Goal: Information Seeking & Learning: Learn about a topic

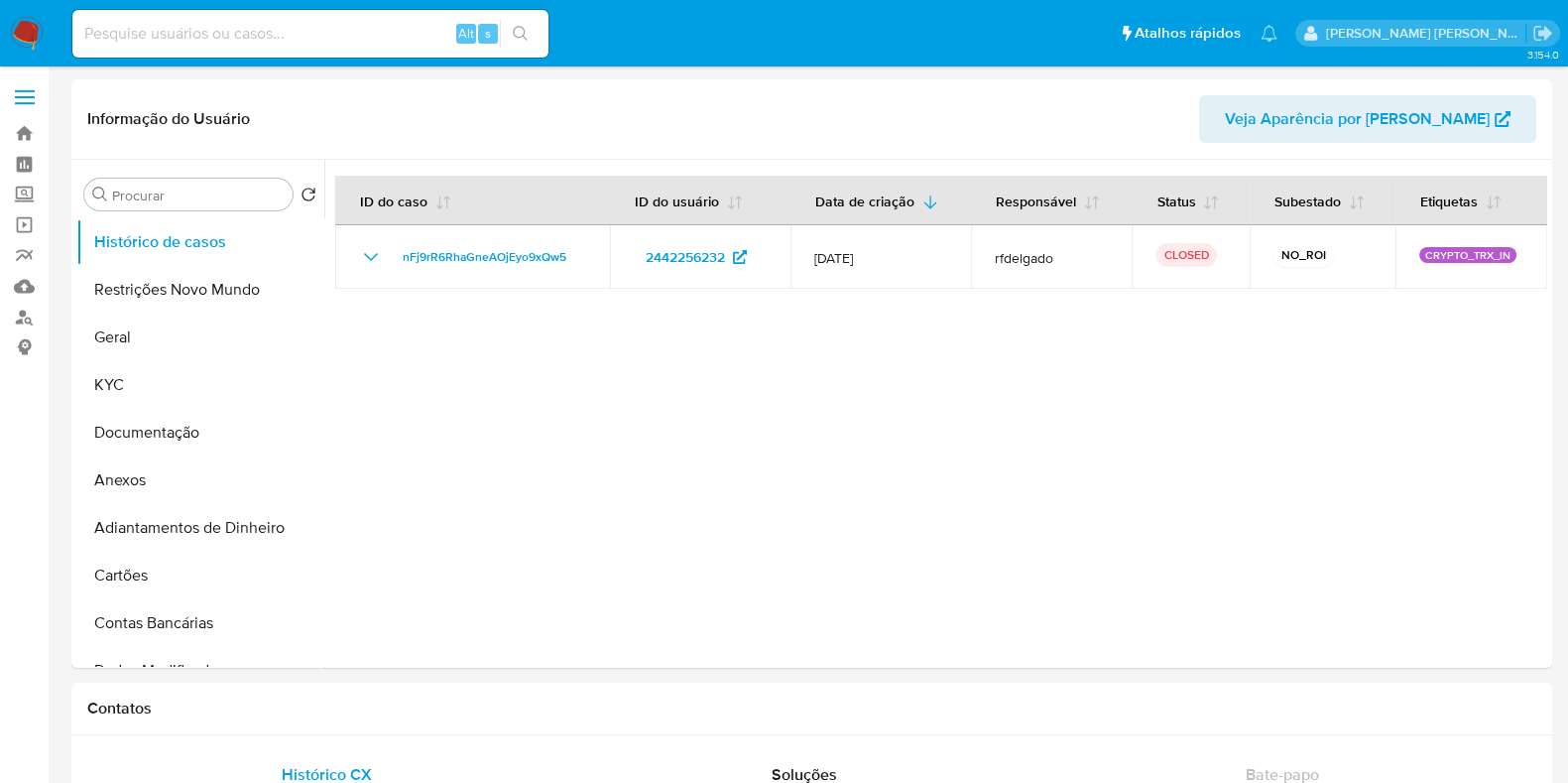
select select "10"
click at [25, 28] on img at bounding box center [27, 34] width 34 height 34
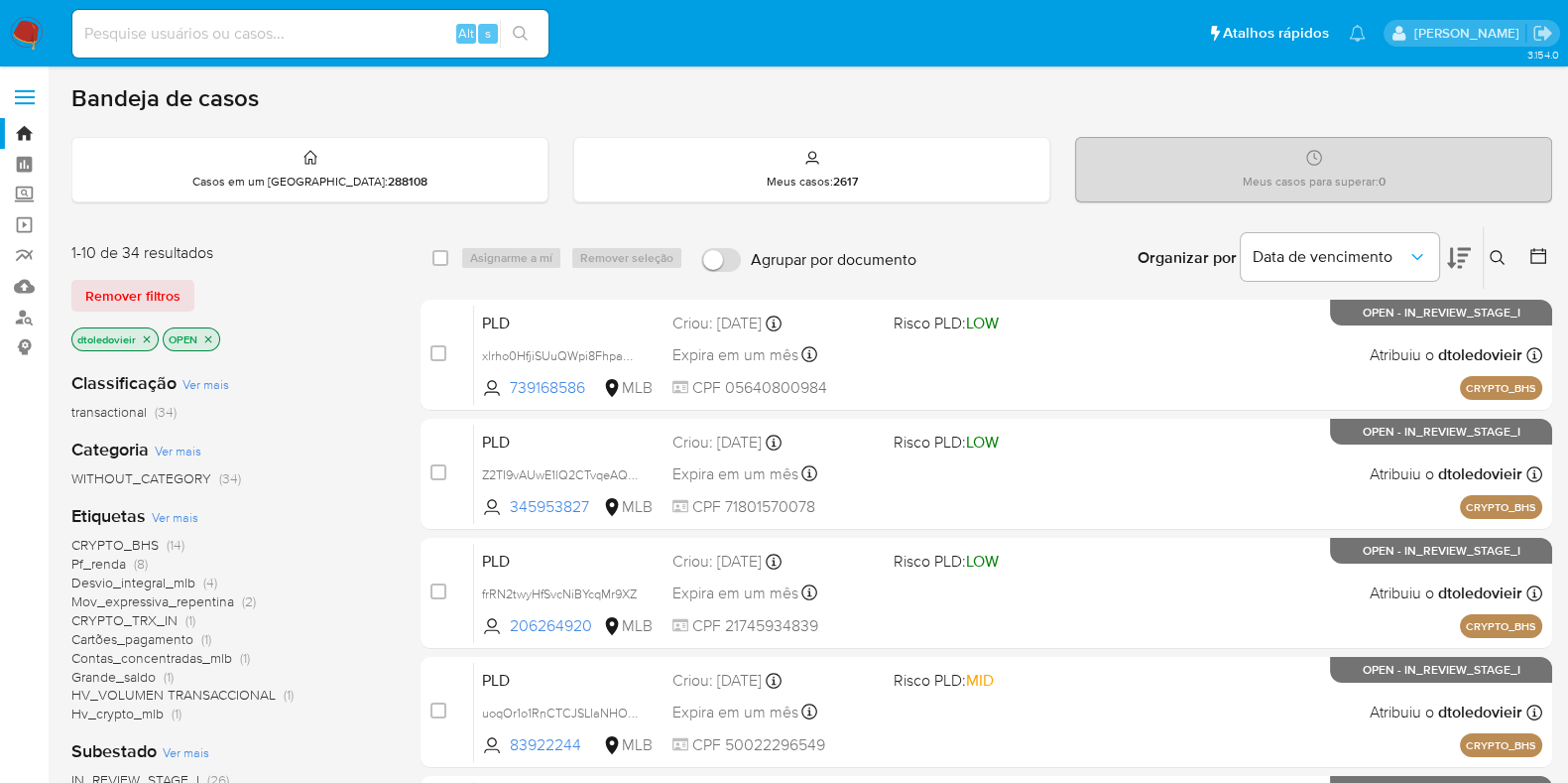
click at [1454, 260] on icon at bounding box center [1460, 258] width 24 height 24
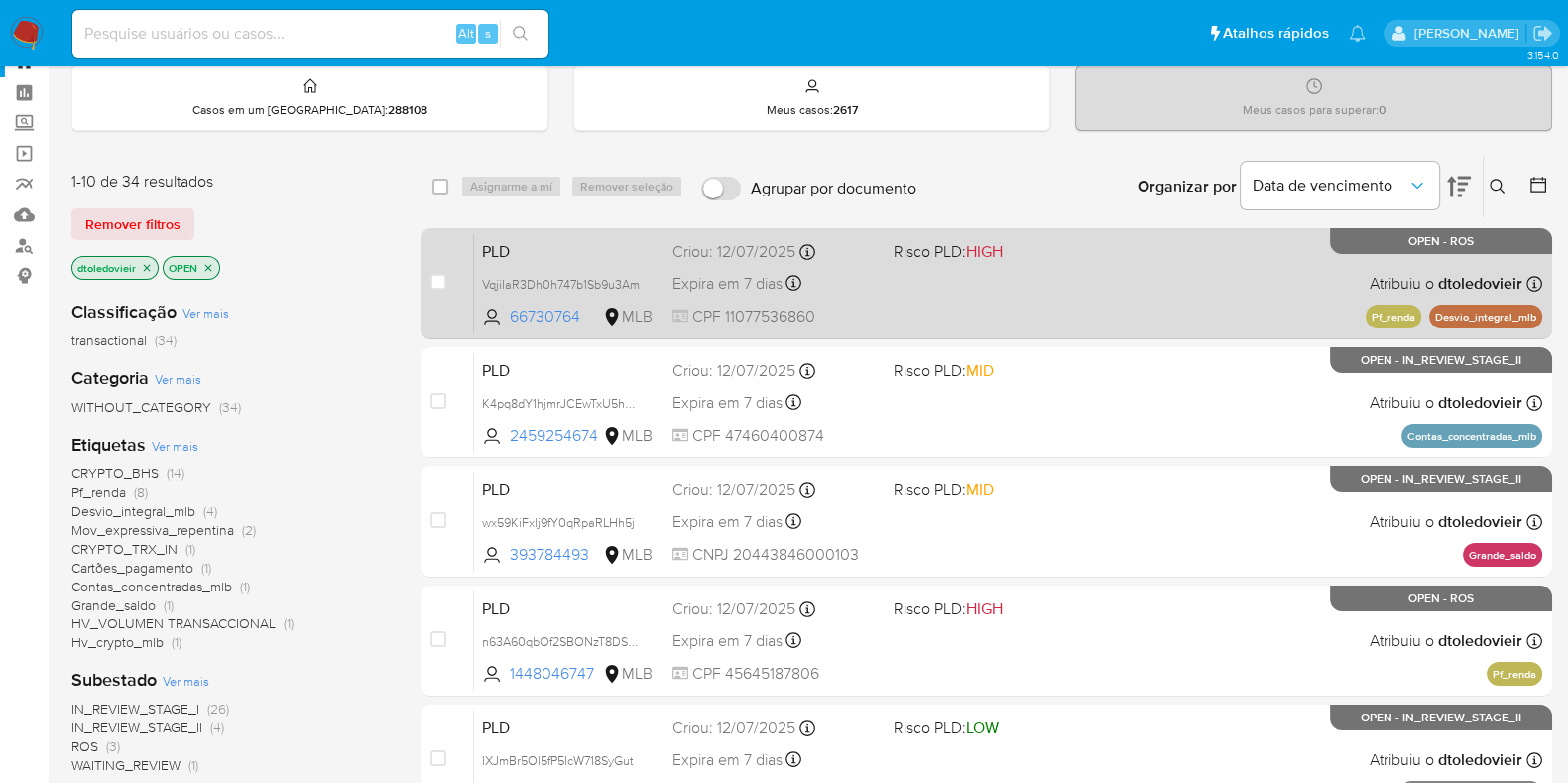
scroll to position [123, 0]
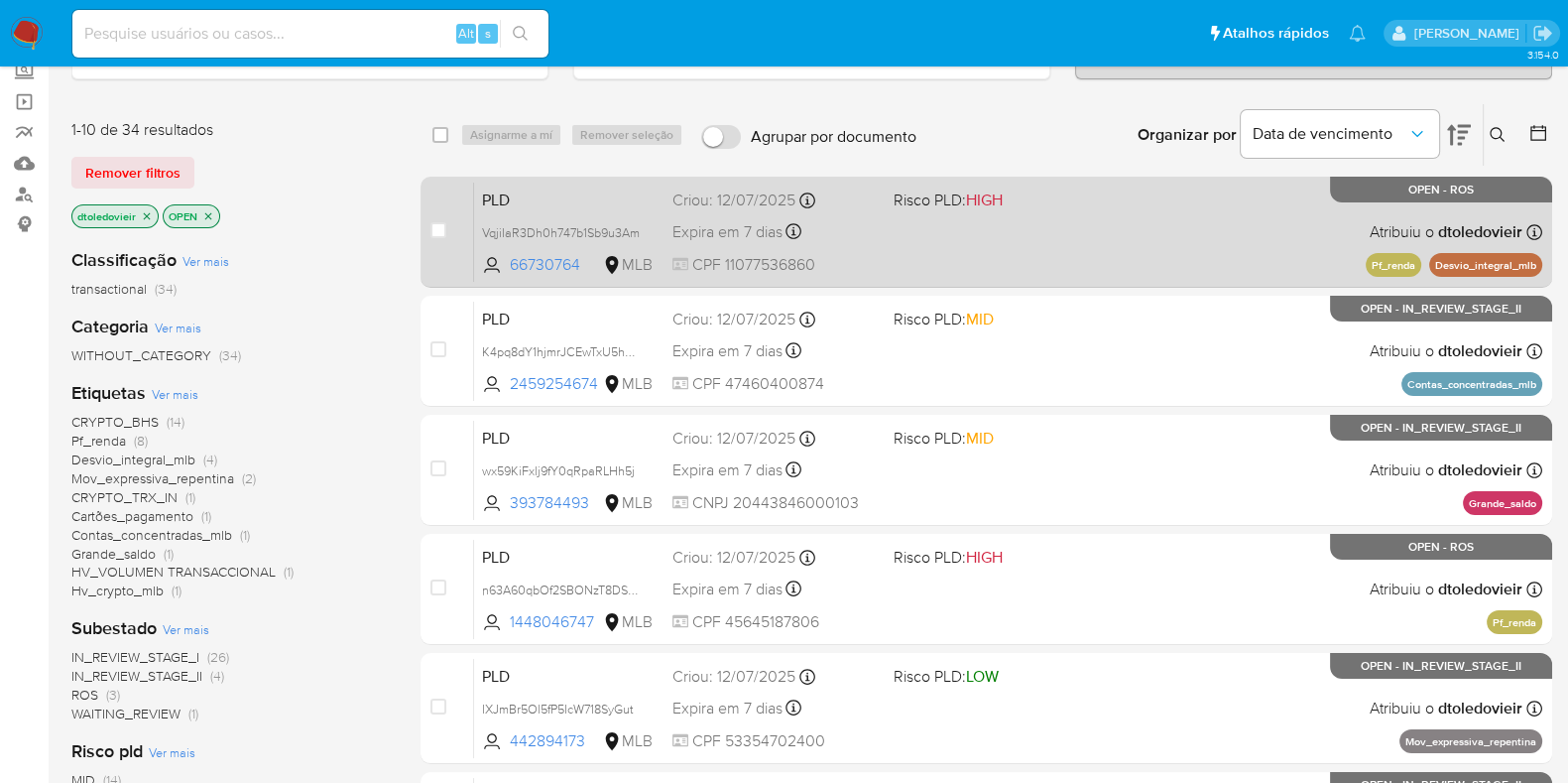
click at [1120, 218] on div "PLD VqjiIaR3Dh0h747b1Sb9u3Am 66730764 MLB Risco PLD: HIGH Criou: 12/07/2025 Cri…" at bounding box center [1008, 232] width 1068 height 100
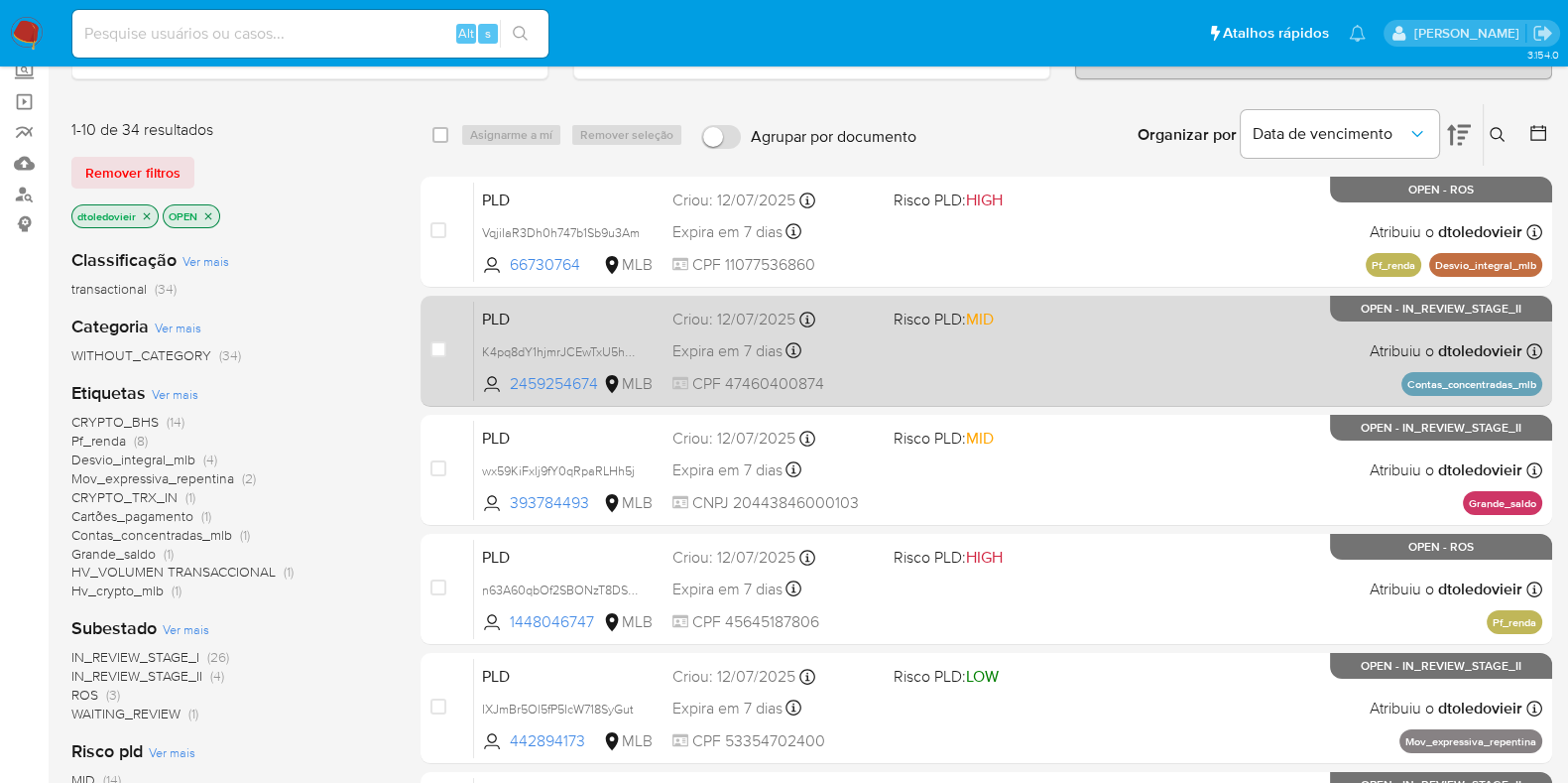
click at [1116, 346] on div "PLD K4pq8dY1hjmrJCEwTxU5hSgr 2459254674 MLB Risco PLD: MID Criou: 12/07/2025 Cr…" at bounding box center [1008, 350] width 1068 height 100
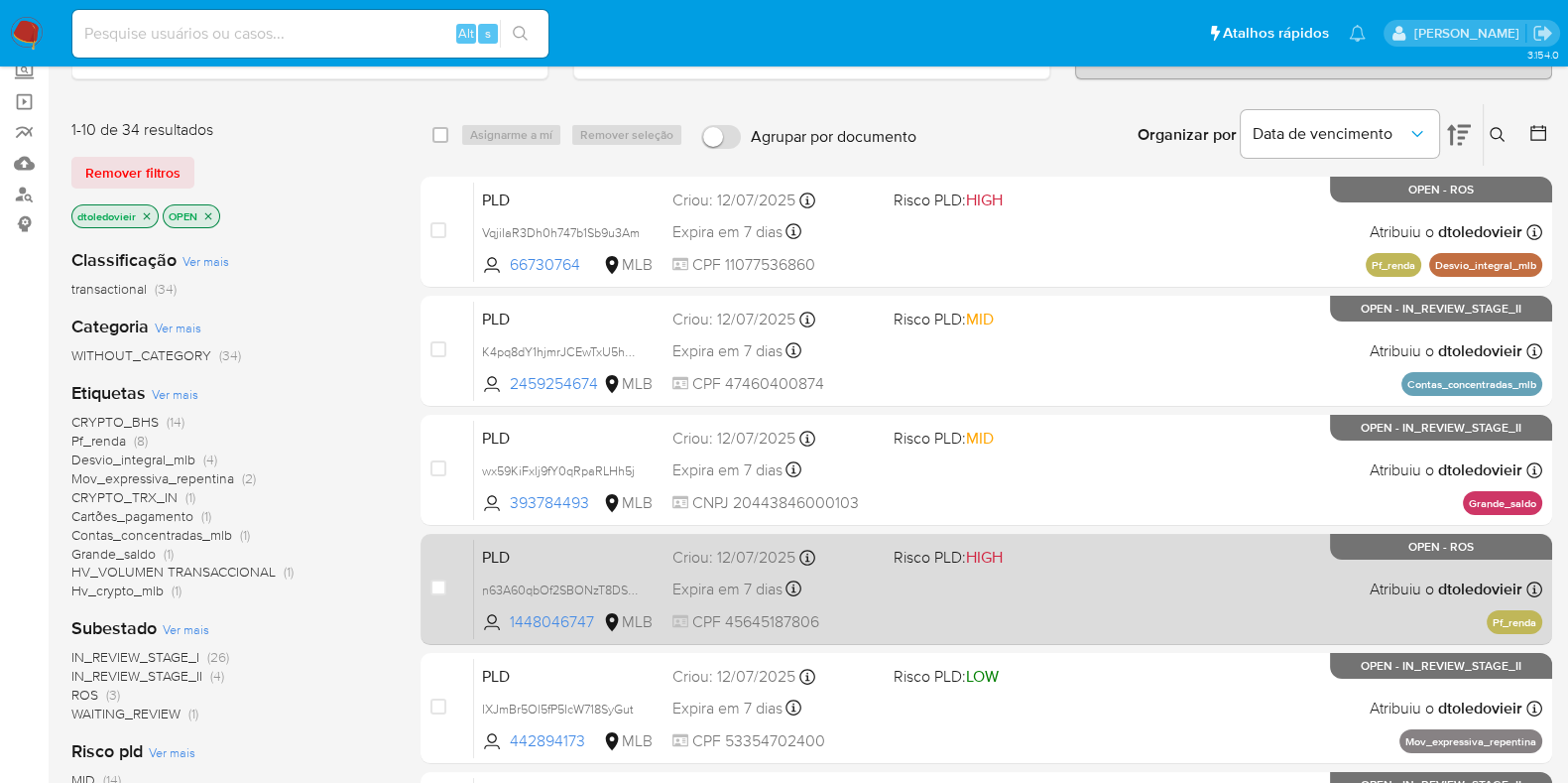
click at [1093, 599] on div "PLD n63A60qbOf2SBONzT8DSV8Et 1448046747 MLB Risco PLD: HIGH Criou: 12/07/2025 C…" at bounding box center [1008, 589] width 1068 height 100
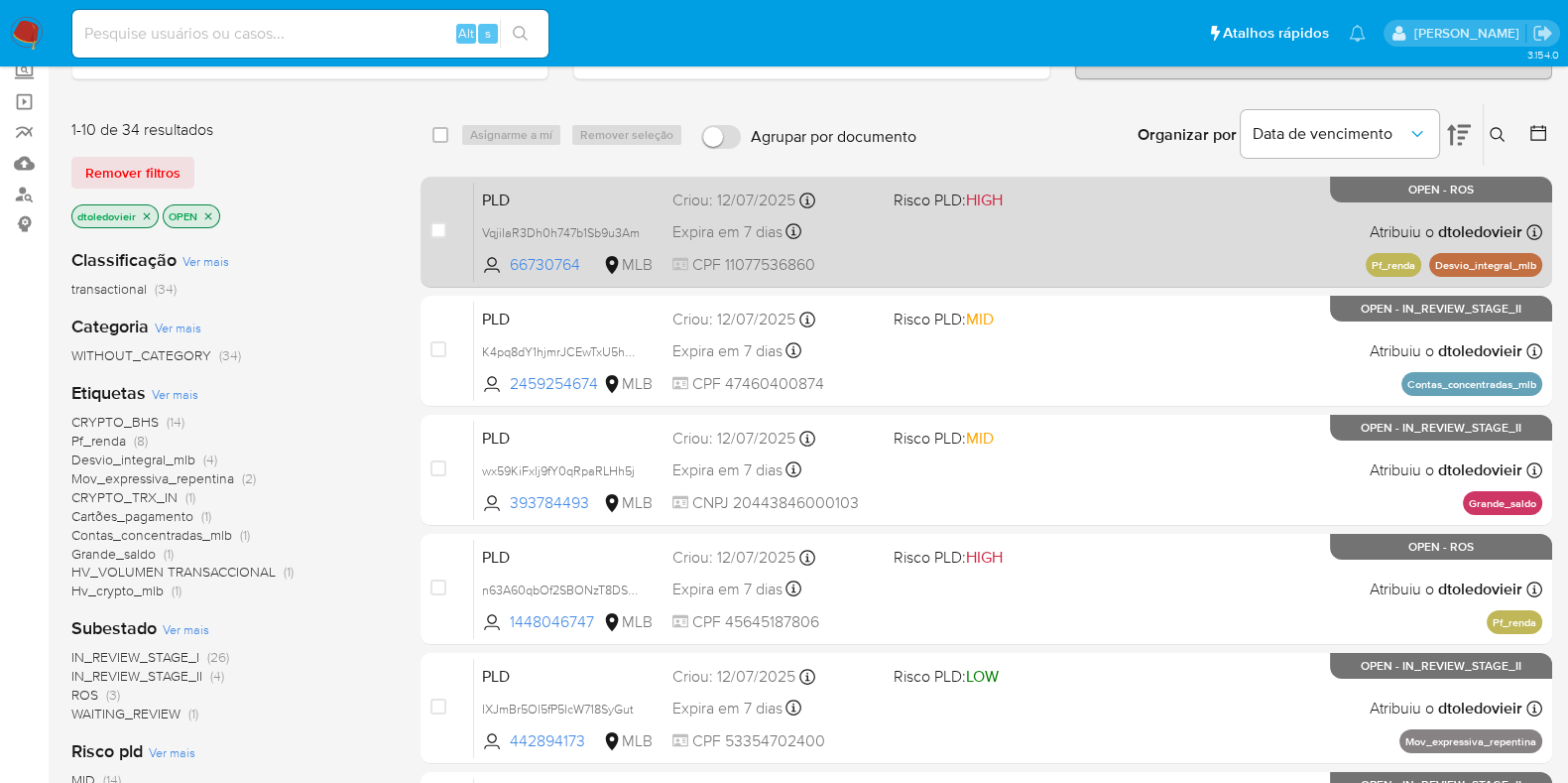
click at [1061, 232] on div "PLD VqjiIaR3Dh0h747b1Sb9u3Am 66730764 MLB Risco PLD: HIGH Criou: 12/07/2025 Cri…" at bounding box center [1008, 232] width 1068 height 100
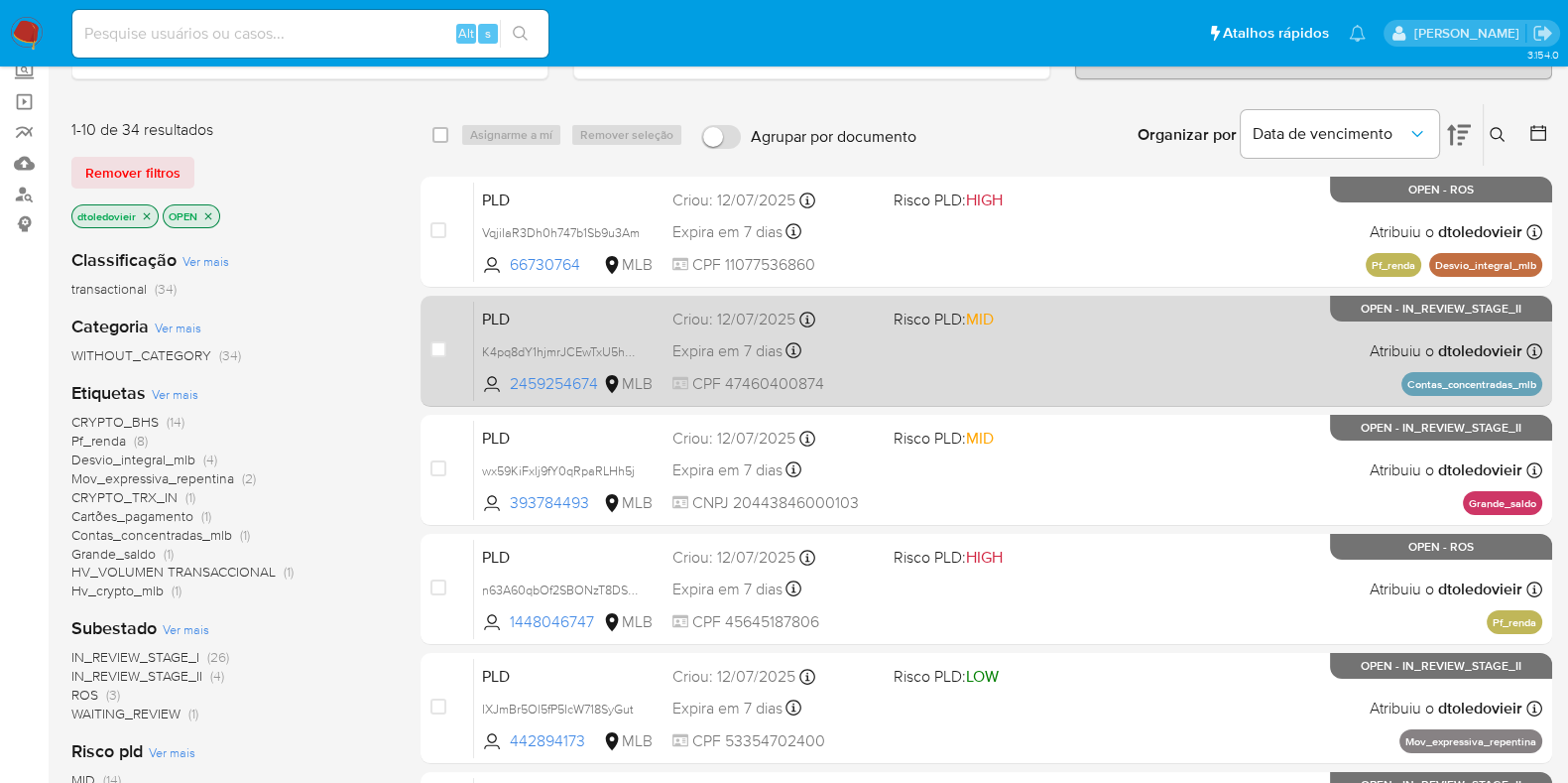
click at [1060, 359] on div "PLD K4pq8dY1hjmrJCEwTxU5hSgr 2459254674 MLB Risco PLD: MID Criou: 12/07/2025 Cr…" at bounding box center [1008, 350] width 1068 height 100
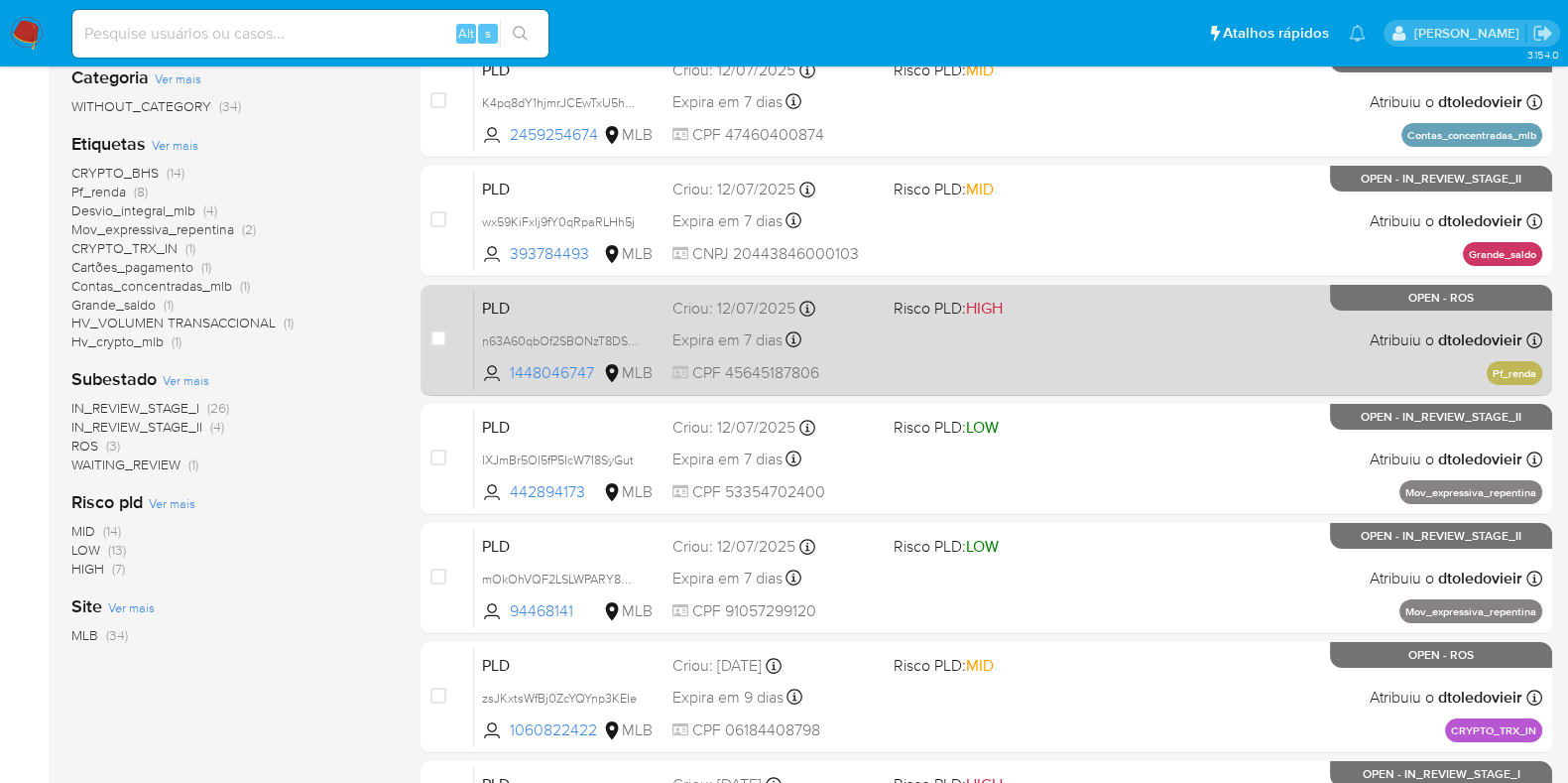
click at [1056, 373] on div "PLD n63A60qbOf2SBONzT8DSV8Et 1448046747 MLB Risco PLD: HIGH Criou: 12/07/2025 C…" at bounding box center [1008, 339] width 1068 height 100
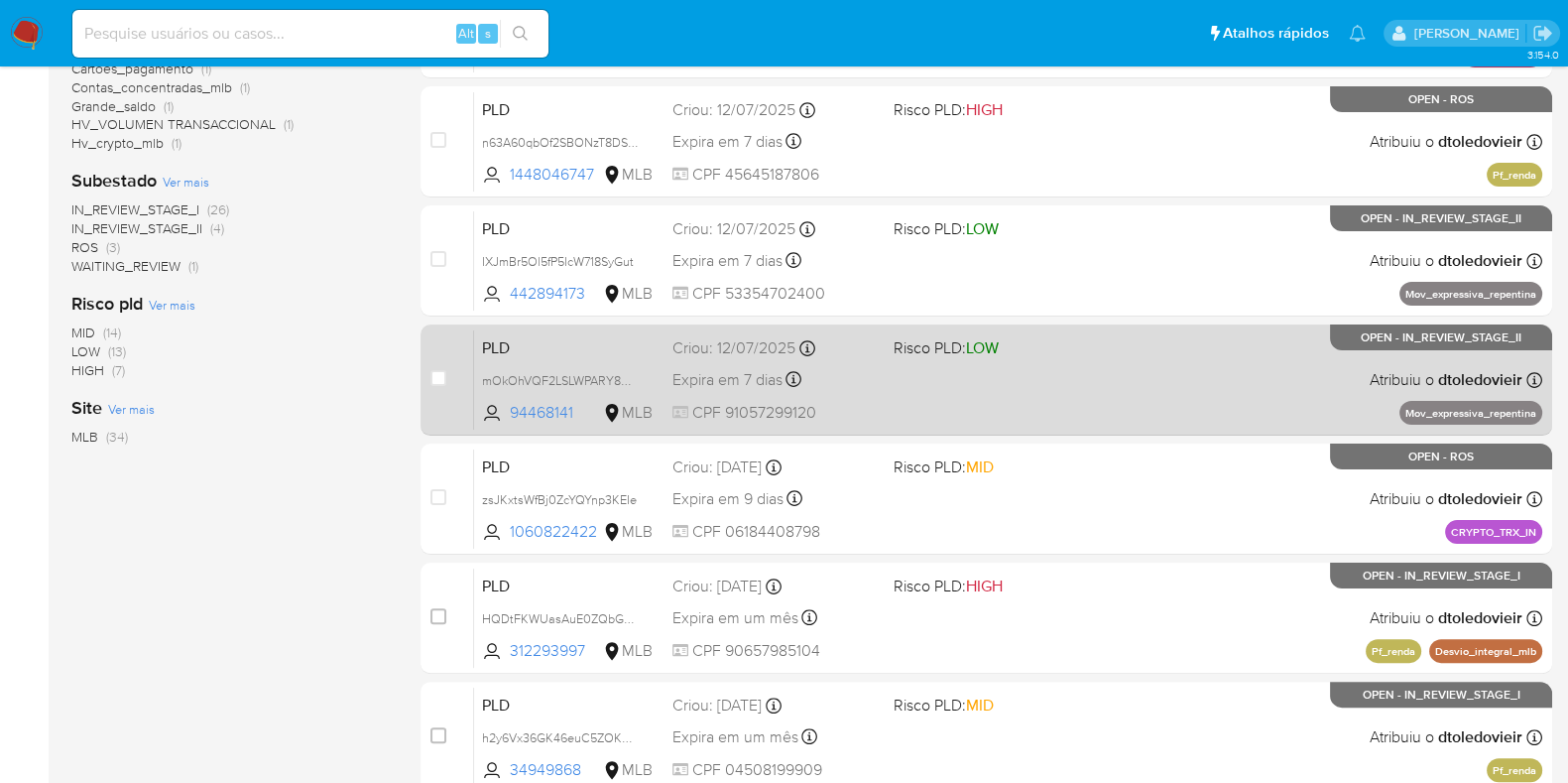
scroll to position [621, 0]
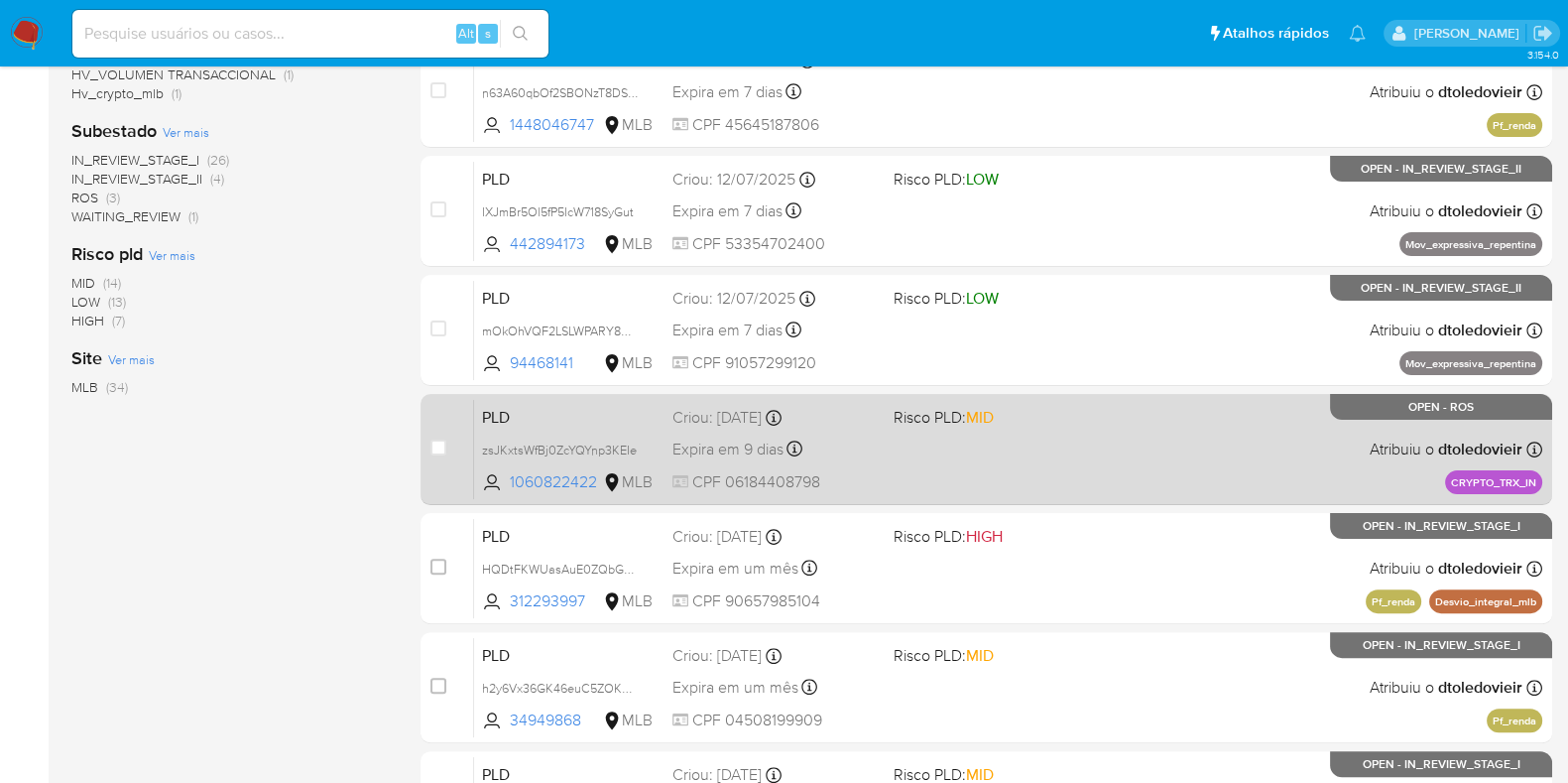
click at [1054, 437] on div "PLD zsJKxtsWfBj0ZcYQYnp3KEIe 1060822422 MLB Risco PLD: MID Criou: 14/07/2025 Cr…" at bounding box center [1008, 449] width 1068 height 100
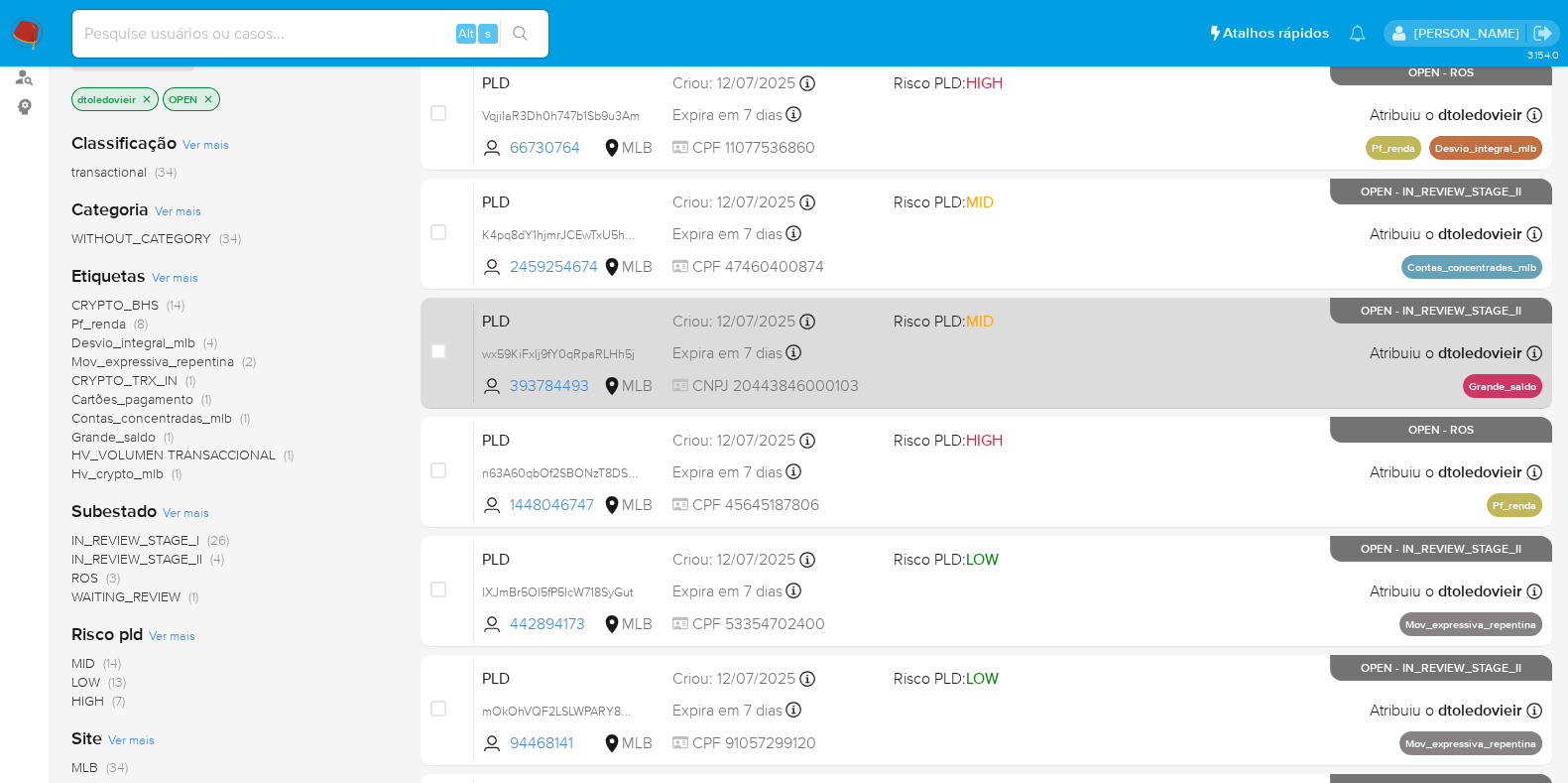
scroll to position [247, 0]
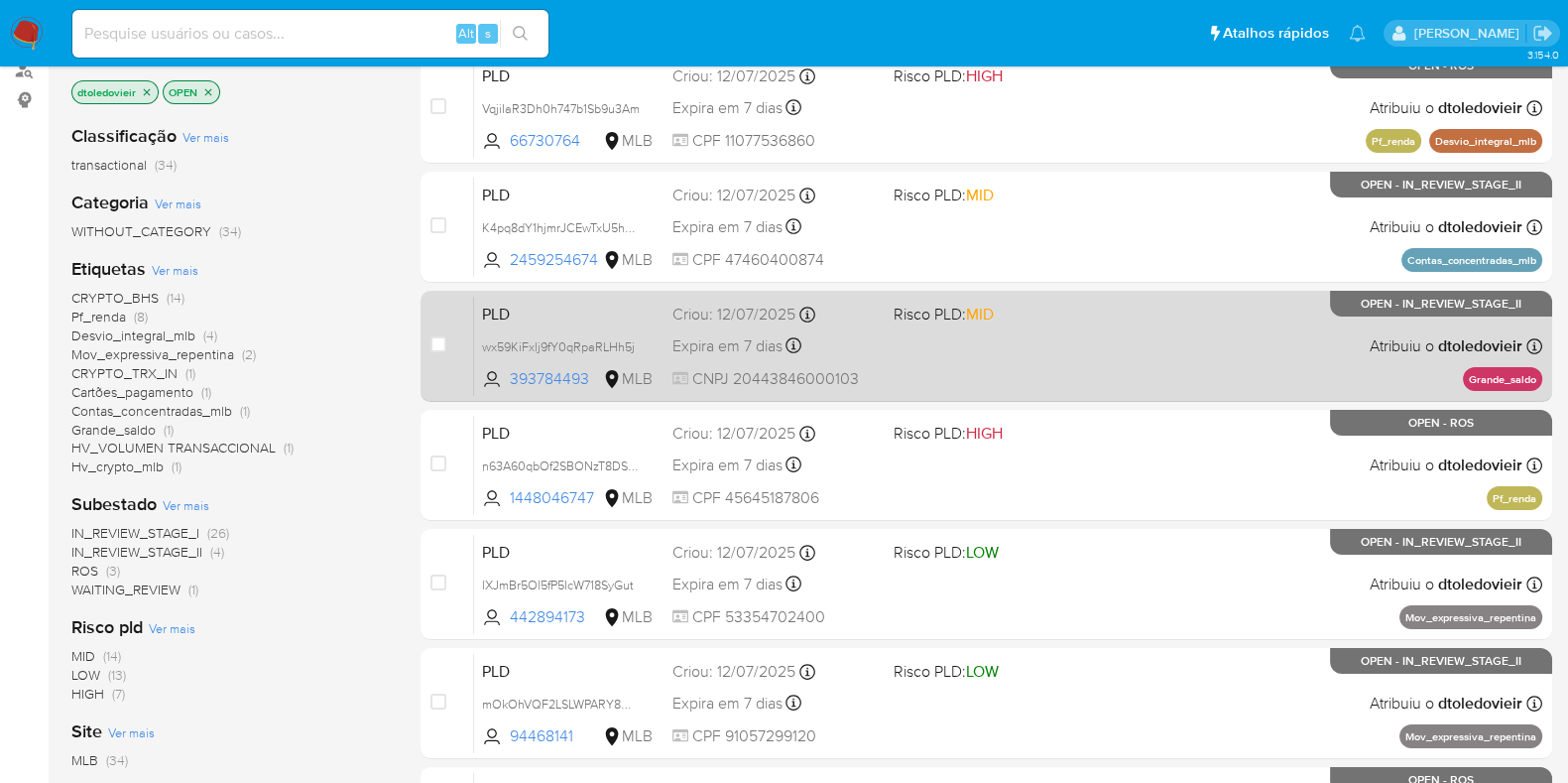
click at [1081, 363] on div "PLD wx59KiFxlj9fY0qRpaRLHh5j 393784493 MLB Risco PLD: MID Criou: 12/07/2025 Cri…" at bounding box center [1008, 345] width 1068 height 100
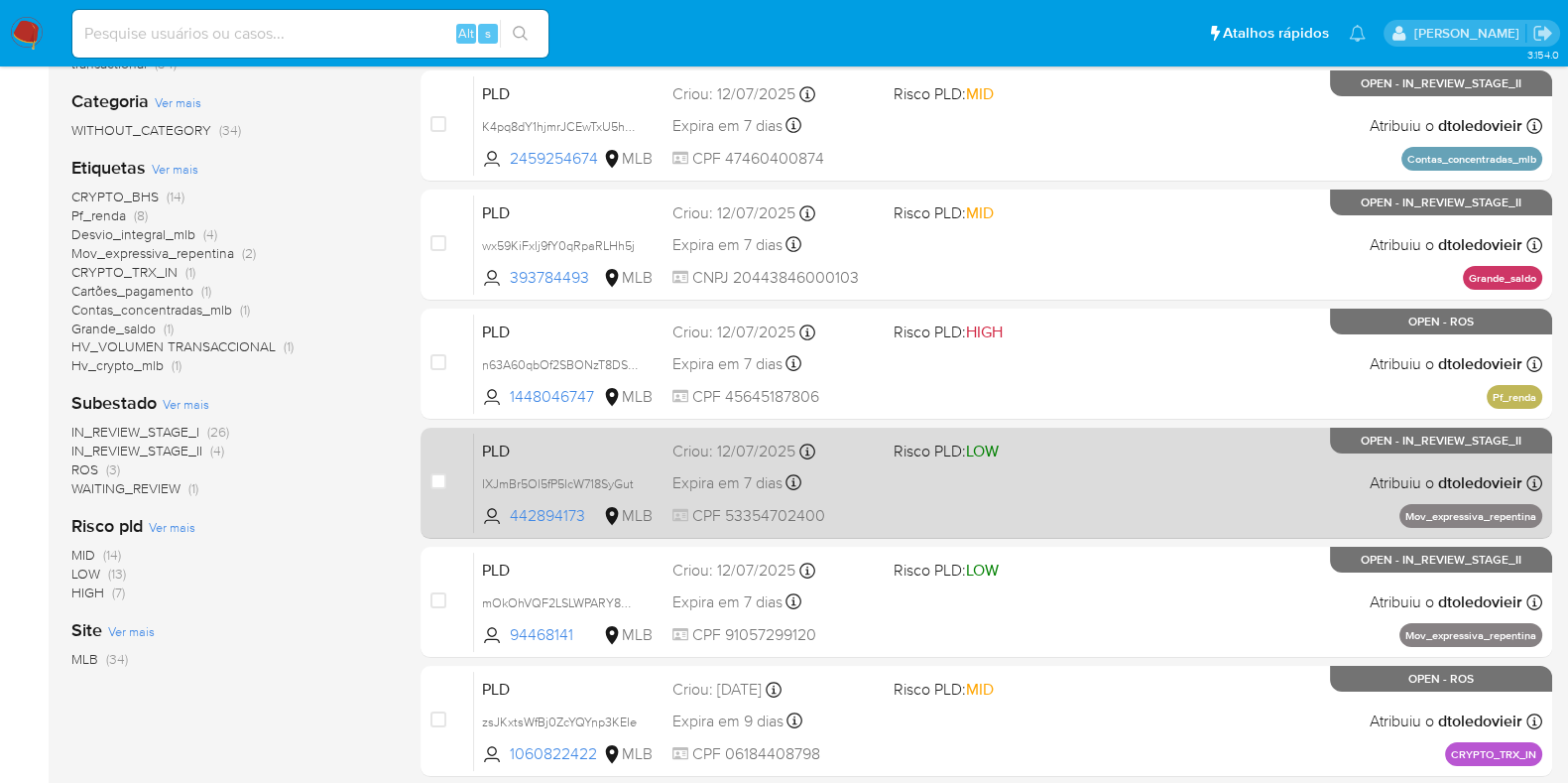
scroll to position [372, 0]
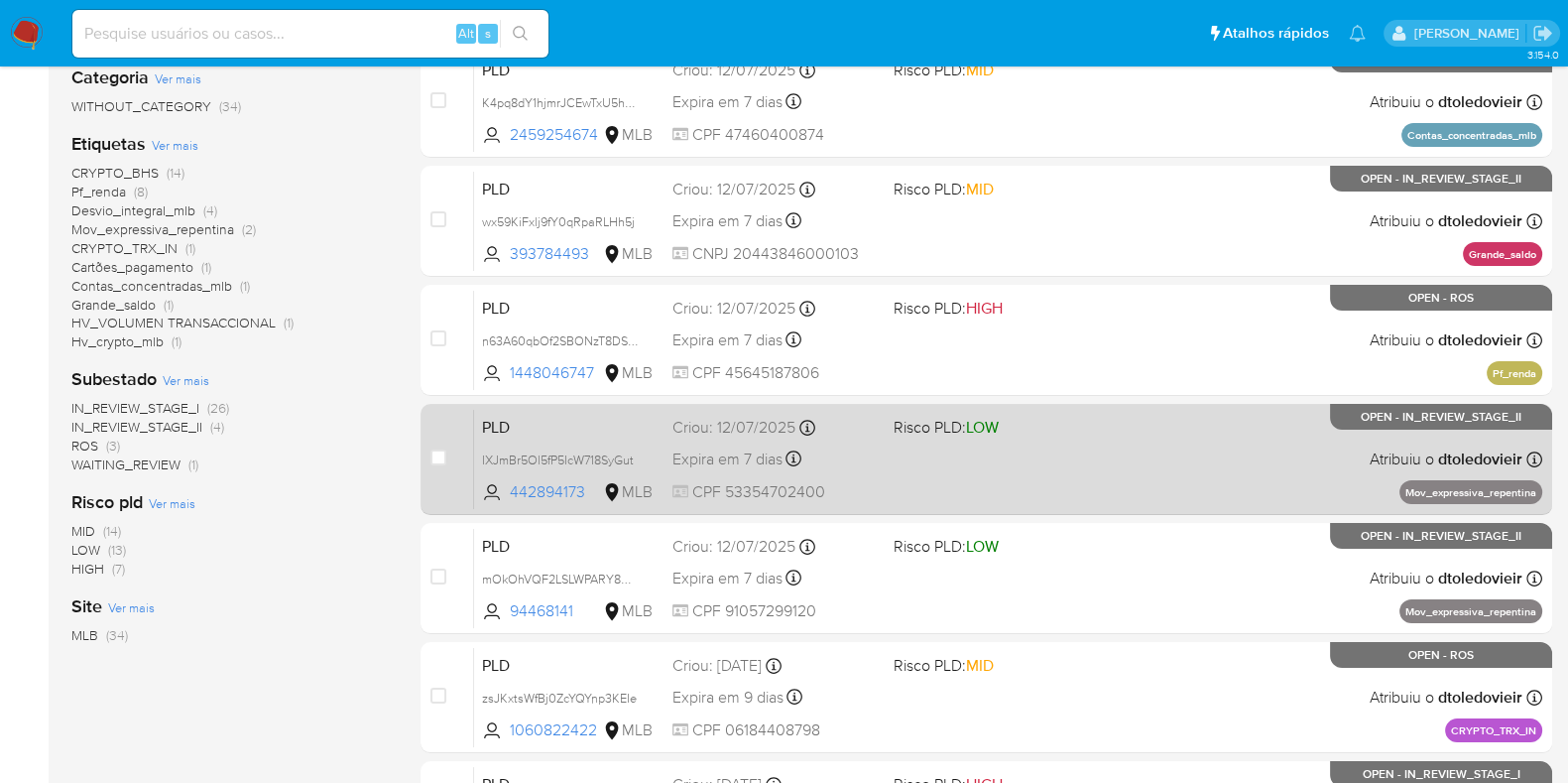
click at [1134, 463] on div "PLD IXJmBr5Ol5fP5IcW718SyGut 442894173 MLB Risco PLD: LOW Criou: 12/07/2025 Cri…" at bounding box center [1008, 459] width 1068 height 100
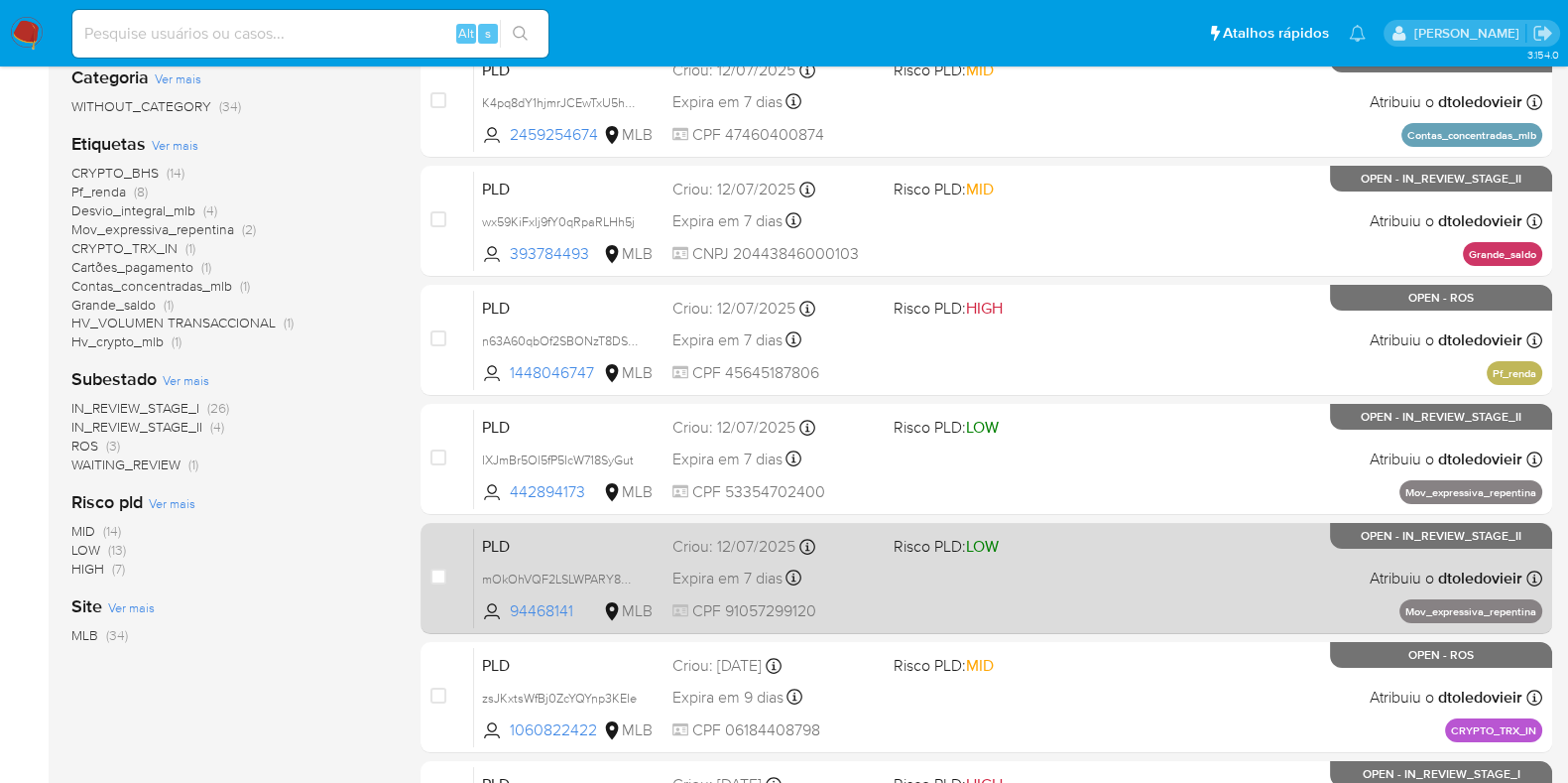
click at [1142, 590] on div "PLD mOkOhVQF2LSLWPARY8OMx3Wh 94468141 MLB Risco PLD: LOW Criou: 12/07/2025 Crio…" at bounding box center [1008, 578] width 1068 height 100
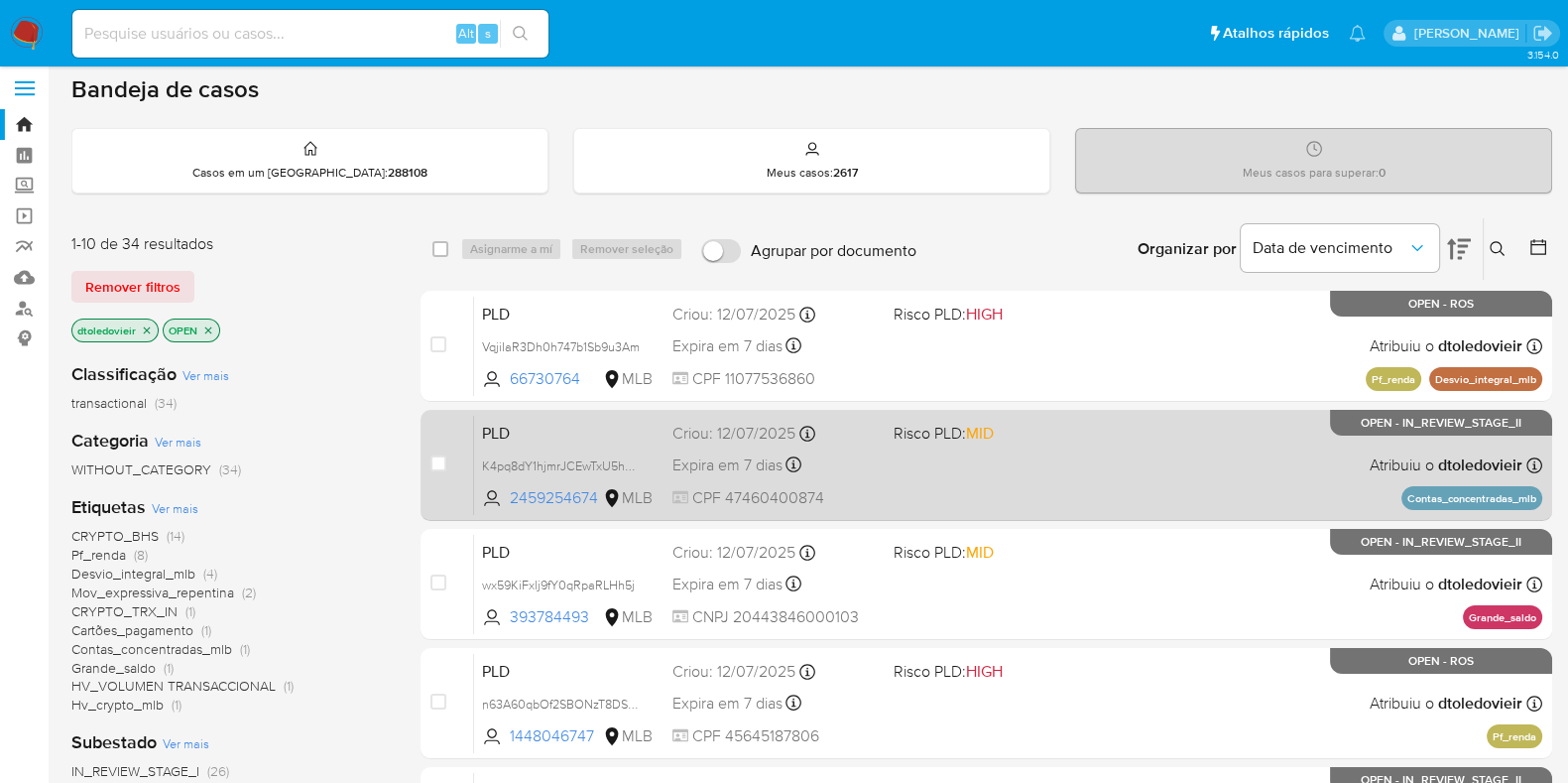
scroll to position [0, 0]
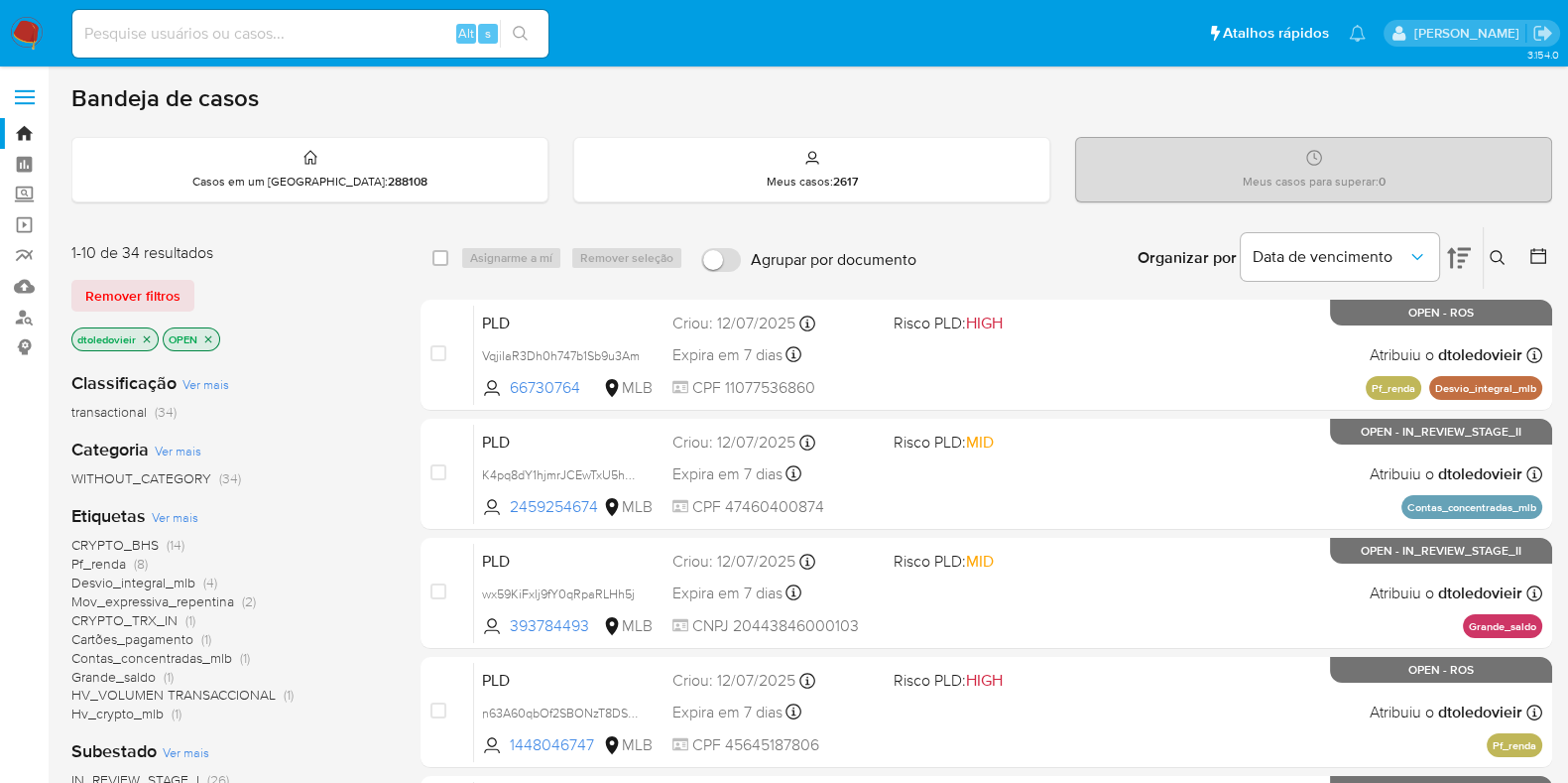
click at [25, 34] on img at bounding box center [27, 34] width 34 height 34
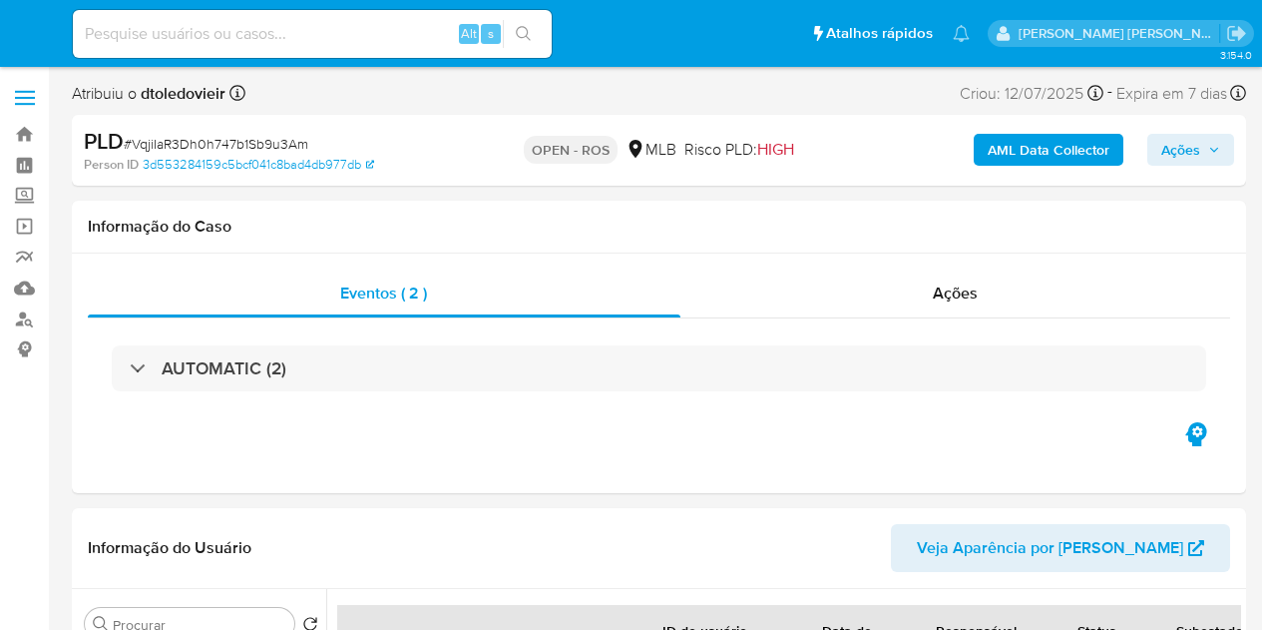
select select "10"
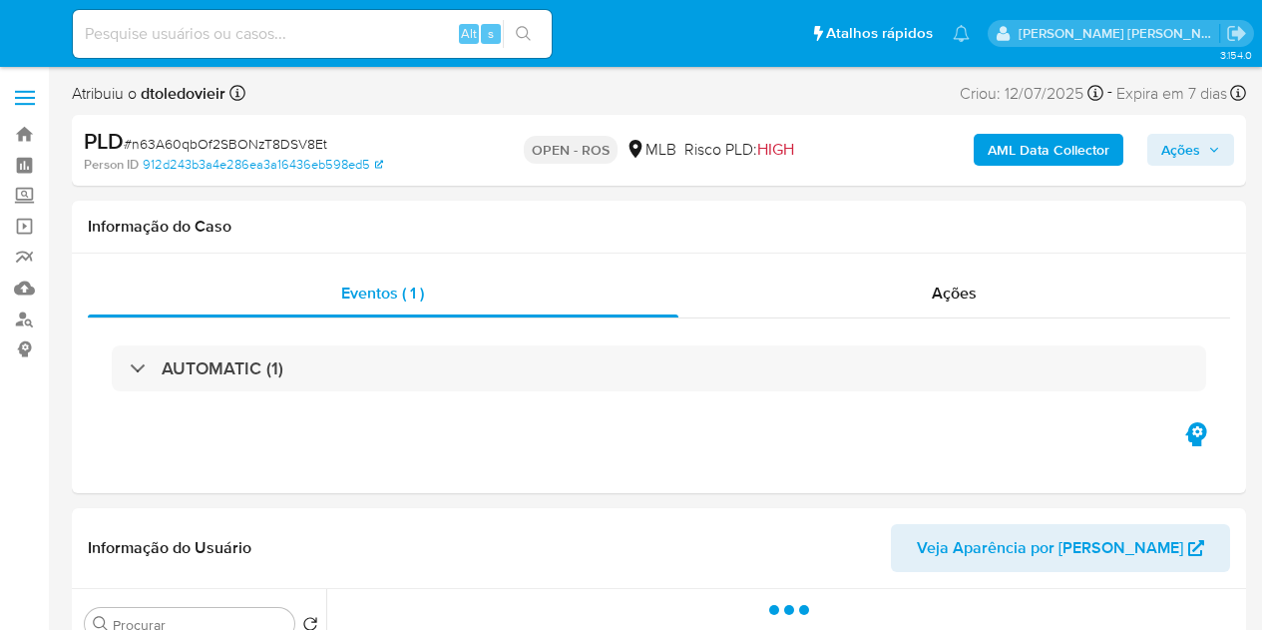
select select "10"
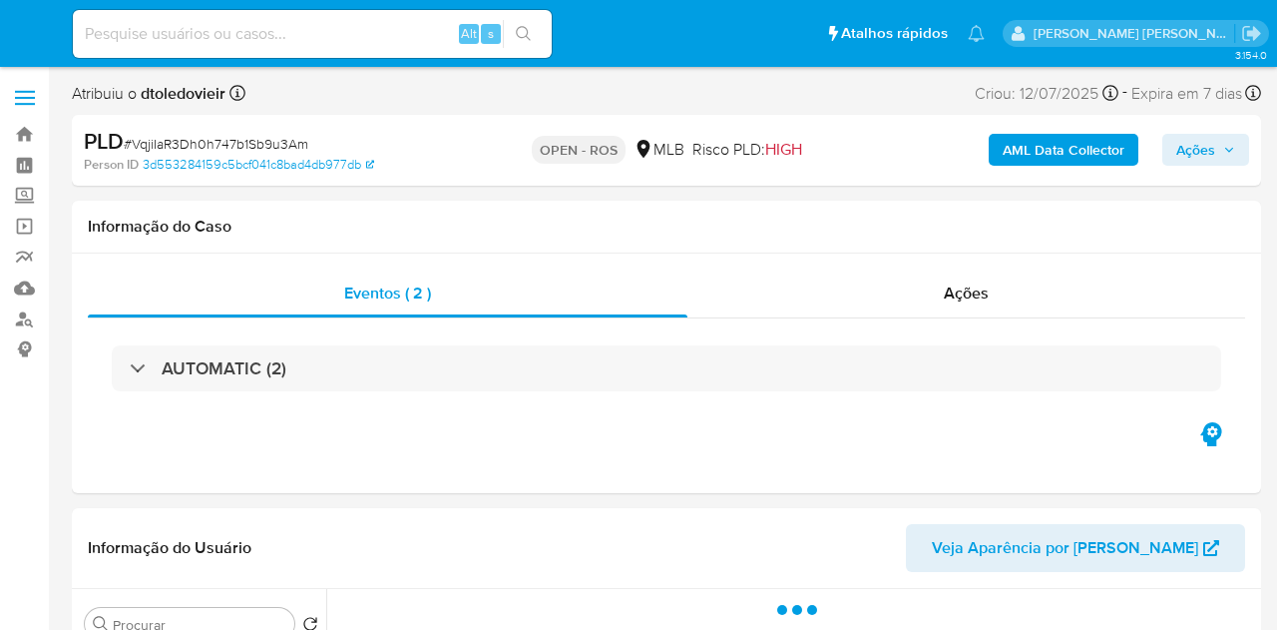
select select "10"
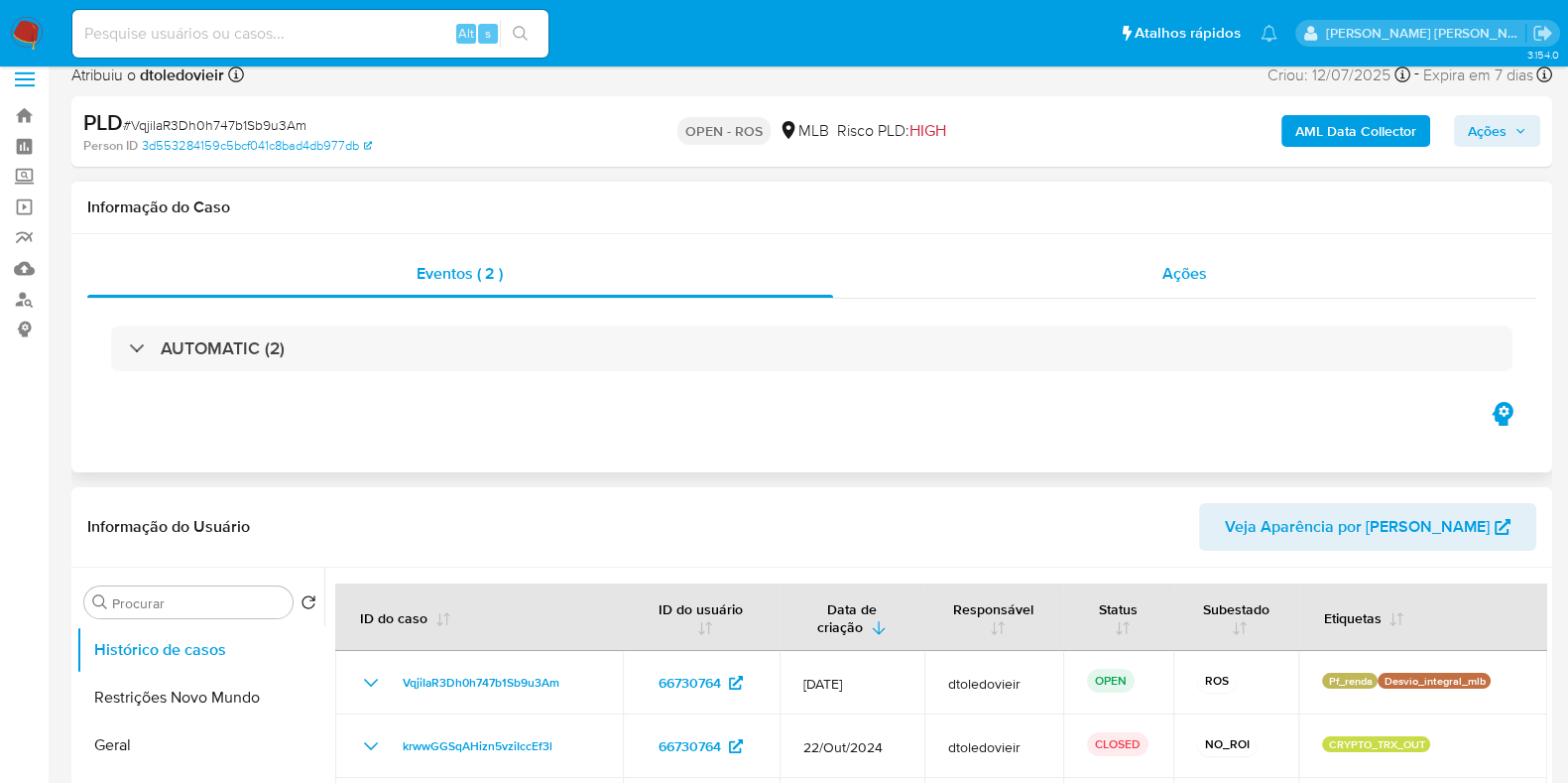
scroll to position [123, 0]
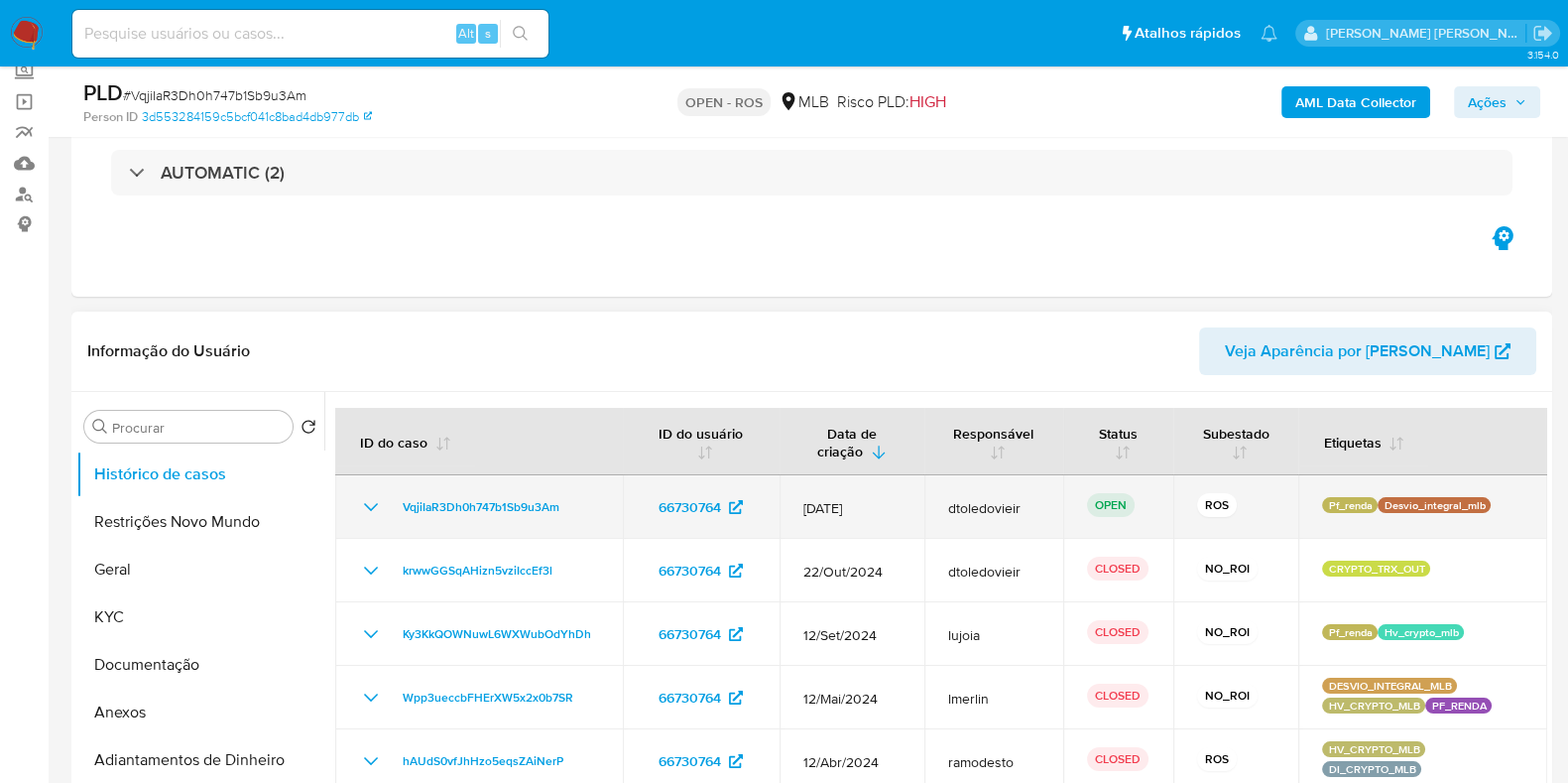
drag, startPoint x: 1252, startPoint y: 509, endPoint x: 1164, endPoint y: 510, distance: 88.0
click at [1165, 510] on tr "VqjiIaR3Dh0h747b1Sb9u3Am 66730764 12/Jul/2025 dtoledovieir OPEN ROS Pf_renda De…" at bounding box center [941, 507] width 1212 height 64
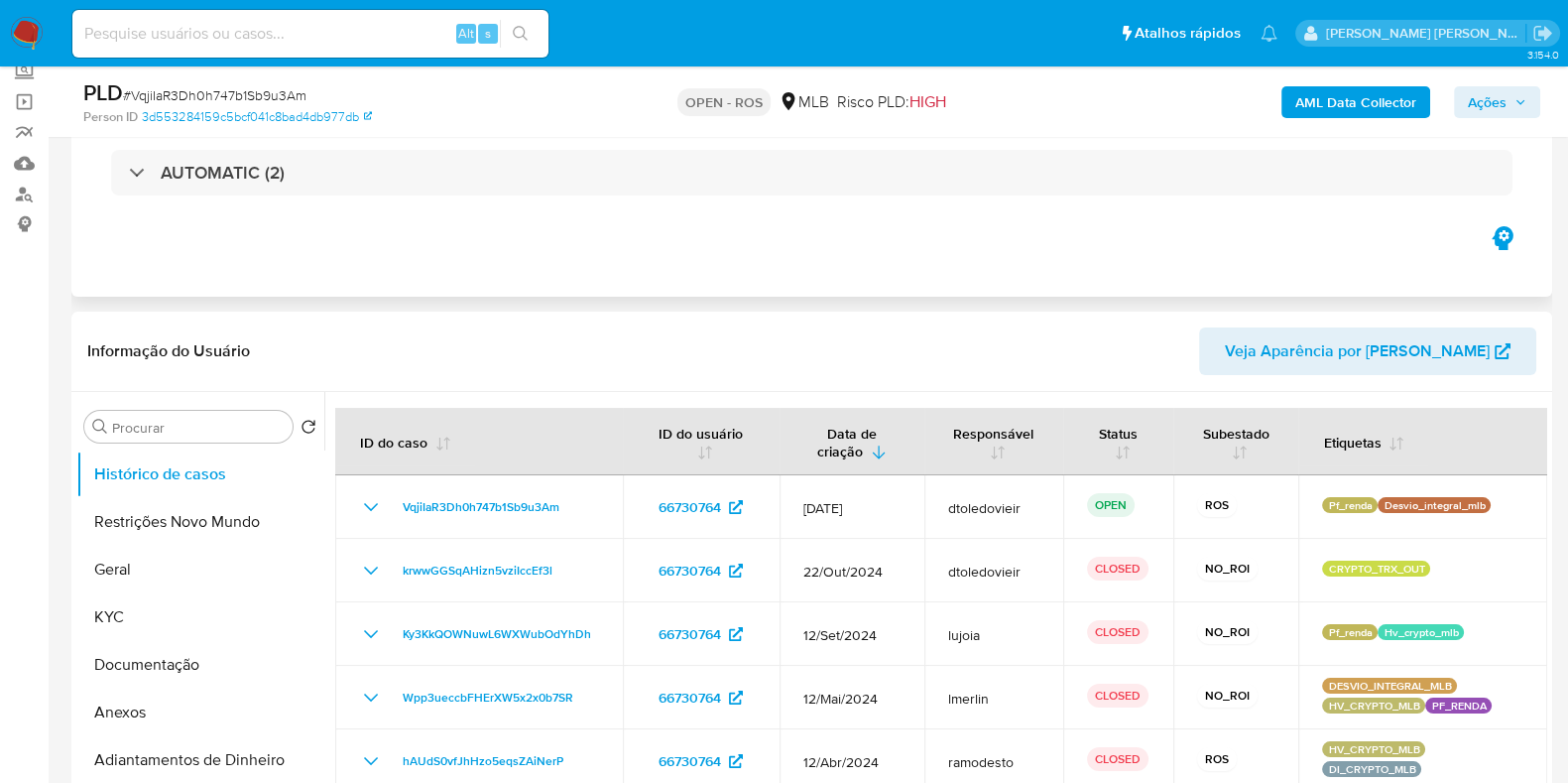
click at [929, 255] on div "Eventos ( 2 ) Ações AUTOMATIC (2)" at bounding box center [811, 177] width 1481 height 238
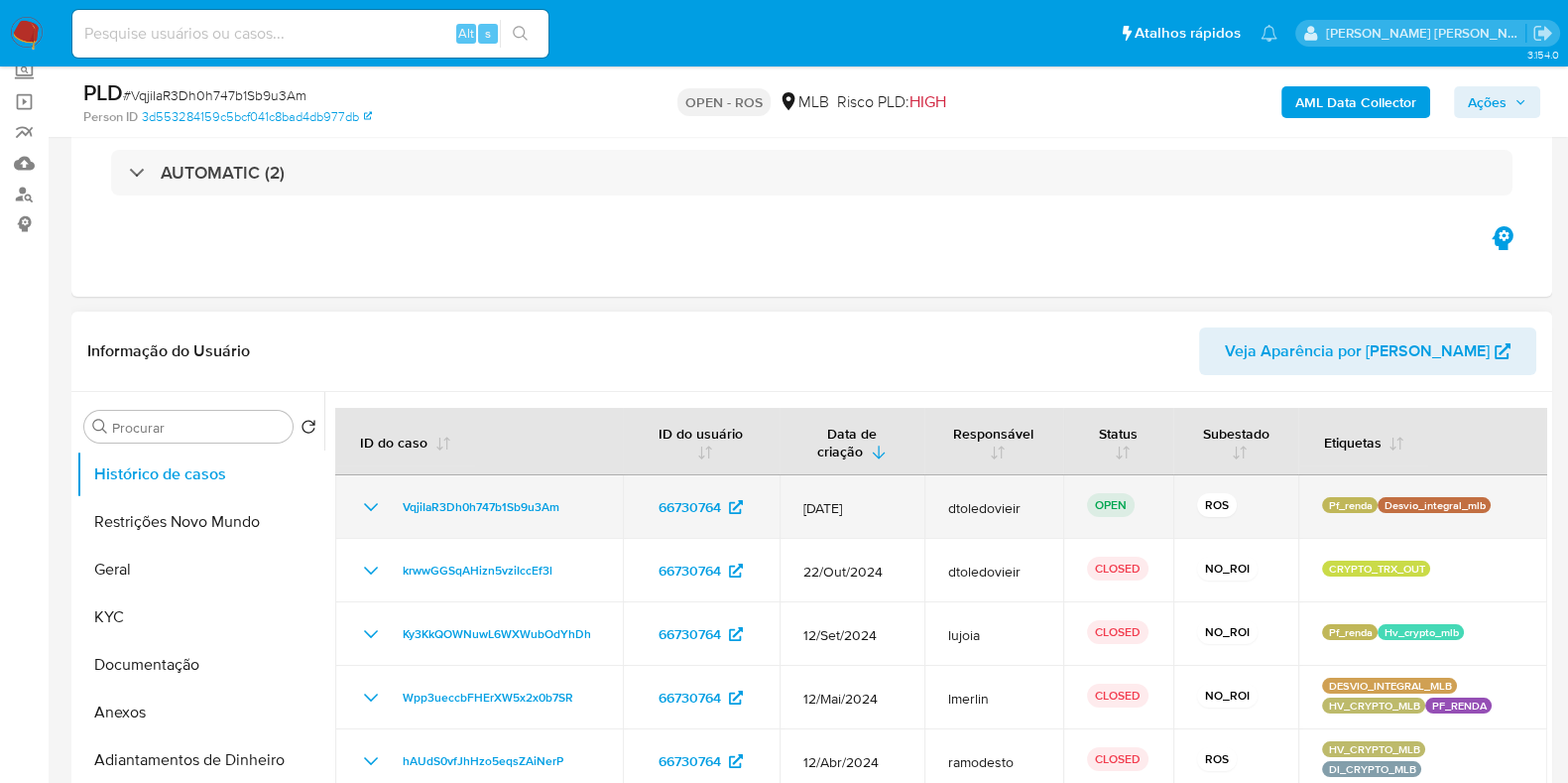
drag, startPoint x: 1259, startPoint y: 505, endPoint x: 1186, endPoint y: 501, distance: 73.1
click at [1186, 501] on td "ROS" at bounding box center [1236, 507] width 125 height 64
click at [1173, 498] on td "ROS" at bounding box center [1236, 507] width 125 height 64
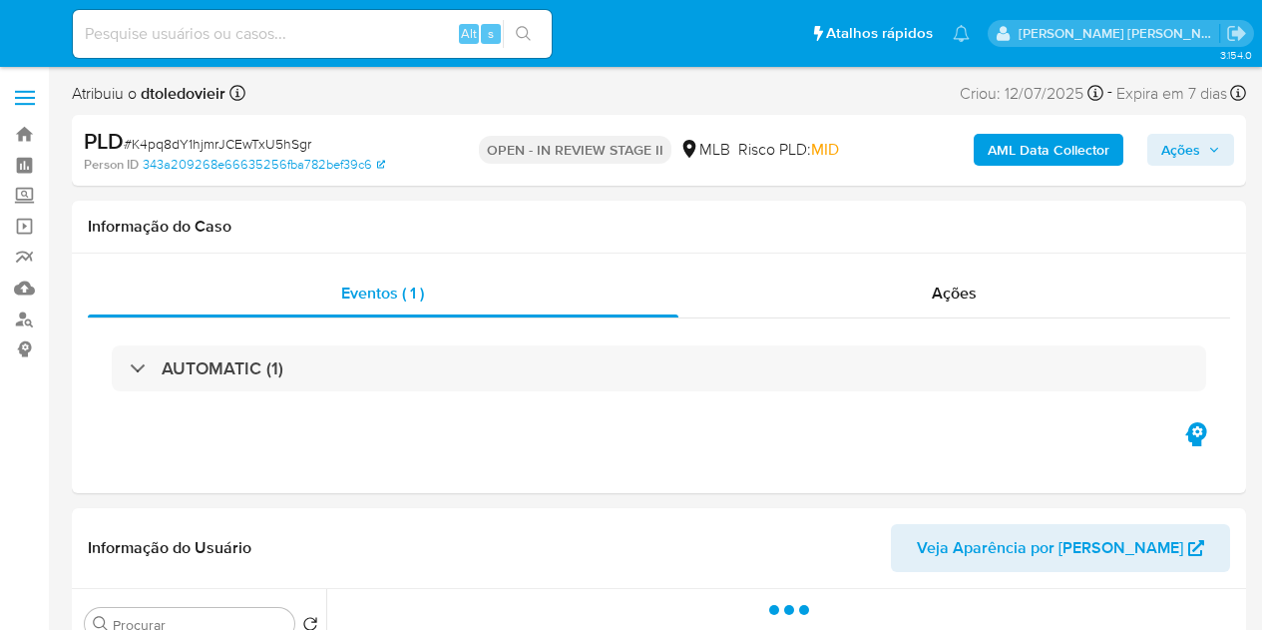
select select "10"
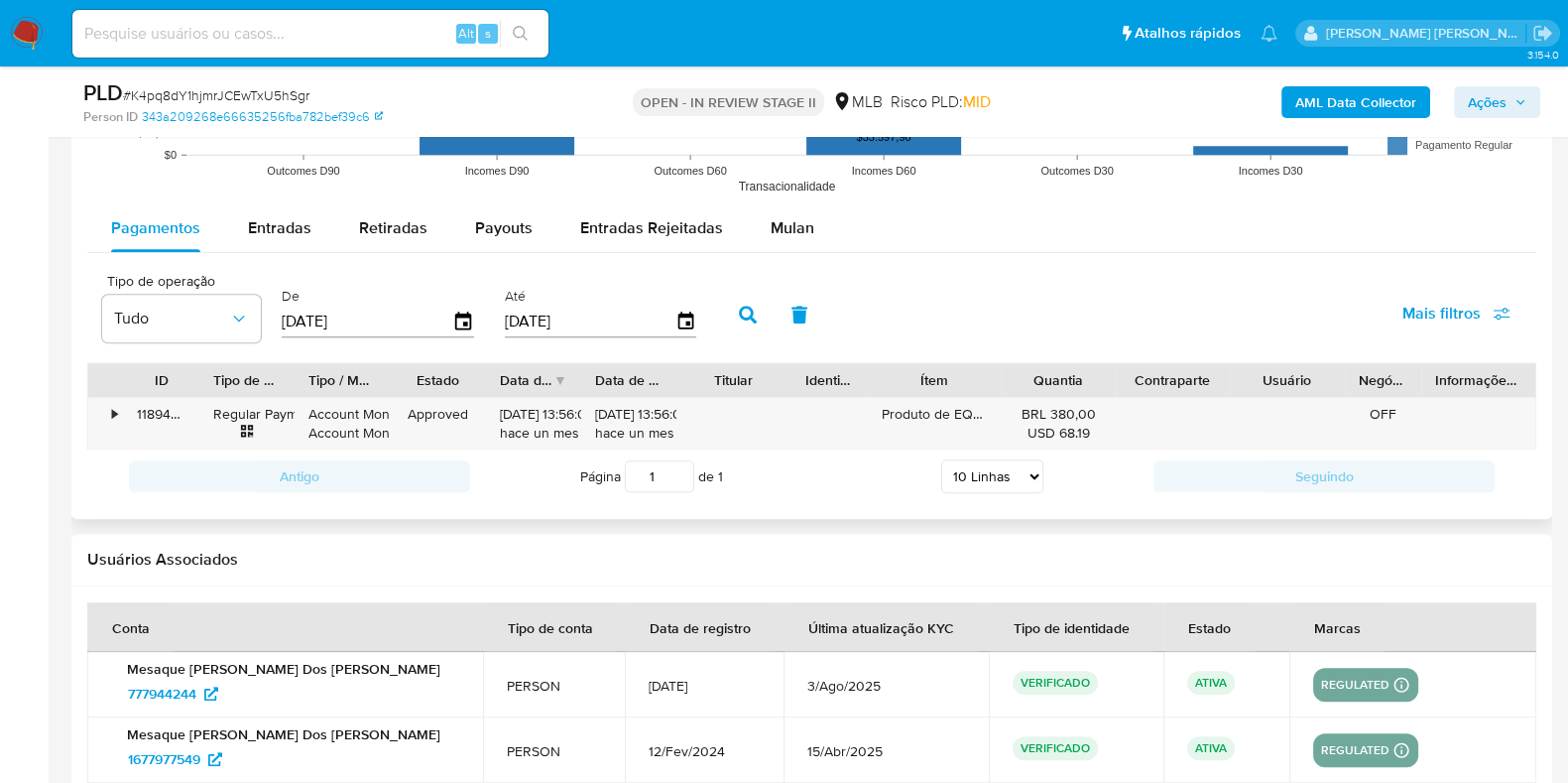
scroll to position [2109, 0]
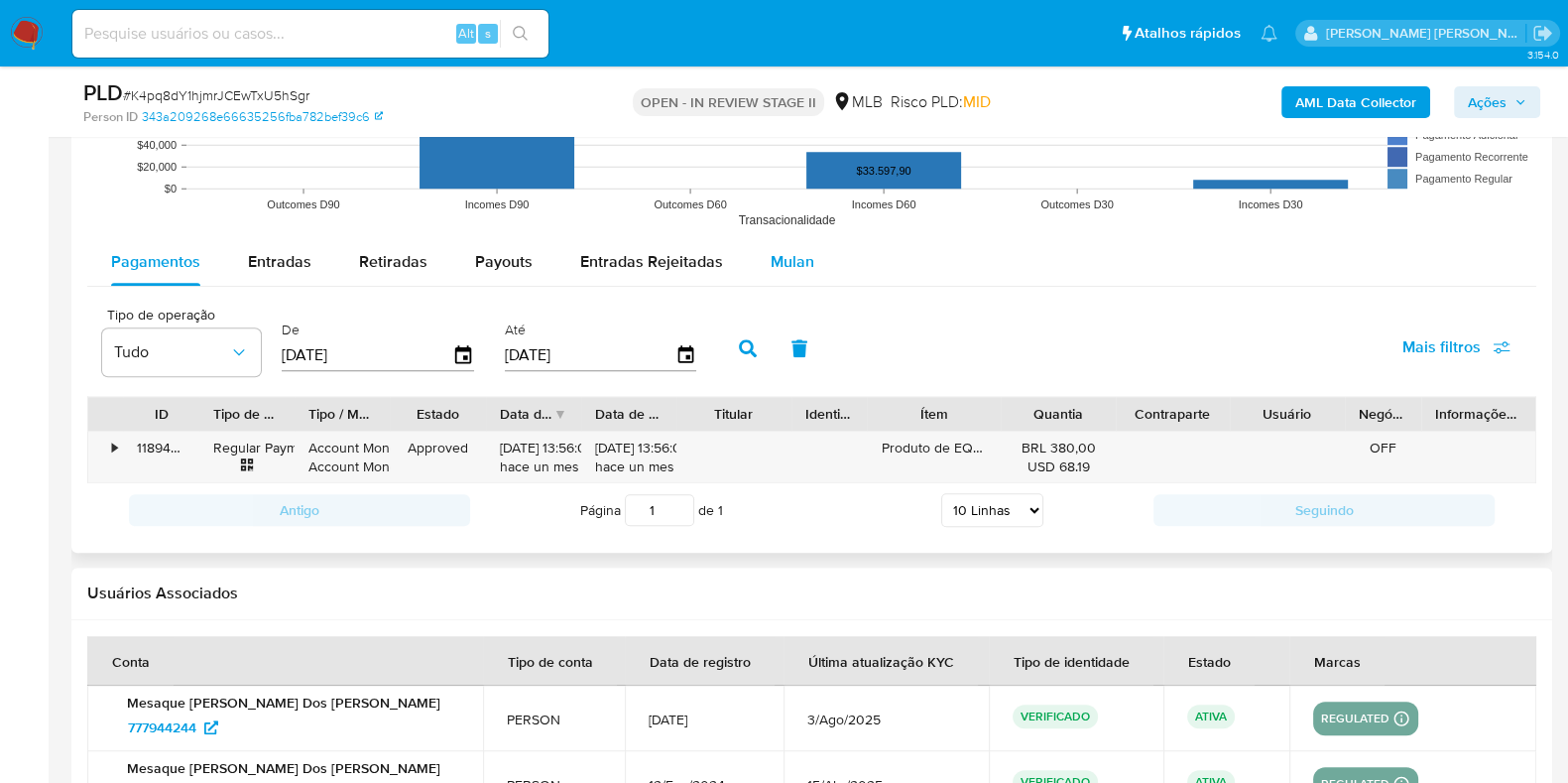
click at [784, 265] on span "Mulan" at bounding box center [792, 261] width 44 height 23
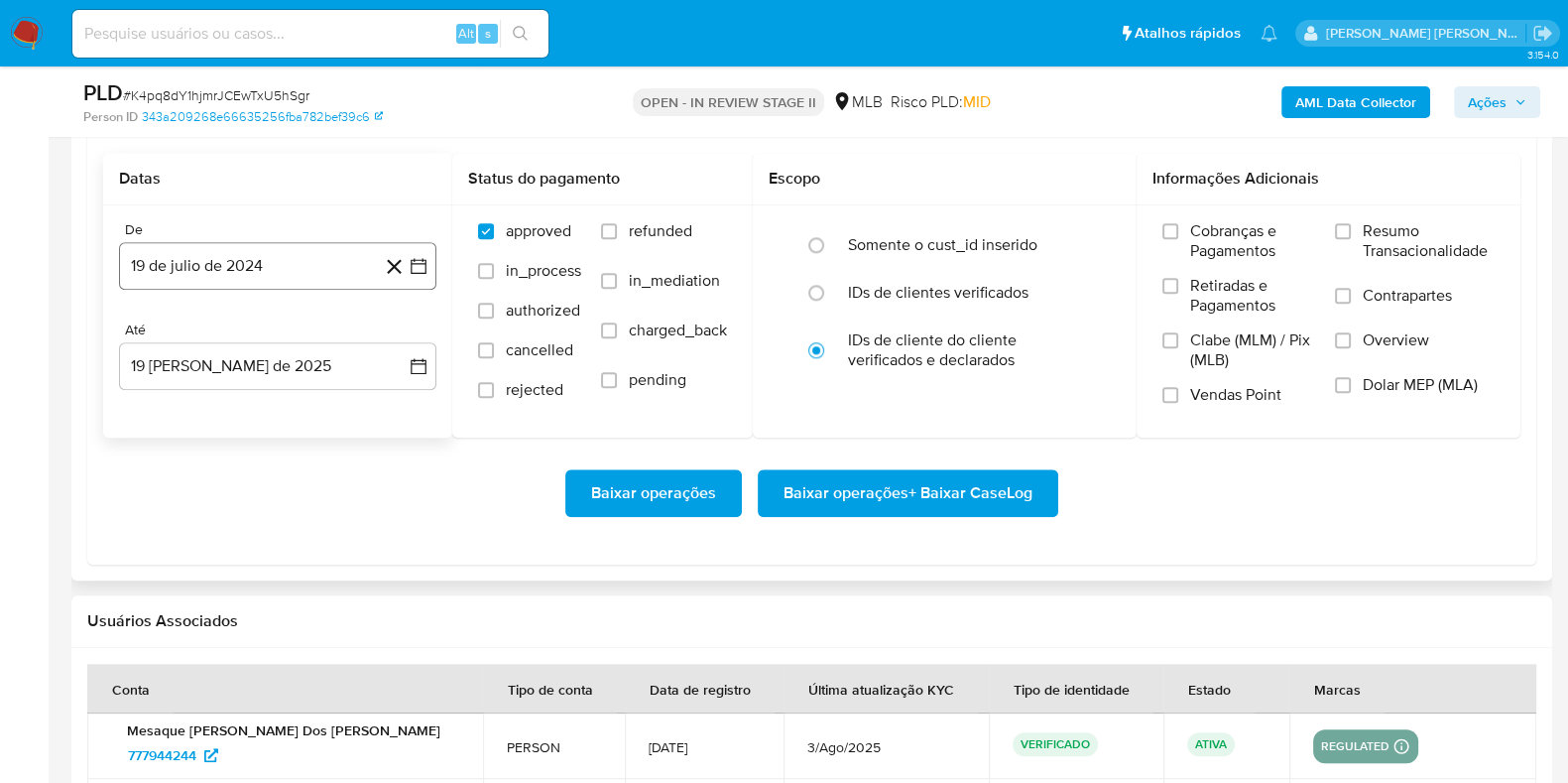
scroll to position [2357, 0]
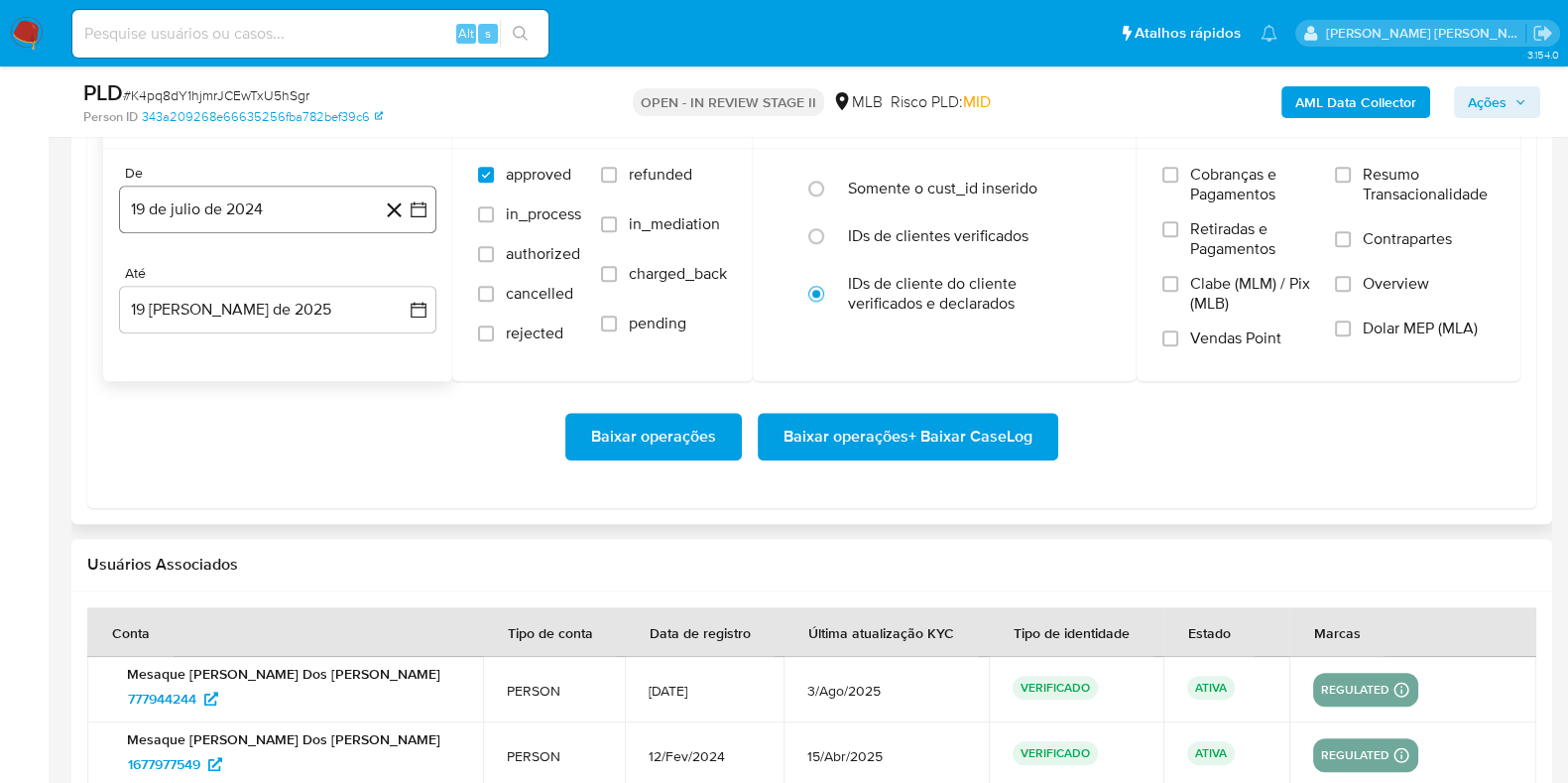
click at [257, 210] on button "19 de julio de 2024" at bounding box center [277, 210] width 317 height 48
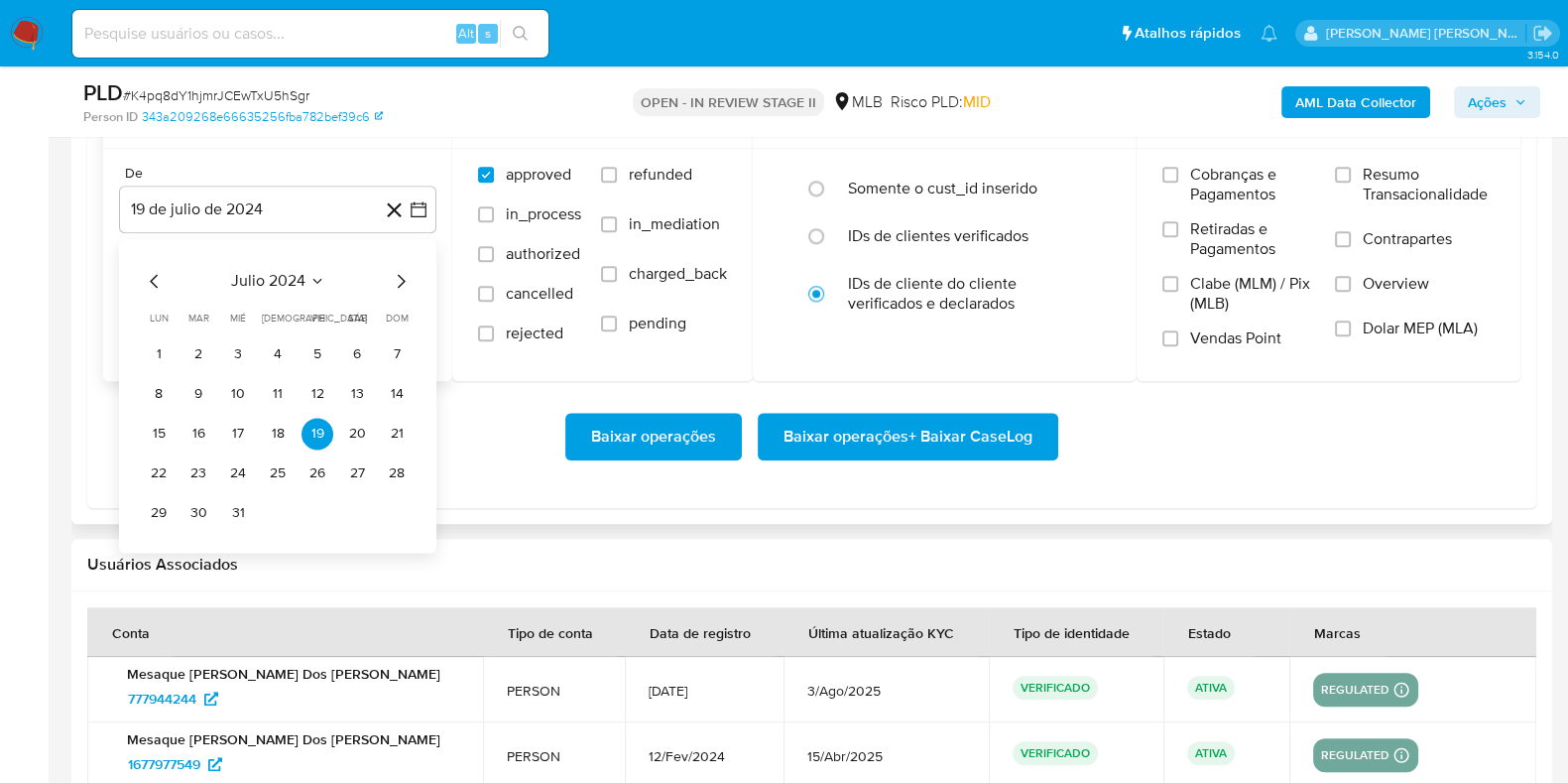
click at [397, 275] on icon "Mes siguiente" at bounding box center [401, 281] width 24 height 24
click at [394, 274] on icon "Mes siguiente" at bounding box center [401, 281] width 24 height 24
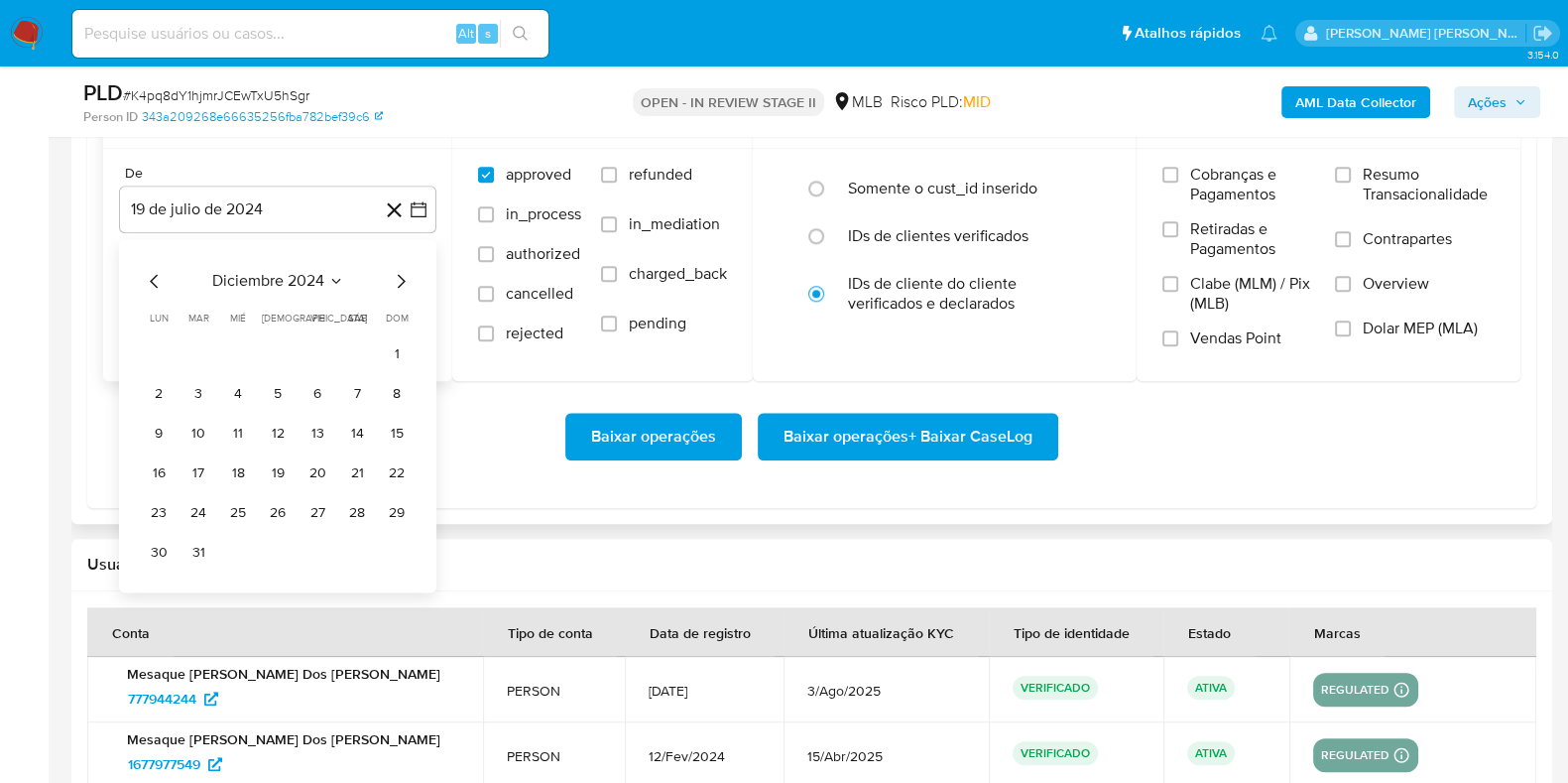
click at [394, 274] on icon "Mes siguiente" at bounding box center [401, 281] width 24 height 24
click at [394, 272] on icon "Mes siguiente" at bounding box center [401, 281] width 24 height 24
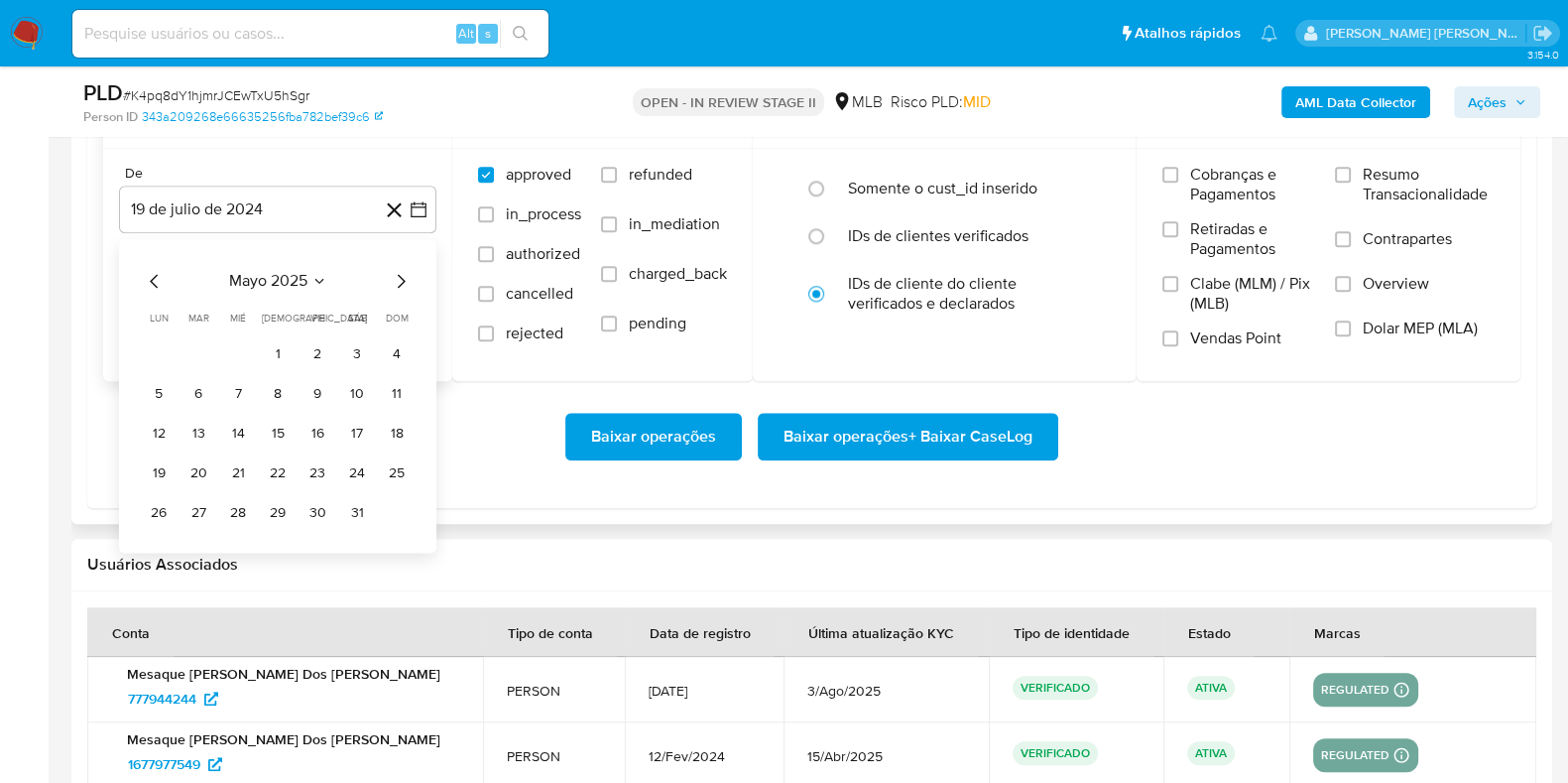
click at [394, 272] on icon "Mes siguiente" at bounding box center [401, 281] width 24 height 24
click at [397, 346] on button "1" at bounding box center [397, 354] width 32 height 32
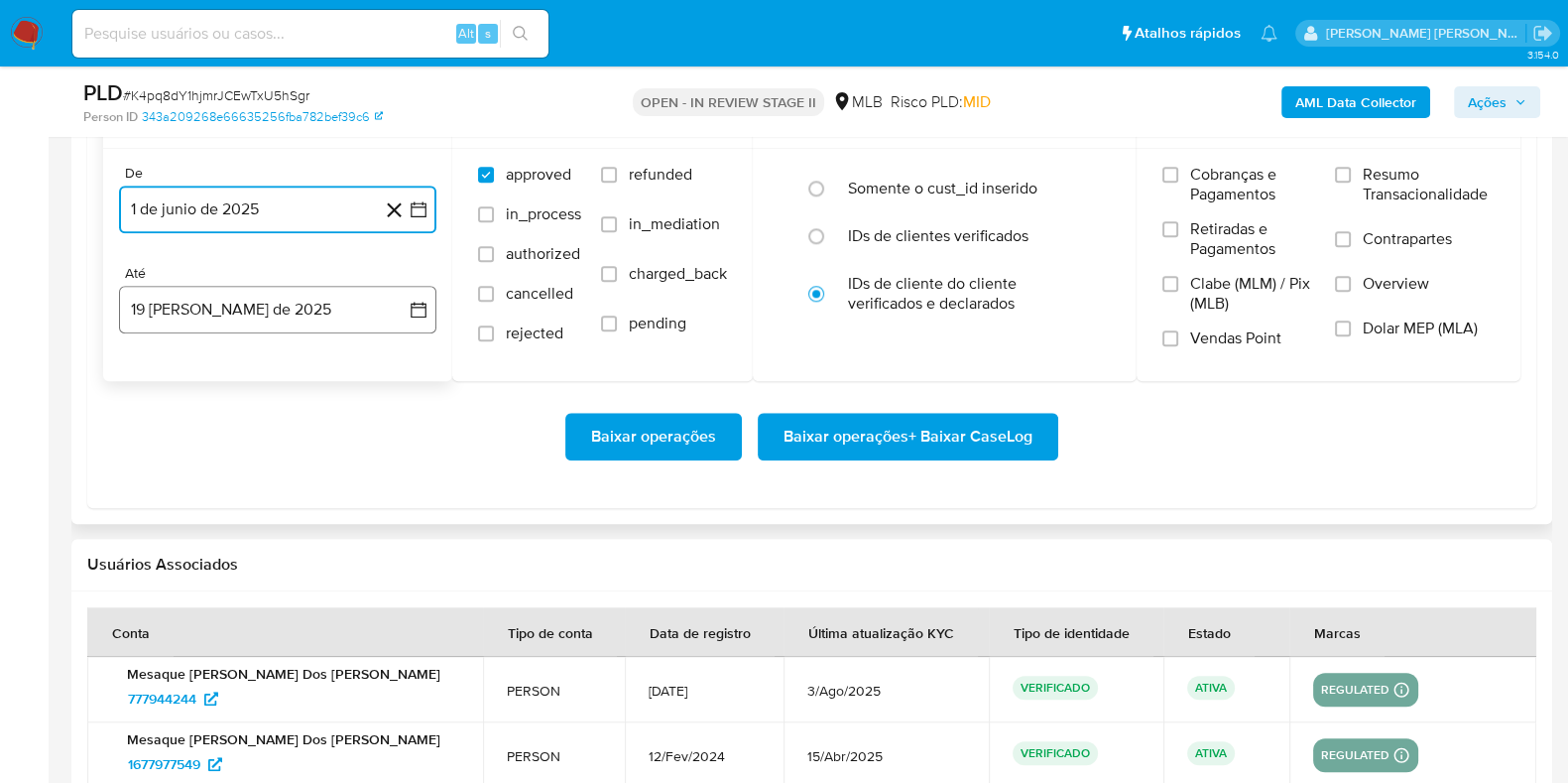
click at [323, 306] on button "19 [PERSON_NAME] de 2025" at bounding box center [277, 309] width 317 height 48
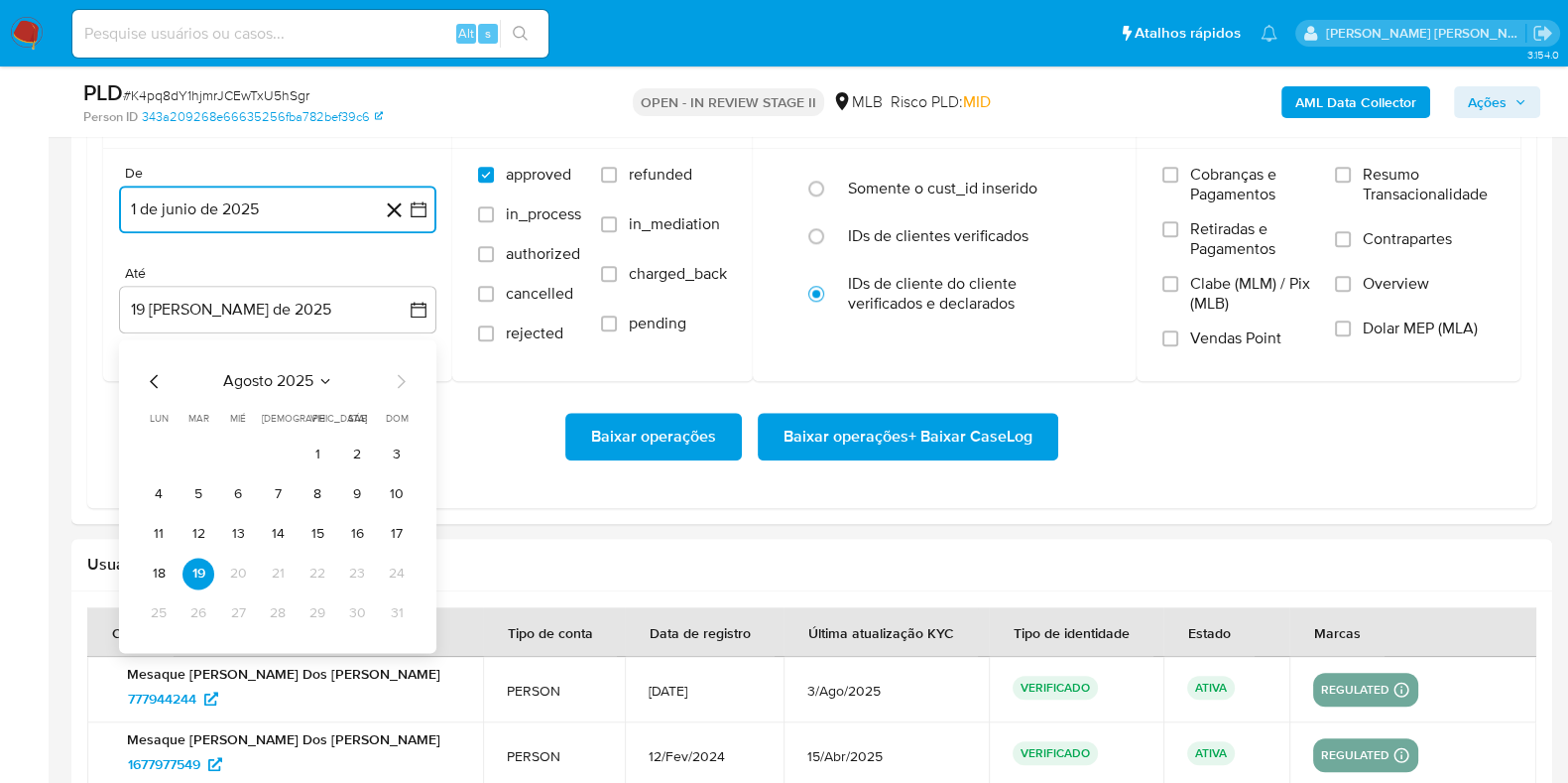
click at [384, 539] on button "17" at bounding box center [397, 534] width 32 height 32
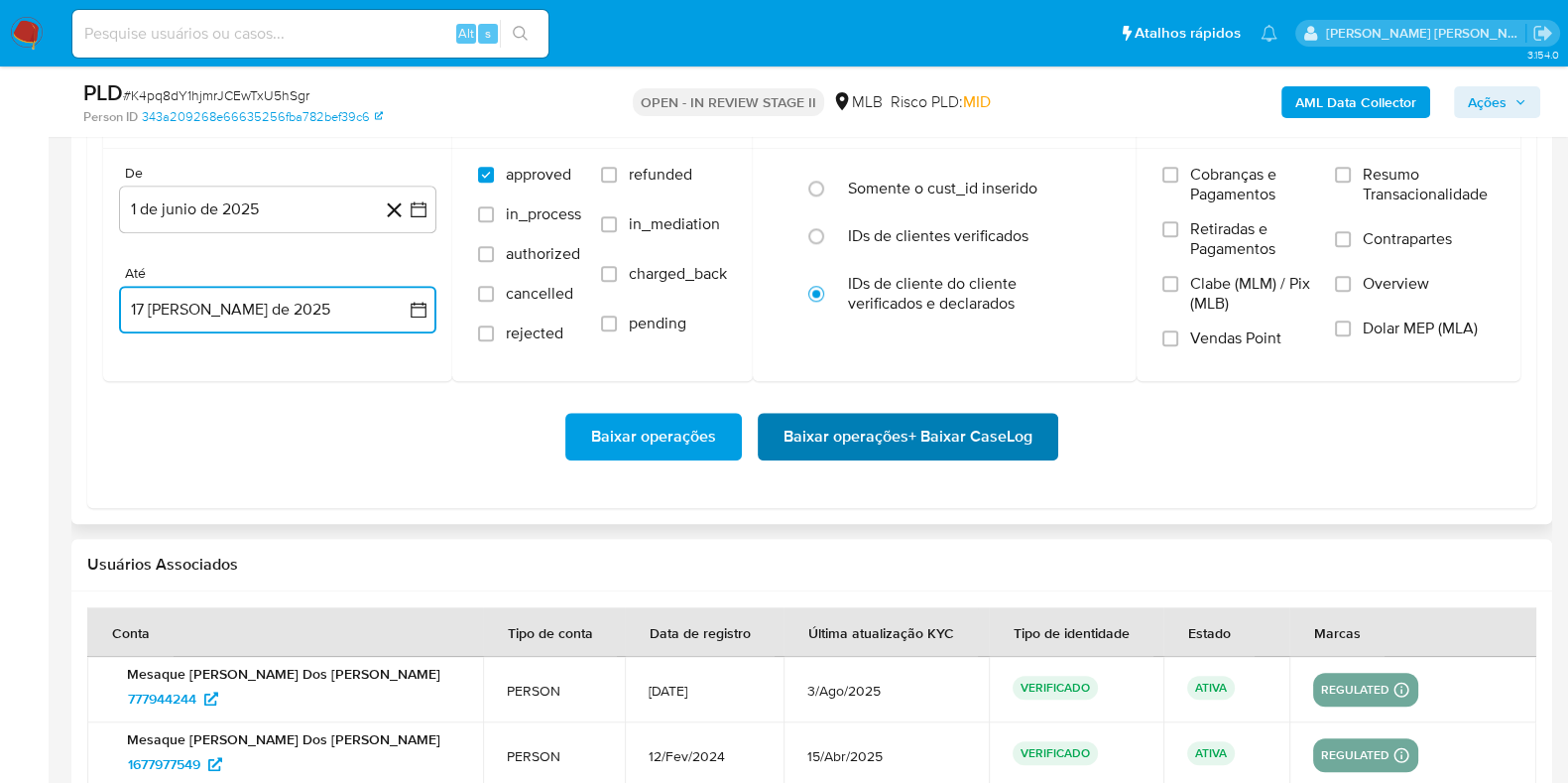
click at [861, 426] on span "Baixar operações + Baixar CaseLog" at bounding box center [908, 437] width 249 height 44
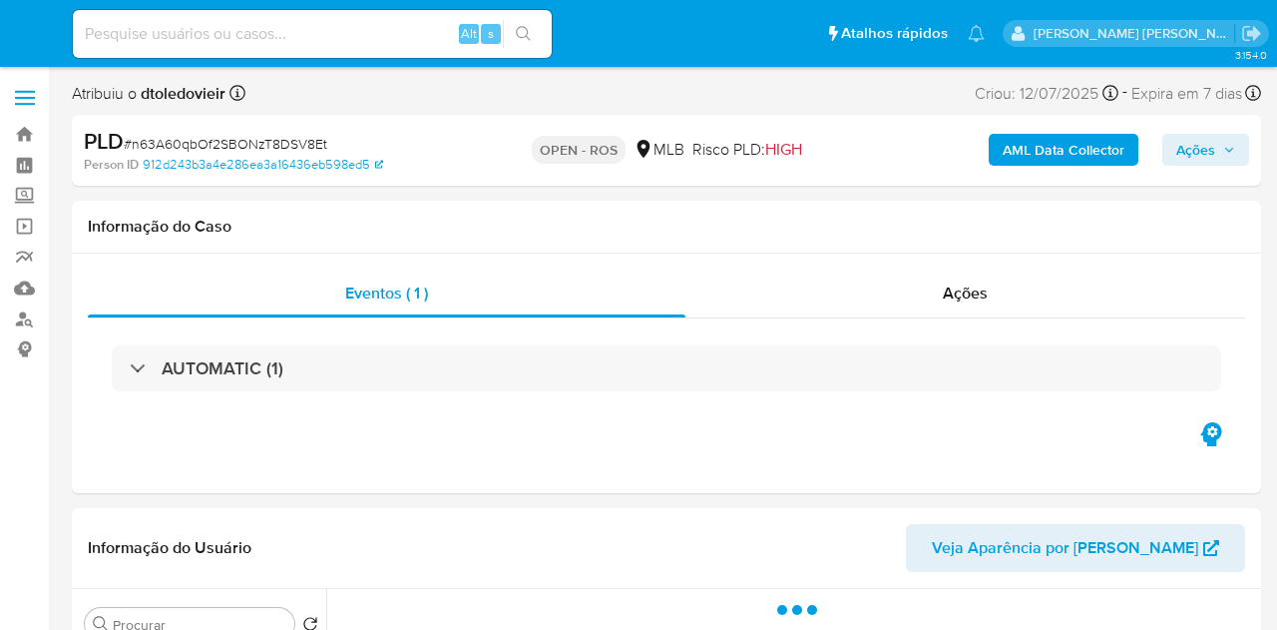
select select "10"
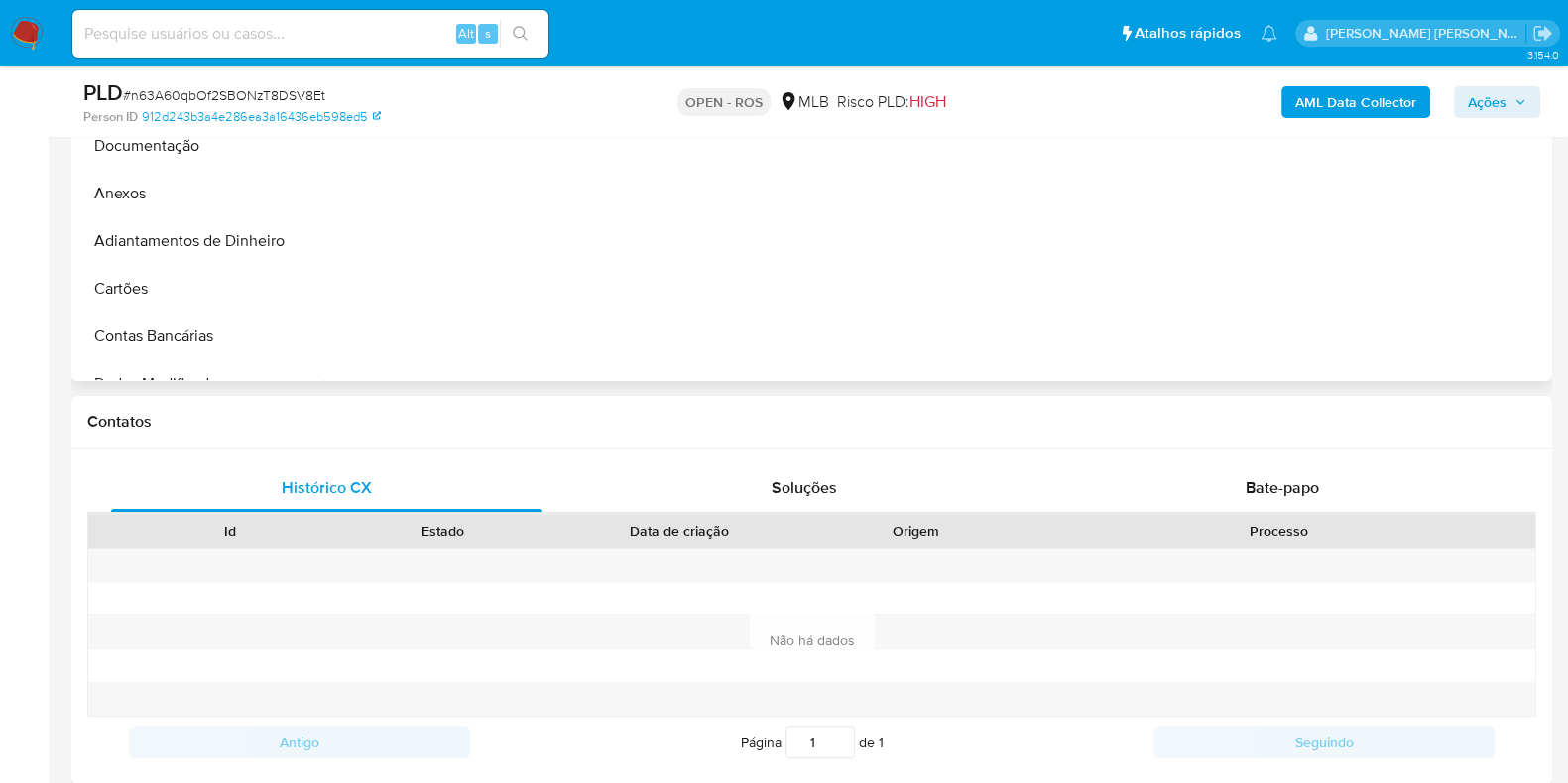
scroll to position [123, 0]
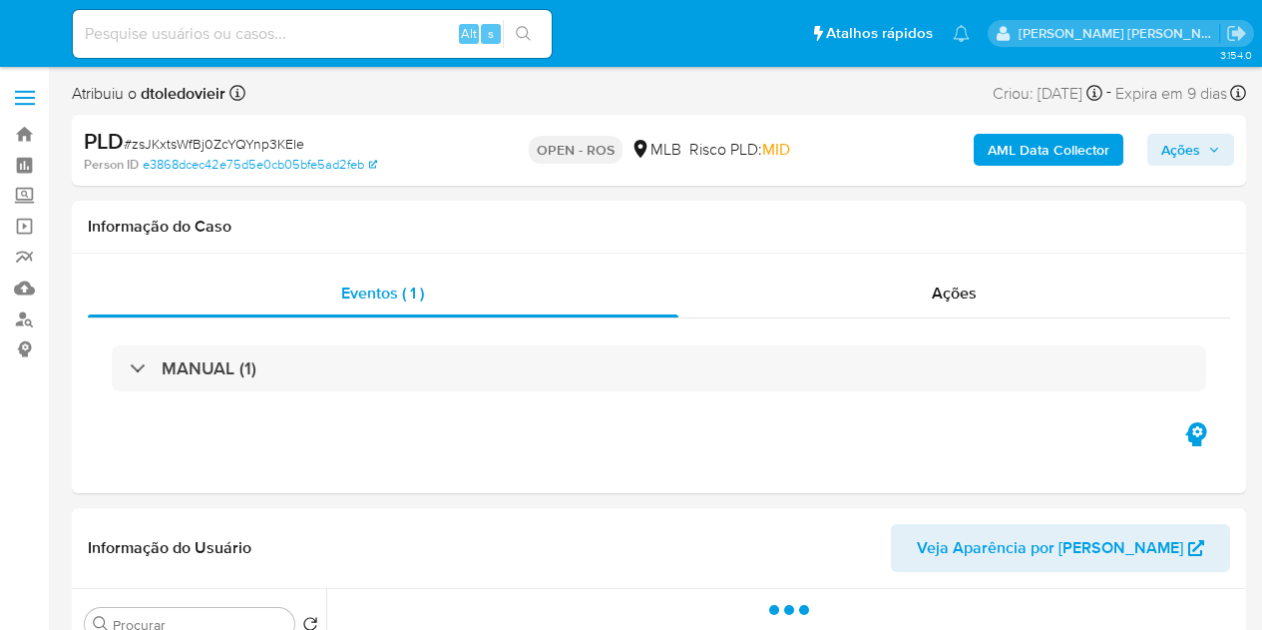
select select "10"
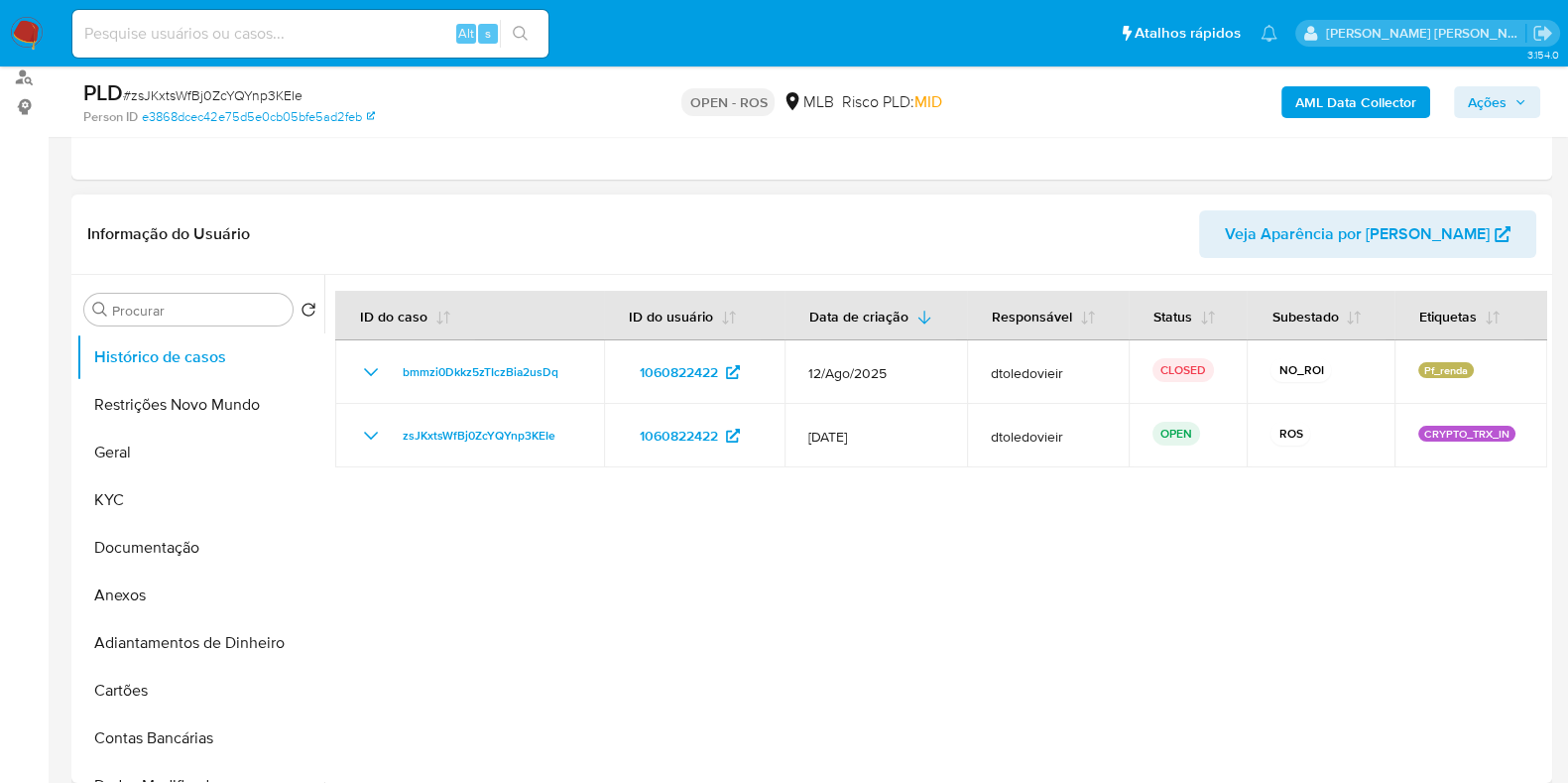
scroll to position [247, 0]
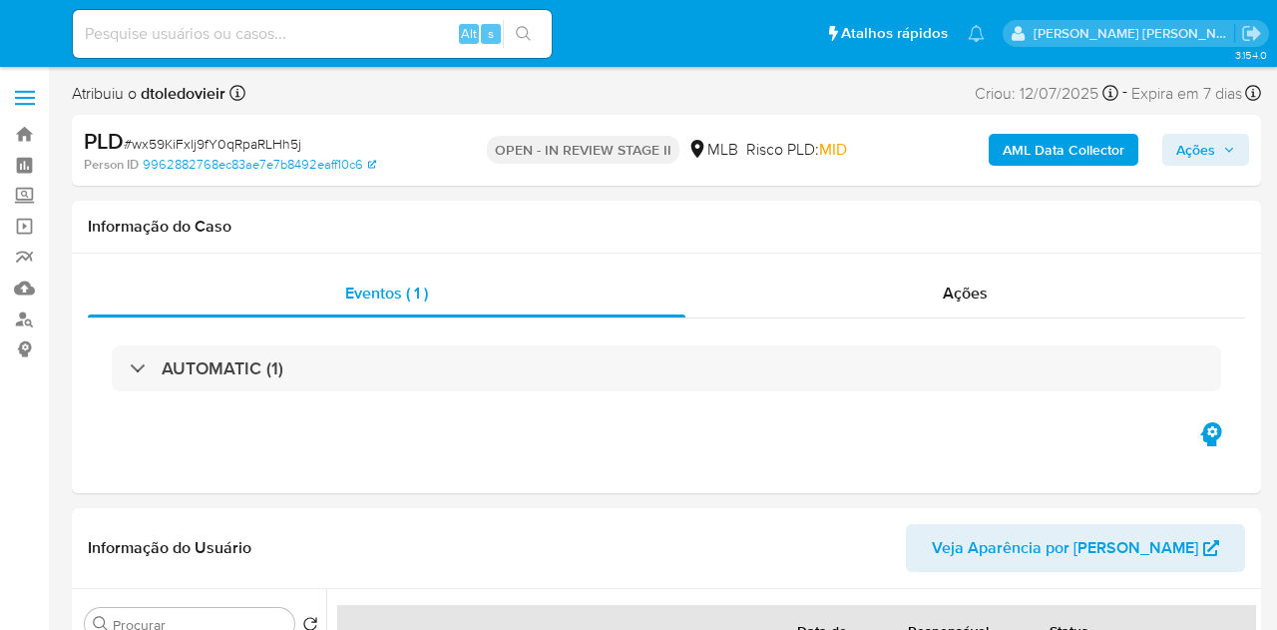
select select "10"
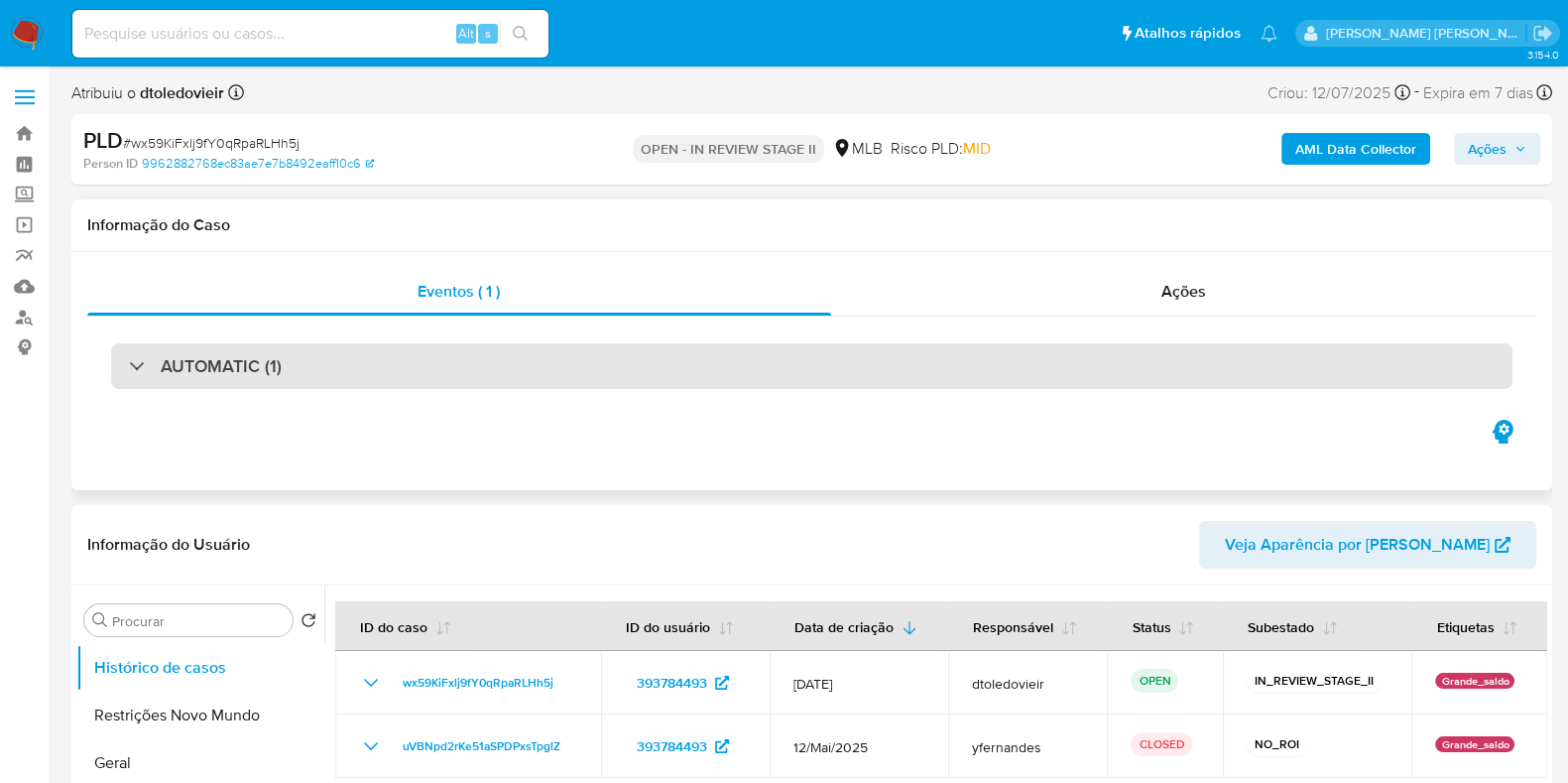
click at [537, 362] on div "AUTOMATIC (1)" at bounding box center [812, 366] width 1402 height 46
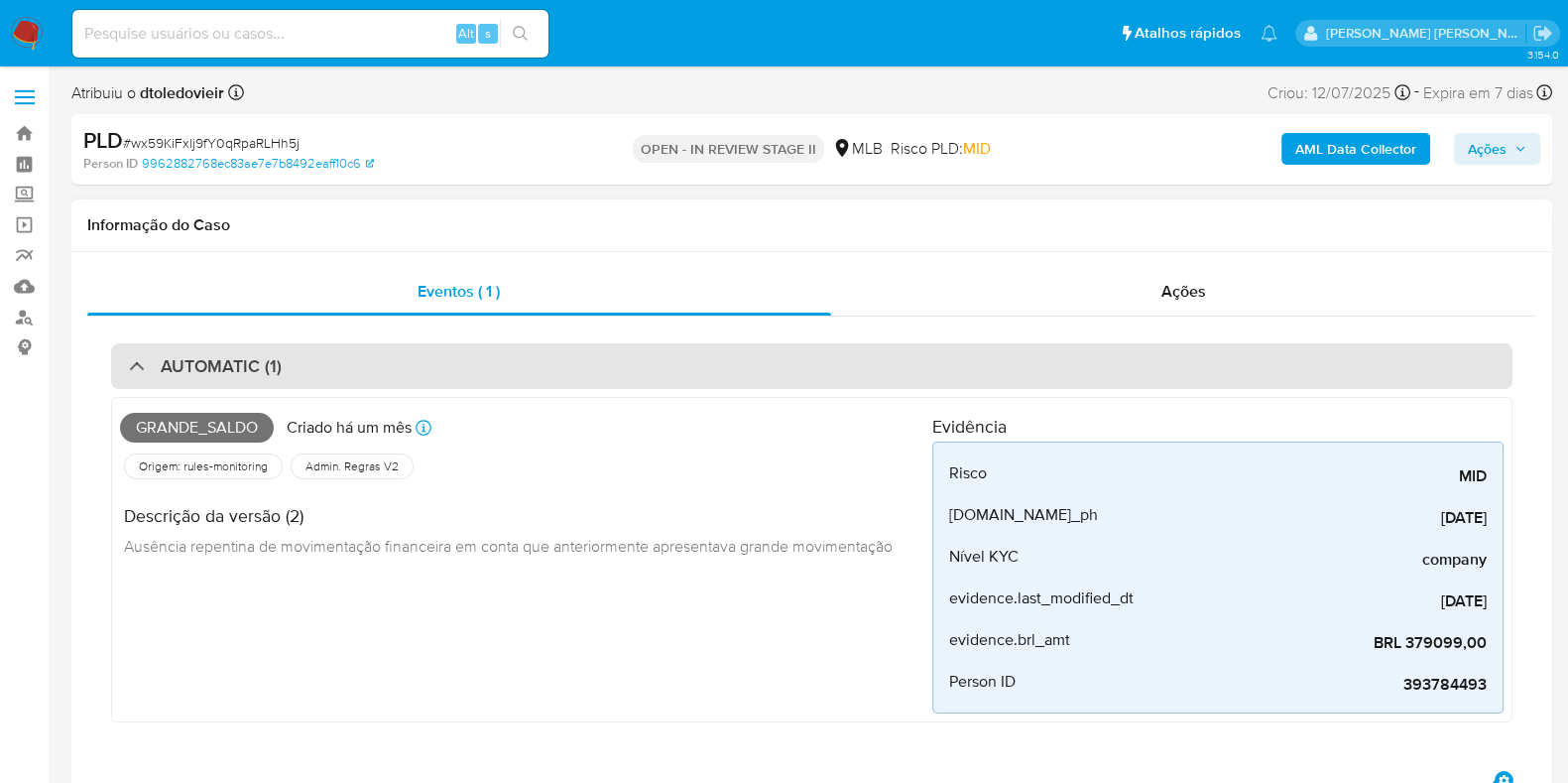
click at [546, 361] on div "AUTOMATIC (1)" at bounding box center [812, 366] width 1402 height 46
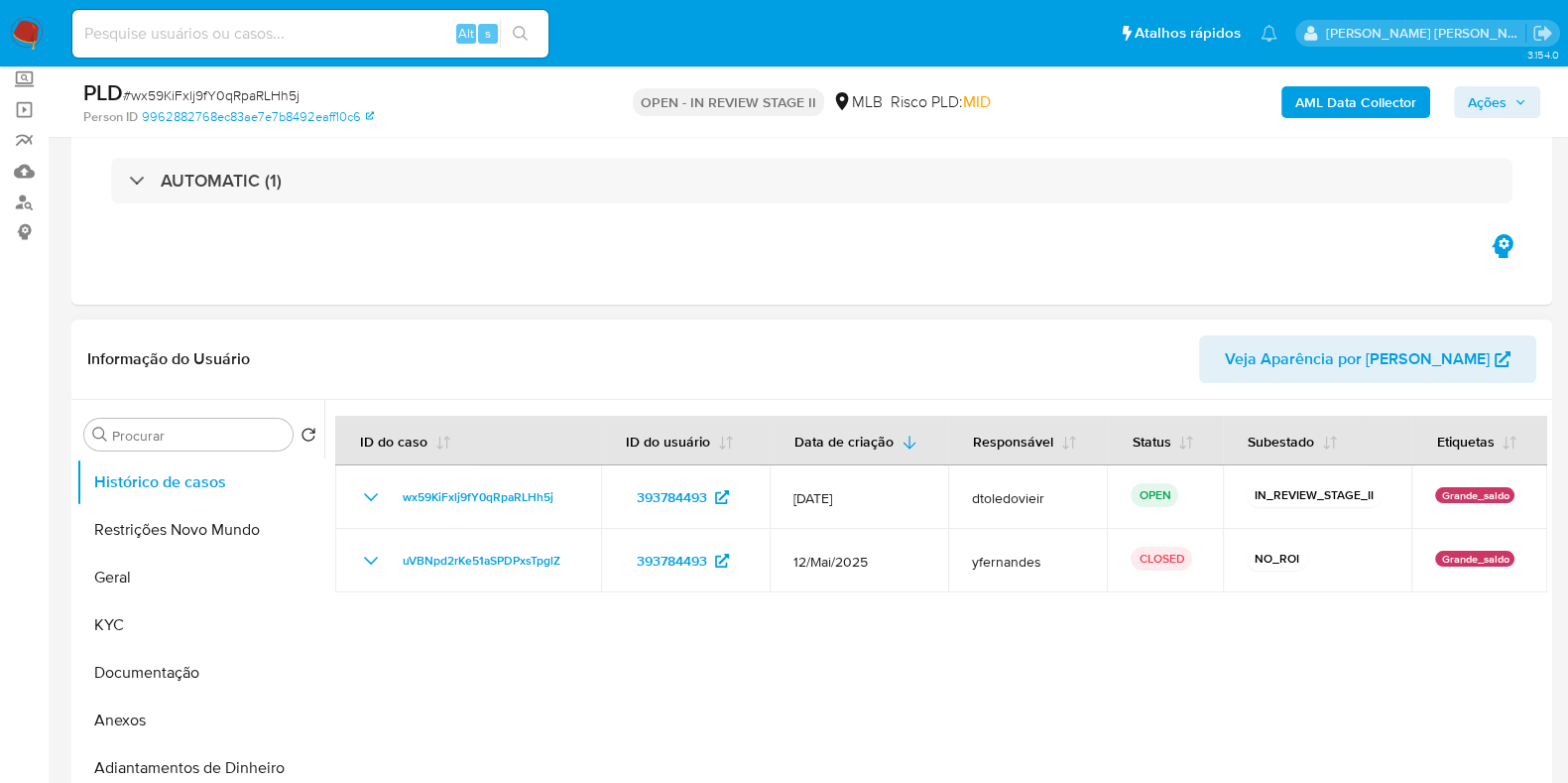
scroll to position [247, 0]
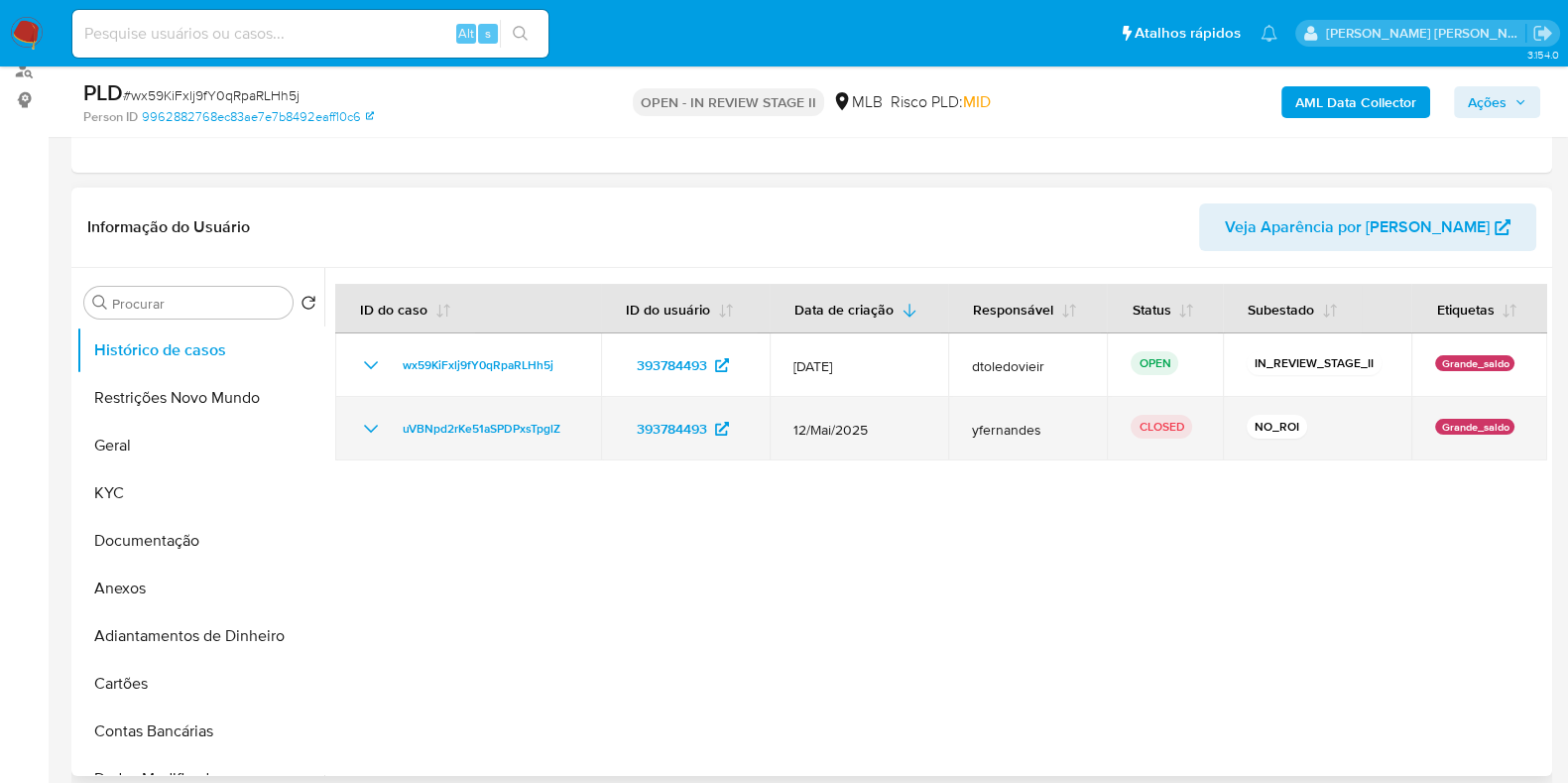
drag, startPoint x: 905, startPoint y: 432, endPoint x: 769, endPoint y: 417, distance: 136.8
click at [769, 417] on tr "uVBNpd2rKe51aSPDPxsTpglZ 393784493 12/Mai/2025 yfernandes CLOSED NO_ROI Grande_…" at bounding box center [941, 429] width 1212 height 64
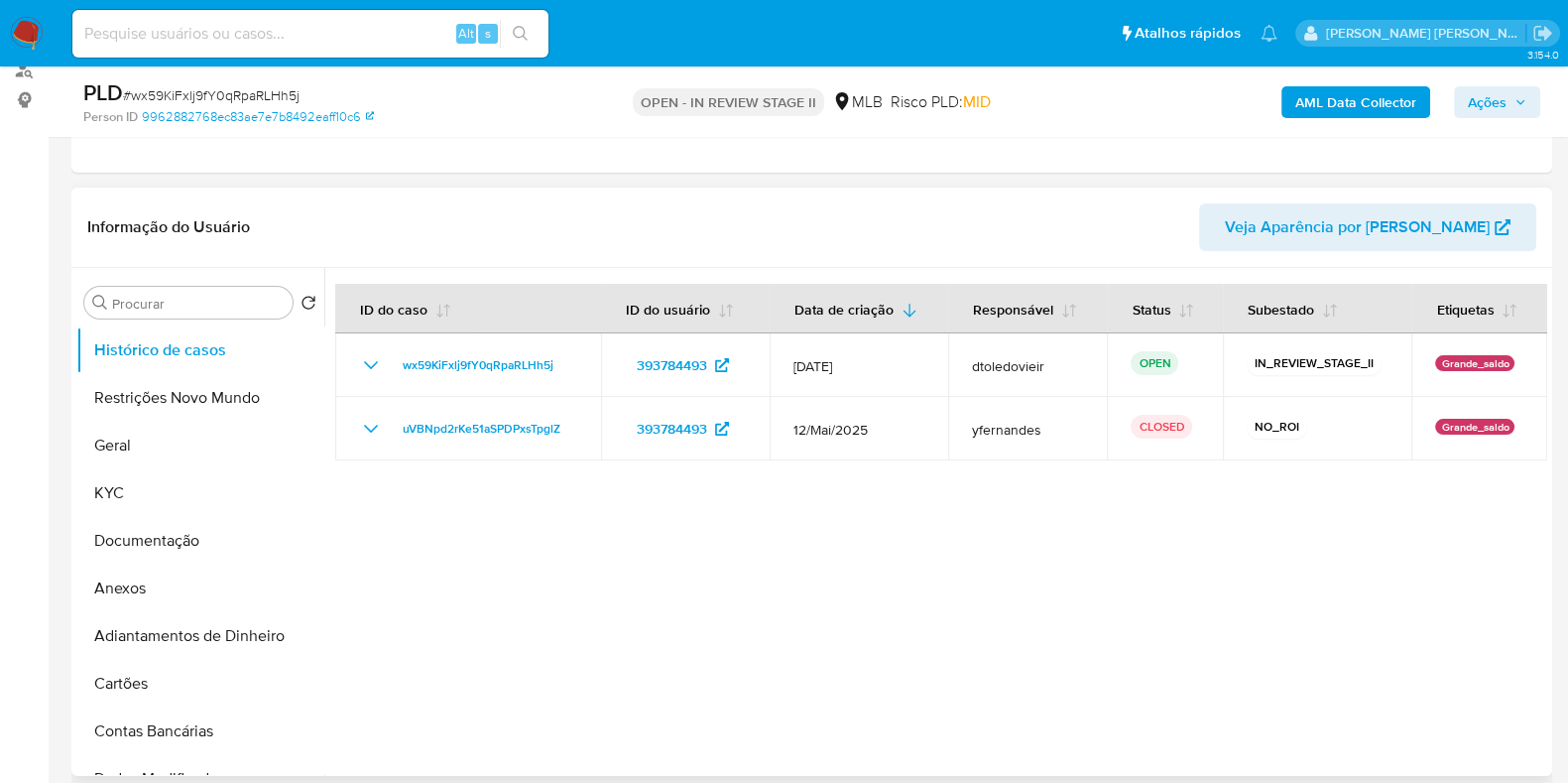
click at [927, 550] on div at bounding box center [936, 521] width 1223 height 508
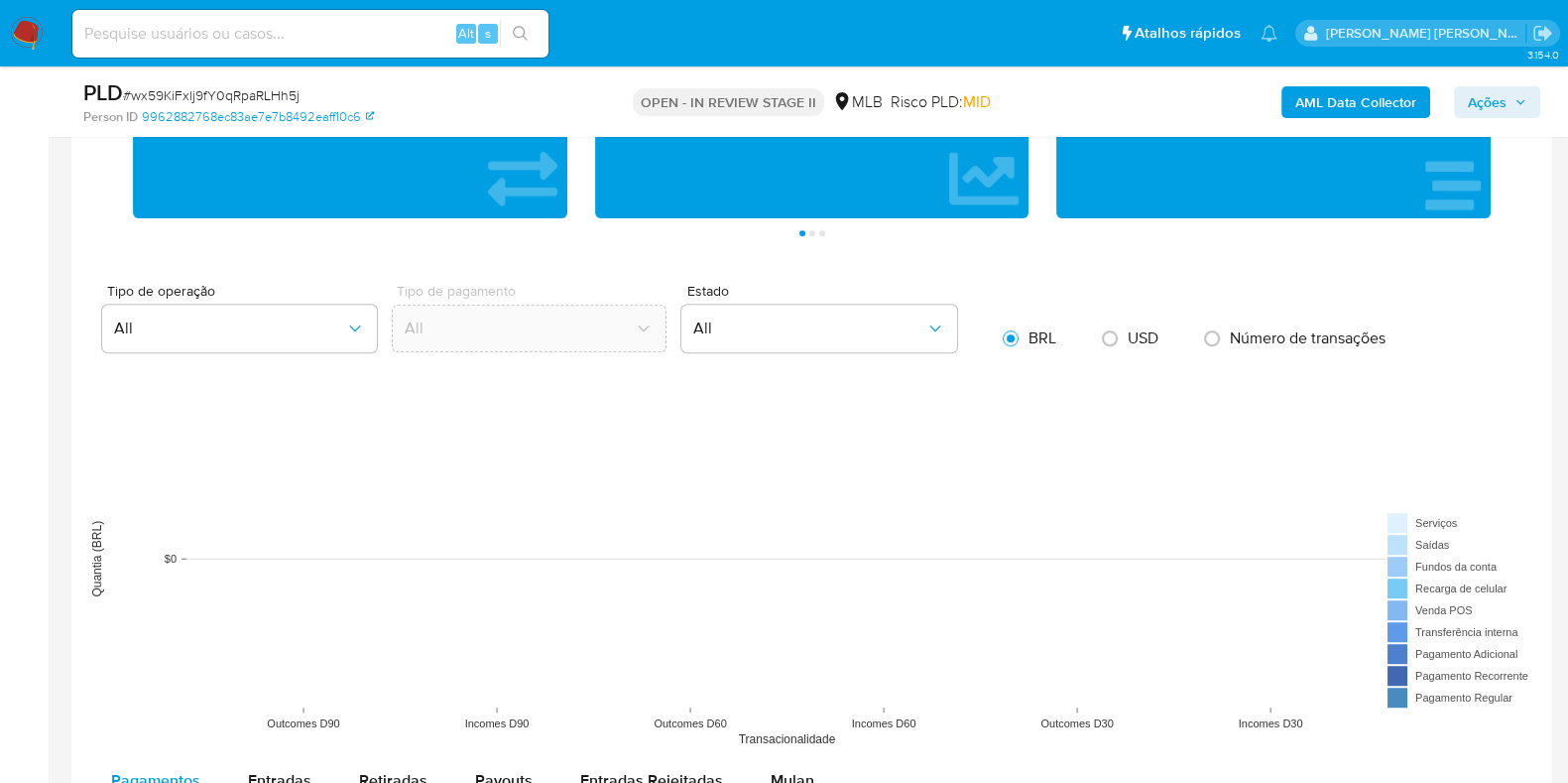
scroll to position [1365, 0]
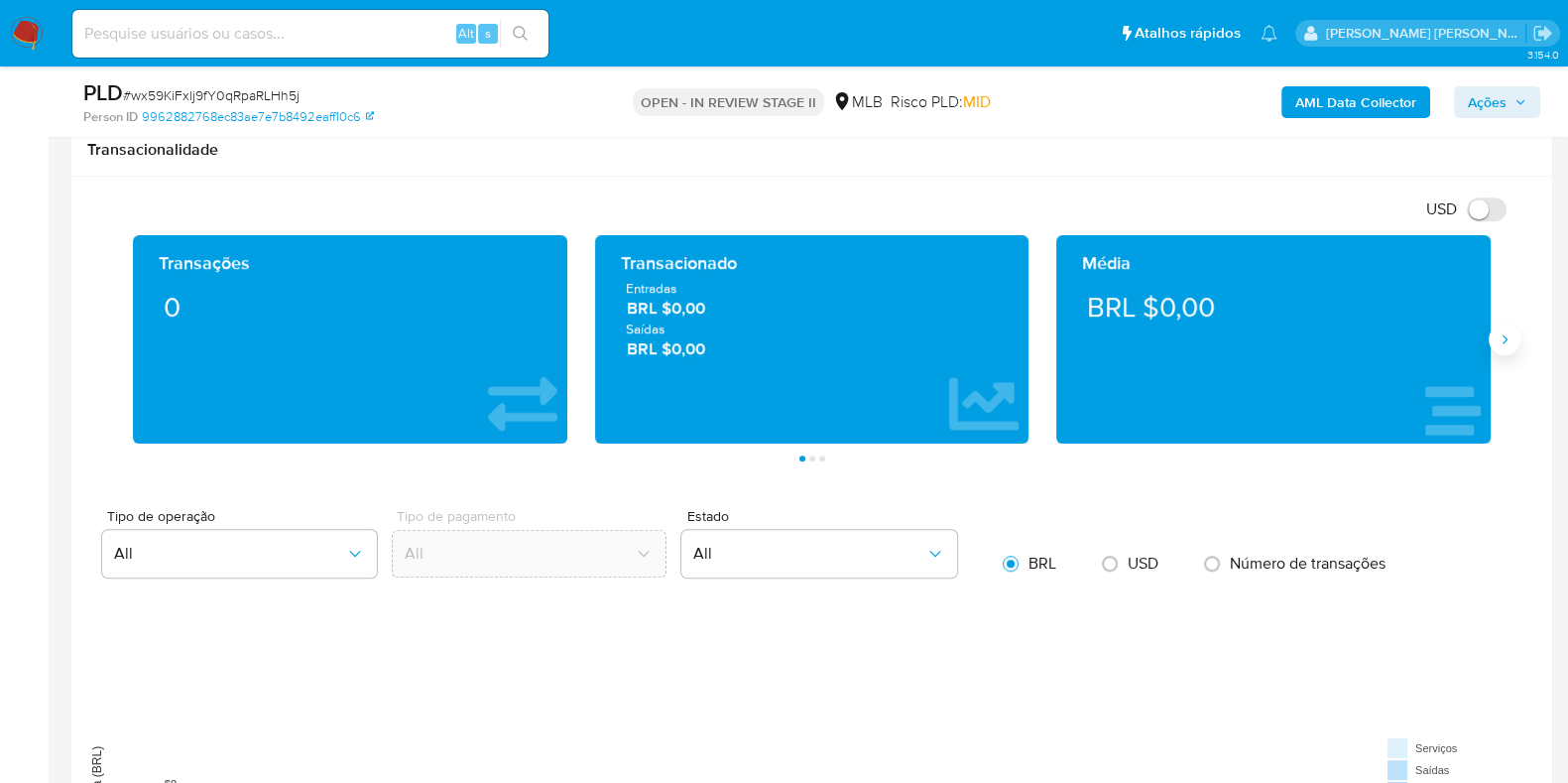
click at [1269, 342] on icon "Siguiente" at bounding box center [1504, 339] width 16 height 16
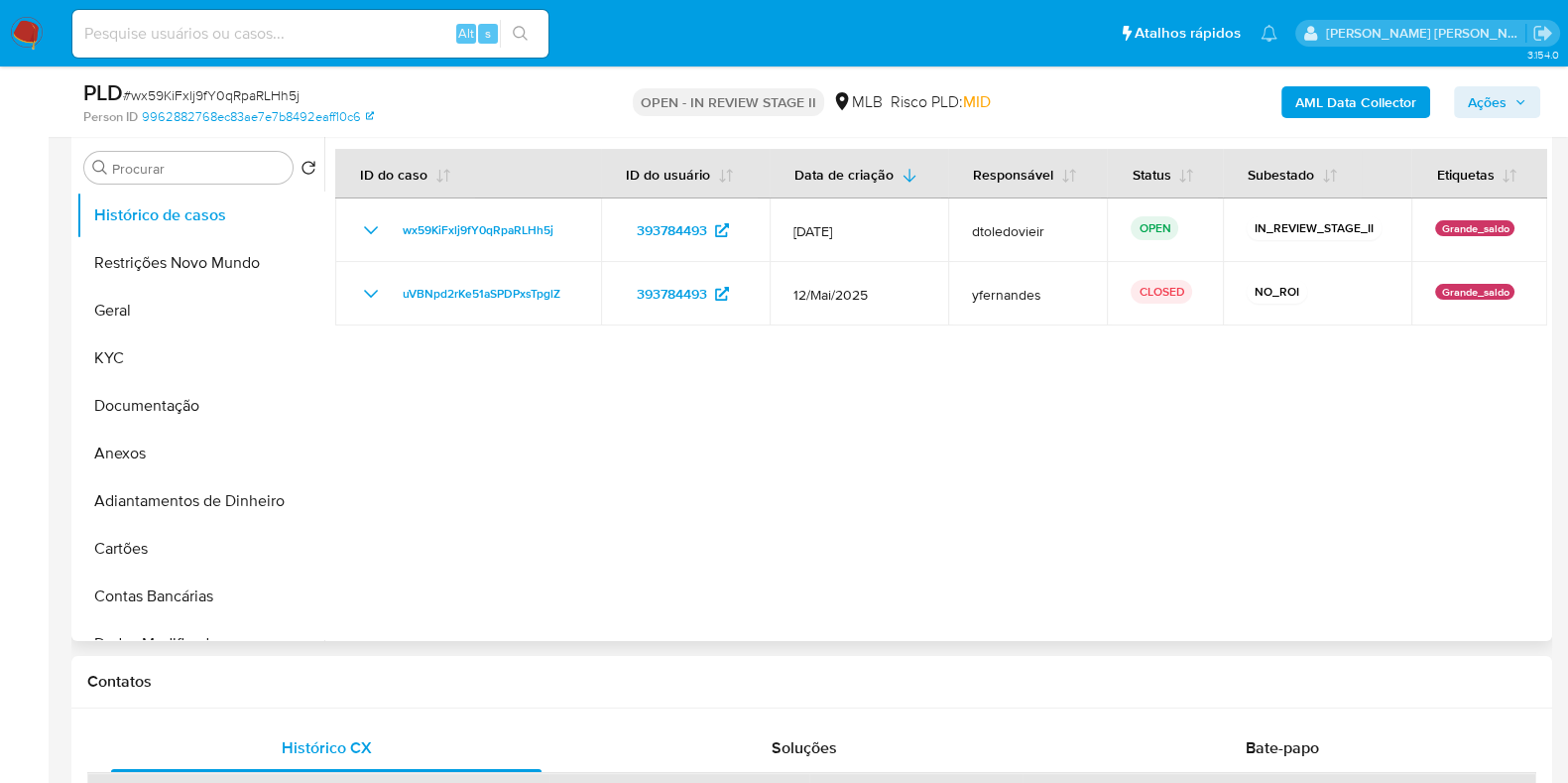
scroll to position [372, 0]
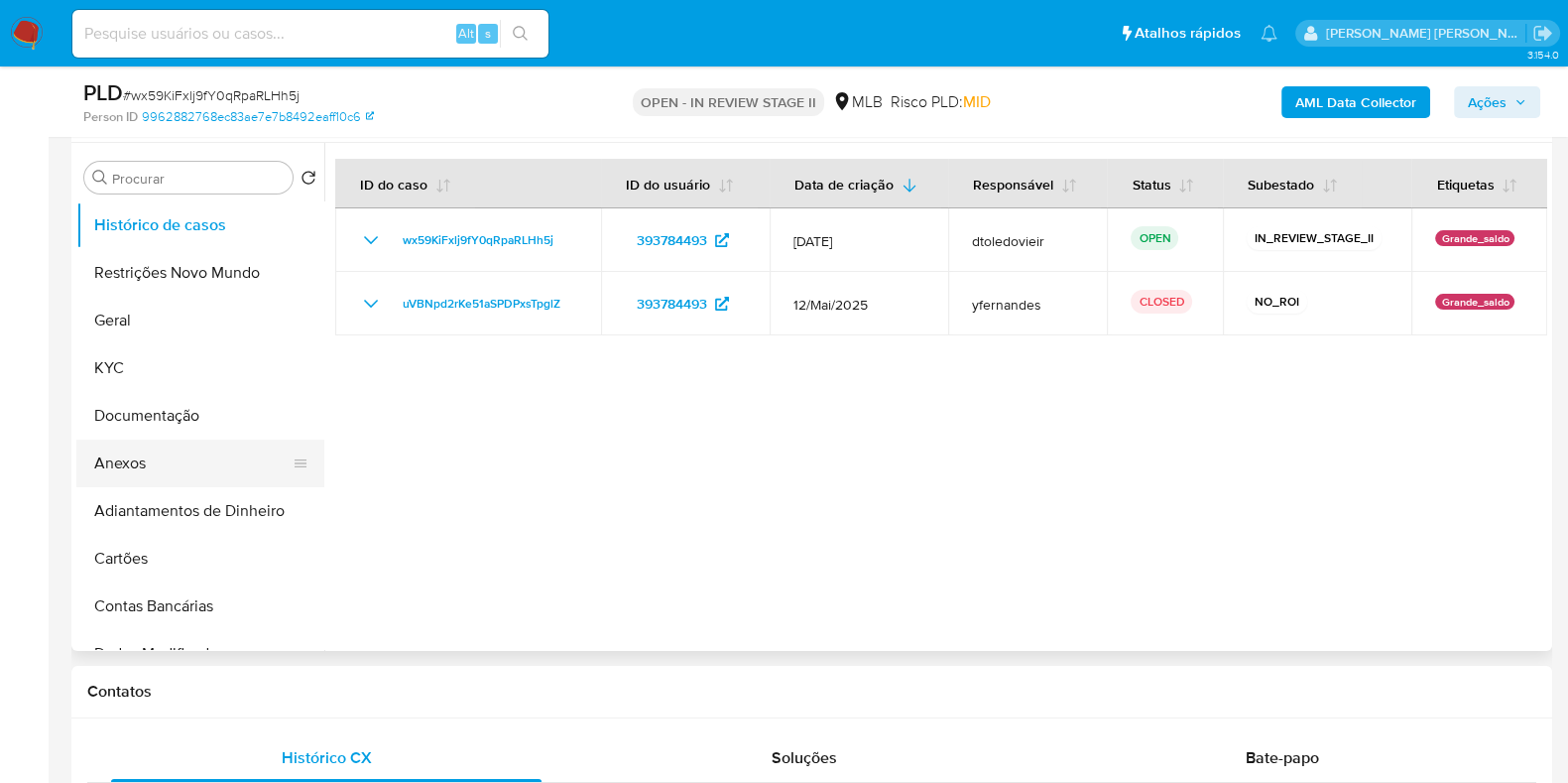
click at [180, 463] on button "Anexos" at bounding box center [192, 464] width 232 height 48
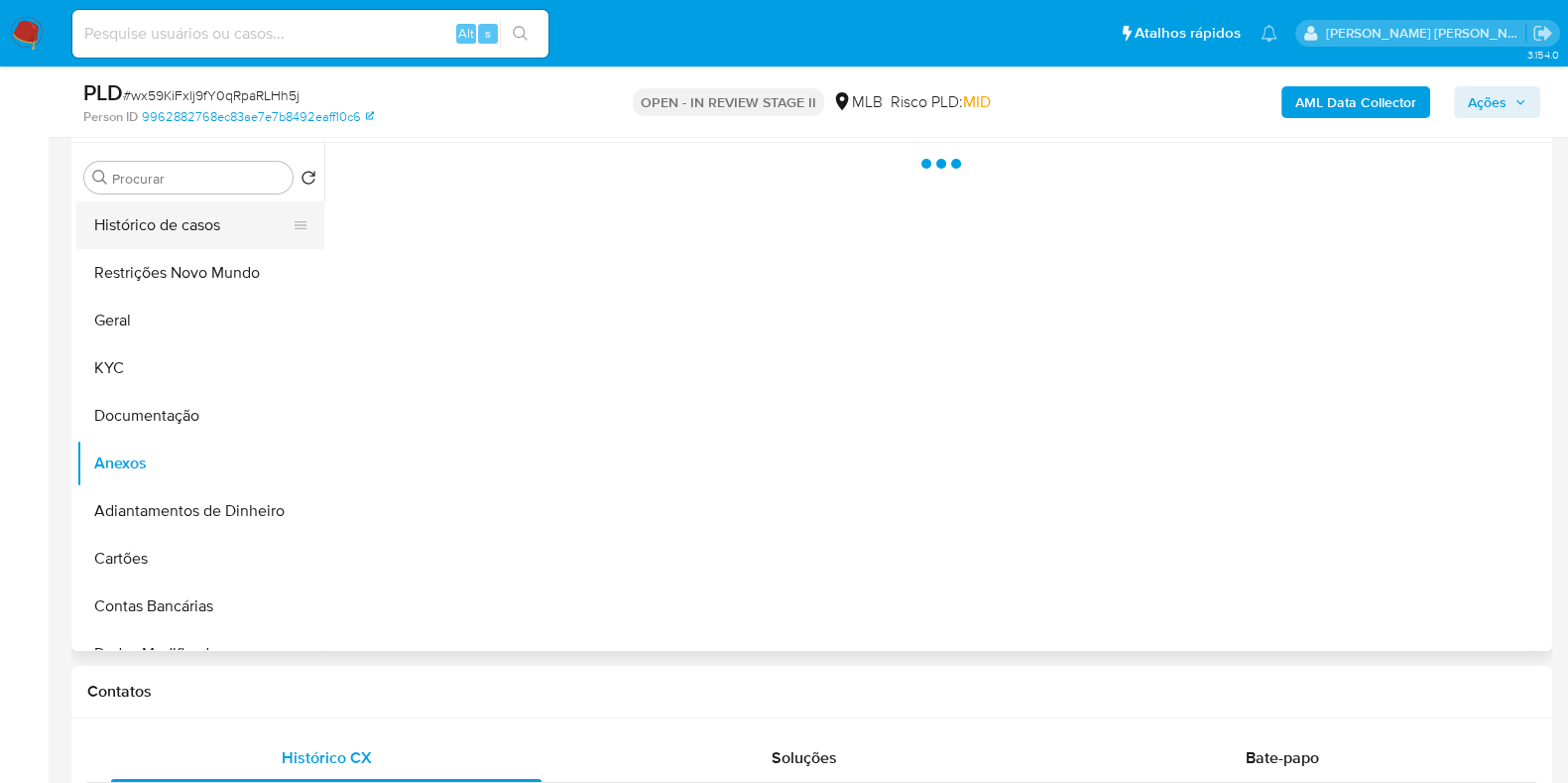
click at [196, 211] on button "Histórico de casos" at bounding box center [192, 226] width 232 height 48
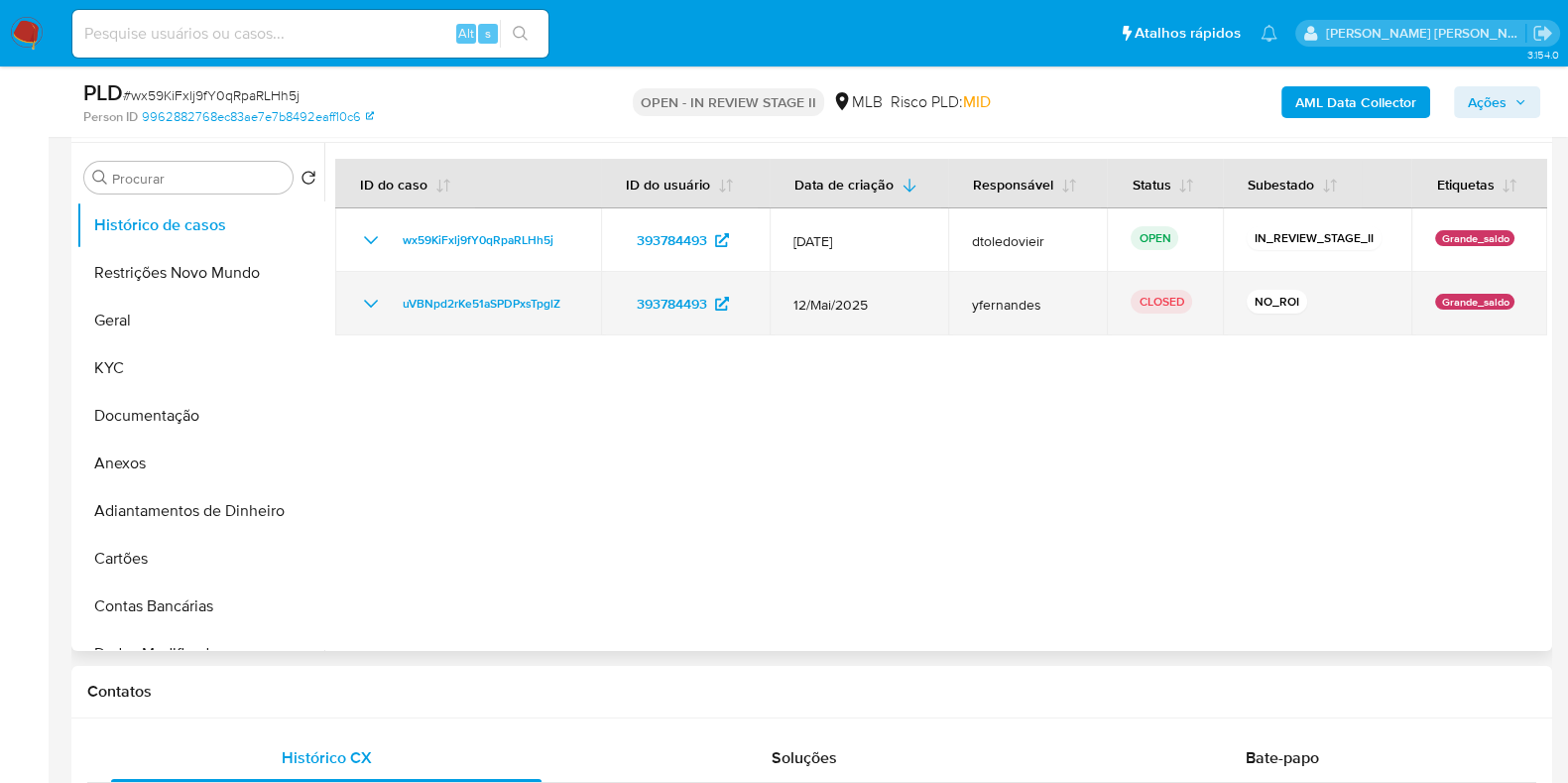
drag, startPoint x: 586, startPoint y: 299, endPoint x: 392, endPoint y: 303, distance: 194.0
click at [392, 303] on td "uVBNpd2rKe51aSPDPxsTpglZ" at bounding box center [467, 303] width 265 height 64
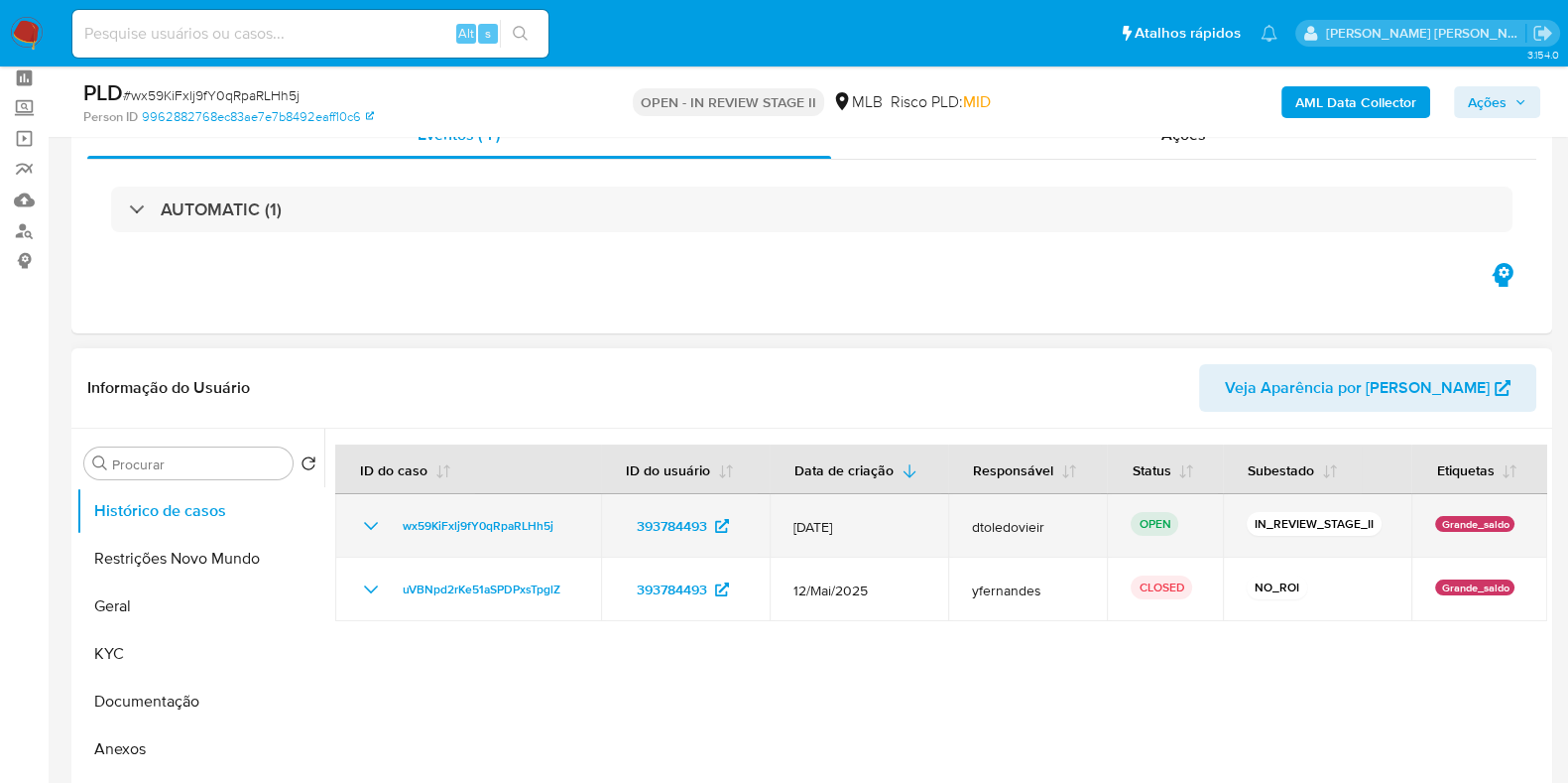
scroll to position [123, 0]
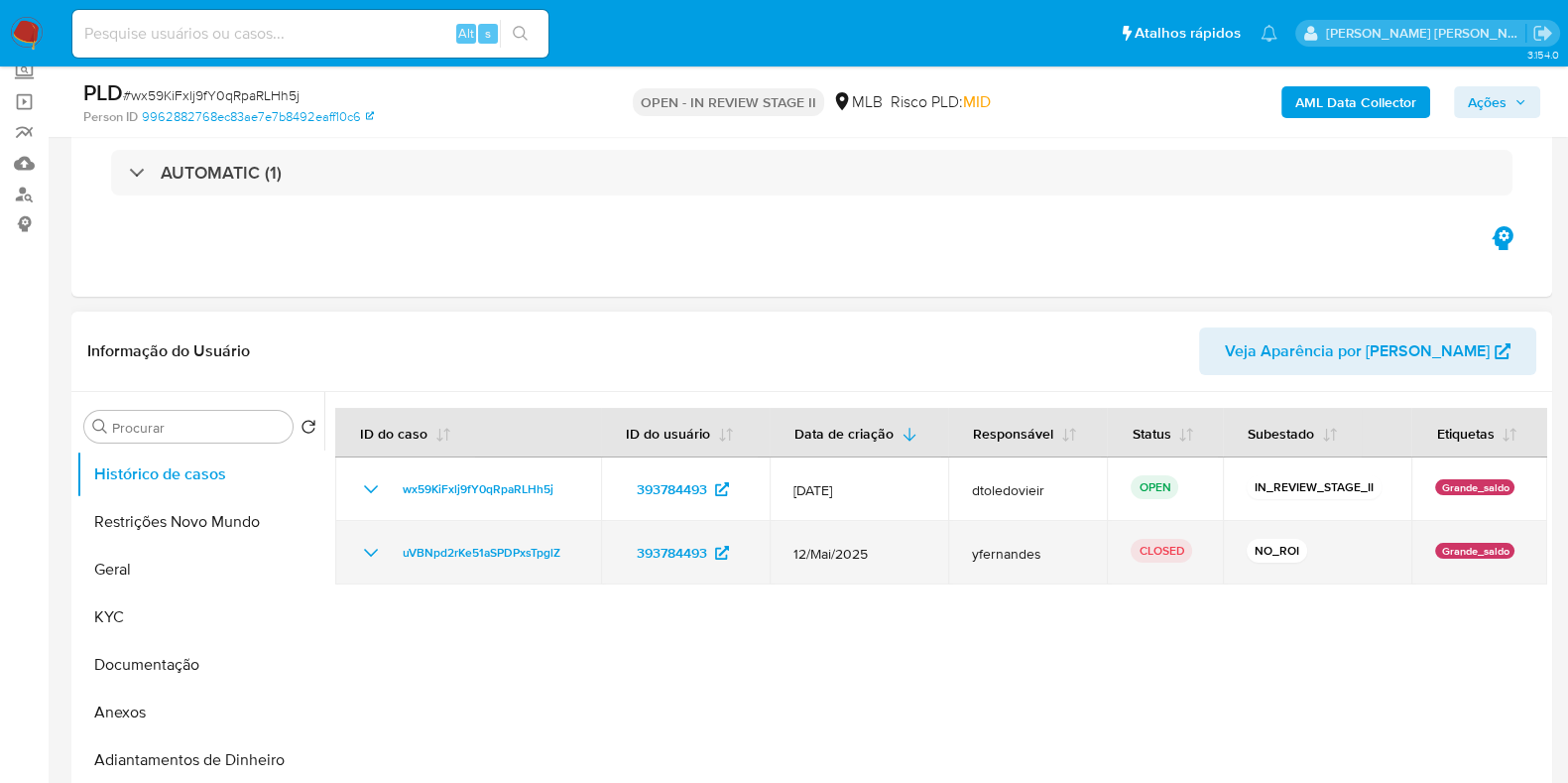
drag, startPoint x: 880, startPoint y: 547, endPoint x: 764, endPoint y: 543, distance: 116.1
click at [764, 543] on tr "uVBNpd2rKe51aSPDPxsTpglZ 393784493 12/Mai/2025 yfernandes CLOSED NO_ROI Grande_…" at bounding box center [941, 553] width 1212 height 64
click at [898, 546] on span "12/Mai/2025" at bounding box center [859, 554] width 131 height 18
drag, startPoint x: 904, startPoint y: 564, endPoint x: 784, endPoint y: 555, distance: 120.3
click at [788, 552] on td "12/Mai/2025" at bounding box center [859, 553] width 179 height 64
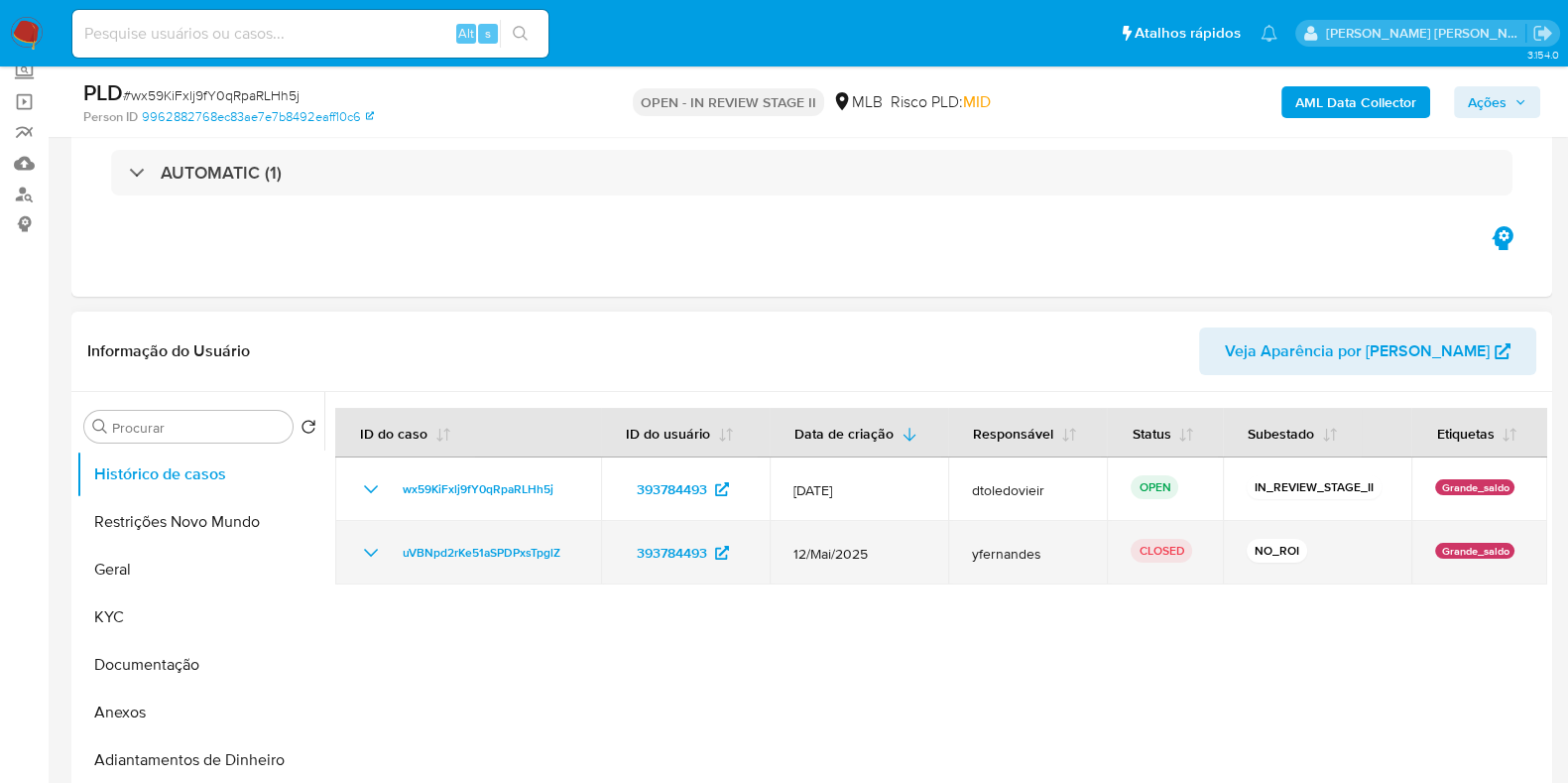
click at [784, 555] on td "12/Mai/2025" at bounding box center [859, 553] width 179 height 64
drag, startPoint x: 889, startPoint y: 550, endPoint x: 822, endPoint y: 544, distance: 67.3
click at [784, 545] on td "12/Mai/2025" at bounding box center [859, 553] width 179 height 64
click at [883, 545] on span "12/Mai/2025" at bounding box center [859, 554] width 131 height 18
click at [370, 550] on icon "Mostrar/Ocultar" at bounding box center [371, 553] width 24 height 24
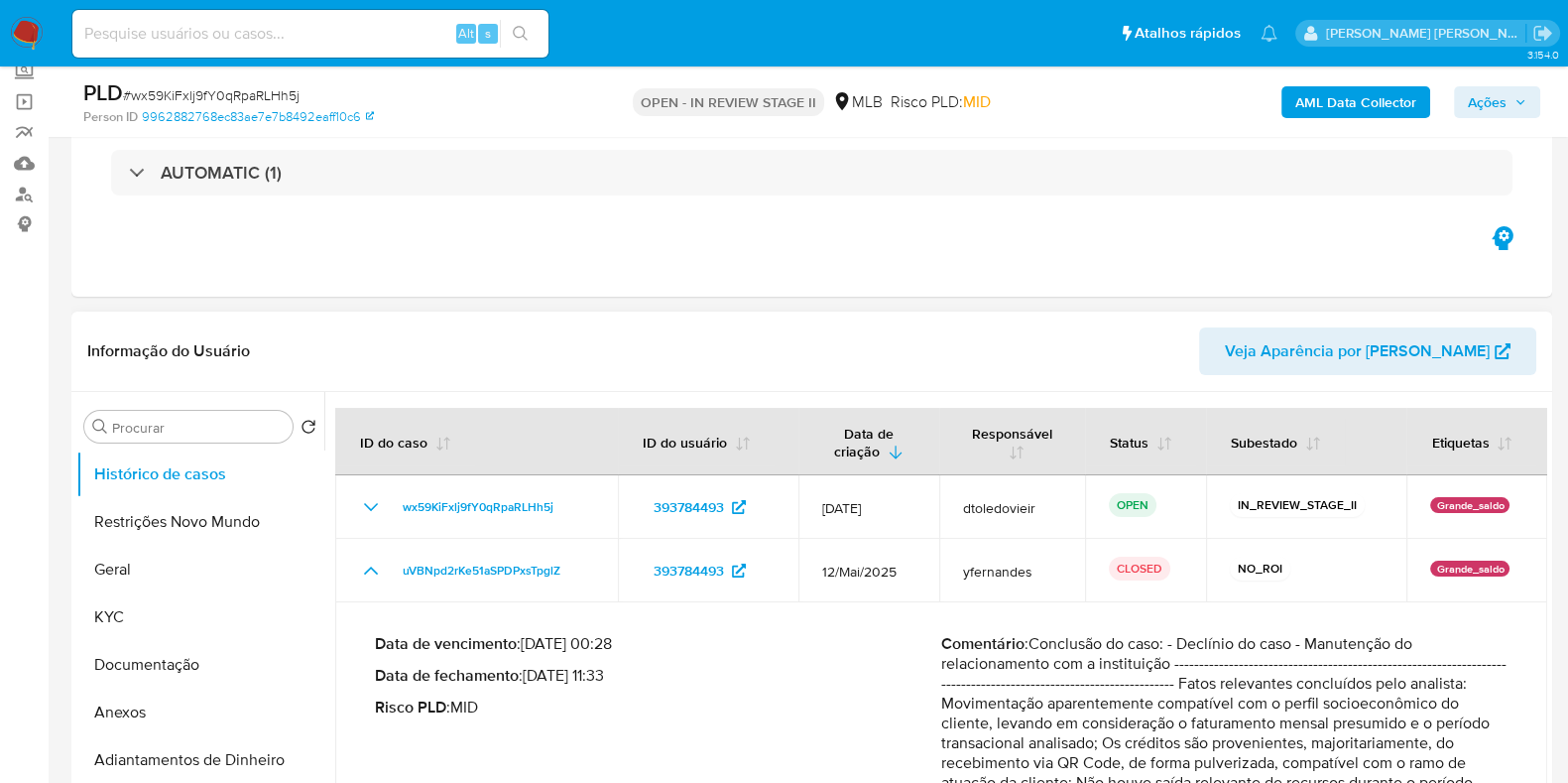
scroll to position [247, 0]
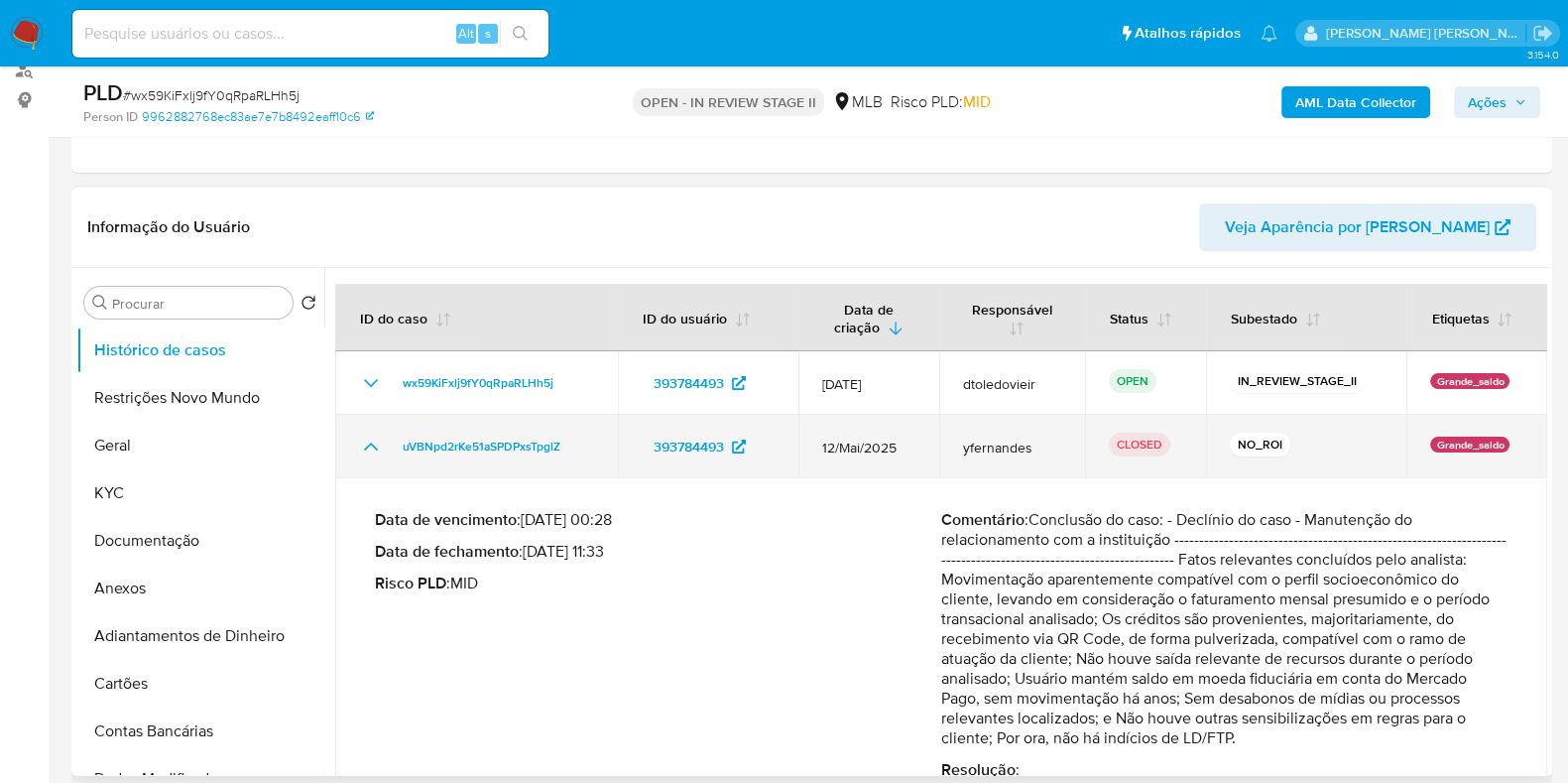
click at [367, 456] on icon "Mostrar/Ocultar" at bounding box center [371, 447] width 24 height 24
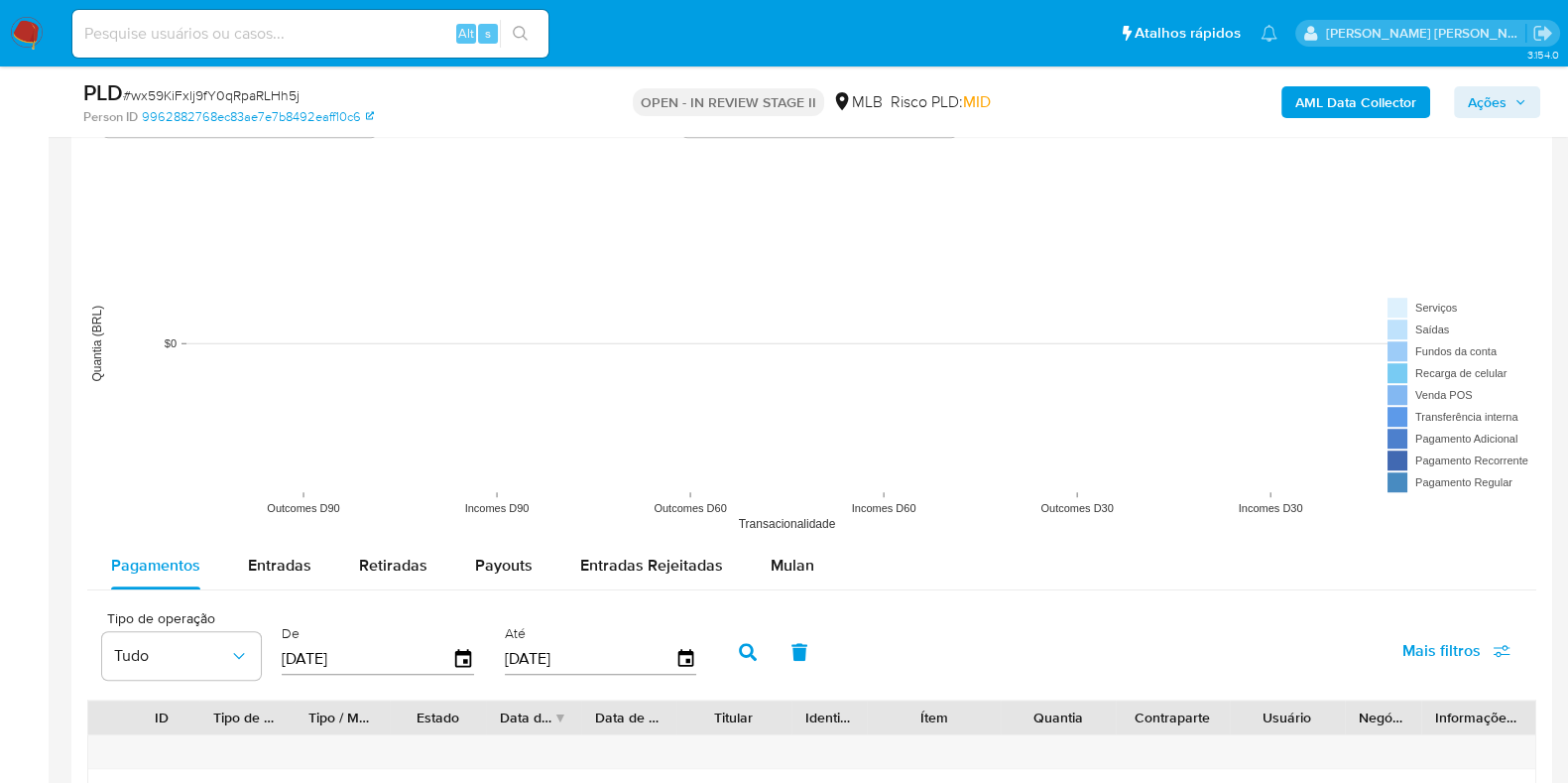
scroll to position [1860, 0]
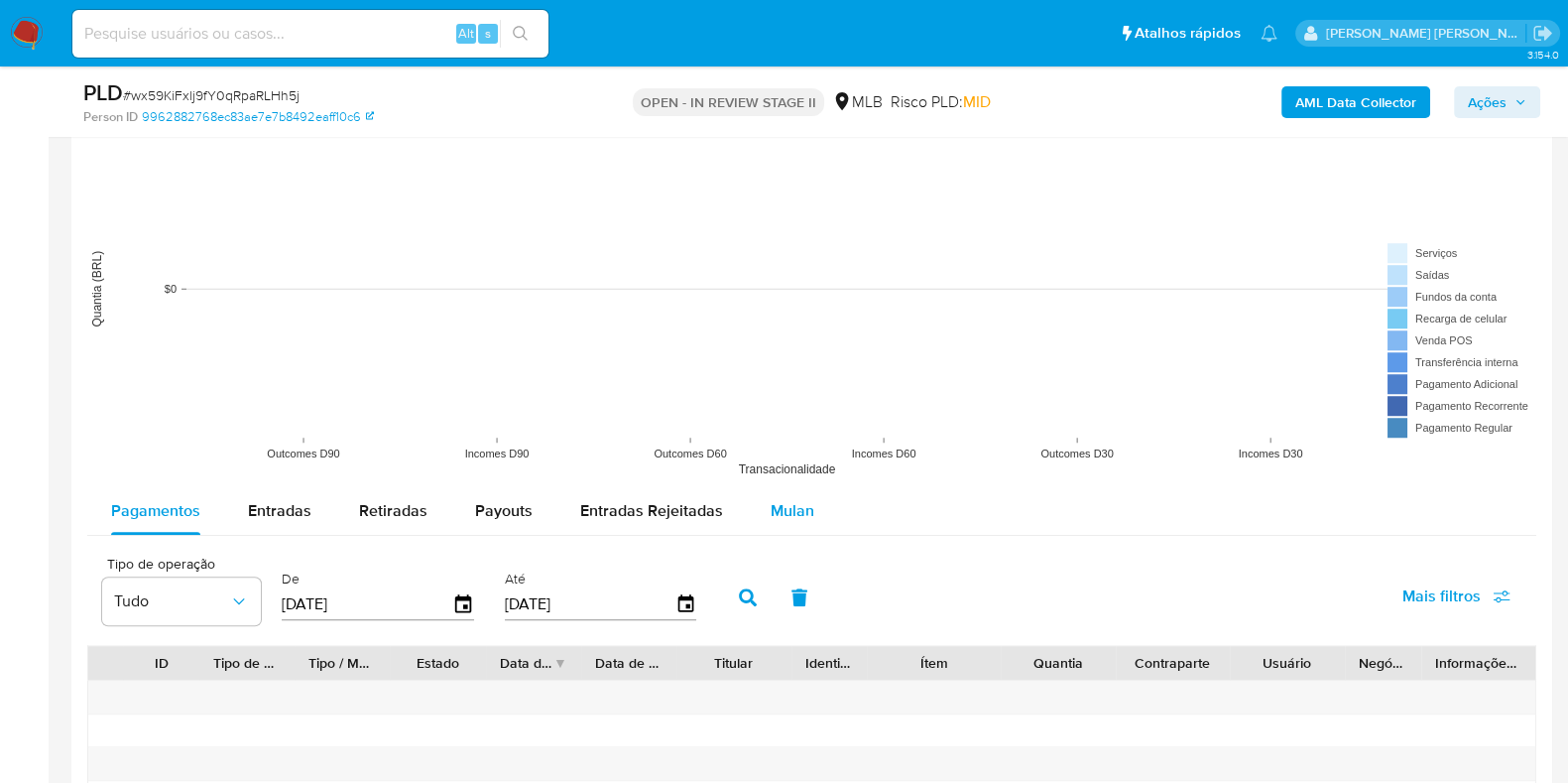
click at [775, 501] on span "Mulan" at bounding box center [792, 510] width 44 height 23
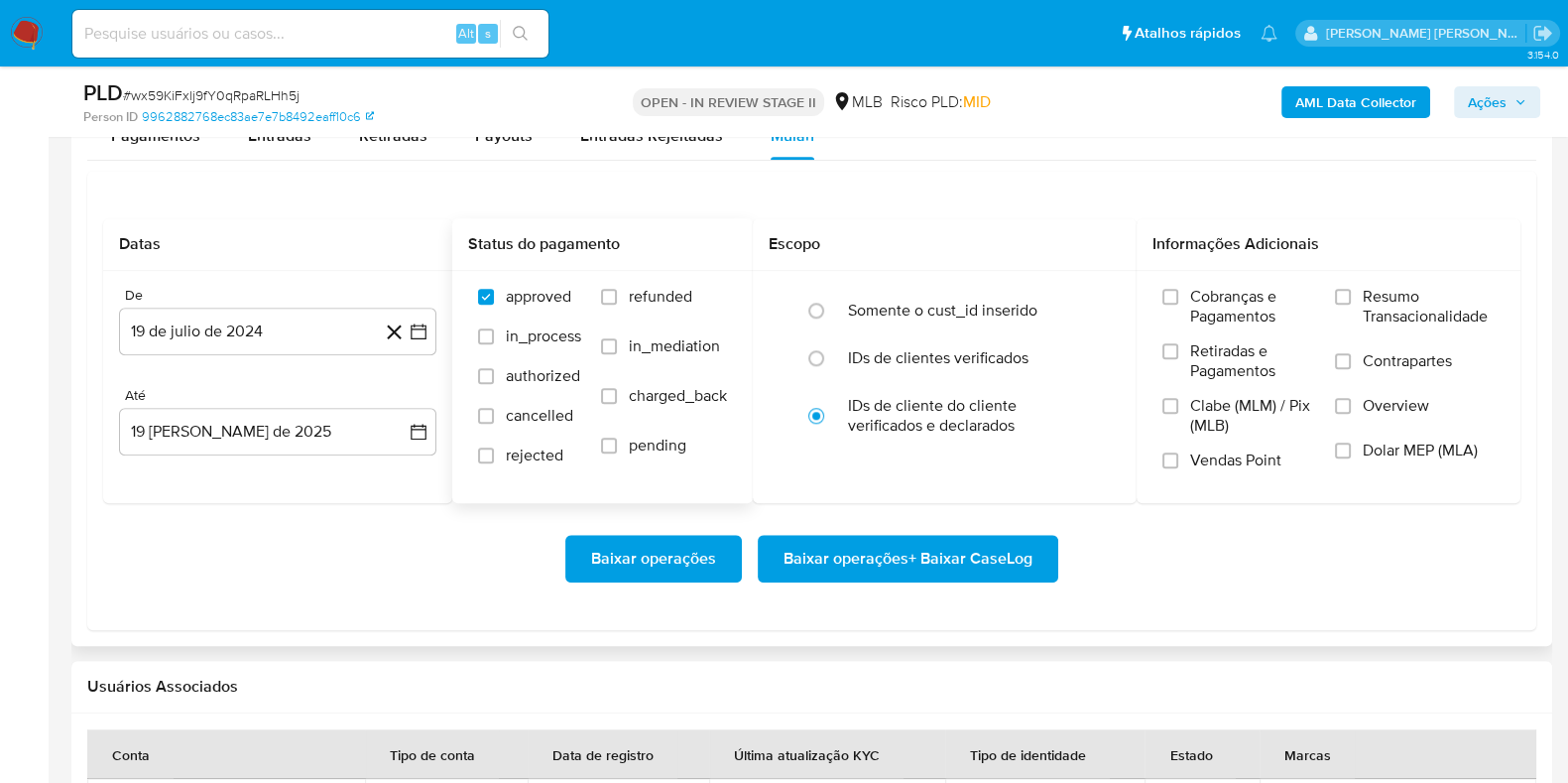
scroll to position [2357, 0]
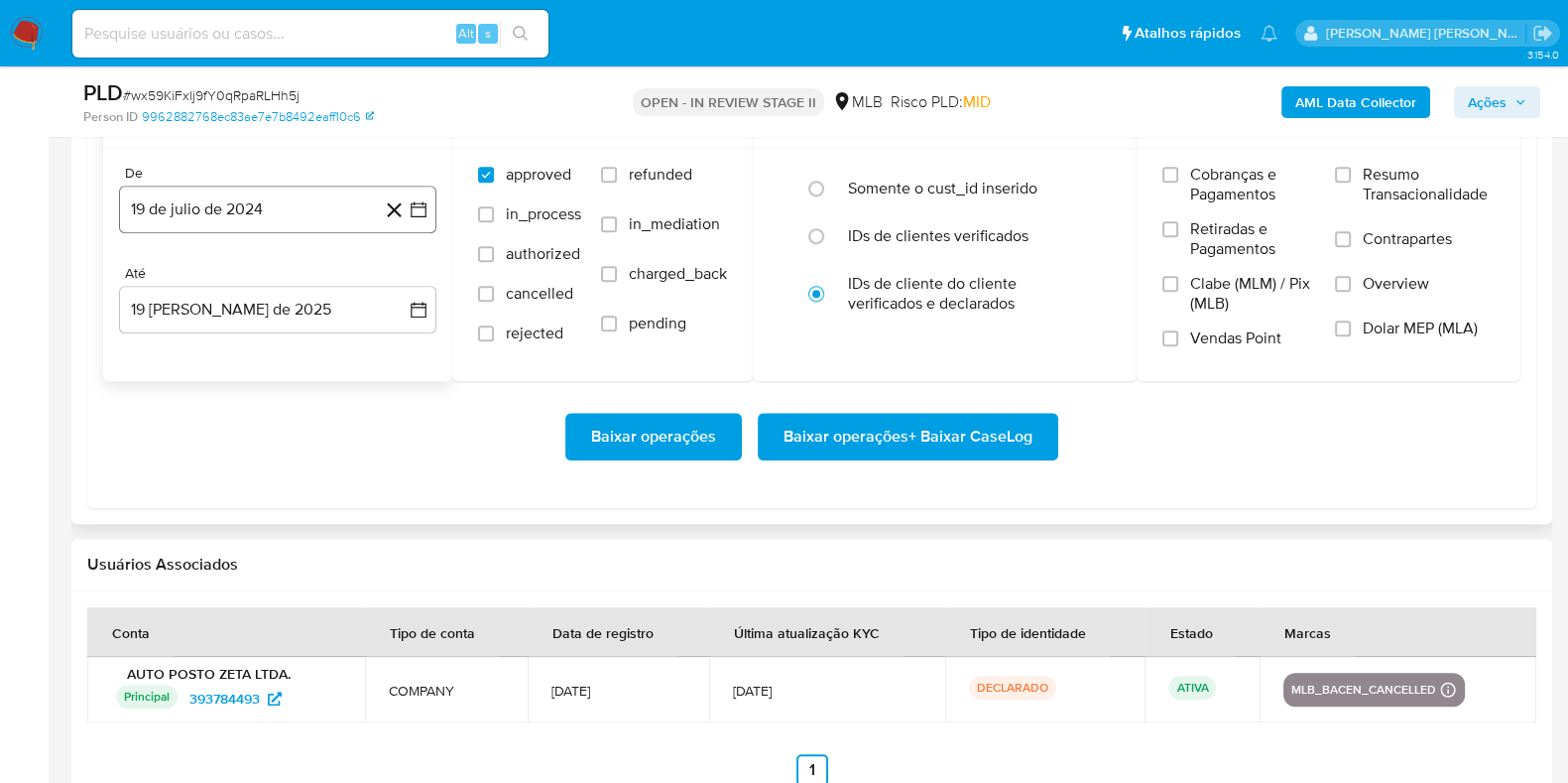
click at [357, 212] on button "19 de julio de 2024" at bounding box center [277, 210] width 317 height 48
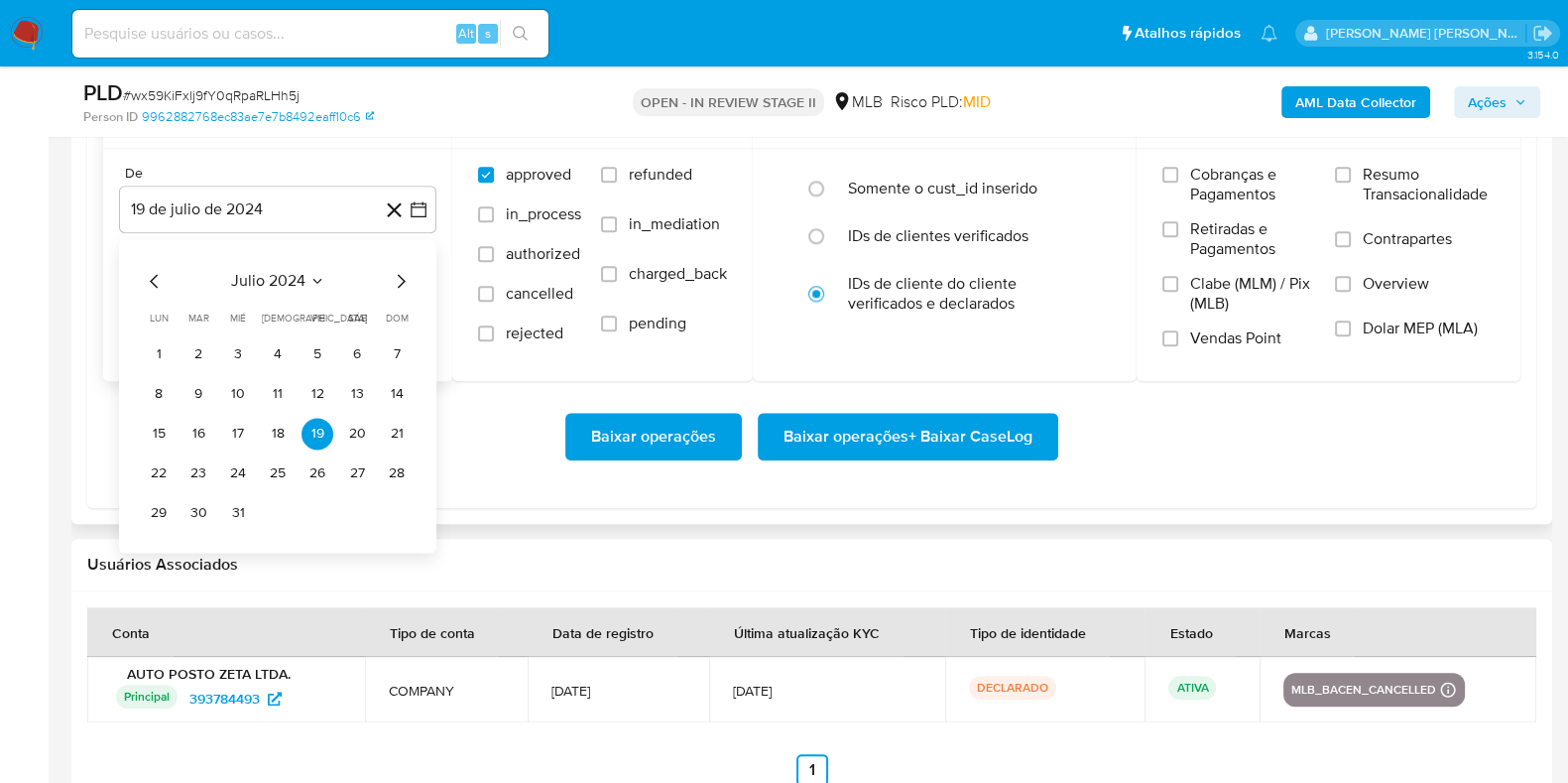
click at [158, 278] on icon "Mes anterior" at bounding box center [155, 281] width 24 height 24
click at [159, 275] on icon "Mes anterior" at bounding box center [155, 281] width 24 height 24
click at [159, 276] on icon "Mes anterior" at bounding box center [155, 281] width 24 height 24
click at [258, 288] on span "abril 2024" at bounding box center [267, 281] width 74 height 20
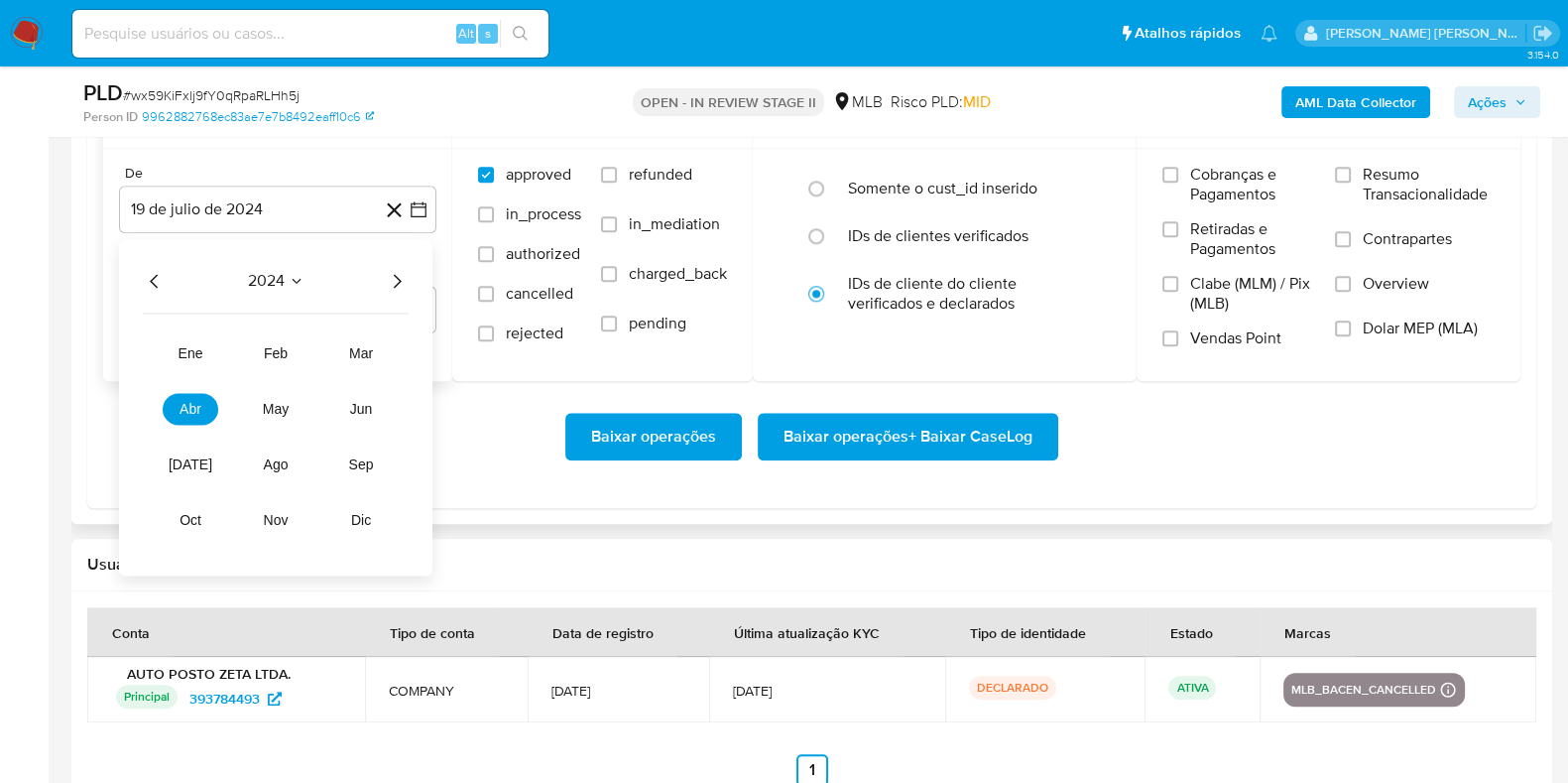
click at [153, 280] on icon "Año anterior" at bounding box center [154, 281] width 8 height 14
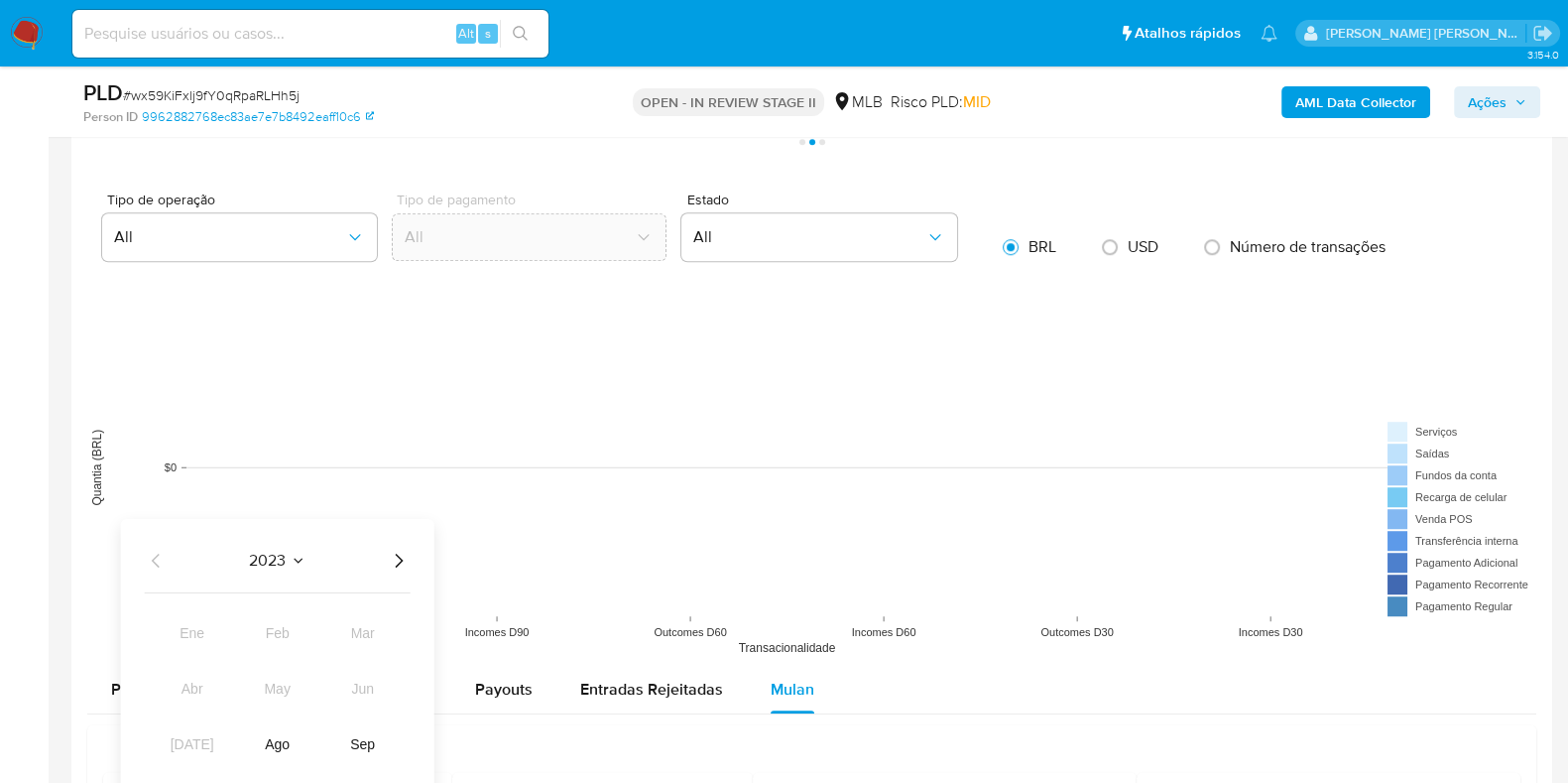
scroll to position [1116, 0]
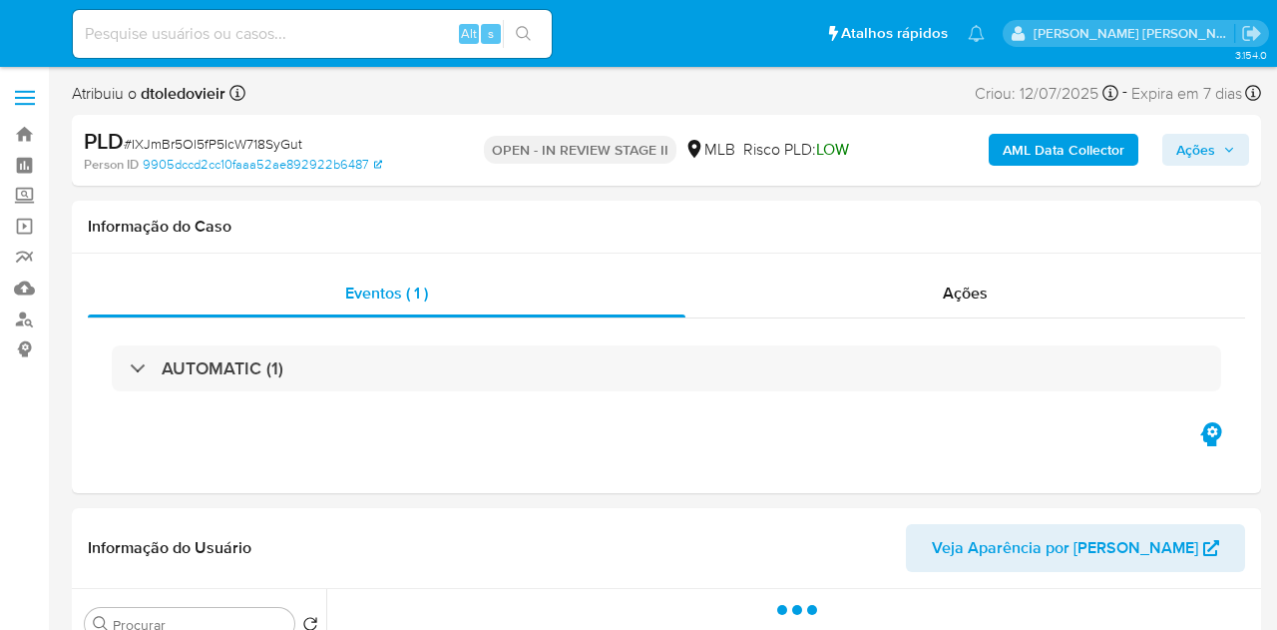
select select "10"
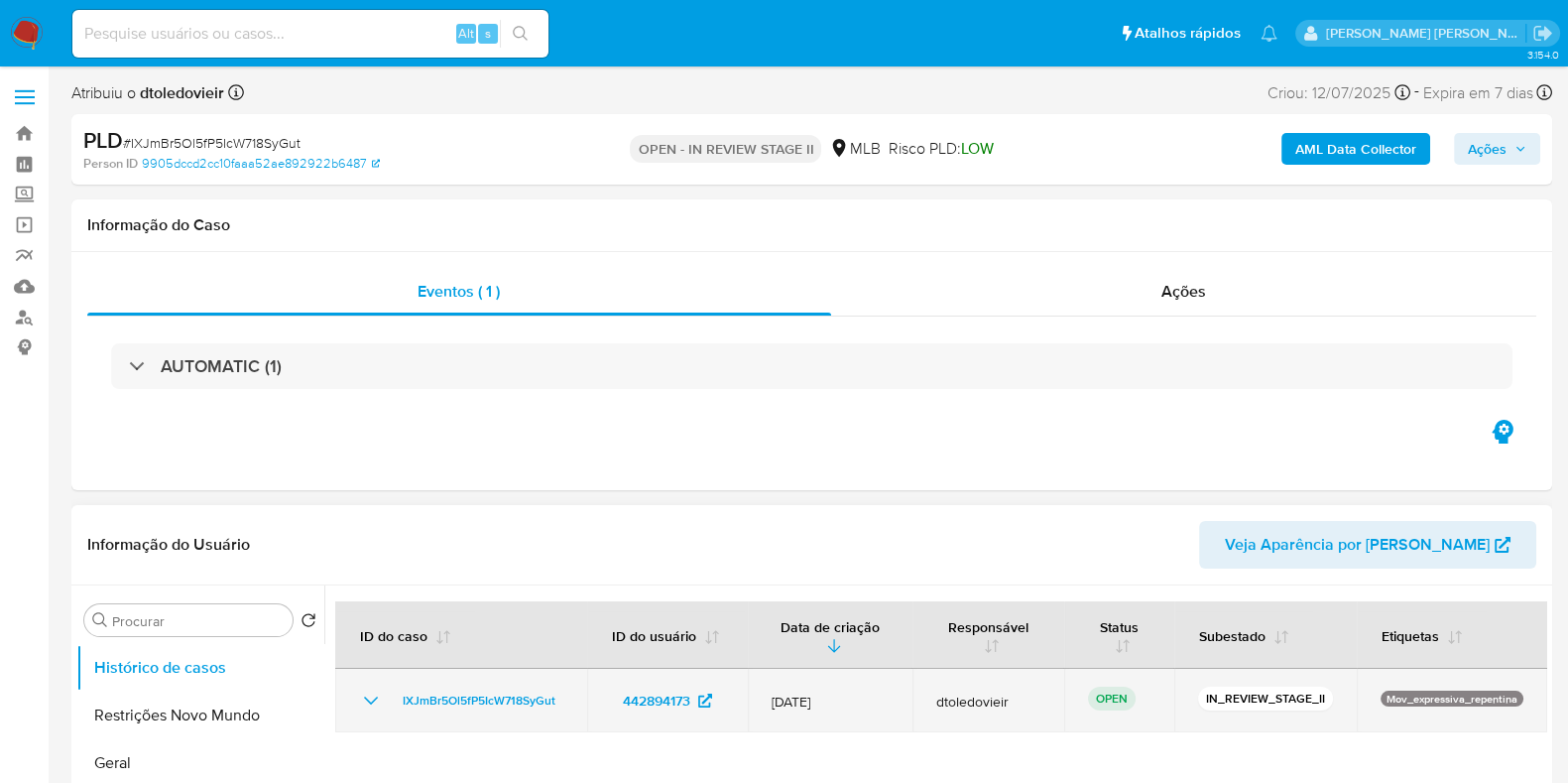
drag, startPoint x: 1516, startPoint y: 697, endPoint x: 1355, endPoint y: 710, distance: 161.5
click at [1269, 626] on td "Mov_expressiva_repentina" at bounding box center [1453, 700] width 191 height 64
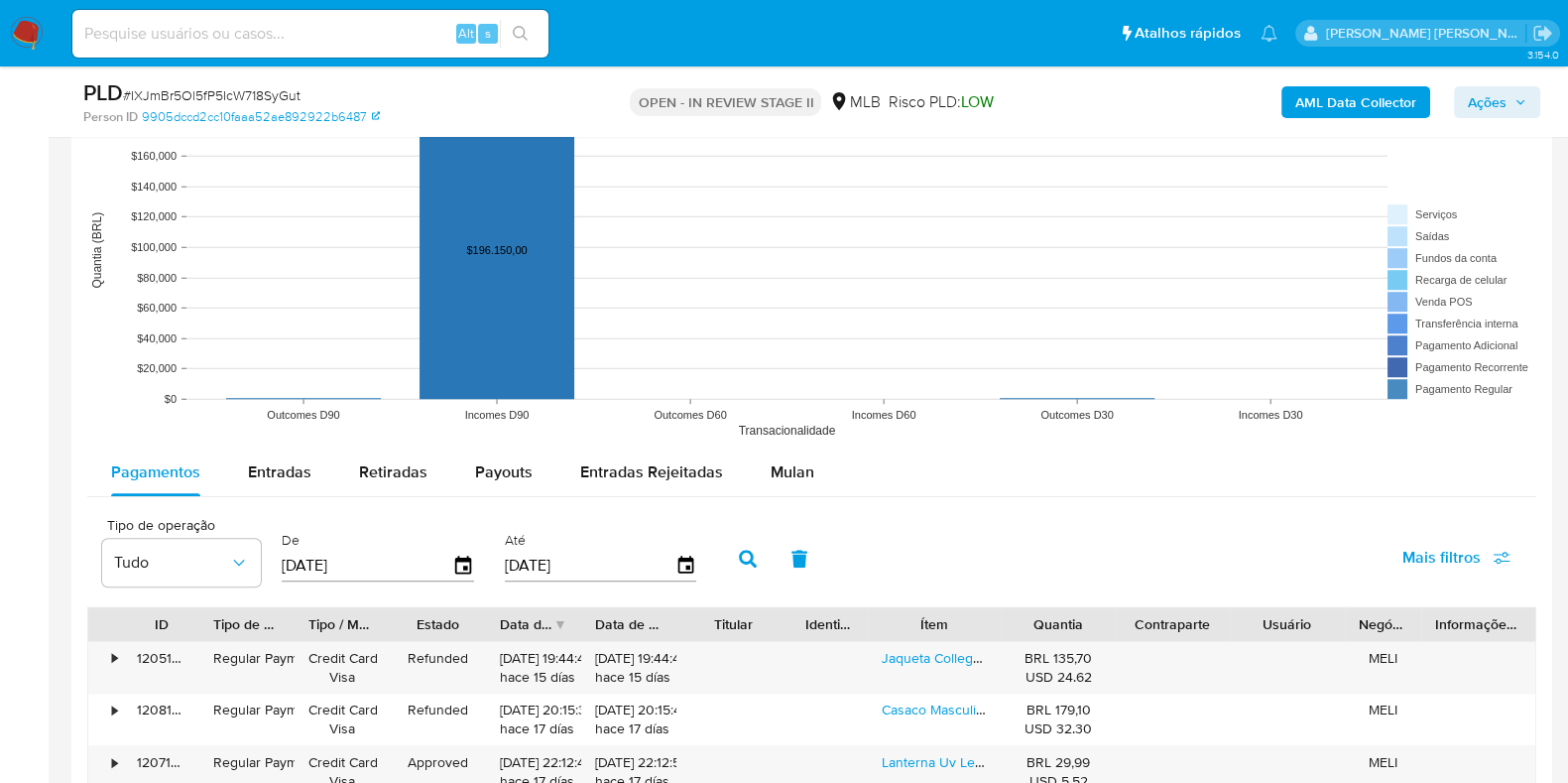
scroll to position [2109, 0]
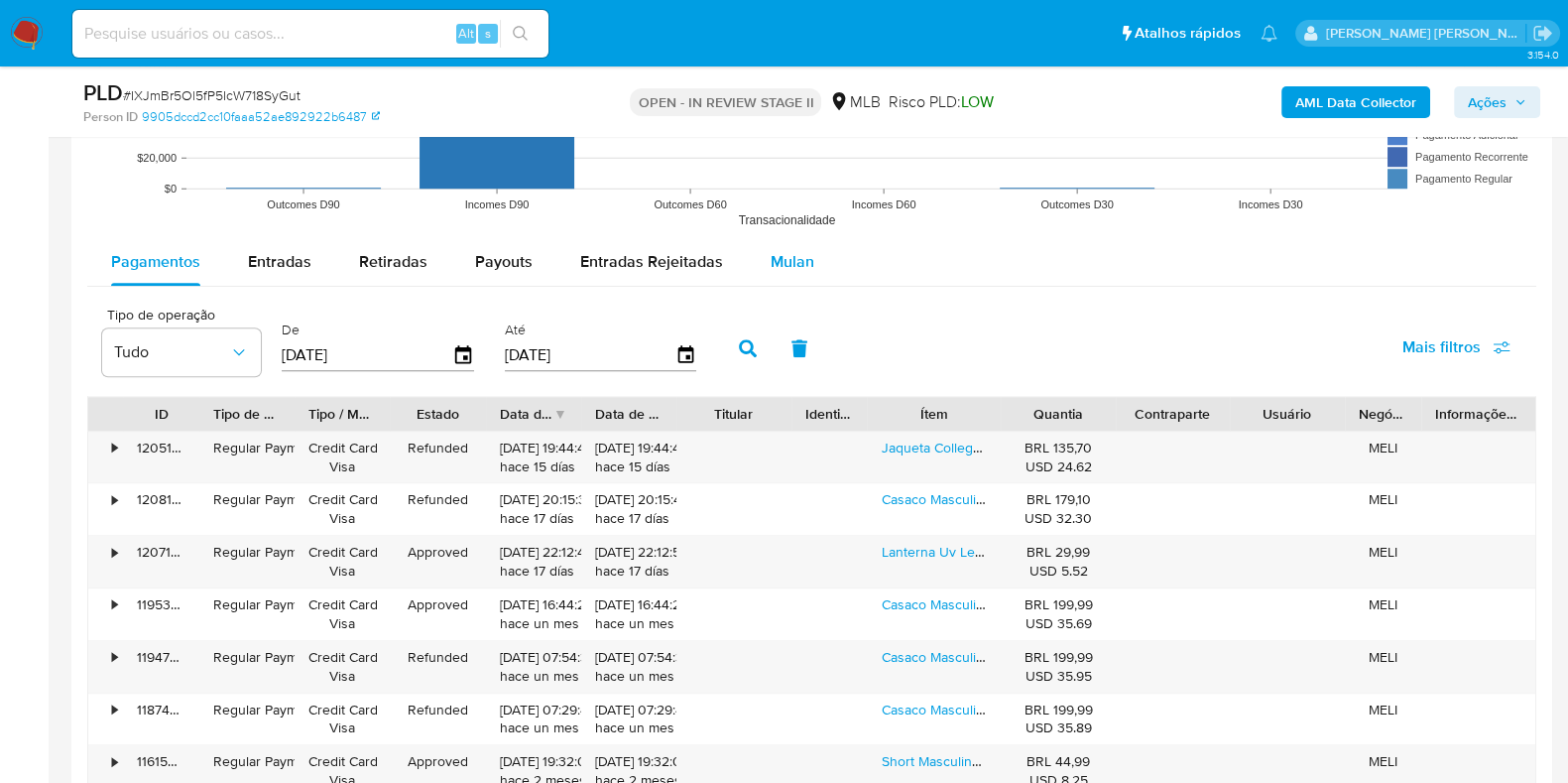
click at [771, 255] on span "Mulan" at bounding box center [792, 261] width 44 height 23
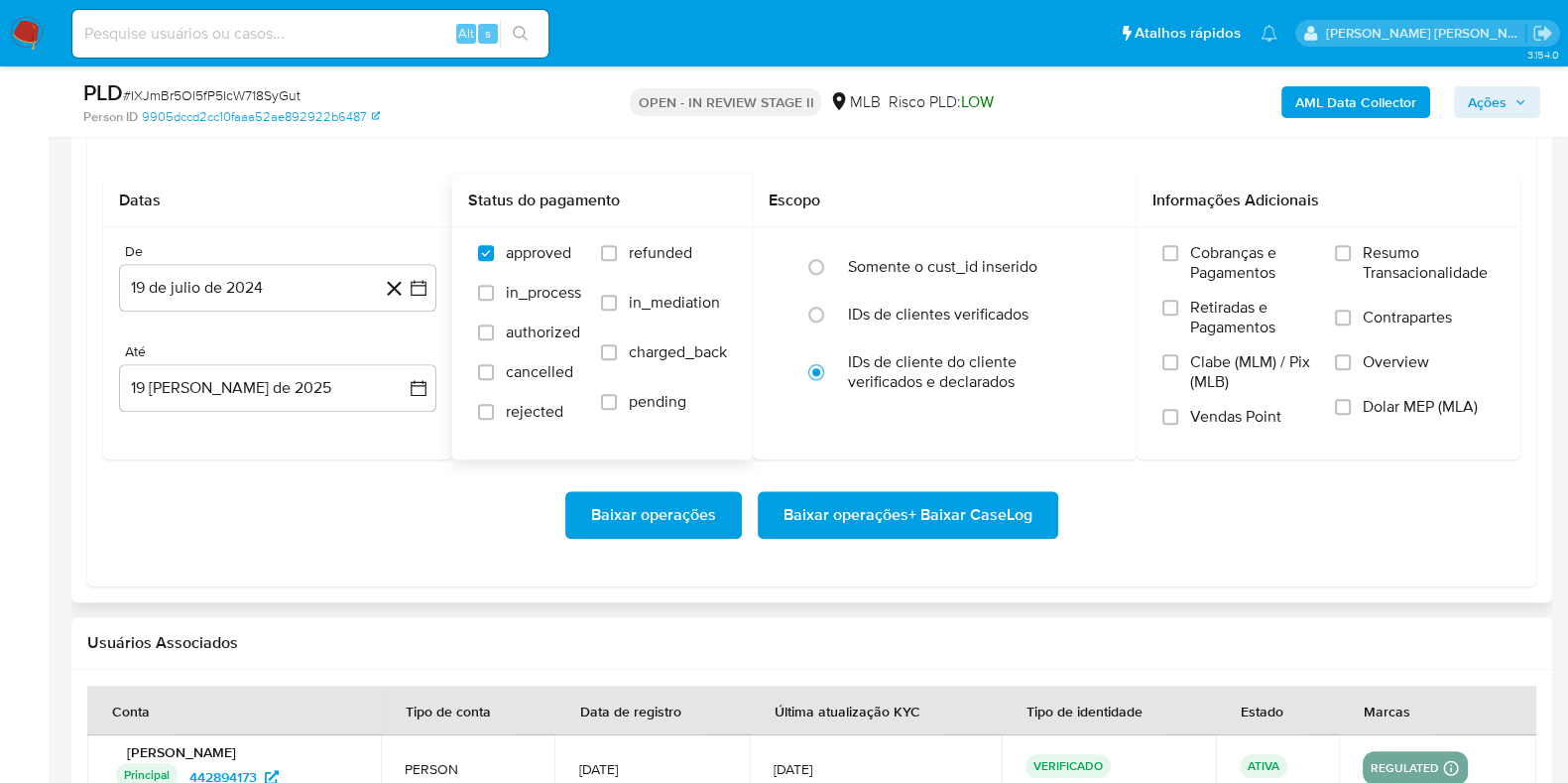
scroll to position [2357, 0]
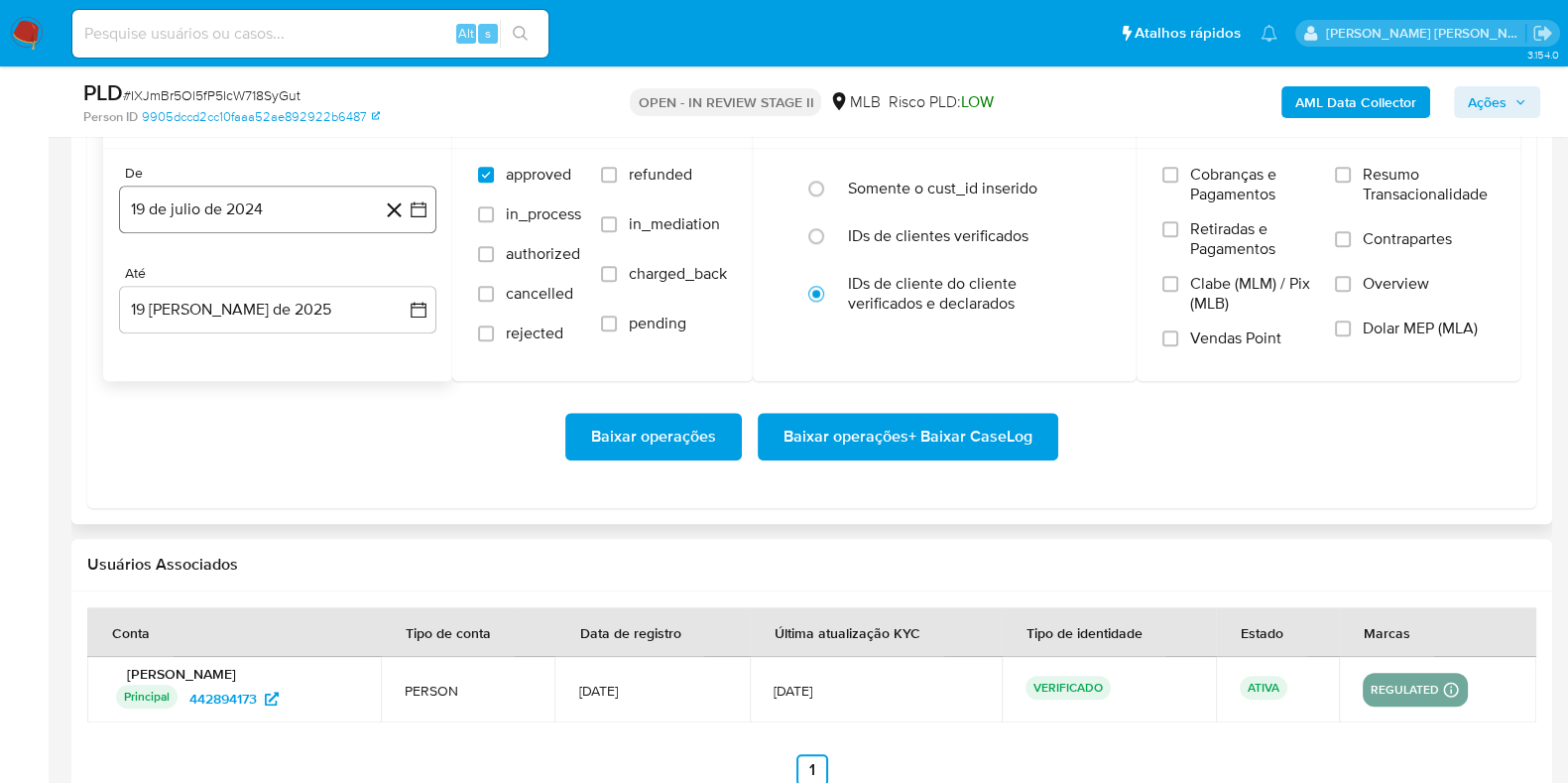
click at [300, 211] on button "19 de julio de 2024" at bounding box center [277, 210] width 317 height 48
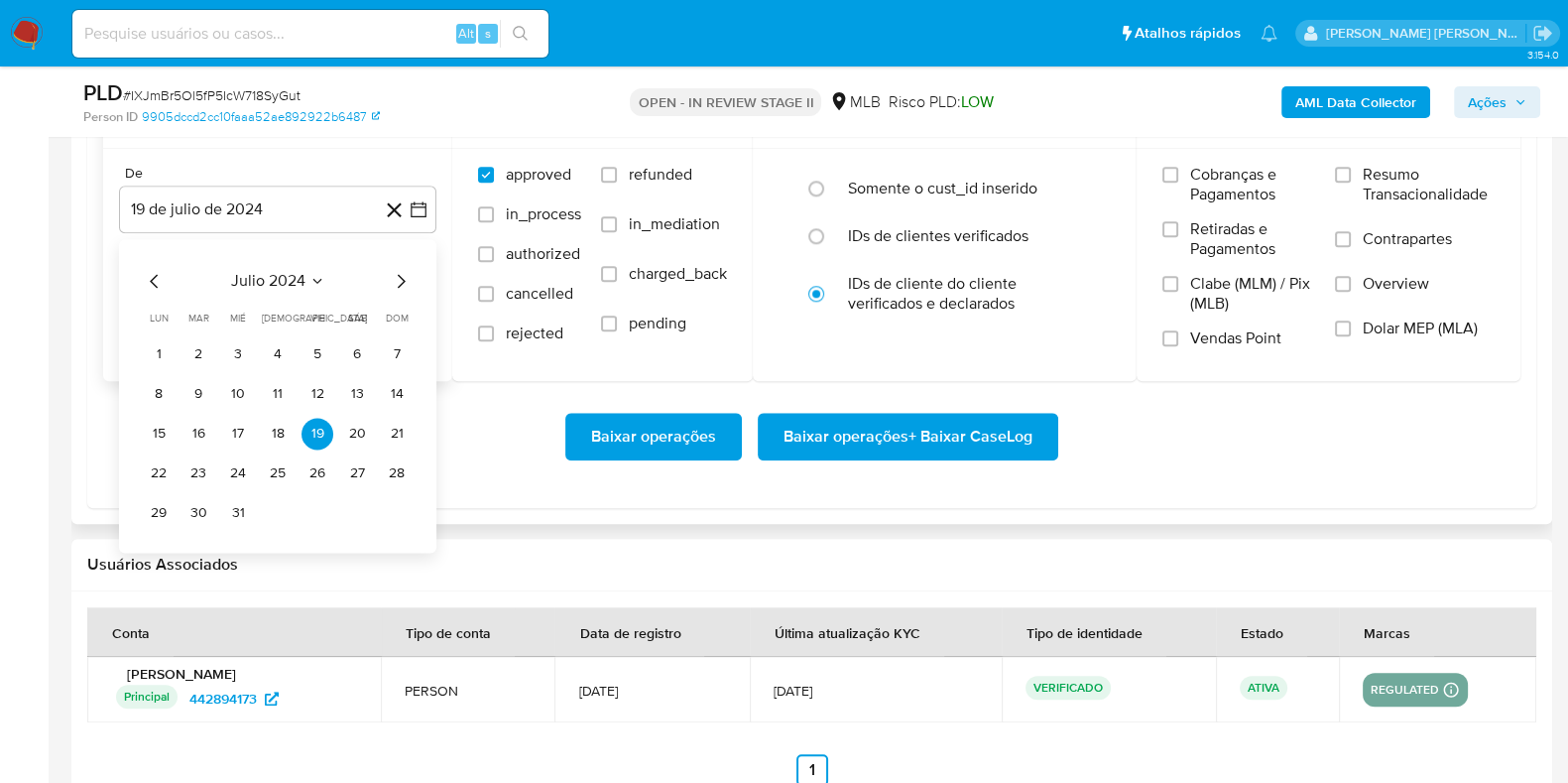
click at [400, 277] on icon "Mes siguiente" at bounding box center [401, 281] width 24 height 24
click at [401, 278] on icon "Mes siguiente" at bounding box center [401, 281] width 24 height 24
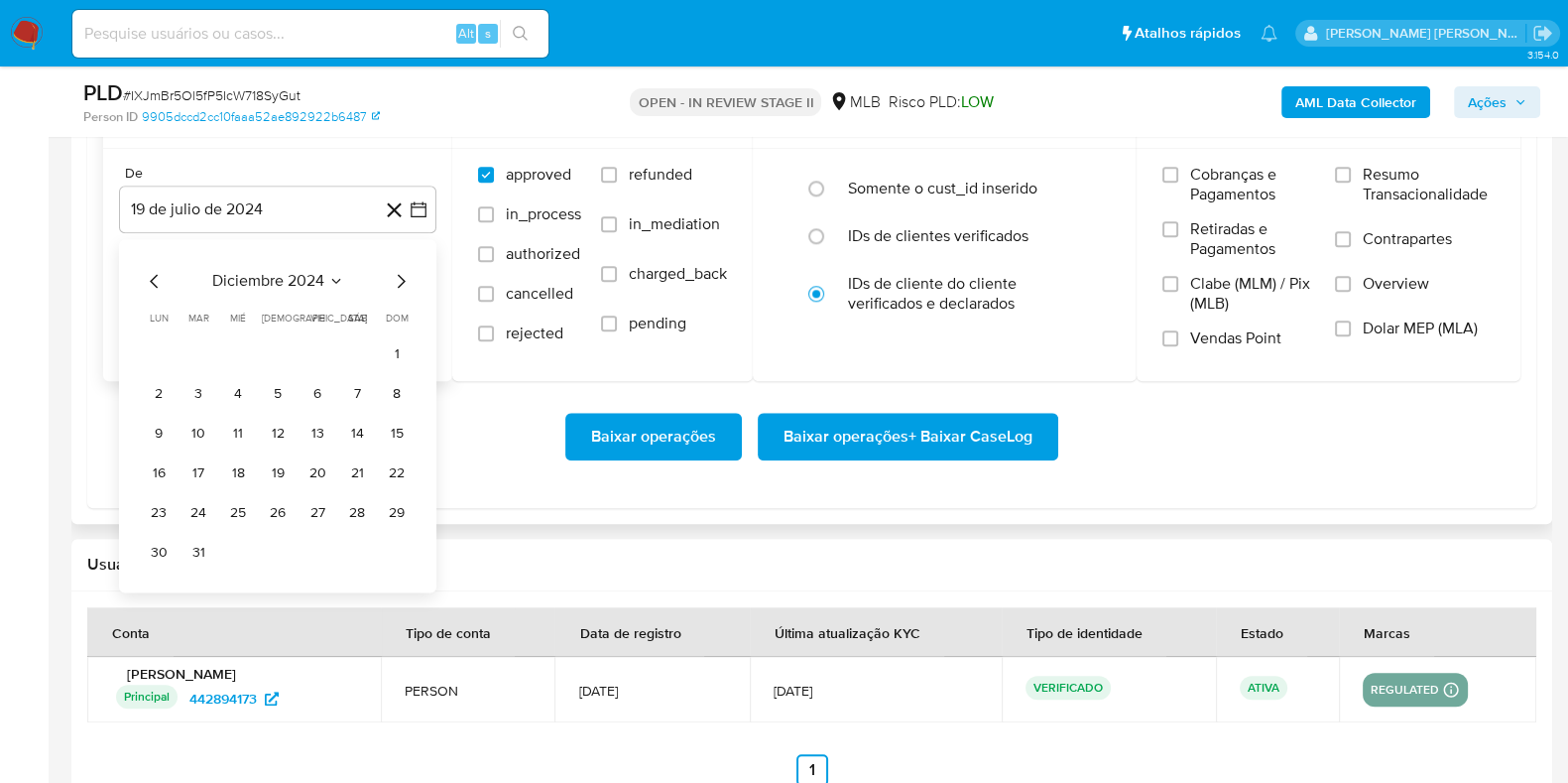
click at [401, 278] on icon "Mes siguiente" at bounding box center [401, 281] width 24 height 24
click at [351, 344] on button "1" at bounding box center [357, 354] width 32 height 32
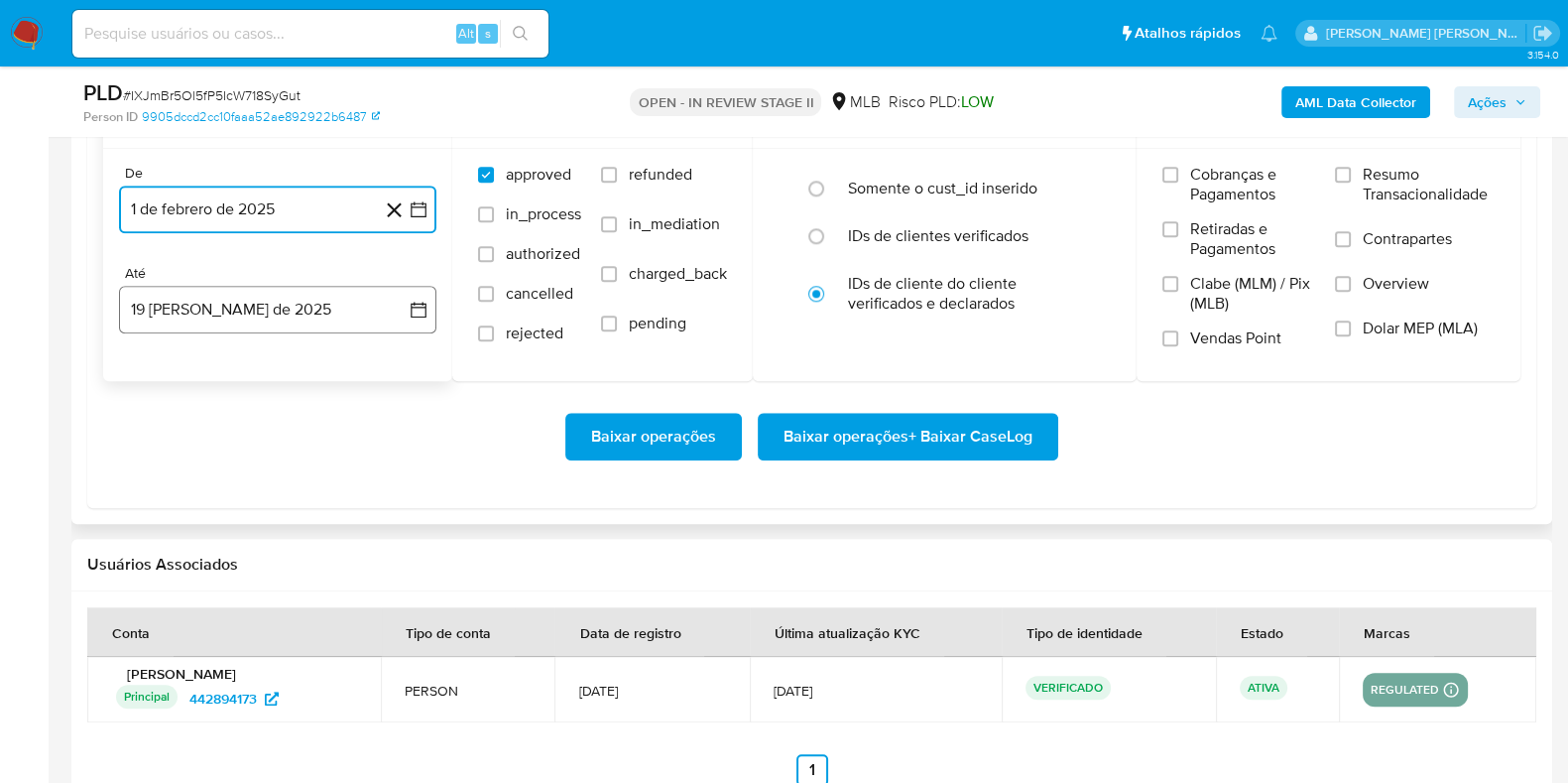
click at [302, 310] on button "19 [PERSON_NAME] de 2025" at bounding box center [277, 309] width 317 height 48
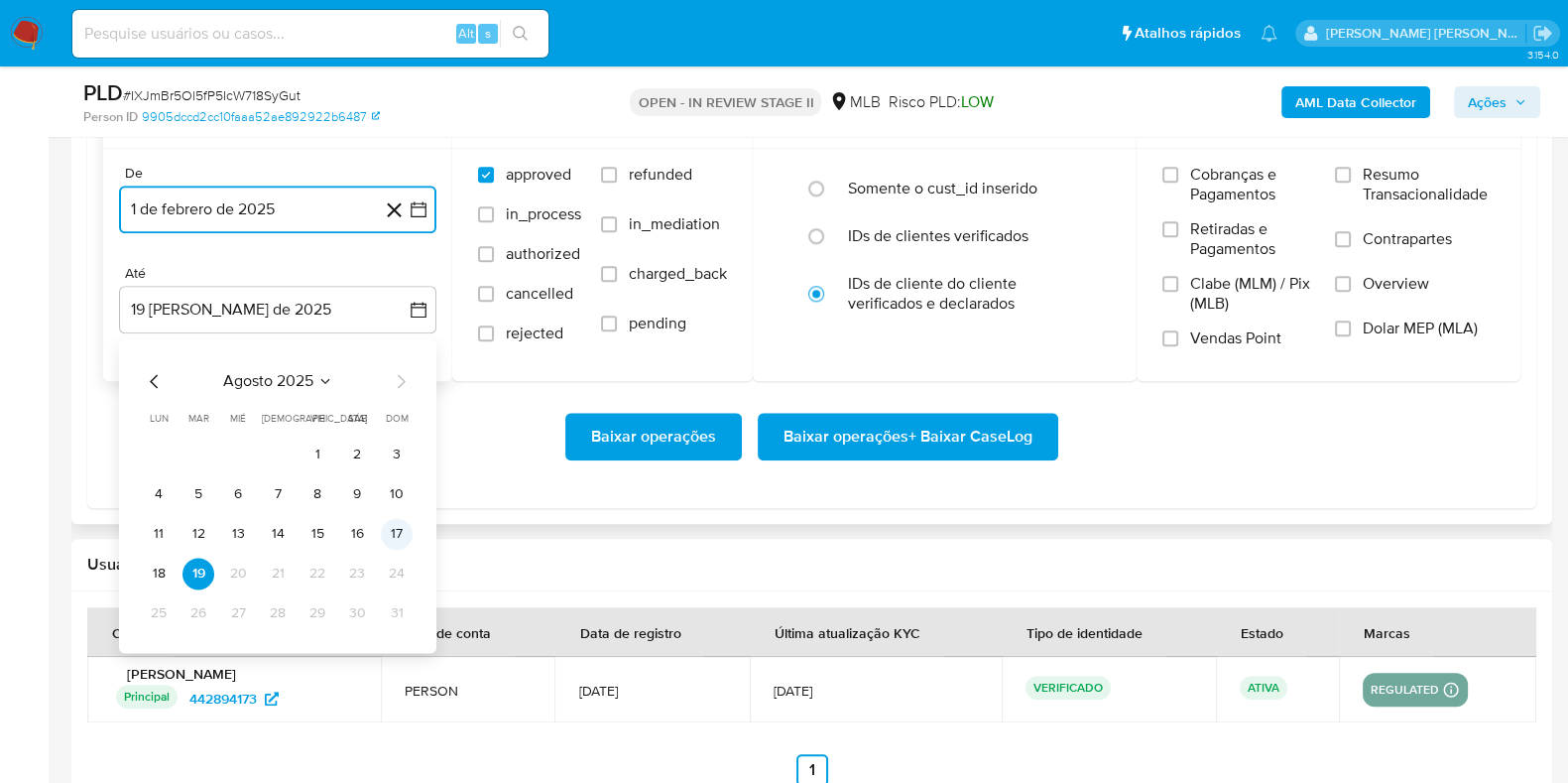
click at [397, 537] on button "17" at bounding box center [397, 534] width 32 height 32
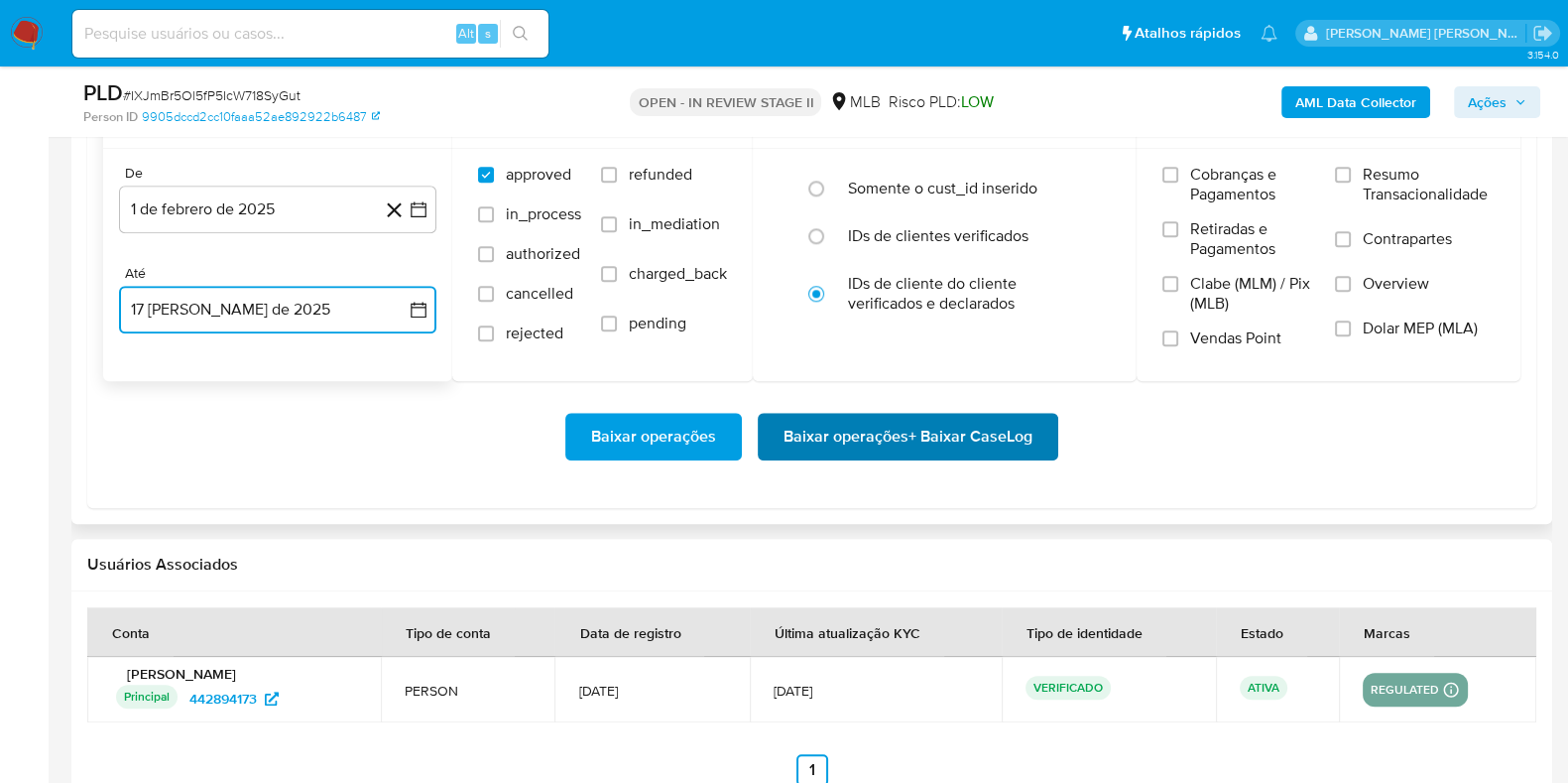
click at [844, 415] on span "Baixar operações + Baixar CaseLog" at bounding box center [908, 437] width 249 height 44
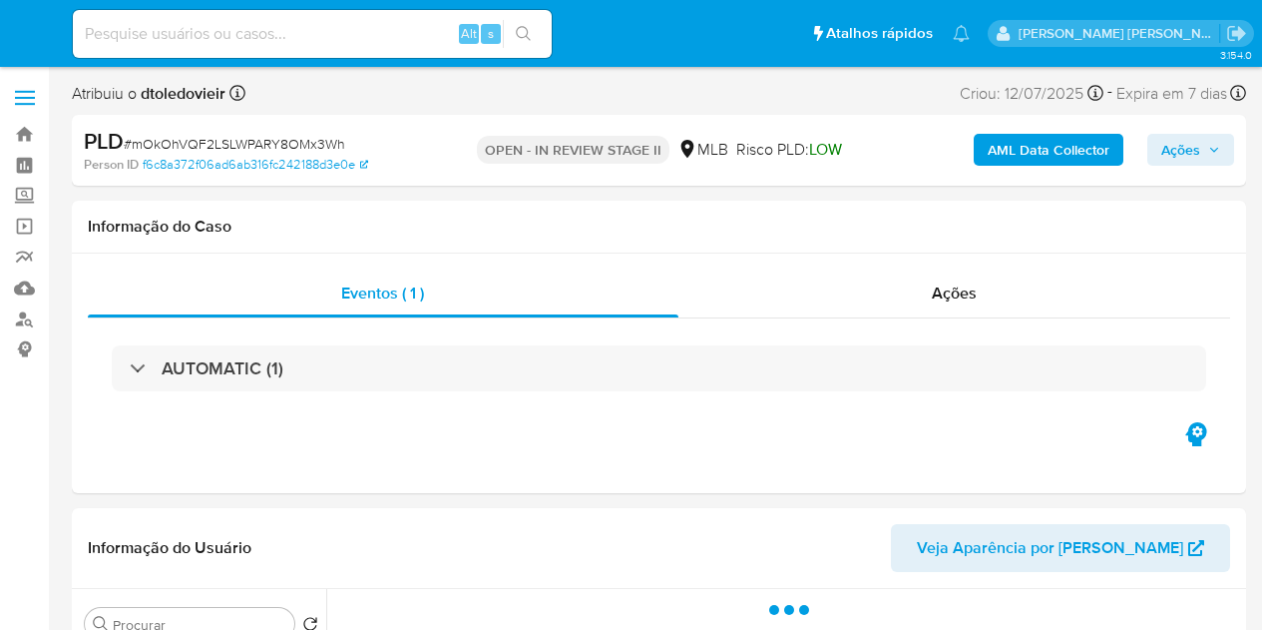
select select "10"
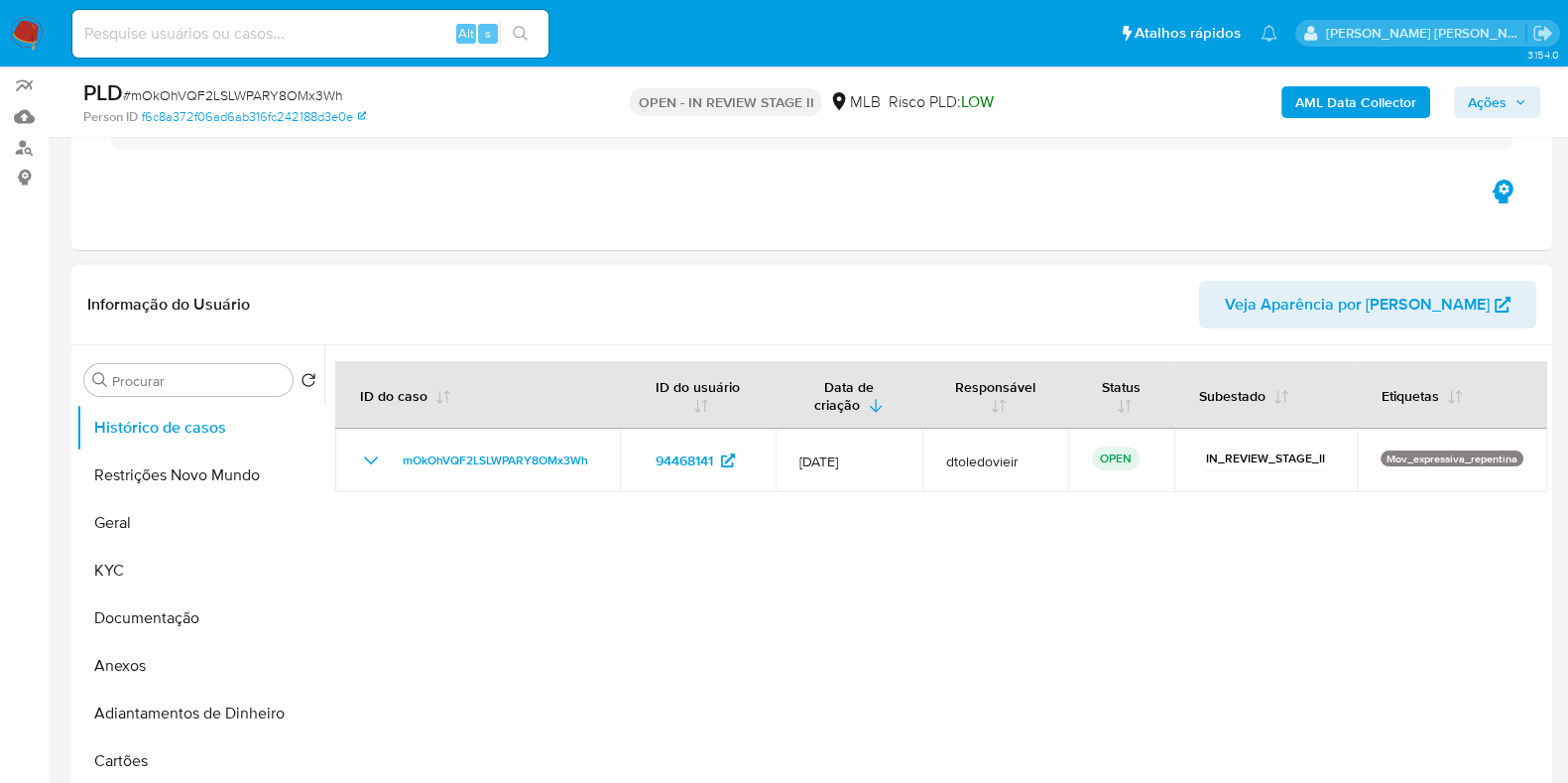
scroll to position [247, 0]
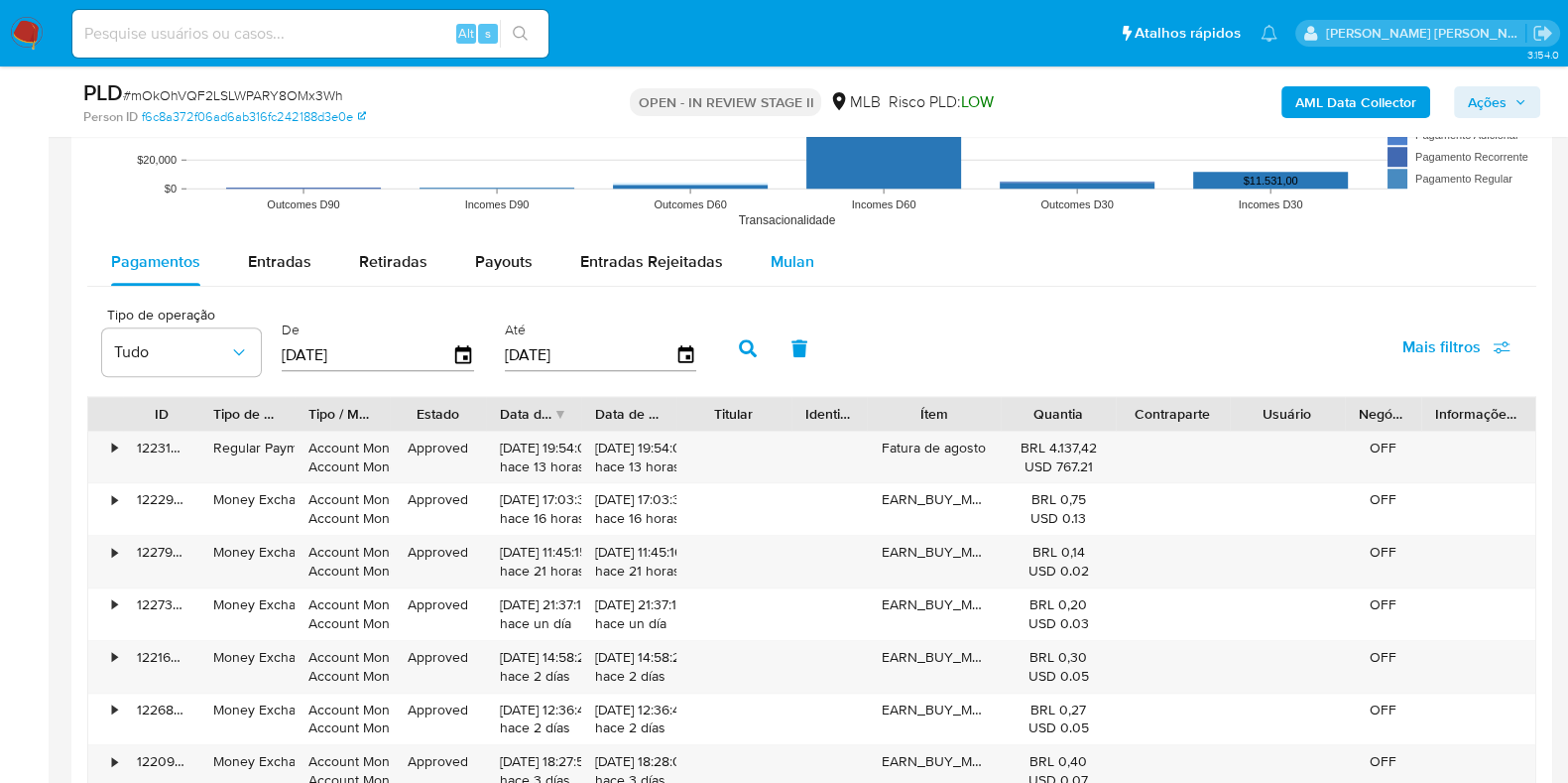
click at [813, 271] on button "Mulan" at bounding box center [792, 262] width 91 height 48
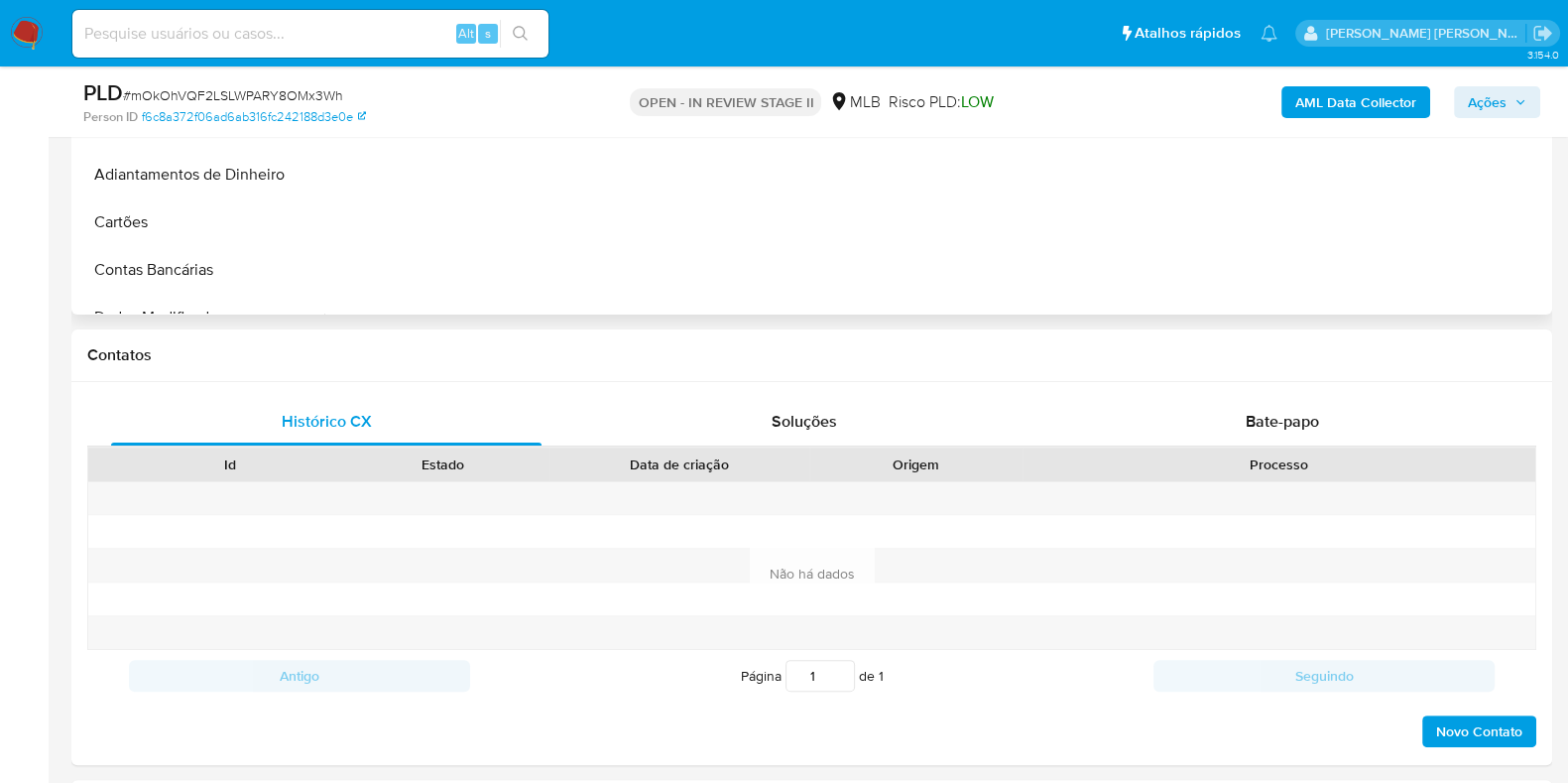
scroll to position [495, 0]
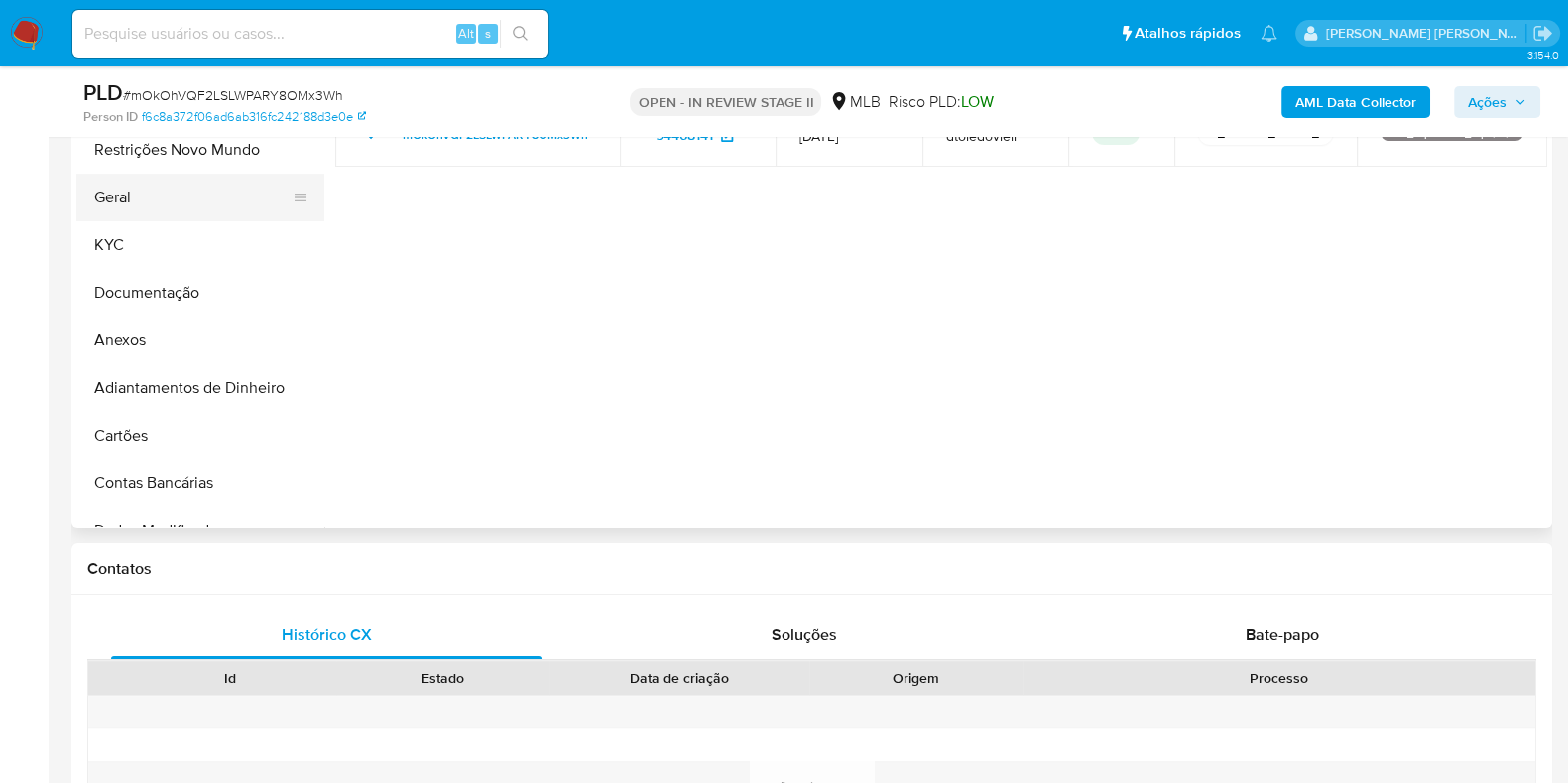
click at [177, 187] on button "Geral" at bounding box center [192, 198] width 232 height 48
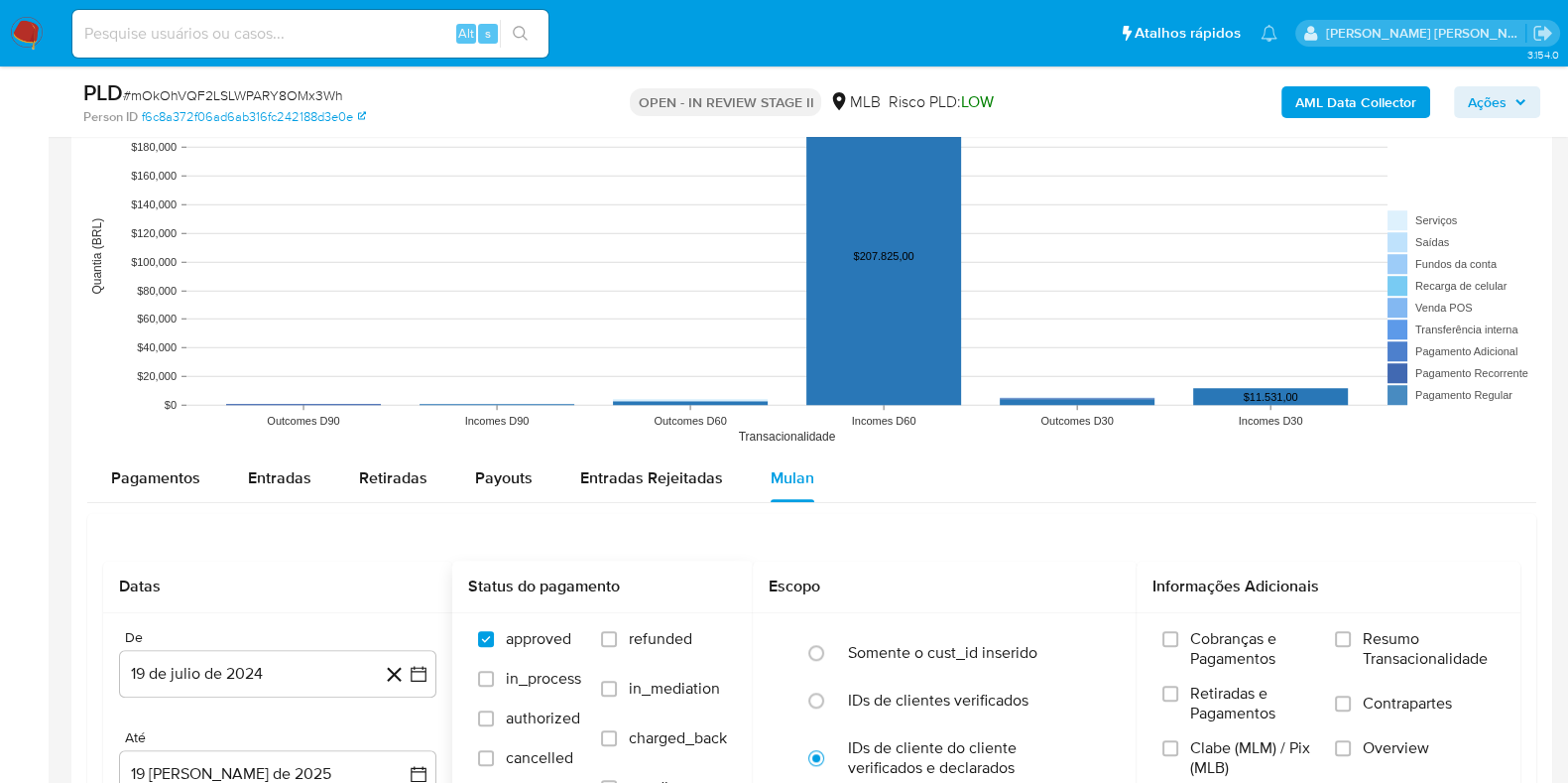
scroll to position [2234, 0]
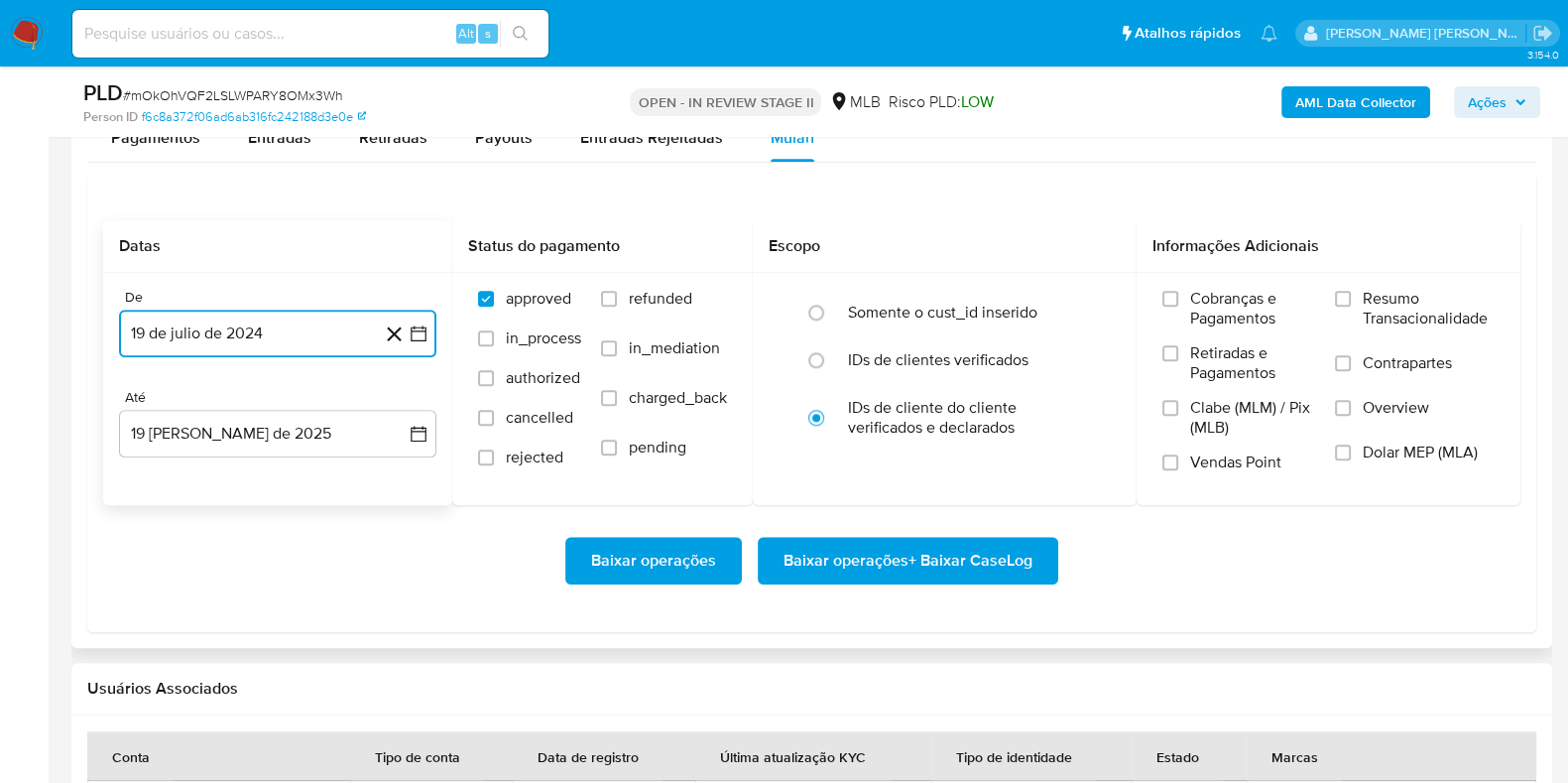
click at [276, 341] on button "19 de julio de 2024" at bounding box center [277, 333] width 317 height 48
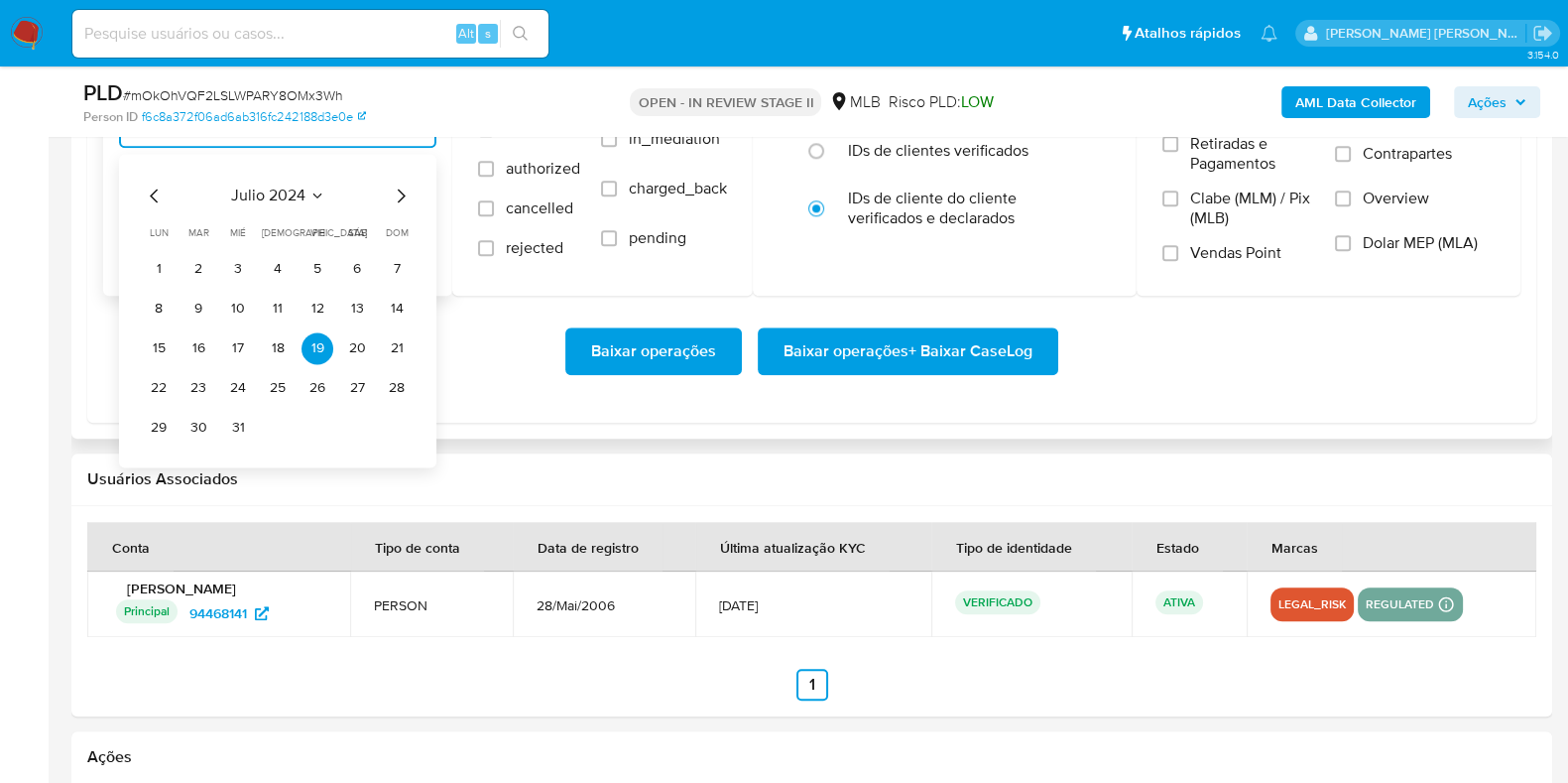
scroll to position [2481, 0]
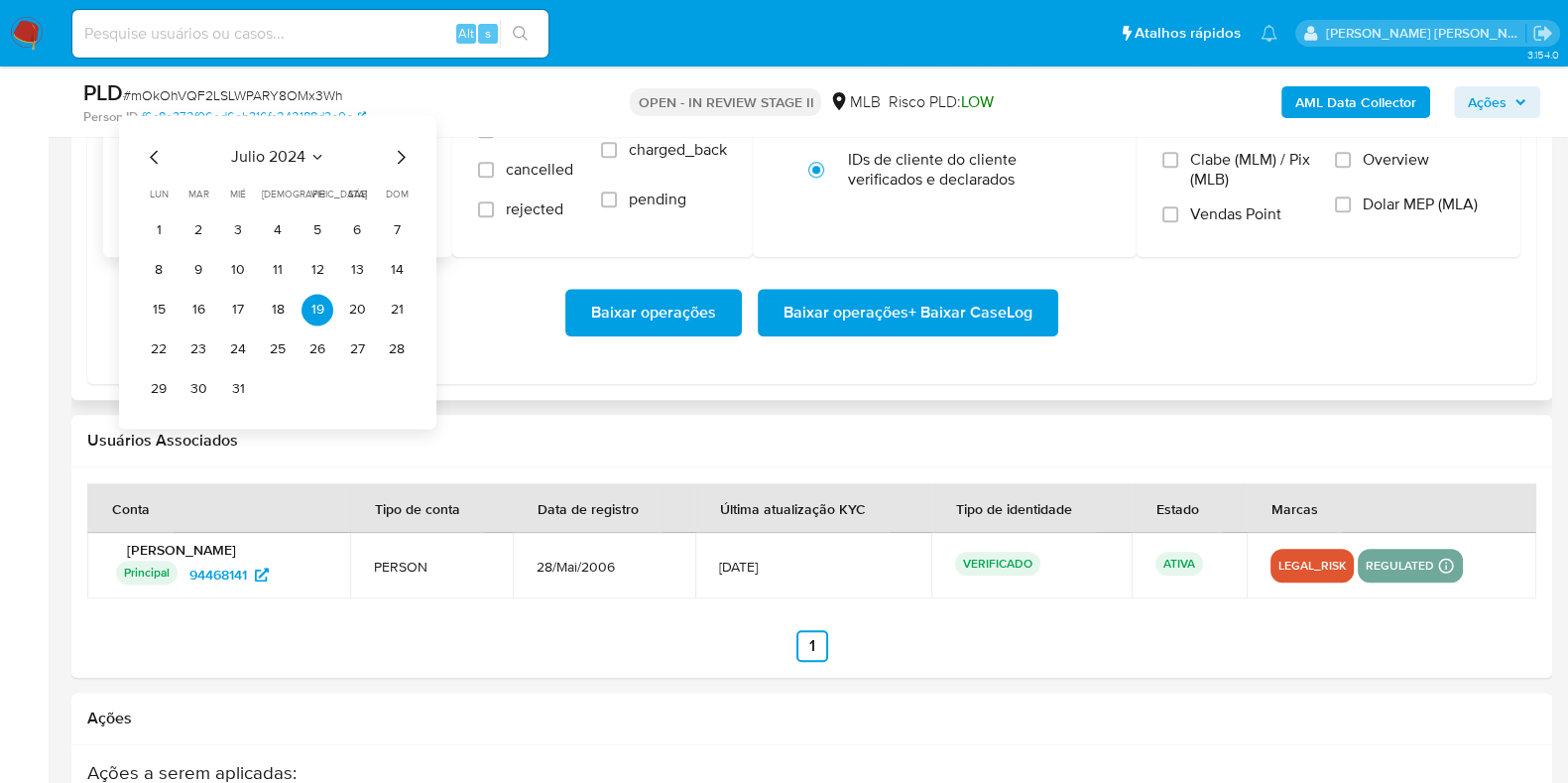
click at [401, 161] on icon "Mes siguiente" at bounding box center [401, 157] width 24 height 24
click at [402, 161] on icon "Mes siguiente" at bounding box center [401, 157] width 24 height 24
click at [400, 159] on icon "Mes siguiente" at bounding box center [401, 157] width 24 height 24
click at [400, 159] on icon "Mes siguiente" at bounding box center [402, 157] width 8 height 14
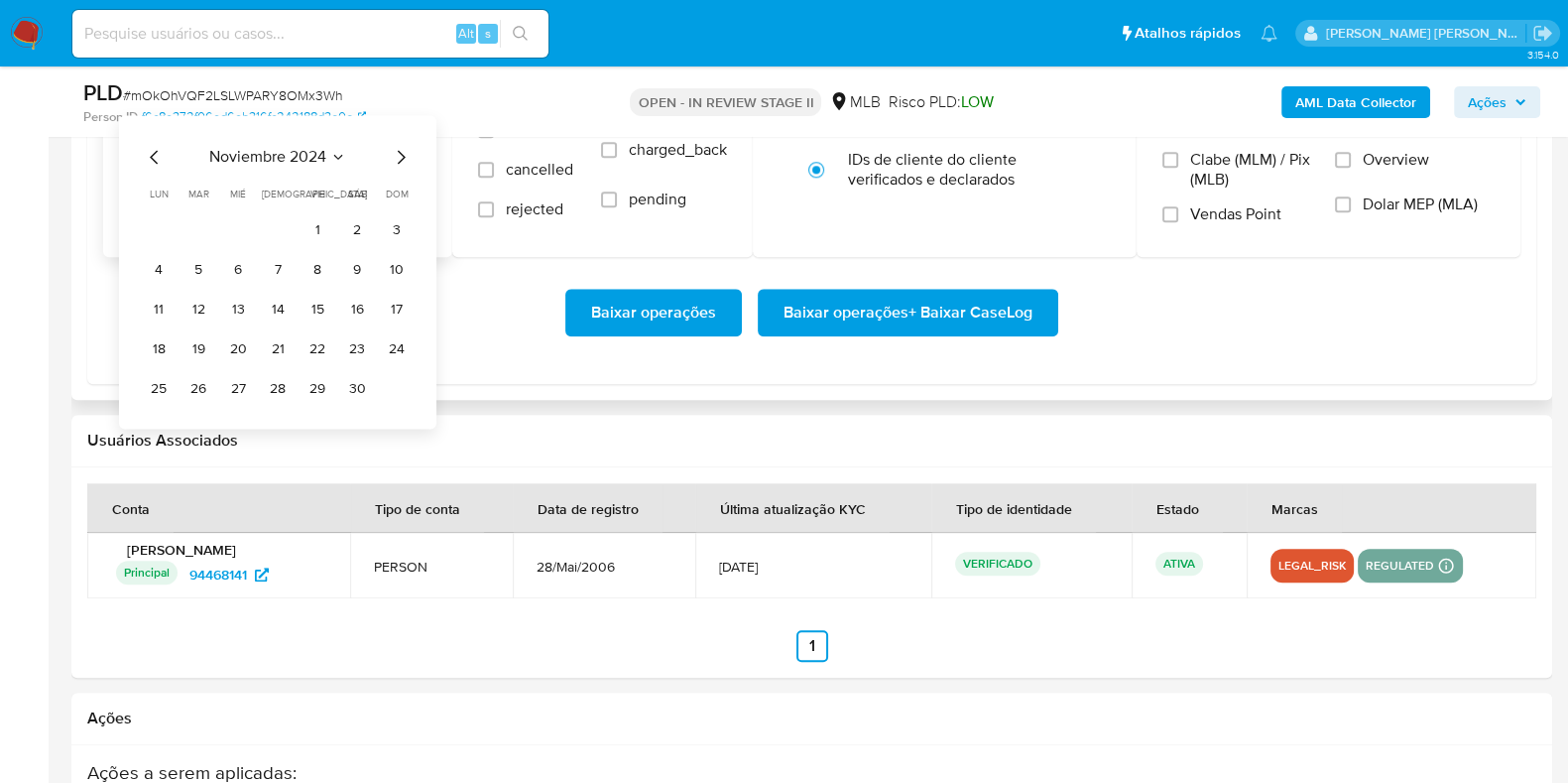
click at [400, 159] on icon "Mes siguiente" at bounding box center [402, 157] width 8 height 14
click at [406, 161] on icon "Mes siguiente" at bounding box center [401, 157] width 24 height 24
click at [149, 146] on icon "Mes anterior" at bounding box center [155, 157] width 24 height 24
click at [352, 223] on button "1" at bounding box center [357, 230] width 32 height 32
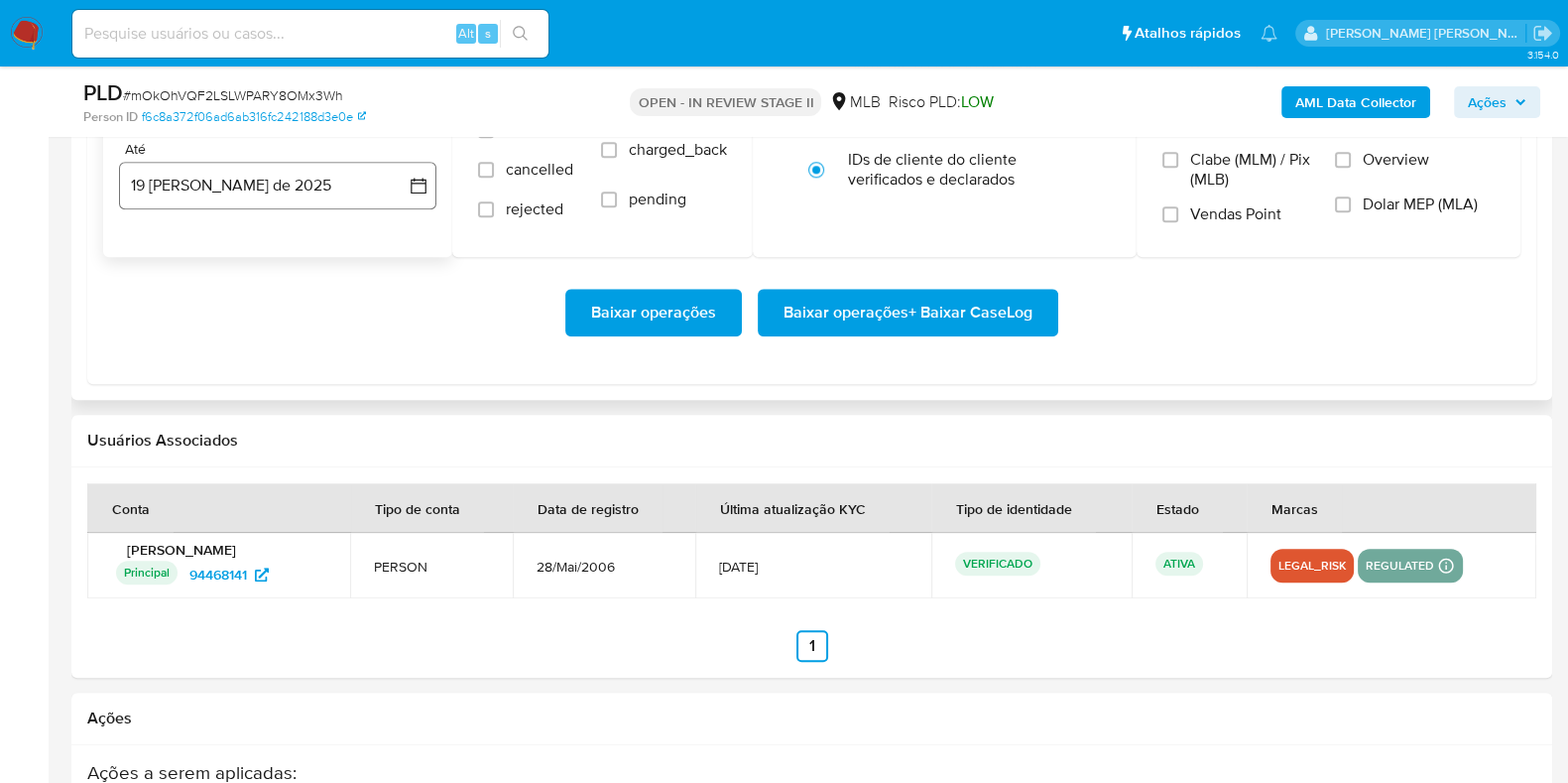
click at [265, 179] on button "19 [PERSON_NAME] de 2025" at bounding box center [277, 186] width 317 height 48
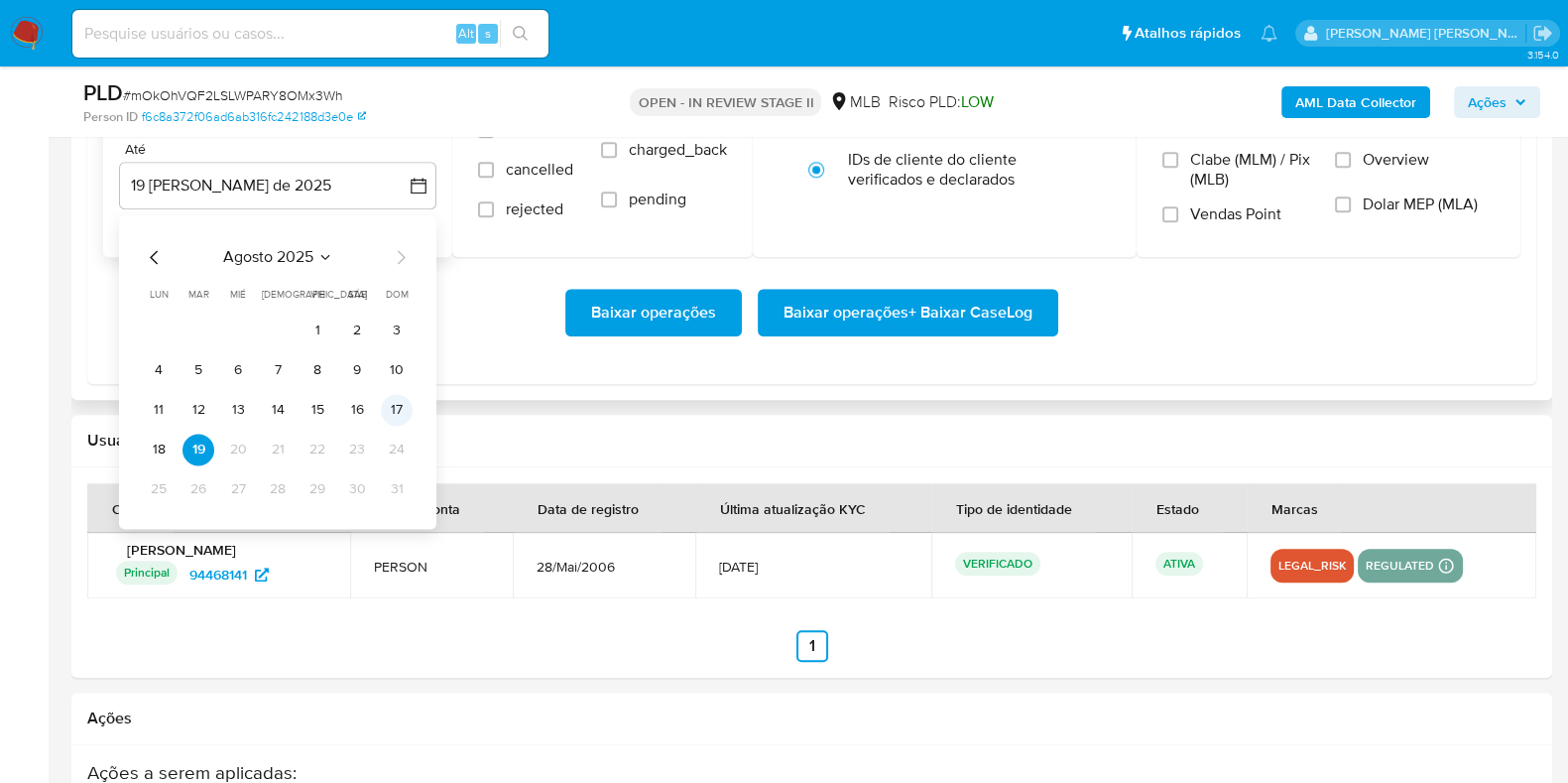
click at [402, 404] on button "17" at bounding box center [397, 410] width 32 height 32
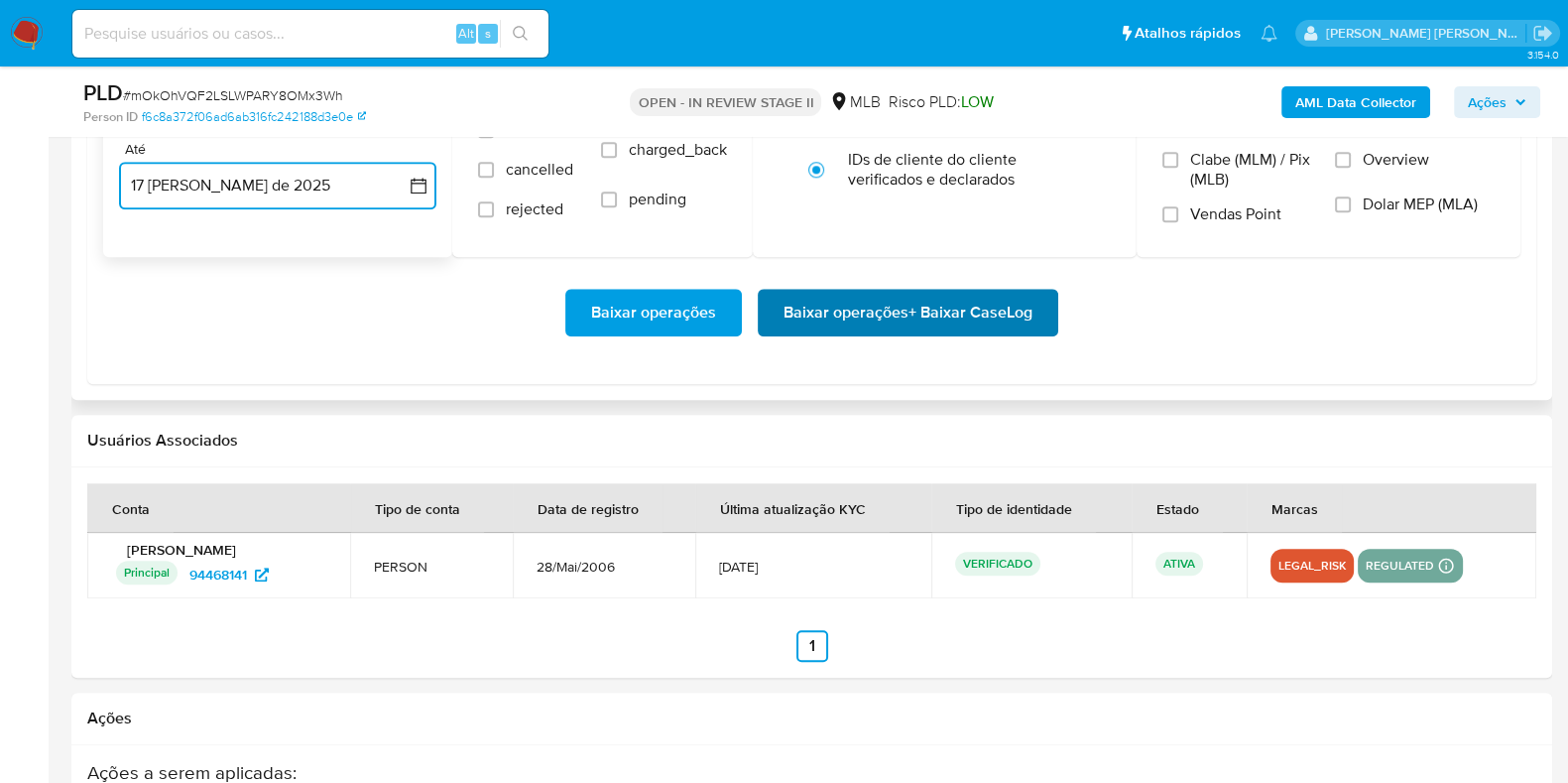
click at [905, 291] on span "Baixar operações + Baixar CaseLog" at bounding box center [908, 312] width 249 height 44
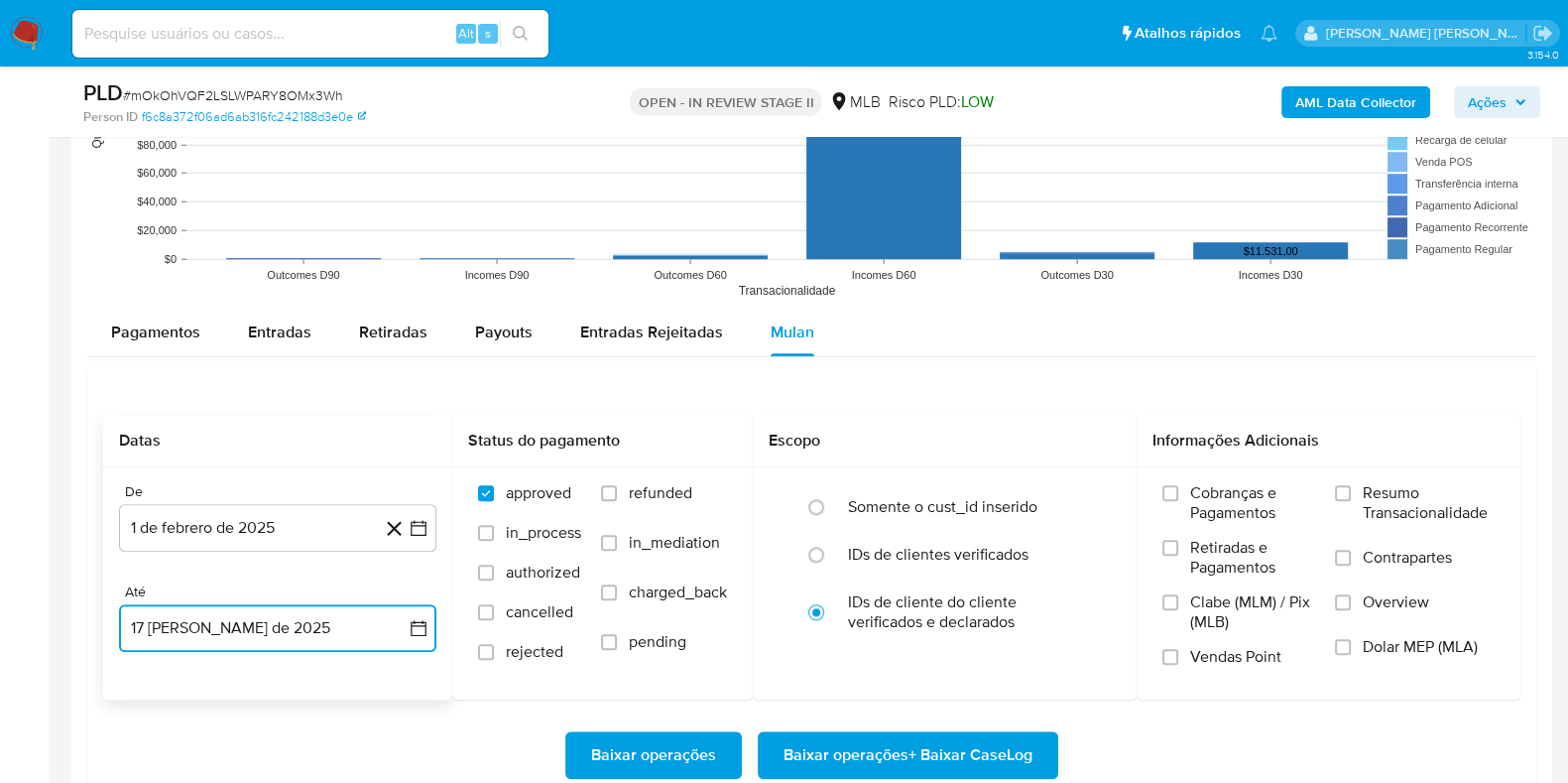
scroll to position [1984, 0]
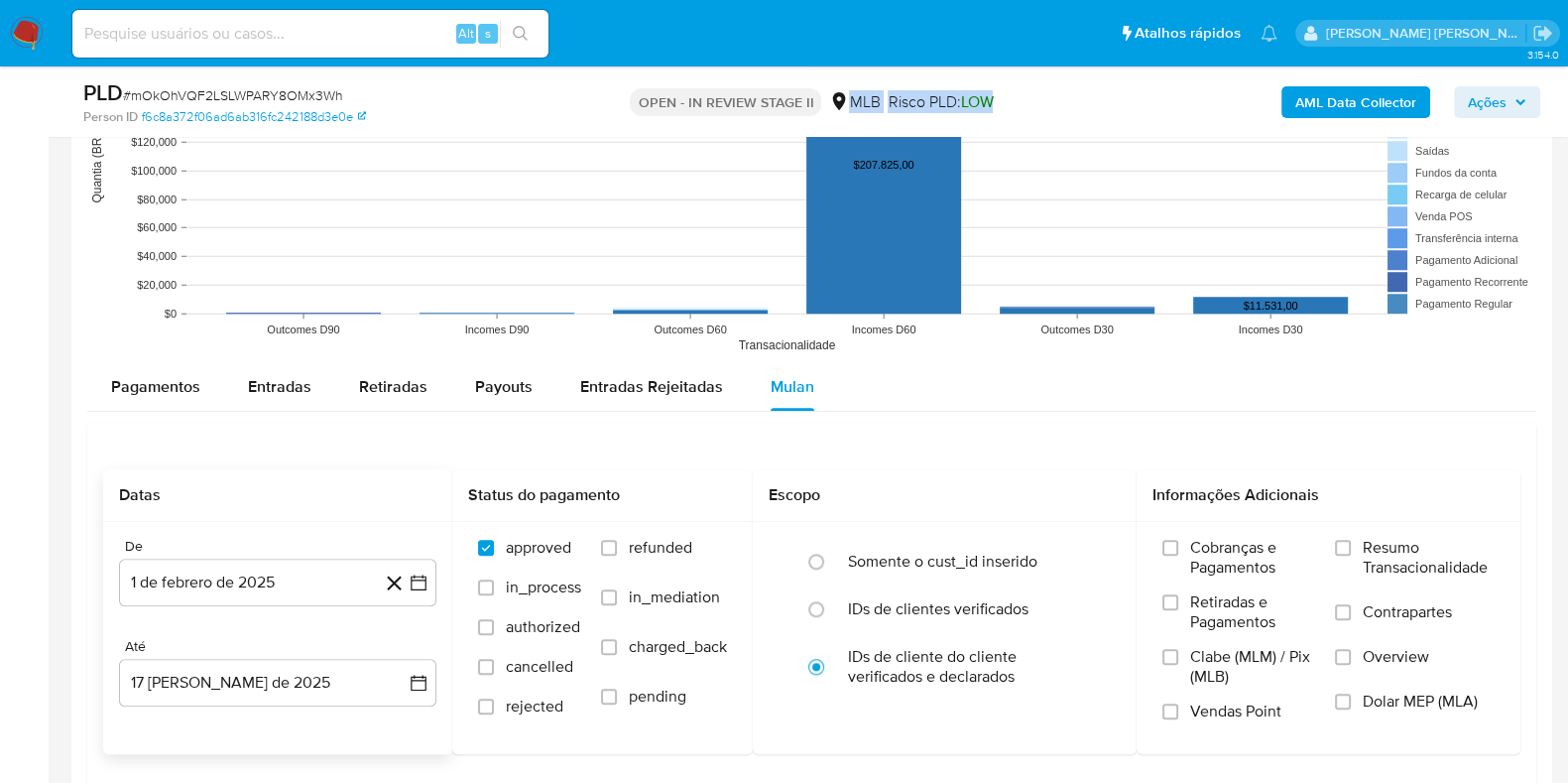
drag, startPoint x: 1017, startPoint y: 107, endPoint x: 845, endPoint y: 107, distance: 172.0
click at [845, 107] on div "OPEN - IN REVIEW STAGE II MLB Risco PLD: LOW" at bounding box center [811, 101] width 480 height 47
click at [1073, 109] on div "AML Data Collector Ações" at bounding box center [1300, 101] width 480 height 47
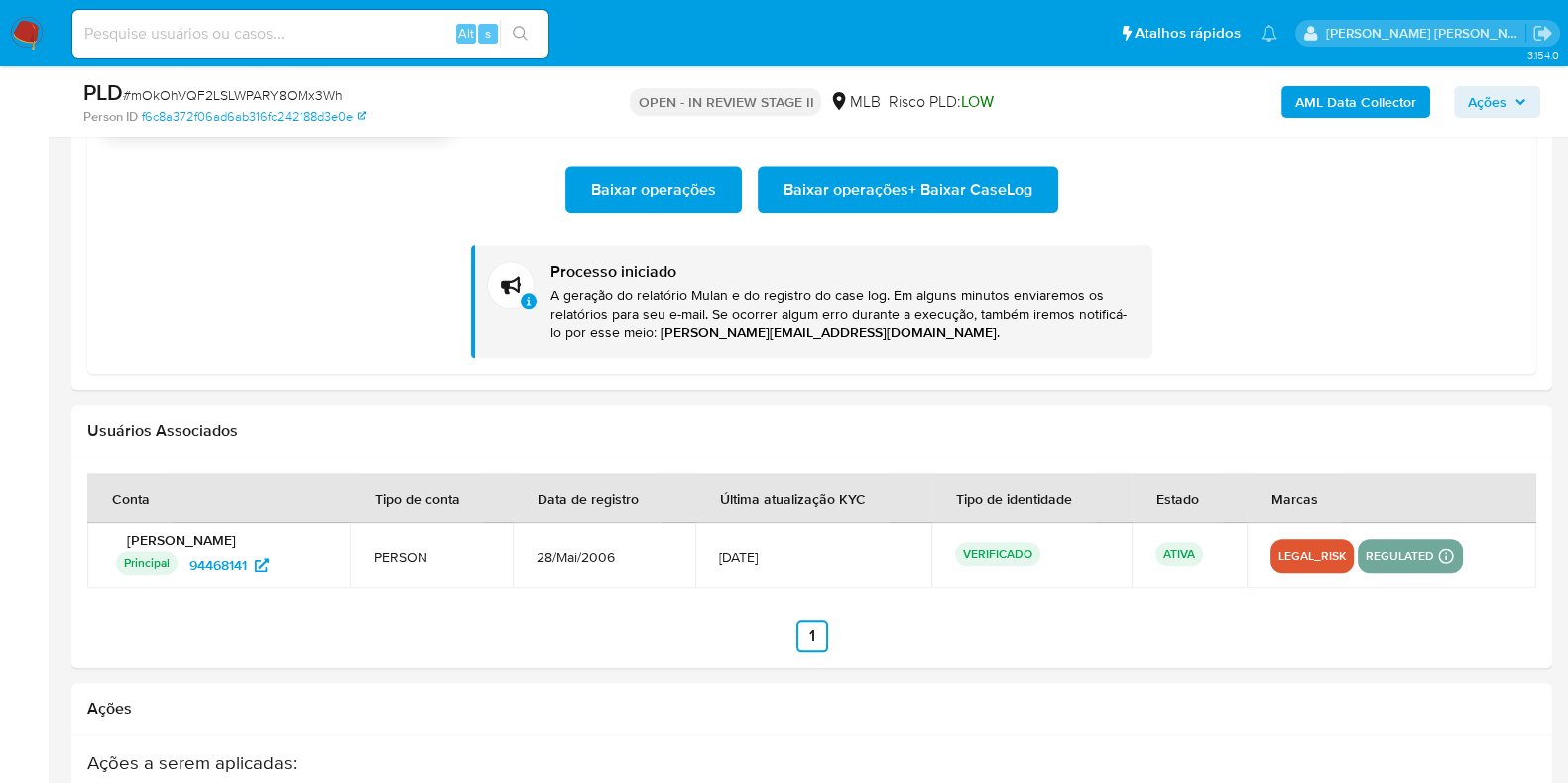
scroll to position [2606, 0]
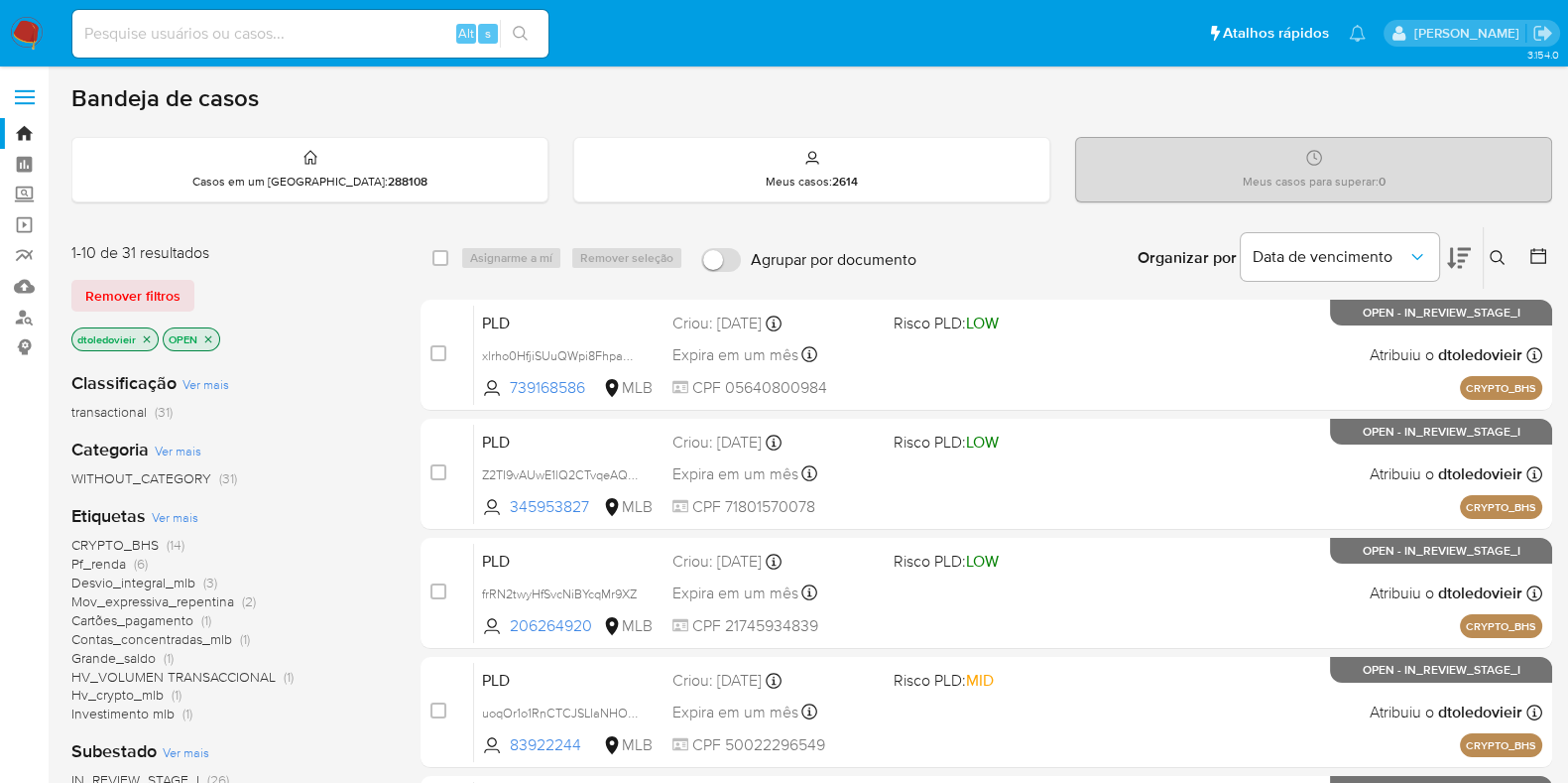
scroll to position [123, 0]
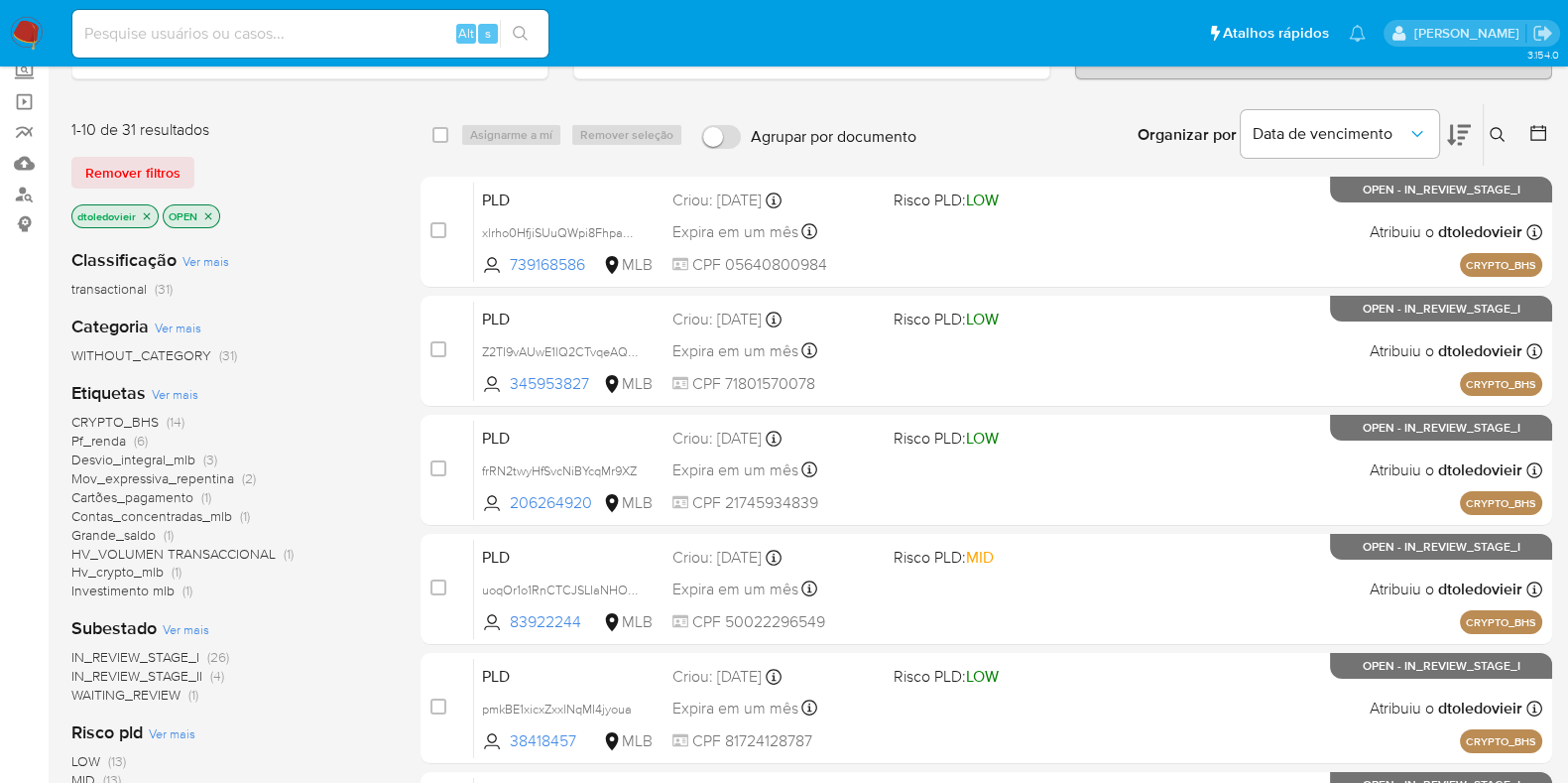
click at [128, 415] on span "CRYPTO_BHS" at bounding box center [115, 422] width 87 height 20
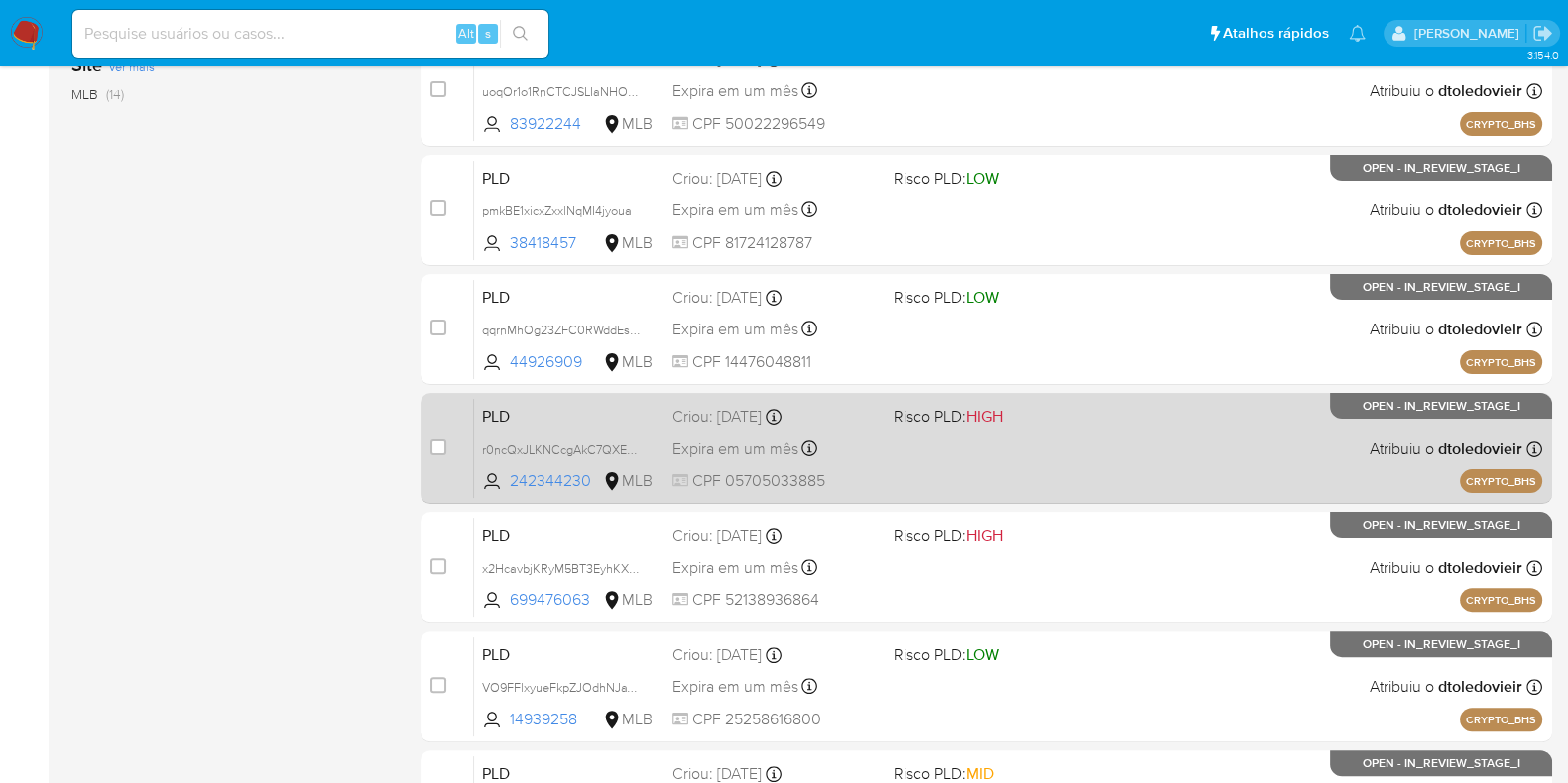
scroll to position [782, 0]
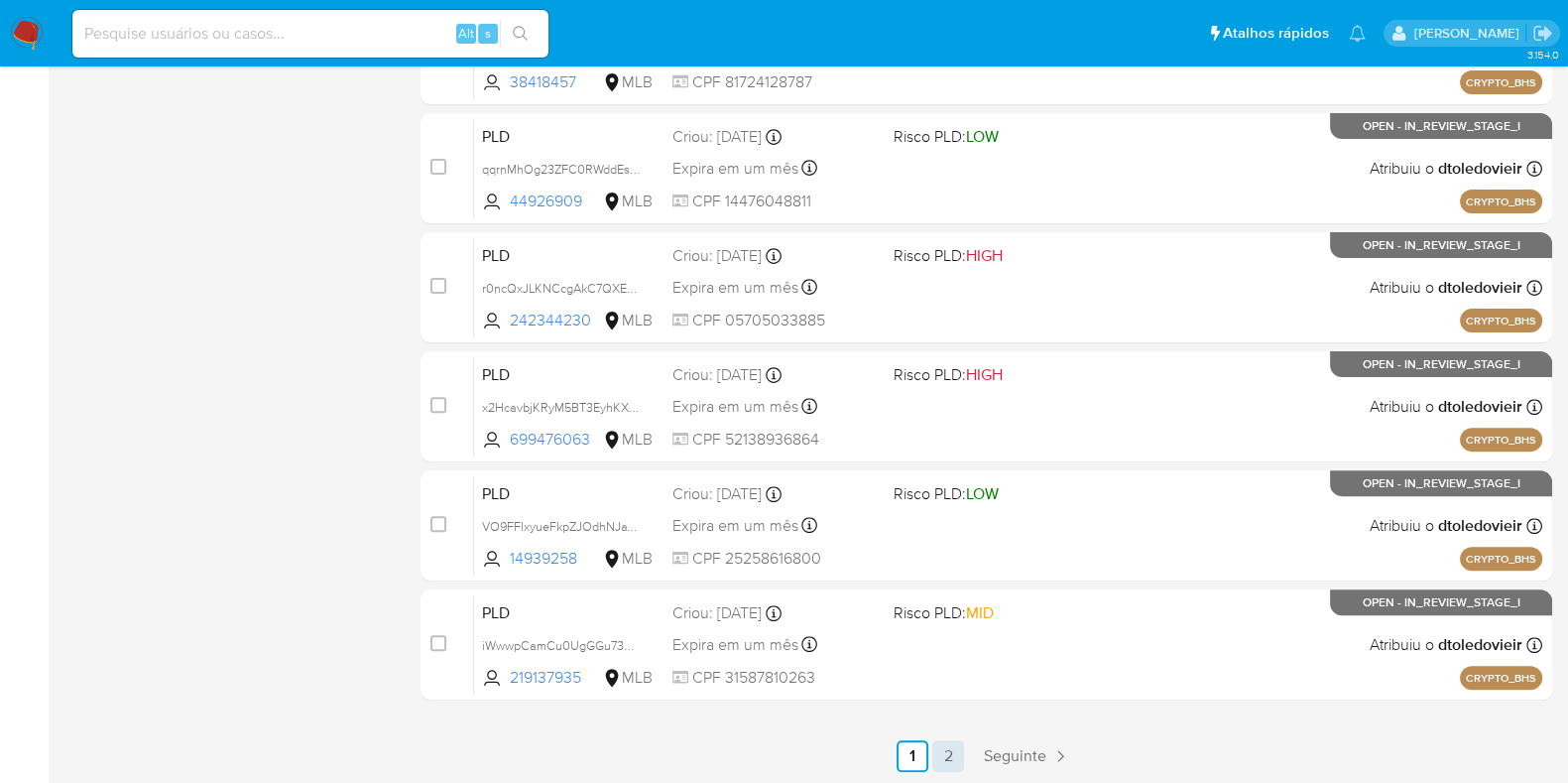
click at [948, 751] on link "2" at bounding box center [949, 756] width 32 height 32
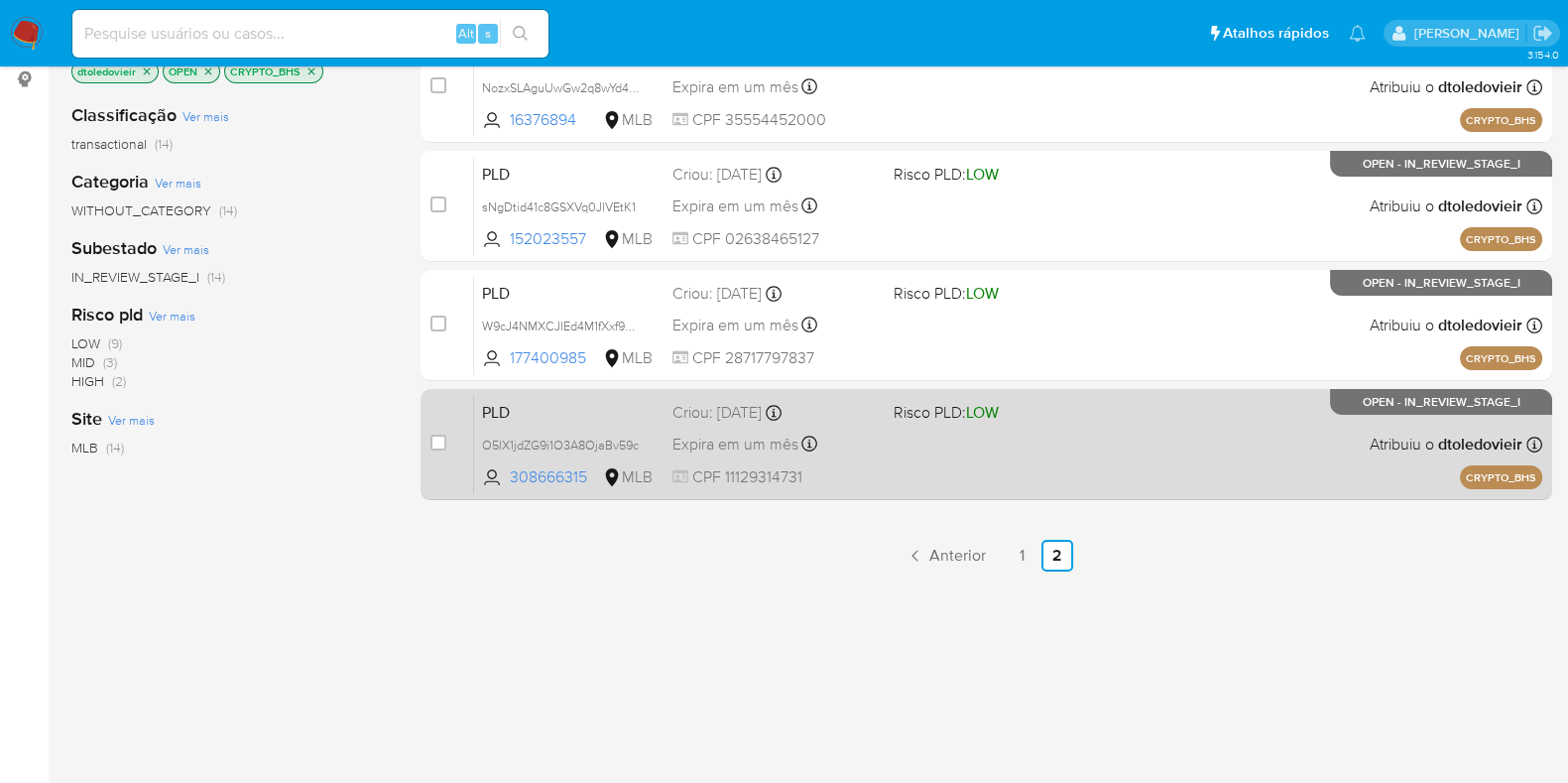
scroll to position [228, 0]
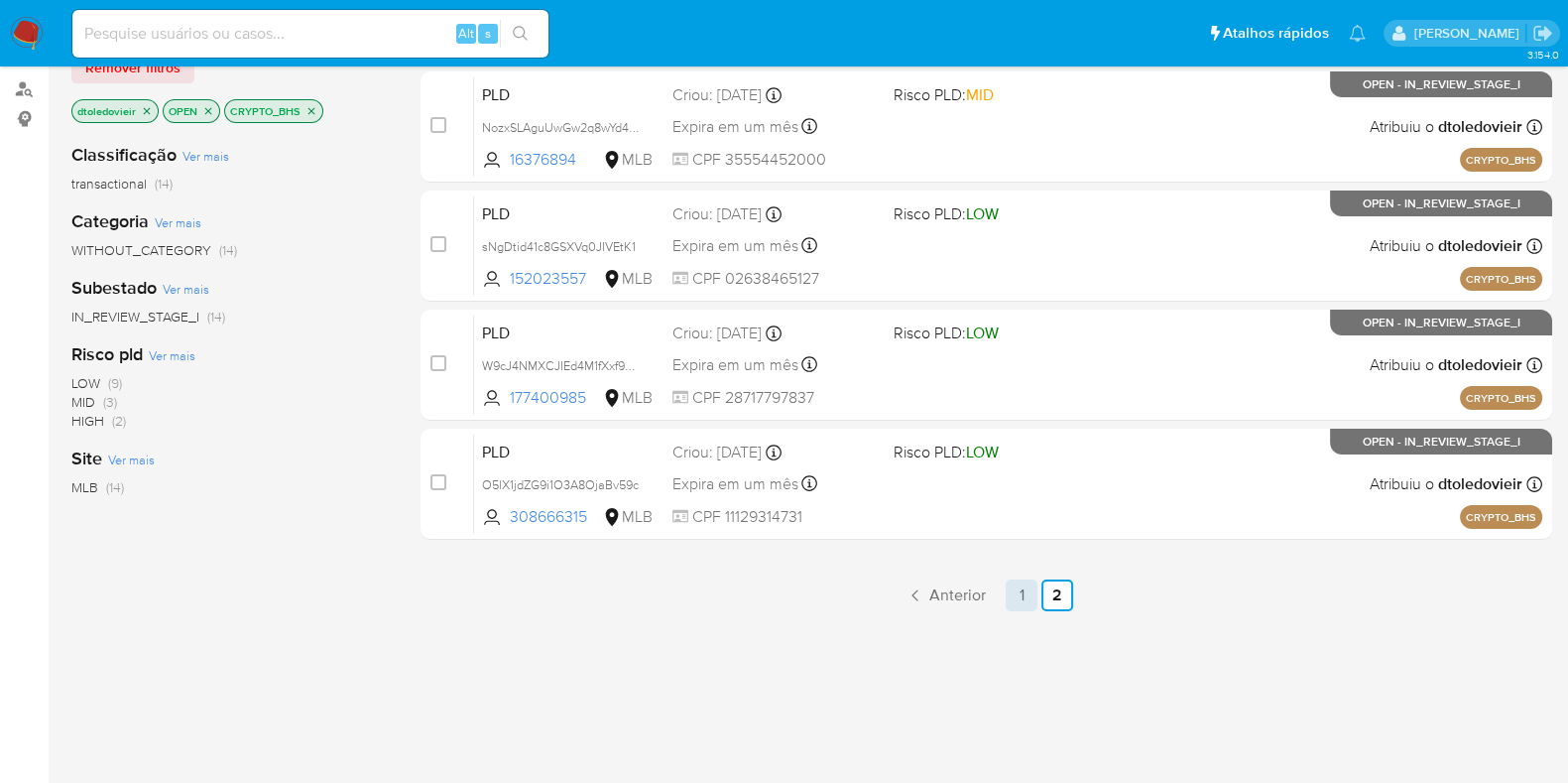
click at [1012, 603] on link "1" at bounding box center [1022, 596] width 32 height 32
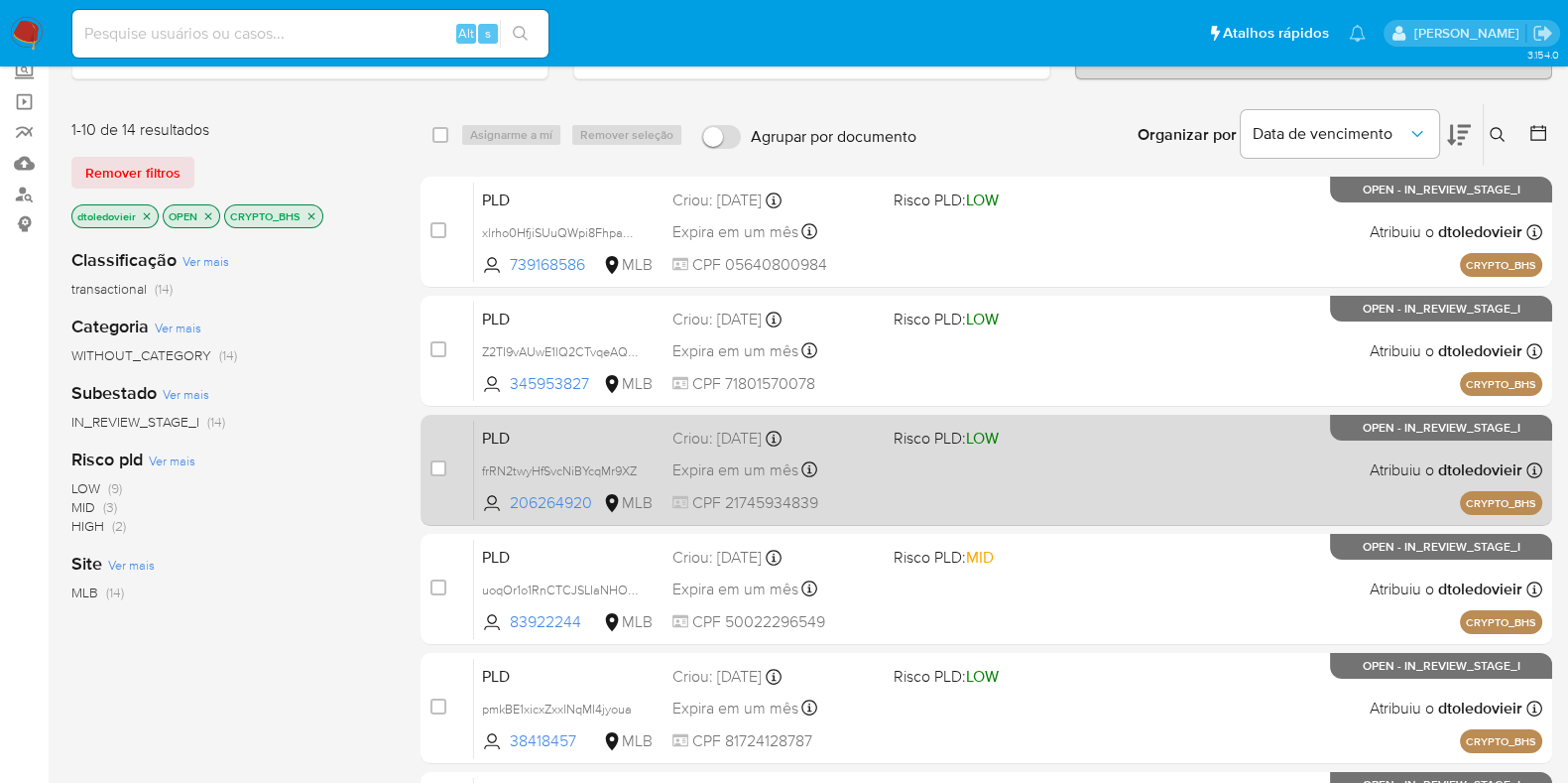
scroll to position [247, 0]
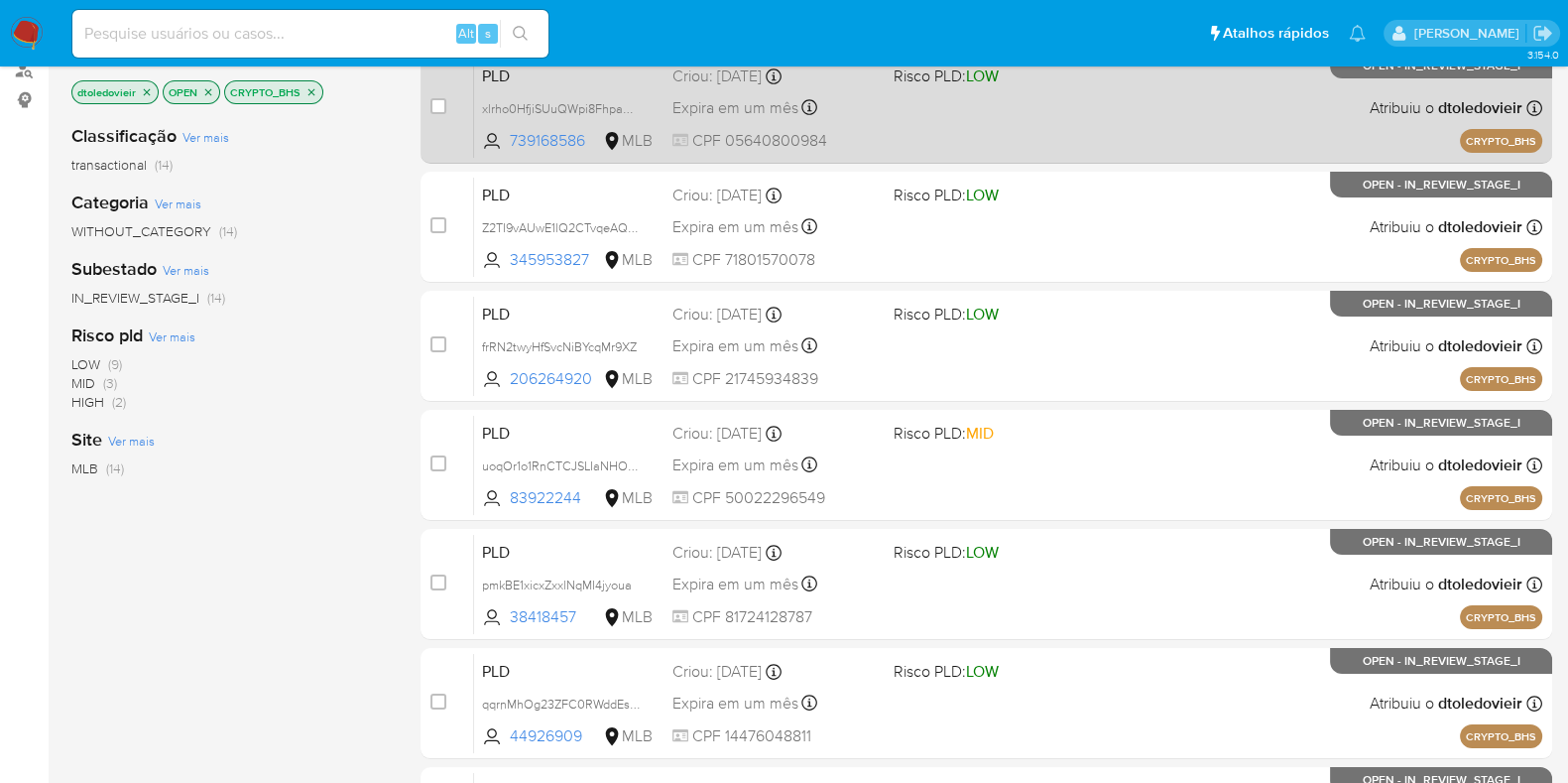
click at [1132, 118] on div "PLD xlrho0HfjiSUuQWpi8FhpaOC 739168586 MLB Risco PLD: LOW Criou: 14/08/2025 Cri…" at bounding box center [1008, 107] width 1068 height 100
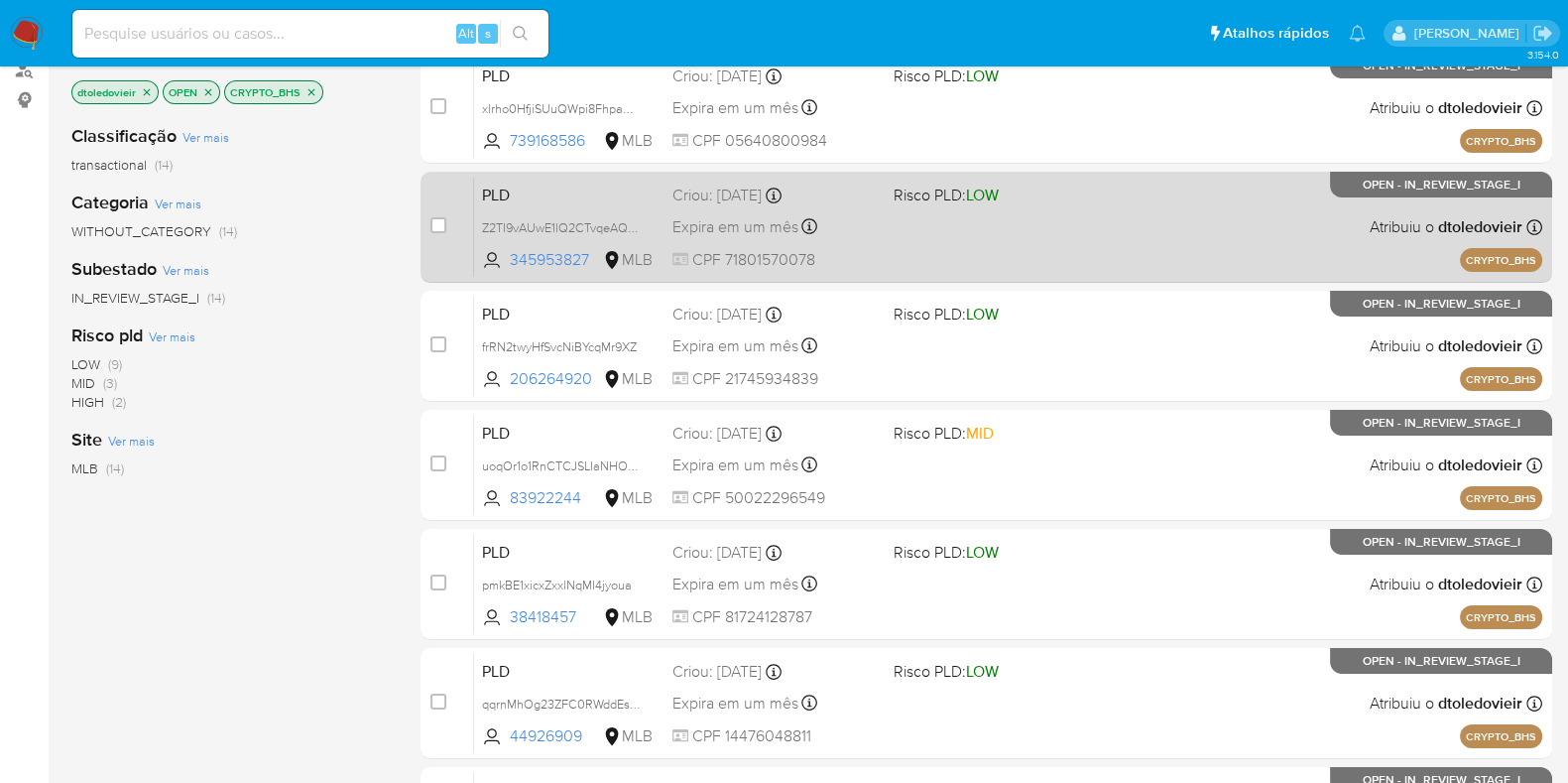
drag, startPoint x: 1115, startPoint y: 213, endPoint x: 1119, endPoint y: 224, distance: 11.7
click at [1116, 213] on div "PLD Z2TI9vAUwE1lQ2CTvqeAQR5F 345953827 MLB Risco PLD: LOW Criou: 14/08/2025 Cri…" at bounding box center [1008, 227] width 1068 height 100
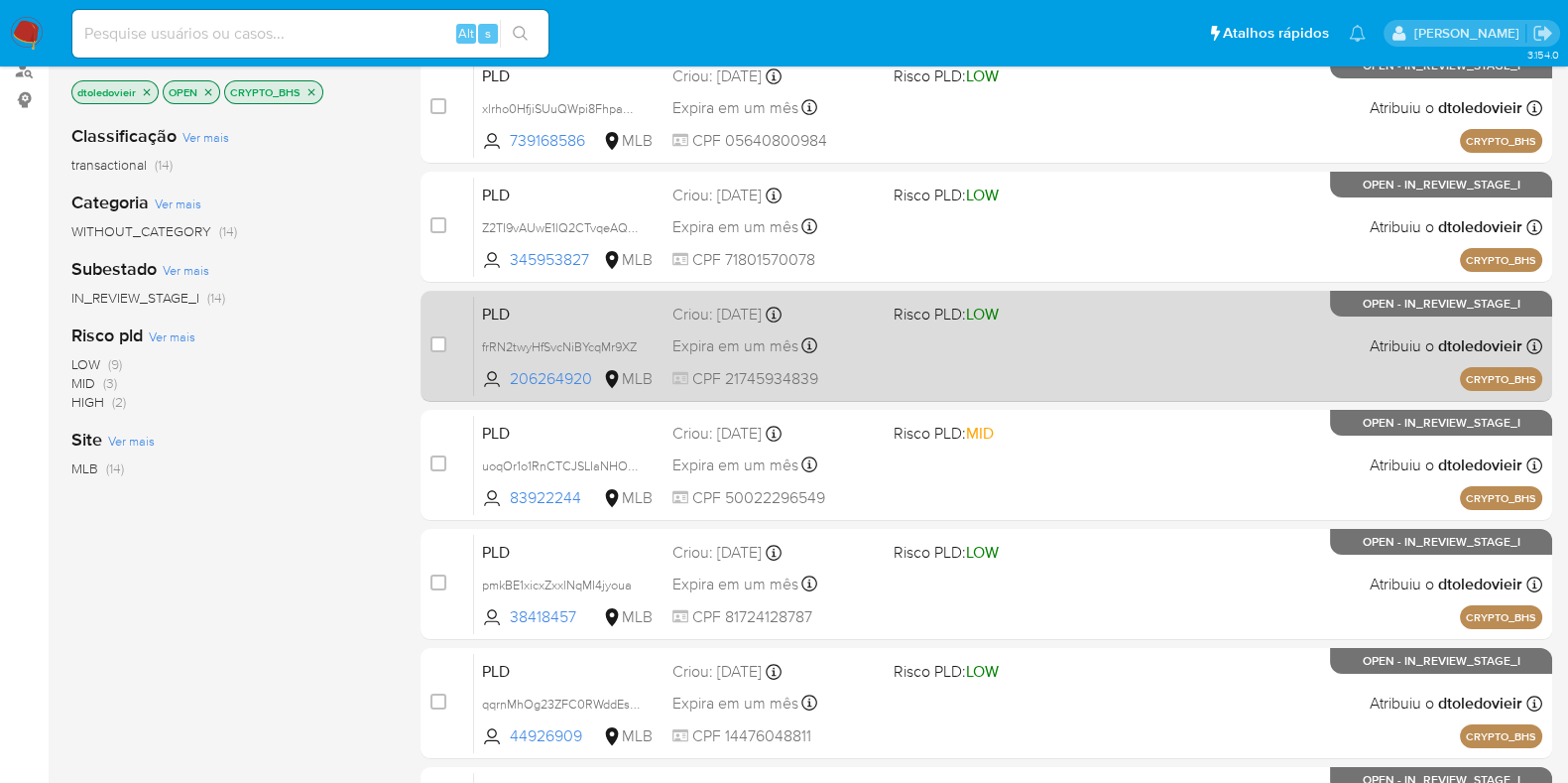
click at [1113, 338] on div "PLD frRN2twyHfSvcNiBYcqMr9XZ 206264920 MLB Risco PLD: LOW Criou: 14/08/2025 Cri…" at bounding box center [1008, 345] width 1068 height 100
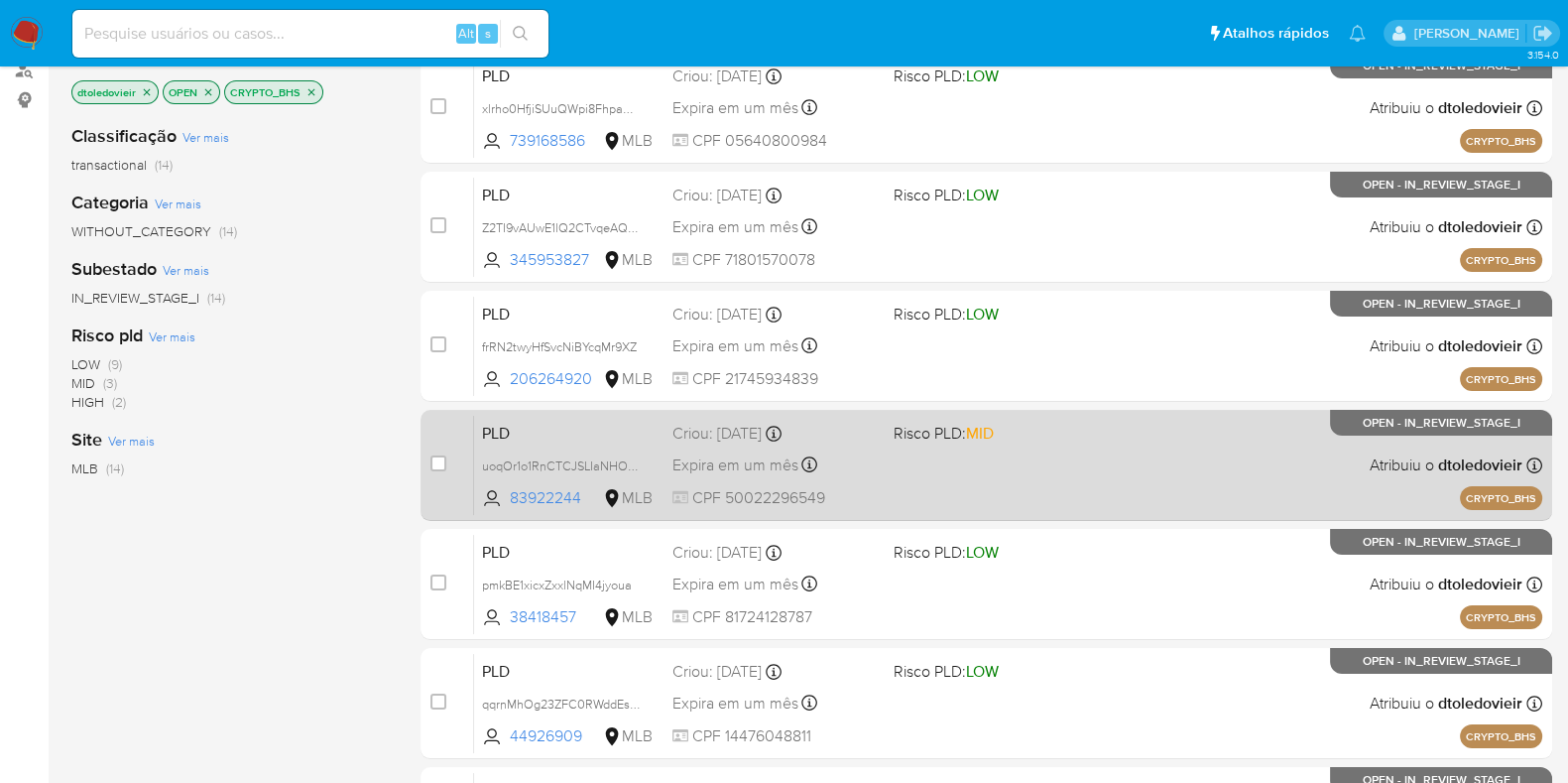
click at [1111, 463] on div "PLD uoqOr1o1RnCTCJSLIaNHOxA2 83922244 MLB Risco PLD: MID Criou: 14/08/2025 Crio…" at bounding box center [1008, 465] width 1068 height 100
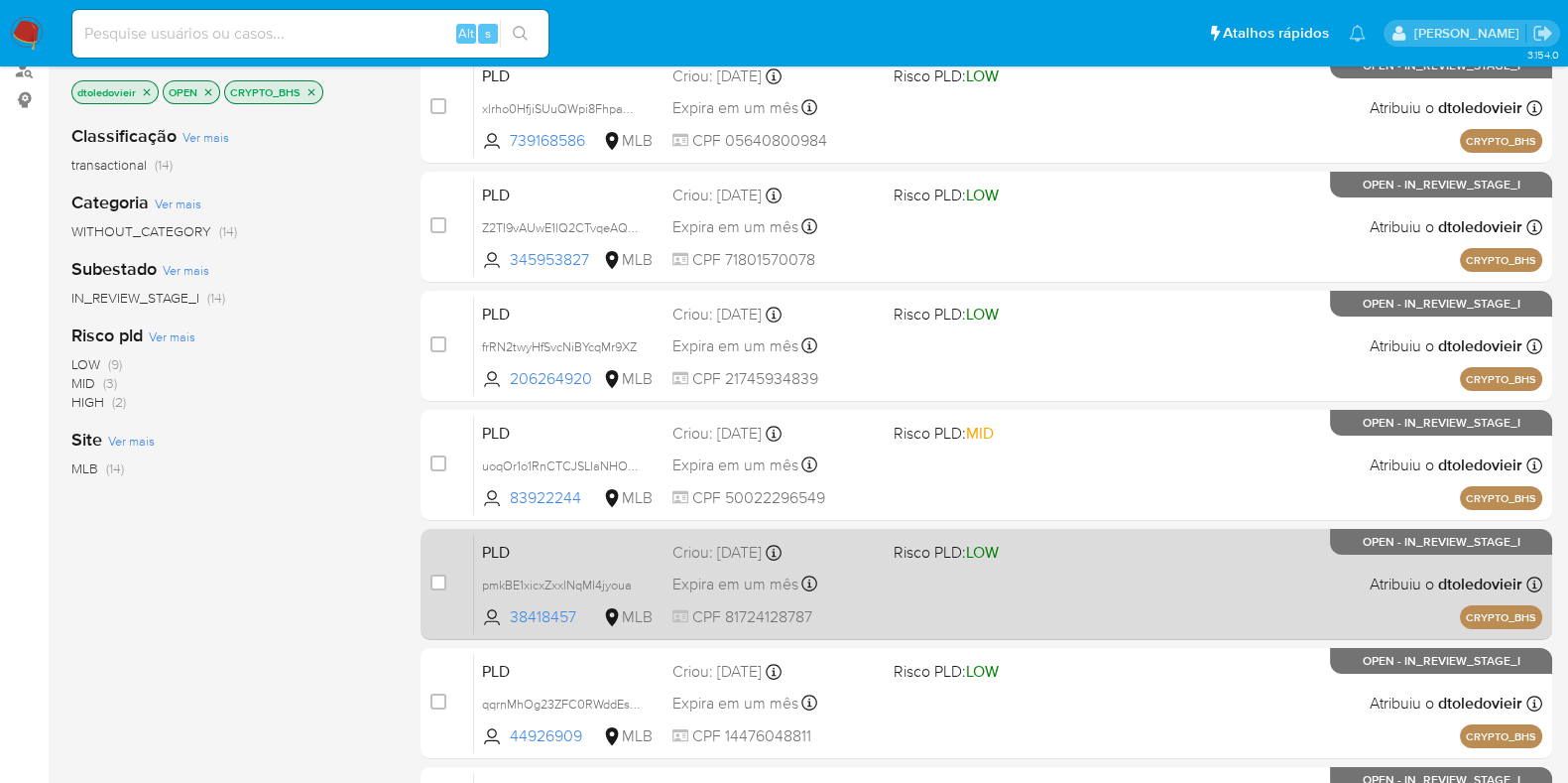
click at [1098, 552] on span "Risco PLD: LOW" at bounding box center [996, 551] width 206 height 26
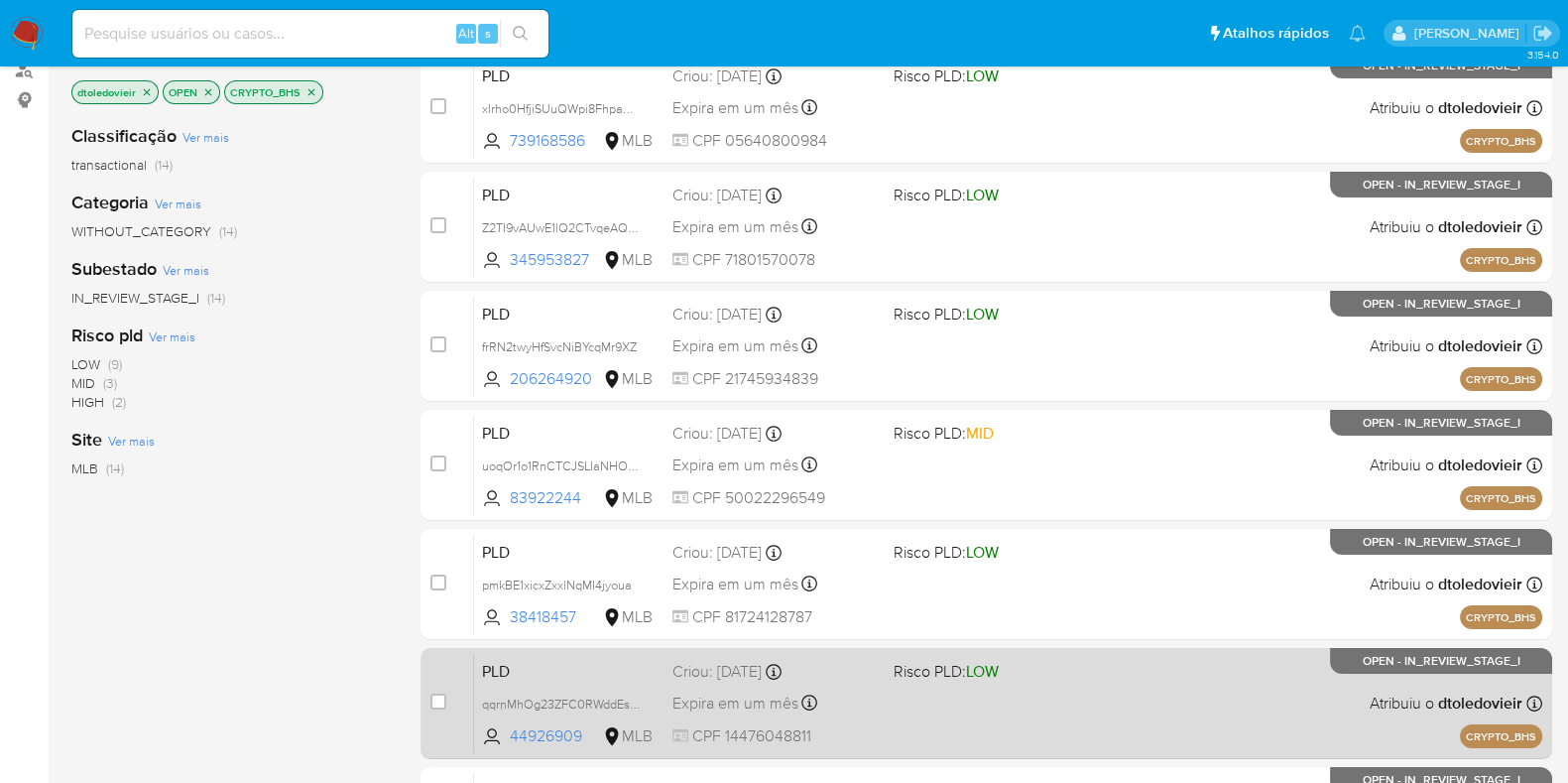
click at [1085, 675] on span "Risco PLD: LOW" at bounding box center [996, 670] width 206 height 26
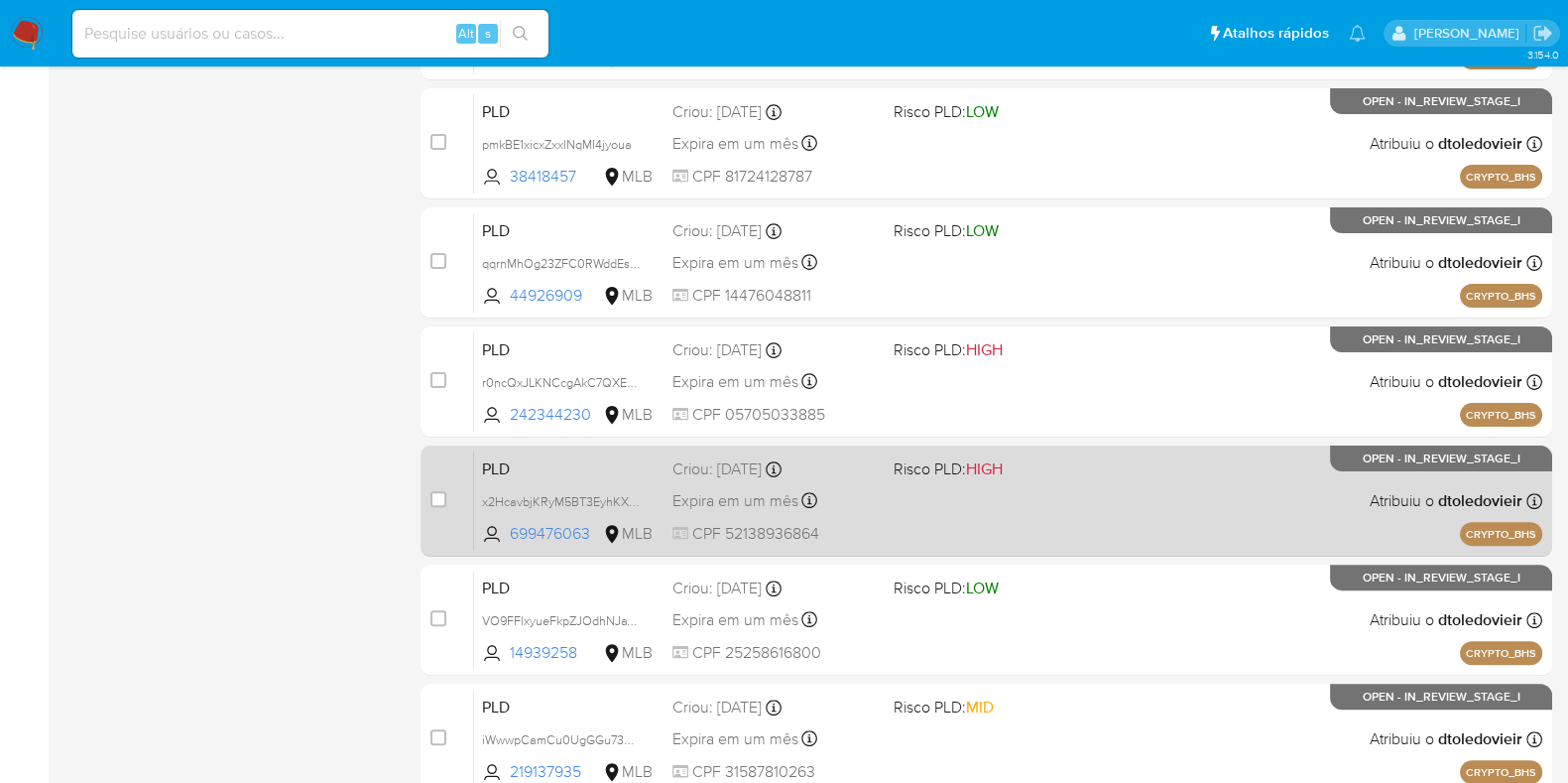
scroll to position [744, 0]
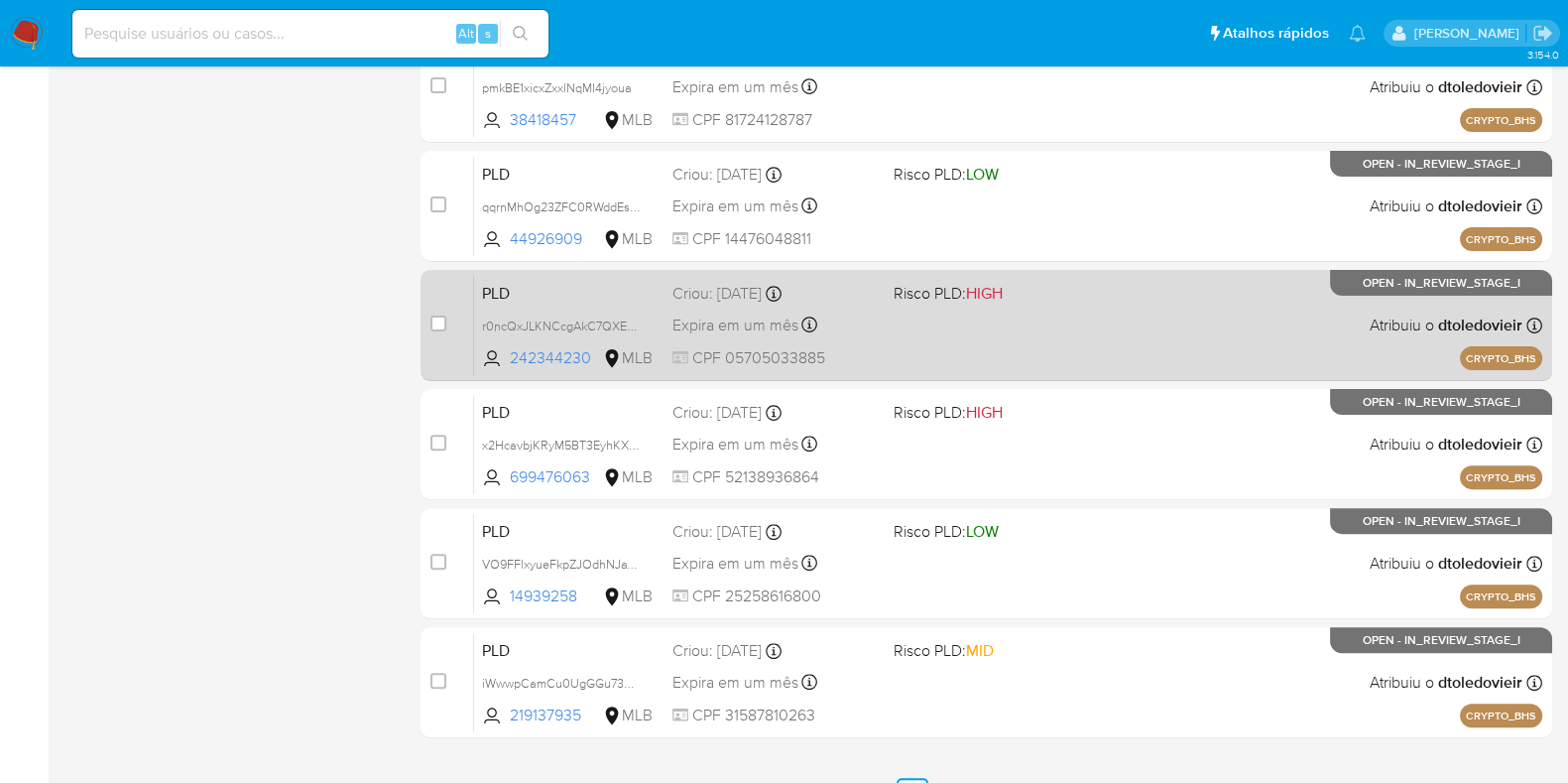
click at [1070, 325] on div "PLD r0ncQxJLKNCcgAkC7QXEuIrH 242344230 MLB Risco PLD: HIGH Criou: 14/08/2025 Cr…" at bounding box center [1008, 324] width 1068 height 100
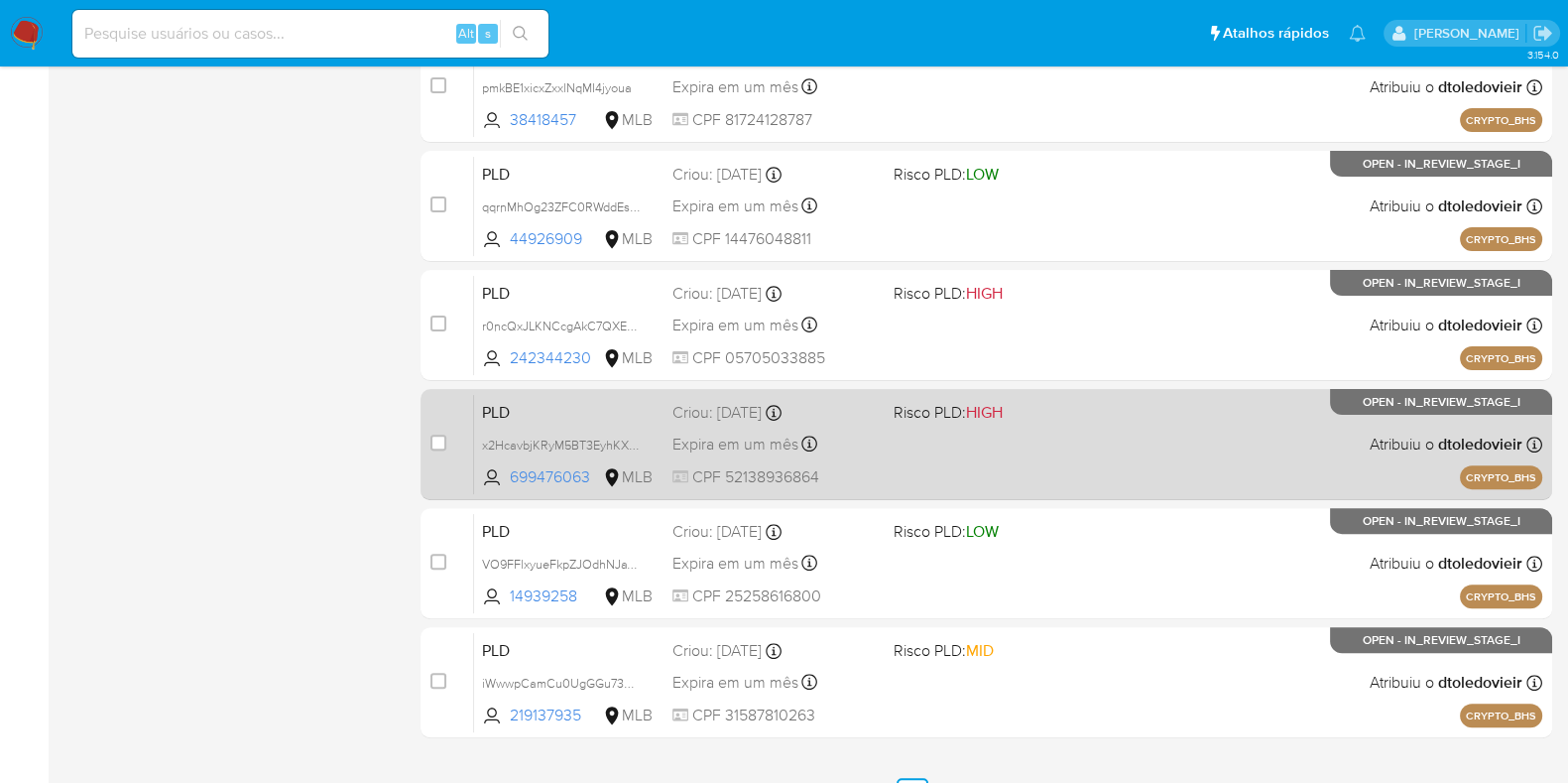
click at [1072, 428] on div "PLD x2HcavbjKRyM5BT3EyhKXvDs 699476063 MLB Risco PLD: HIGH Criou: 14/08/2025 Cr…" at bounding box center [1008, 444] width 1068 height 100
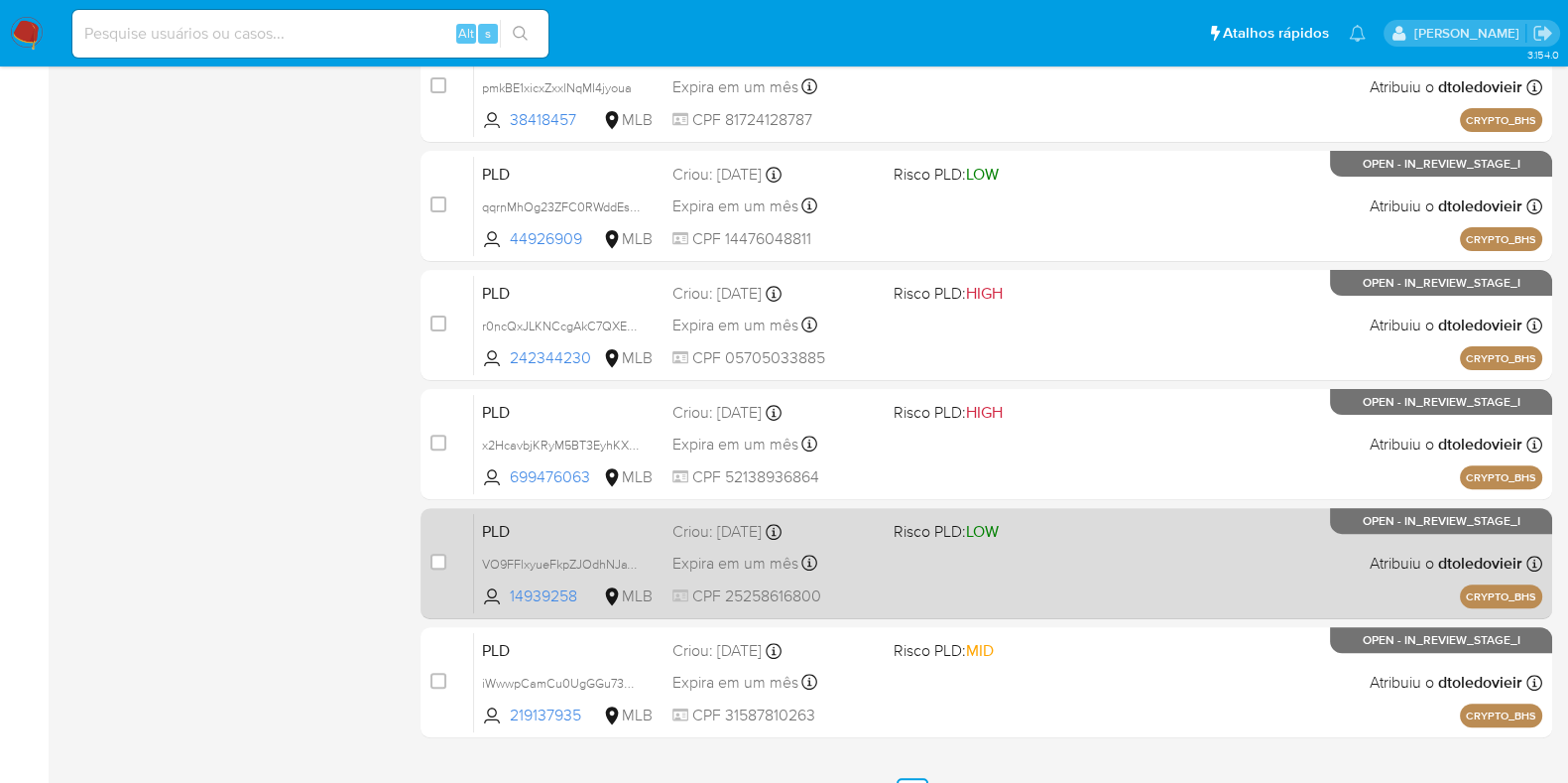
click at [1078, 567] on div "PLD VO9FFlxyueFkpZJOdhNJaTZL 14939258 MLB Risco PLD: LOW Criou: 14/08/2025 Crio…" at bounding box center [1008, 563] width 1068 height 100
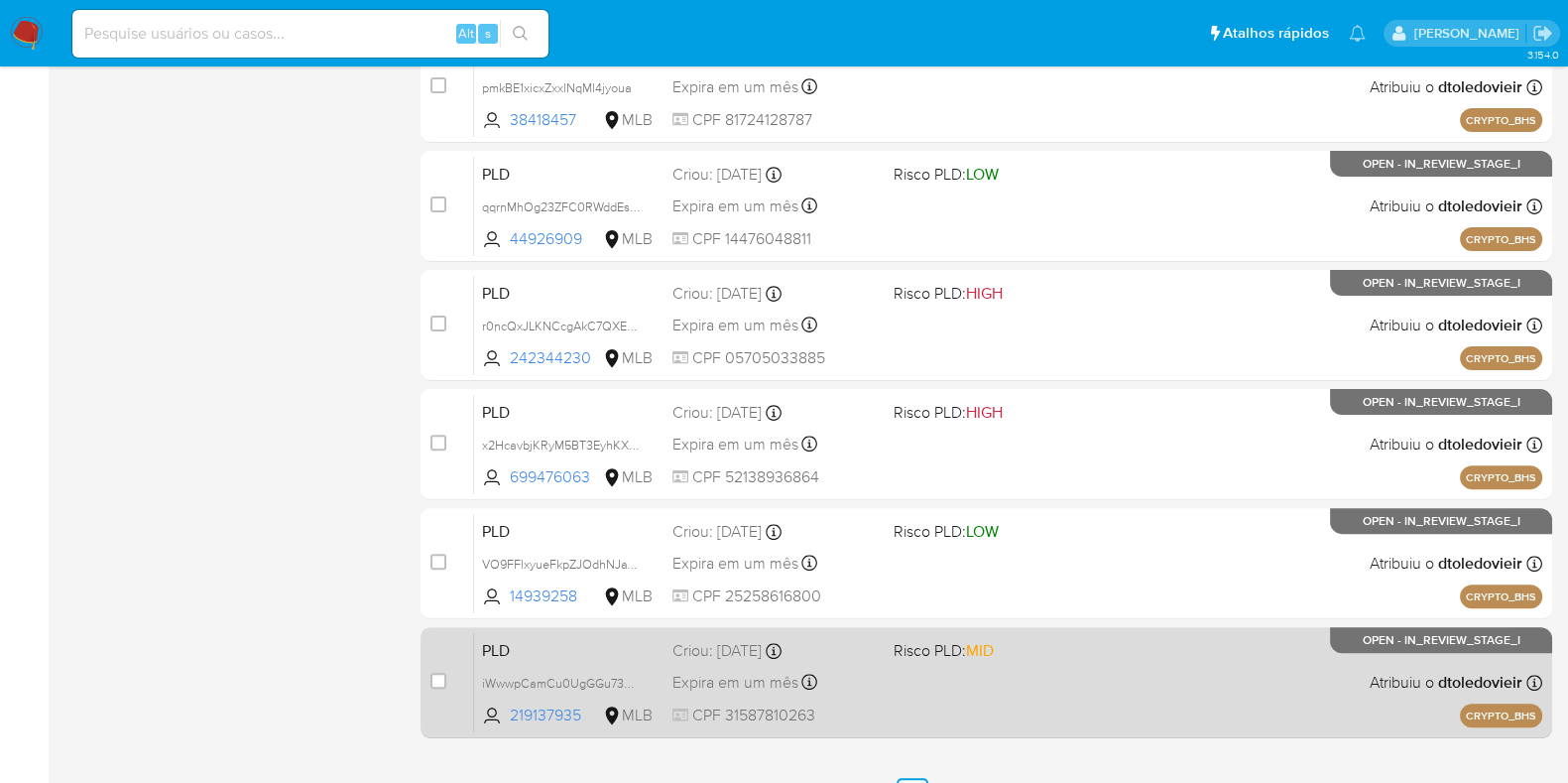
click at [1106, 672] on div "PLD iWwwpCamCu0UgGGu73qSYwxh 219137935 MLB Risco PLD: MID Criou: 14/08/2025 Cri…" at bounding box center [1008, 683] width 1068 height 100
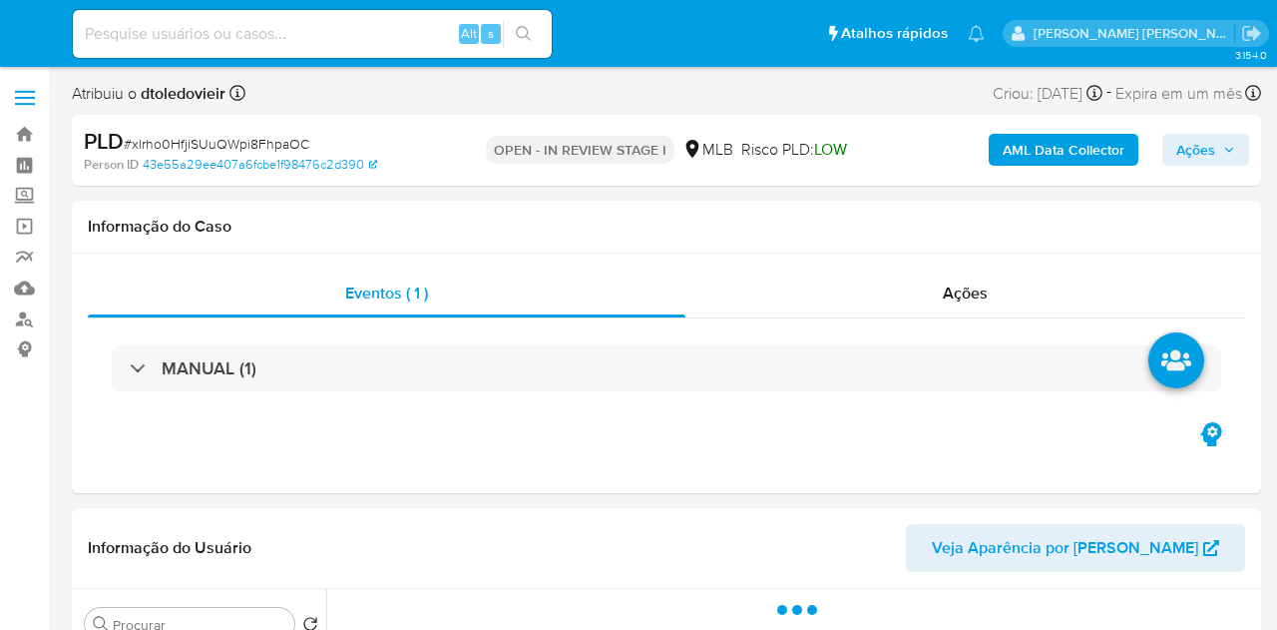
select select "10"
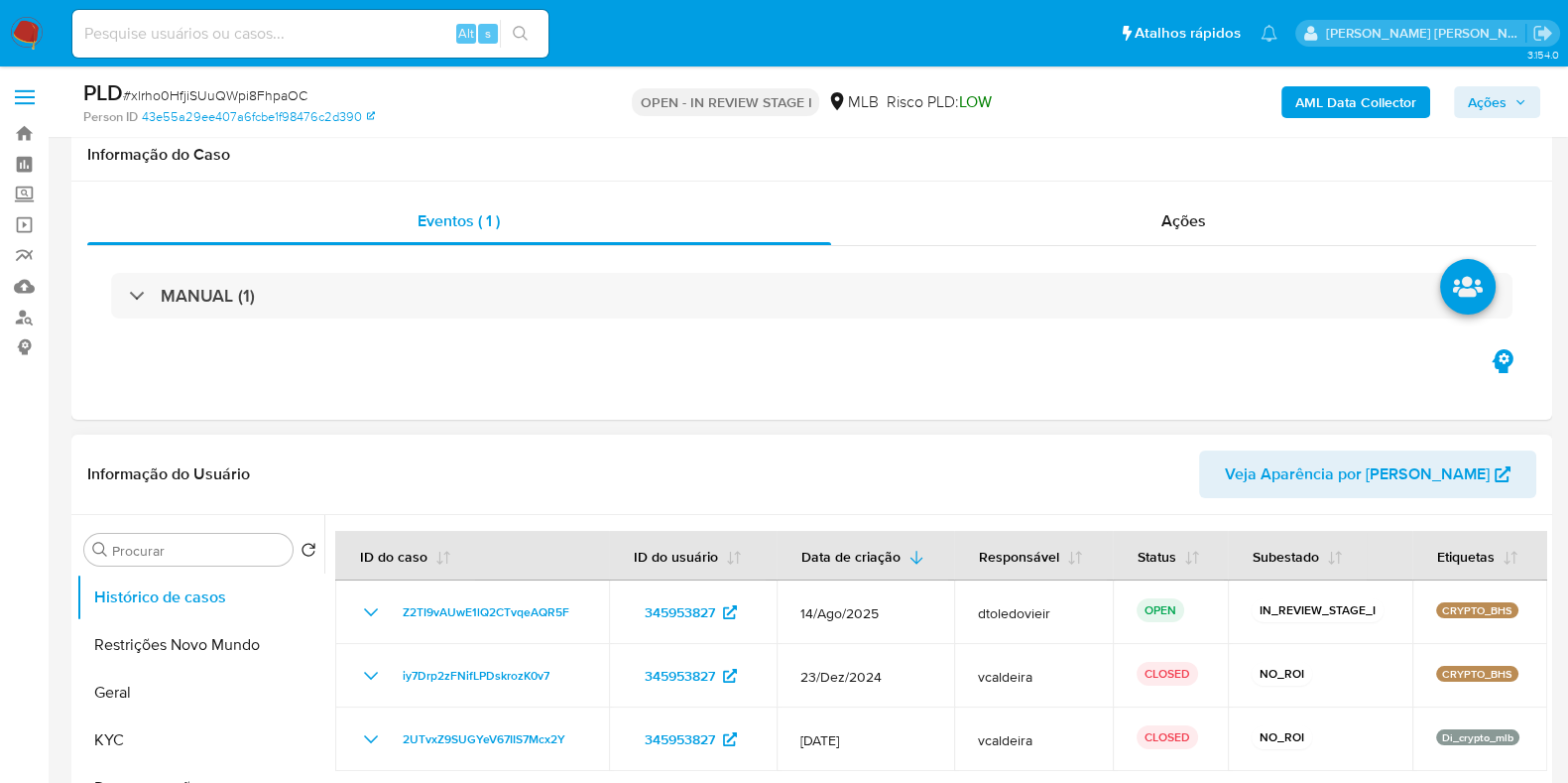
scroll to position [247, 0]
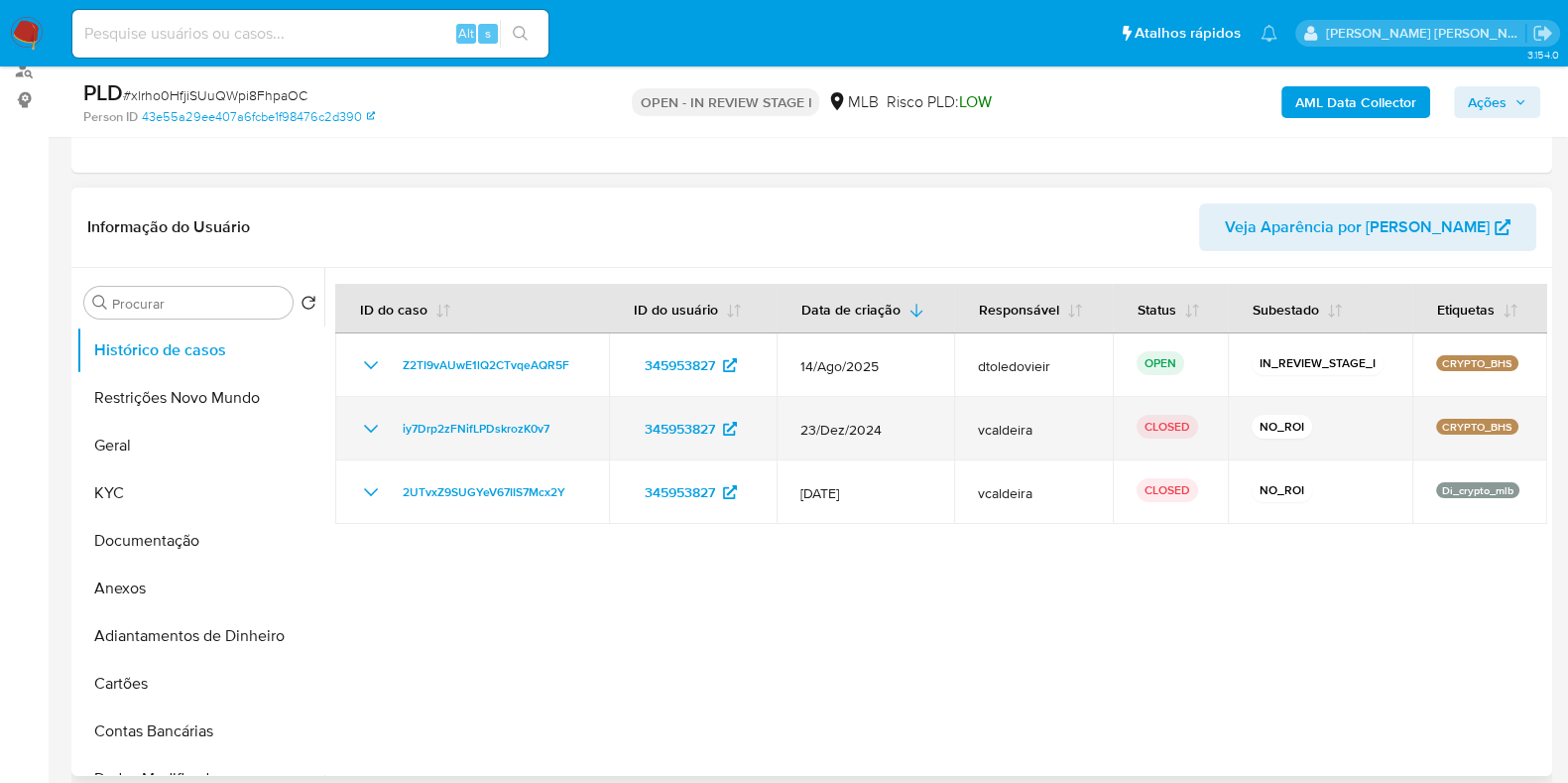
drag, startPoint x: 959, startPoint y: 424, endPoint x: 1032, endPoint y: 414, distance: 73.7
click at [1020, 420] on td "vcaldeira" at bounding box center [1033, 429] width 158 height 64
drag, startPoint x: 1048, startPoint y: 414, endPoint x: 1032, endPoint y: 423, distance: 18.4
click at [1048, 414] on td "vcaldeira" at bounding box center [1033, 429] width 158 height 64
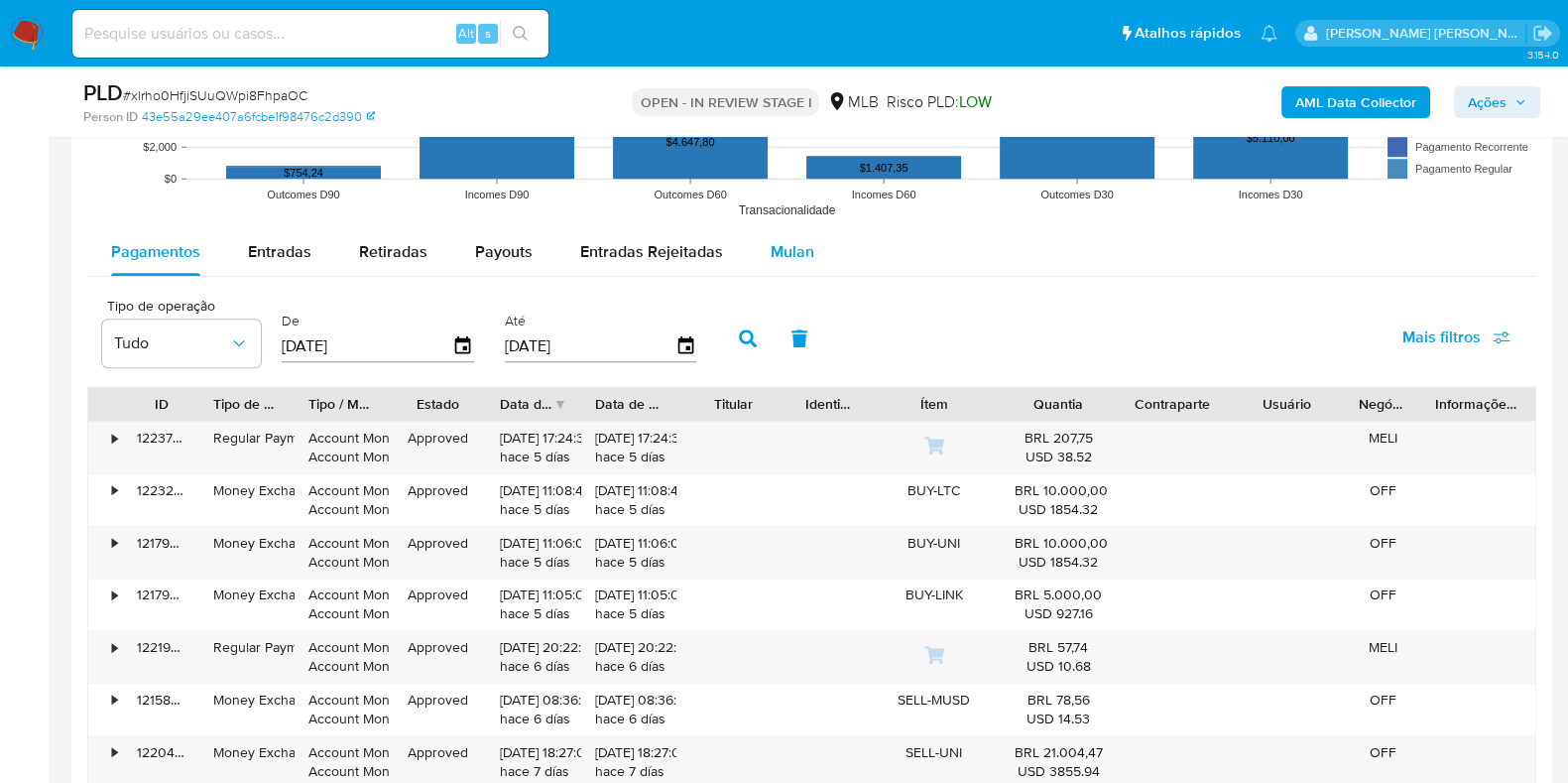
click at [804, 266] on button "Mulan" at bounding box center [792, 252] width 91 height 48
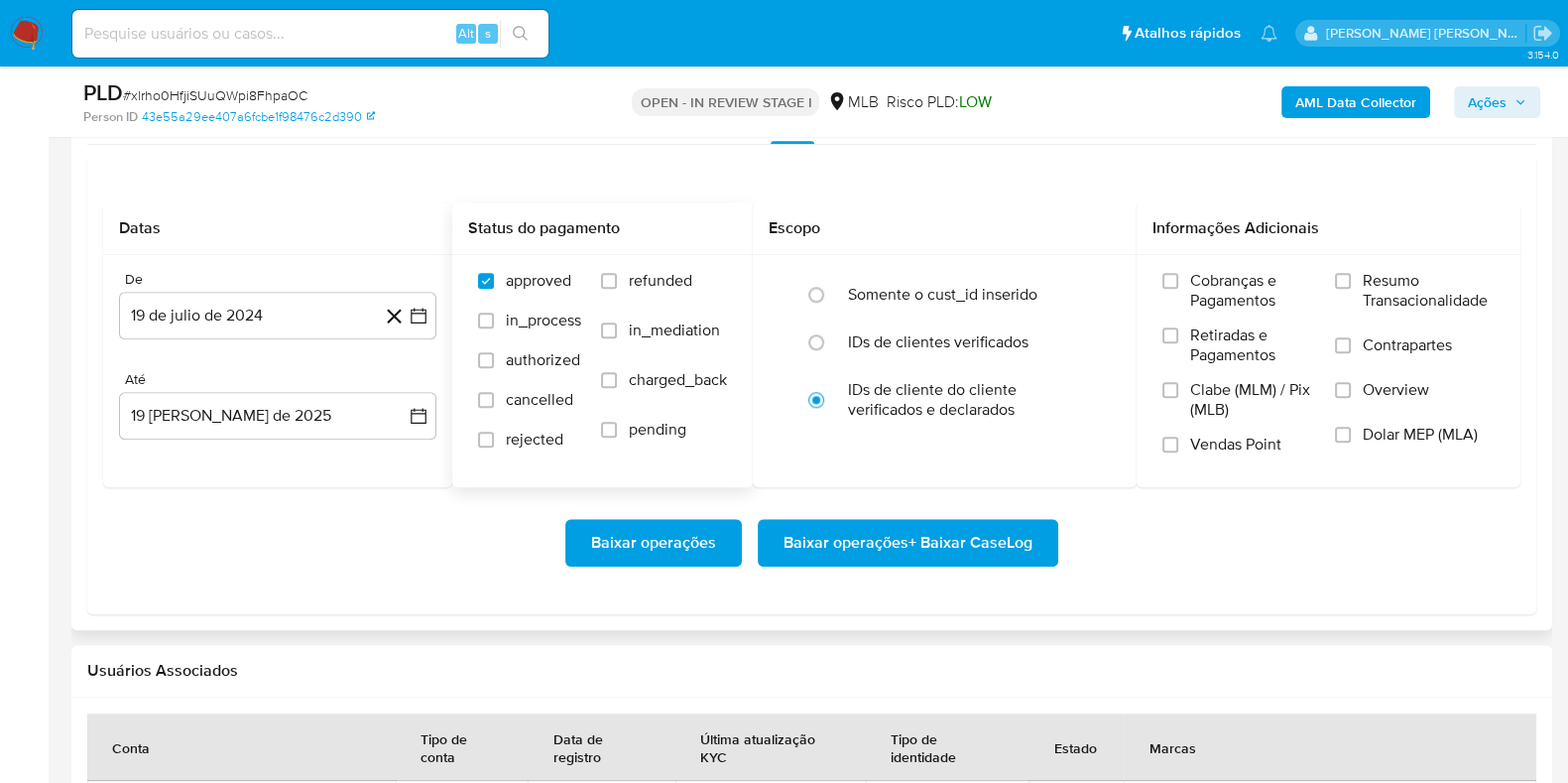
scroll to position [2234, 0]
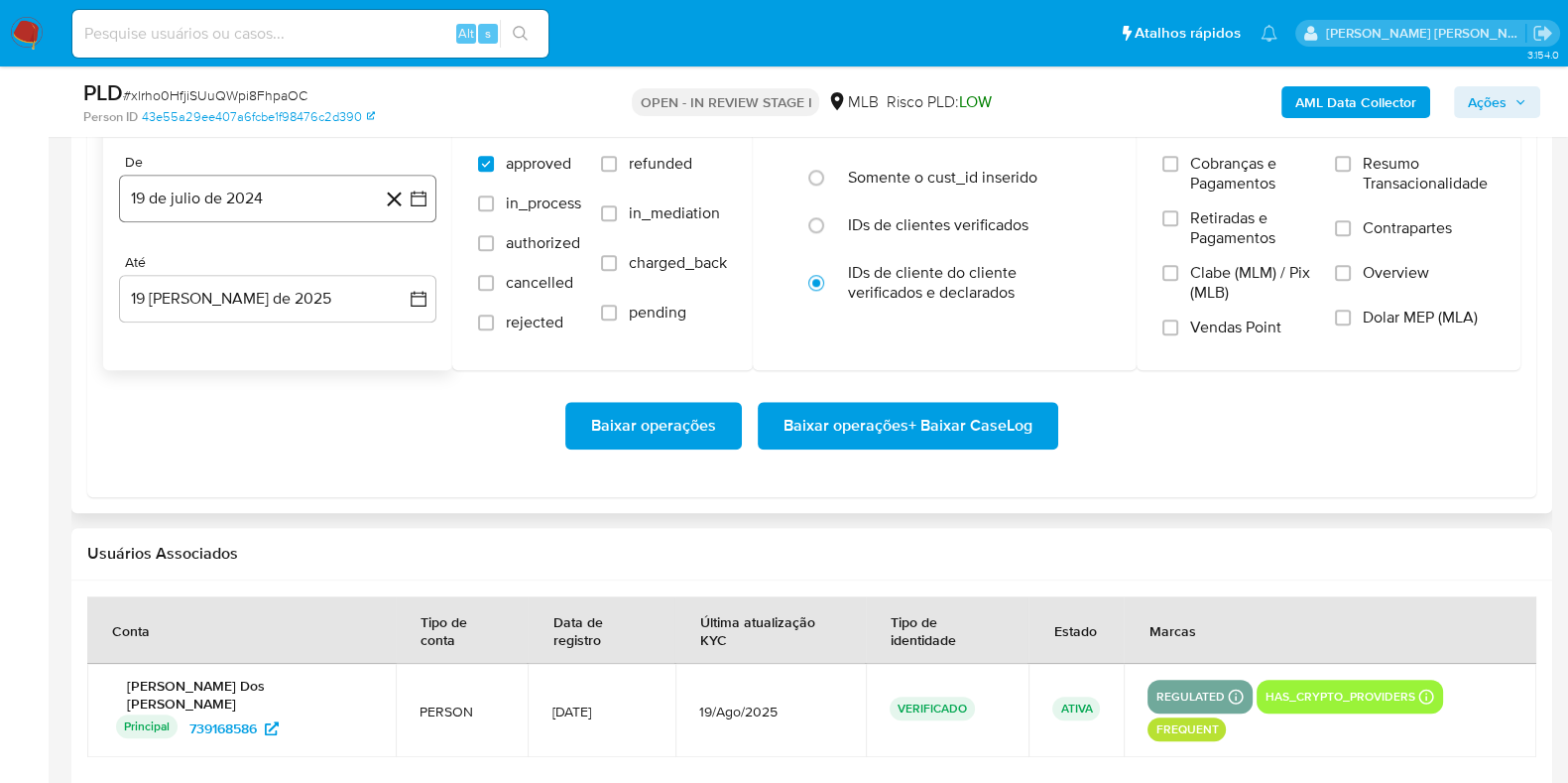
click at [300, 197] on button "19 de julio de 2024" at bounding box center [277, 199] width 317 height 48
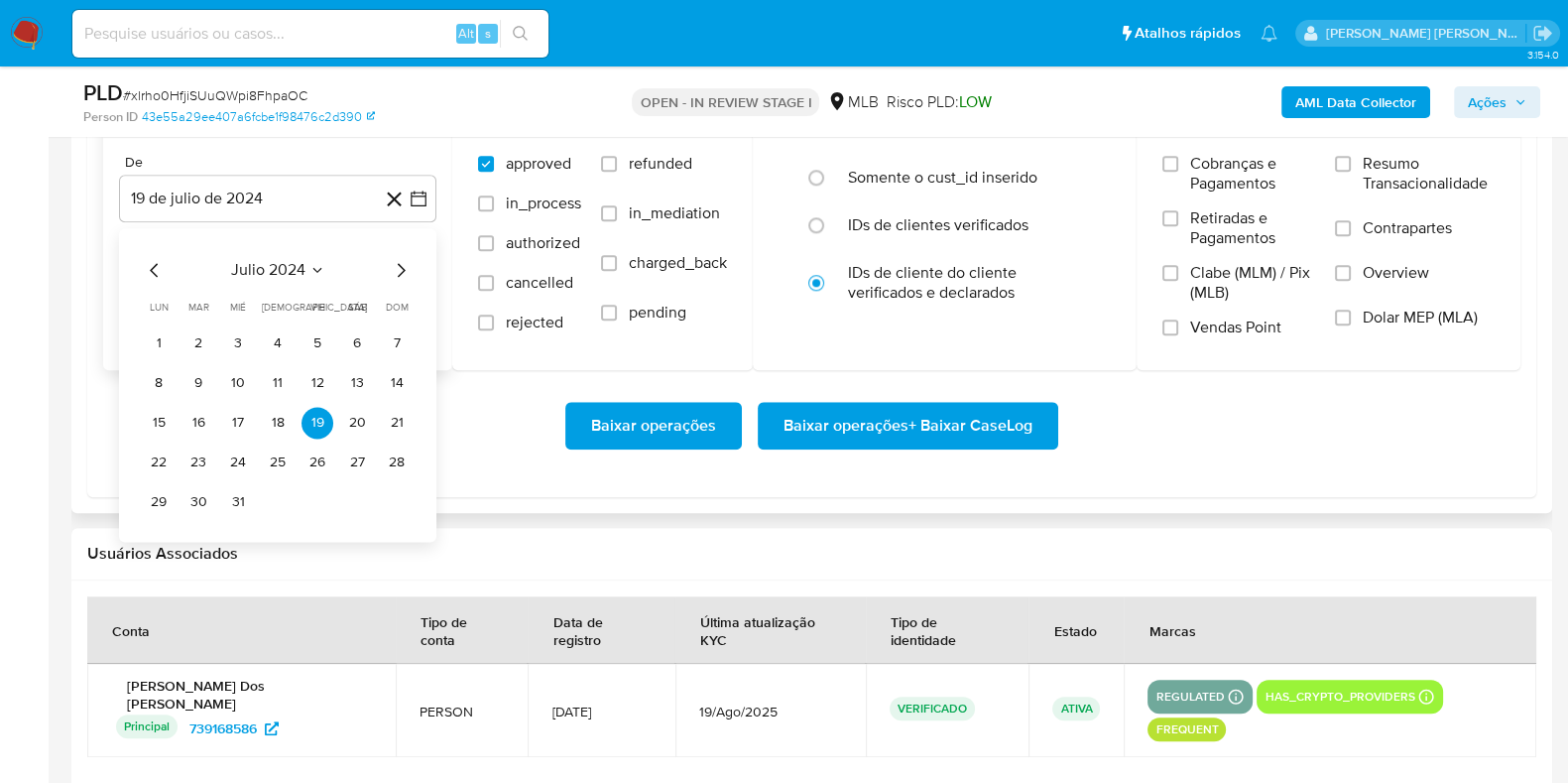
click at [395, 266] on icon "Mes siguiente" at bounding box center [401, 270] width 24 height 24
click at [397, 266] on icon "Mes siguiente" at bounding box center [401, 270] width 24 height 24
click at [400, 266] on icon "Mes siguiente" at bounding box center [401, 270] width 24 height 24
click at [402, 266] on icon "Mes siguiente" at bounding box center [401, 270] width 24 height 24
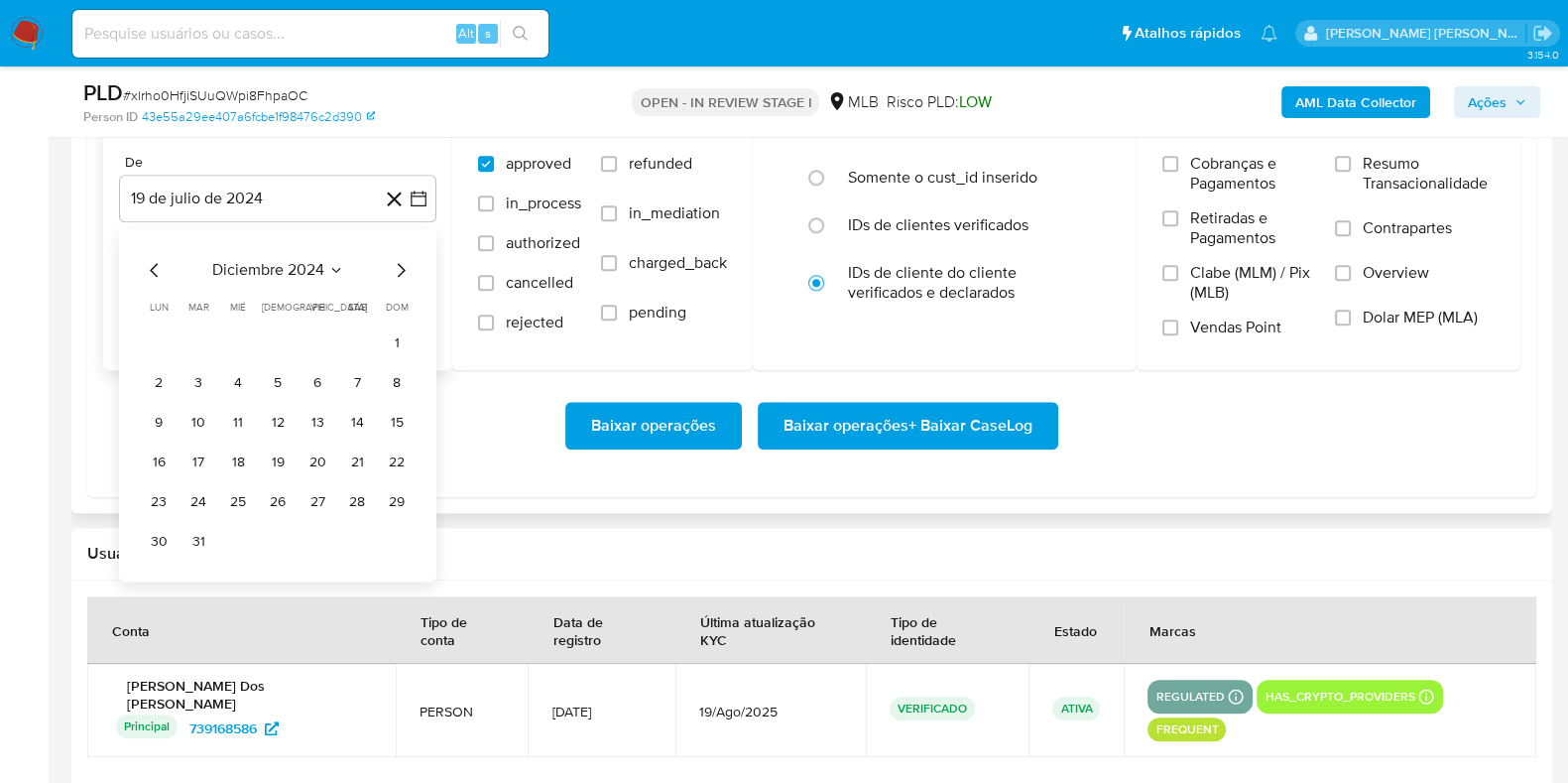
click at [402, 265] on icon "Mes siguiente" at bounding box center [402, 270] width 8 height 14
click at [399, 266] on icon "Mes siguiente" at bounding box center [401, 270] width 24 height 24
click at [397, 269] on icon "Mes siguiente" at bounding box center [401, 270] width 24 height 24
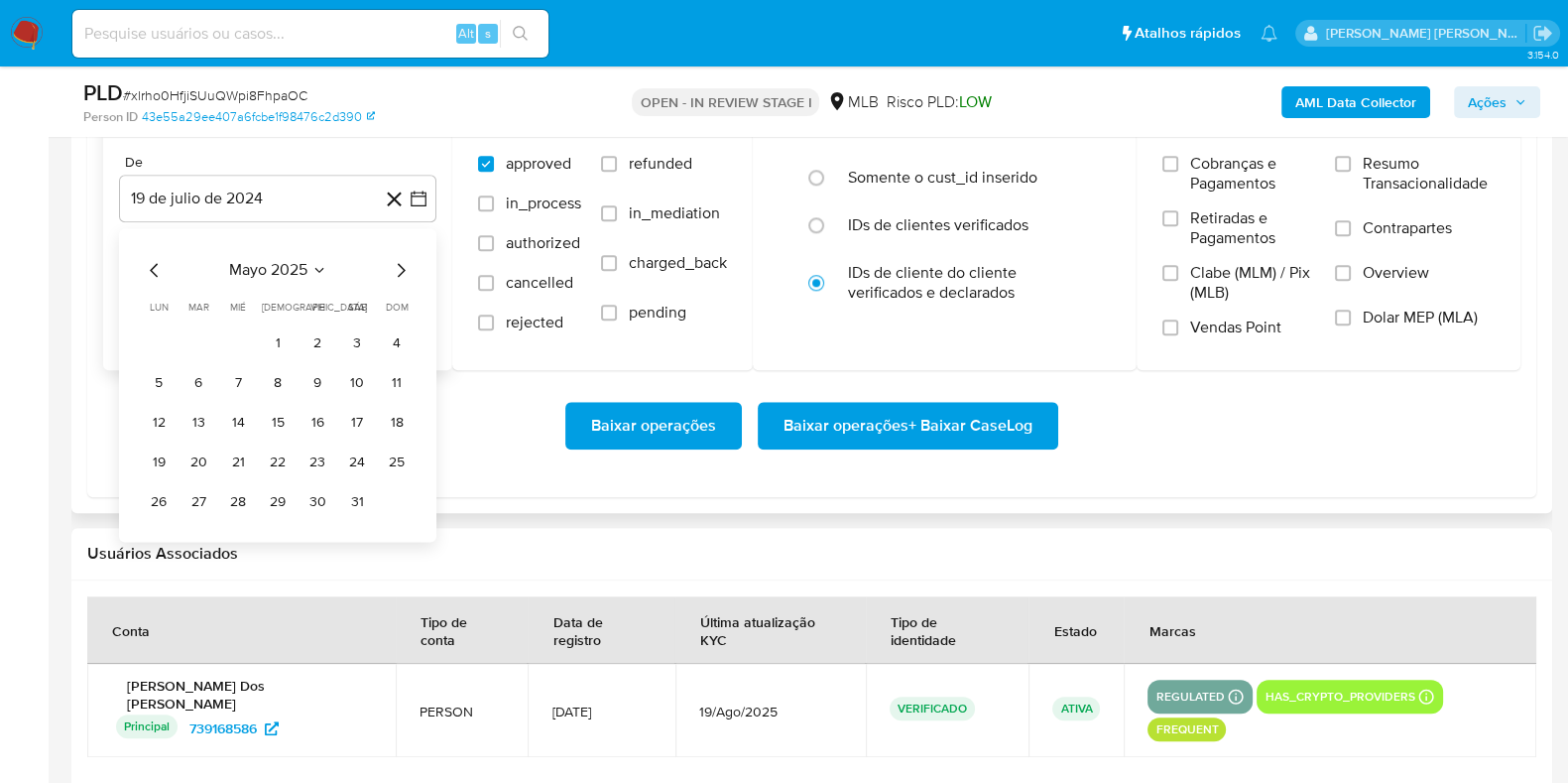
click at [397, 269] on icon "Mes siguiente" at bounding box center [401, 270] width 24 height 24
click at [396, 258] on icon "Mes siguiente" at bounding box center [401, 270] width 24 height 24
click at [209, 334] on button "1" at bounding box center [199, 343] width 32 height 32
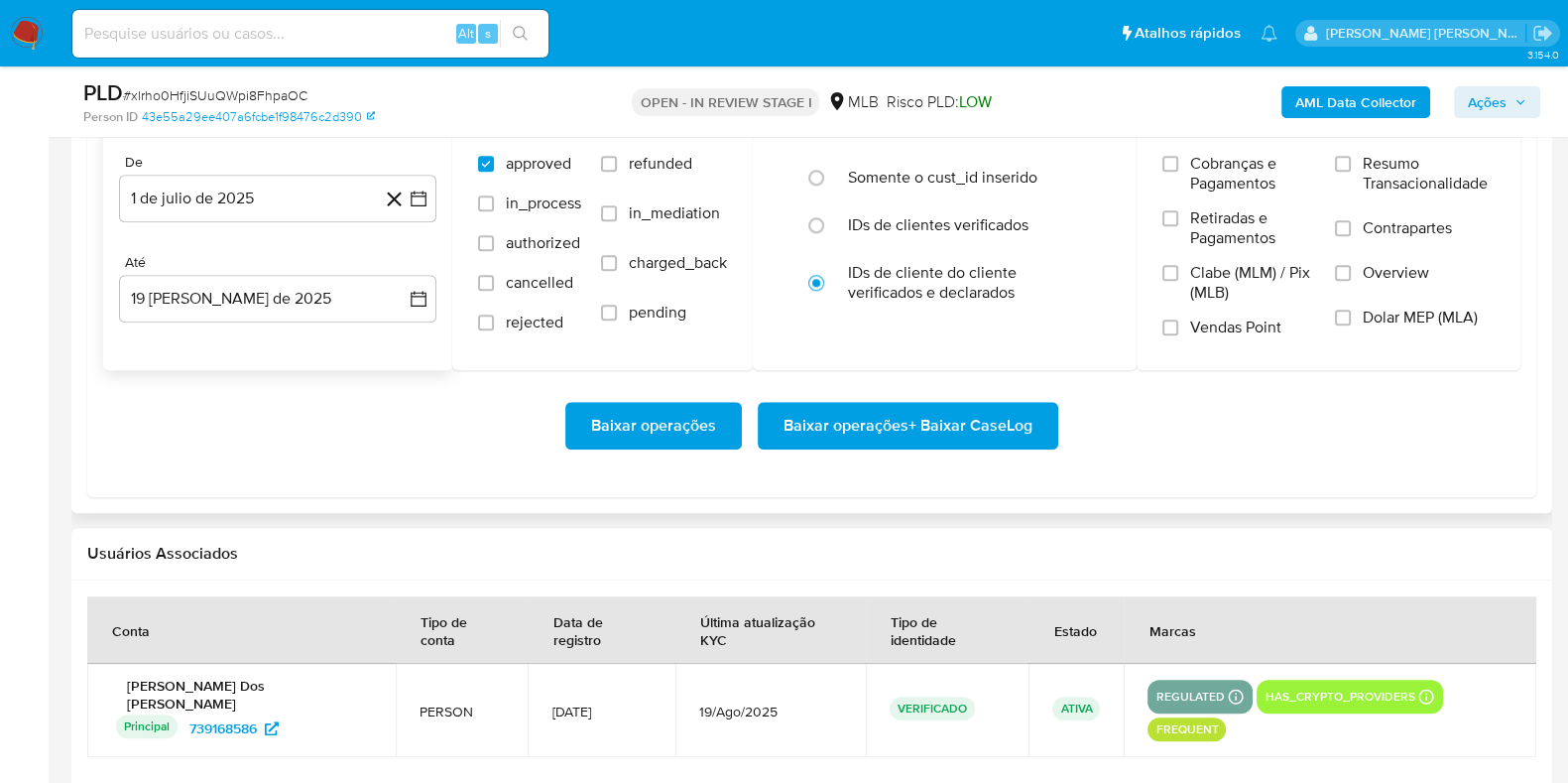
click at [209, 333] on div "De 1 de [PERSON_NAME] de 2025 [DATE] Até 19 [PERSON_NAME] de 2025 [DATE]" at bounding box center [277, 254] width 349 height 232
click at [233, 304] on button "19 [PERSON_NAME] de 2025" at bounding box center [277, 298] width 317 height 48
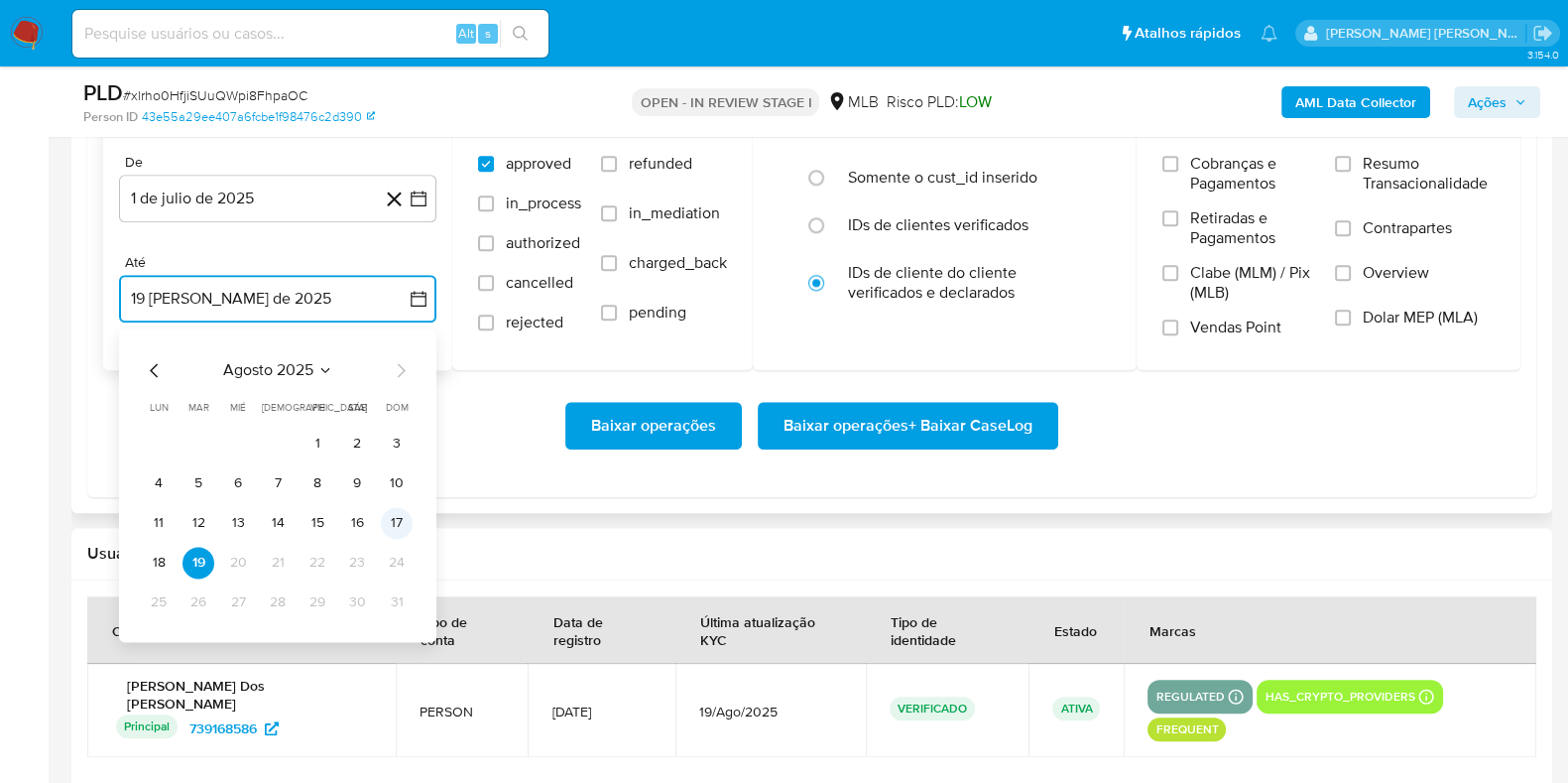
click at [393, 519] on button "17" at bounding box center [397, 523] width 32 height 32
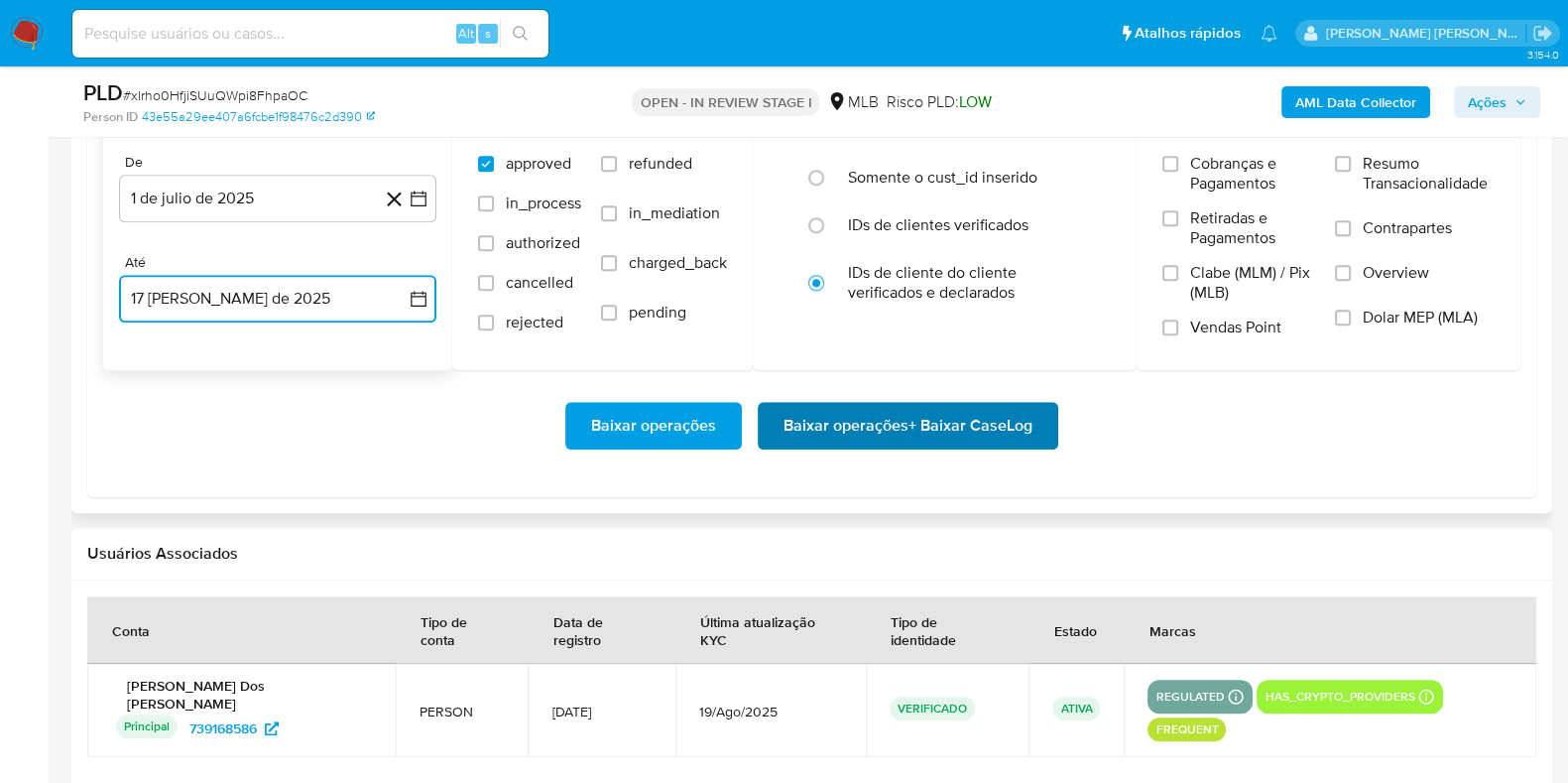
click at [851, 432] on span "Baixar operações + Baixar CaseLog" at bounding box center [908, 426] width 249 height 44
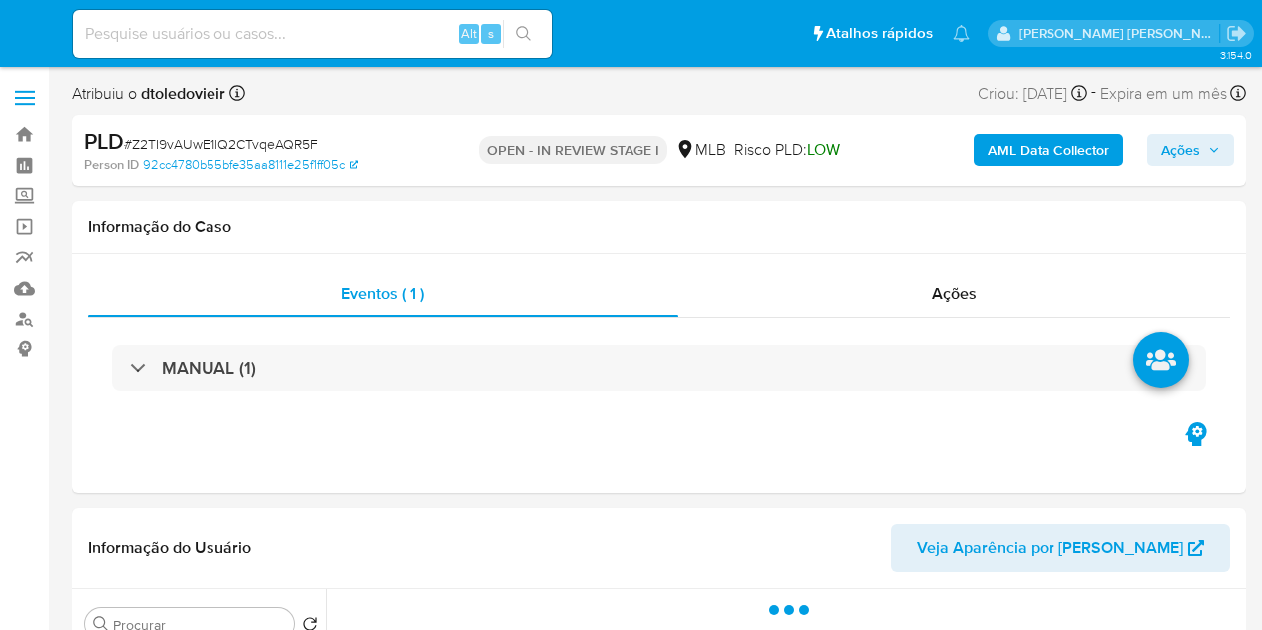
select select "10"
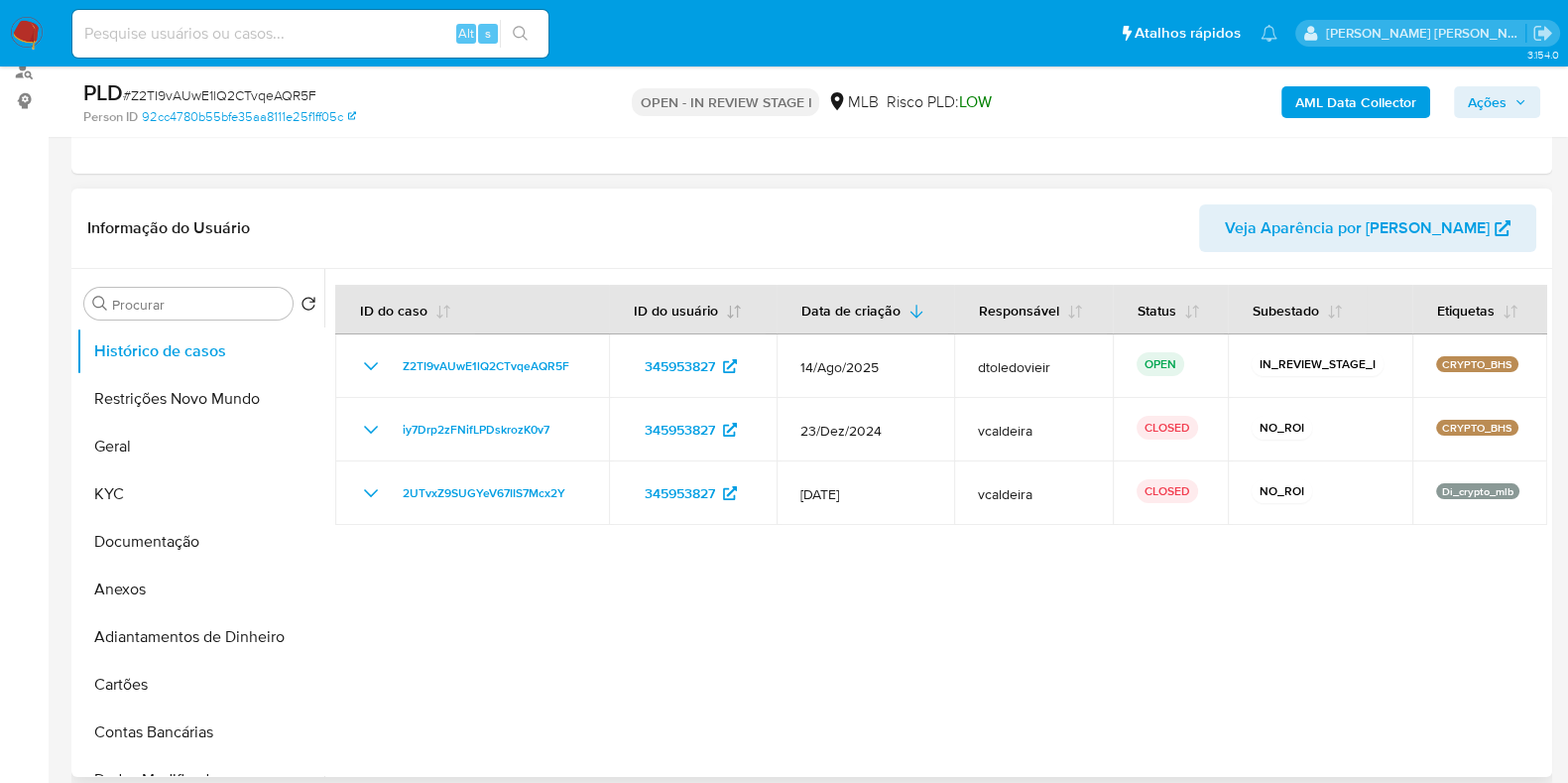
scroll to position [247, 0]
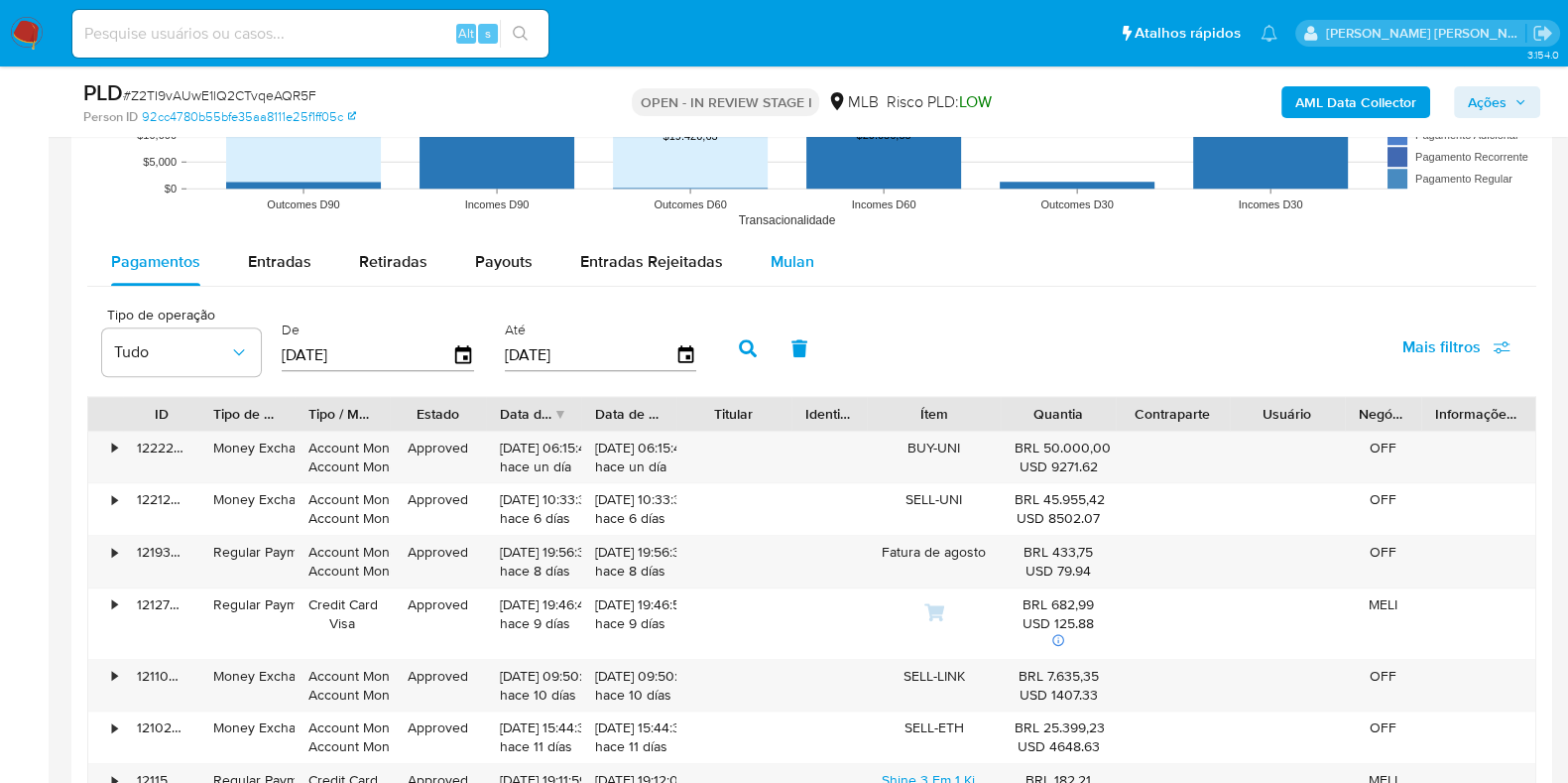
click at [777, 256] on span "Mulan" at bounding box center [792, 261] width 44 height 23
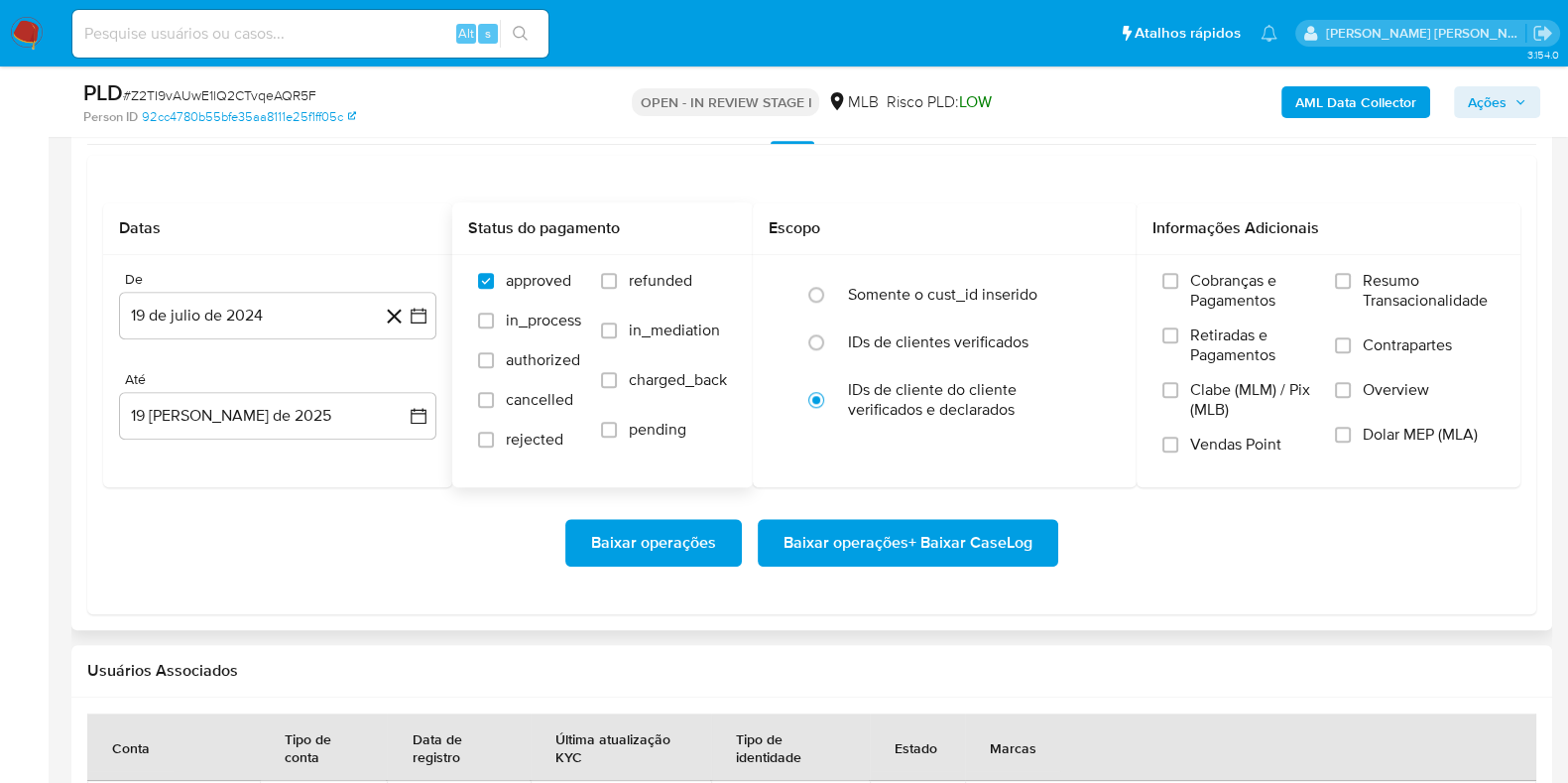
scroll to position [2357, 0]
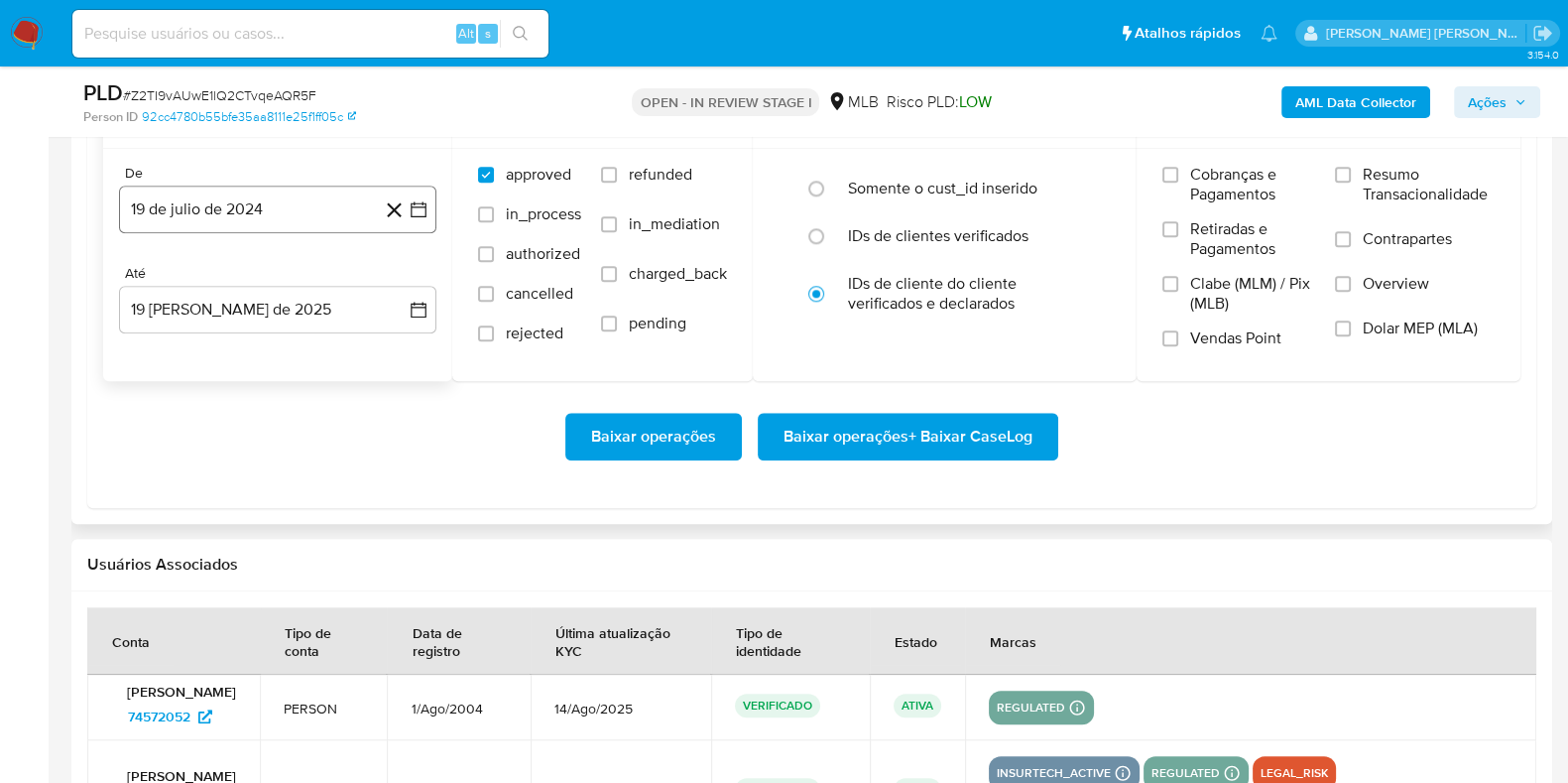
click at [266, 209] on button "19 de julio de 2024" at bounding box center [277, 210] width 317 height 48
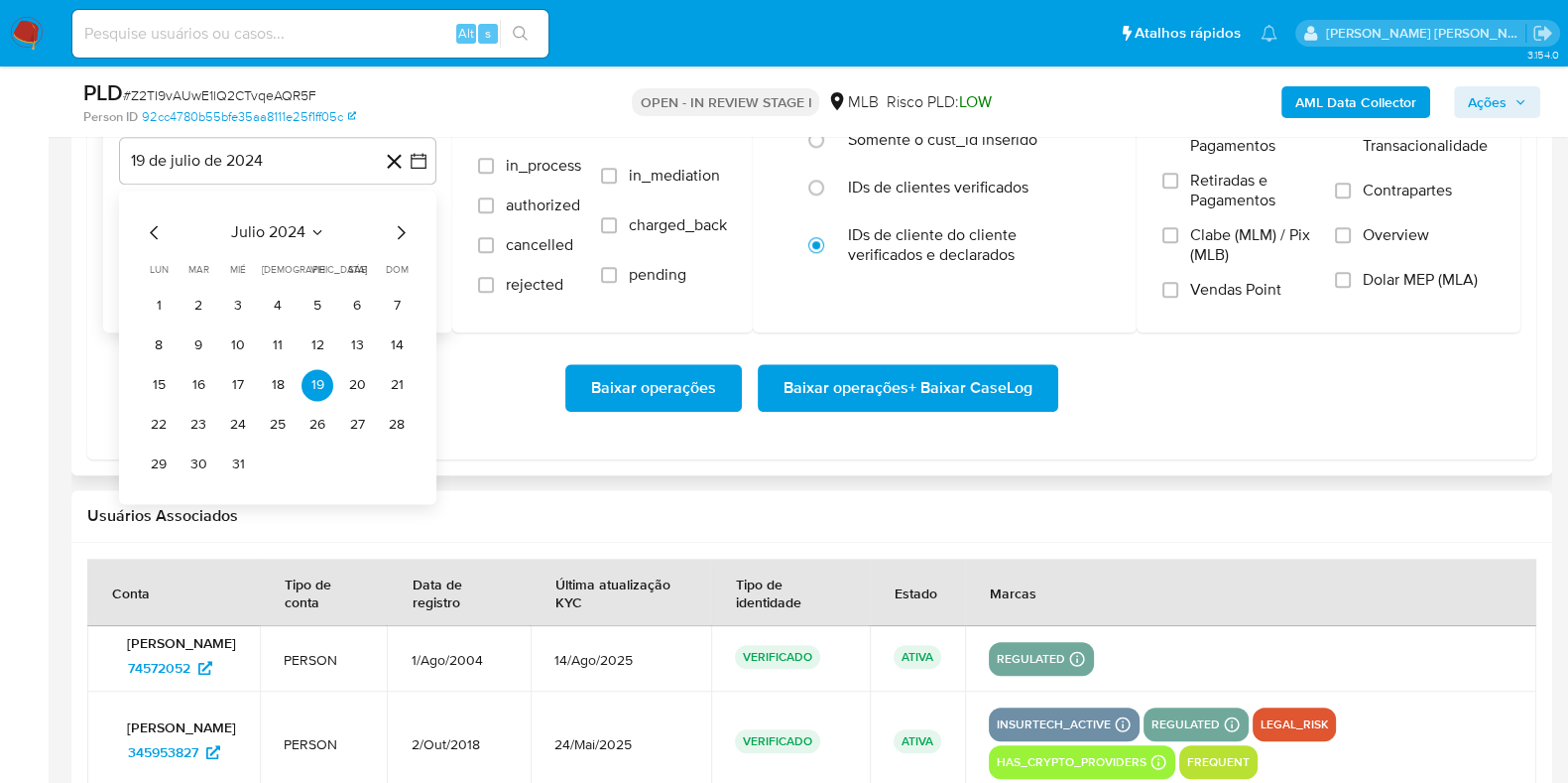
scroll to position [2481, 0]
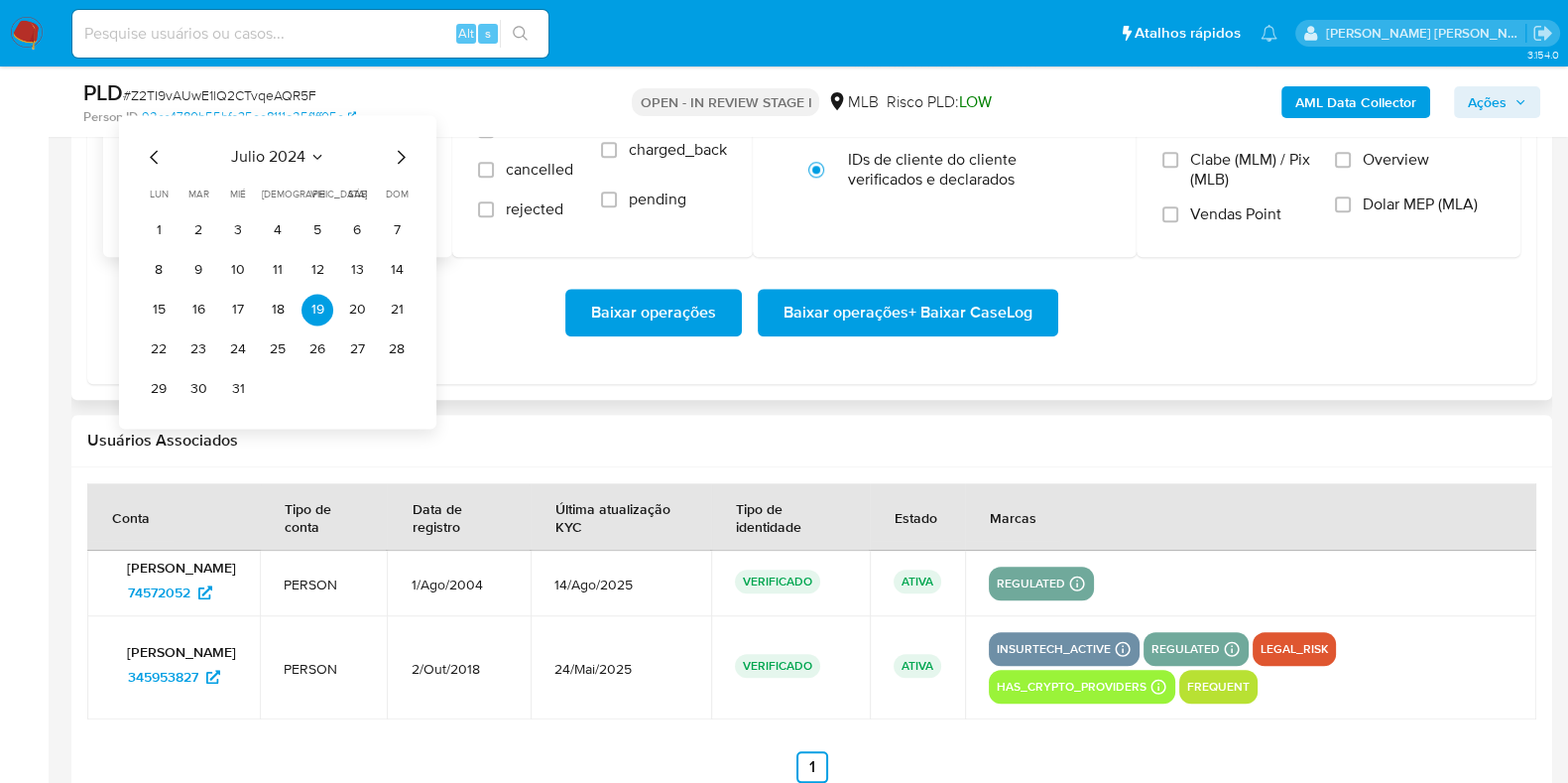
click at [370, 161] on div "julio 2024" at bounding box center [277, 157] width 269 height 24
click at [416, 166] on div "julio 2024 julio 2024 lun lunes mar martes mié miércoles jue jueves vie viernes…" at bounding box center [277, 272] width 317 height 313
click at [407, 149] on icon "Mes siguiente" at bounding box center [401, 157] width 24 height 24
click at [389, 150] on icon "Mes siguiente" at bounding box center [401, 157] width 24 height 24
click at [401, 149] on icon "Mes siguiente" at bounding box center [401, 157] width 24 height 24
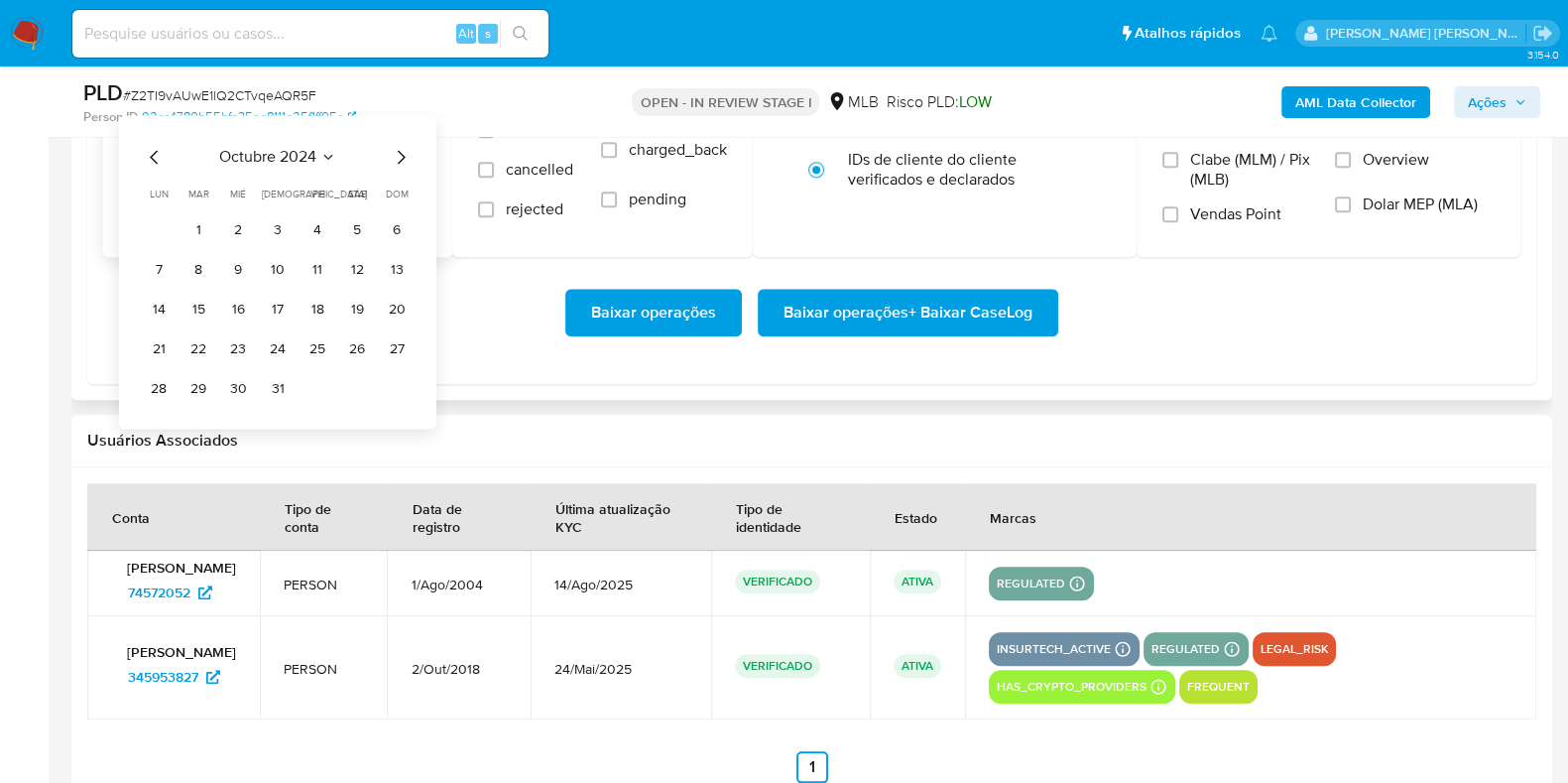
click at [402, 149] on icon "Mes siguiente" at bounding box center [401, 157] width 24 height 24
click at [402, 150] on icon "Mes siguiente" at bounding box center [401, 157] width 24 height 24
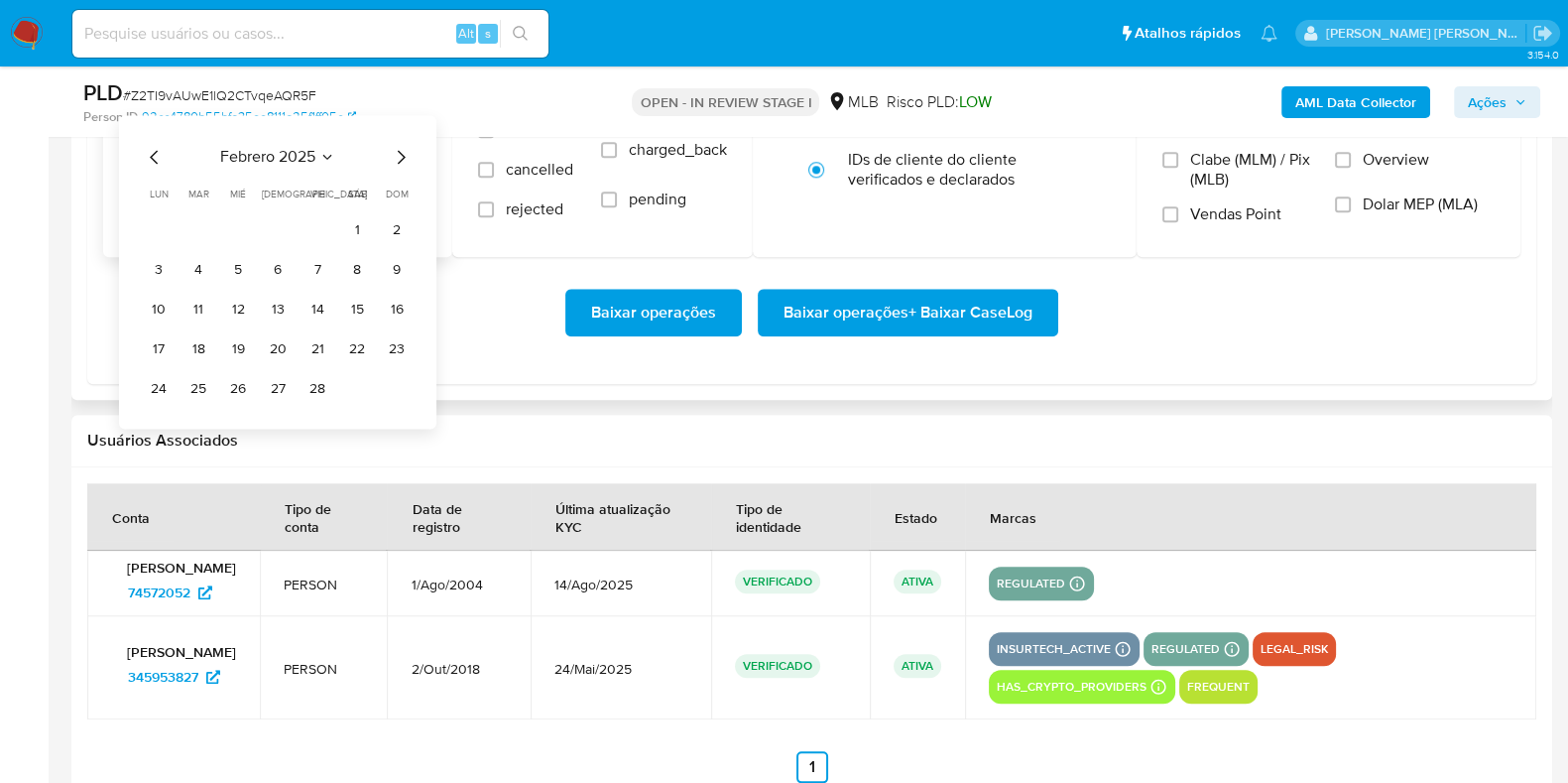
click at [402, 151] on icon "Mes siguiente" at bounding box center [401, 157] width 24 height 24
click at [402, 152] on icon "Mes siguiente" at bounding box center [402, 157] width 8 height 14
click at [403, 152] on icon "Mes siguiente" at bounding box center [401, 157] width 24 height 24
click at [403, 153] on icon "Mes siguiente" at bounding box center [402, 157] width 8 height 14
click at [204, 229] on button "1" at bounding box center [199, 230] width 32 height 32
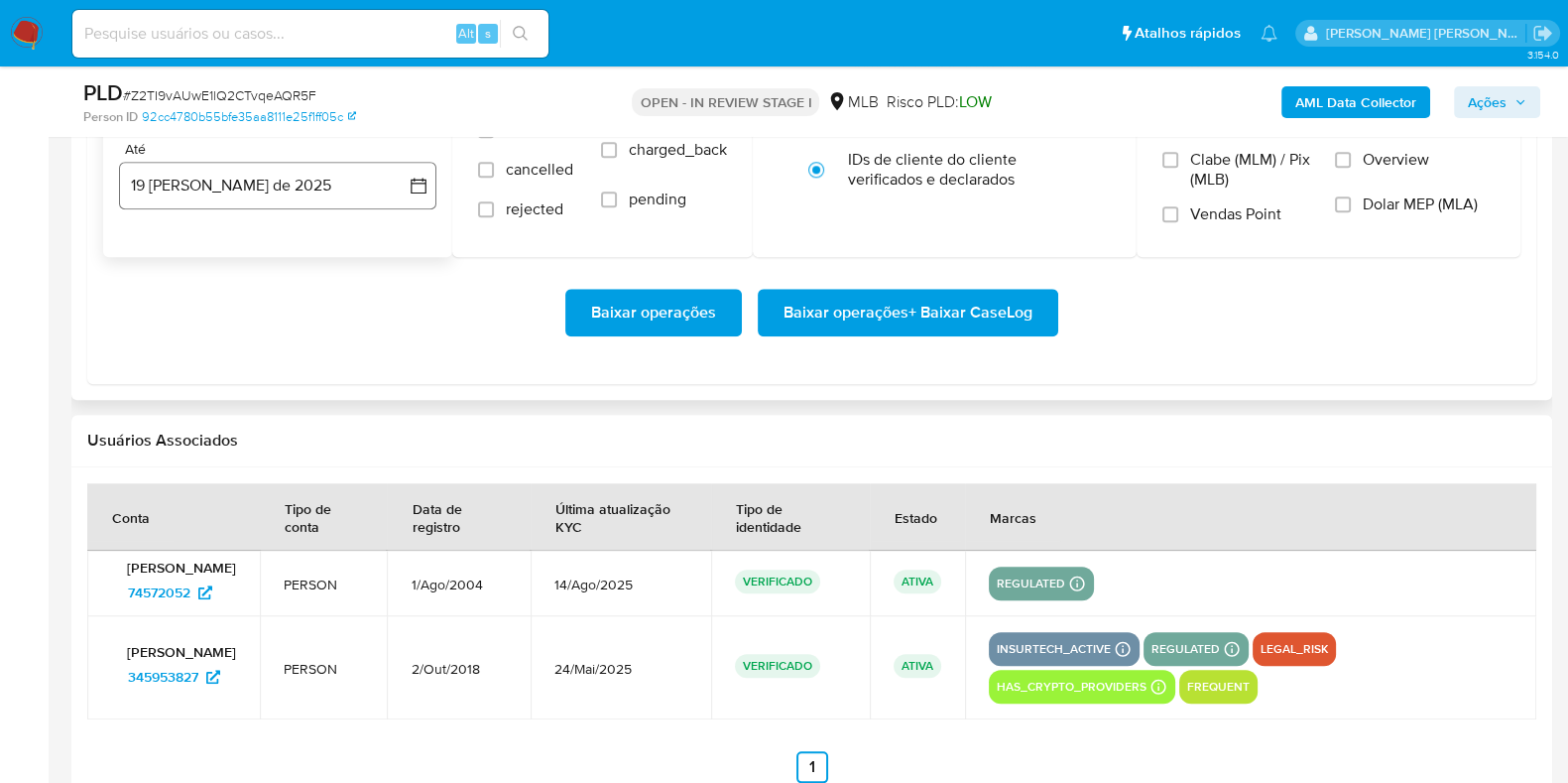
click at [220, 200] on button "[DATE]" at bounding box center [277, 186] width 317 height 48
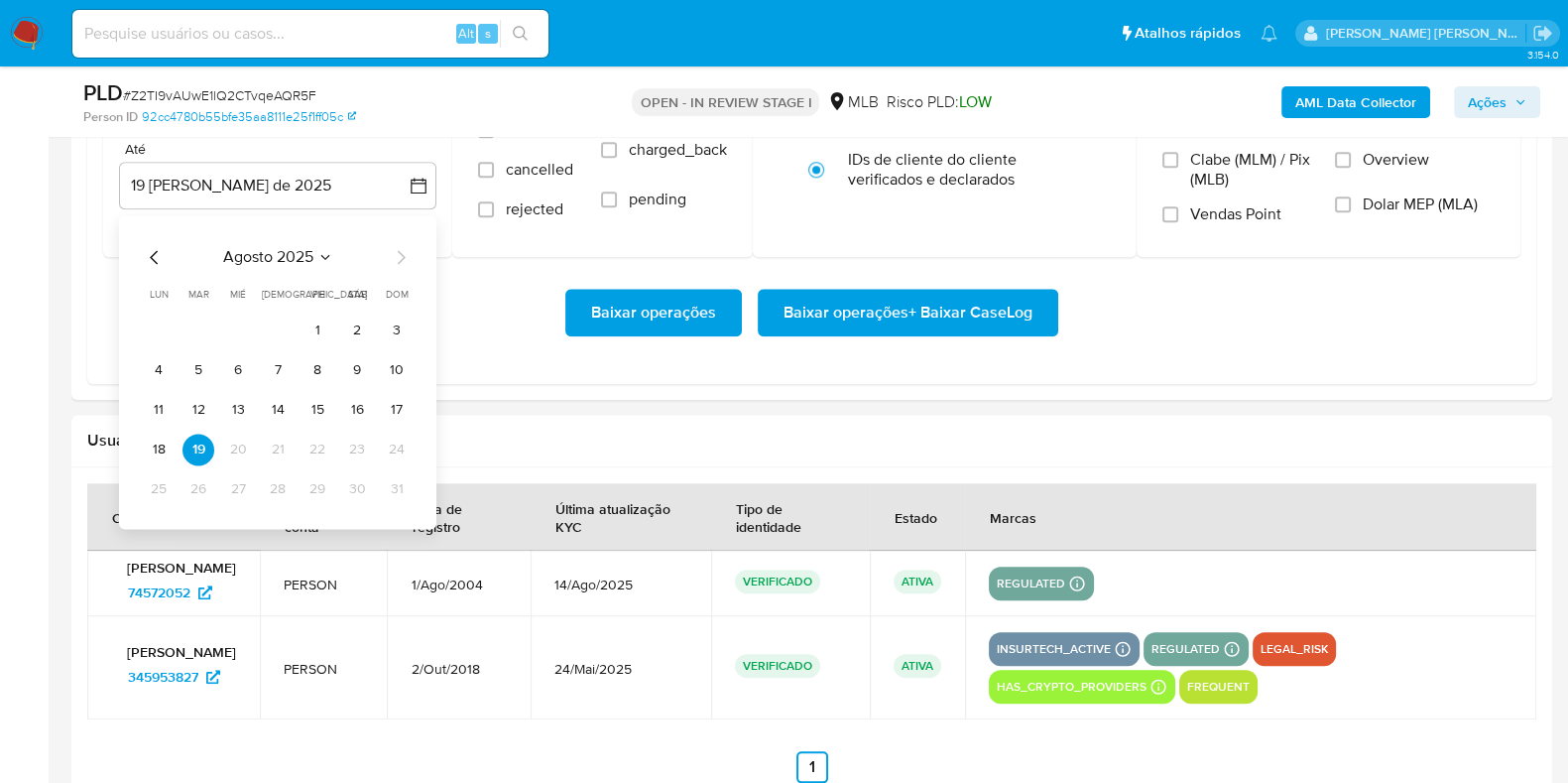
drag, startPoint x: 402, startPoint y: 415, endPoint x: 419, endPoint y: 404, distance: 20.2
click at [401, 415] on button "17" at bounding box center [397, 410] width 32 height 32
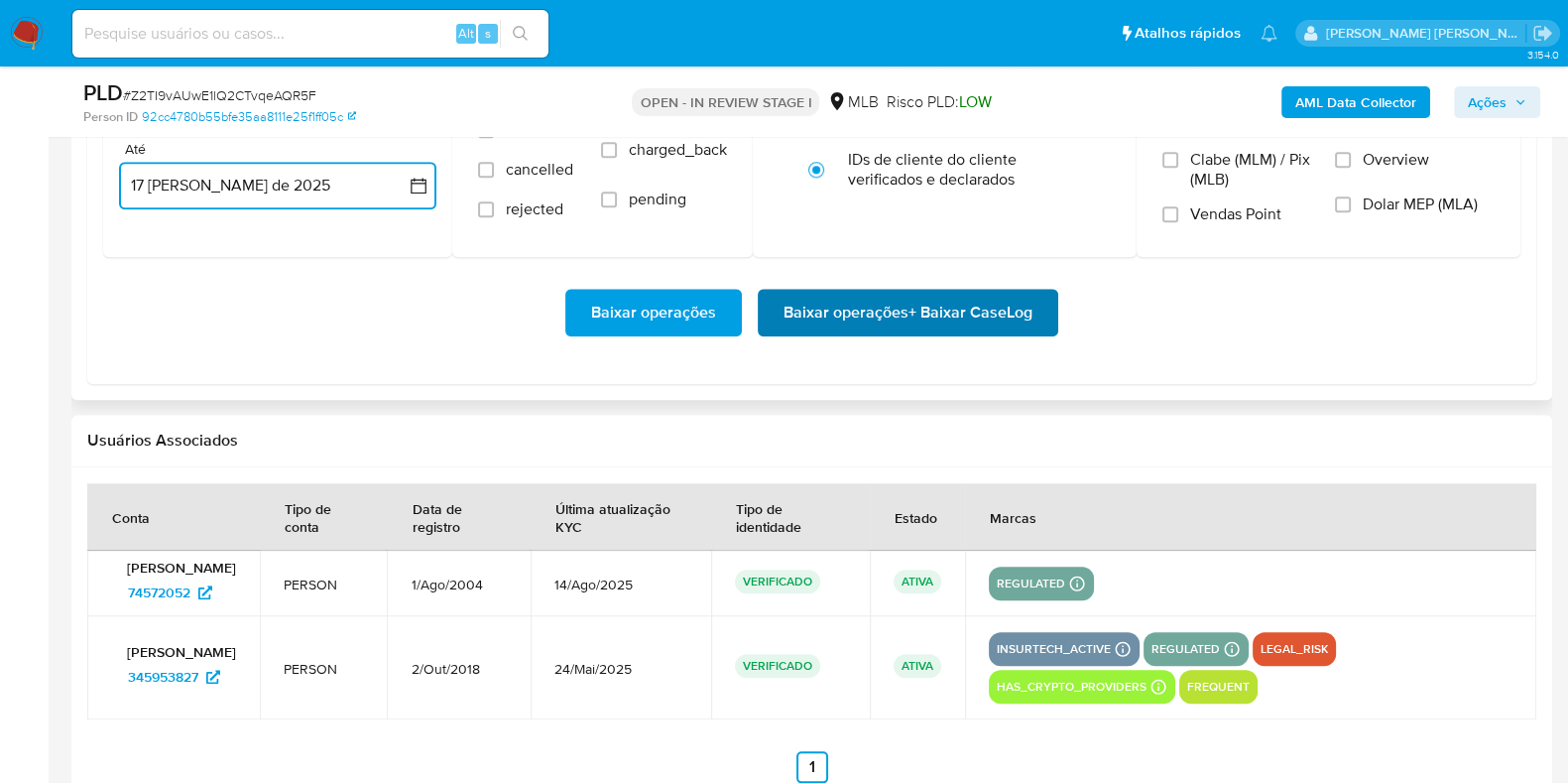
click at [817, 308] on span "Baixar operações + Baixar CaseLog" at bounding box center [908, 312] width 249 height 44
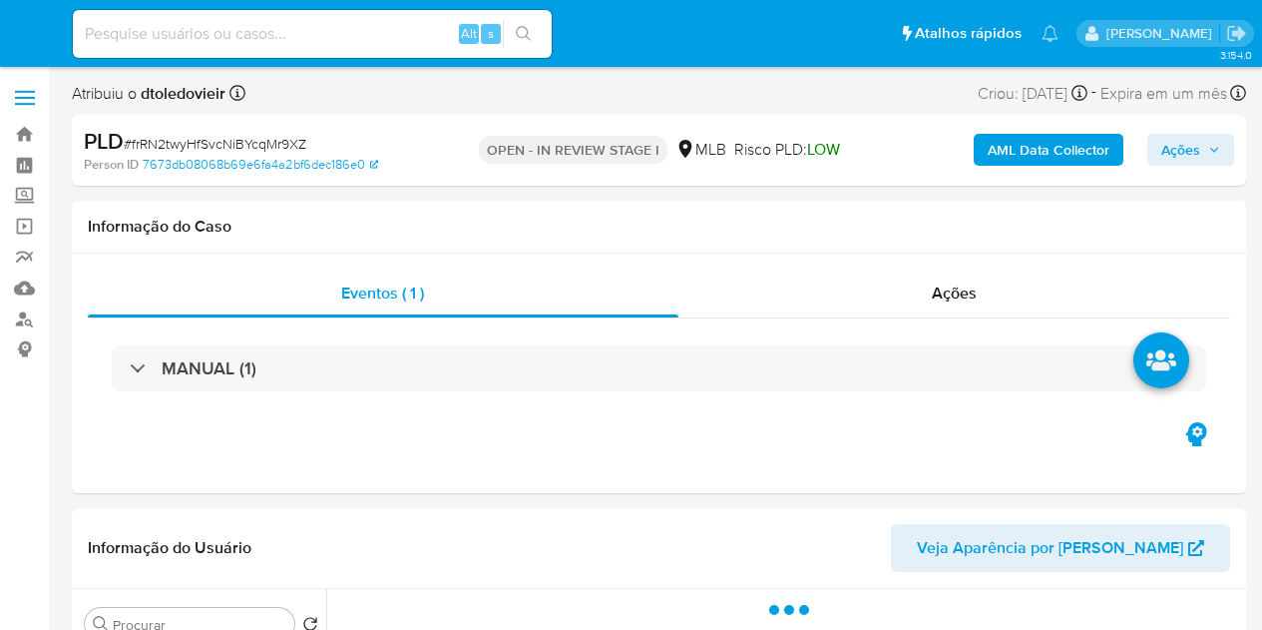
select select "10"
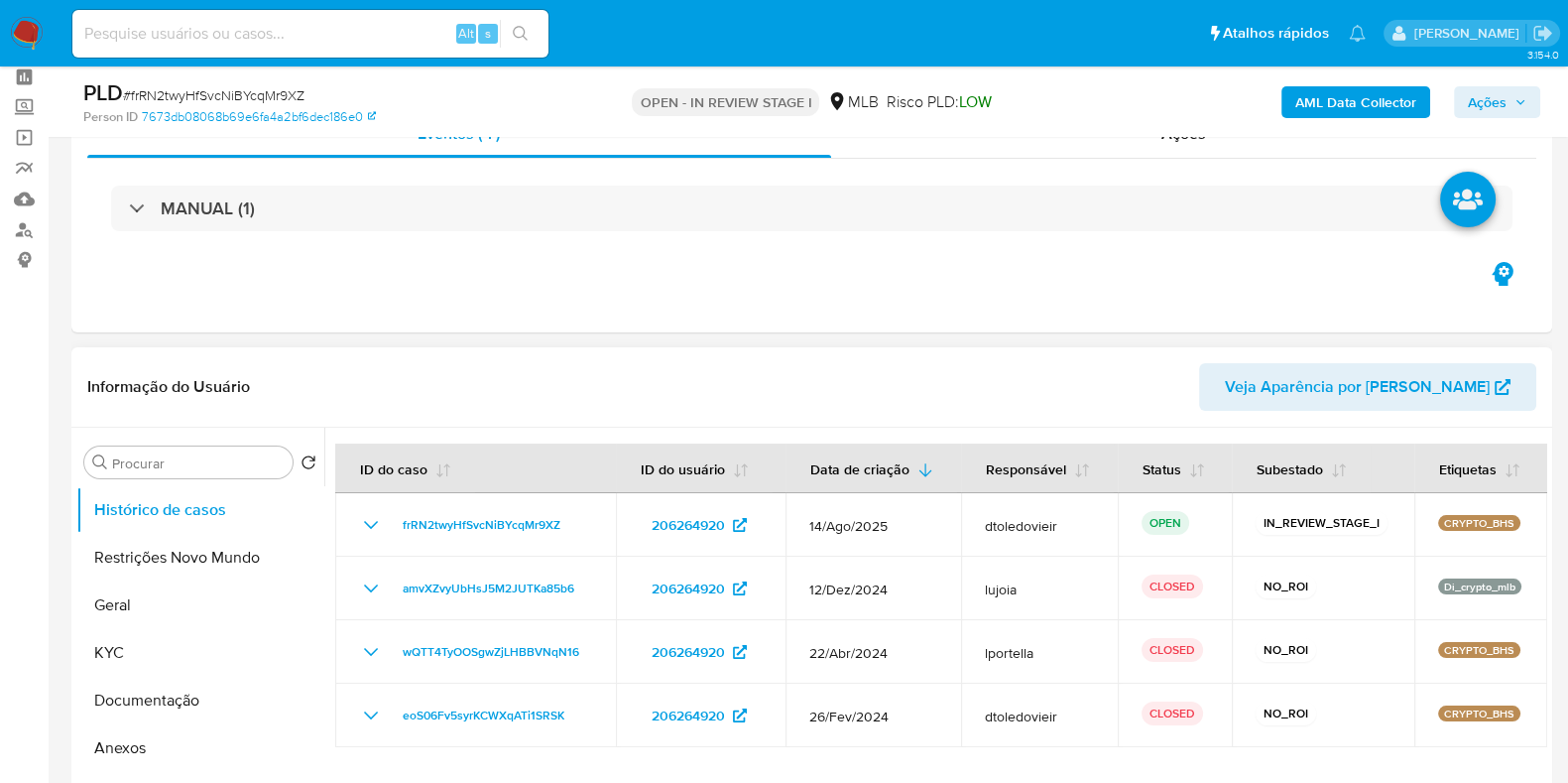
scroll to position [372, 0]
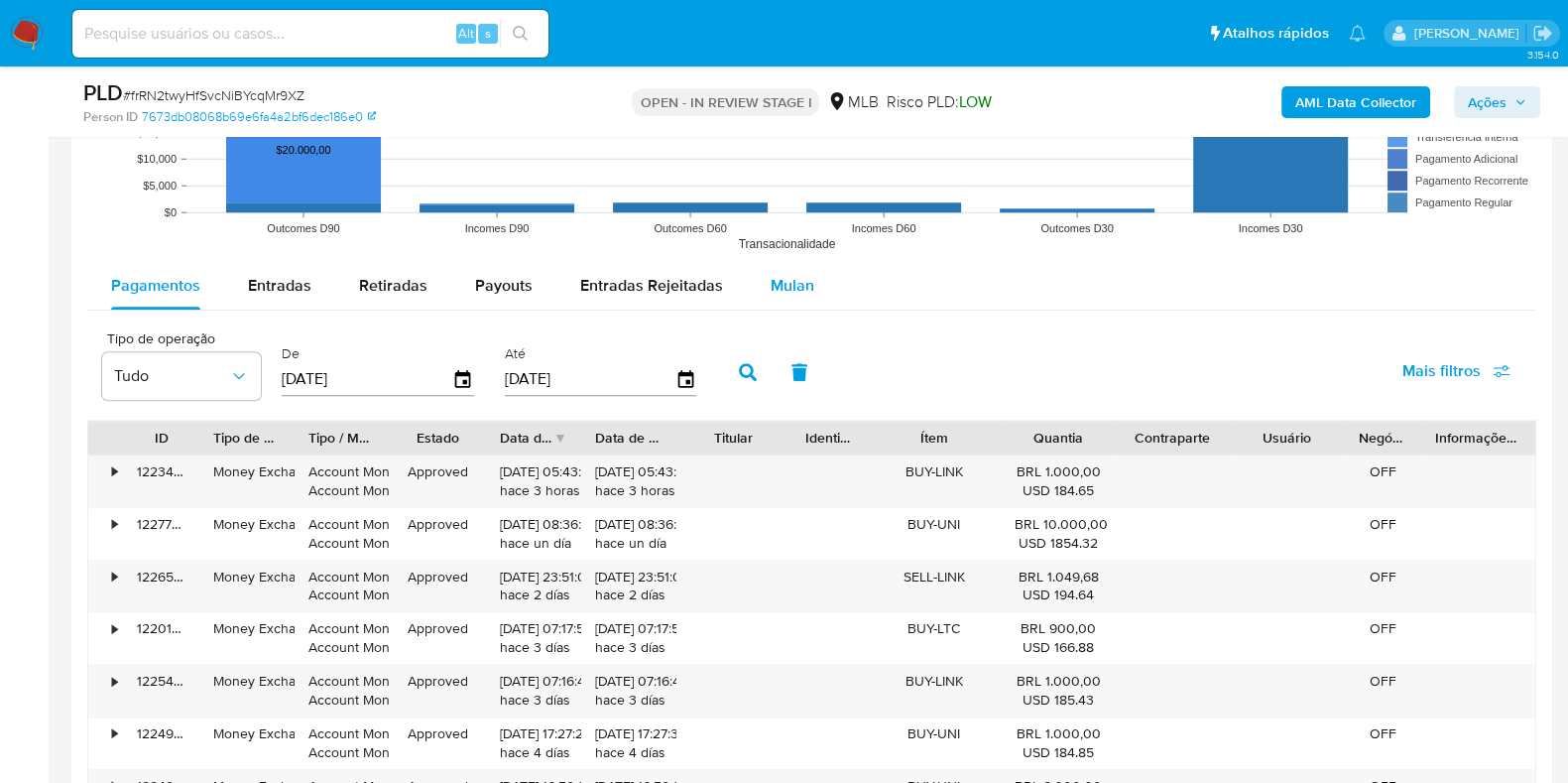
drag, startPoint x: 775, startPoint y: 265, endPoint x: 773, endPoint y: 281, distance: 16.1
click at [774, 267] on div "Mulan" at bounding box center [792, 286] width 44 height 48
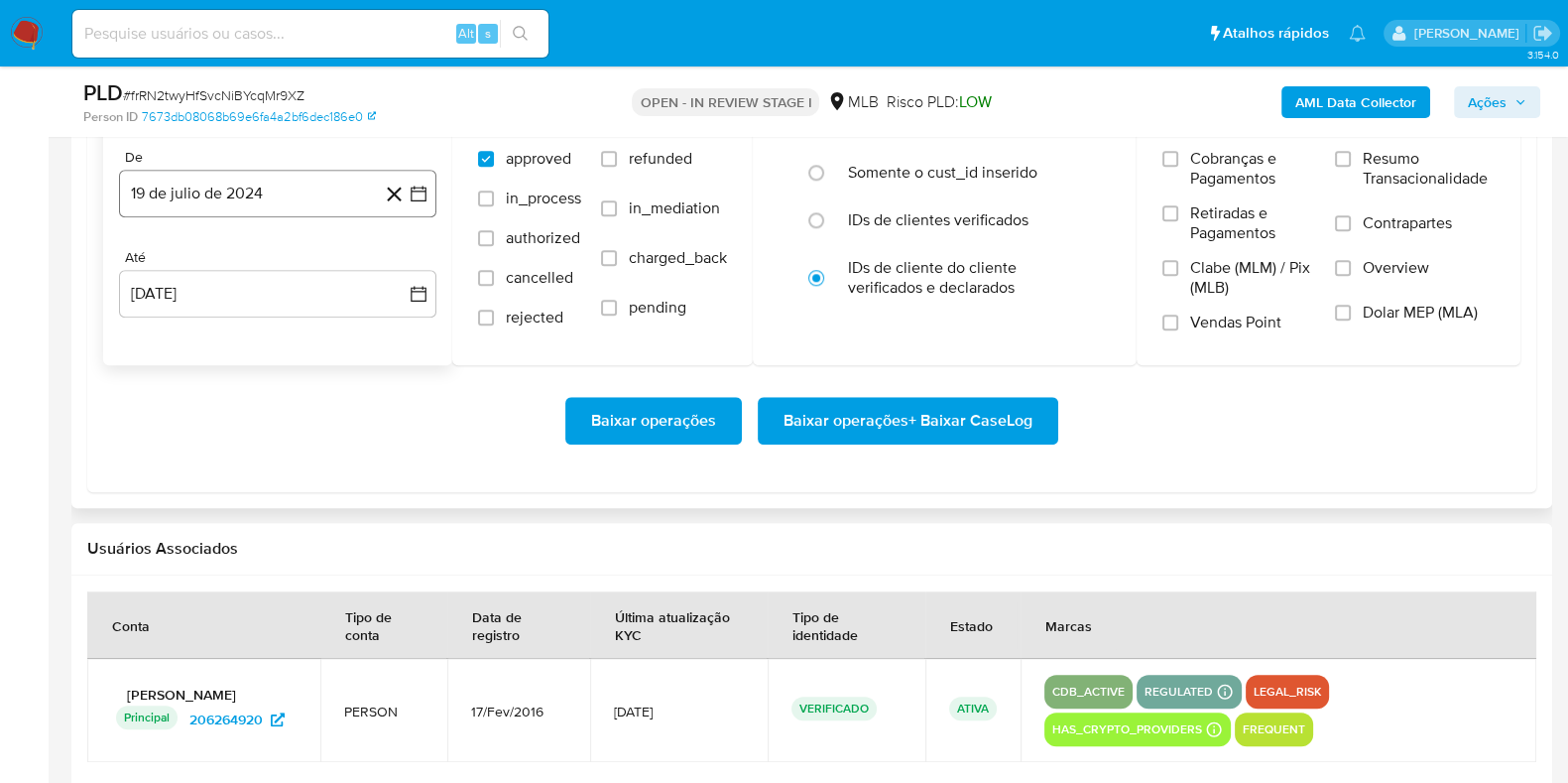
scroll to position [2234, 0]
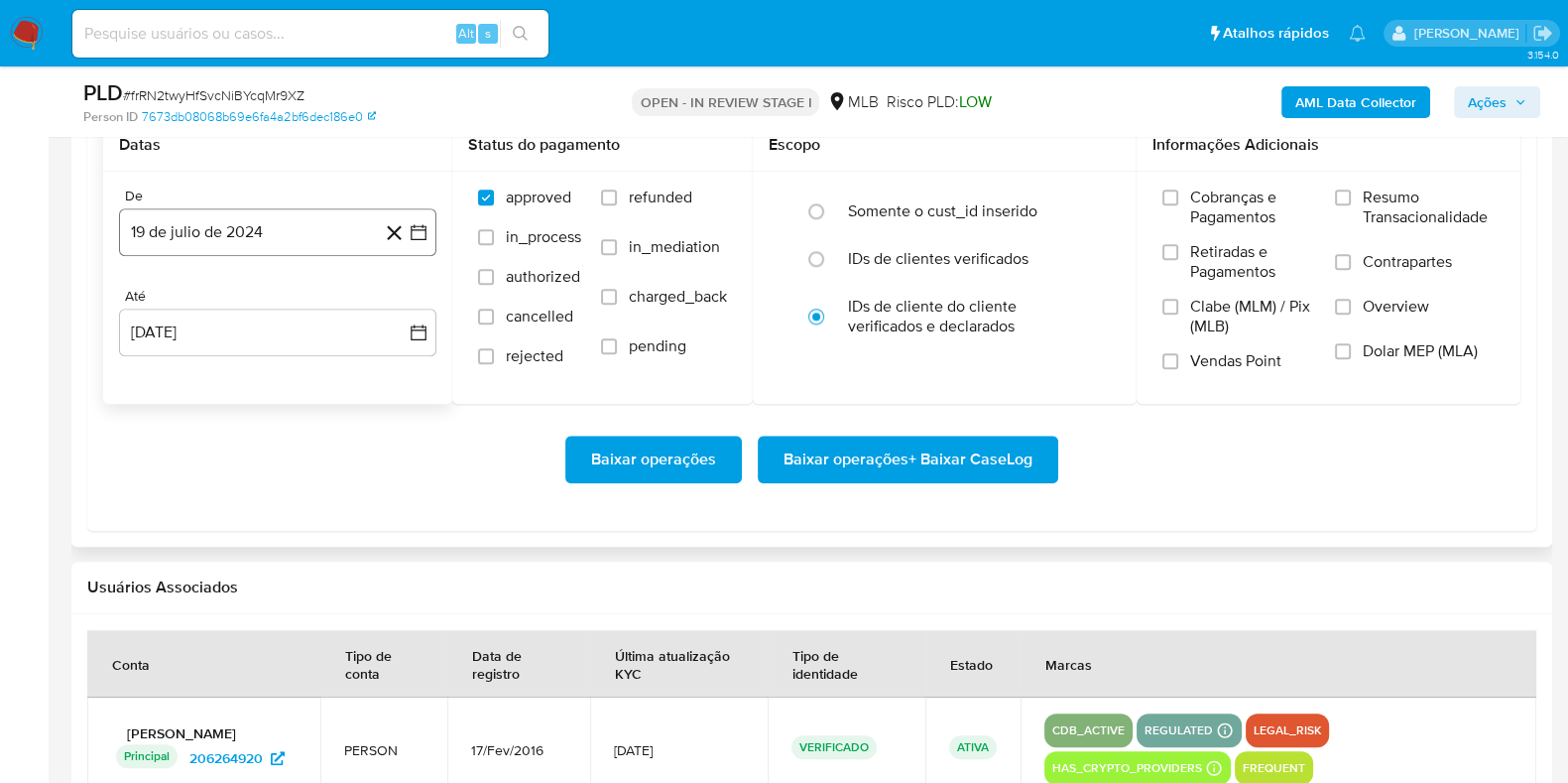
click at [262, 226] on button "19 de julio de 2024" at bounding box center [277, 233] width 317 height 48
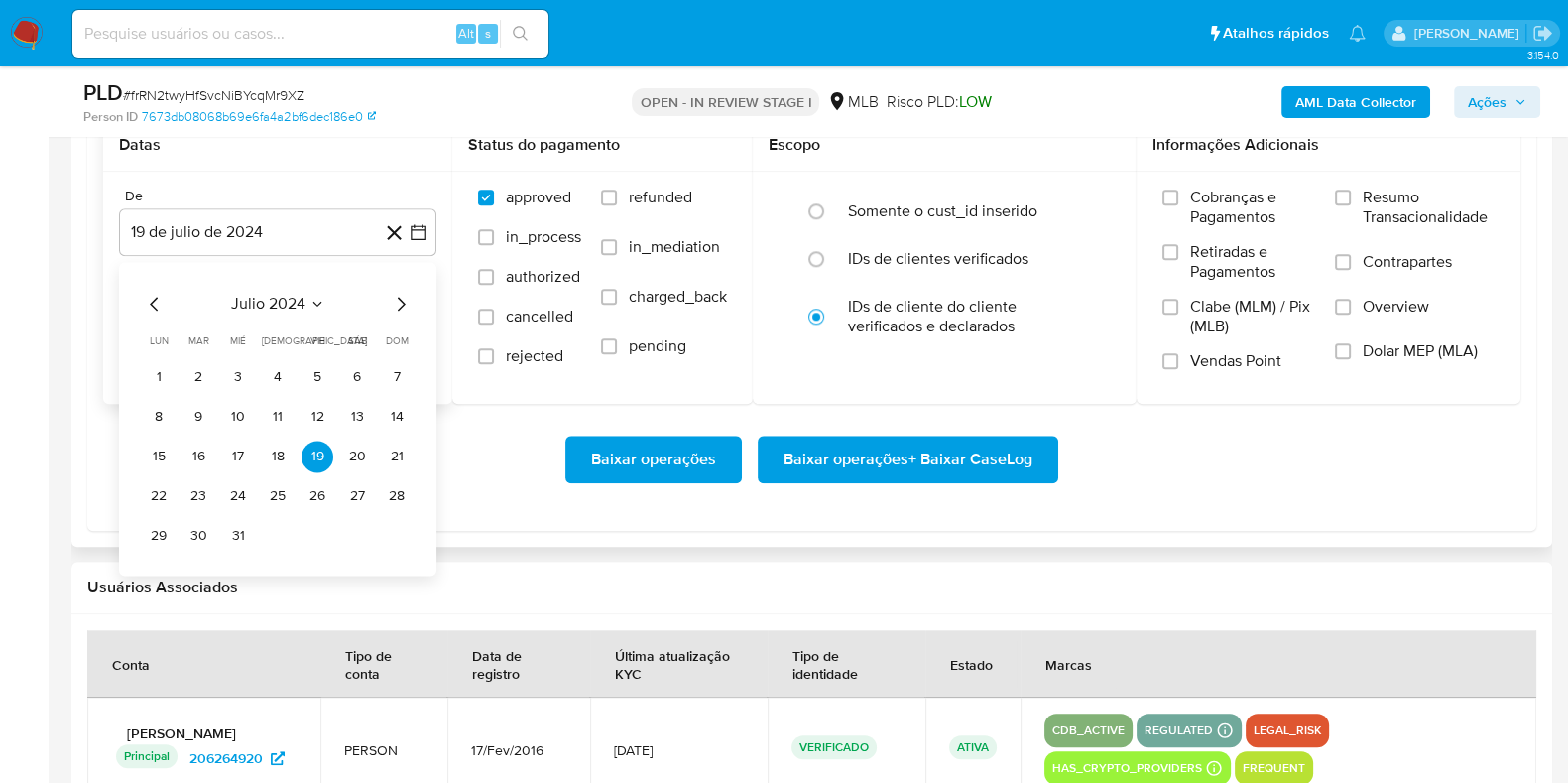
scroll to position [2357, 0]
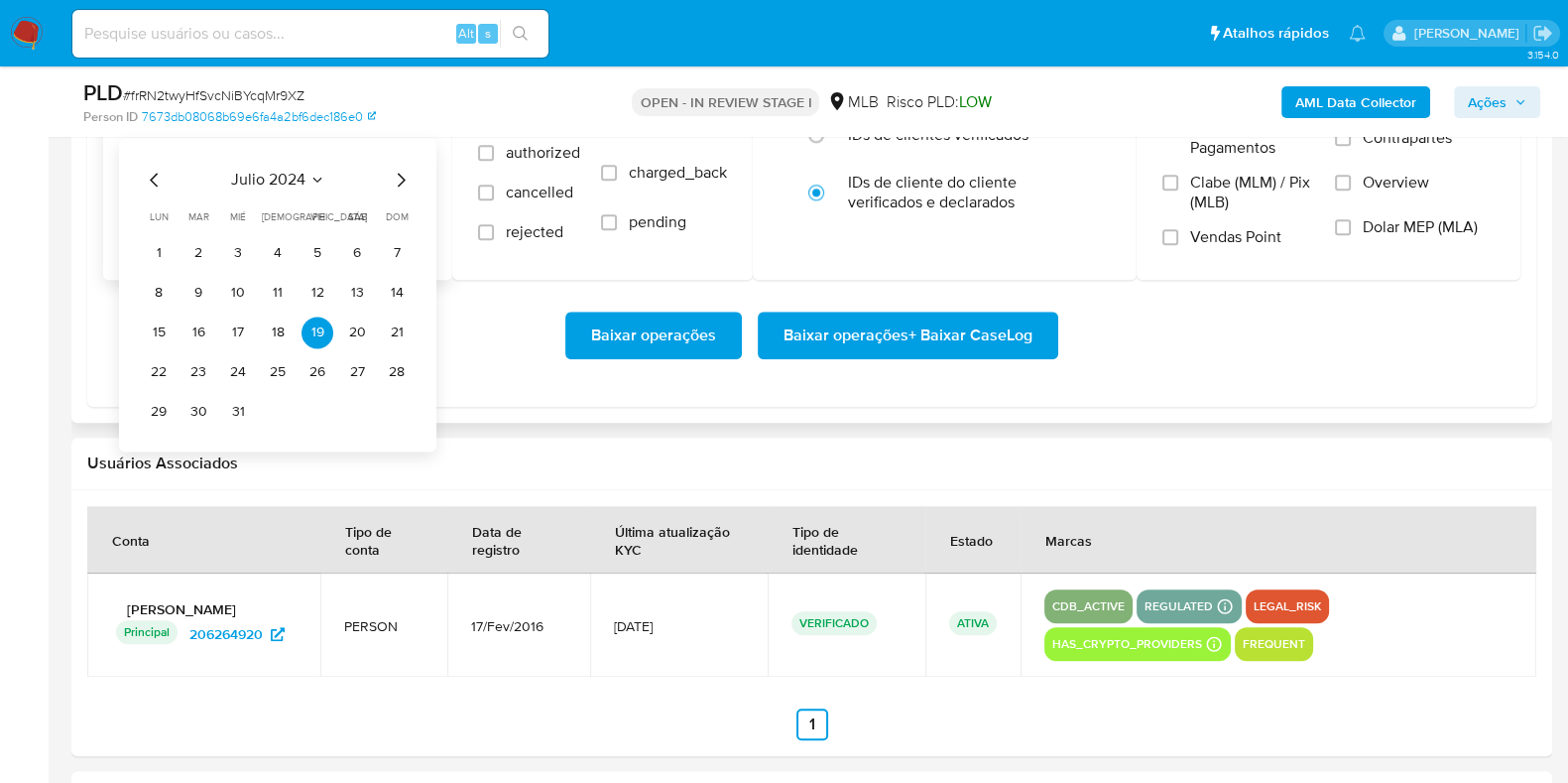
drag, startPoint x: 390, startPoint y: 181, endPoint x: 410, endPoint y: 180, distance: 20.0
click at [392, 183] on icon "Mes siguiente" at bounding box center [401, 180] width 24 height 24
click at [415, 183] on div "[DATE] [DATE] lun lunes mar martes mié miércoles jue jueves vie viernes sáb sáb…" at bounding box center [277, 294] width 317 height 313
click at [414, 184] on div "[DATE] [DATE] lun lunes mar martes mié miércoles jue jueves vie viernes sáb sáb…" at bounding box center [277, 294] width 317 height 313
click at [411, 185] on icon "Mes siguiente" at bounding box center [401, 180] width 24 height 24
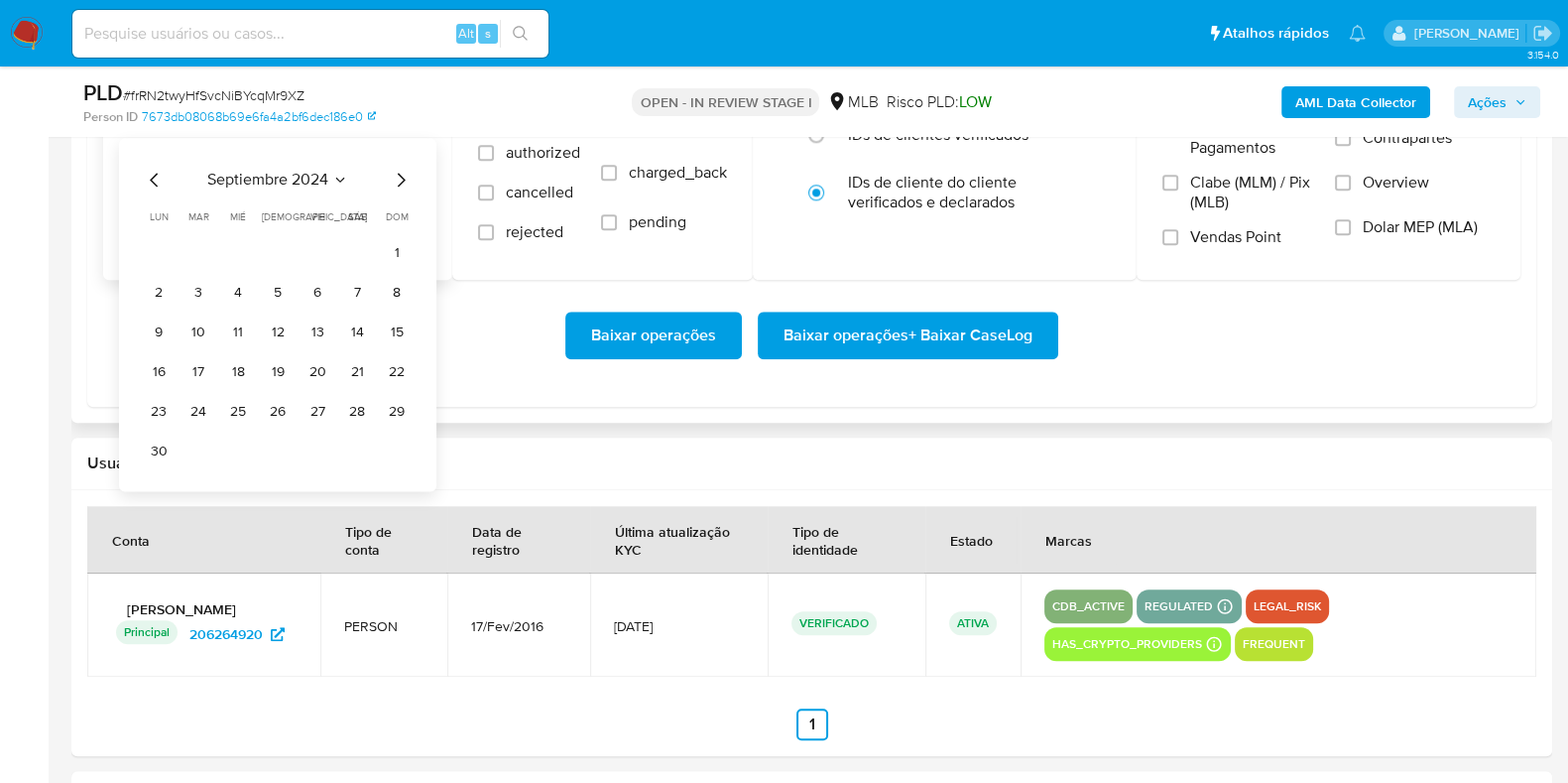
click at [405, 183] on icon "Mes siguiente" at bounding box center [401, 180] width 24 height 24
click at [403, 182] on icon "Mes siguiente" at bounding box center [401, 180] width 24 height 24
click at [403, 181] on icon "Mes siguiente" at bounding box center [402, 180] width 8 height 14
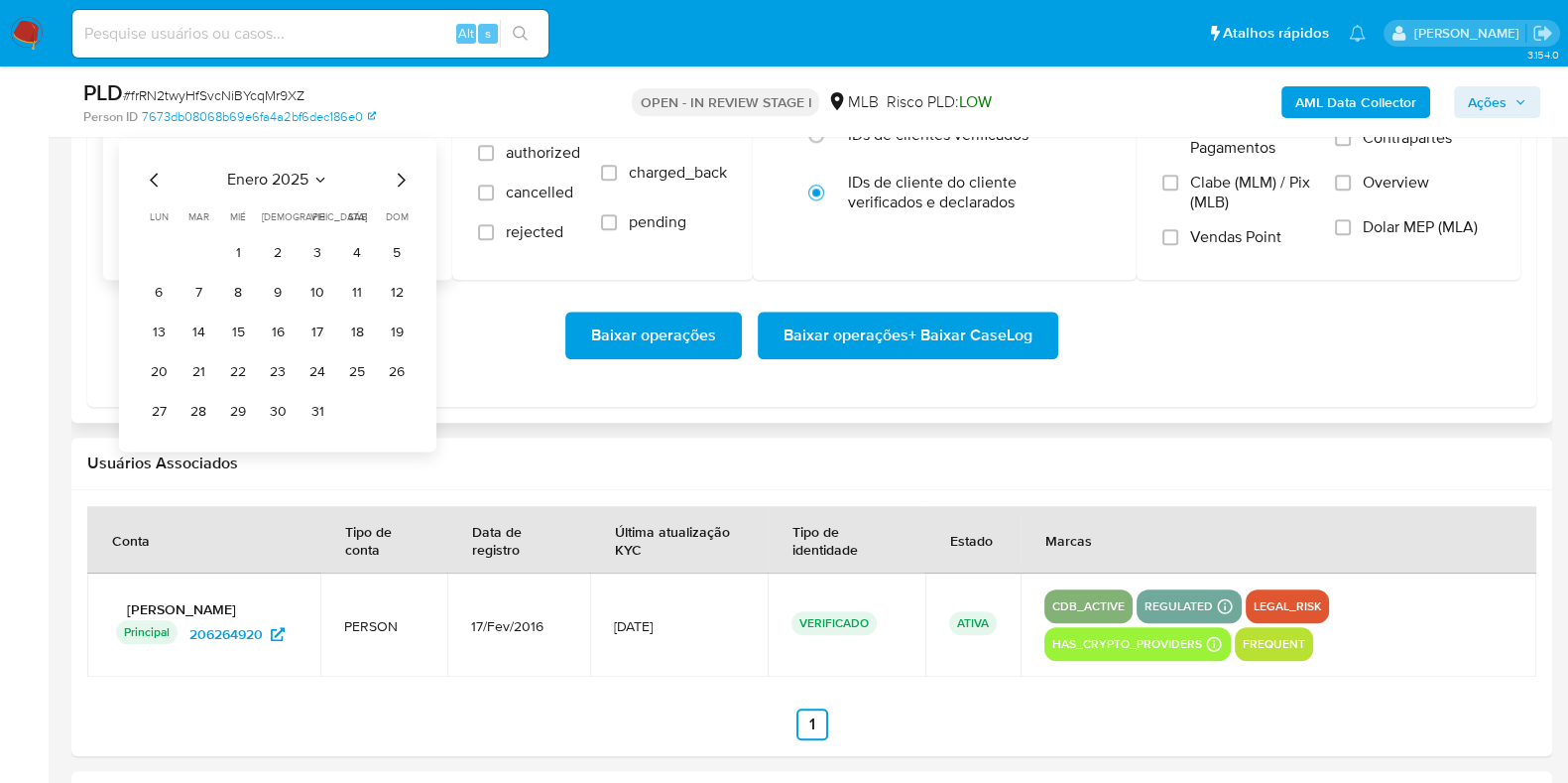
click at [403, 181] on icon "Mes siguiente" at bounding box center [402, 180] width 8 height 14
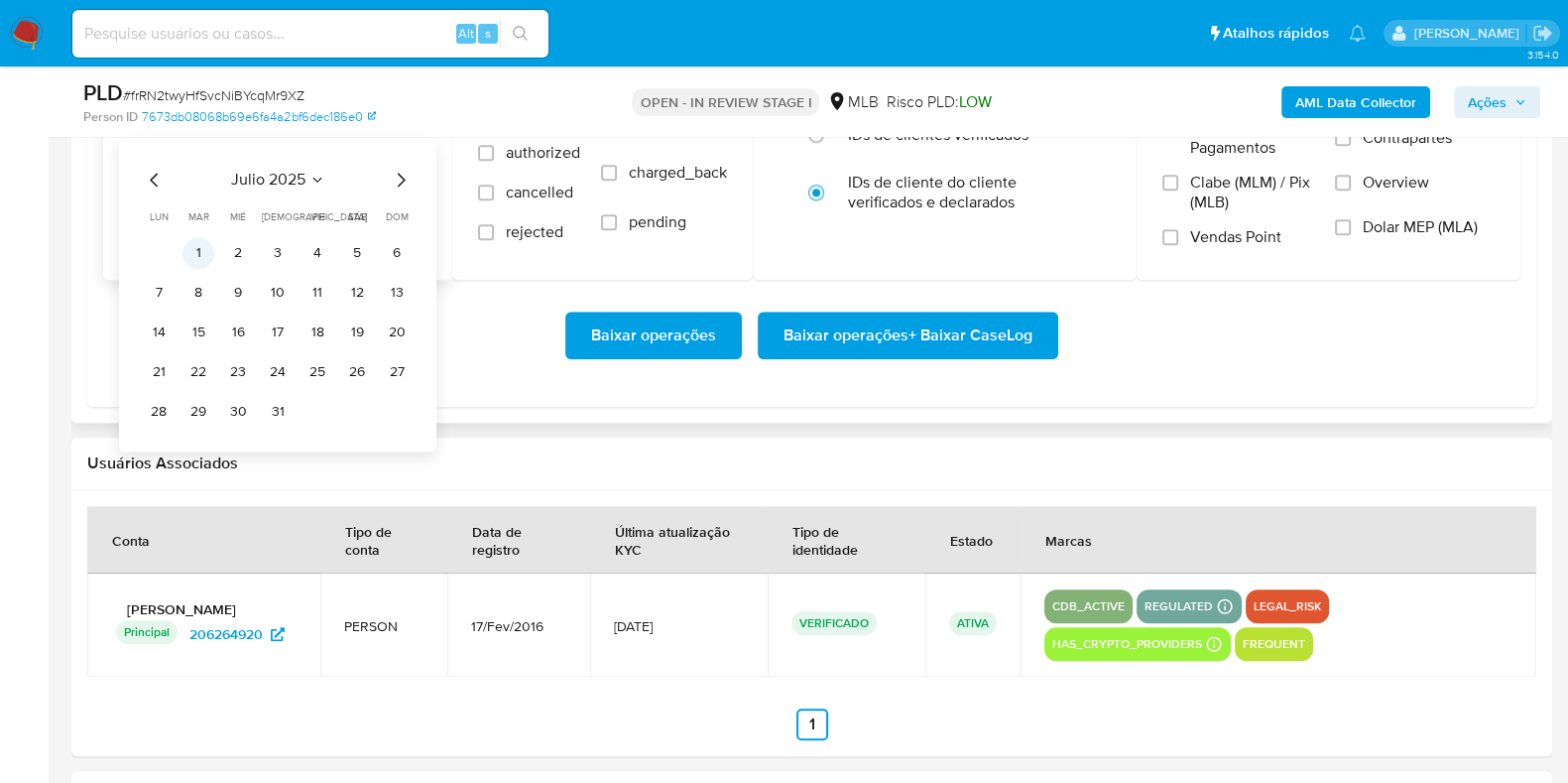
click at [207, 241] on button "1" at bounding box center [199, 253] width 32 height 32
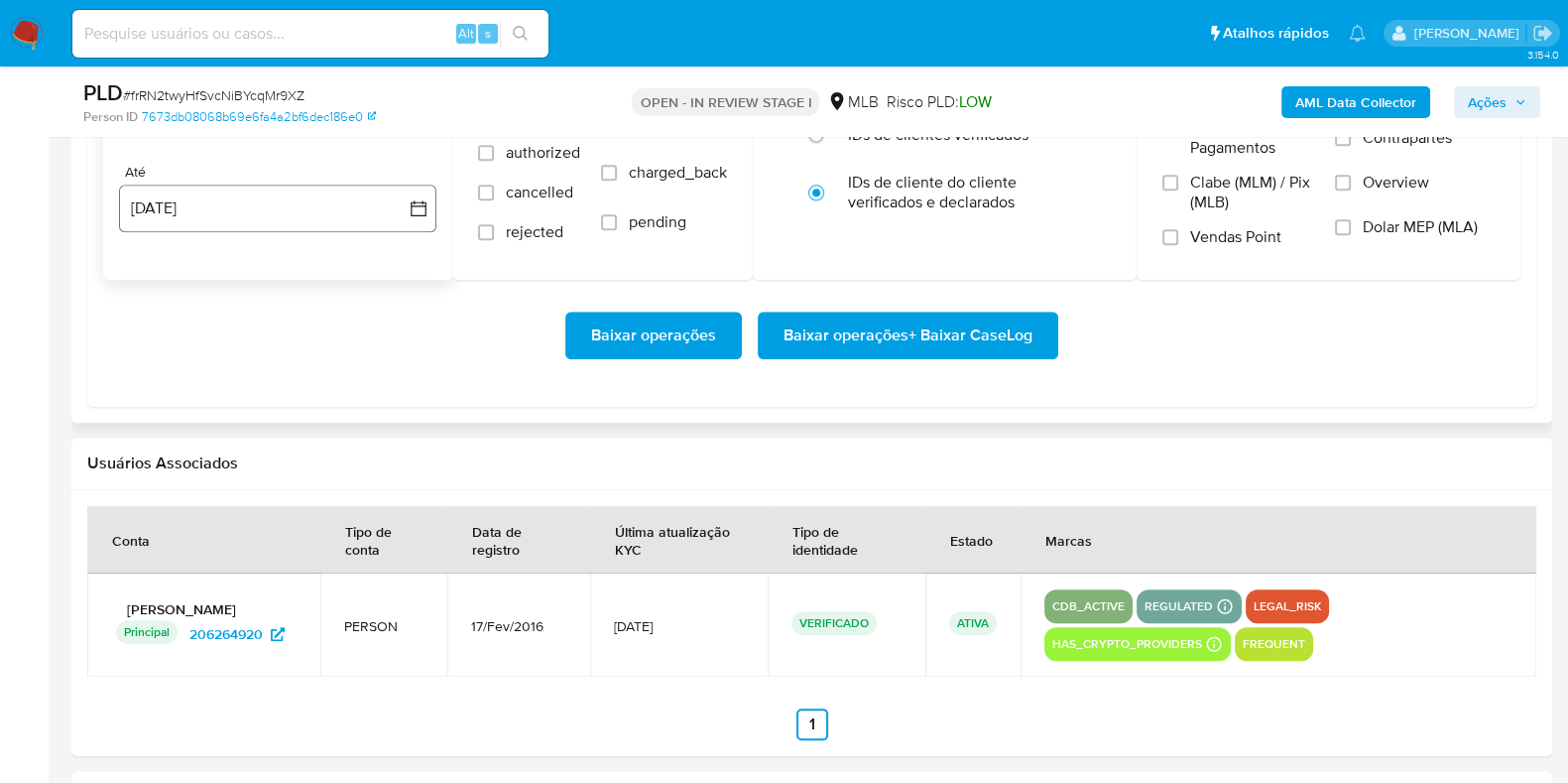
click at [225, 220] on button "19 [PERSON_NAME] de 2025" at bounding box center [277, 209] width 317 height 48
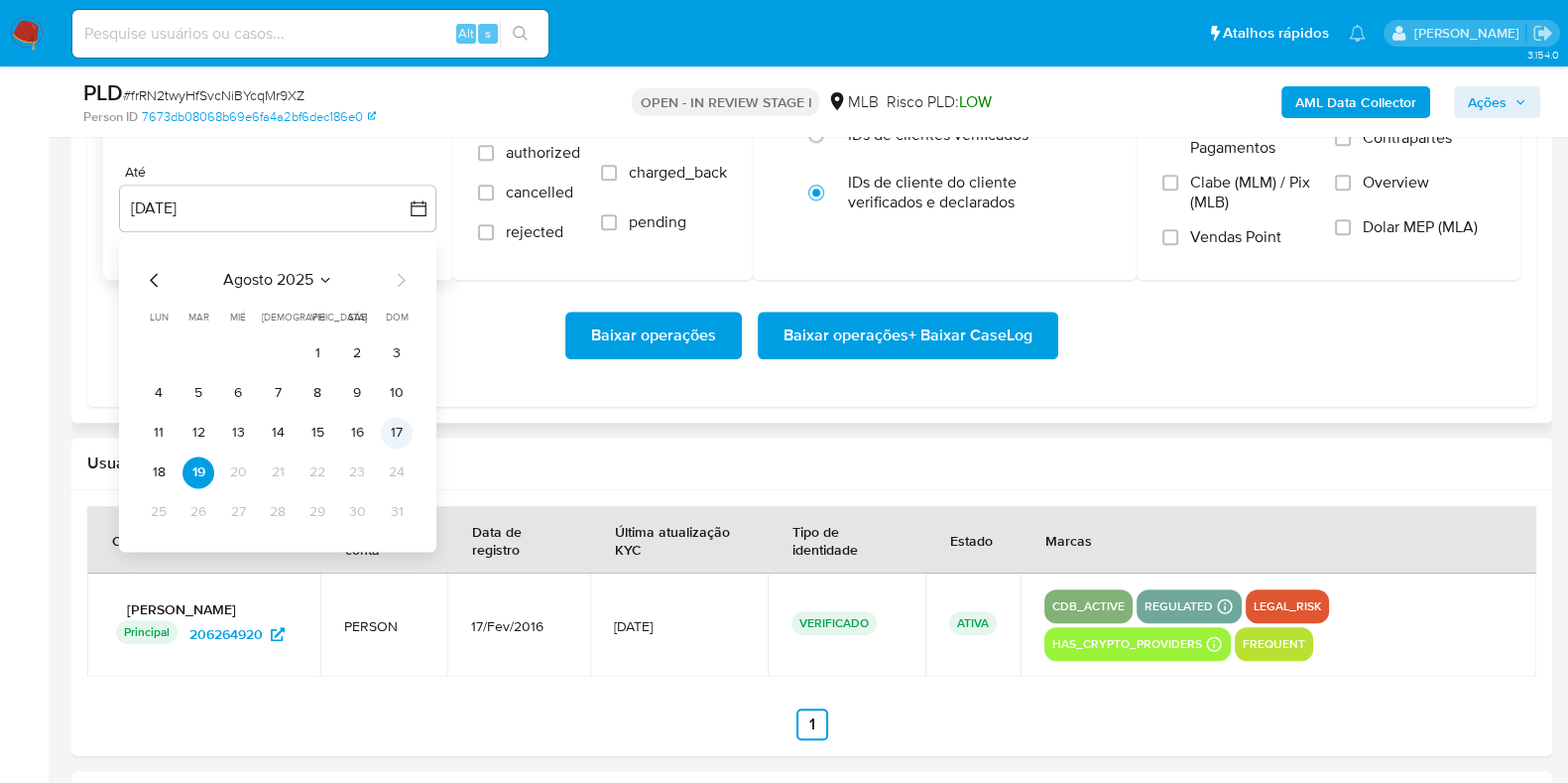
click at [388, 431] on button "17" at bounding box center [397, 433] width 32 height 32
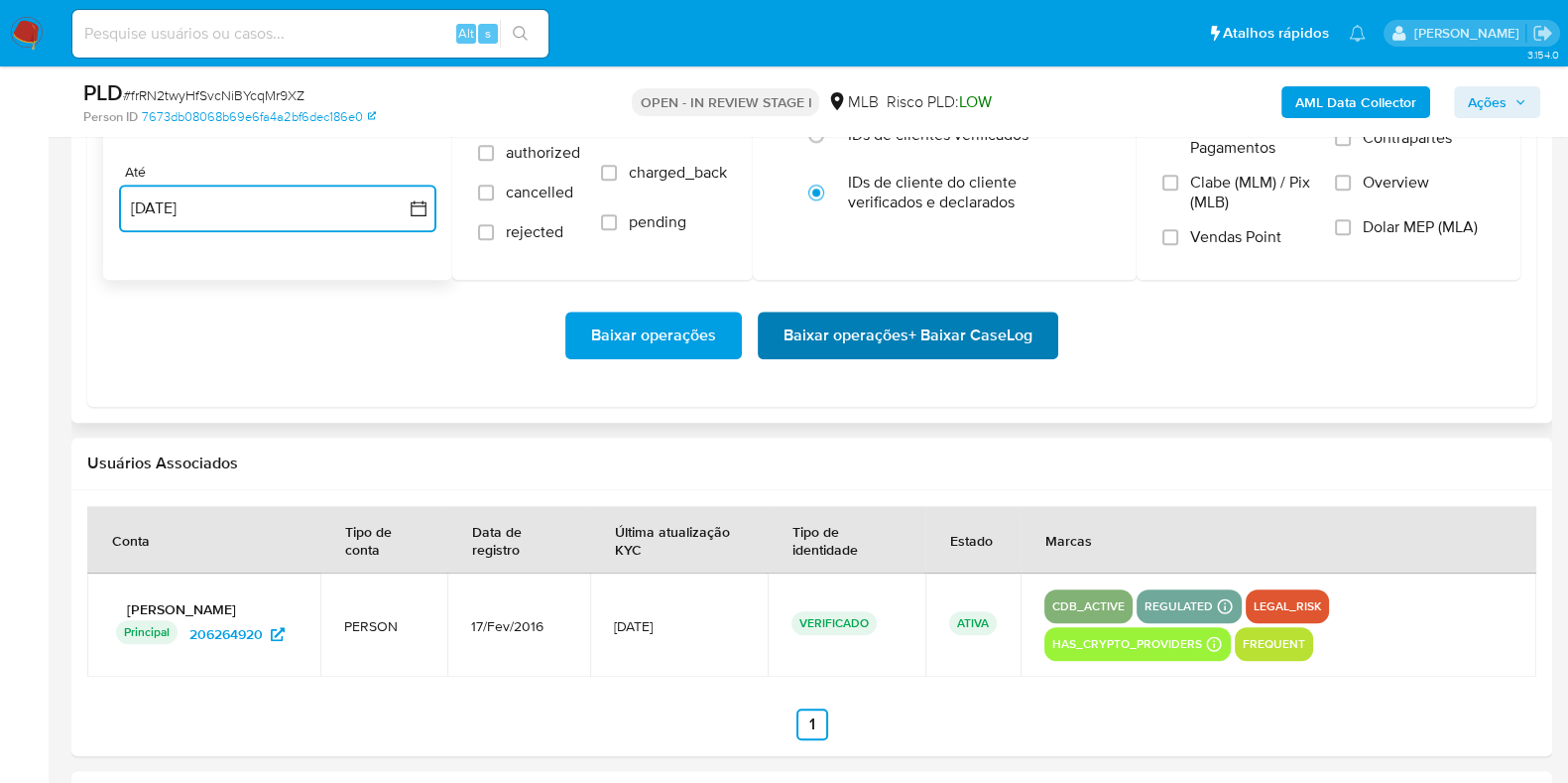
click at [808, 331] on span "Baixar operações + Baixar CaseLog" at bounding box center [908, 335] width 249 height 44
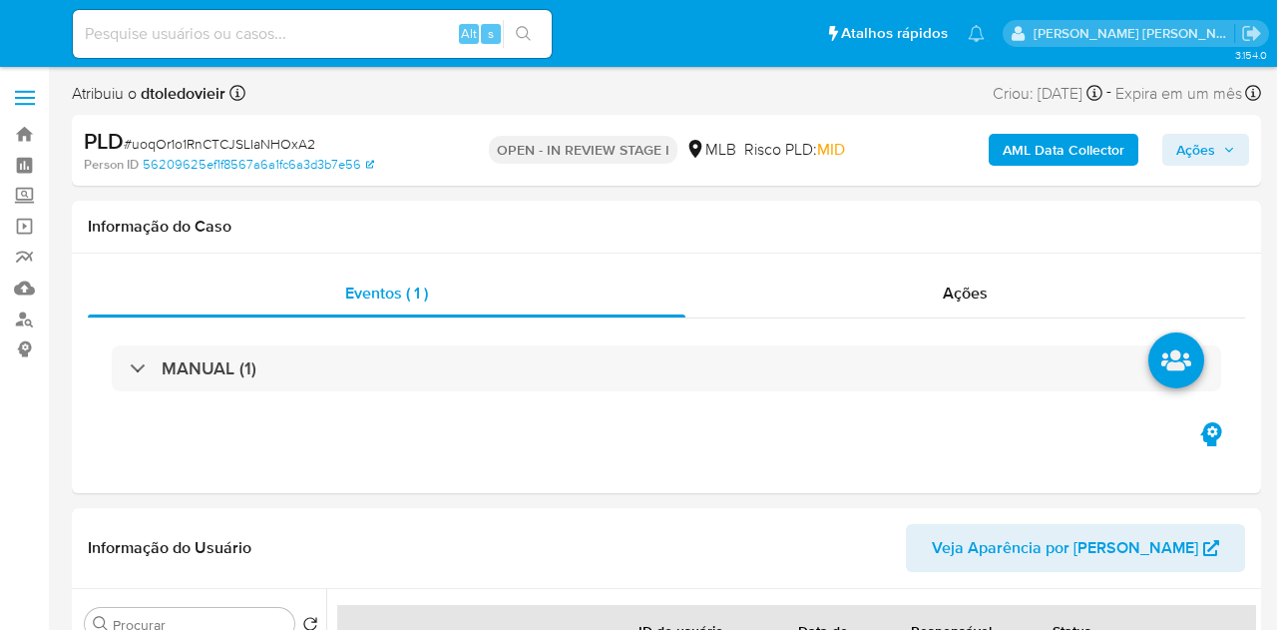
select select "10"
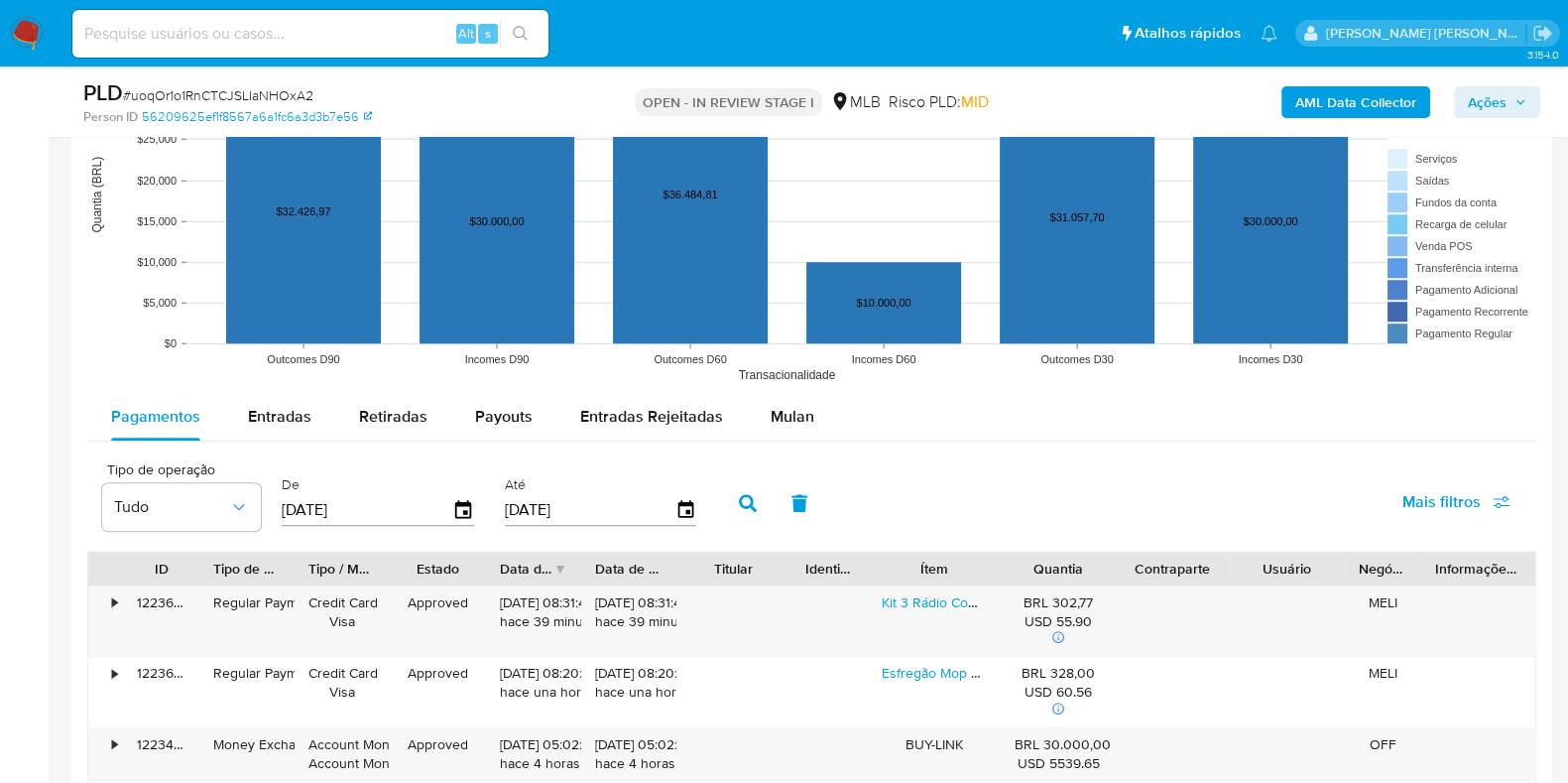
scroll to position [2234, 0]
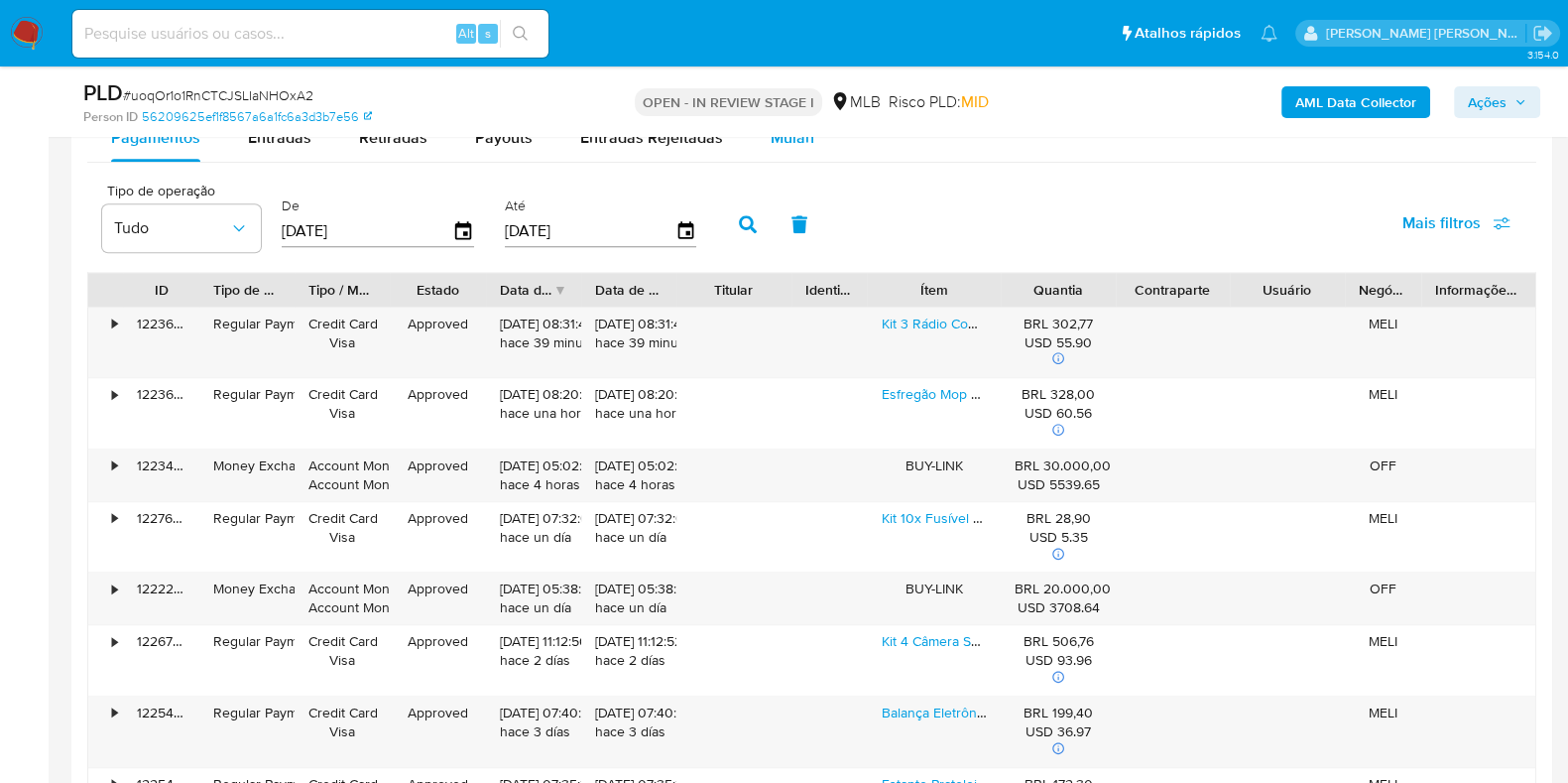
click at [784, 150] on div "Mulan" at bounding box center [792, 138] width 44 height 48
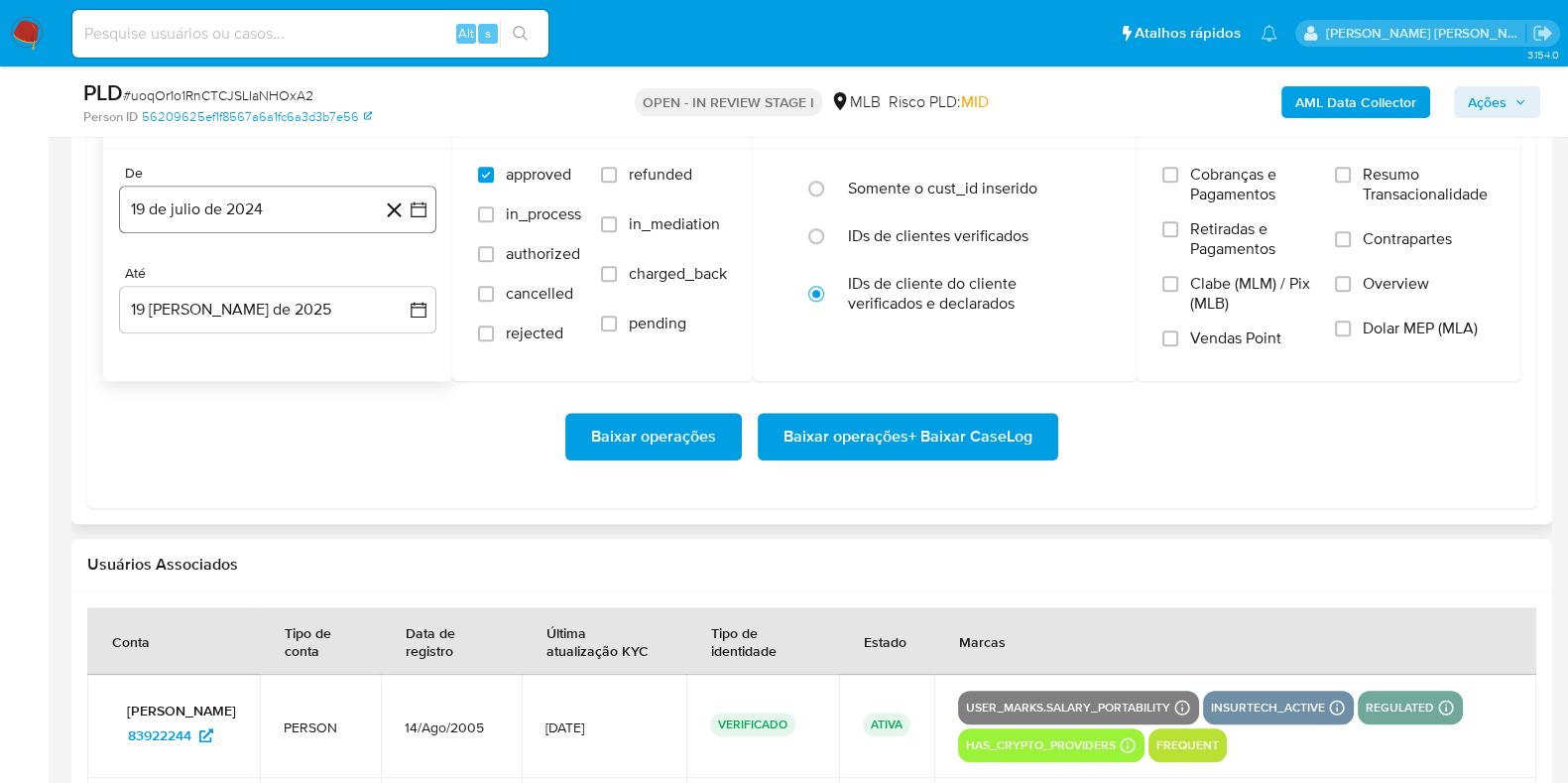
click at [273, 206] on button "19 de julio de 2024" at bounding box center [277, 210] width 317 height 48
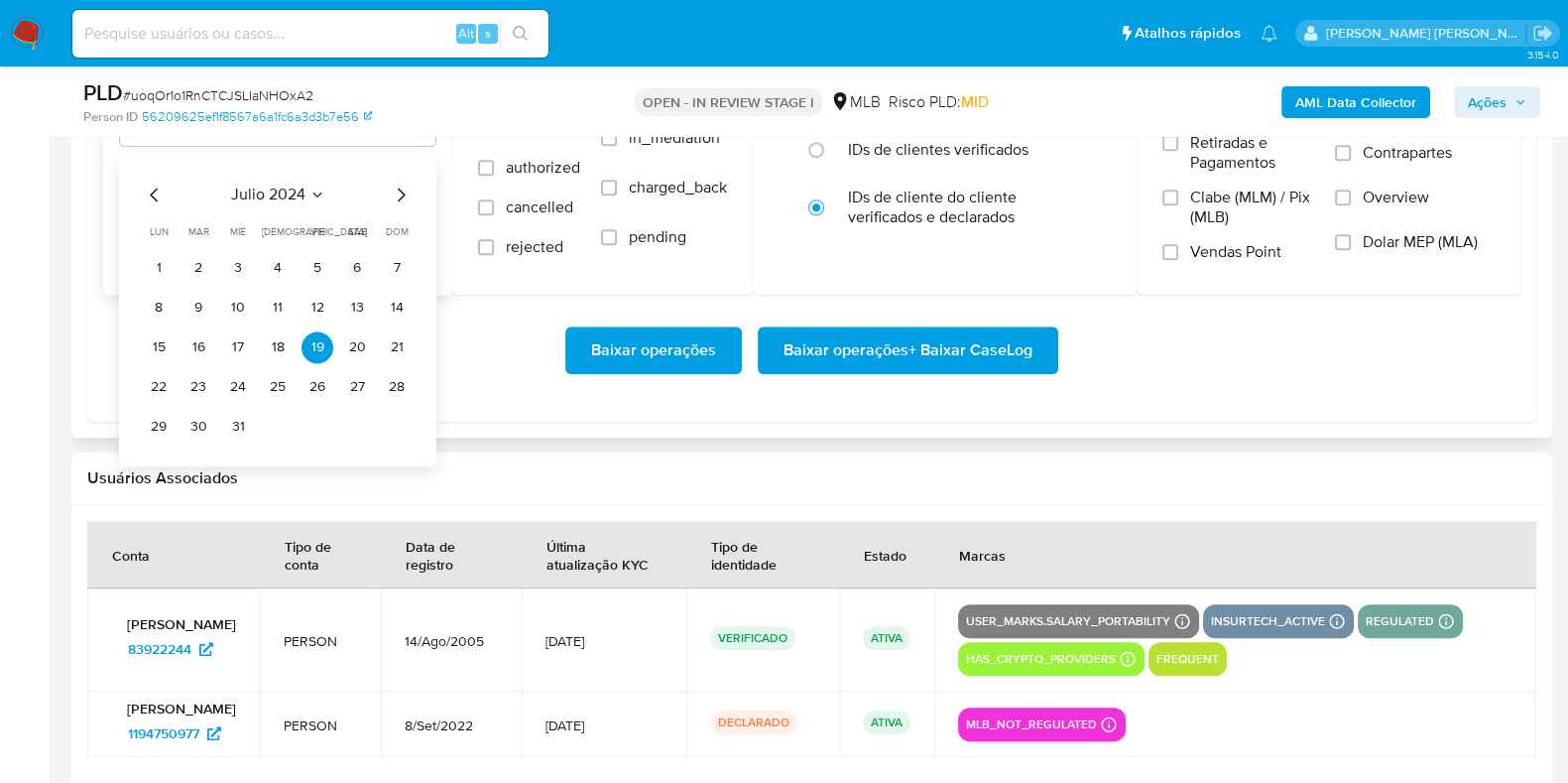
scroll to position [2481, 0]
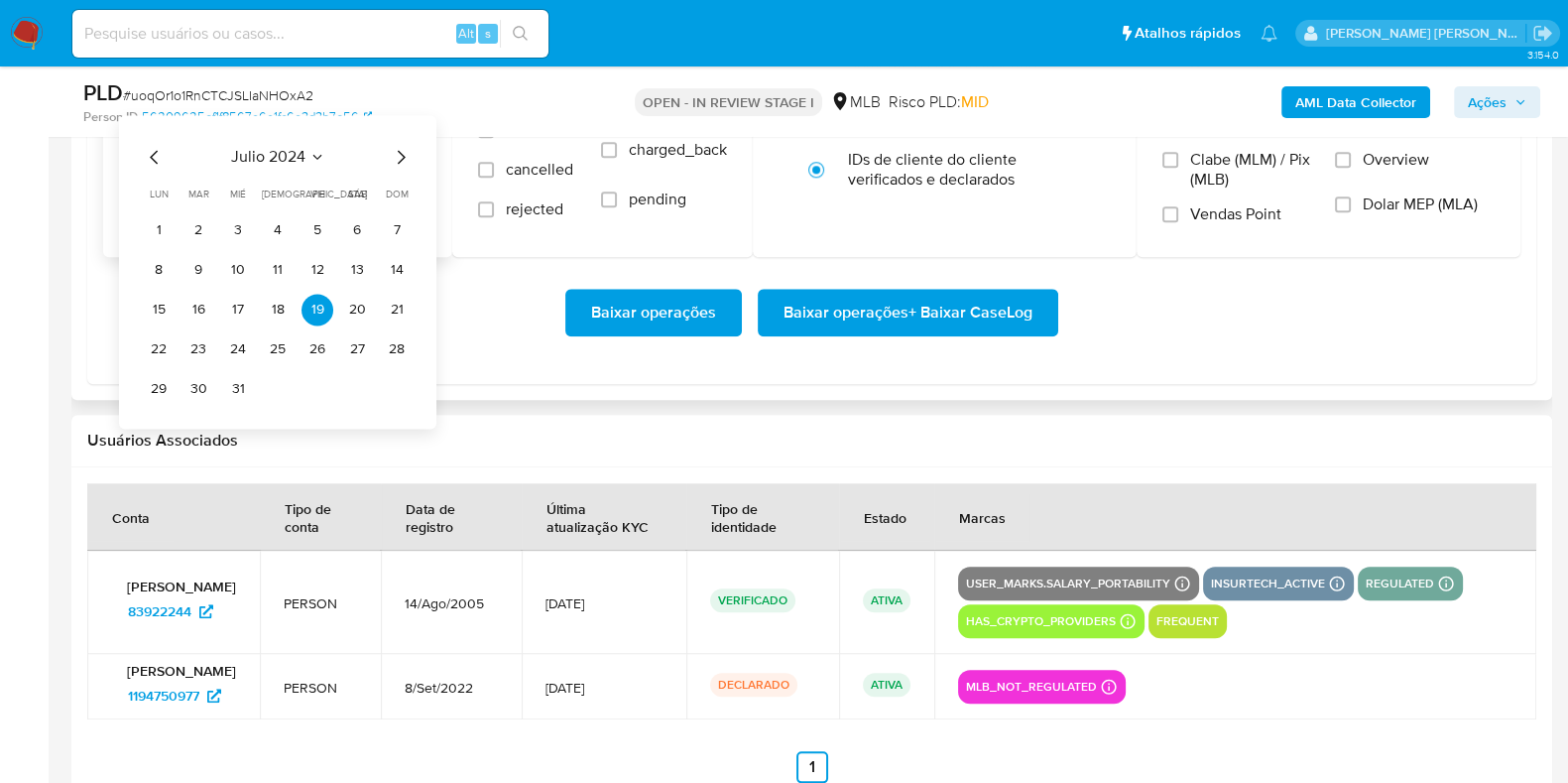
click at [394, 148] on icon "Mes siguiente" at bounding box center [401, 157] width 24 height 24
click at [401, 145] on icon "Mes siguiente" at bounding box center [401, 157] width 24 height 24
click at [404, 145] on icon "Mes siguiente" at bounding box center [401, 157] width 24 height 24
click at [413, 147] on div "octubre 2024 octubre 2024 lun lunes mar martes mié miércoles jue jueves vie vie…" at bounding box center [277, 272] width 317 height 313
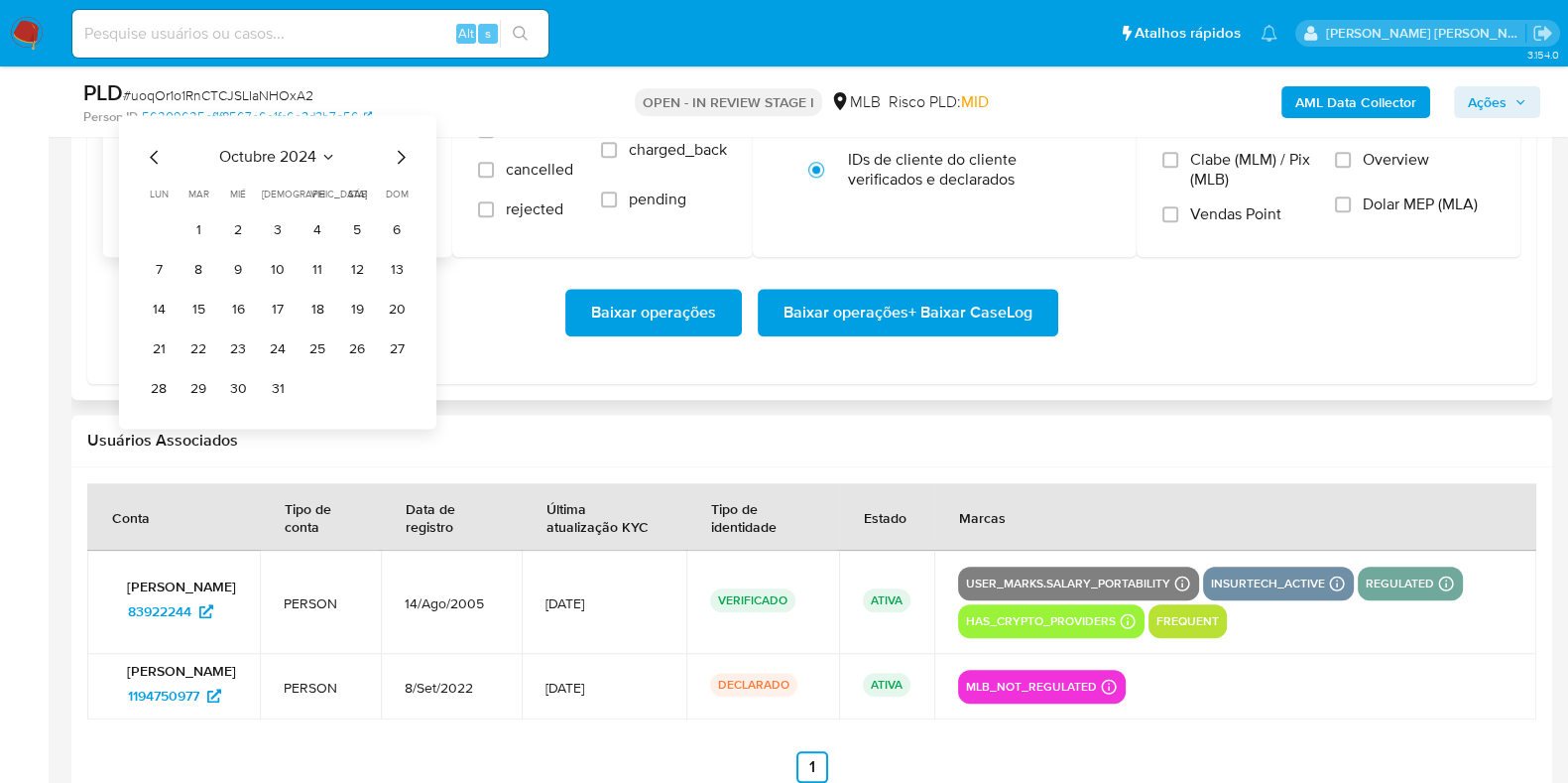
click at [405, 150] on icon "Mes siguiente" at bounding box center [401, 157] width 24 height 24
click at [400, 154] on icon "Mes siguiente" at bounding box center [401, 157] width 24 height 24
click at [401, 155] on icon "Mes siguiente" at bounding box center [401, 157] width 24 height 24
click at [399, 156] on icon "Mes siguiente" at bounding box center [401, 157] width 24 height 24
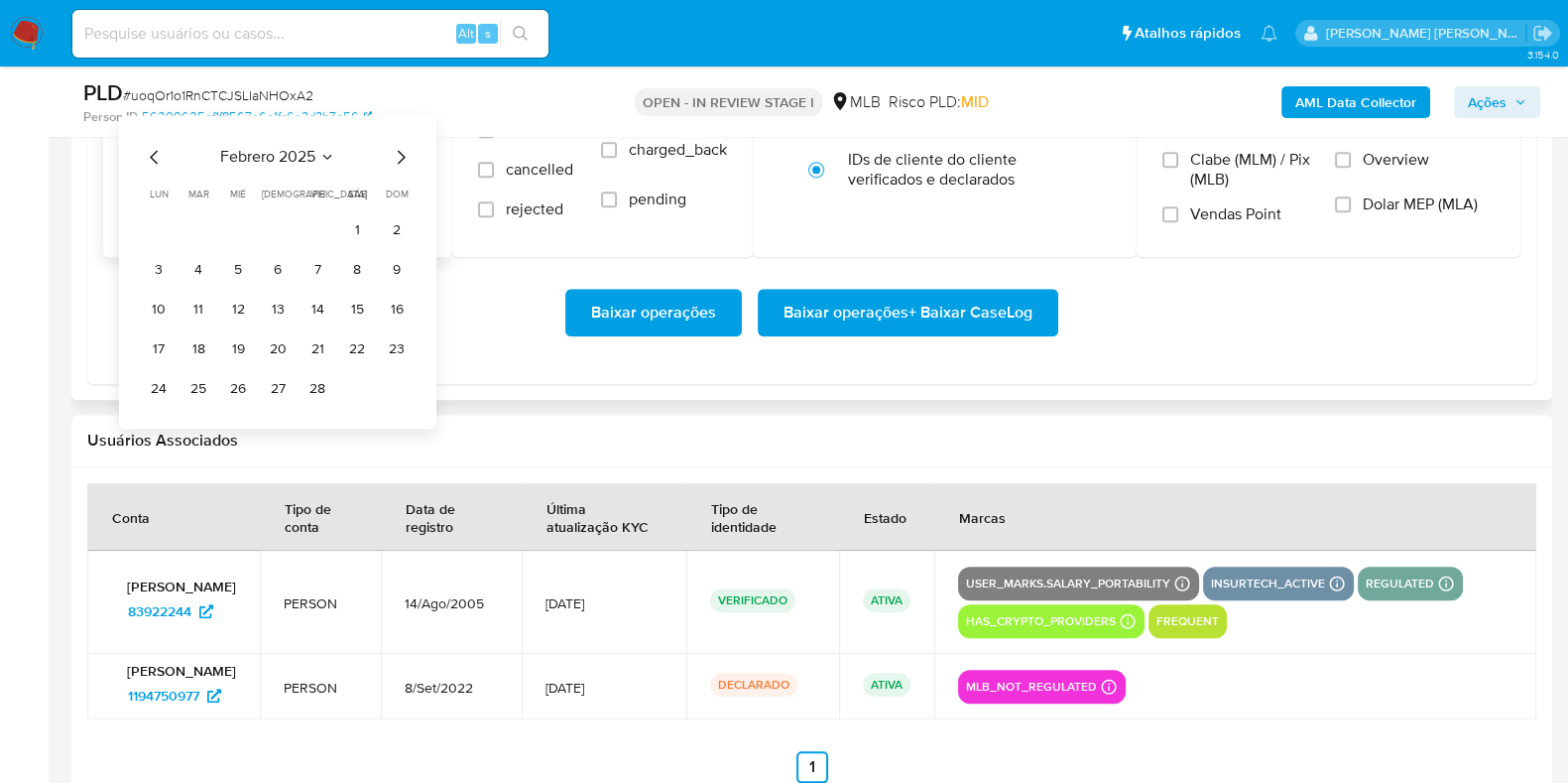
click at [400, 156] on icon "Mes siguiente" at bounding box center [401, 157] width 24 height 24
click at [396, 158] on icon "Mes siguiente" at bounding box center [401, 157] width 24 height 24
click at [401, 161] on icon "Mes siguiente" at bounding box center [401, 157] width 24 height 24
click at [175, 239] on tr "1 2 3 4 5 6" at bounding box center [277, 230] width 269 height 32
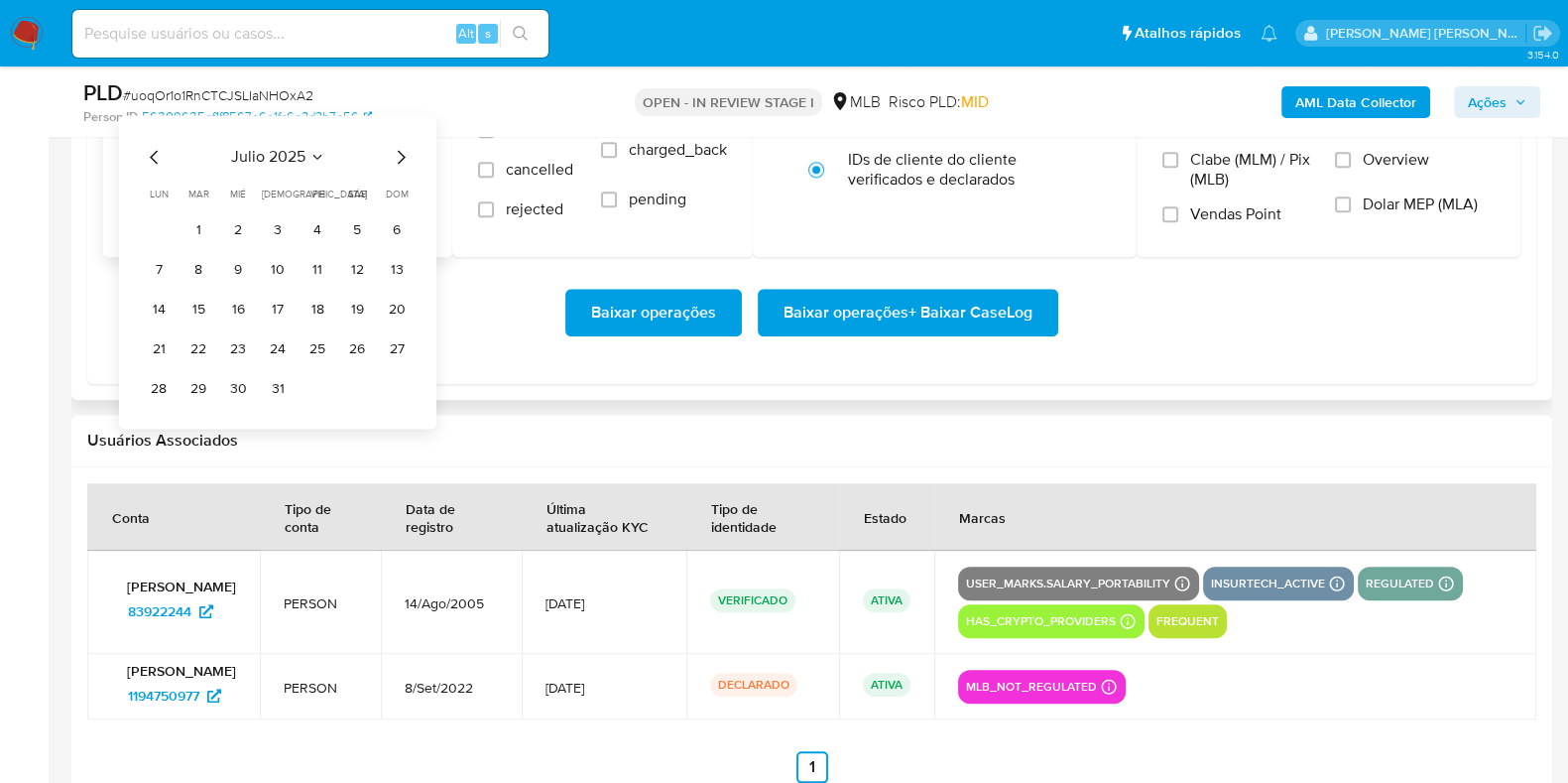
click at [191, 234] on button "1" at bounding box center [199, 230] width 32 height 32
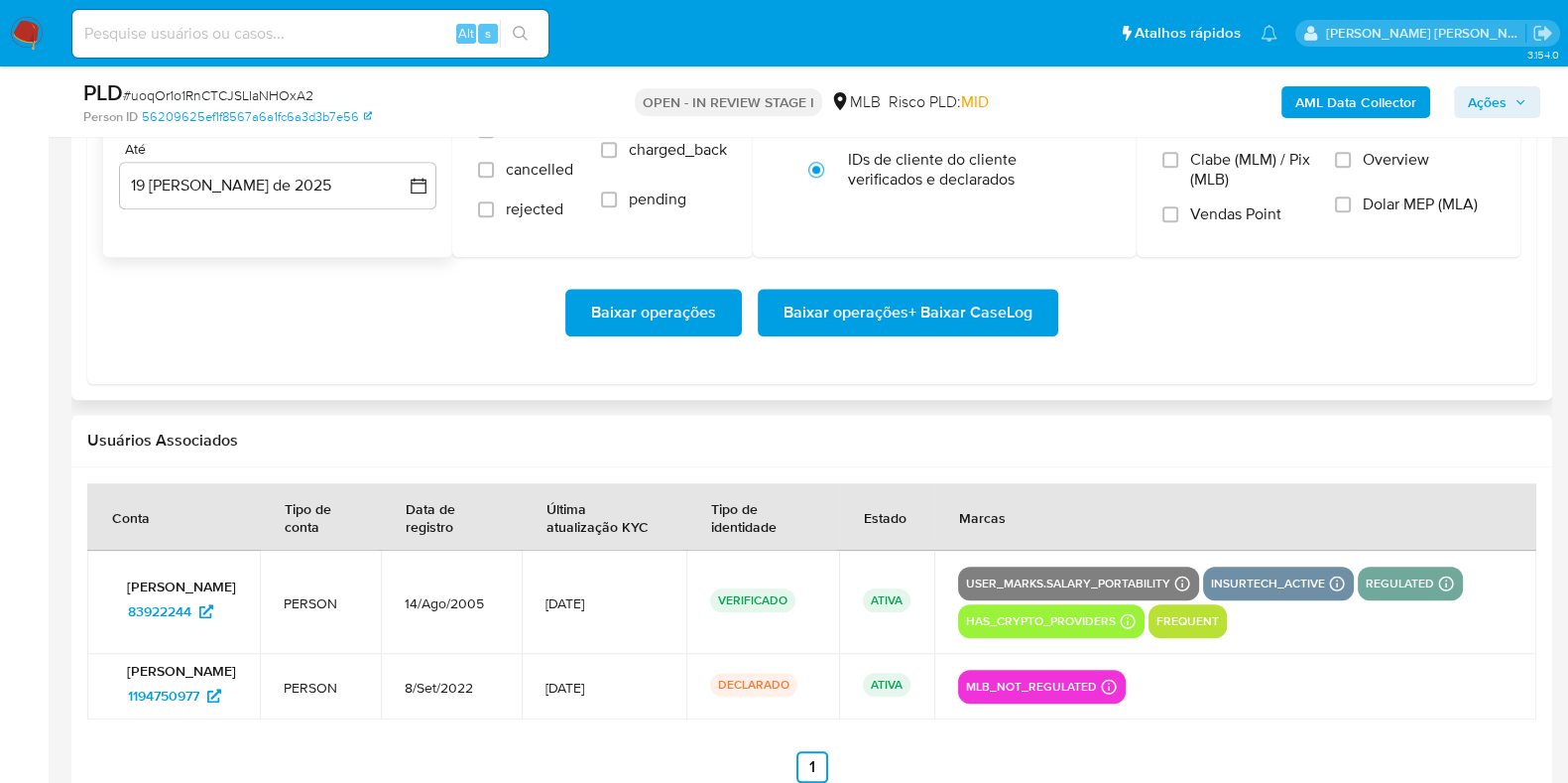
click at [229, 211] on div "De 1 de julio de 2025 1-07-2025 Até 19 de agosto de 2025 19-08-2025" at bounding box center [277, 140] width 349 height 232
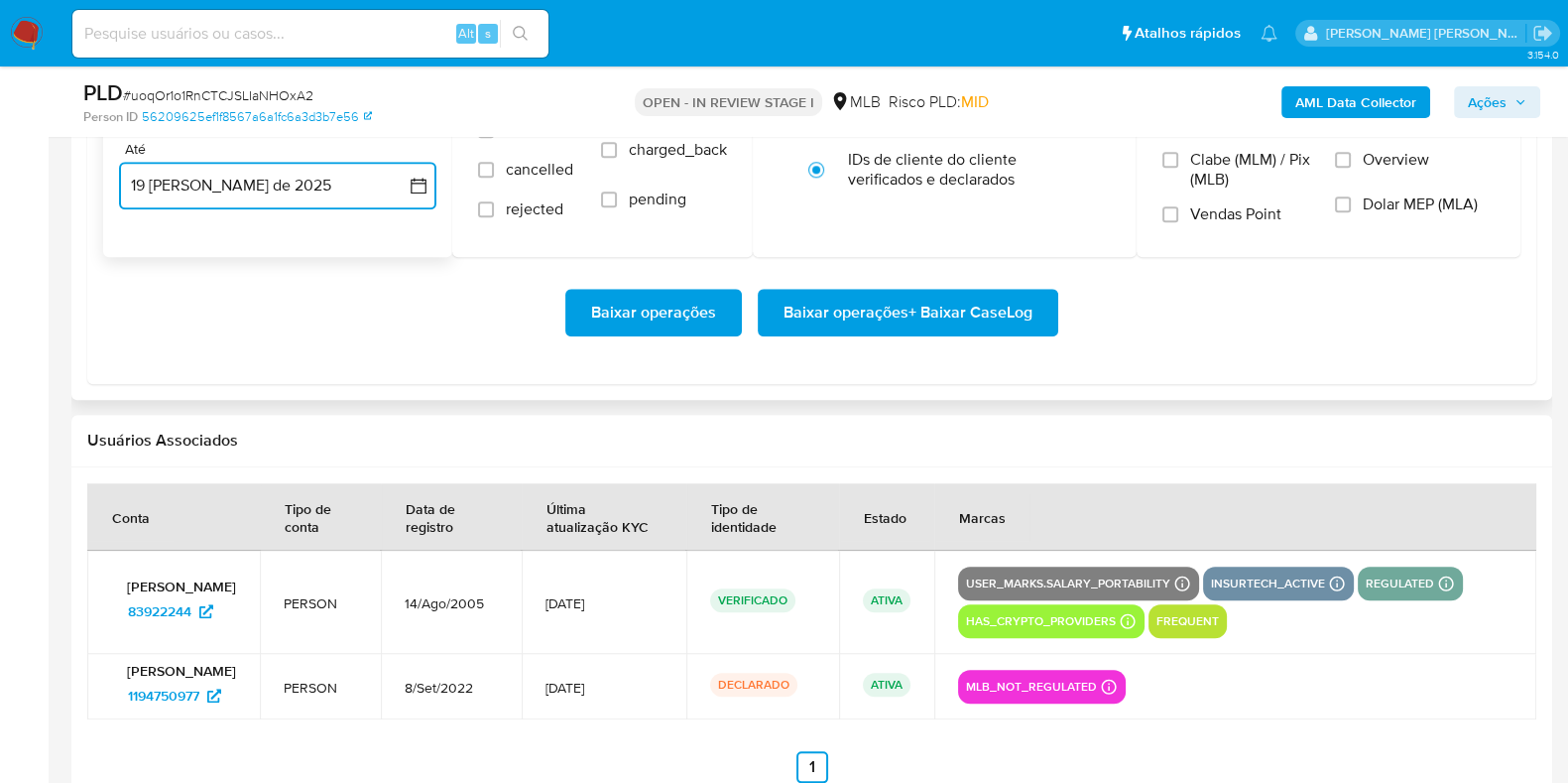
click at [237, 186] on button "19 [PERSON_NAME] de 2025" at bounding box center [277, 186] width 317 height 48
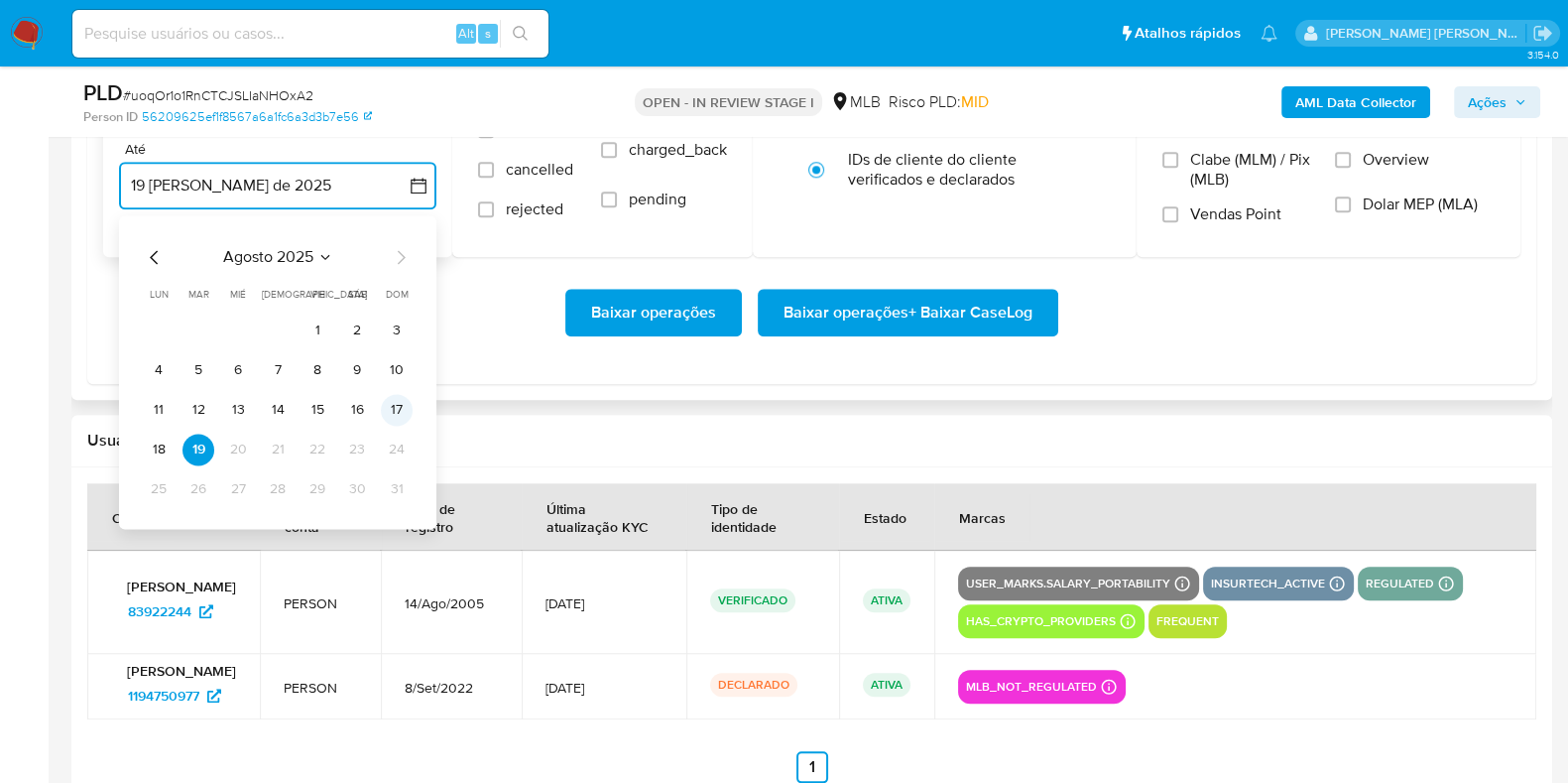
click at [389, 410] on button "17" at bounding box center [397, 410] width 32 height 32
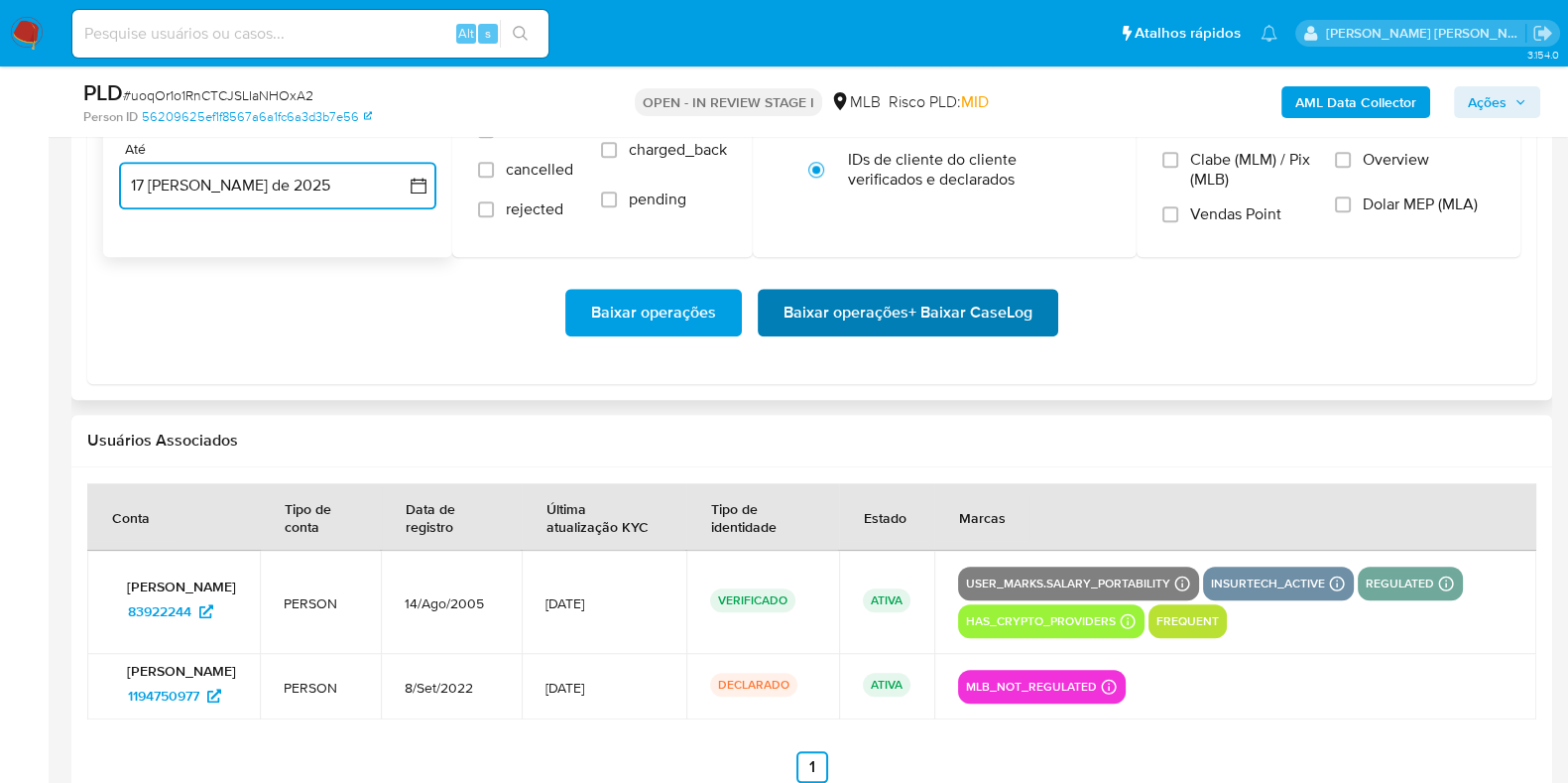
click at [813, 309] on span "Baixar operações + Baixar CaseLog" at bounding box center [908, 312] width 249 height 44
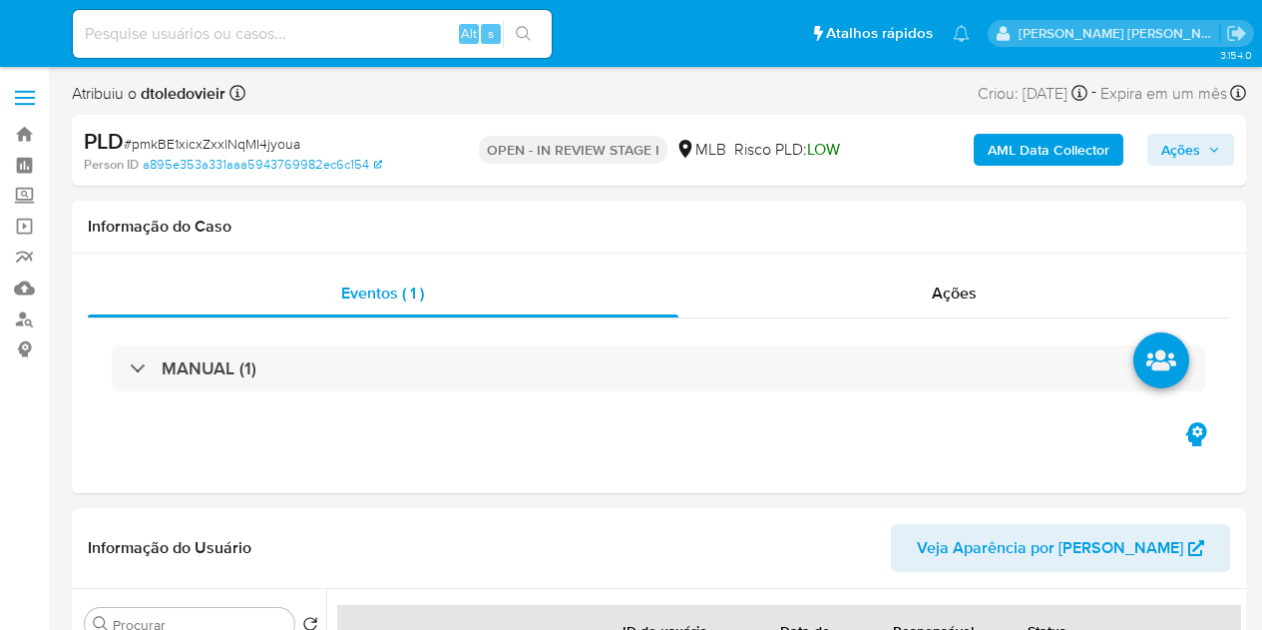
select select "10"
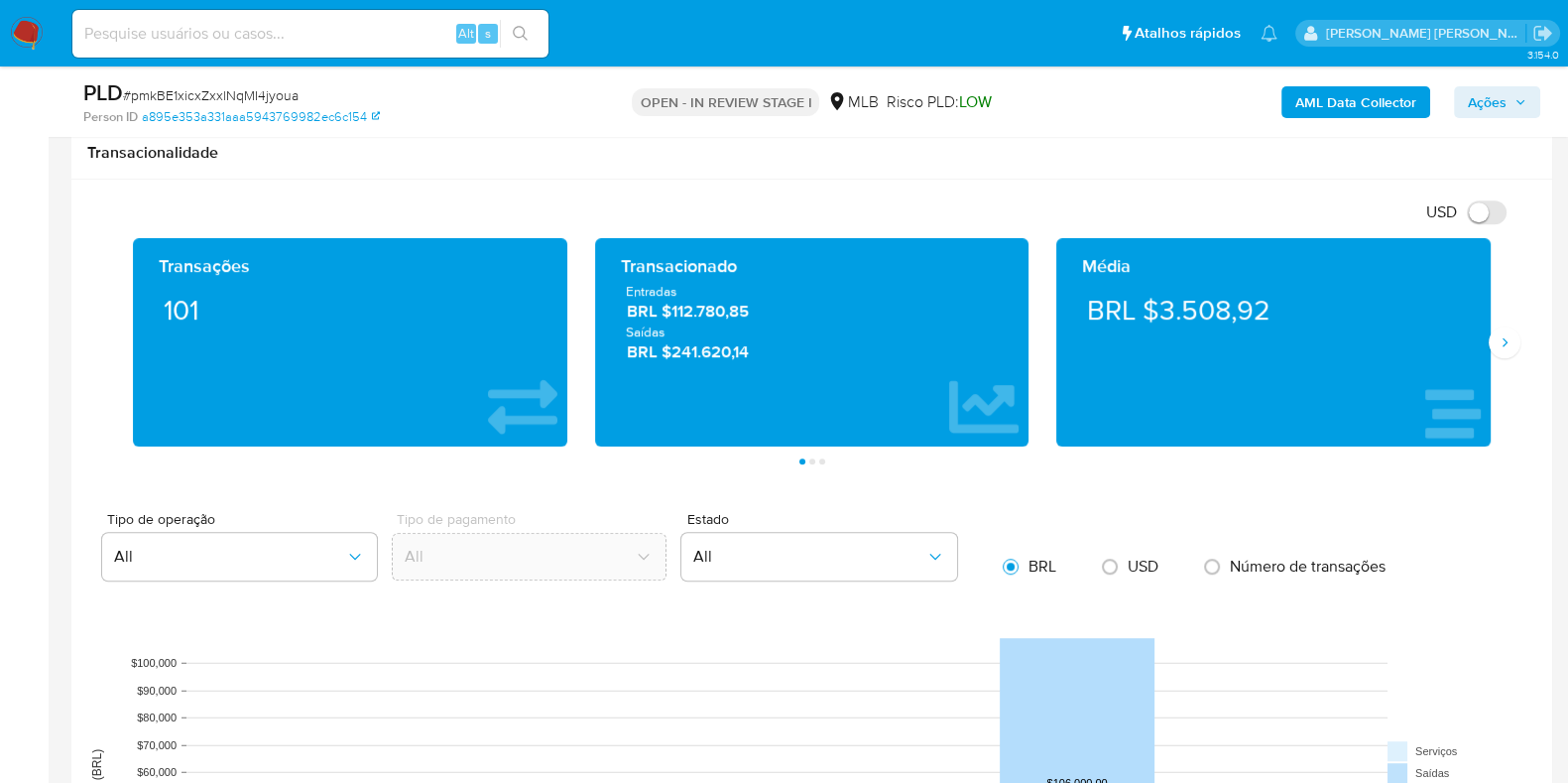
scroll to position [1365, 0]
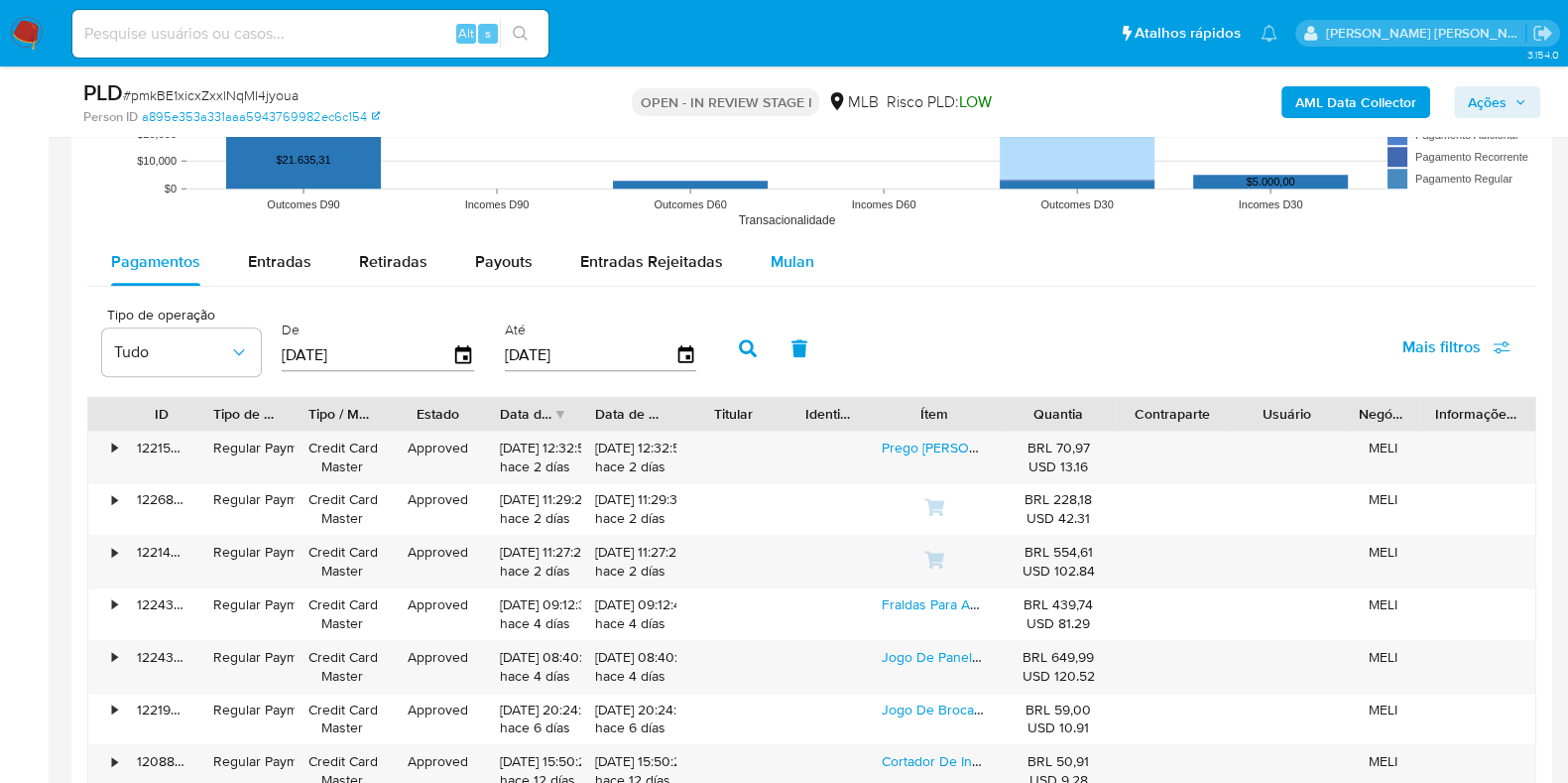
click at [802, 280] on div "Mulan" at bounding box center [792, 262] width 44 height 48
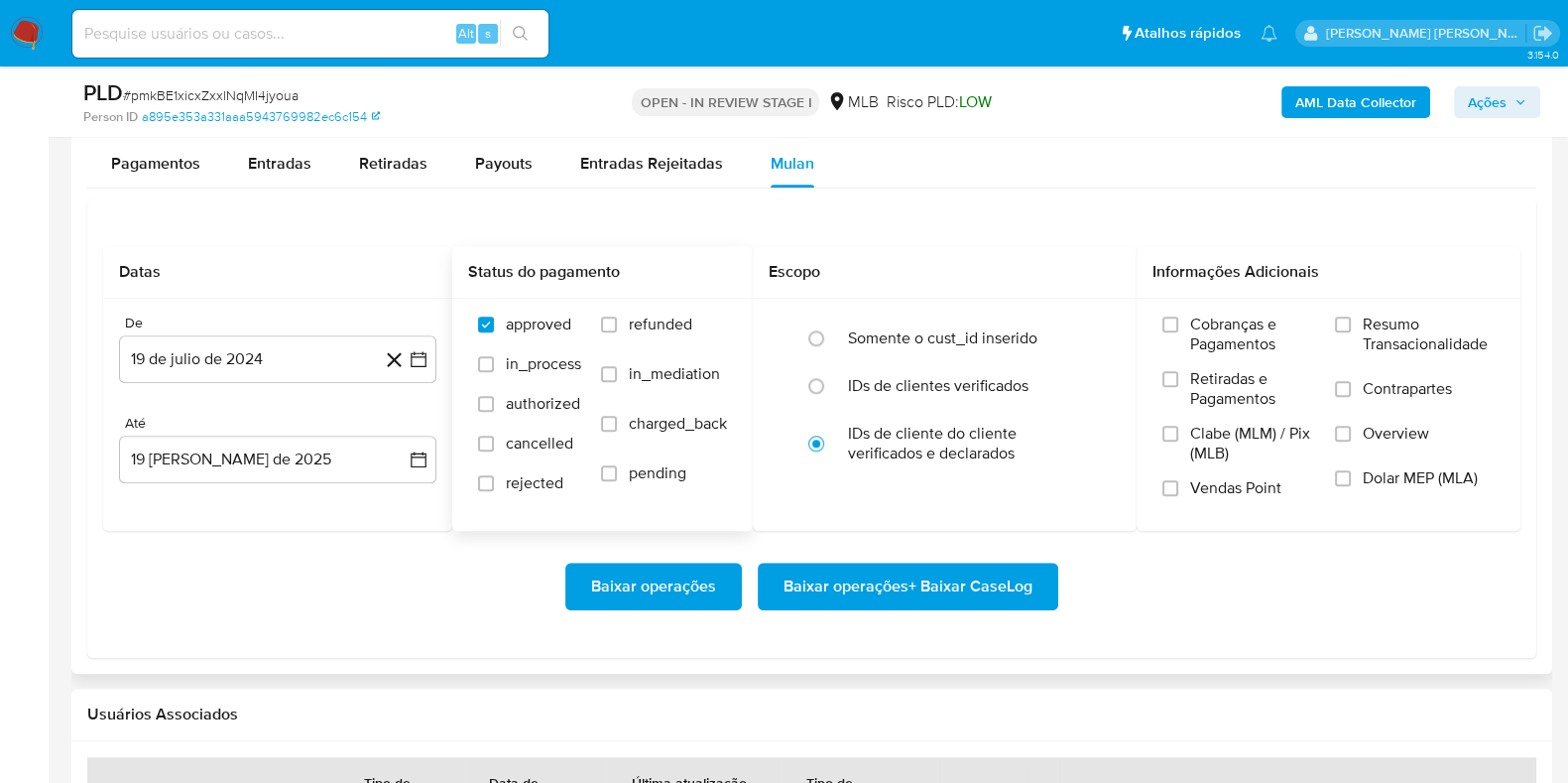
scroll to position [2357, 0]
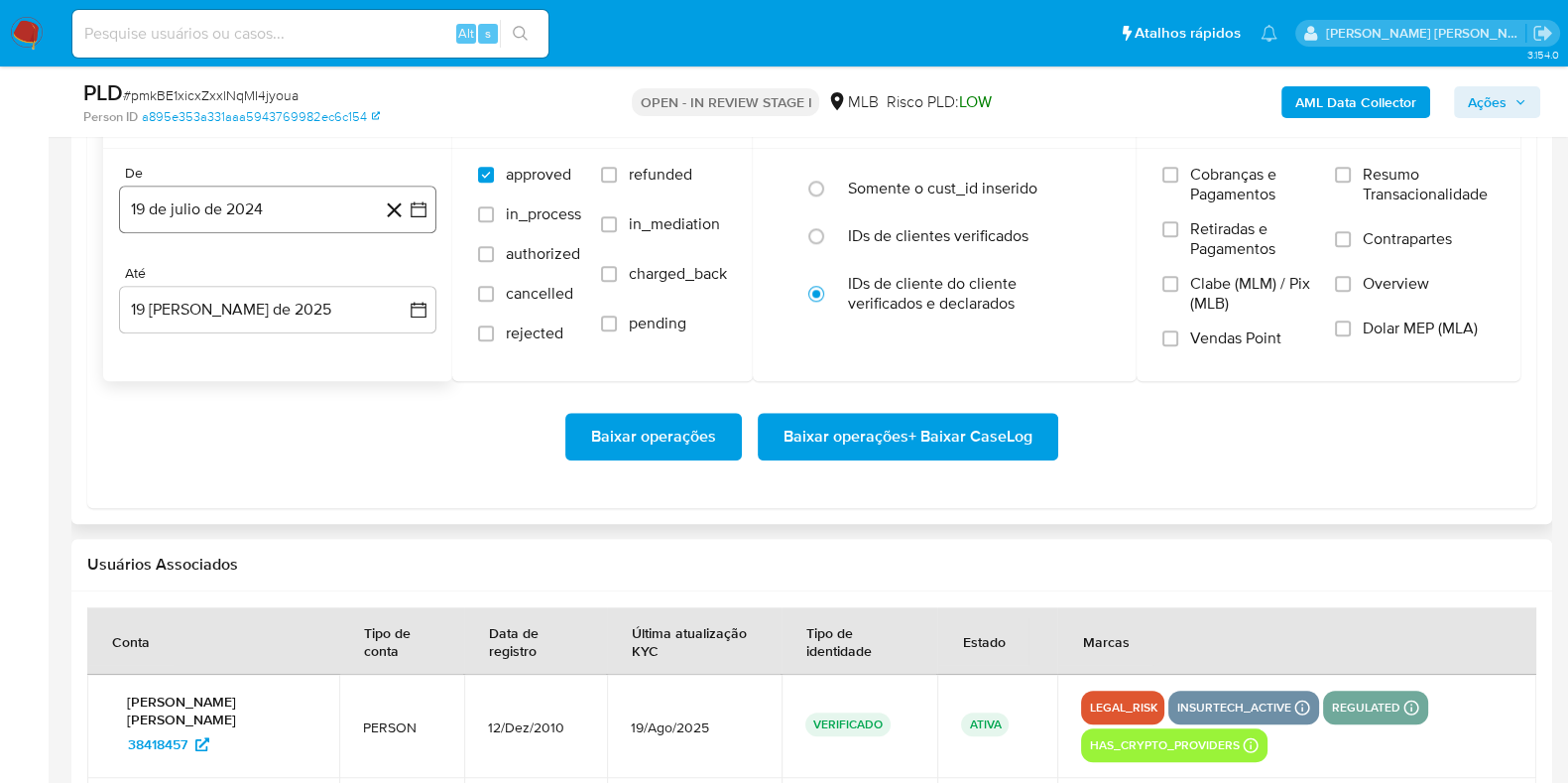
click at [280, 191] on button "19 de julio de 2024" at bounding box center [277, 210] width 317 height 48
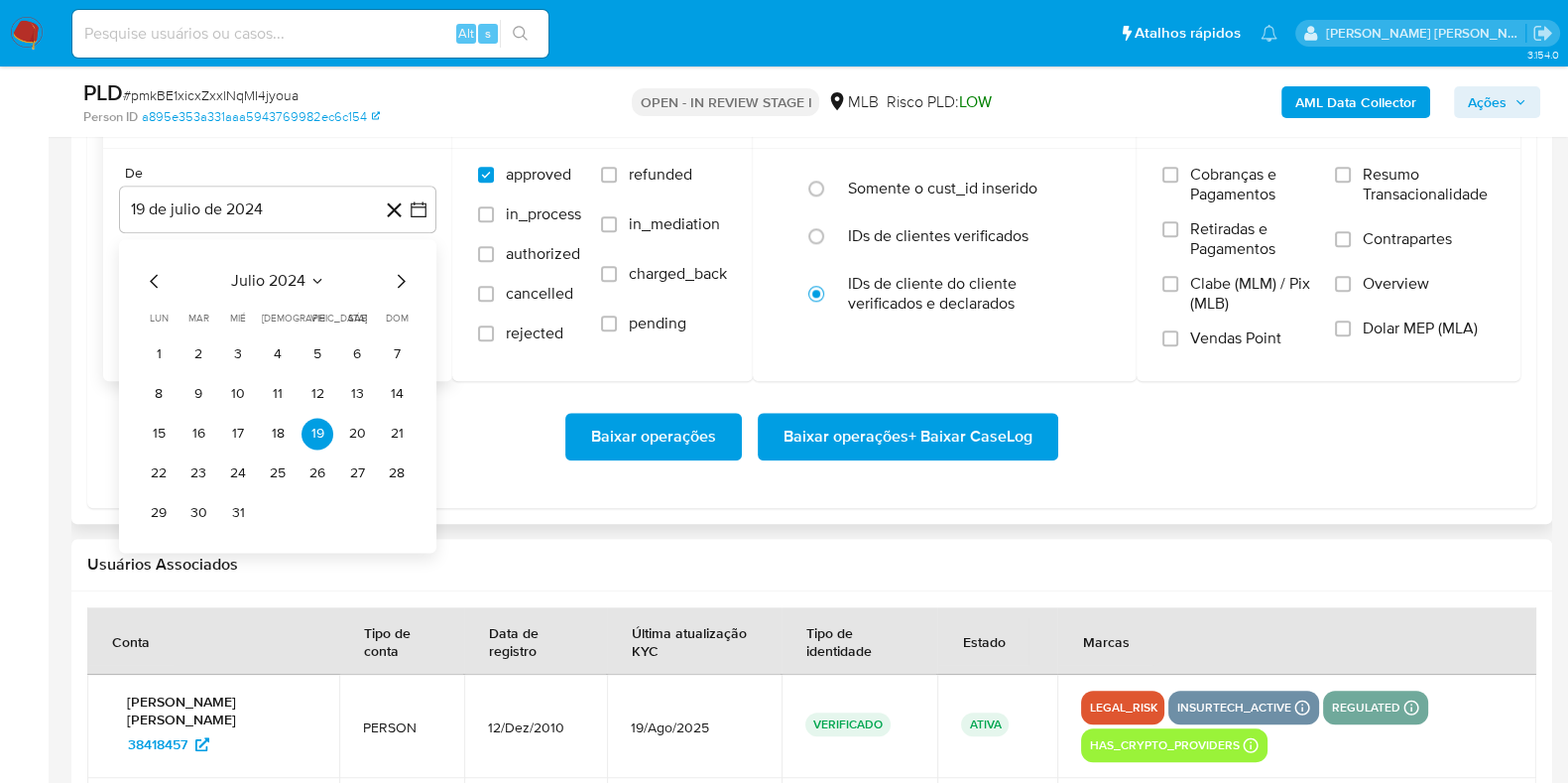
click at [399, 274] on icon "Mes siguiente" at bounding box center [402, 281] width 8 height 14
click at [402, 274] on icon "Mes siguiente" at bounding box center [401, 281] width 24 height 24
click at [401, 272] on icon "Mes siguiente" at bounding box center [401, 281] width 24 height 24
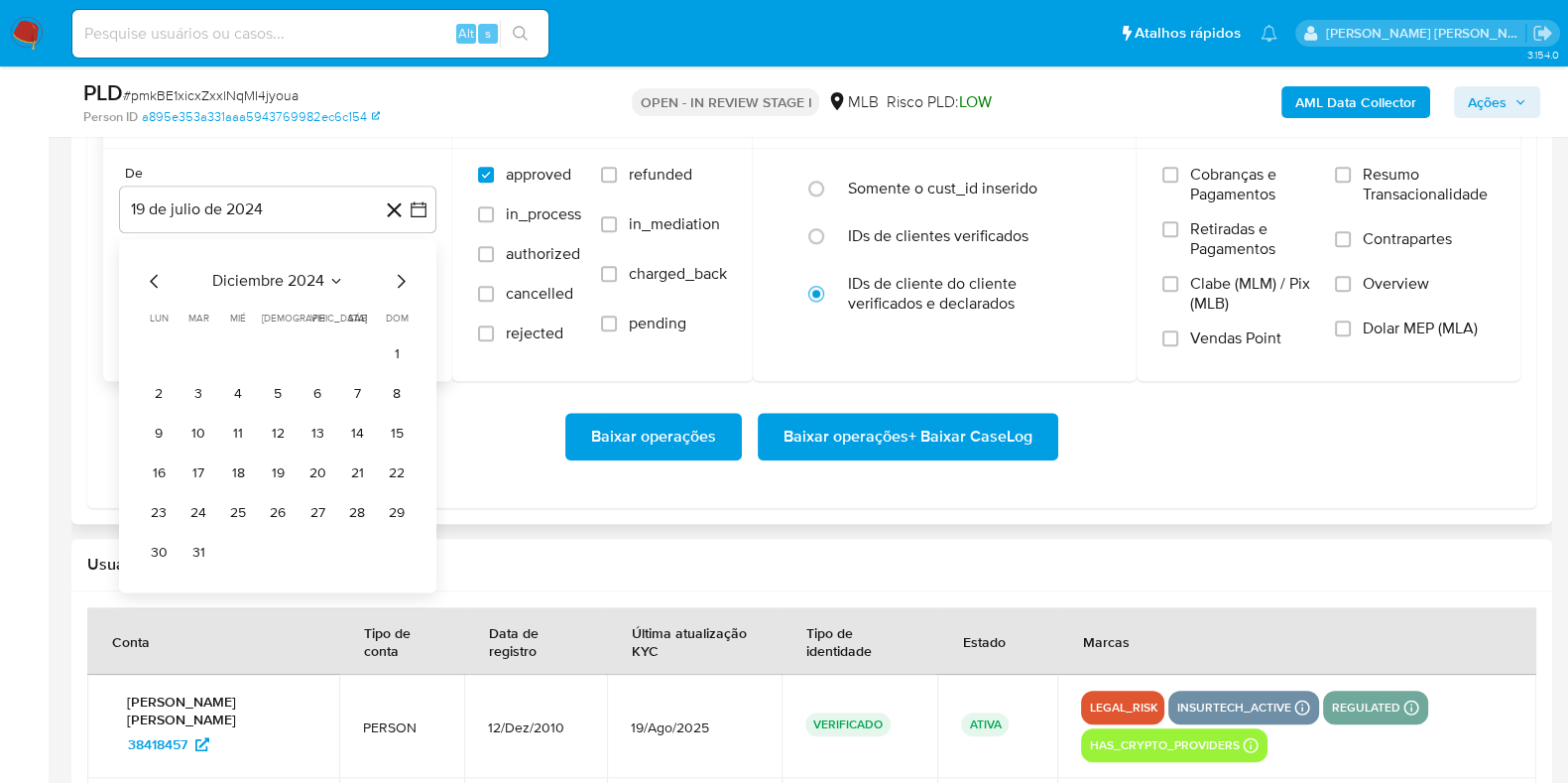
click at [397, 270] on icon "Mes siguiente" at bounding box center [401, 281] width 24 height 24
click at [397, 271] on icon "Mes siguiente" at bounding box center [401, 281] width 24 height 24
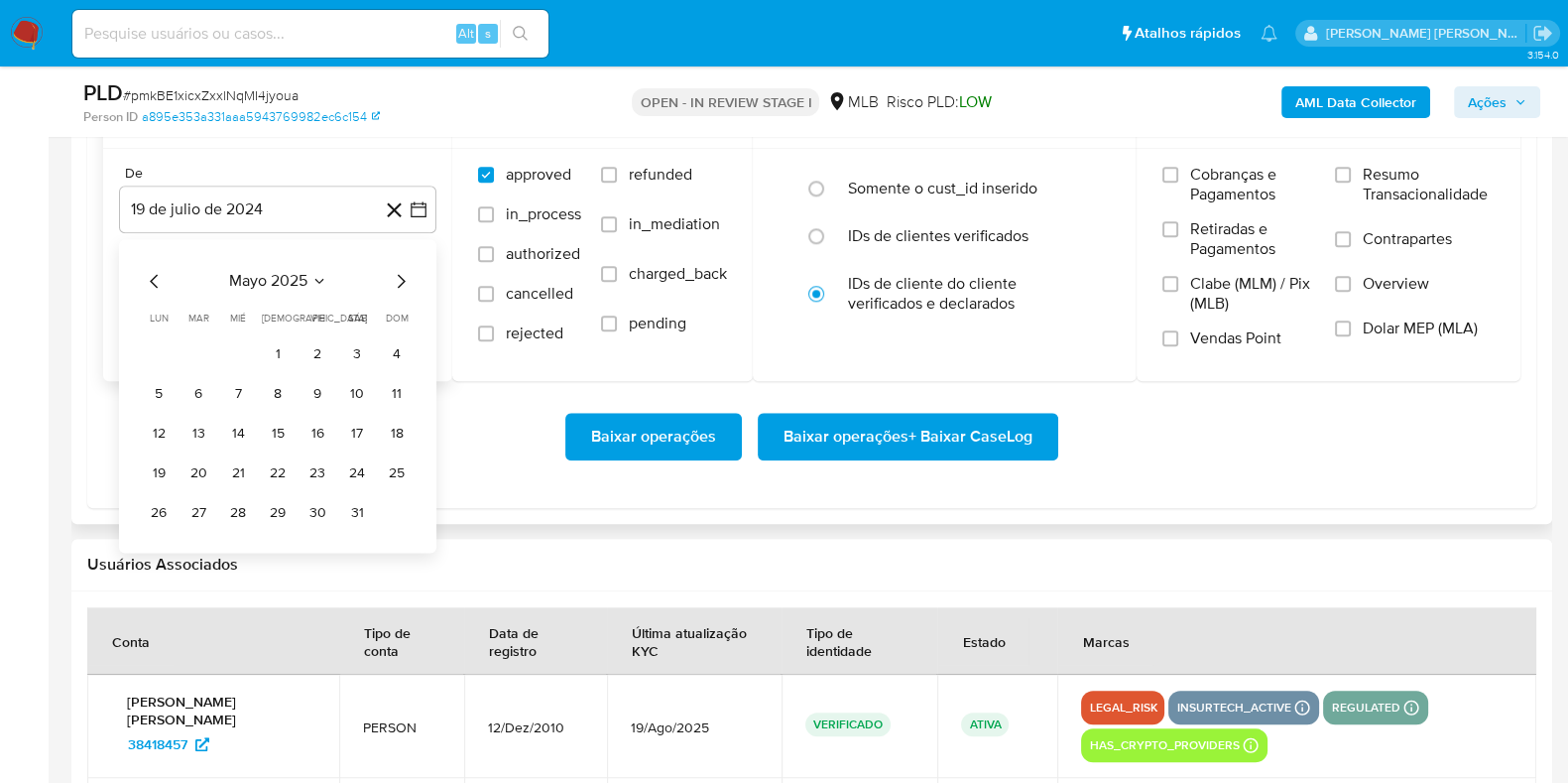
click at [397, 271] on icon "Mes siguiente" at bounding box center [401, 281] width 24 height 24
click at [200, 351] on button "1" at bounding box center [199, 354] width 32 height 32
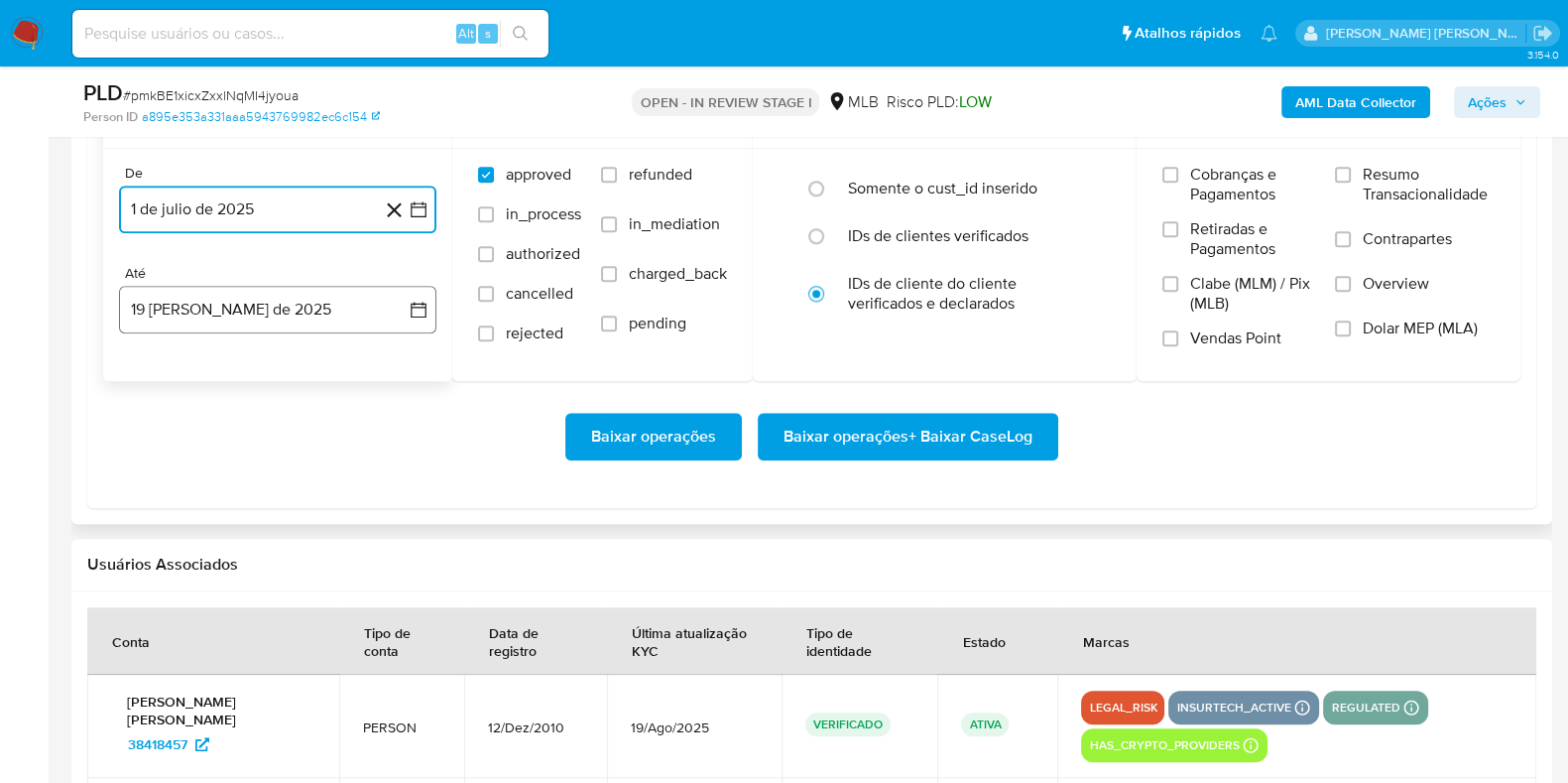
click at [213, 309] on button "19 [PERSON_NAME] de 2025" at bounding box center [277, 309] width 317 height 48
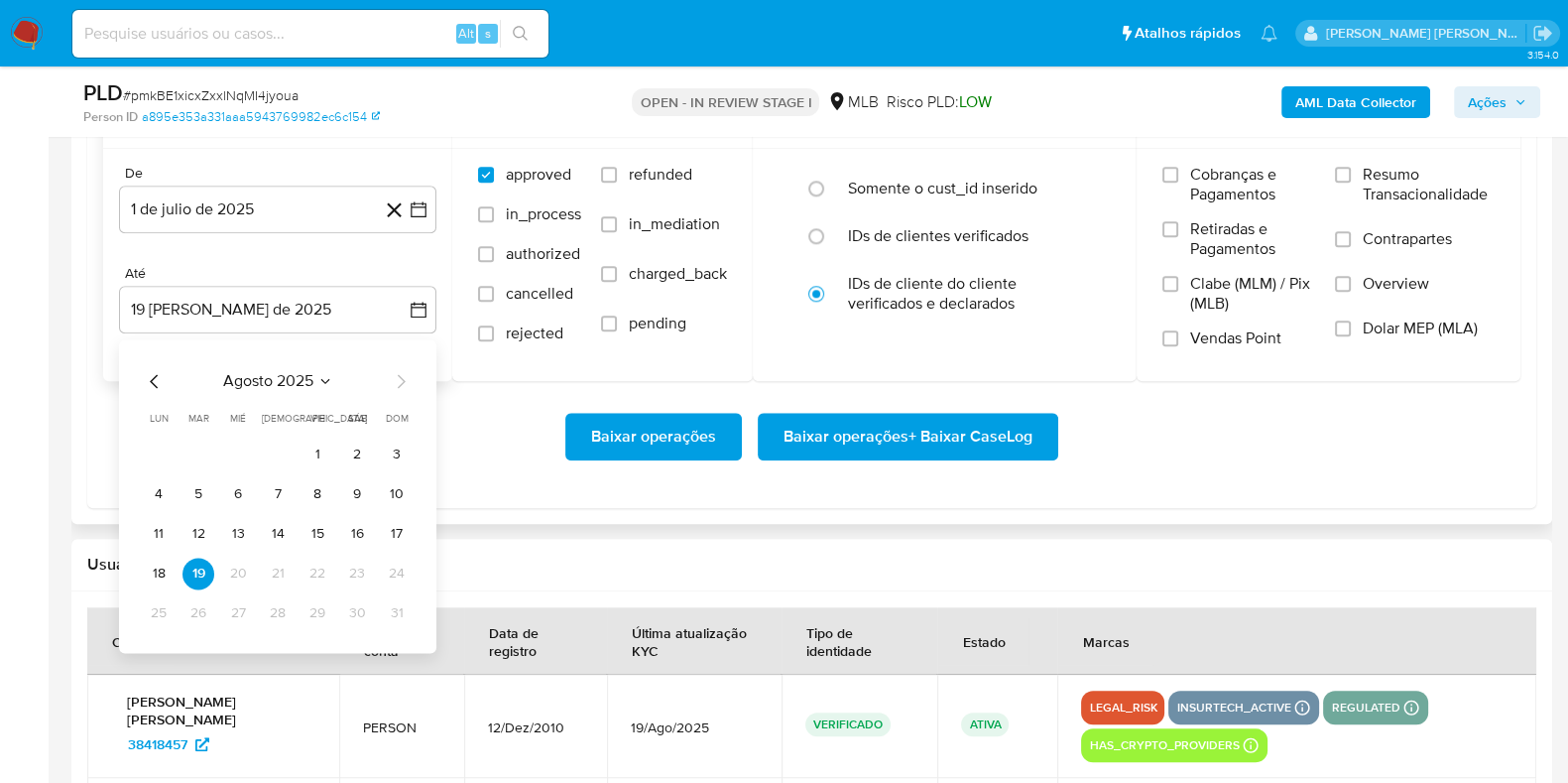
click at [379, 525] on tr "11 12 13 14 15 16 17" at bounding box center [277, 534] width 269 height 32
click at [396, 533] on button "17" at bounding box center [397, 534] width 32 height 32
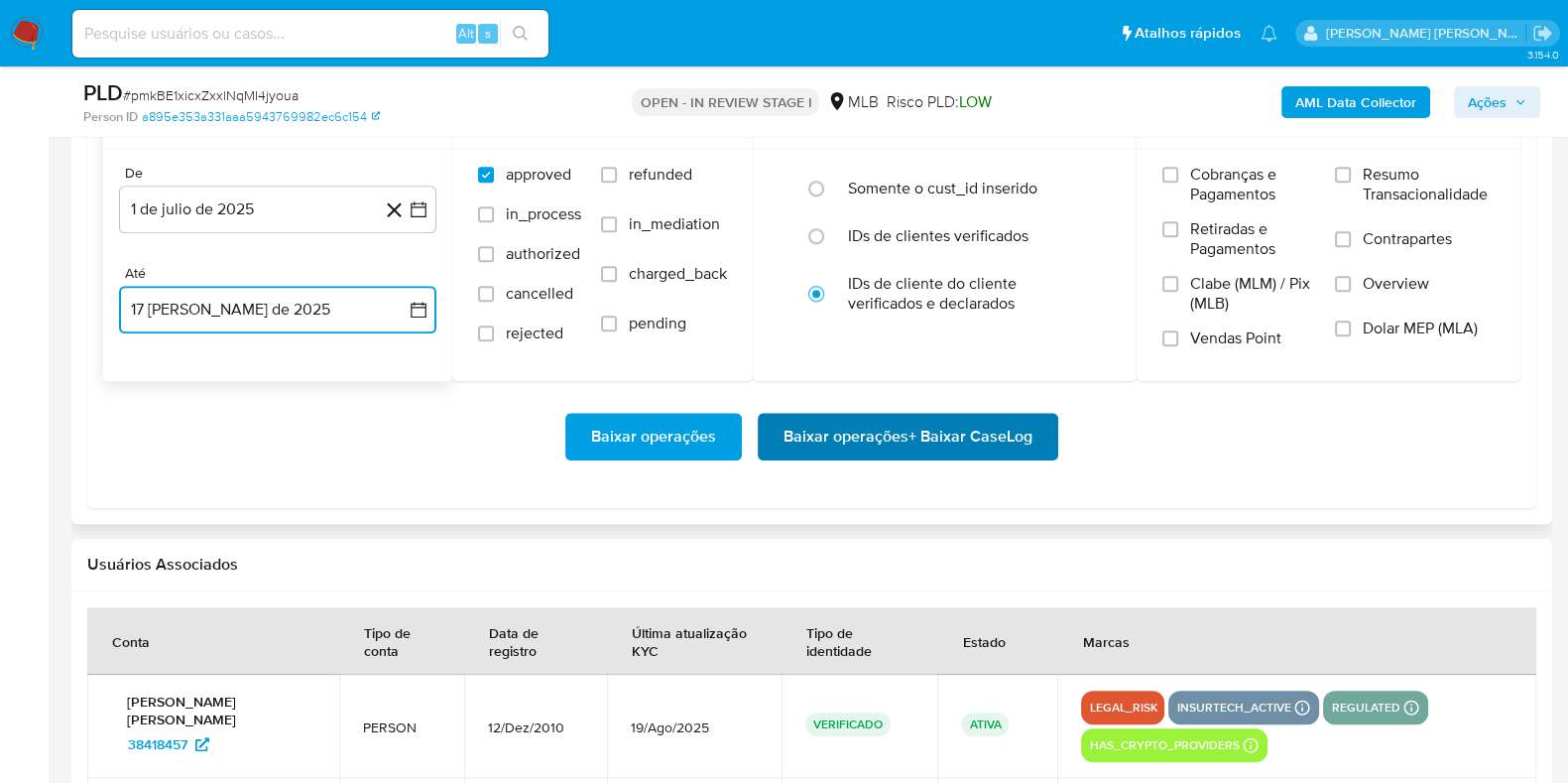
click at [898, 442] on span "Baixar operações + Baixar CaseLog" at bounding box center [908, 437] width 249 height 44
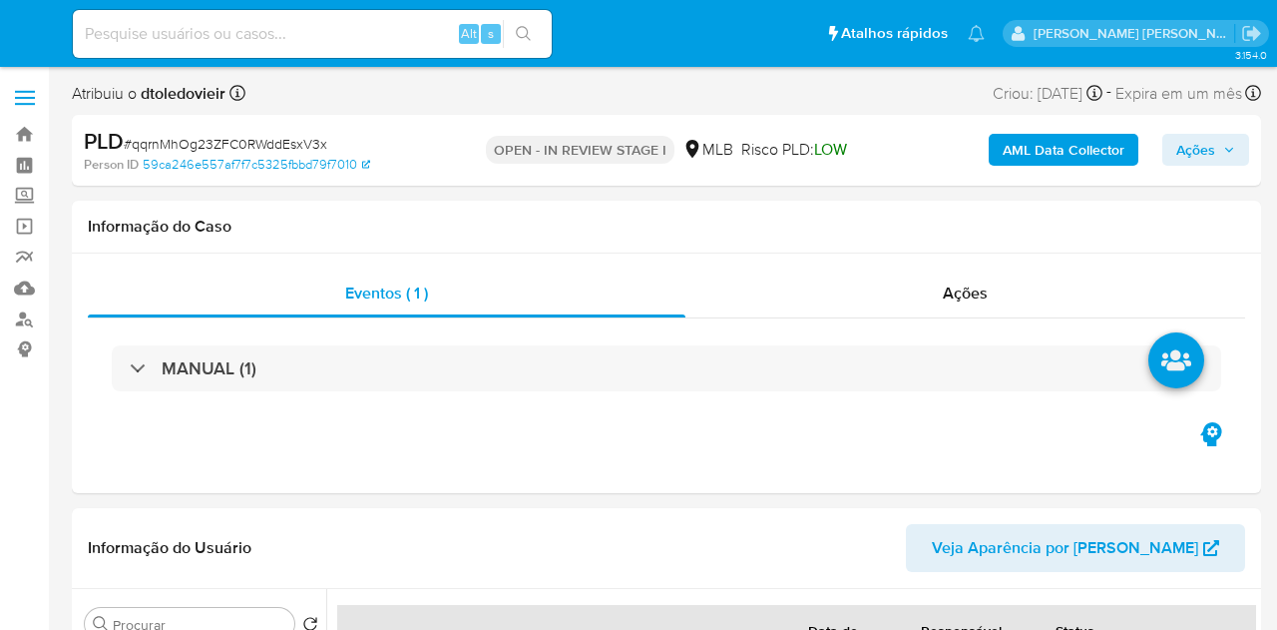
select select "10"
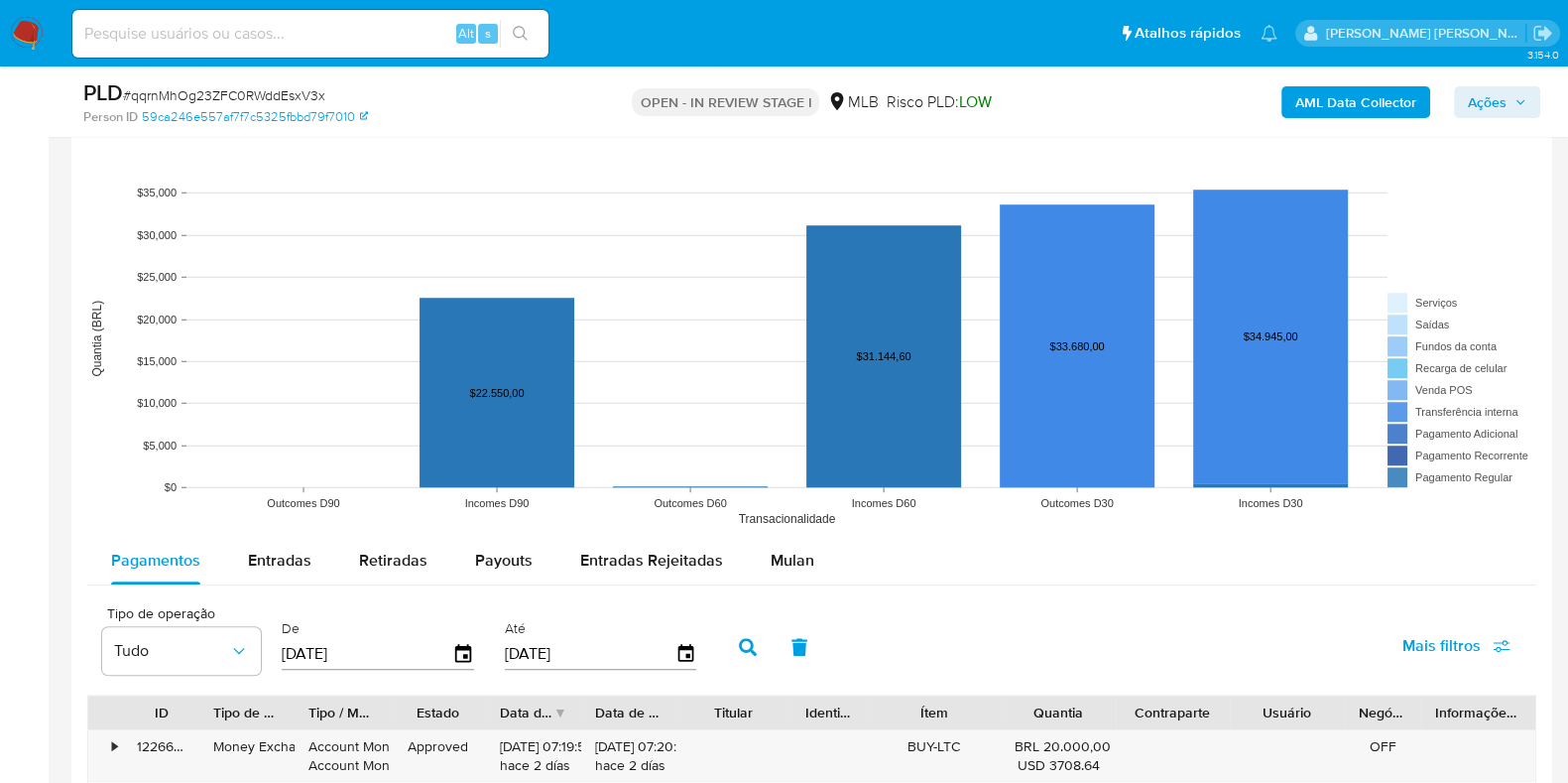
scroll to position [1860, 0]
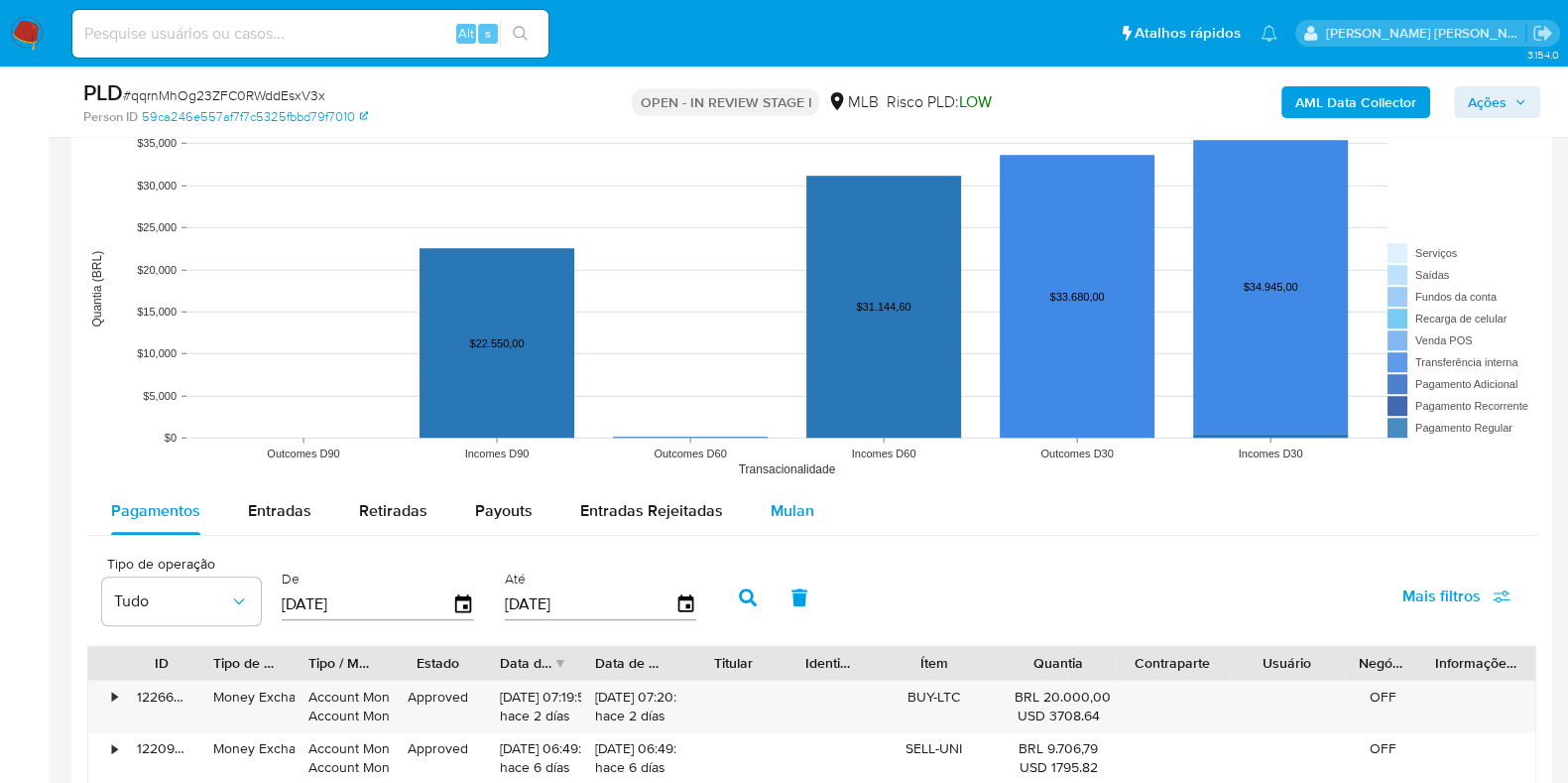
click at [771, 516] on span "Mulan" at bounding box center [792, 510] width 44 height 23
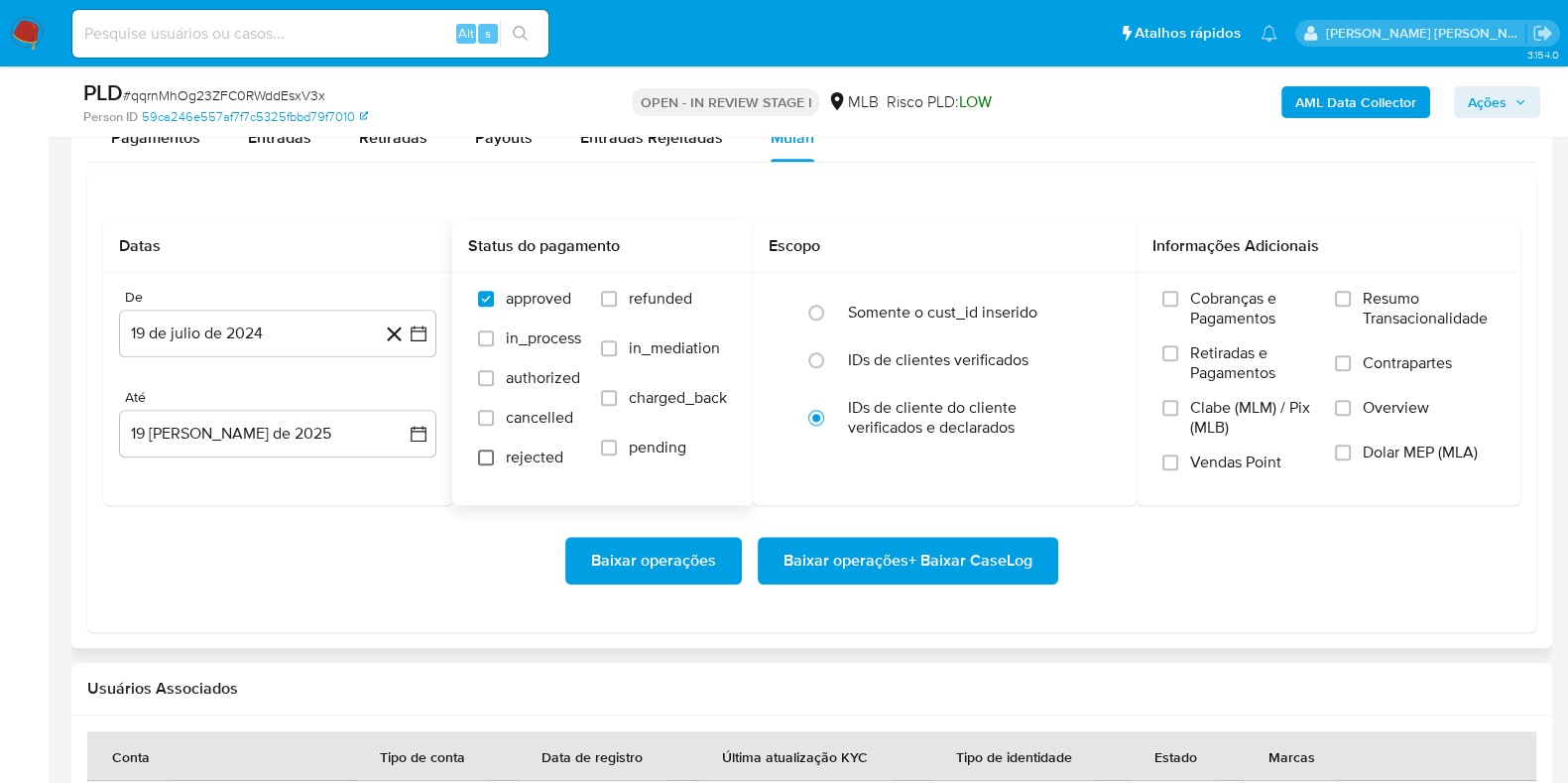
scroll to position [2357, 0]
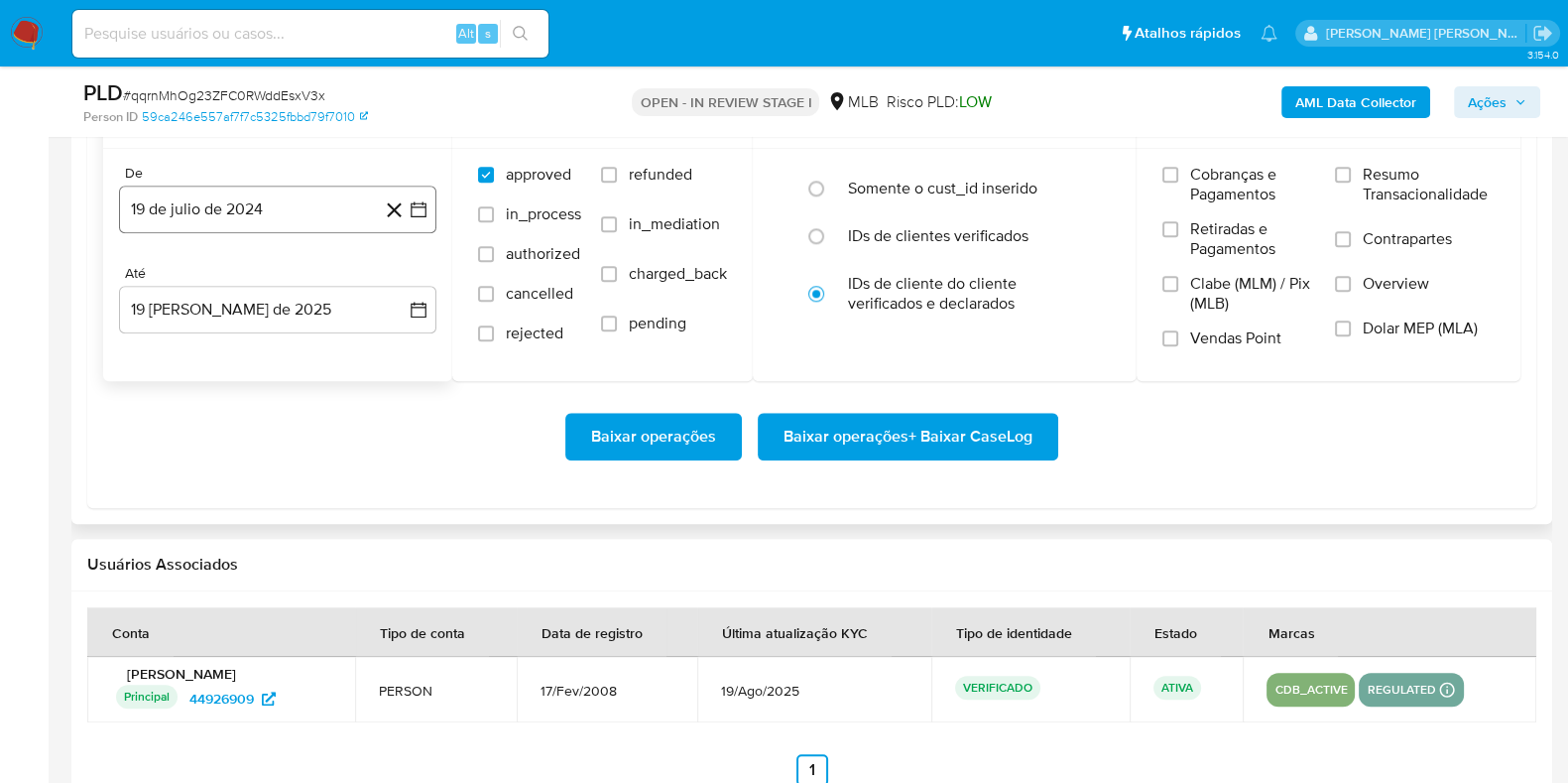
click at [271, 200] on button "19 de julio de 2024" at bounding box center [277, 210] width 317 height 48
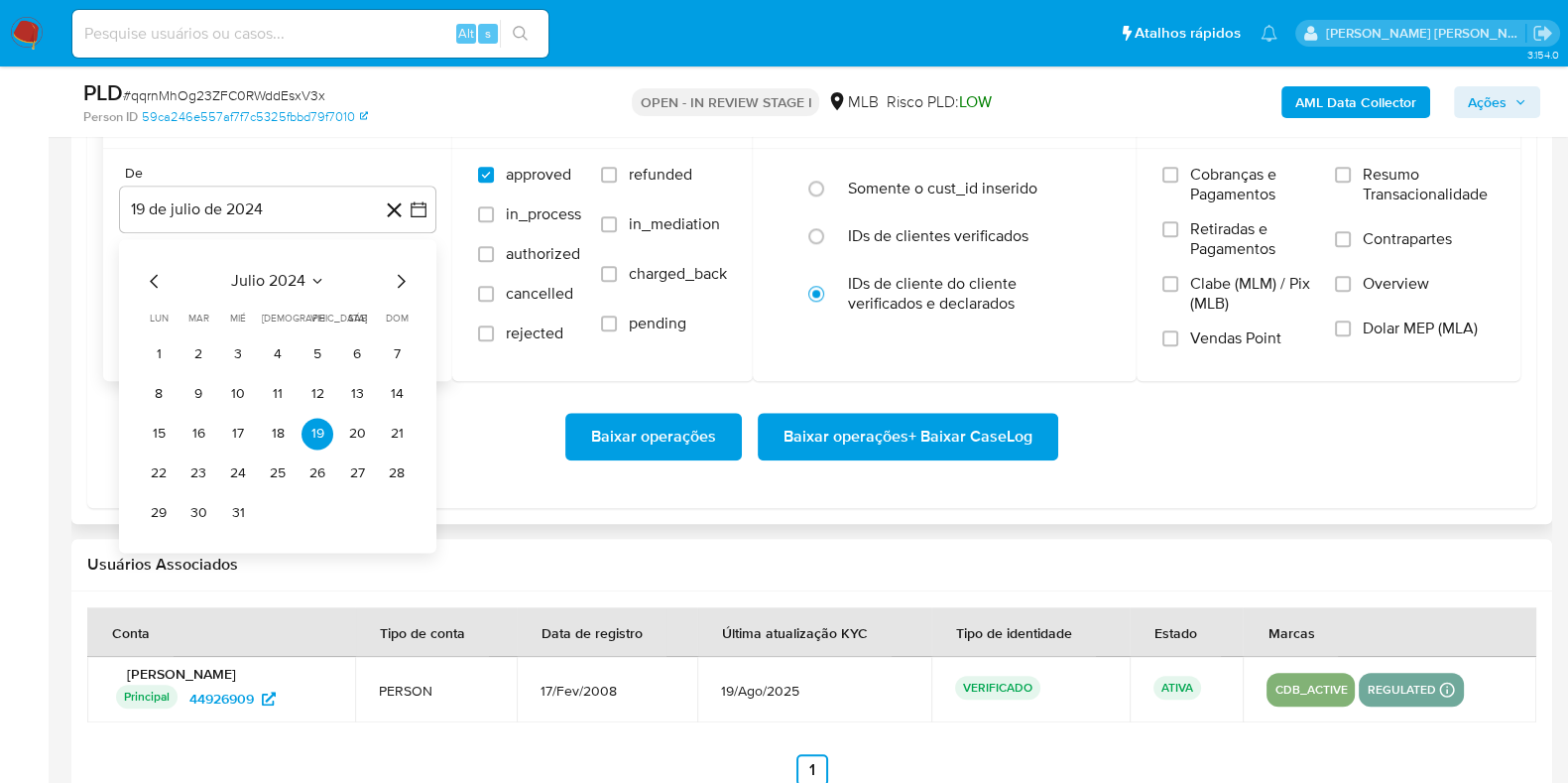
click at [398, 283] on icon "Mes siguiente" at bounding box center [401, 281] width 24 height 24
click at [398, 282] on icon "Mes siguiente" at bounding box center [401, 281] width 24 height 24
click at [402, 282] on icon "Mes siguiente" at bounding box center [402, 281] width 8 height 14
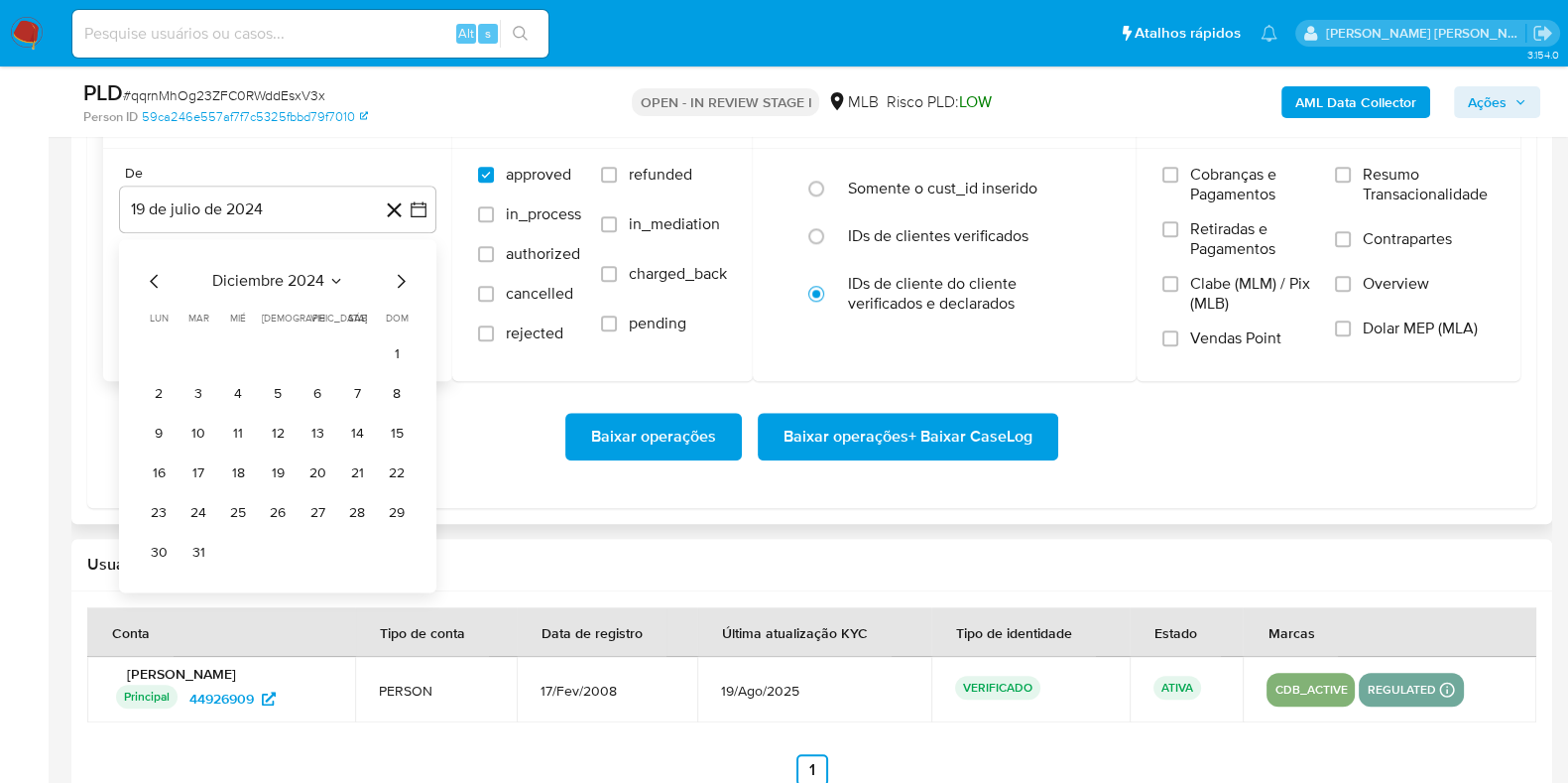
click at [402, 282] on icon "Mes siguiente" at bounding box center [402, 281] width 8 height 14
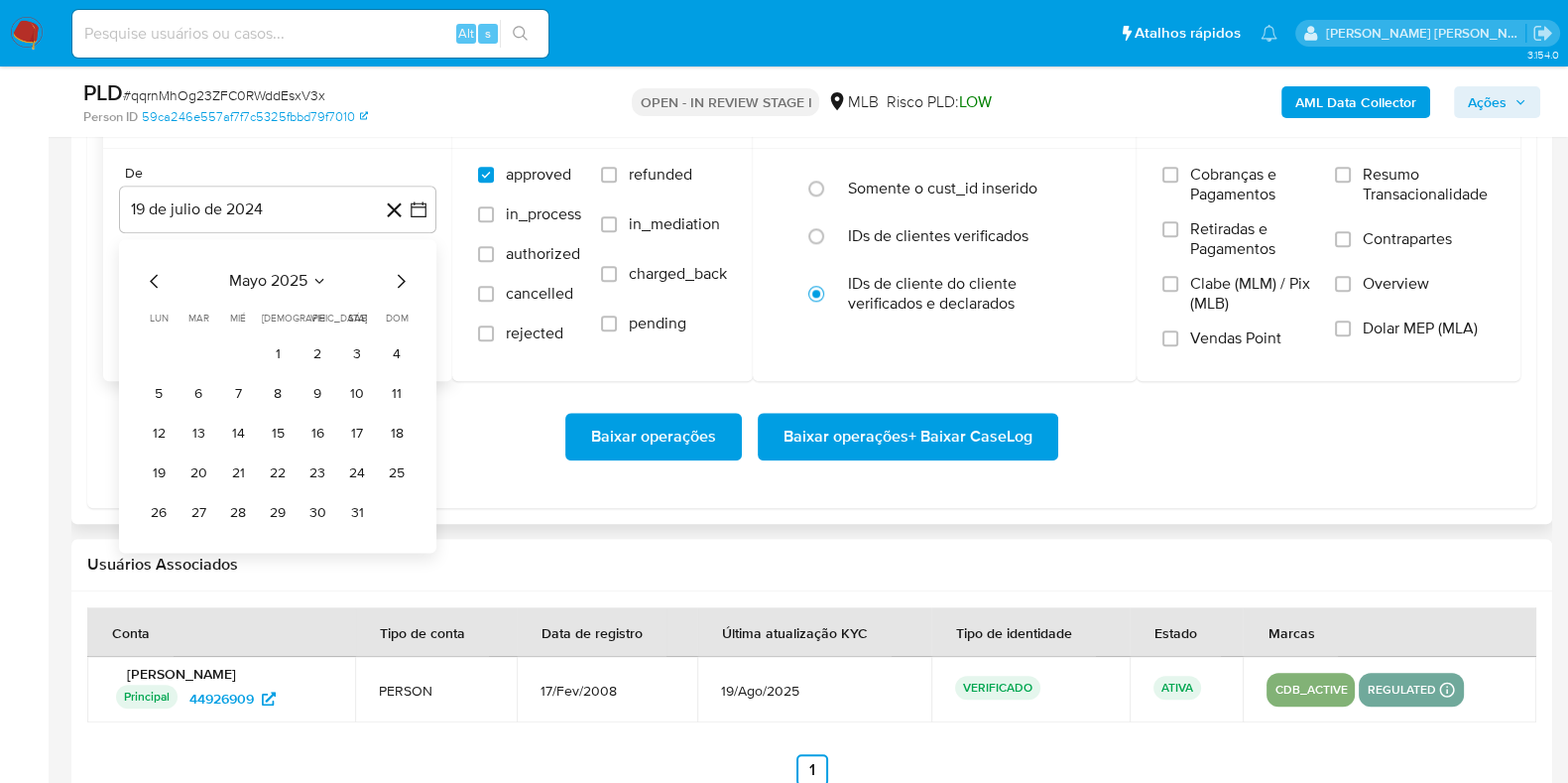
click at [402, 282] on icon "Mes siguiente" at bounding box center [401, 281] width 24 height 24
click at [407, 282] on icon "Mes siguiente" at bounding box center [401, 281] width 24 height 24
drag, startPoint x: 204, startPoint y: 352, endPoint x: 250, endPoint y: 314, distance: 59.7
click at [205, 352] on button "1" at bounding box center [199, 354] width 32 height 32
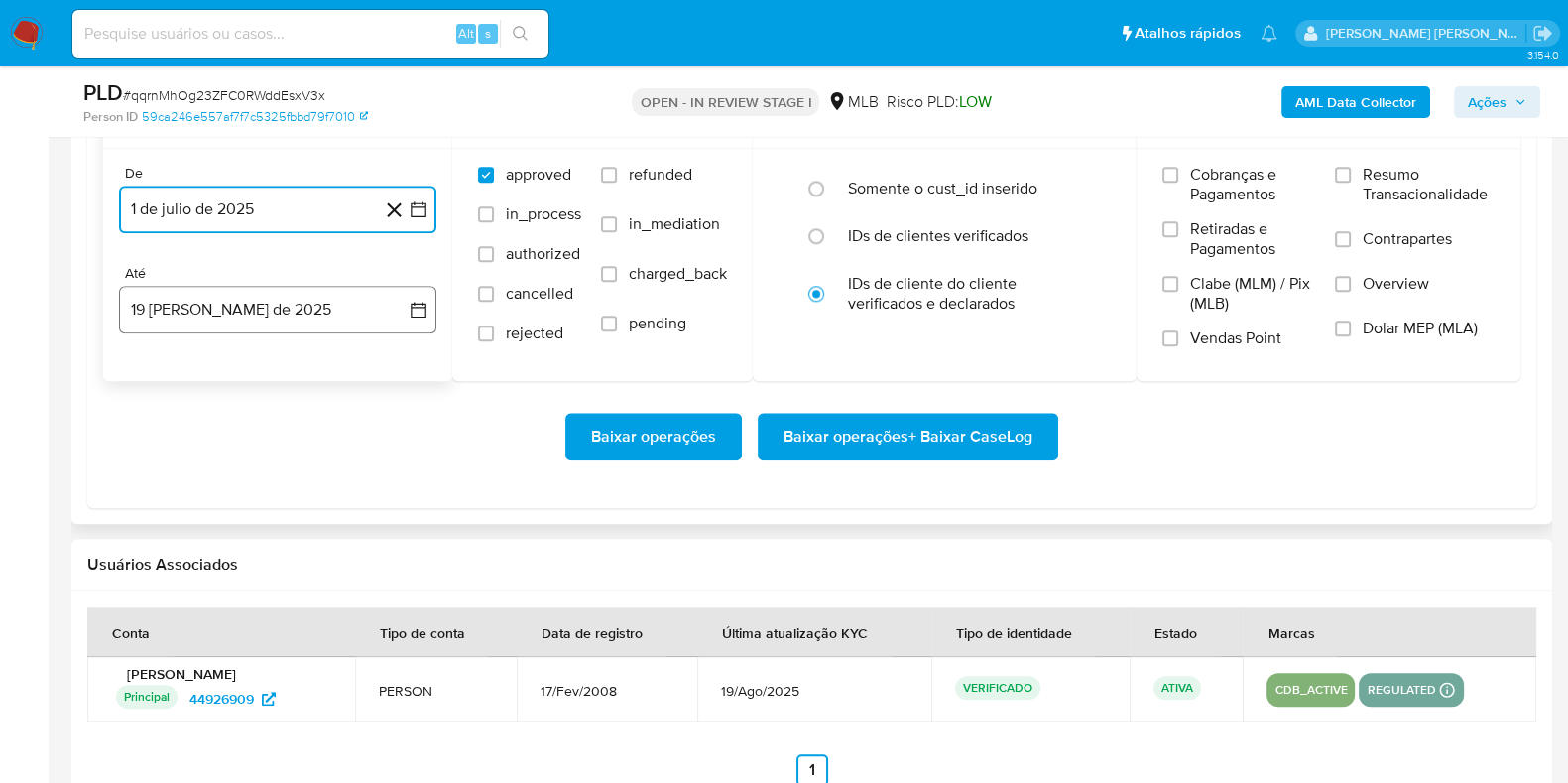
click at [268, 293] on button "19 de agosto de 2025" at bounding box center [277, 309] width 317 height 48
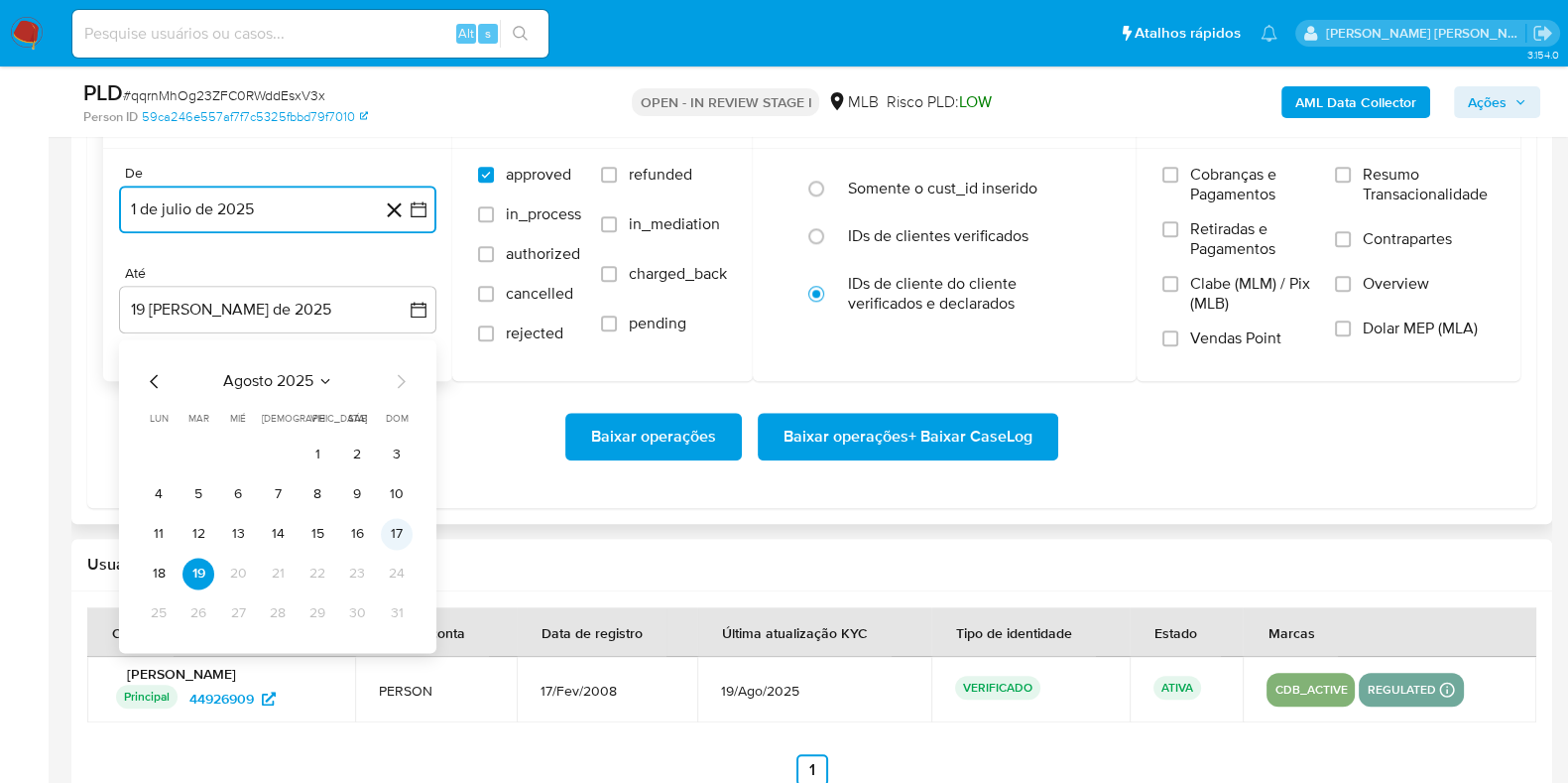
click at [402, 533] on button "17" at bounding box center [397, 534] width 32 height 32
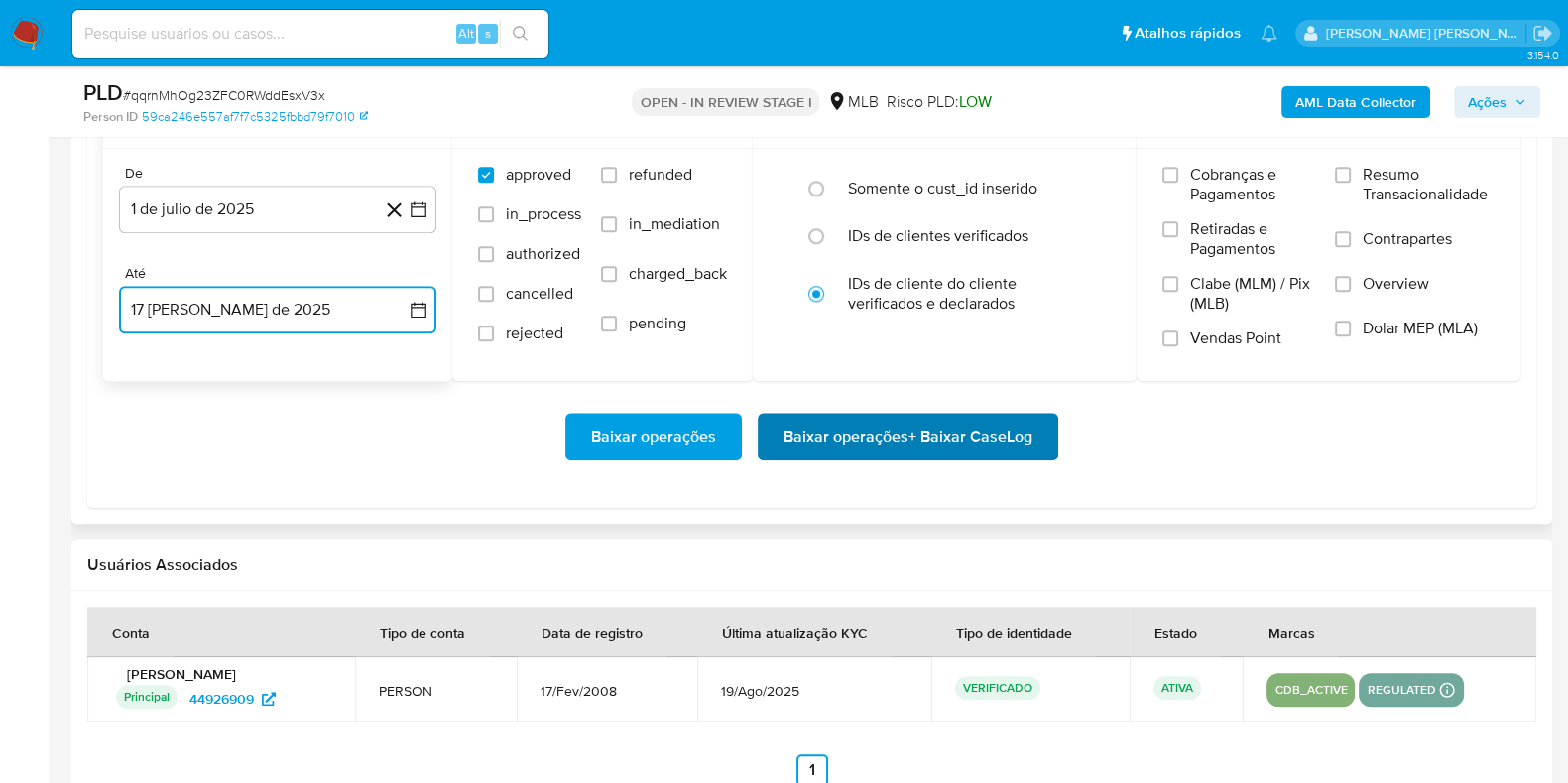
click at [768, 449] on button "Baixar operações + Baixar CaseLog" at bounding box center [908, 437] width 300 height 48
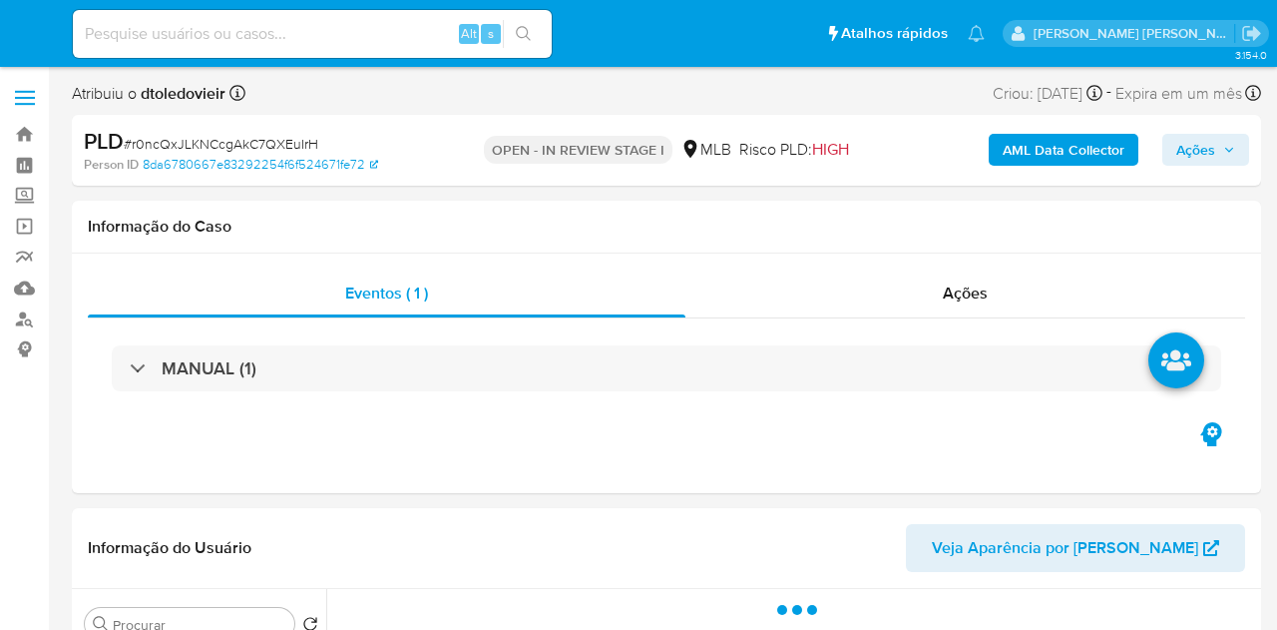
select select "10"
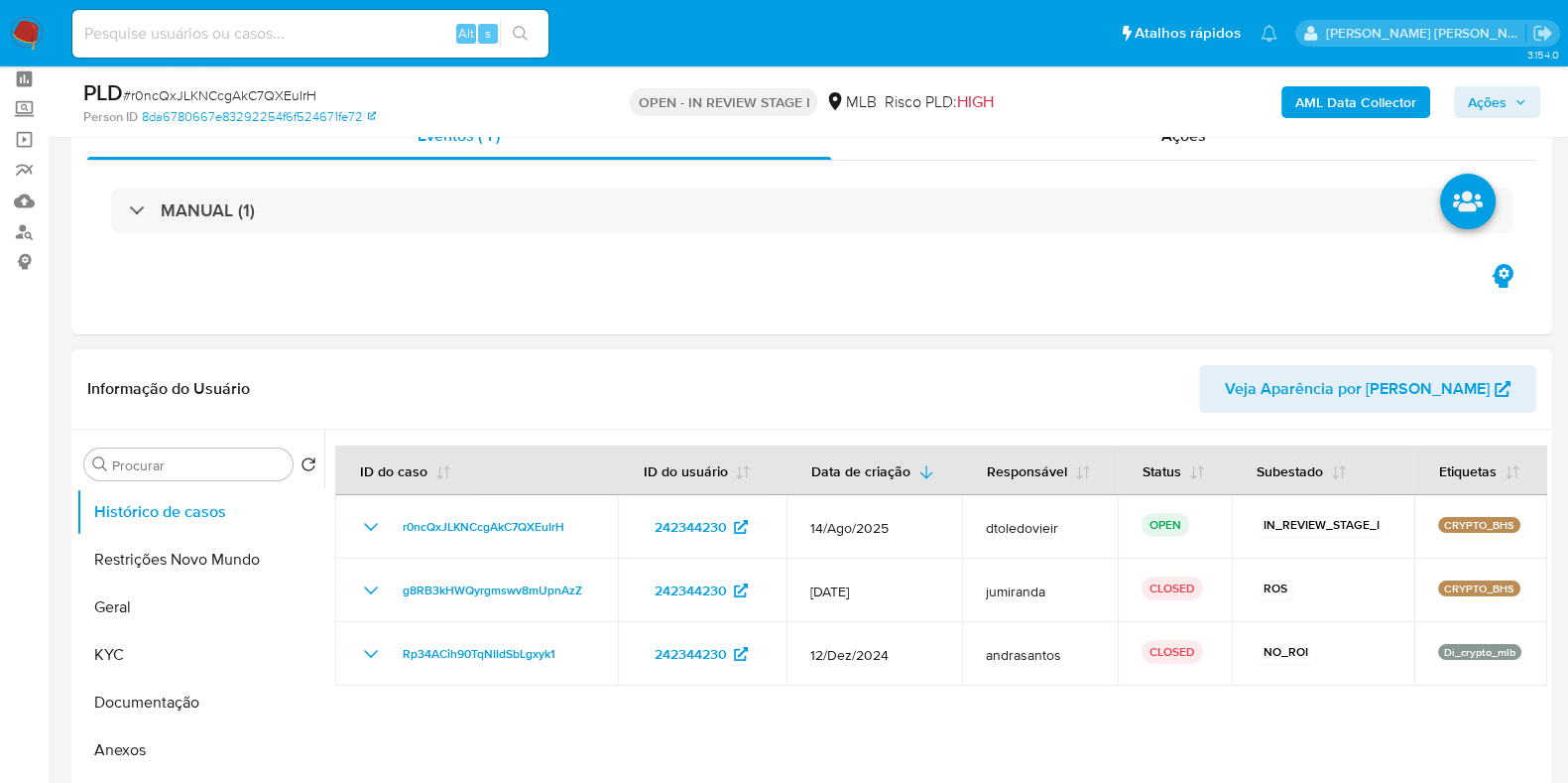
scroll to position [123, 0]
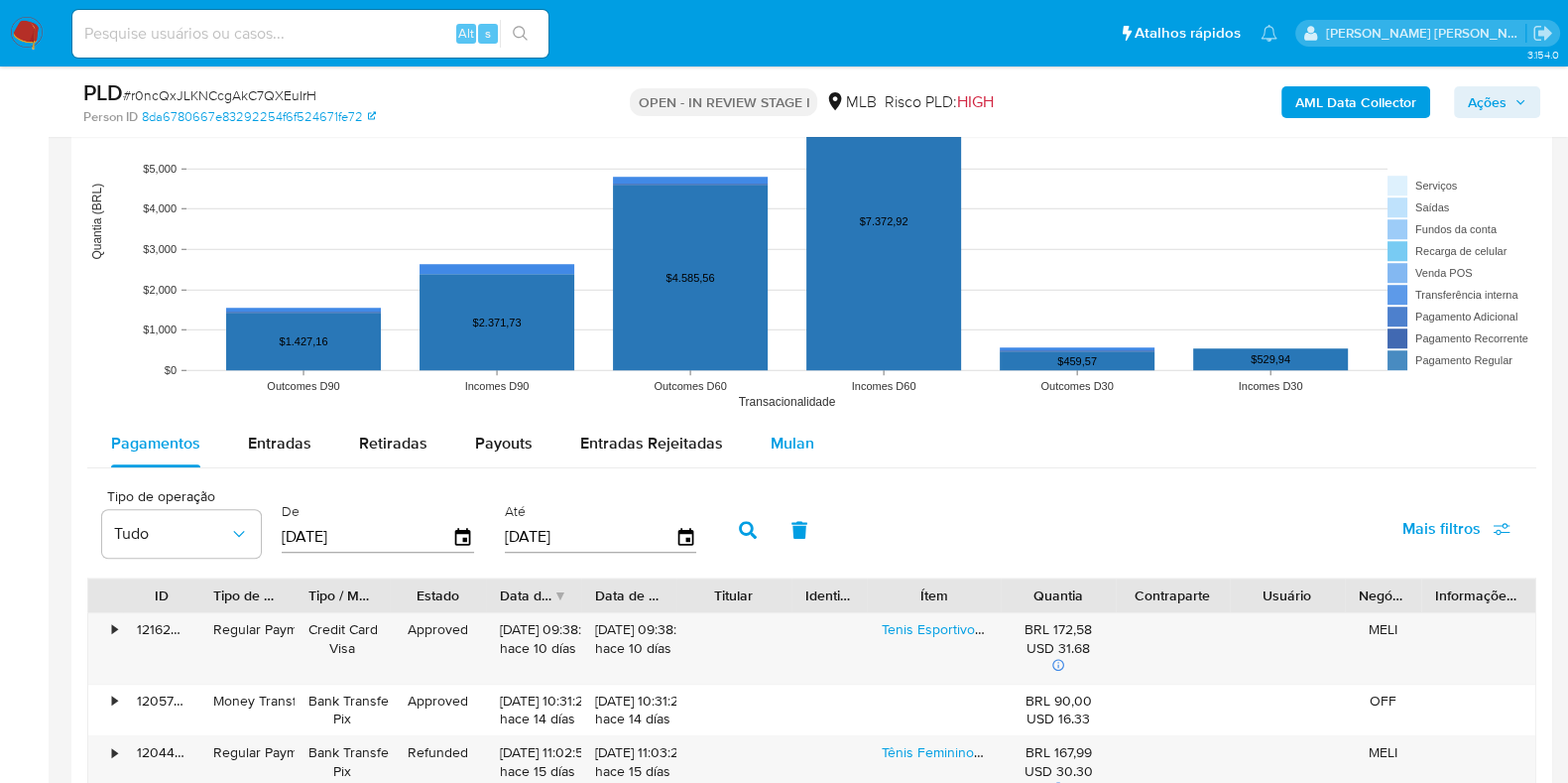
click at [805, 438] on span "Mulan" at bounding box center [792, 443] width 44 height 23
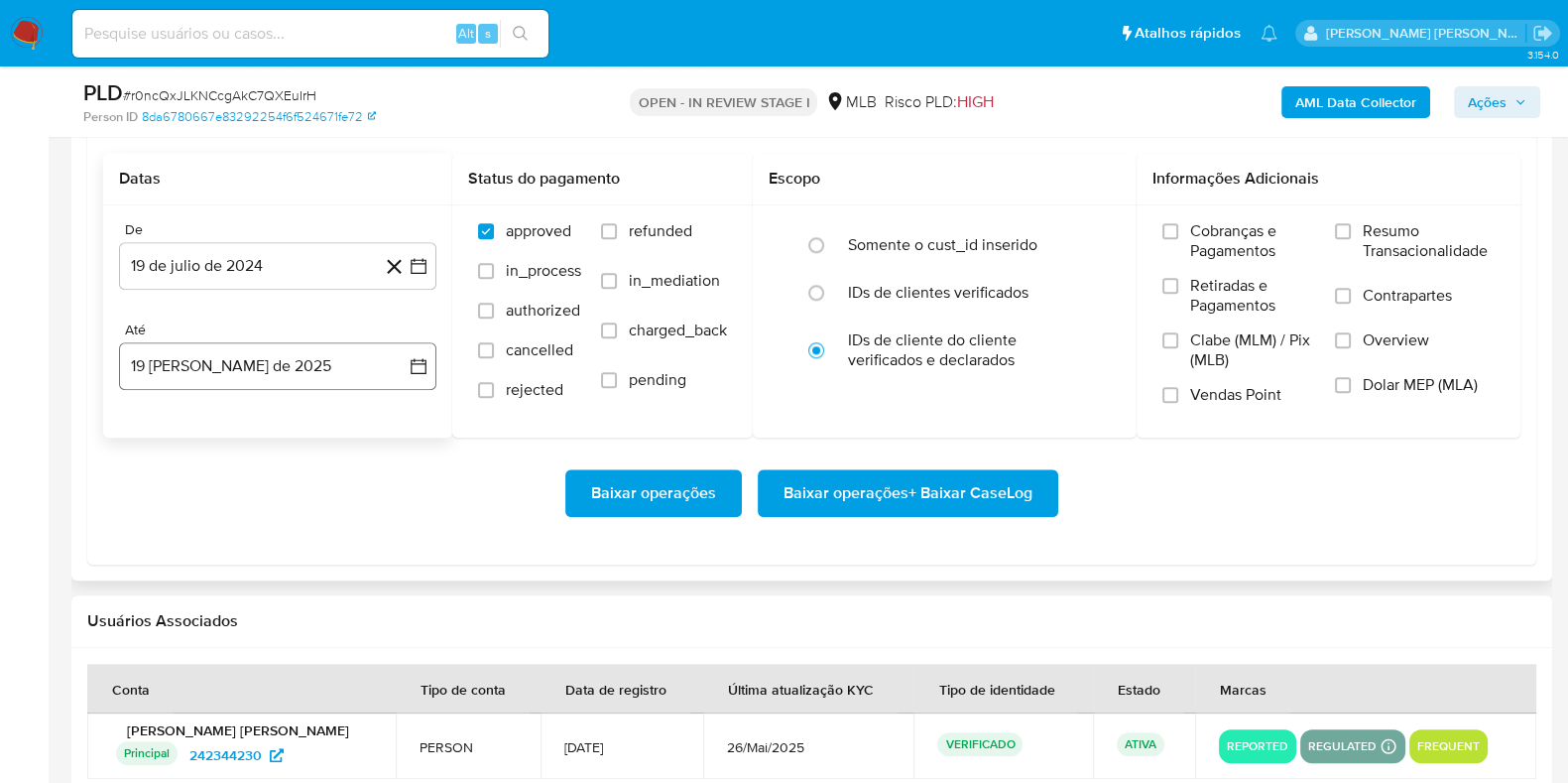
scroll to position [2357, 0]
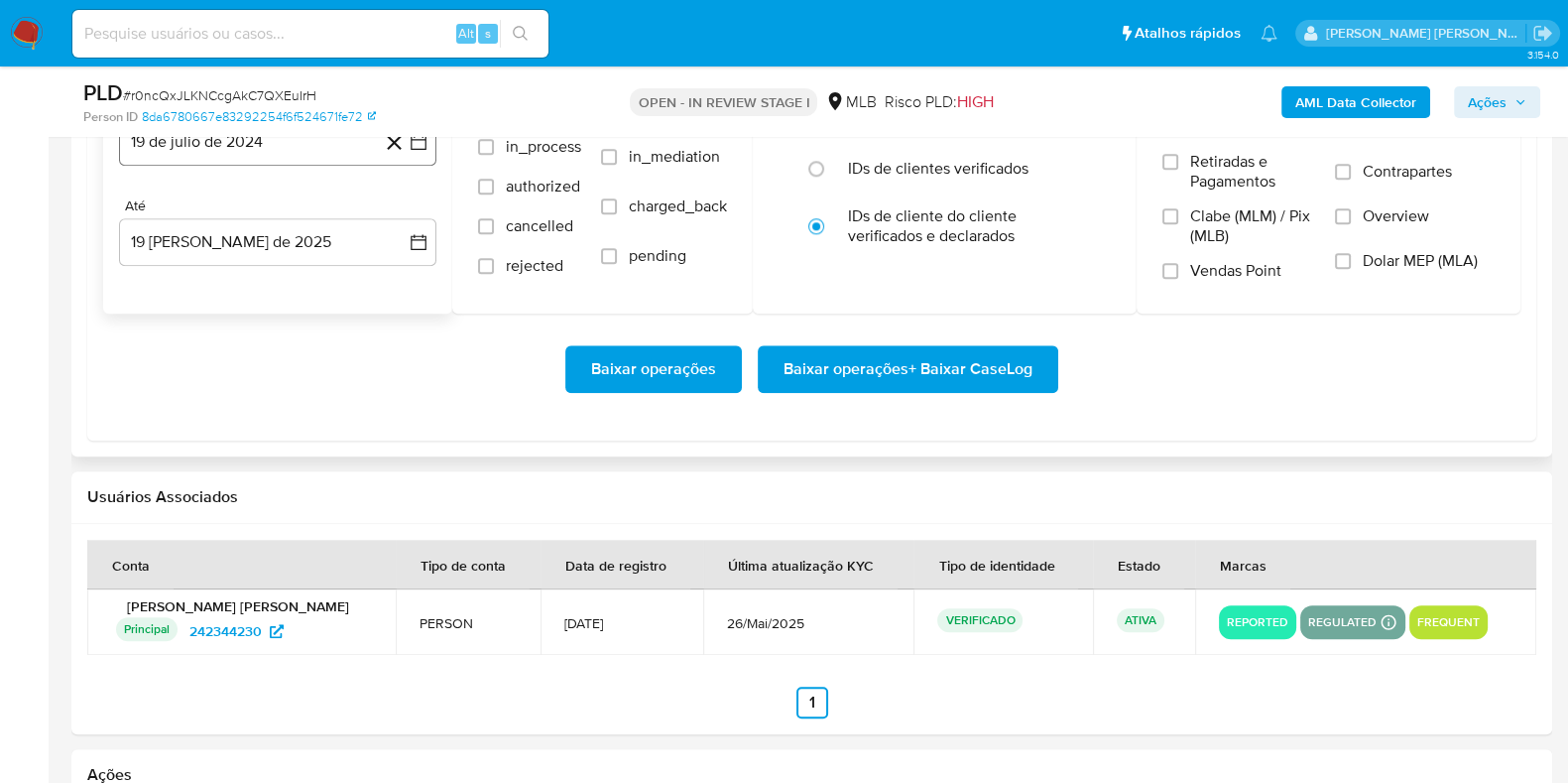
click at [258, 151] on button "19 de julio de 2024" at bounding box center [277, 142] width 317 height 48
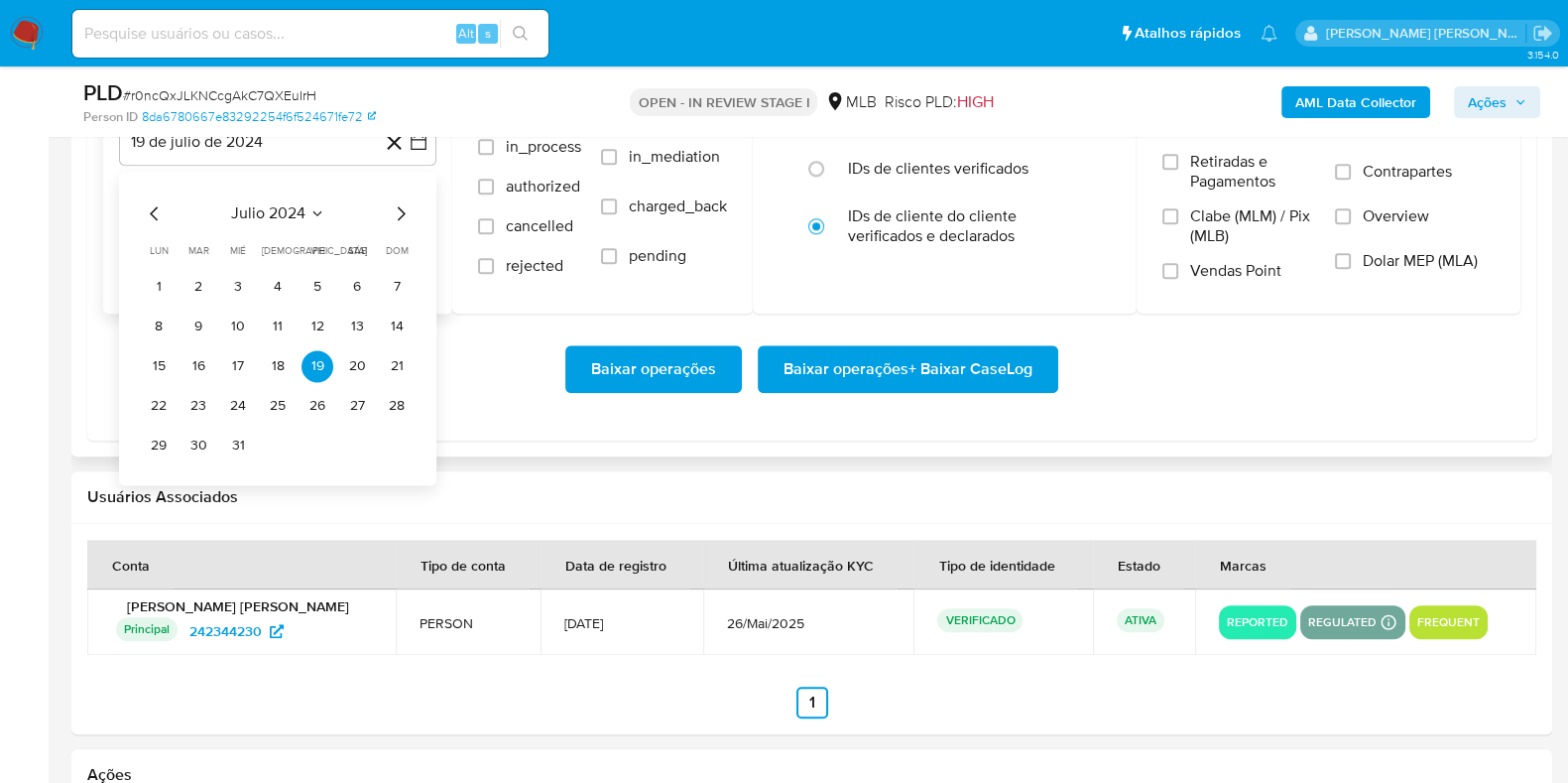
click at [385, 203] on div "julio 2024" at bounding box center [277, 214] width 269 height 24
click at [397, 211] on icon "Mes siguiente" at bounding box center [401, 214] width 24 height 24
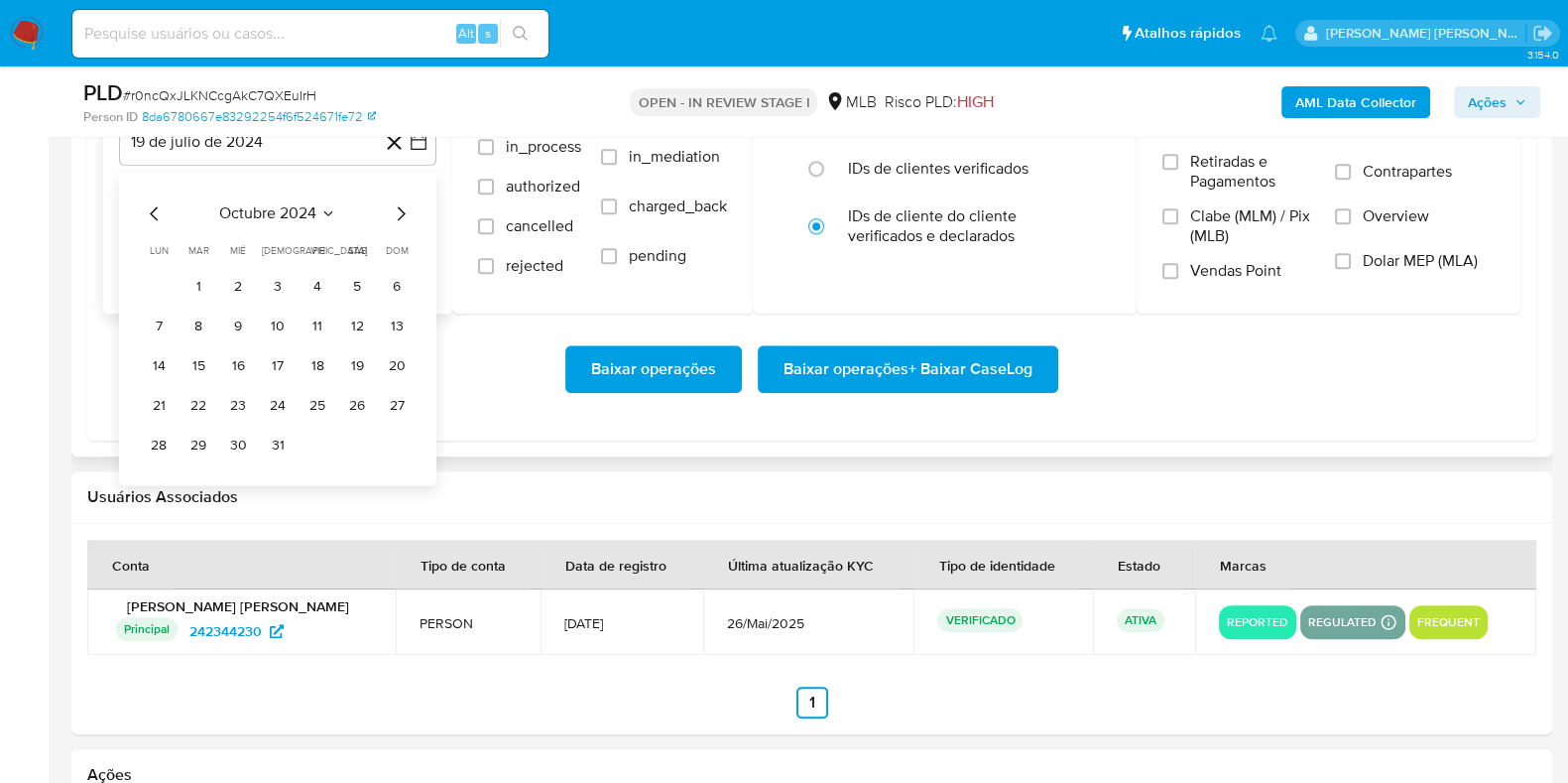
click at [401, 210] on icon "Mes siguiente" at bounding box center [401, 214] width 24 height 24
click at [403, 210] on icon "Mes siguiente" at bounding box center [401, 214] width 24 height 24
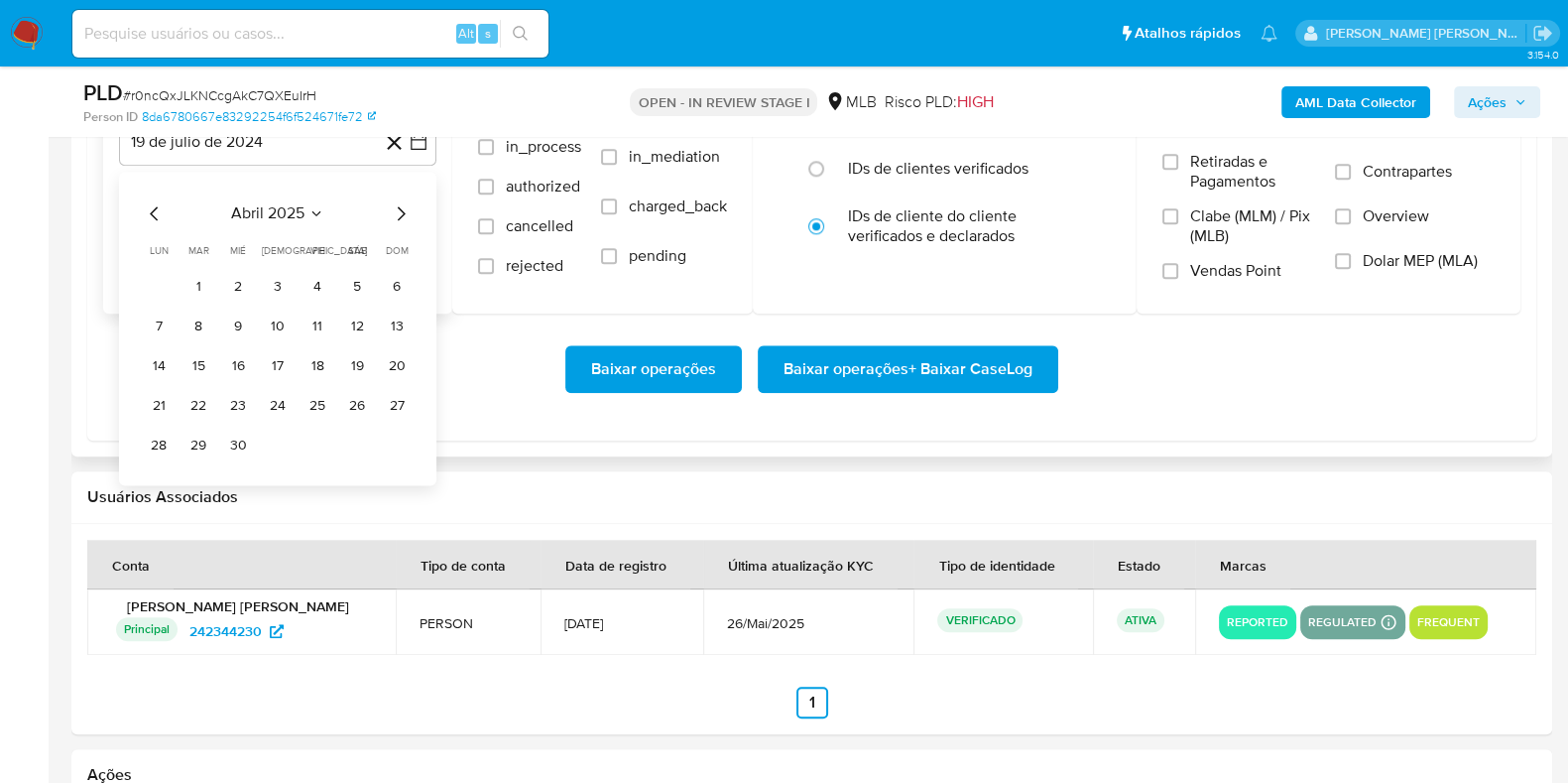
click at [403, 210] on icon "Mes siguiente" at bounding box center [401, 214] width 24 height 24
click at [407, 206] on icon "Mes siguiente" at bounding box center [401, 214] width 24 height 24
click at [207, 284] on button "1" at bounding box center [199, 287] width 32 height 32
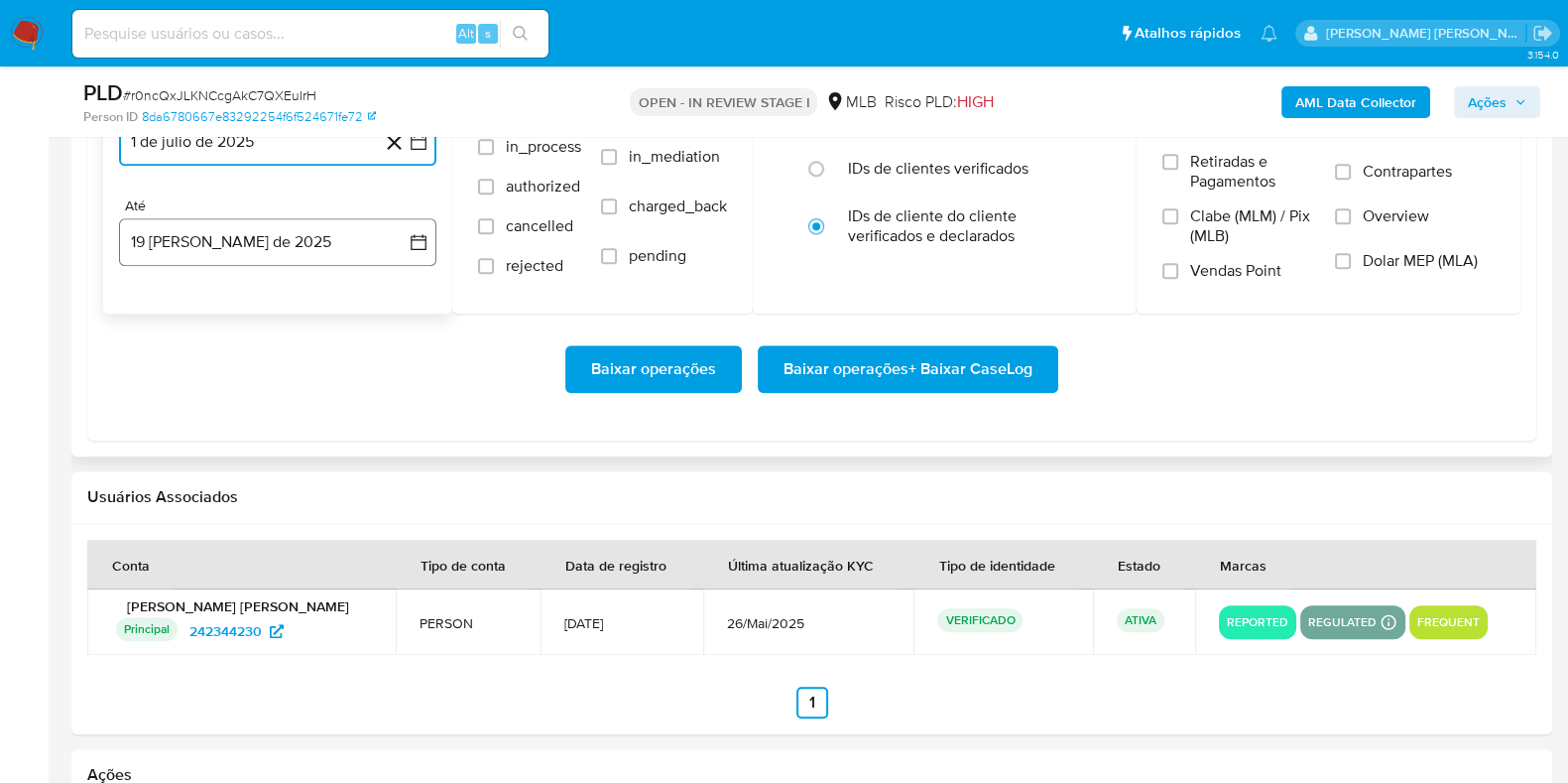
click at [218, 250] on button "19 de agosto de 2025" at bounding box center [277, 242] width 317 height 48
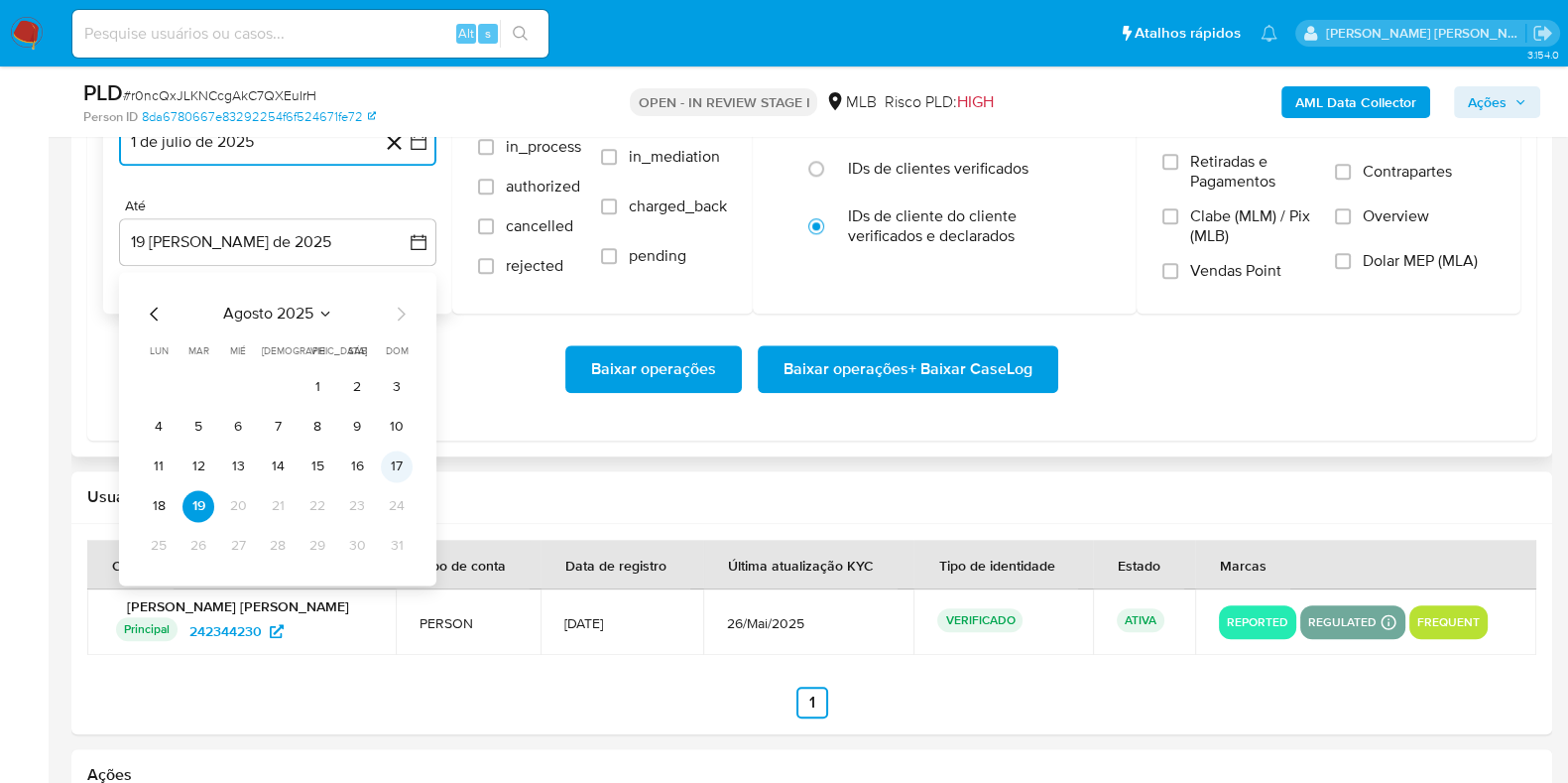
click at [400, 459] on button "17" at bounding box center [397, 467] width 32 height 32
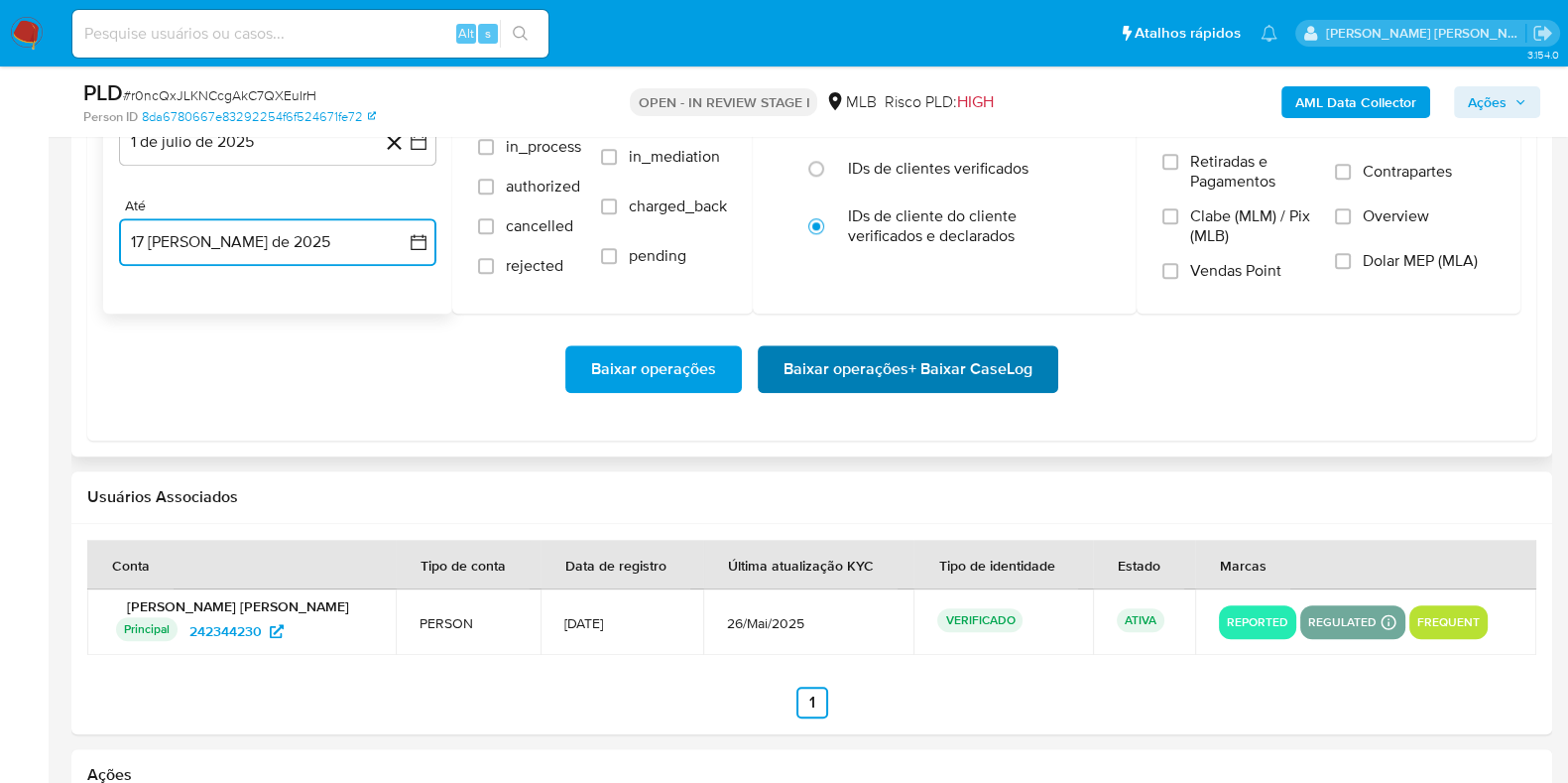
click at [815, 379] on span "Baixar operações + Baixar CaseLog" at bounding box center [908, 369] width 249 height 44
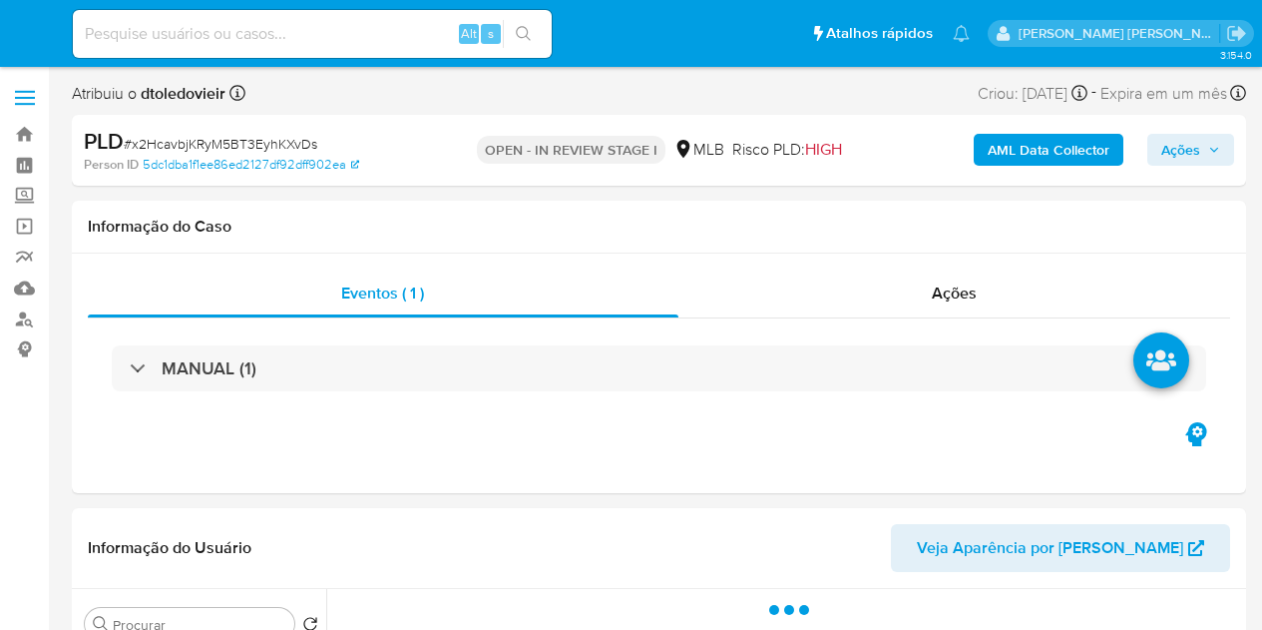
select select "10"
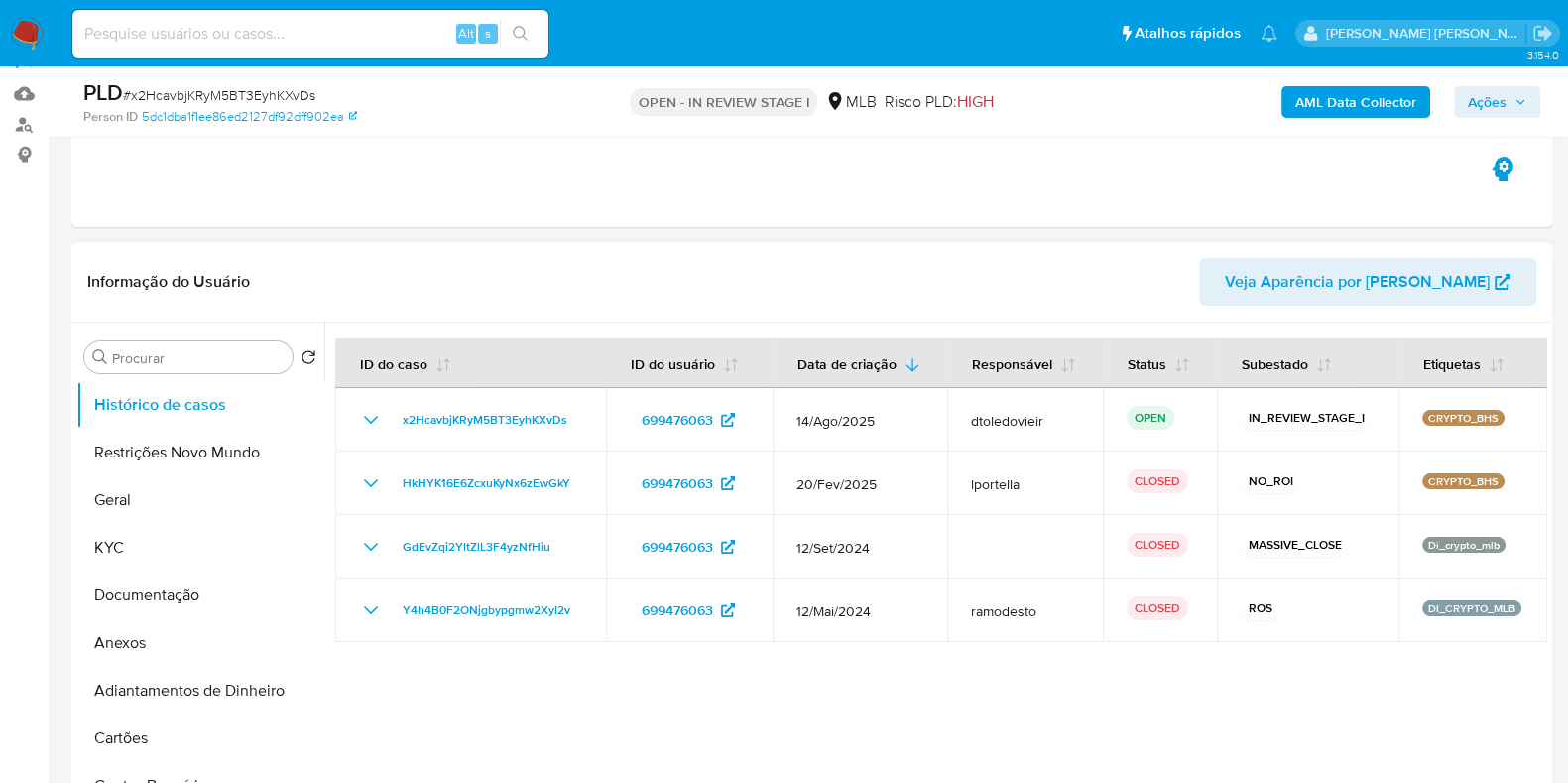
scroll to position [247, 0]
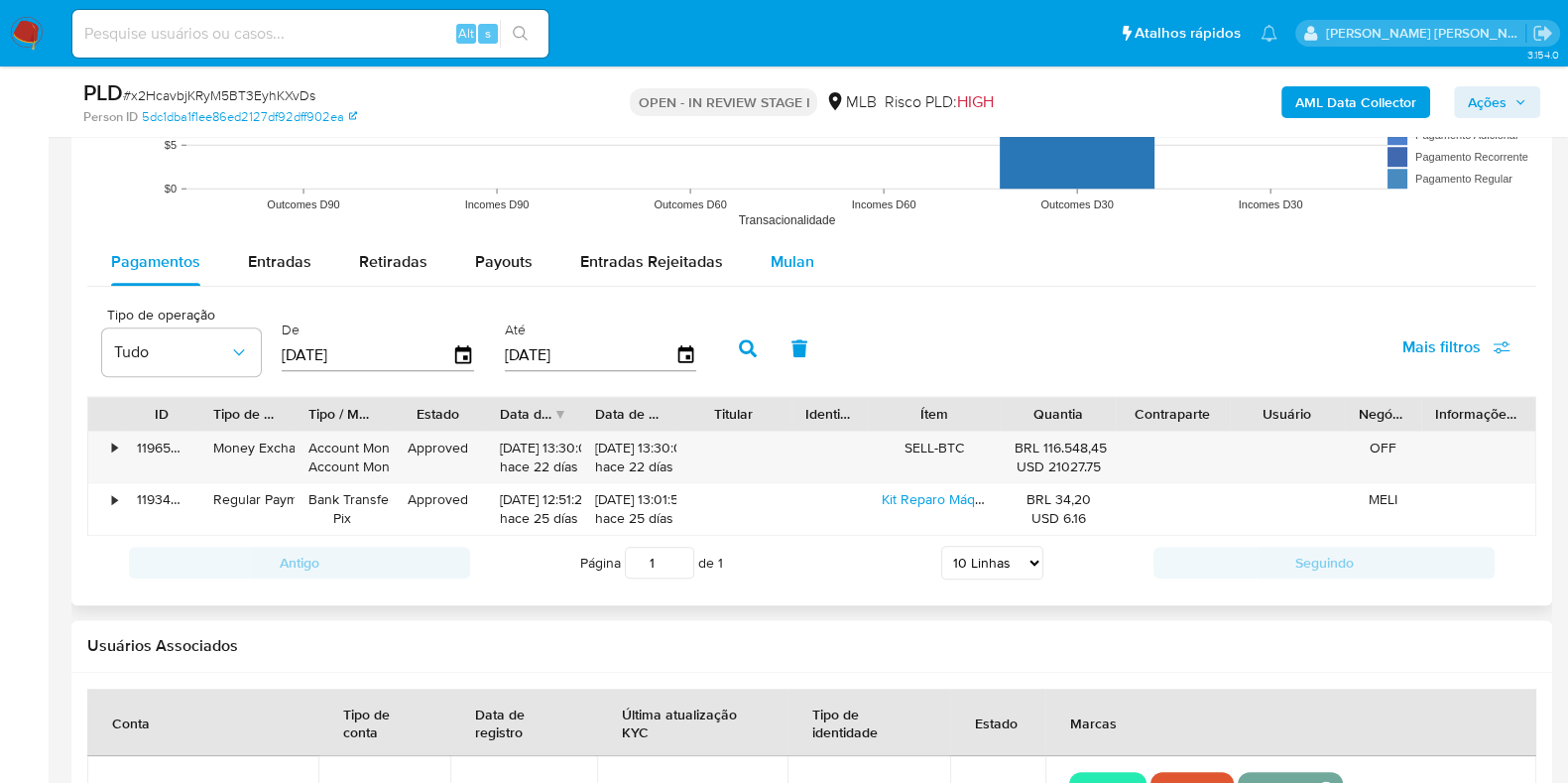
click at [772, 238] on div "Mulan" at bounding box center [792, 262] width 44 height 48
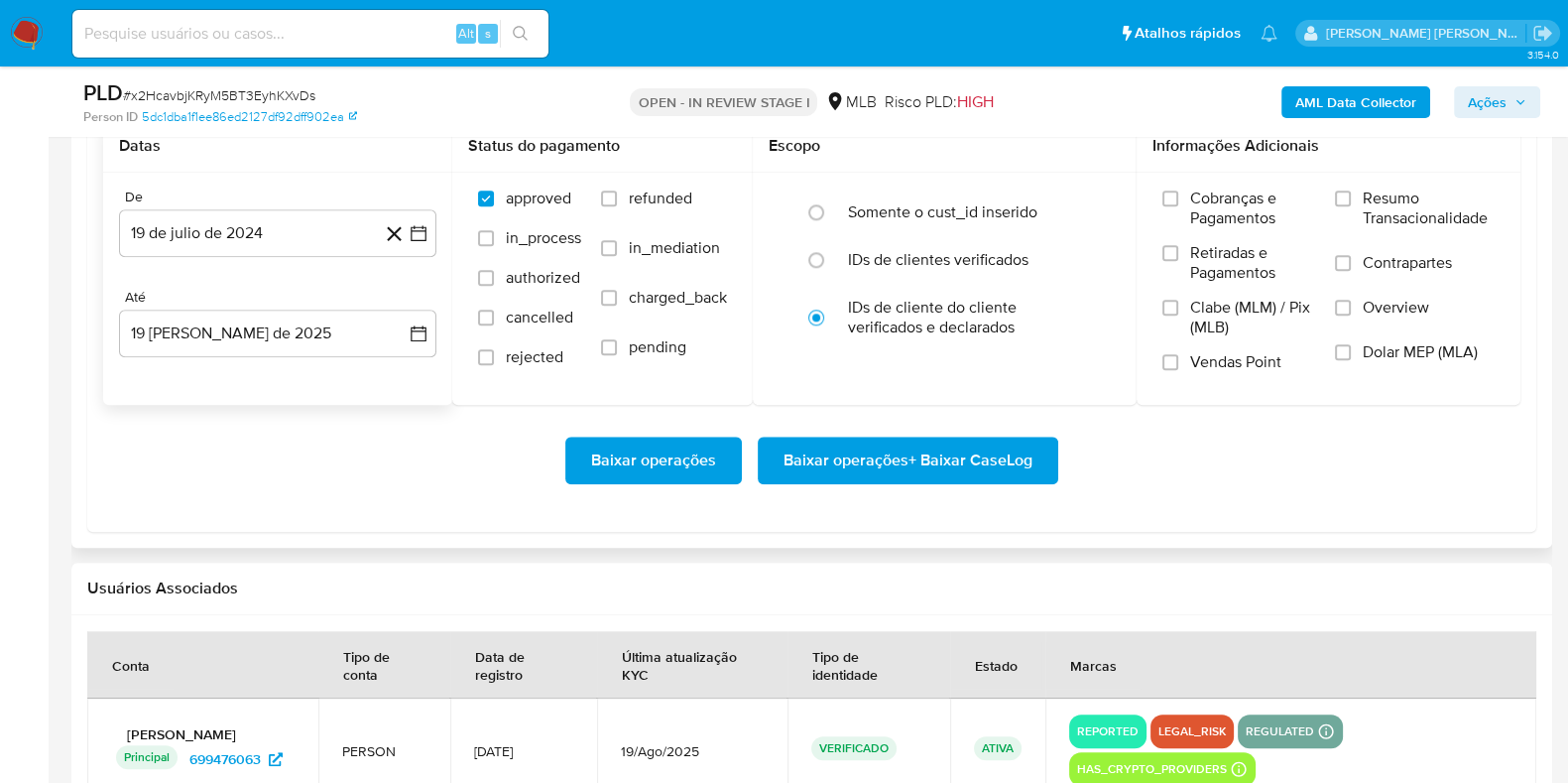
scroll to position [2357, 0]
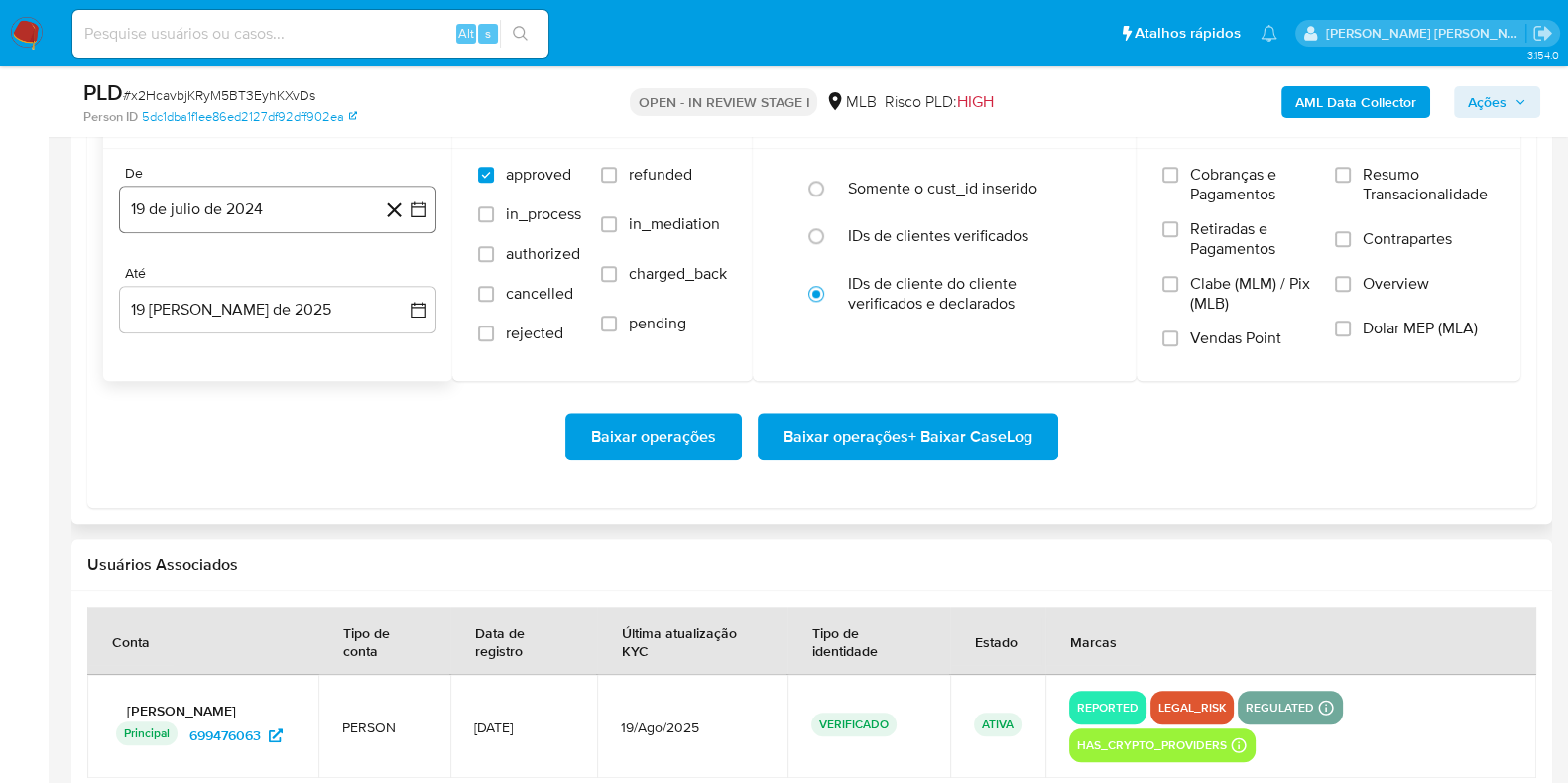
click at [271, 220] on button "19 de julio de 2024" at bounding box center [277, 210] width 317 height 48
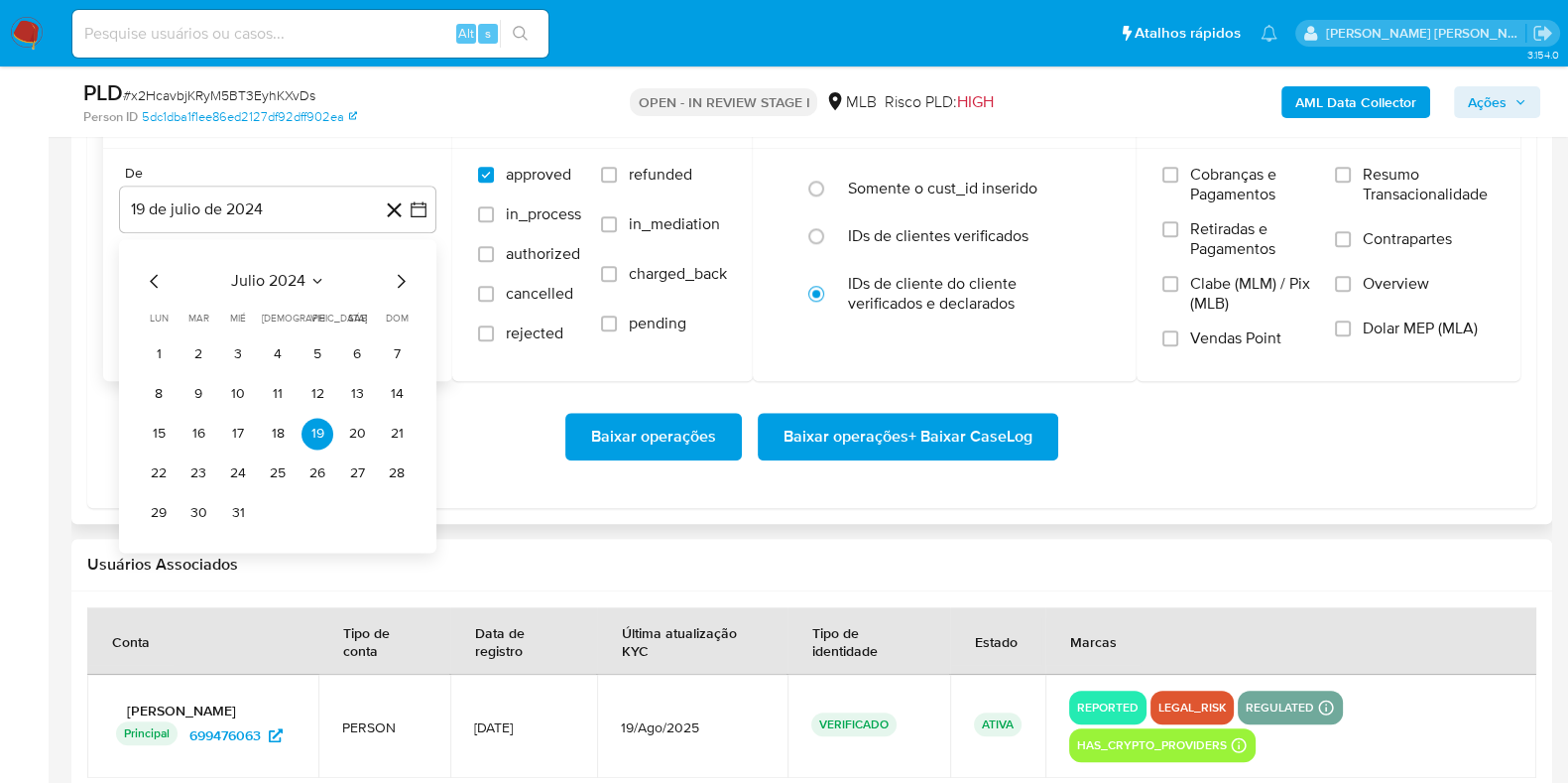
click at [387, 275] on div "julio 2024" at bounding box center [277, 281] width 269 height 24
click at [387, 274] on div "julio 2024" at bounding box center [277, 281] width 269 height 24
click at [393, 280] on icon "Mes siguiente" at bounding box center [401, 281] width 24 height 24
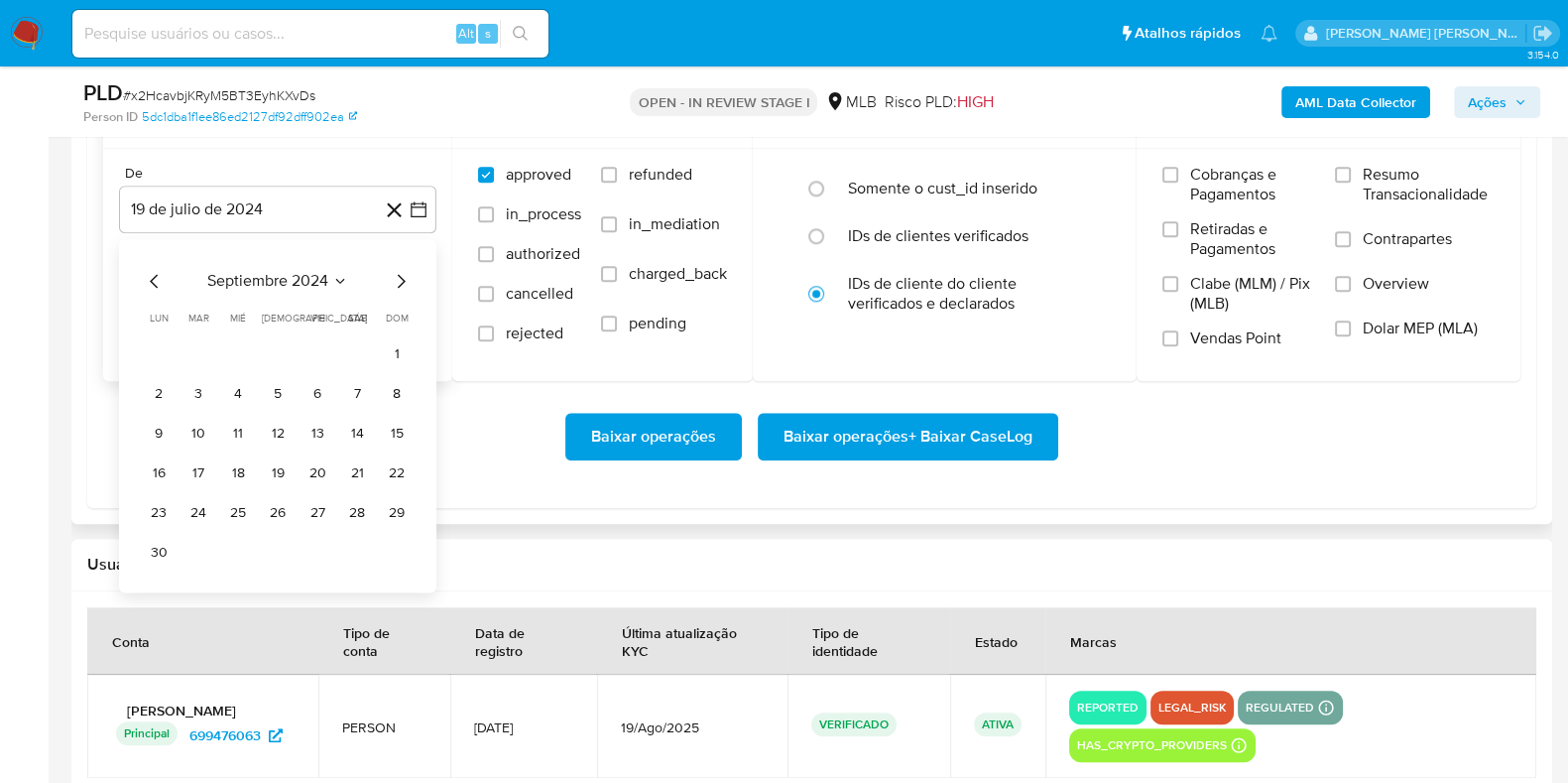
click at [398, 278] on icon "Mes siguiente" at bounding box center [401, 281] width 24 height 24
click at [399, 277] on icon "Mes siguiente" at bounding box center [401, 281] width 24 height 24
click at [402, 274] on icon "Mes siguiente" at bounding box center [401, 281] width 24 height 24
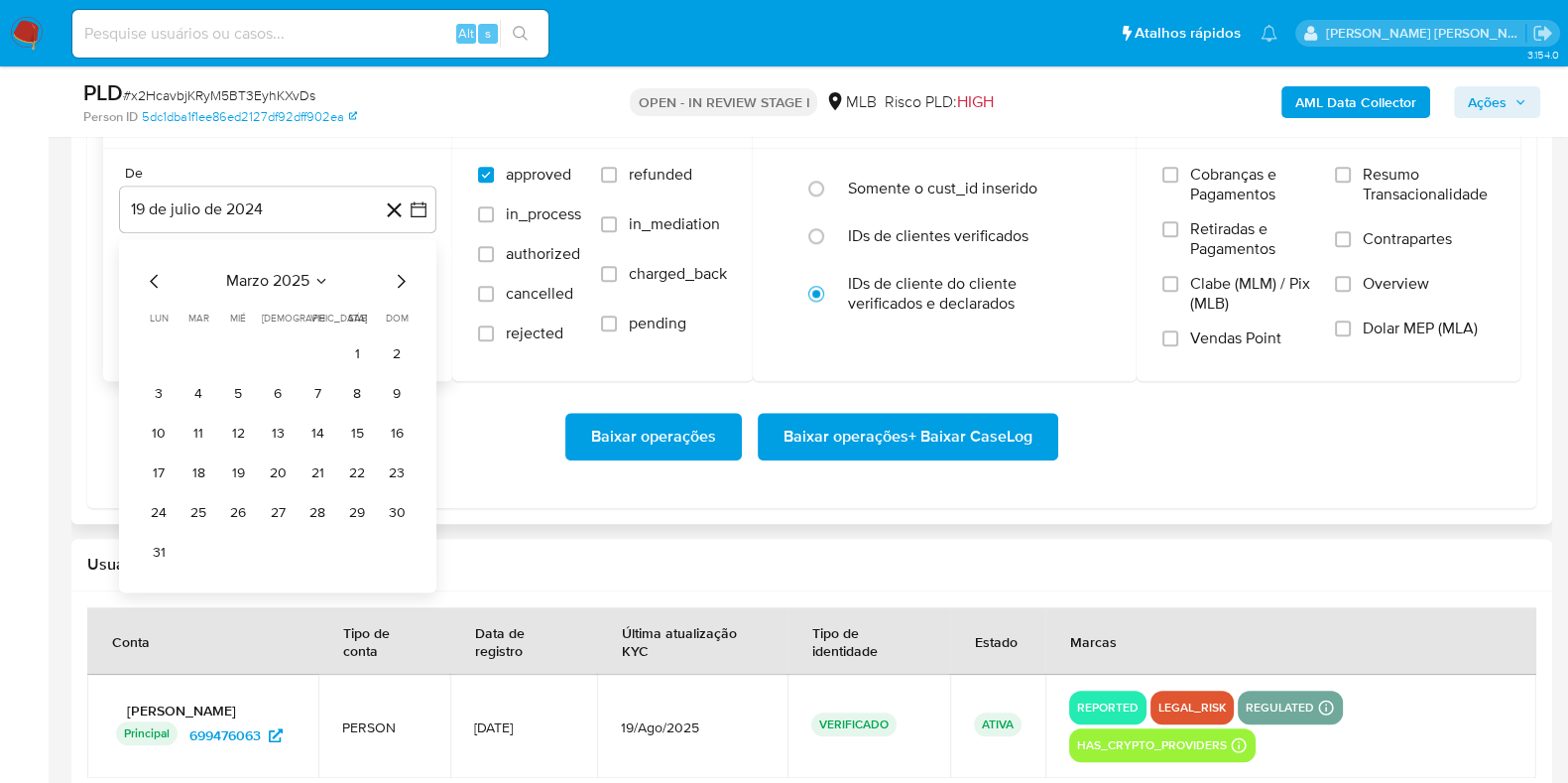
click at [402, 274] on icon "Mes siguiente" at bounding box center [401, 281] width 24 height 24
click at [405, 270] on icon "Mes siguiente" at bounding box center [401, 281] width 24 height 24
click at [203, 359] on button "1" at bounding box center [199, 354] width 32 height 32
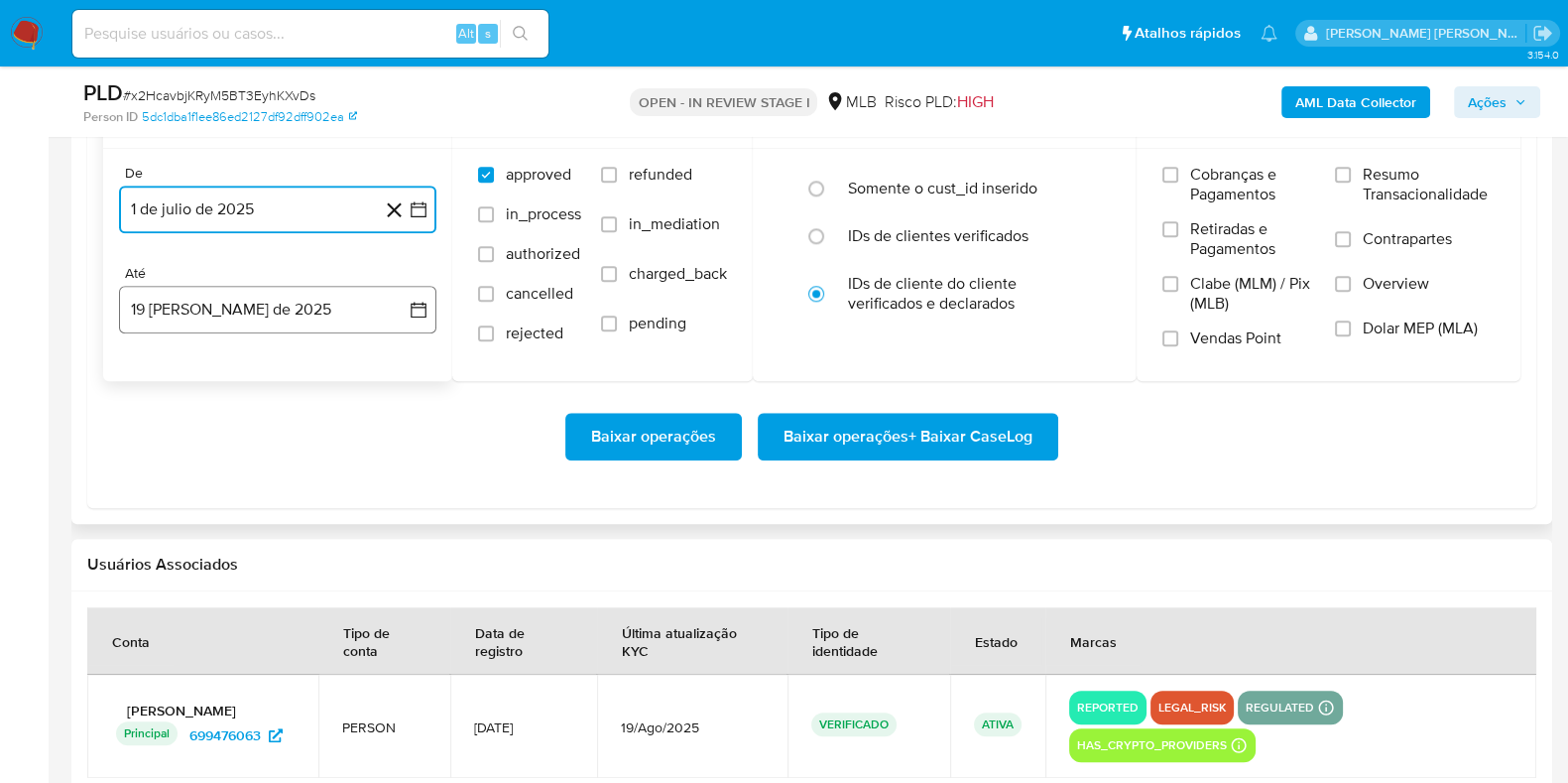
click at [229, 315] on button "19 [PERSON_NAME] de 2025" at bounding box center [277, 309] width 317 height 48
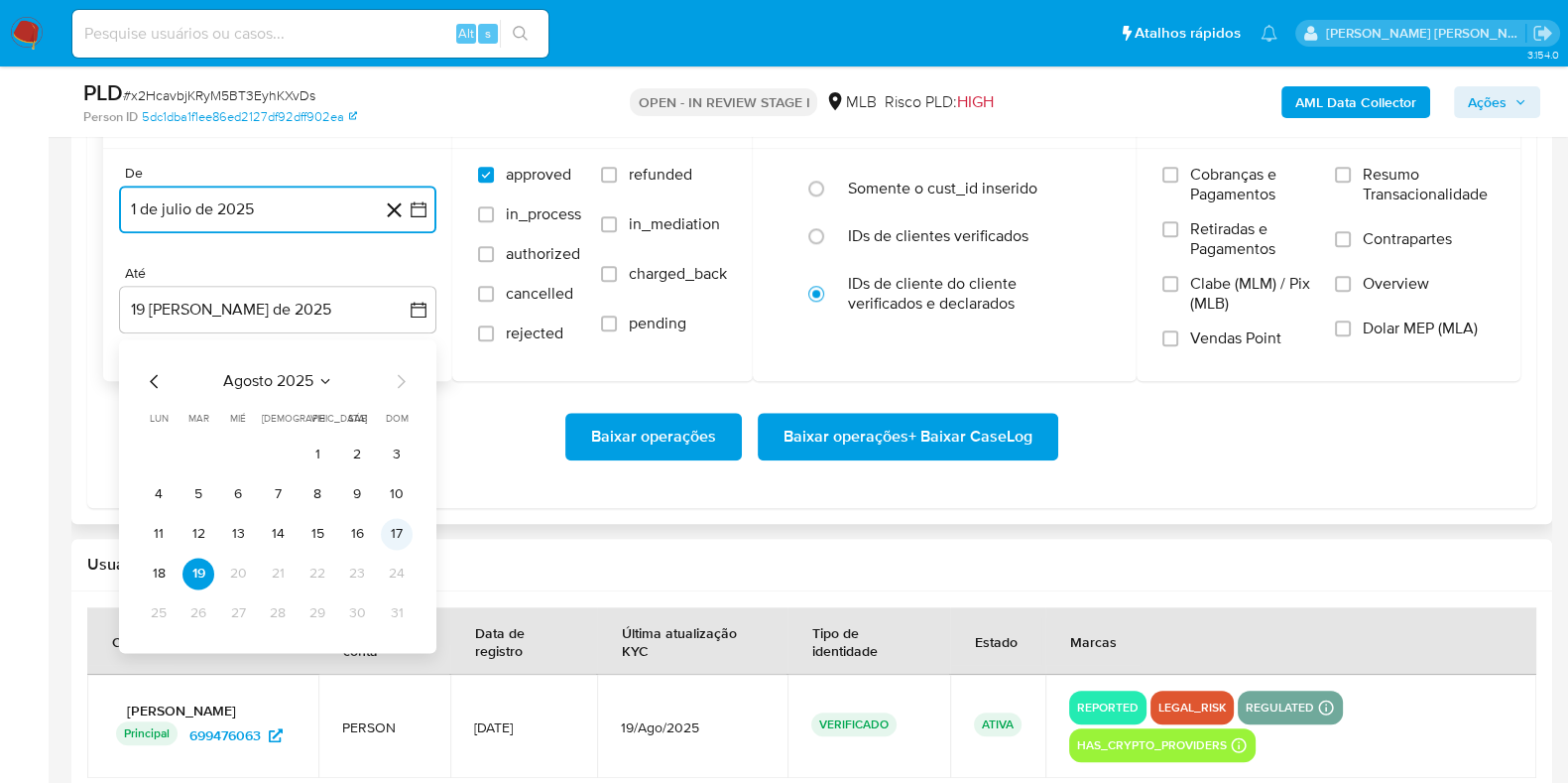
click at [390, 529] on button "17" at bounding box center [397, 534] width 32 height 32
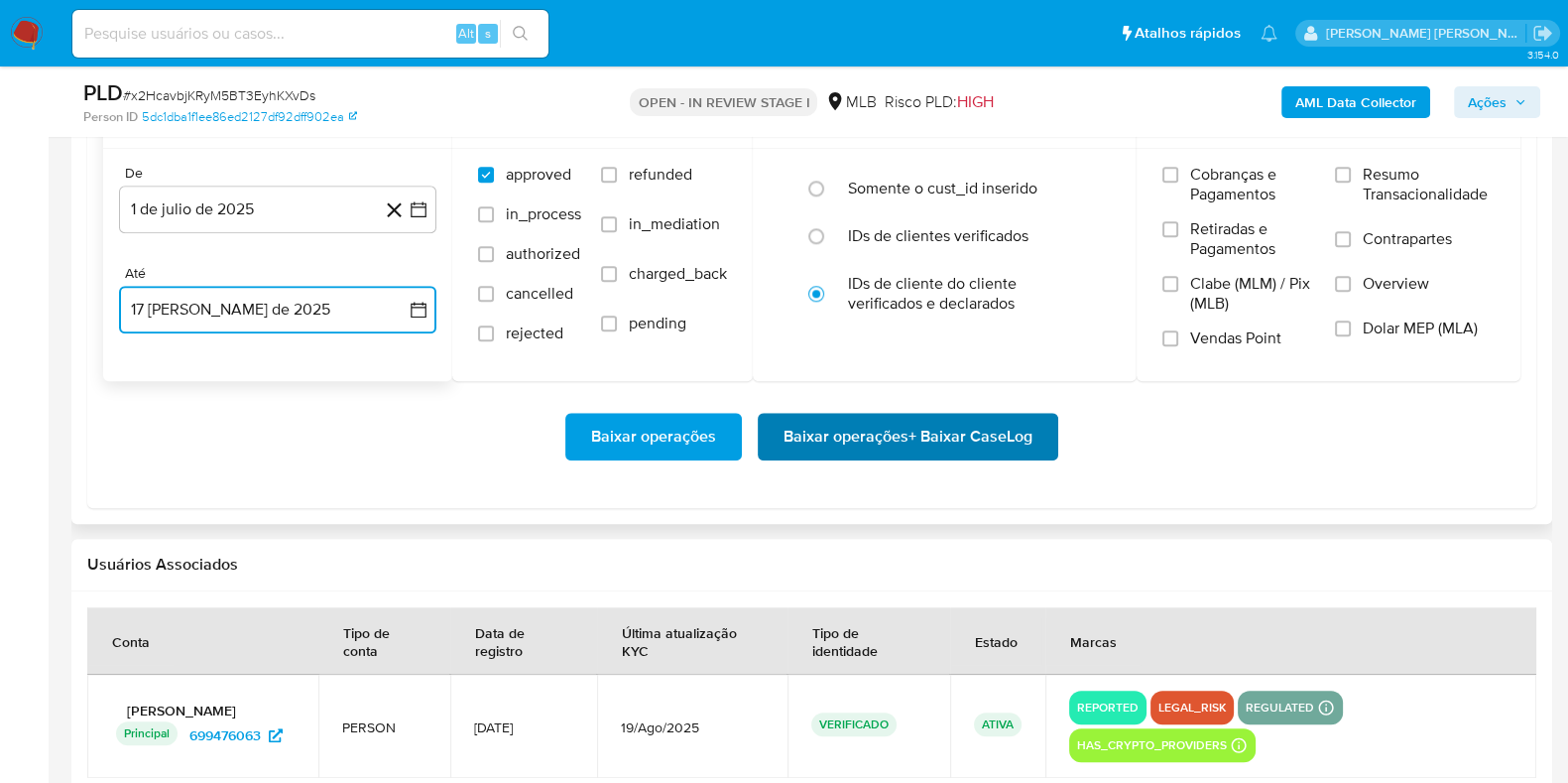
click at [795, 415] on span "Baixar operações + Baixar CaseLog" at bounding box center [908, 437] width 249 height 44
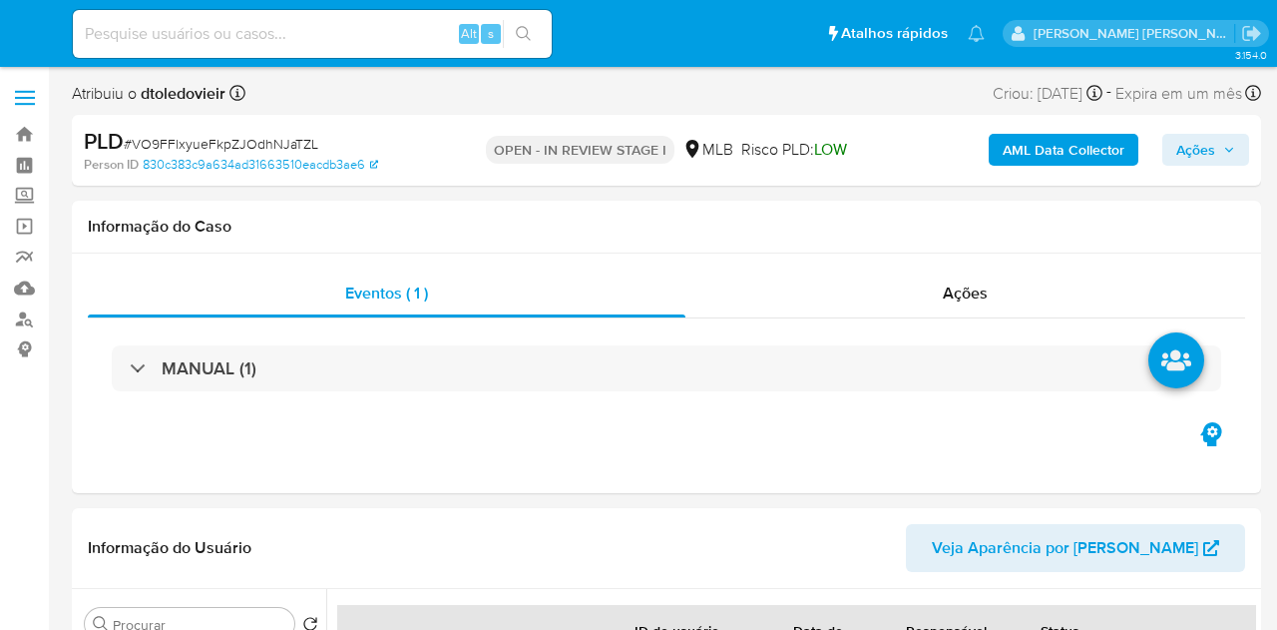
select select "10"
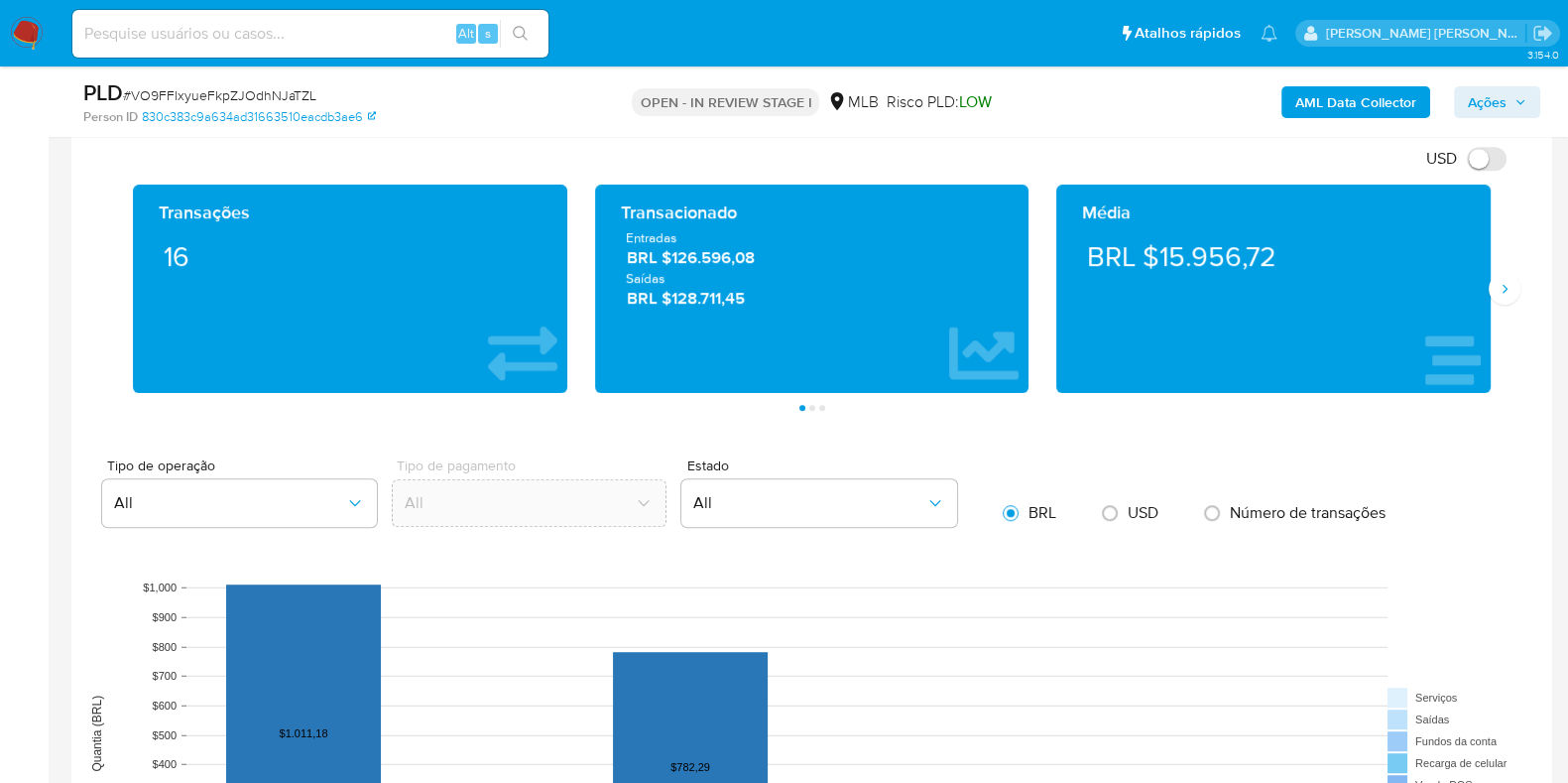
scroll to position [1860, 0]
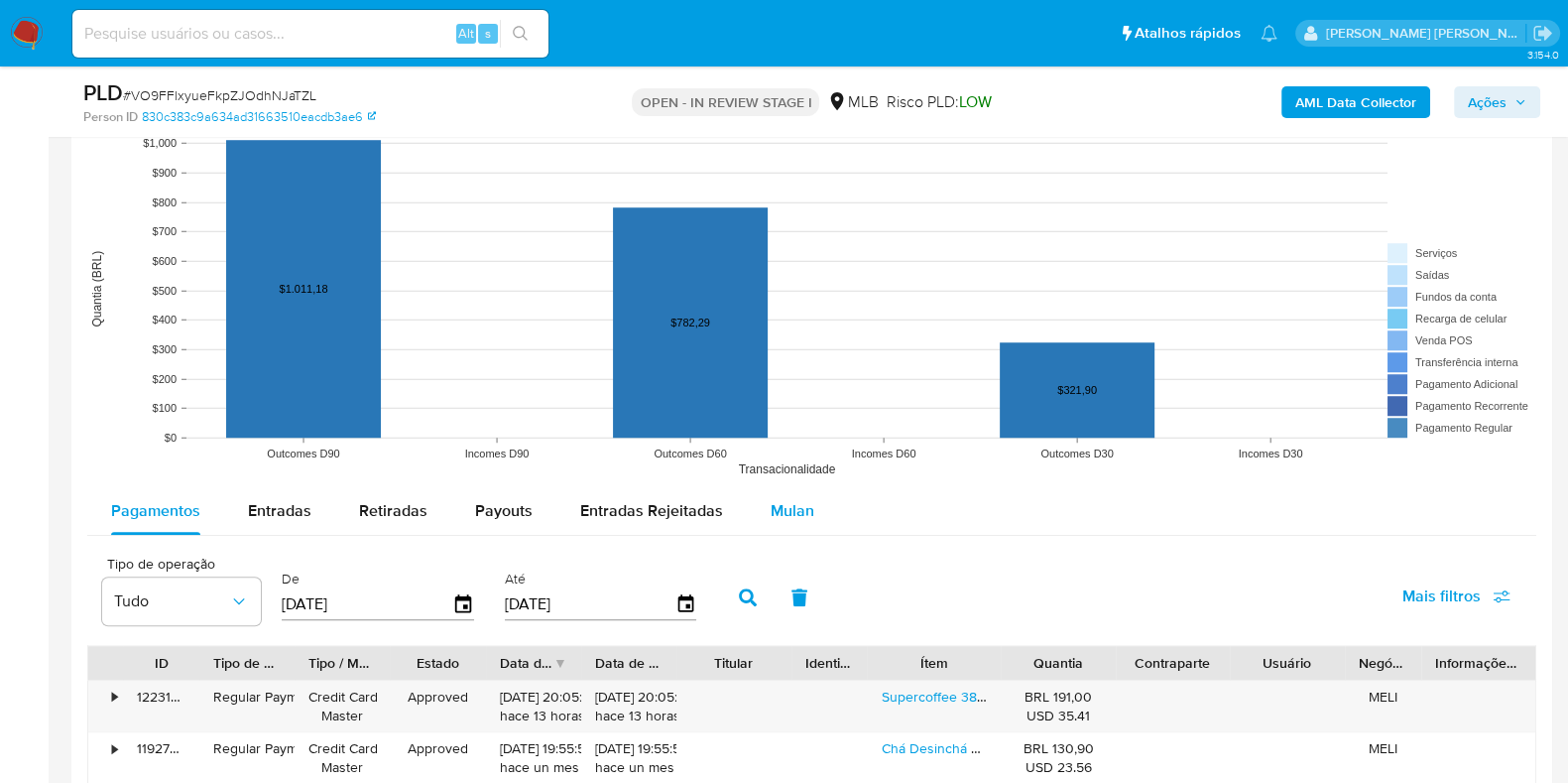
click at [798, 525] on div "Mulan" at bounding box center [792, 511] width 44 height 48
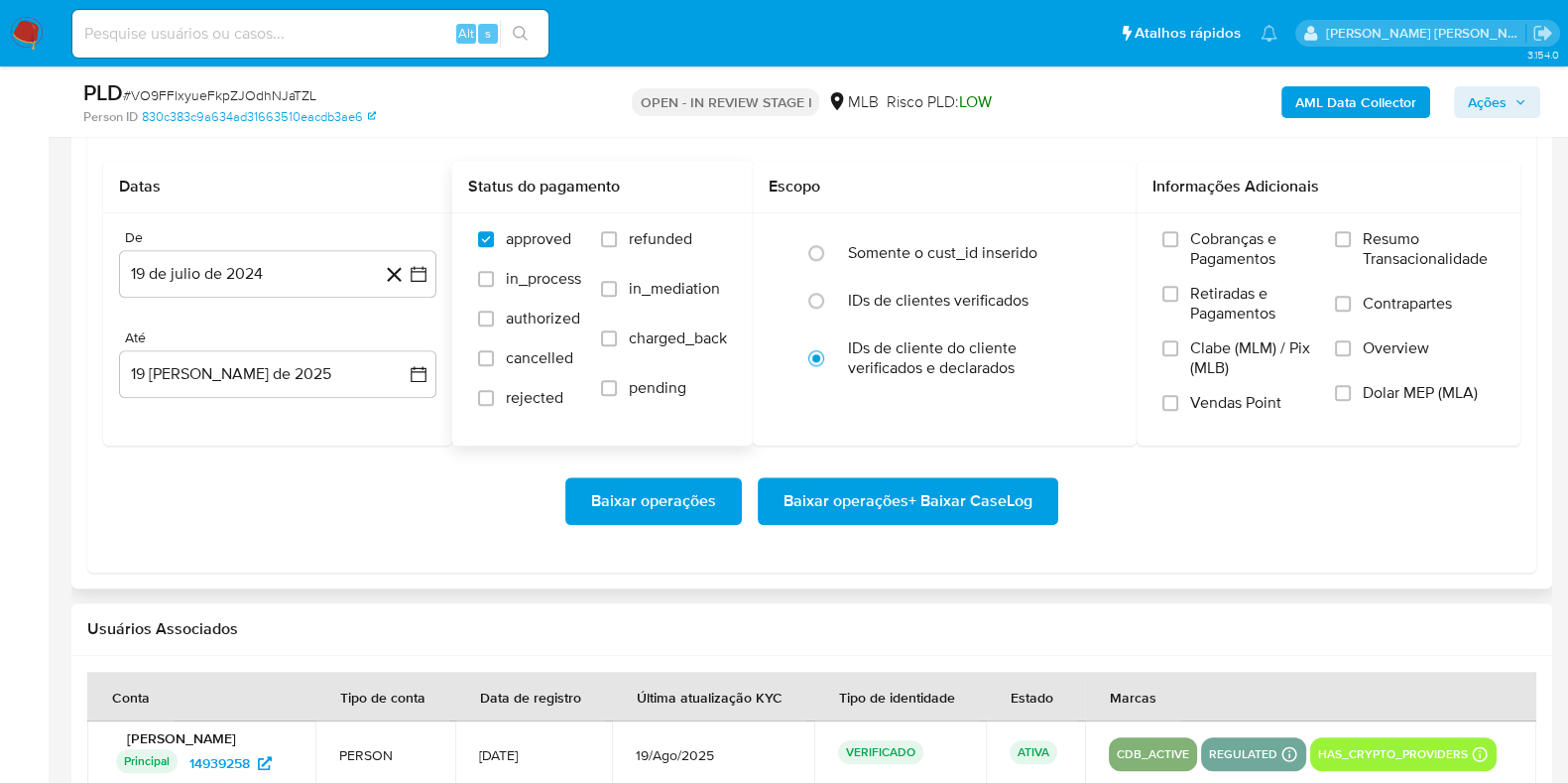
scroll to position [2357, 0]
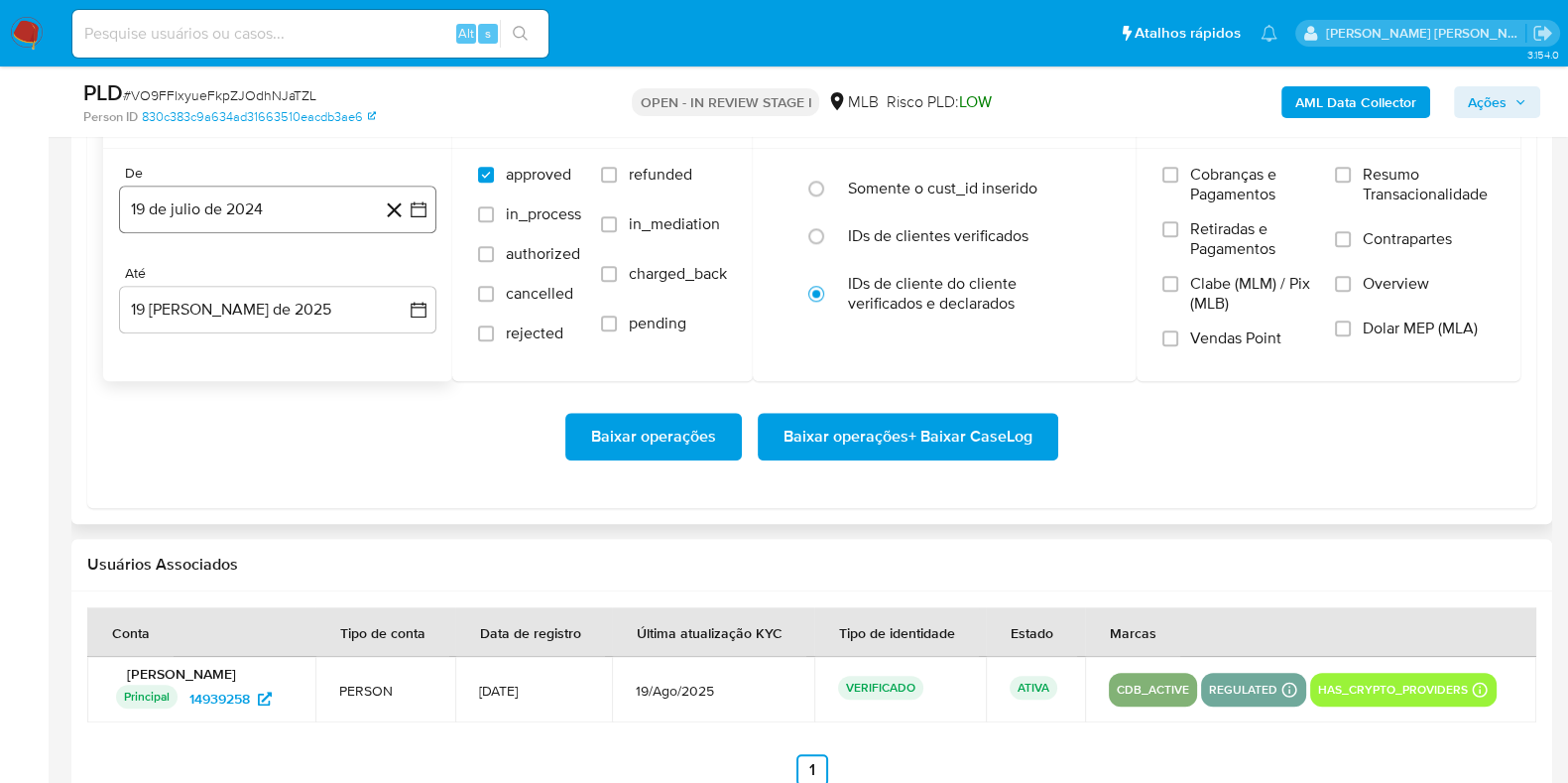
click at [310, 227] on button "19 de julio de 2024" at bounding box center [277, 210] width 317 height 48
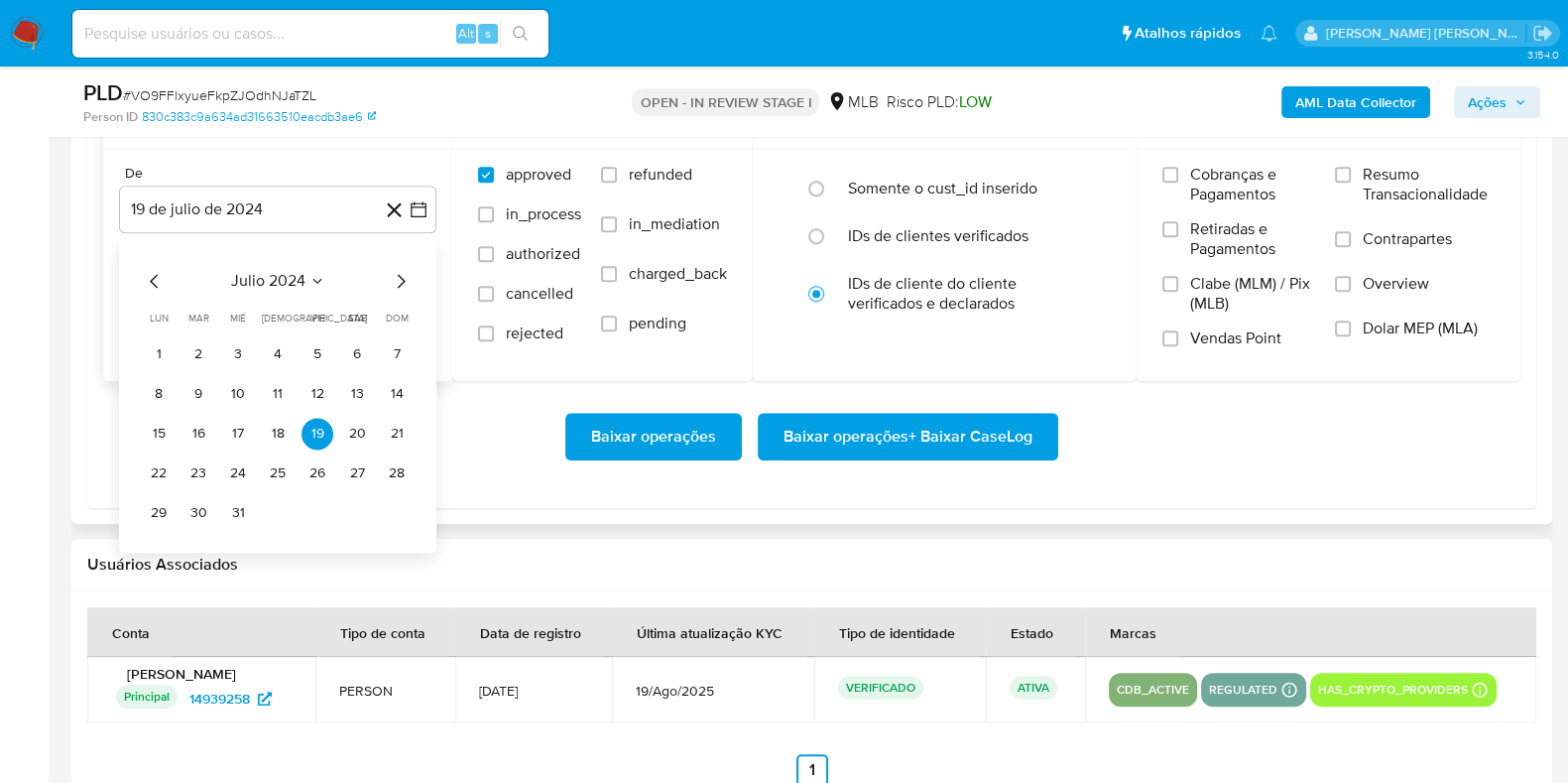
click at [412, 277] on icon "Mes siguiente" at bounding box center [401, 281] width 24 height 24
click at [401, 275] on icon "Mes siguiente" at bounding box center [402, 281] width 8 height 14
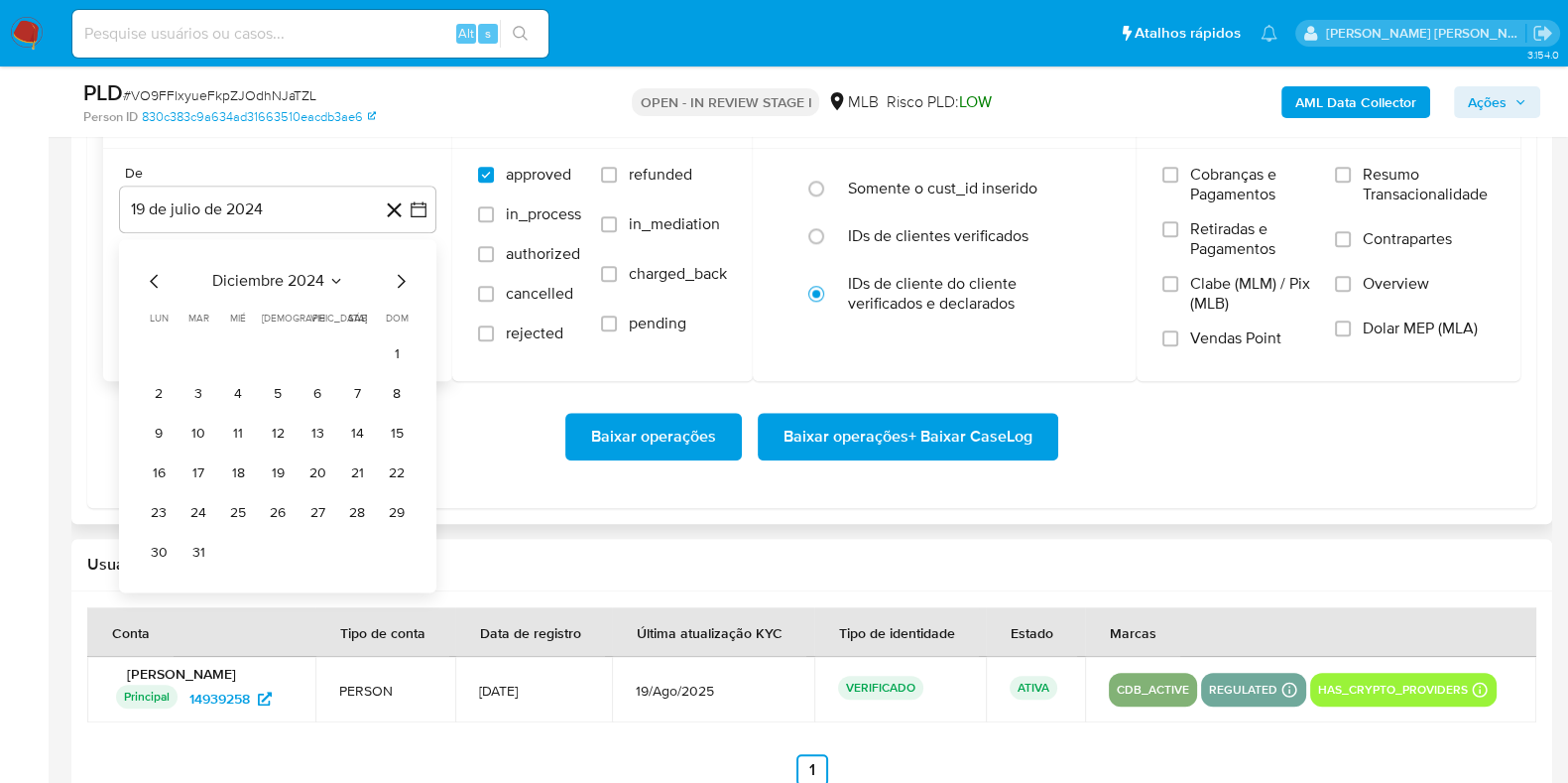
click at [401, 274] on icon "Mes siguiente" at bounding box center [401, 281] width 24 height 24
click at [403, 272] on icon "Mes siguiente" at bounding box center [401, 281] width 24 height 24
click at [406, 272] on icon "Mes siguiente" at bounding box center [401, 281] width 24 height 24
click at [403, 273] on icon "Mes siguiente" at bounding box center [401, 281] width 24 height 24
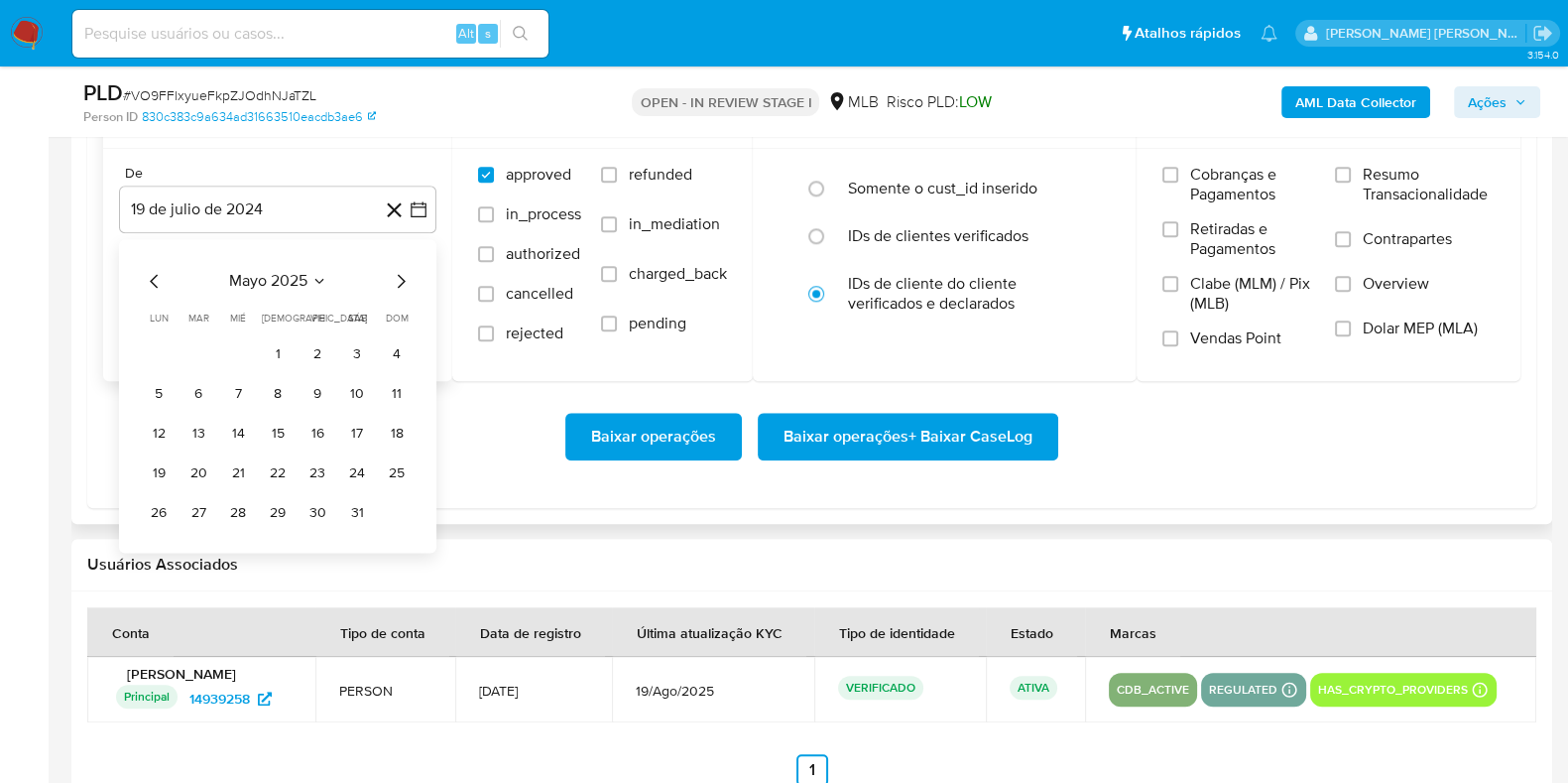
click at [399, 272] on icon "Mes siguiente" at bounding box center [401, 281] width 24 height 24
click at [416, 290] on div "junio 2025 junio 2025 lun lunes mar martes mié miércoles jue jueves vie viernes…" at bounding box center [277, 415] width 317 height 353
click at [408, 279] on icon "Mes siguiente" at bounding box center [401, 281] width 24 height 24
click at [186, 344] on button "1" at bounding box center [199, 354] width 32 height 32
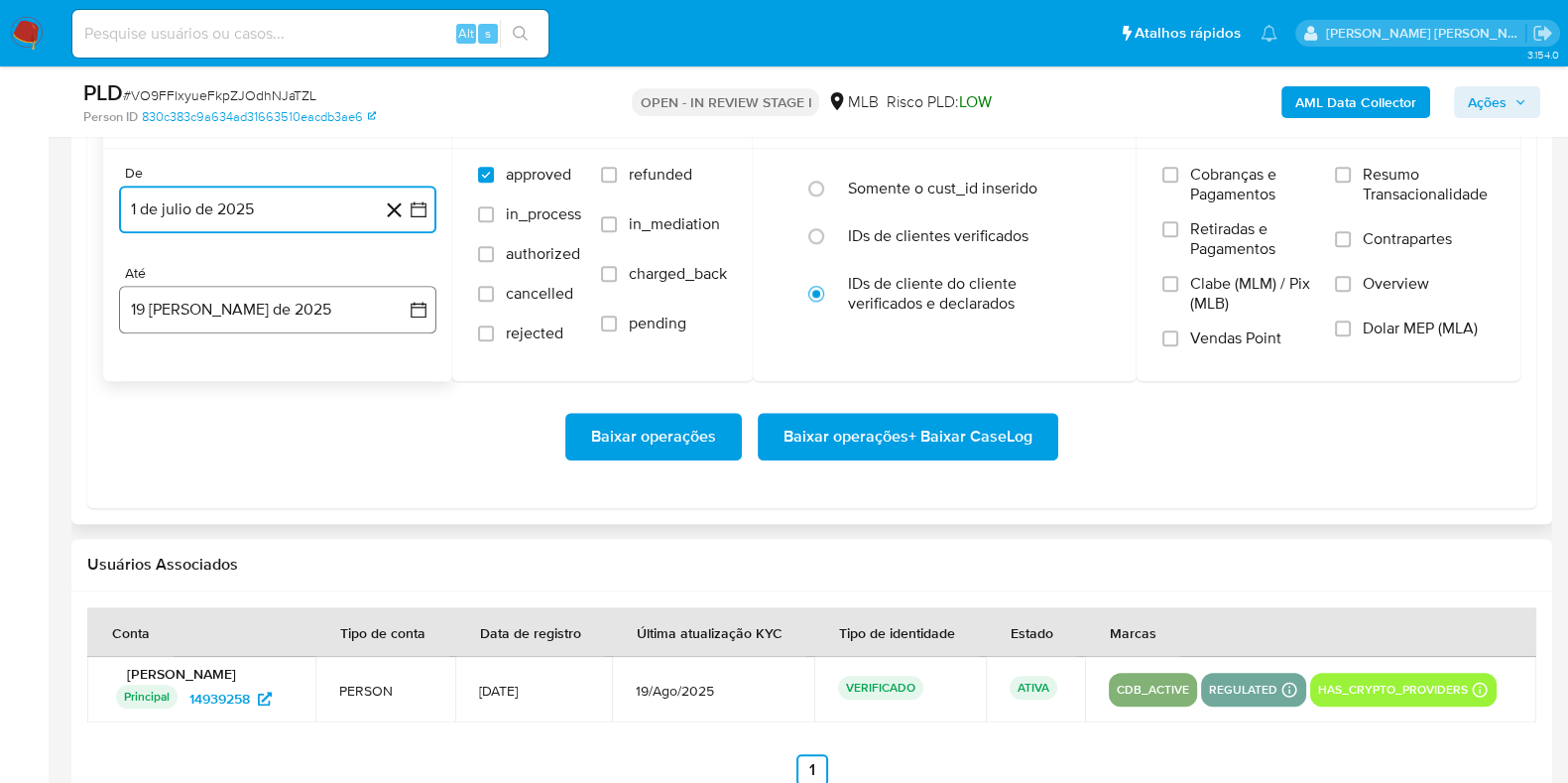
drag, startPoint x: 211, startPoint y: 303, endPoint x: 223, endPoint y: 316, distance: 17.7
click at [214, 302] on button "19 [PERSON_NAME] de 2025" at bounding box center [277, 309] width 317 height 48
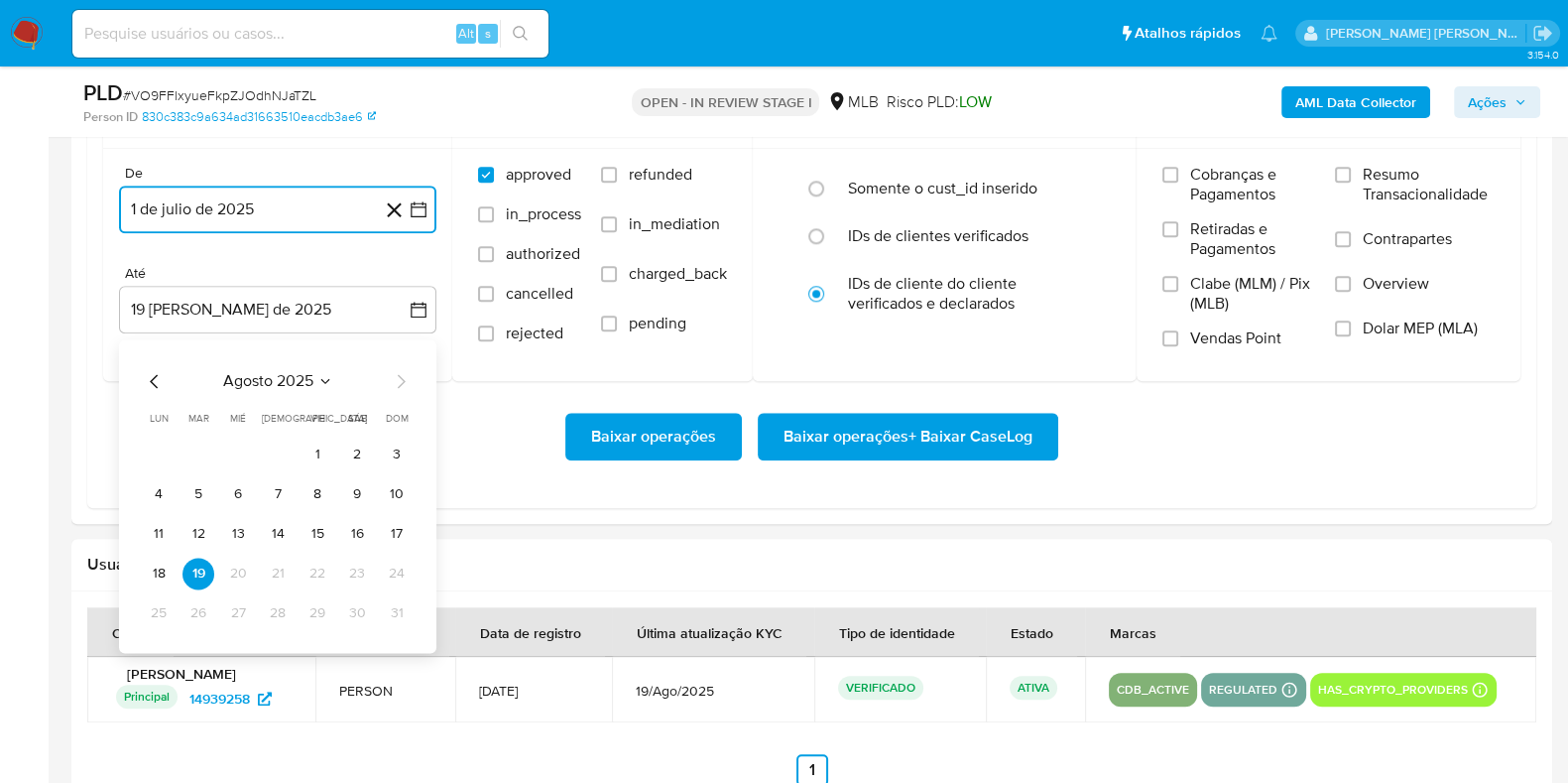
click at [408, 541] on button "17" at bounding box center [397, 534] width 32 height 32
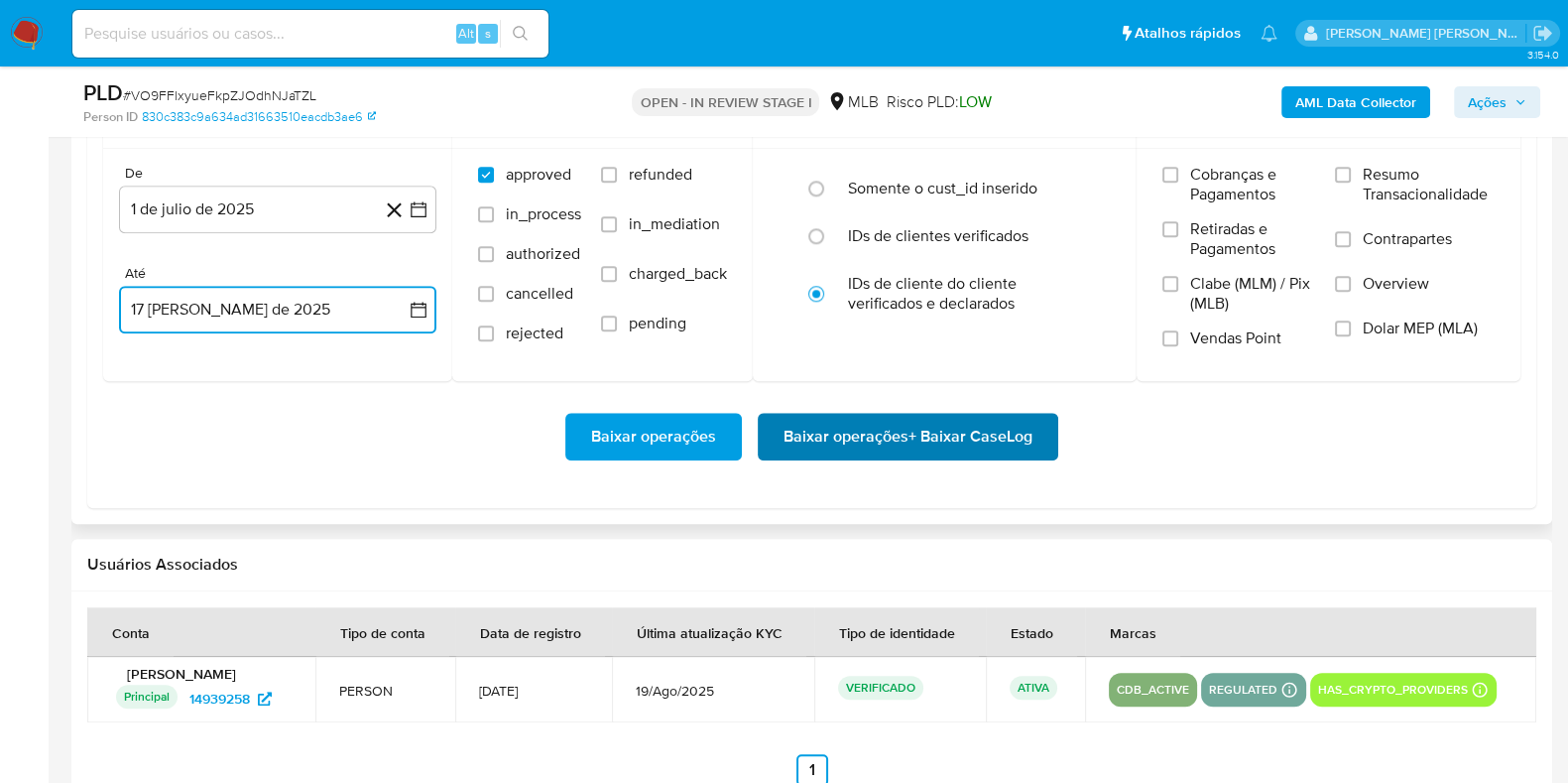
click at [784, 429] on span "Baixar operações + Baixar CaseLog" at bounding box center [908, 437] width 249 height 44
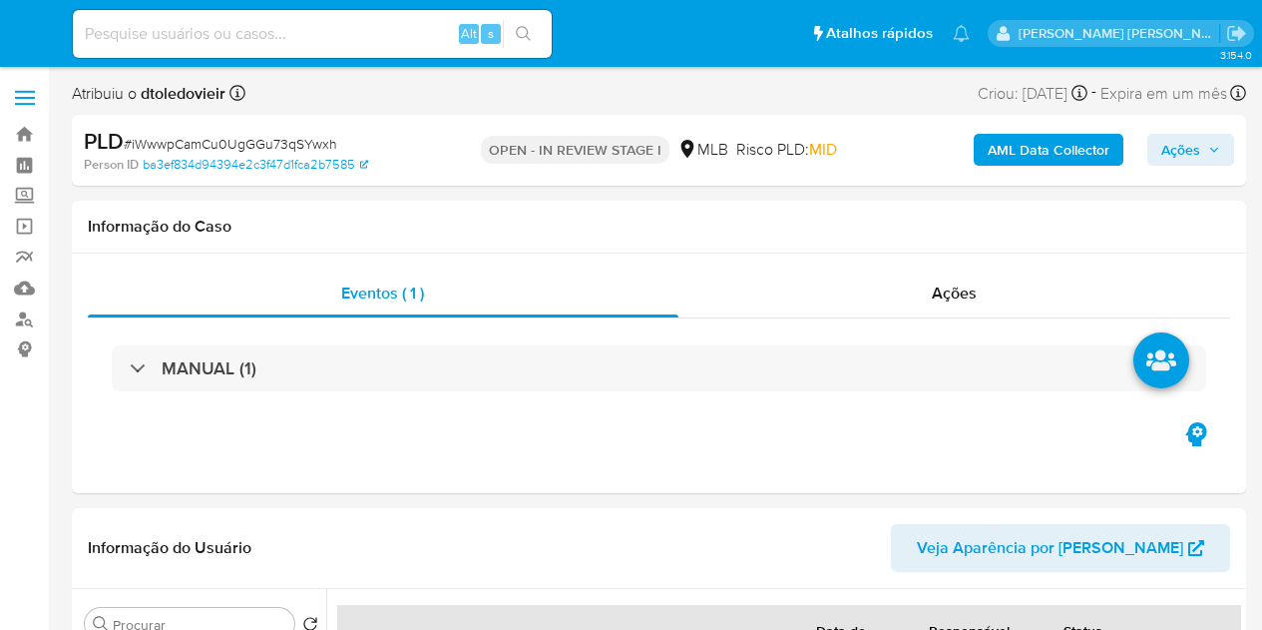
select select "10"
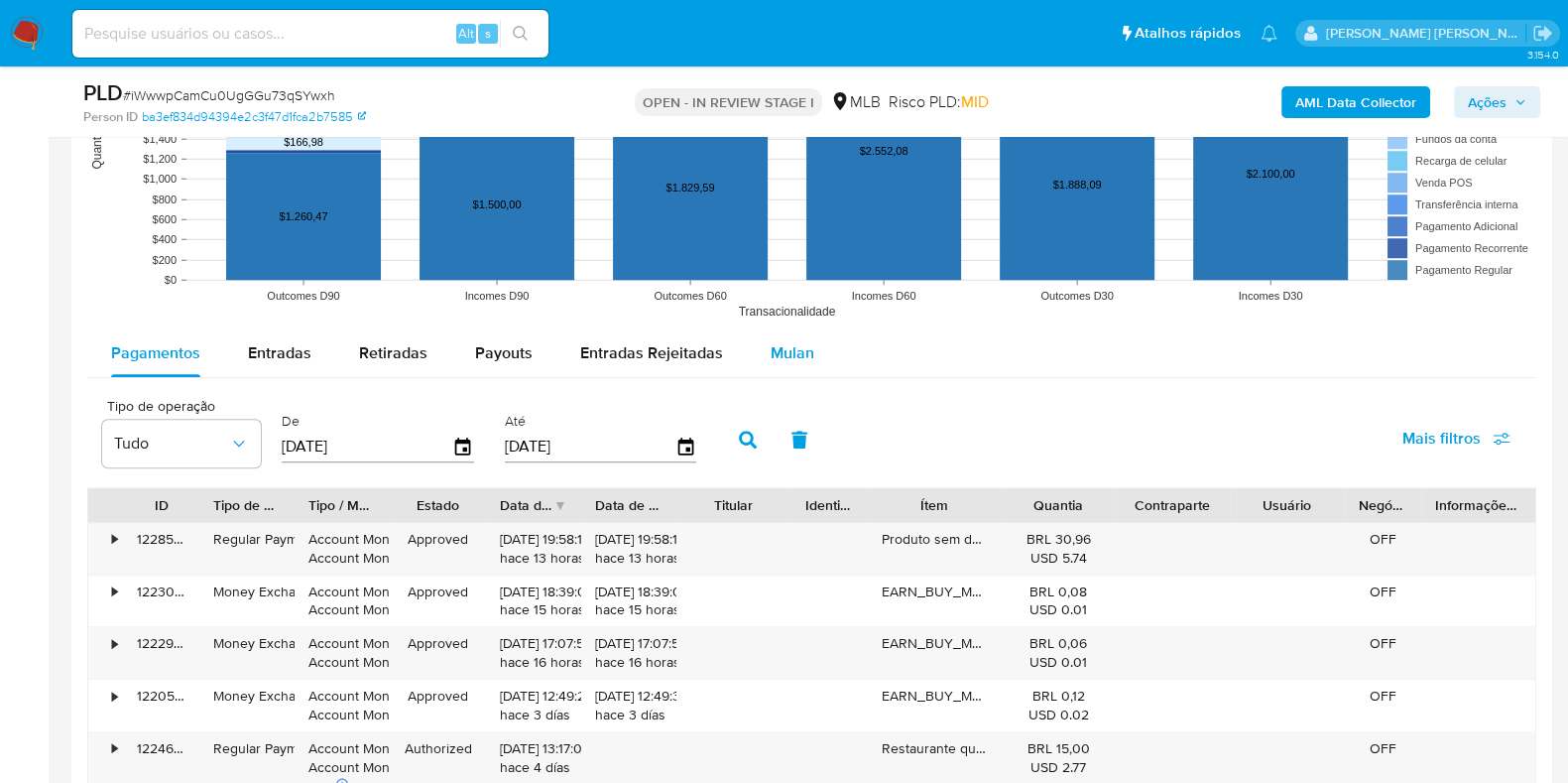
click at [803, 344] on span "Mulan" at bounding box center [792, 352] width 44 height 23
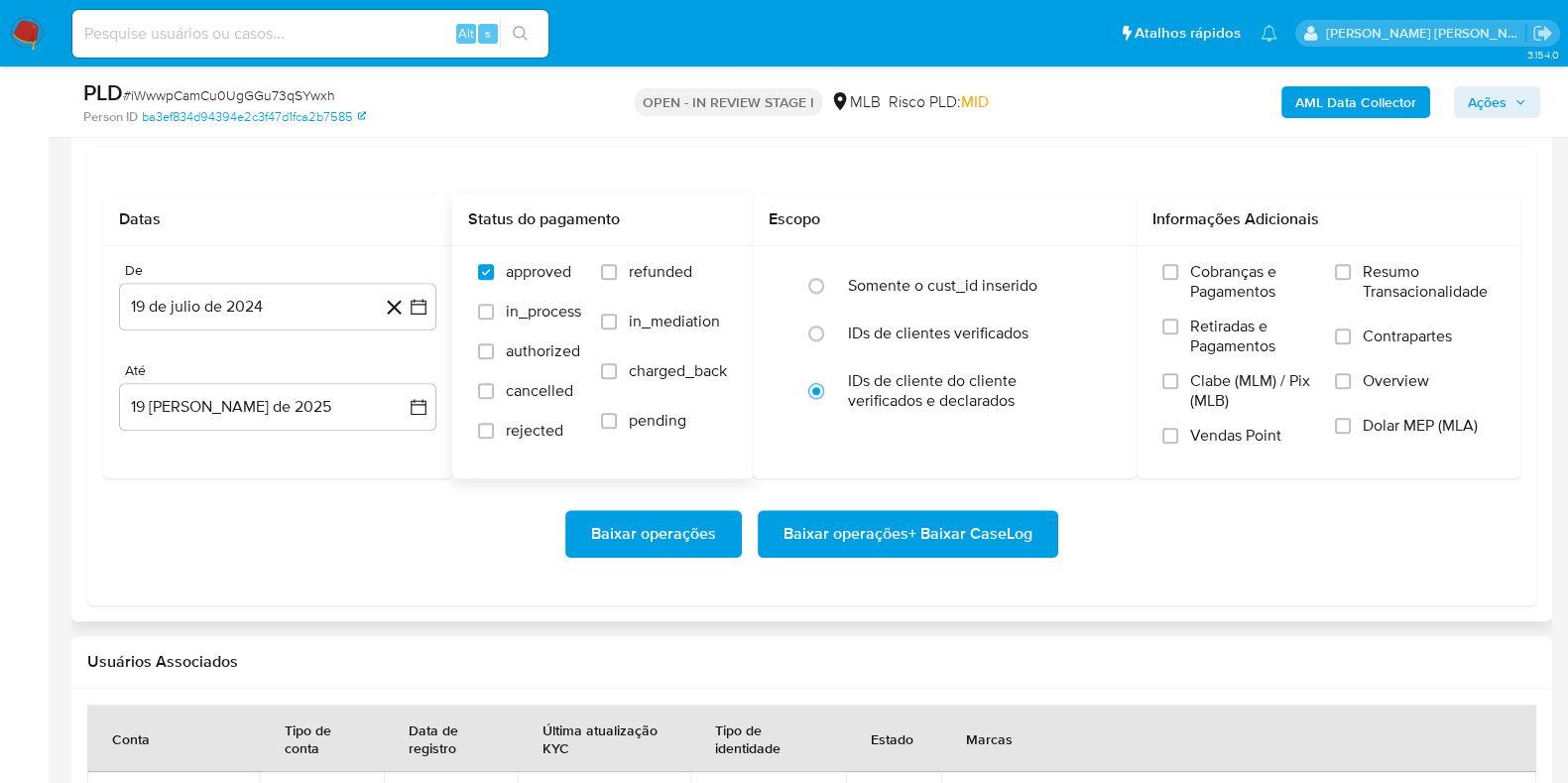
scroll to position [2357, 0]
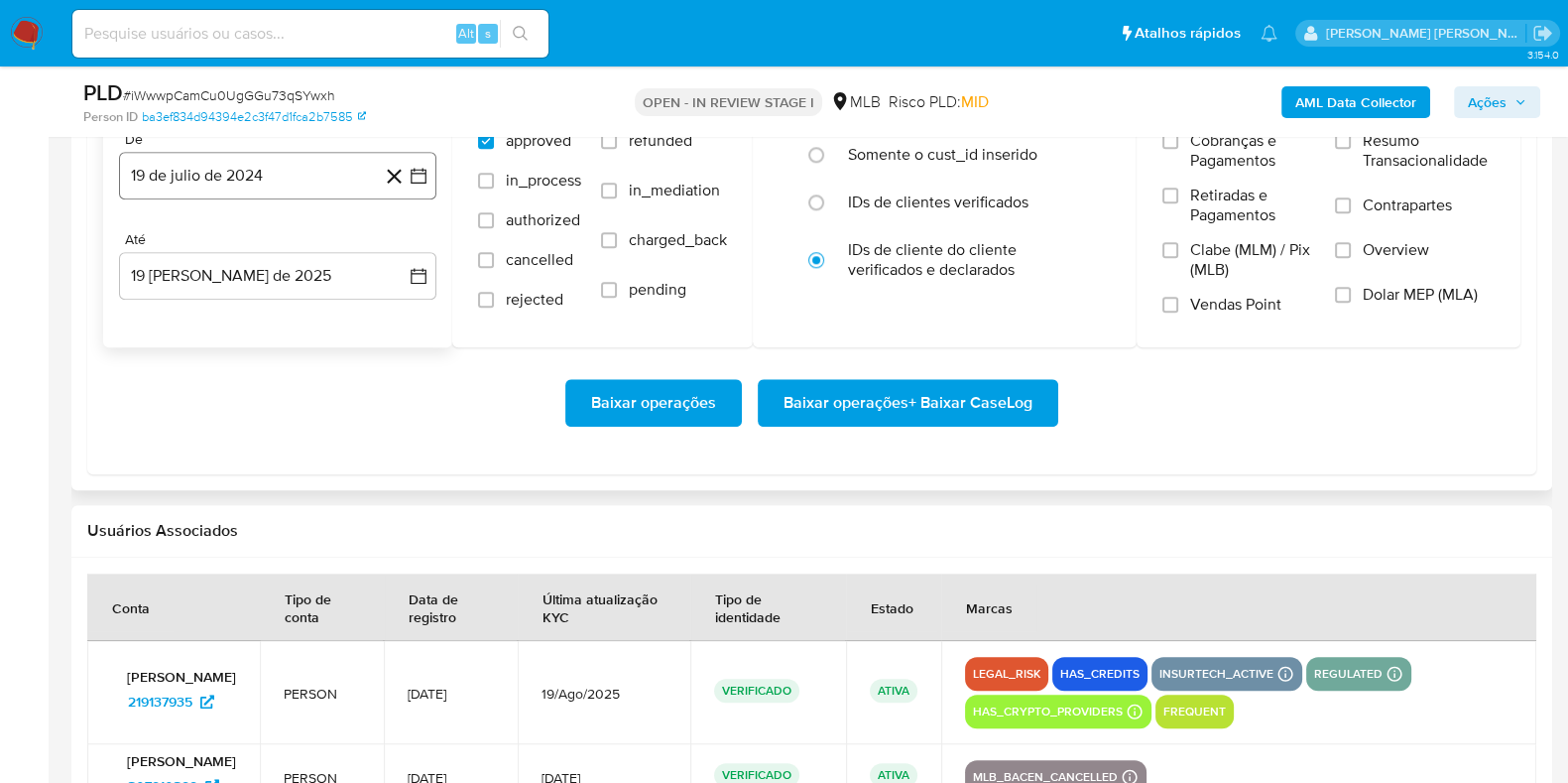
click at [272, 166] on button "19 de julio de 2024" at bounding box center [277, 176] width 317 height 48
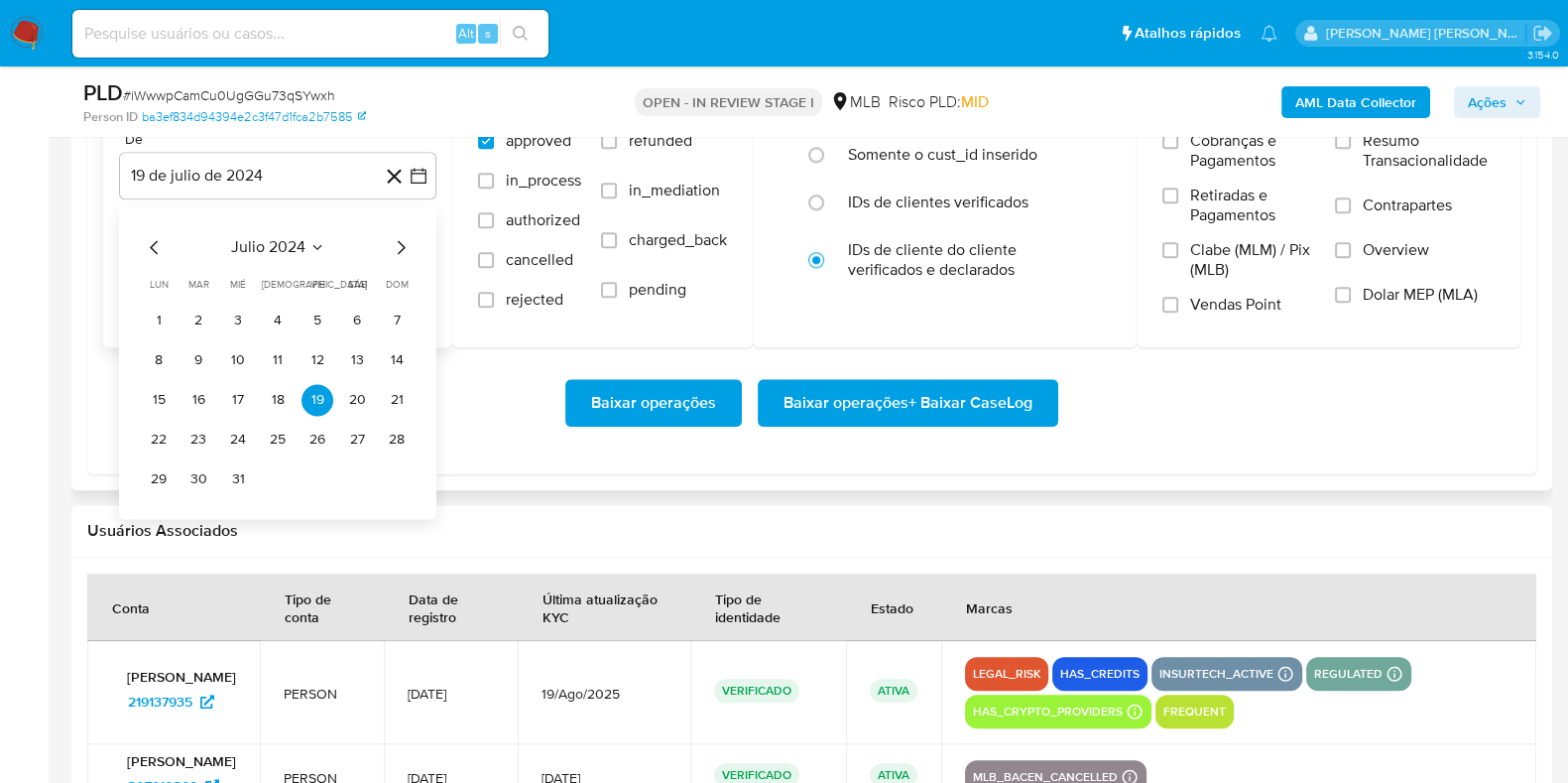
click at [413, 247] on div "julio 2024 julio 2024 lun lunes mar martes mié miércoles jue jueves vie viernes…" at bounding box center [277, 362] width 317 height 313
drag, startPoint x: 410, startPoint y: 246, endPoint x: 391, endPoint y: 250, distance: 19.4
click at [409, 246] on icon "Mes siguiente" at bounding box center [401, 247] width 24 height 24
click at [385, 252] on div "agosto 2024" at bounding box center [277, 247] width 269 height 24
drag, startPoint x: 385, startPoint y: 252, endPoint x: 412, endPoint y: 242, distance: 28.8
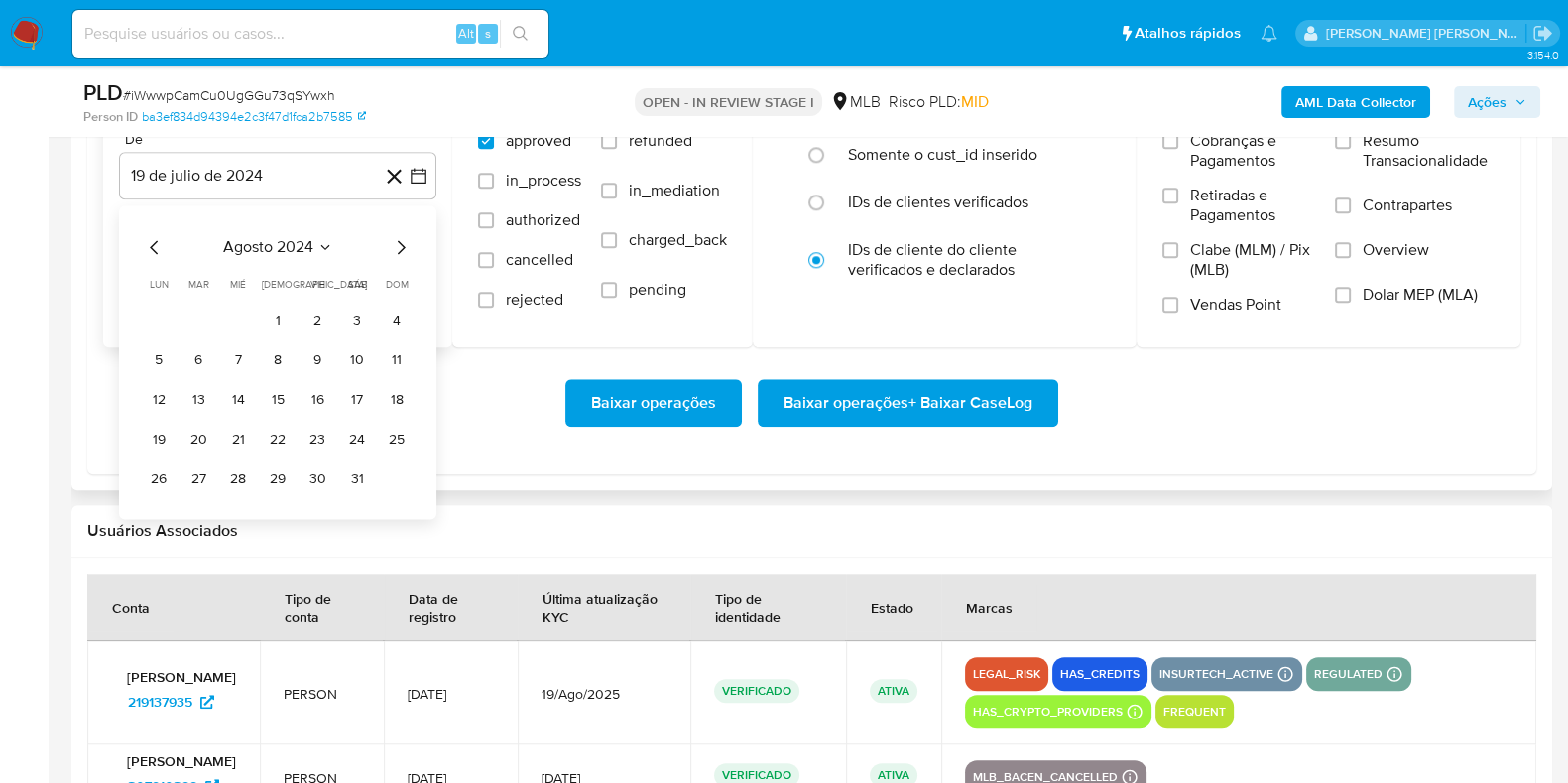
click at [387, 251] on div "agosto 2024" at bounding box center [277, 247] width 269 height 24
drag, startPoint x: 417, startPoint y: 241, endPoint x: 407, endPoint y: 244, distance: 10.4
click at [415, 242] on div "agosto 2024 agosto 2024 lun lunes mar martes mié miércoles jue jueves vie viern…" at bounding box center [277, 362] width 317 height 313
click at [390, 244] on icon "Mes siguiente" at bounding box center [401, 247] width 24 height 24
click at [393, 242] on icon "Mes siguiente" at bounding box center [401, 247] width 24 height 24
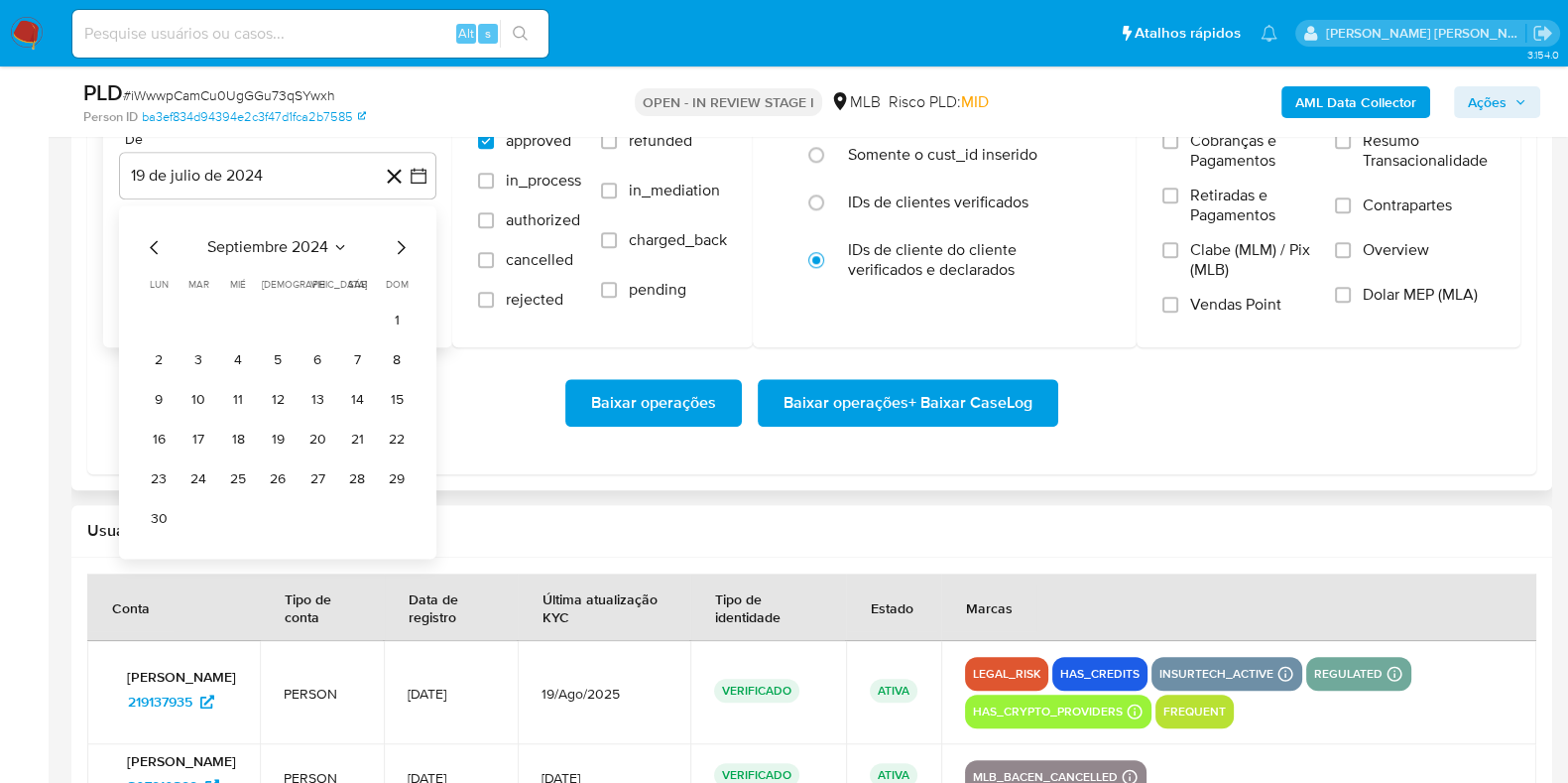
click at [393, 242] on icon "Mes siguiente" at bounding box center [401, 247] width 24 height 24
click at [397, 243] on icon "Mes siguiente" at bounding box center [401, 247] width 24 height 24
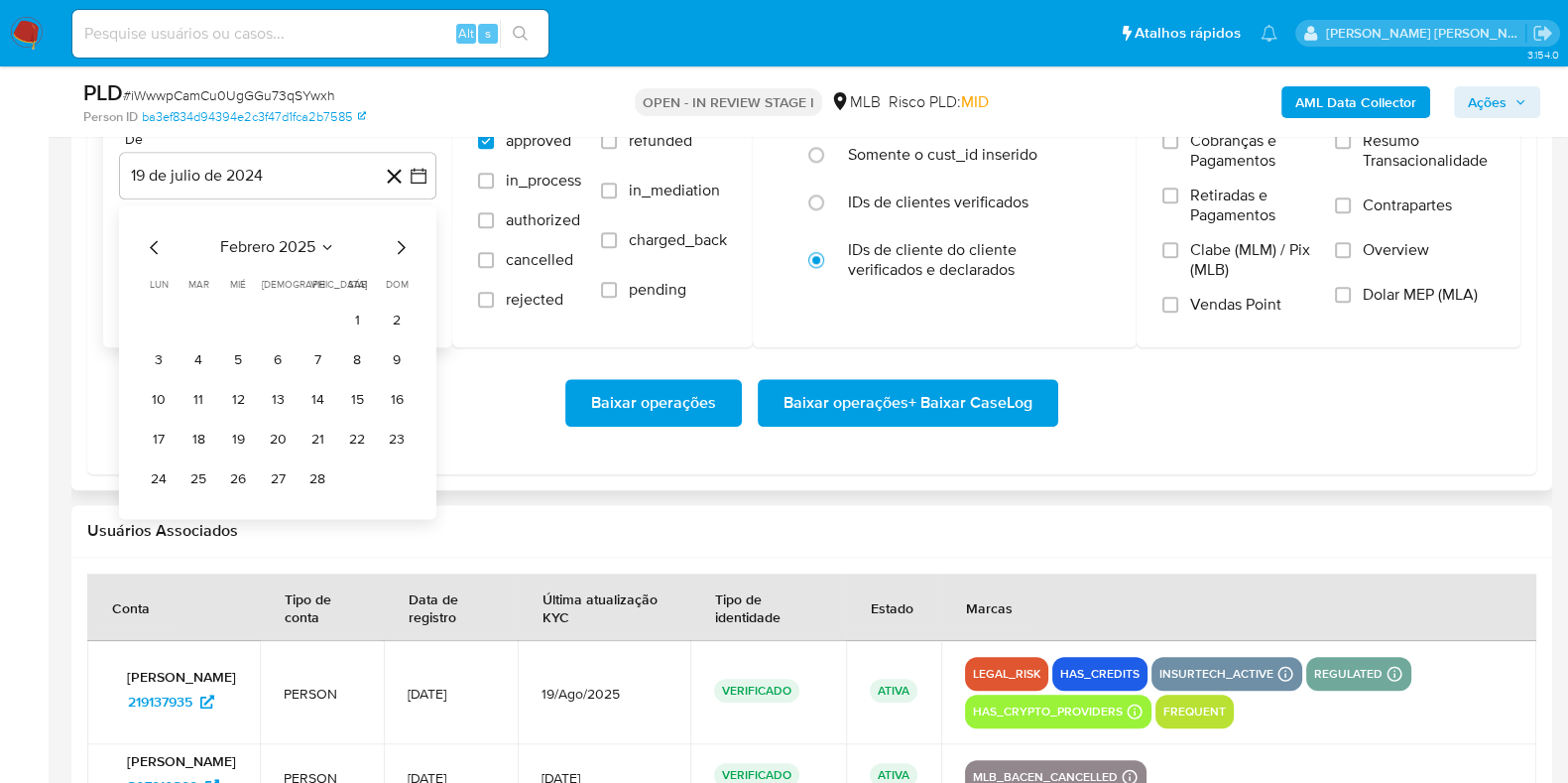
click at [397, 243] on icon "Mes siguiente" at bounding box center [401, 247] width 24 height 24
click at [398, 243] on icon "Mes siguiente" at bounding box center [401, 247] width 24 height 24
click at [395, 240] on icon "Mes siguiente" at bounding box center [401, 247] width 24 height 24
click at [394, 240] on icon "Mes siguiente" at bounding box center [401, 247] width 24 height 24
click at [201, 316] on button "1" at bounding box center [199, 320] width 32 height 32
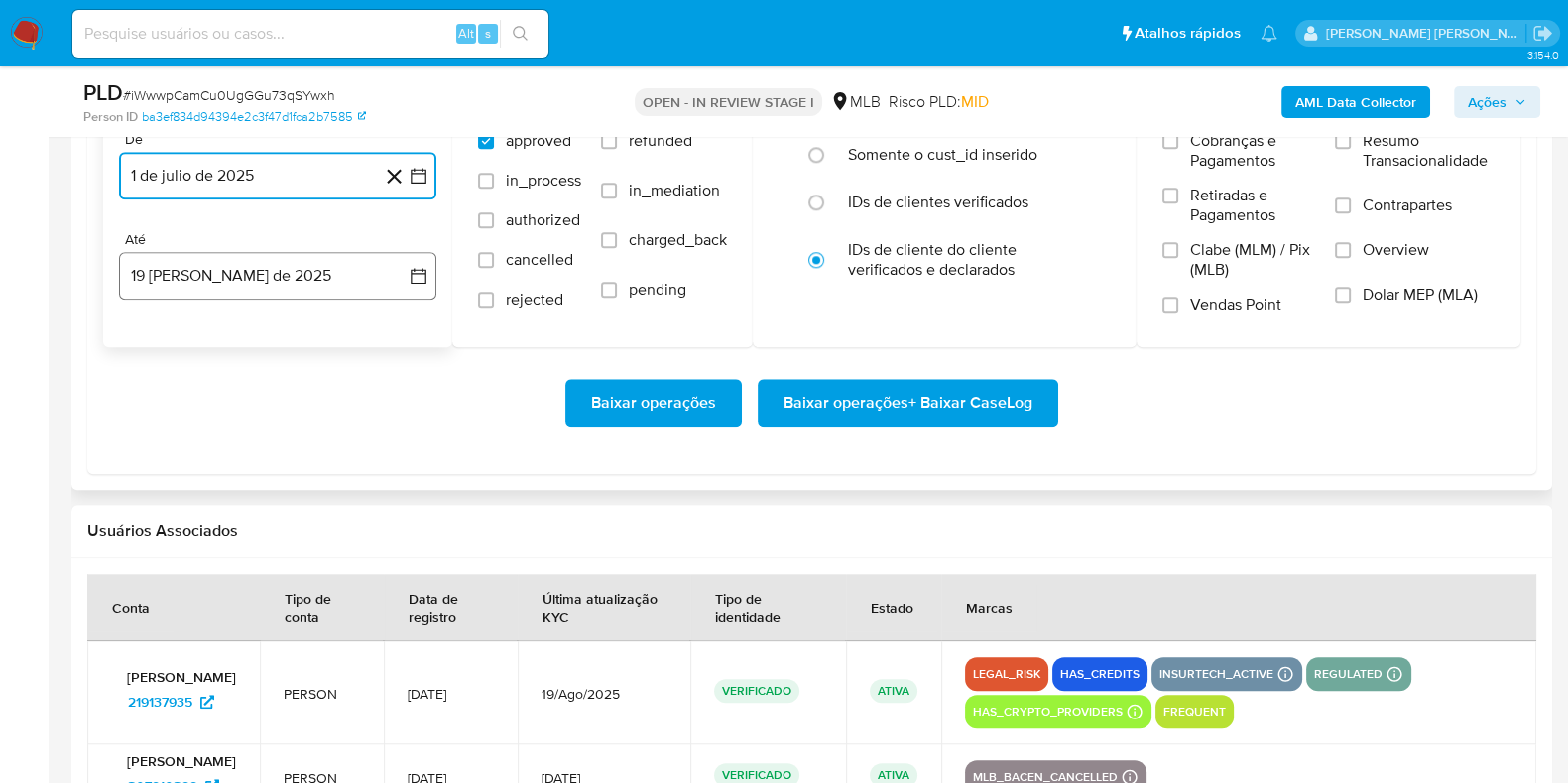
click at [221, 274] on button "19 de agosto de 2025" at bounding box center [277, 276] width 317 height 48
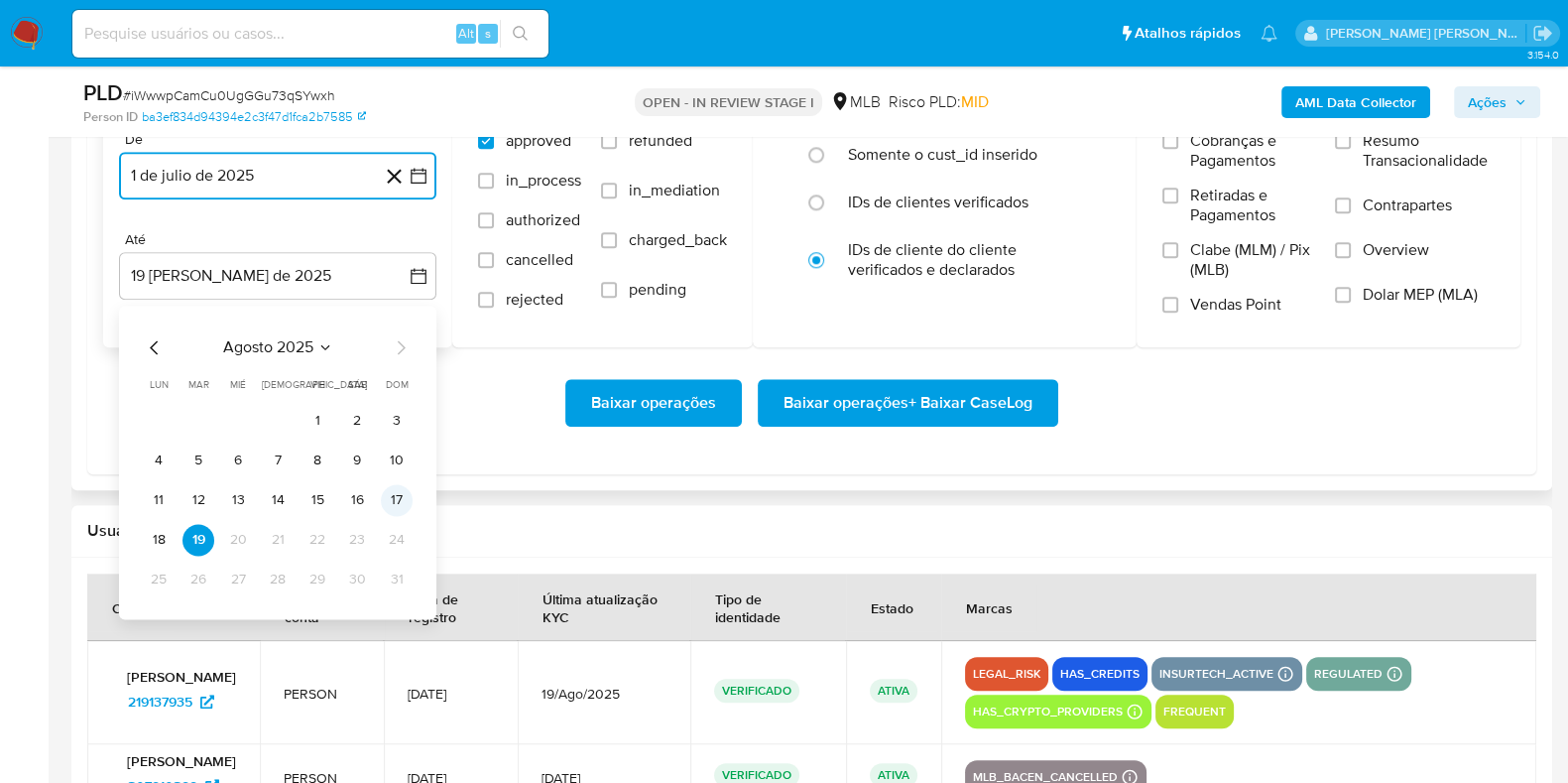
click at [402, 496] on button "17" at bounding box center [397, 500] width 32 height 32
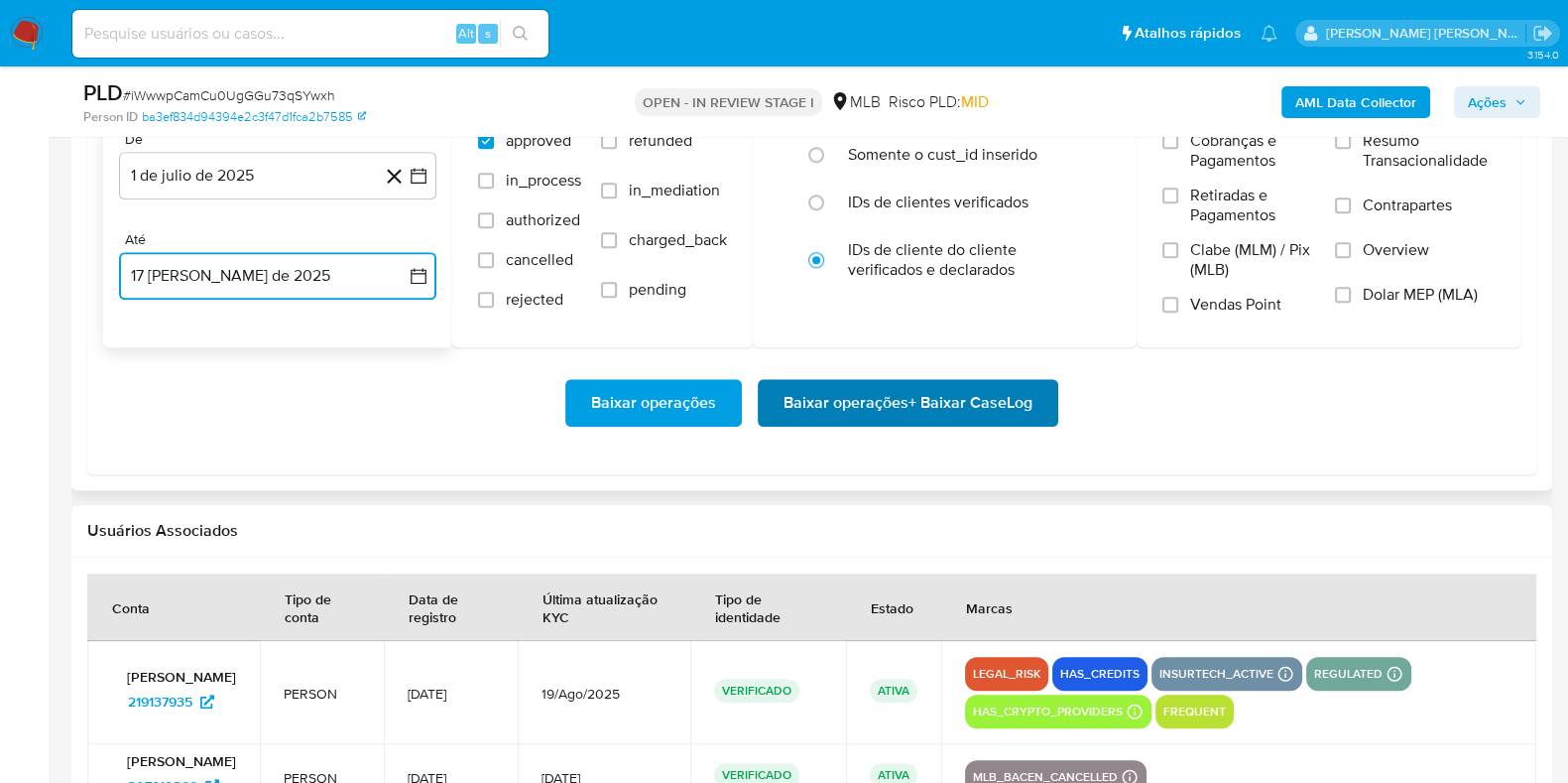
click at [836, 407] on span "Baixar operações + Baixar CaseLog" at bounding box center [908, 403] width 249 height 44
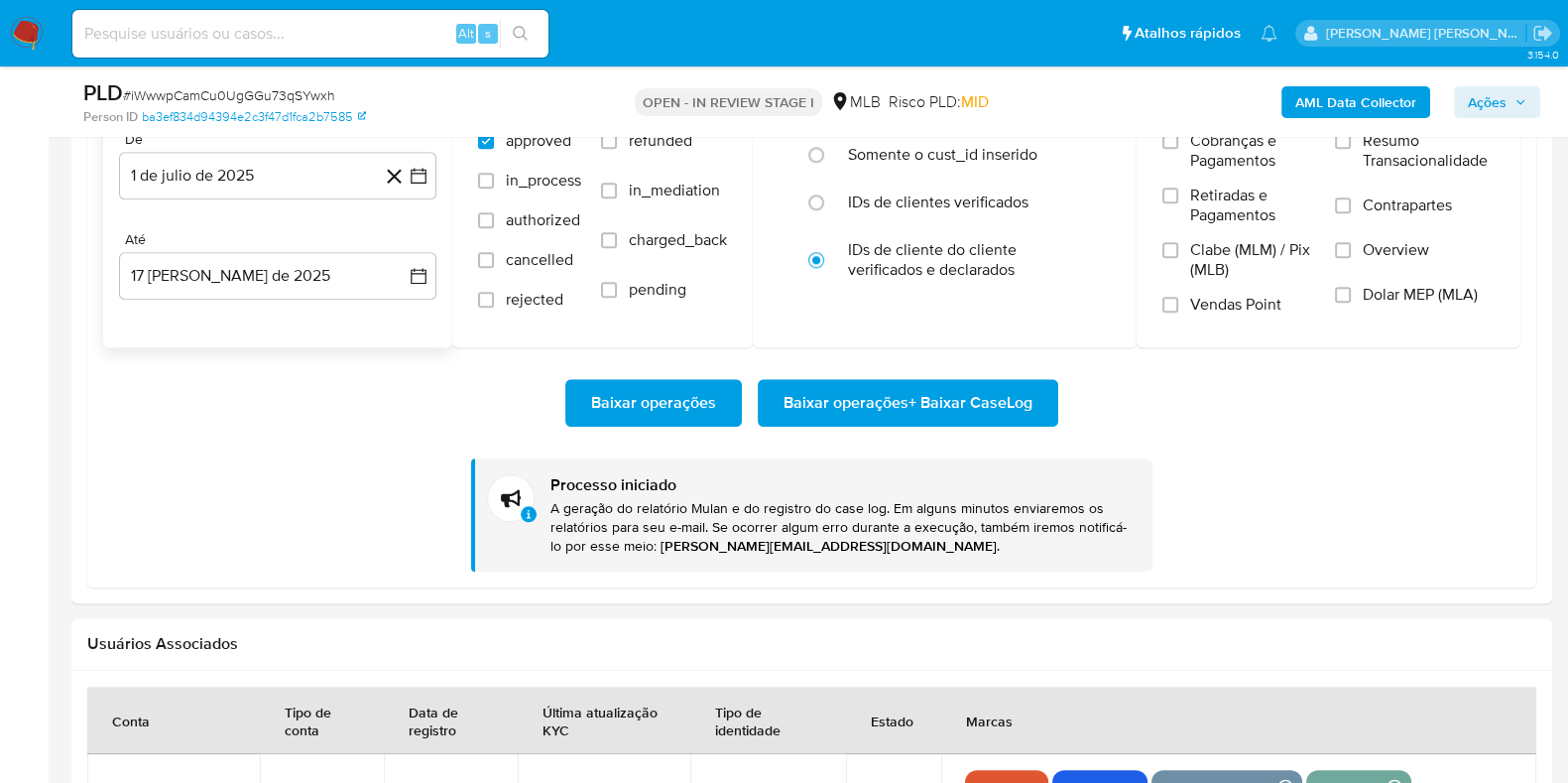
click at [15, 17] on img at bounding box center [27, 34] width 34 height 34
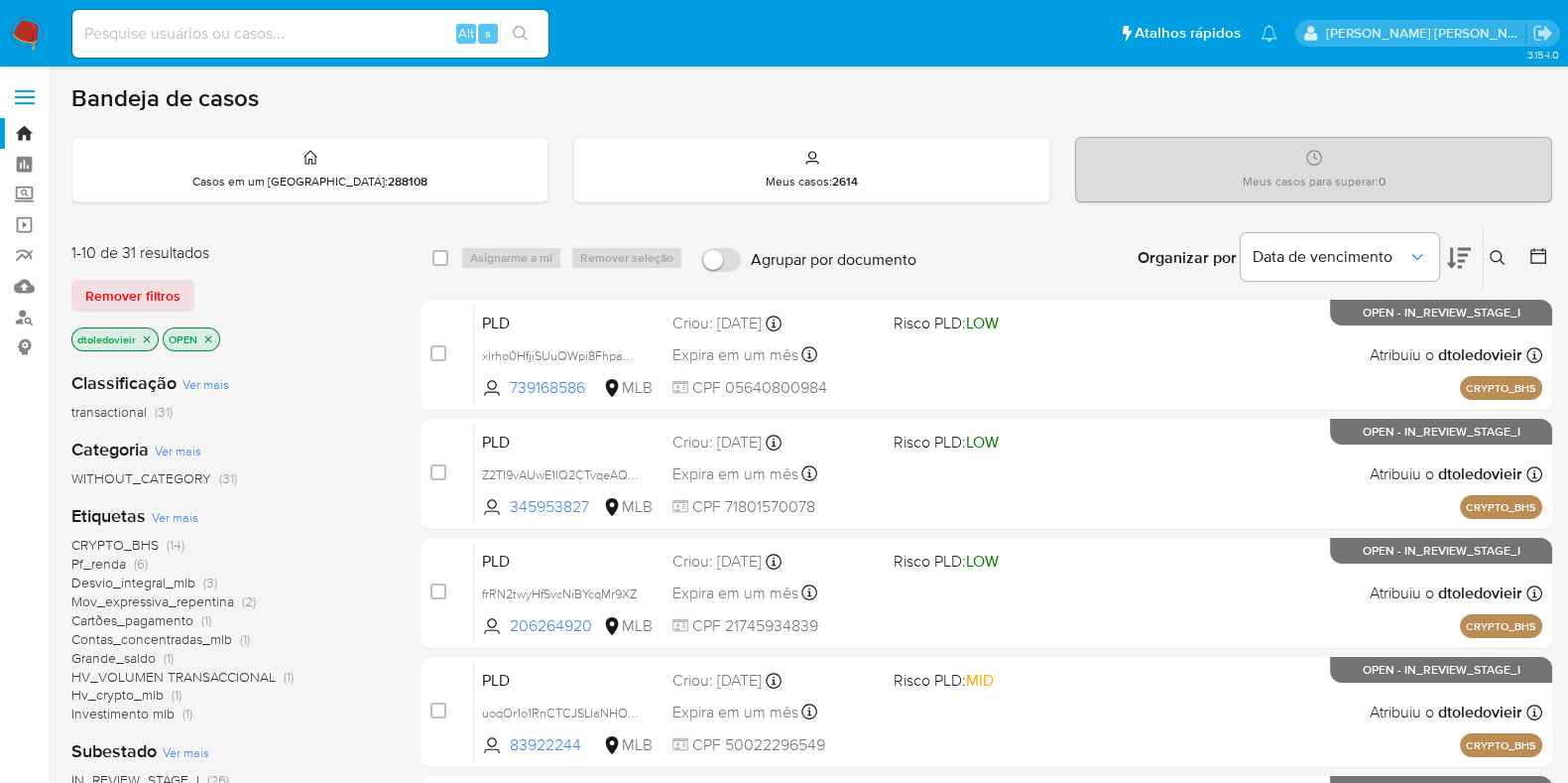
click at [195, 40] on input at bounding box center [310, 34] width 476 height 26
paste input "278215924"
type input "278215924"
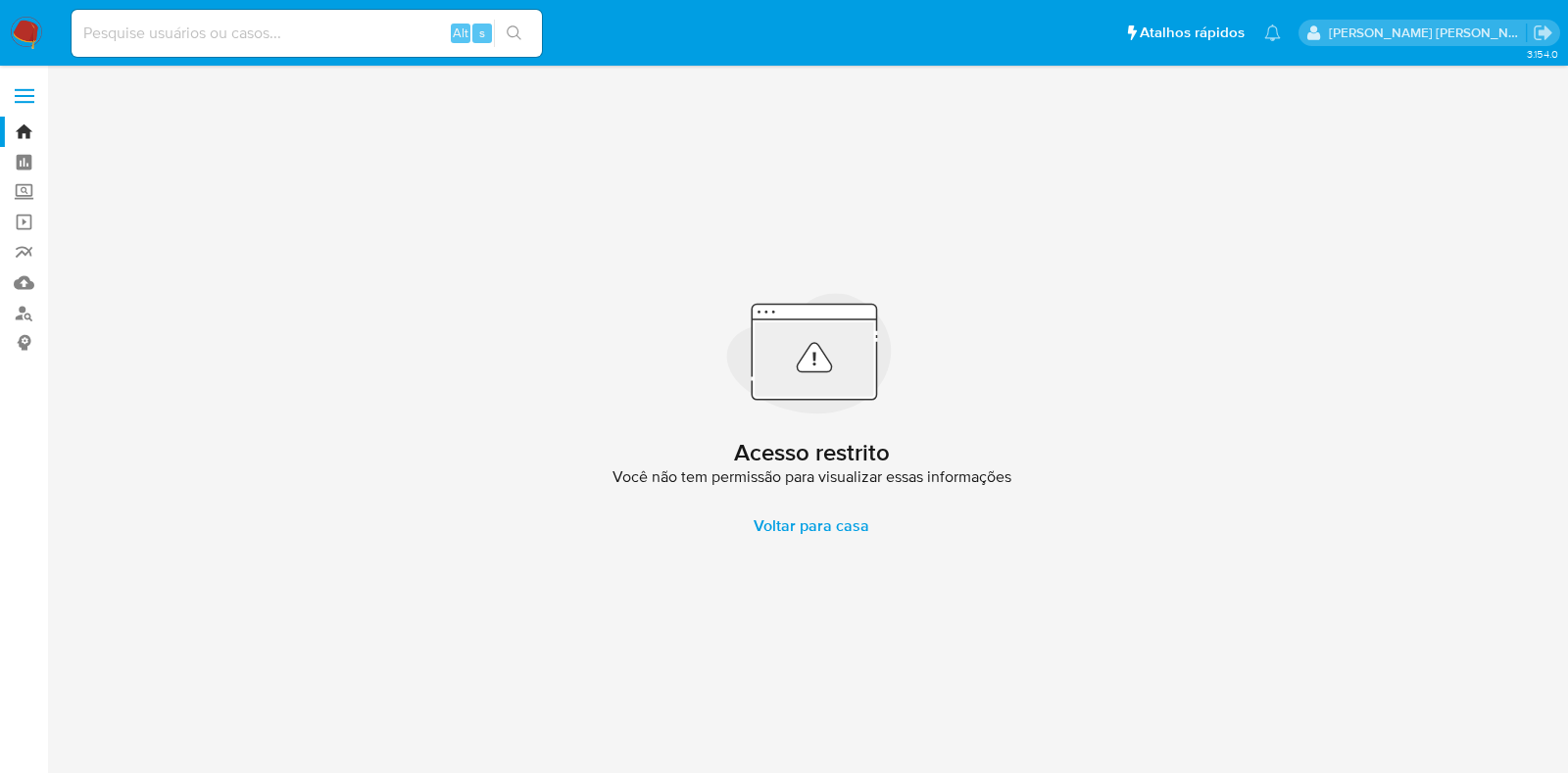
click at [211, 56] on div "Alt s" at bounding box center [307, 33] width 471 height 55
click at [228, 33] on input at bounding box center [307, 33] width 471 height 26
paste input "179721887"
type input "179721887"
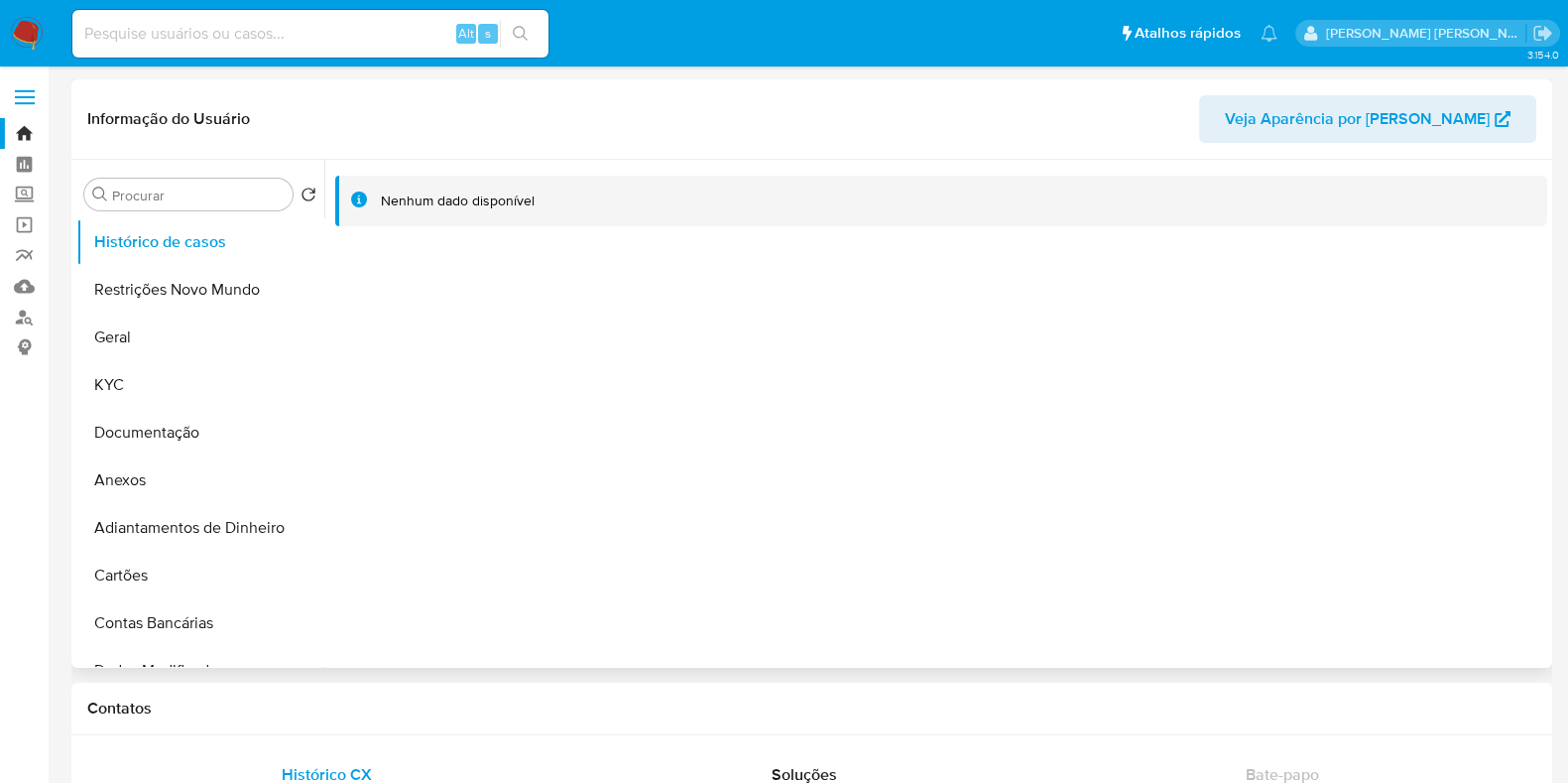
select select "10"
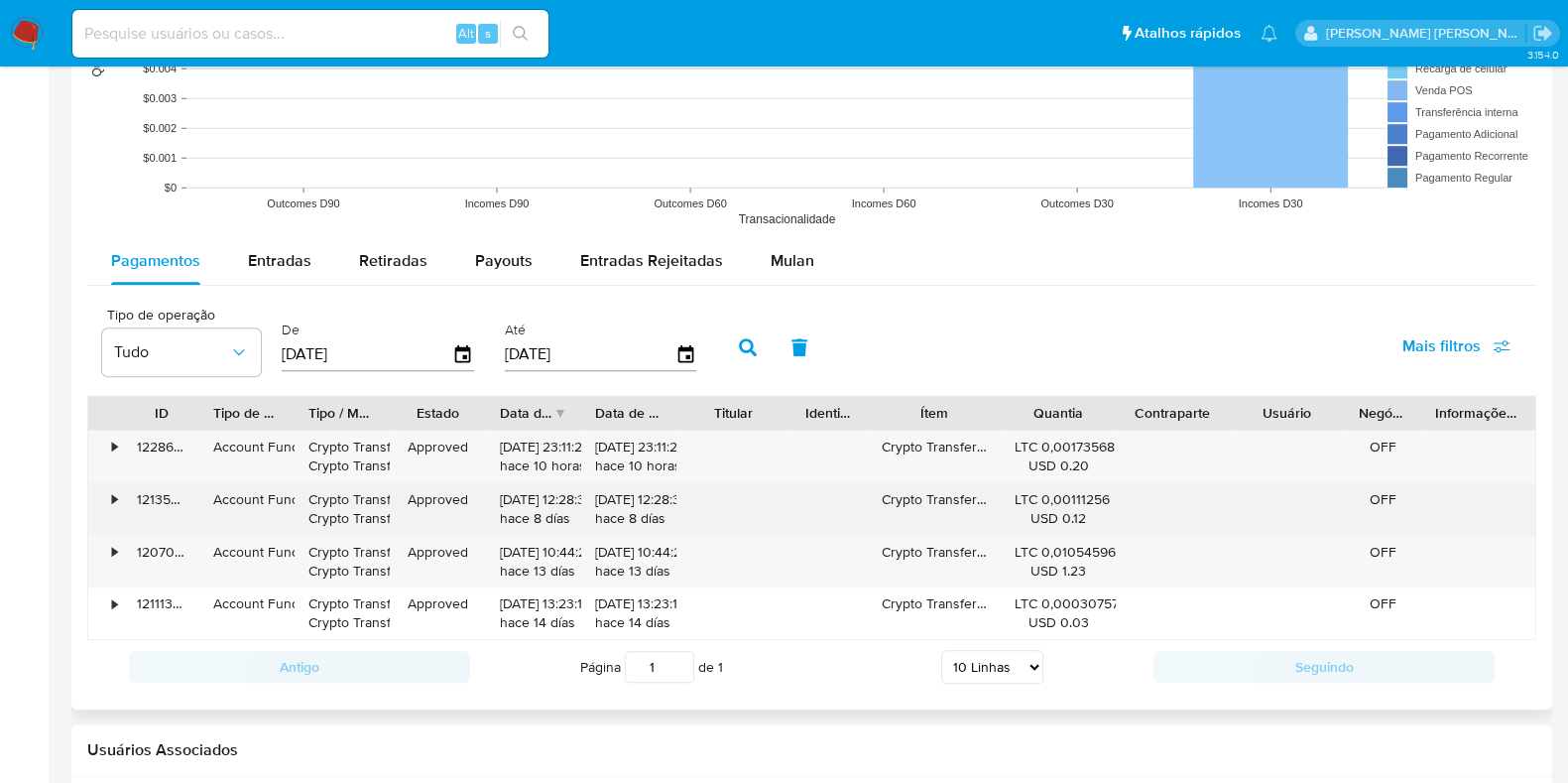
scroll to position [1736, 0]
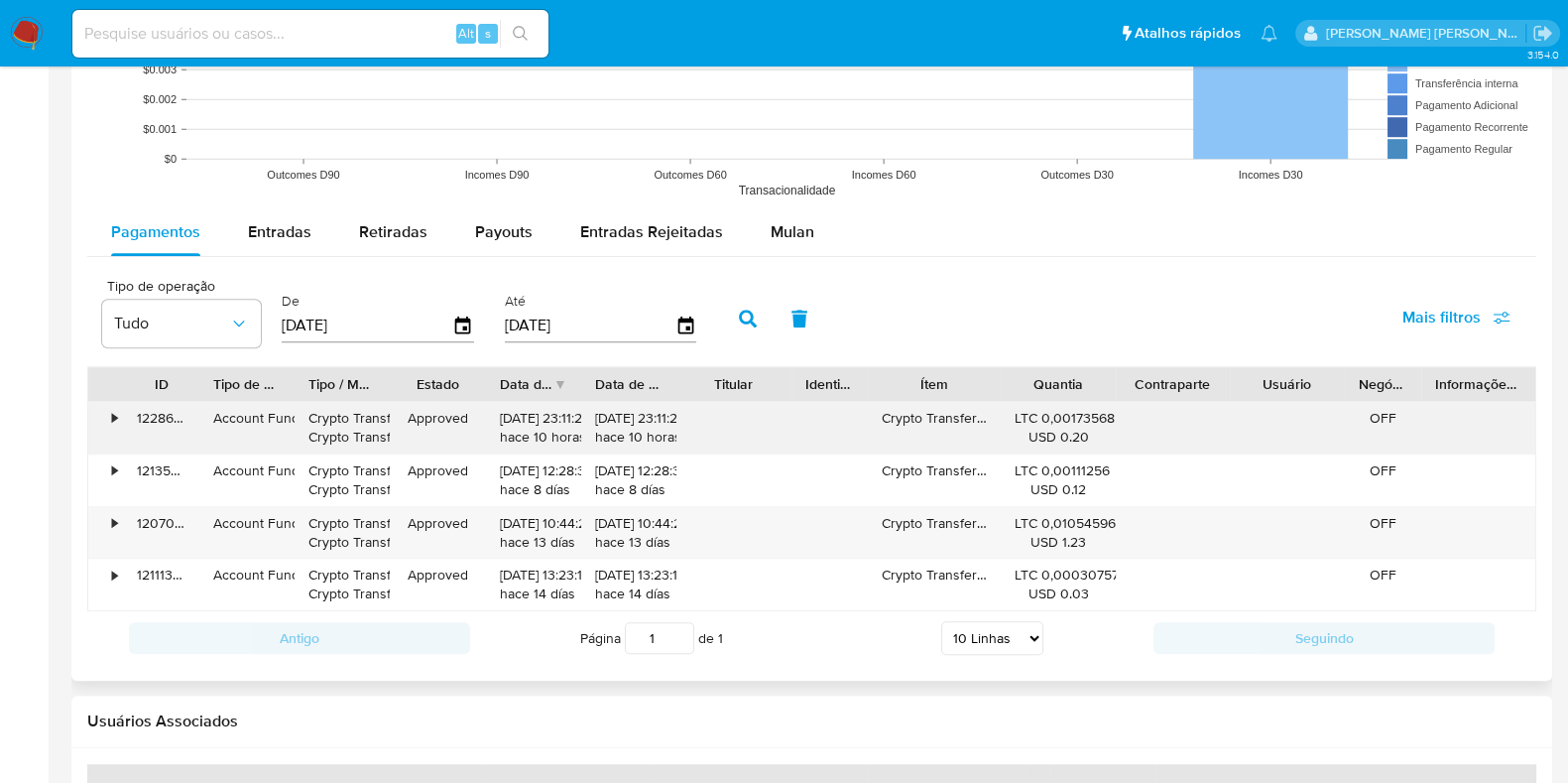
drag, startPoint x: 639, startPoint y: 432, endPoint x: 608, endPoint y: 424, distance: 32.0
click at [613, 425] on div "18/08/2025 23:11:29 hace 10 horas" at bounding box center [629, 428] width 68 height 38
click at [114, 413] on div "•" at bounding box center [114, 418] width 5 height 19
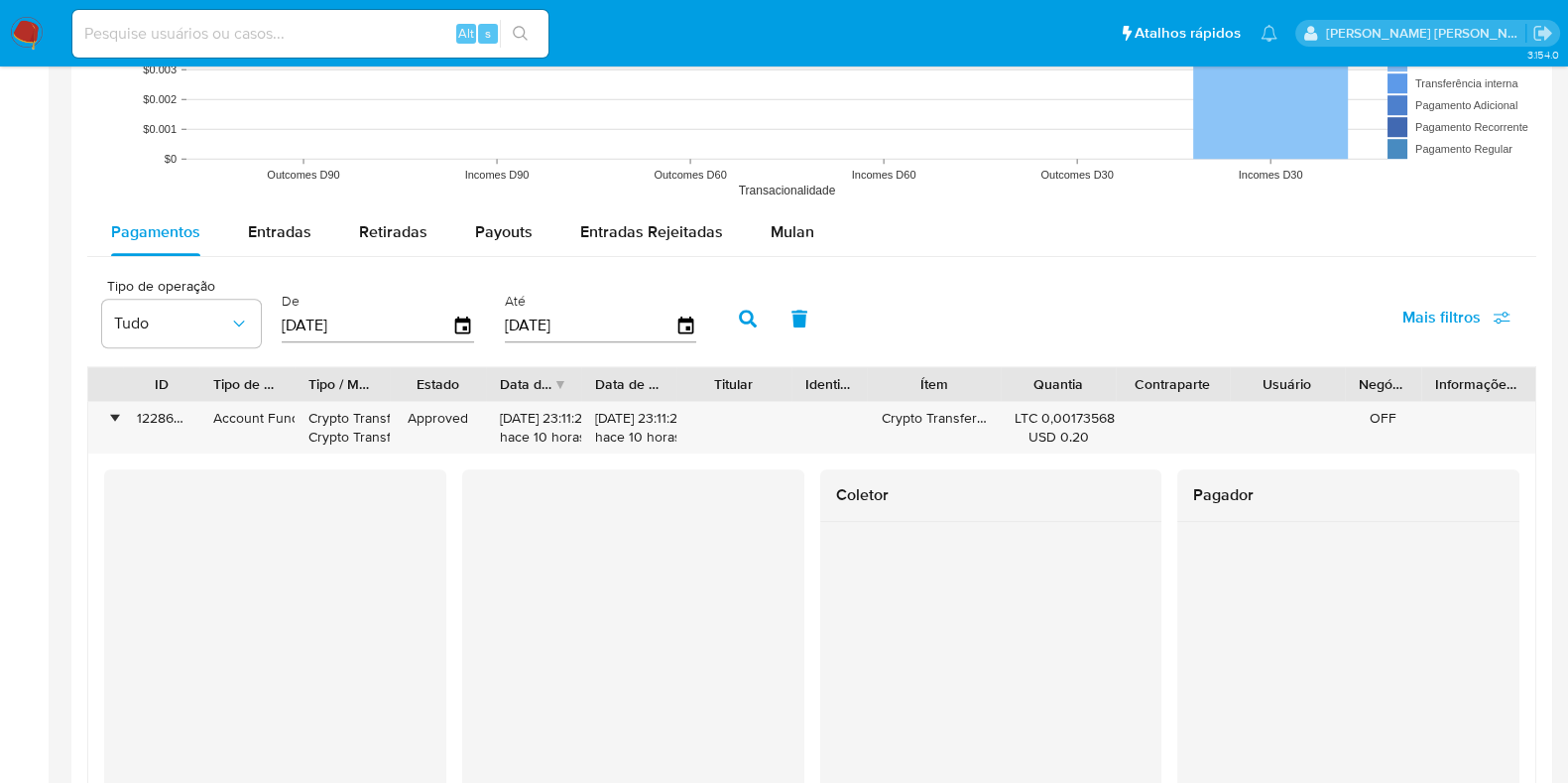
scroll to position [1860, 0]
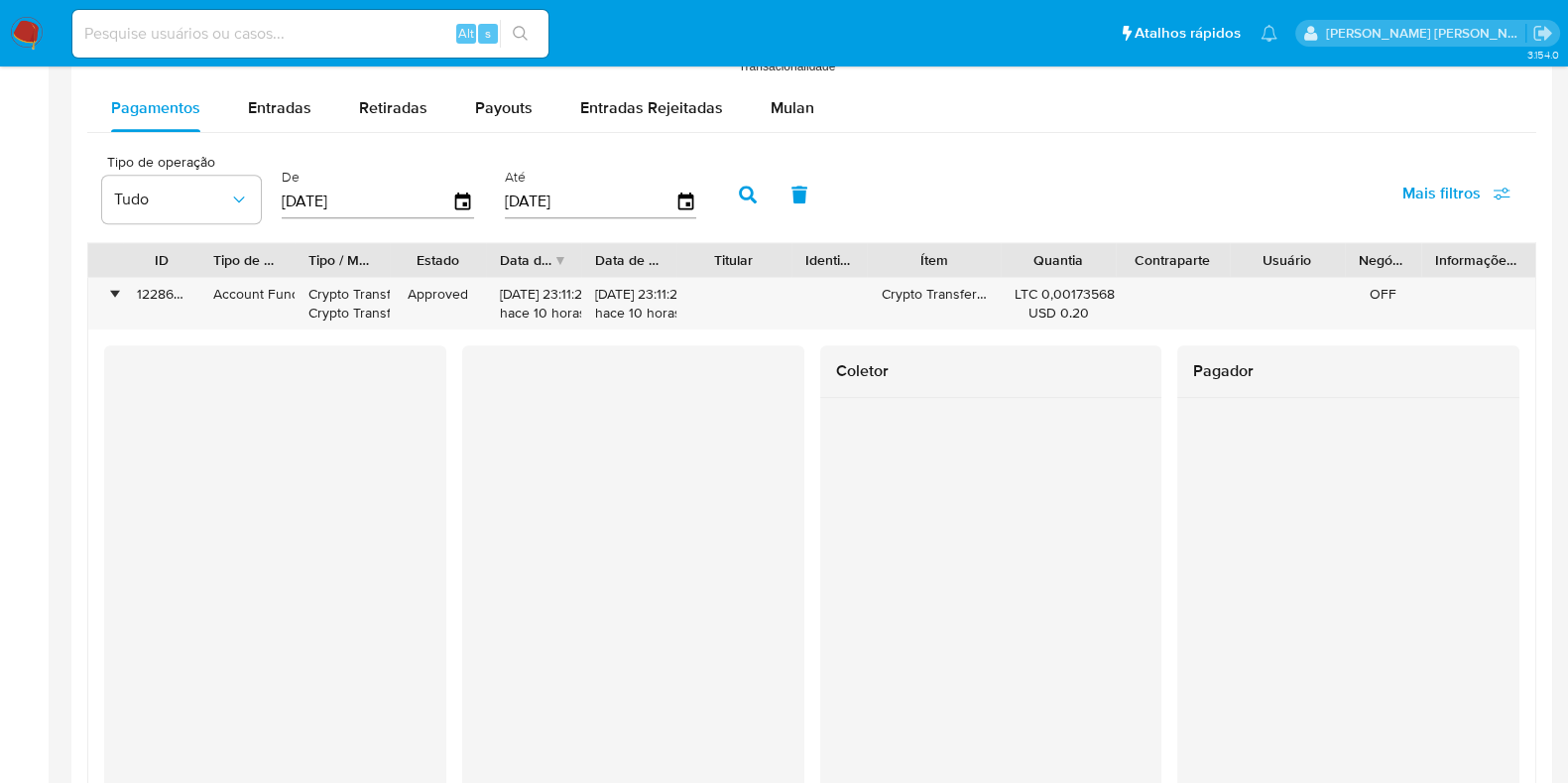
click at [473, 596] on div at bounding box center [633, 663] width 342 height 636
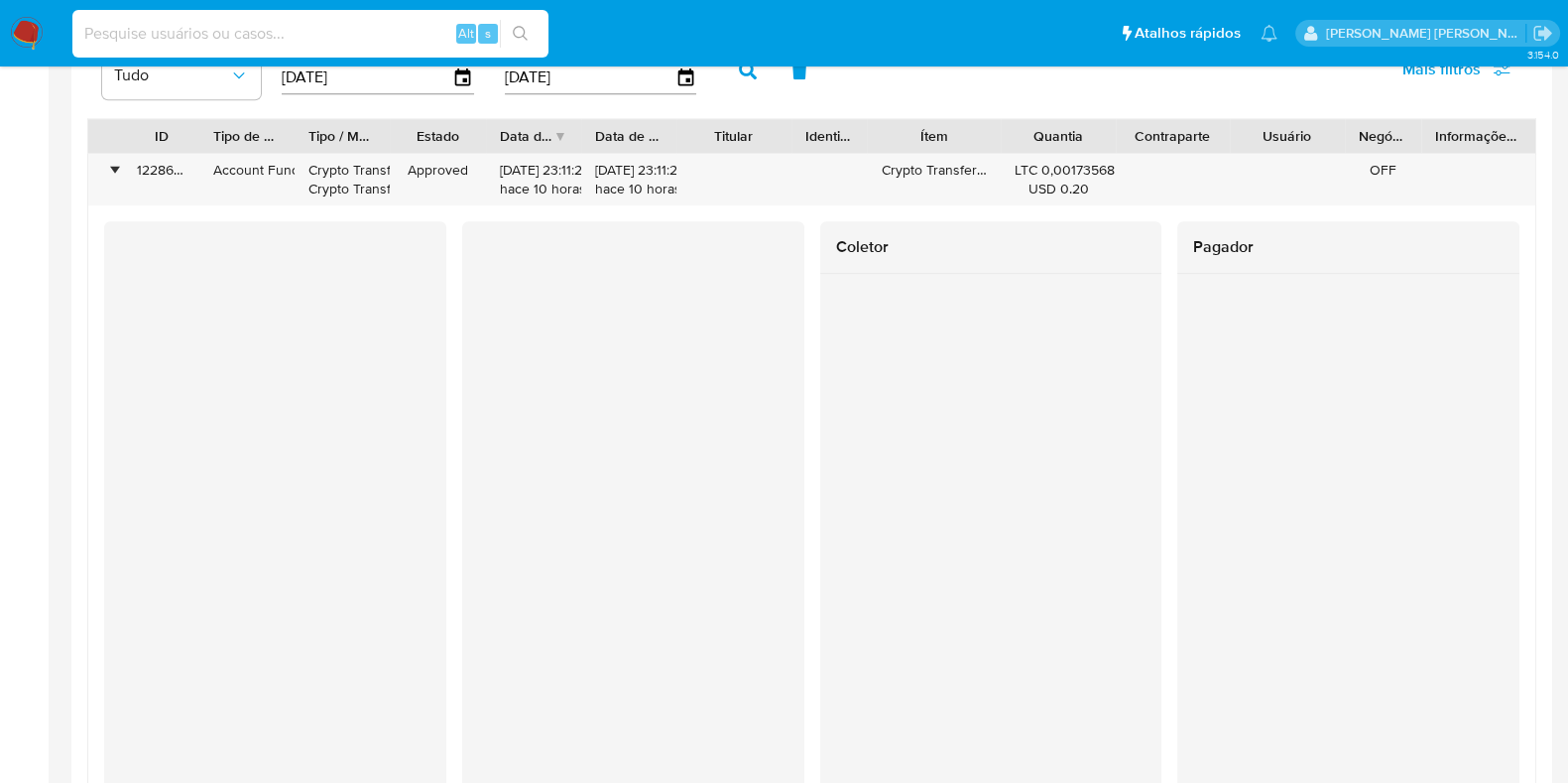
click at [226, 32] on input at bounding box center [310, 34] width 476 height 26
paste input "347012225"
type input "347012225"
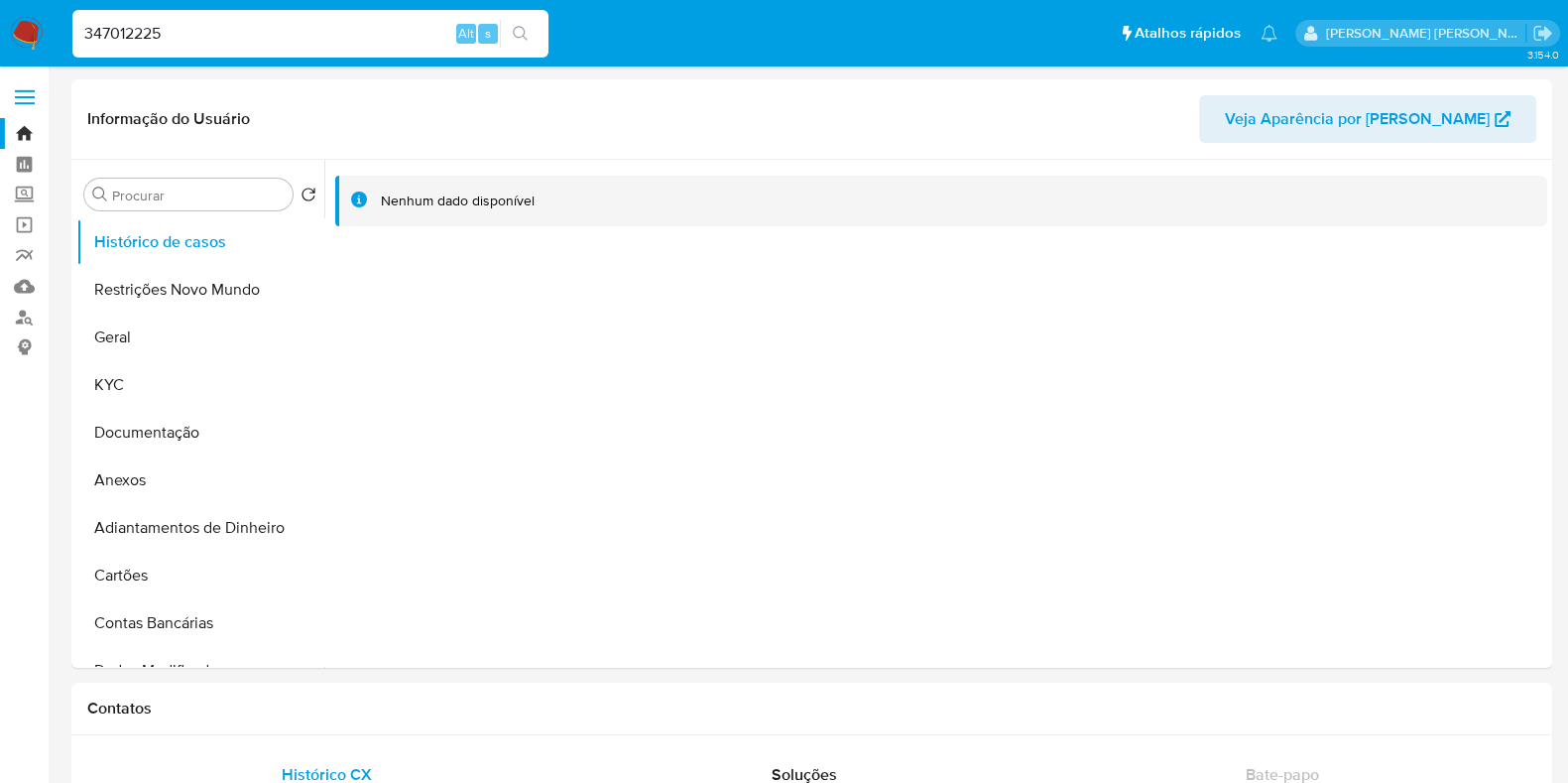
click at [392, 33] on input "347012225" at bounding box center [310, 34] width 476 height 26
select select "10"
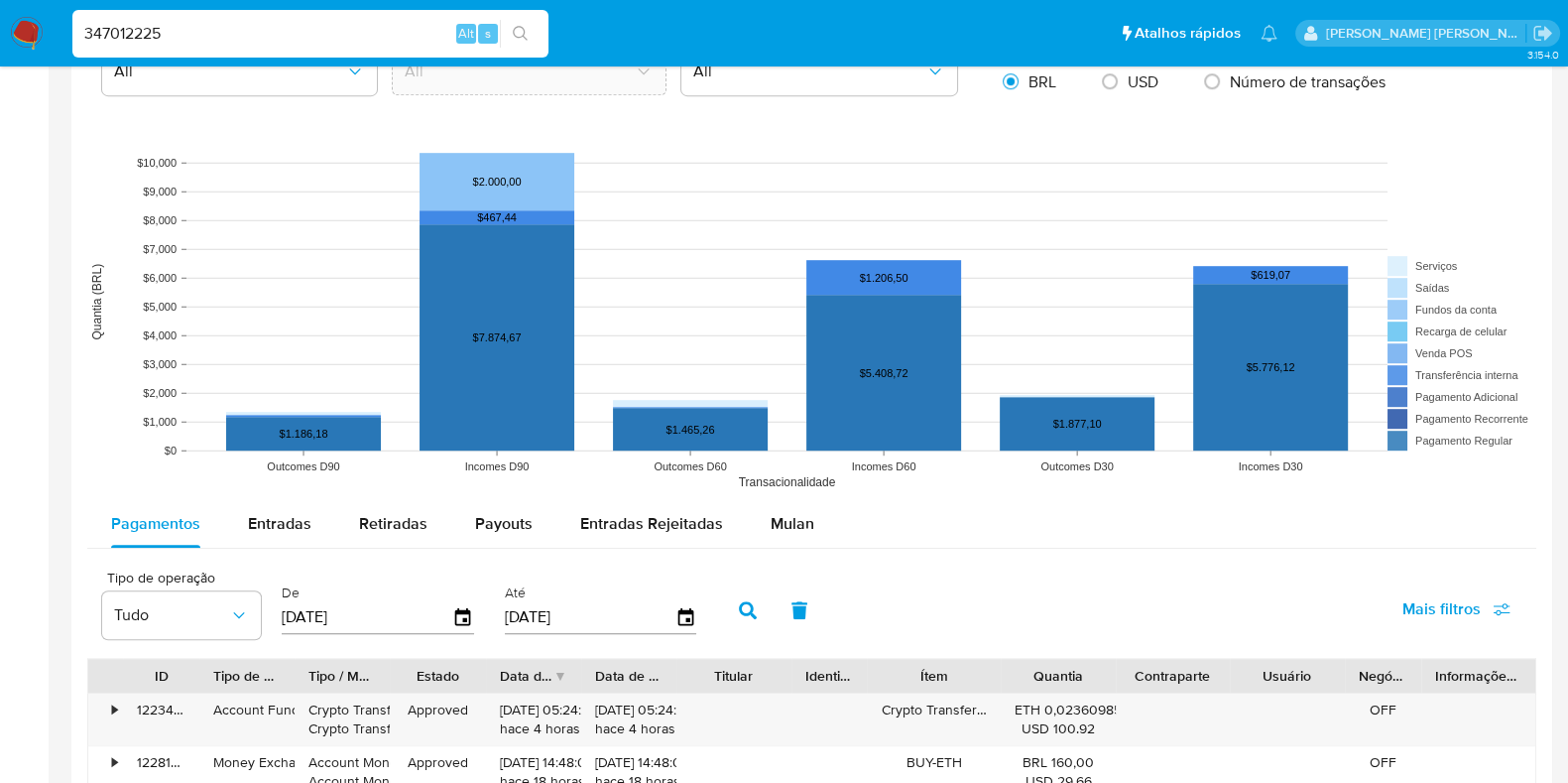
scroll to position [1736, 0]
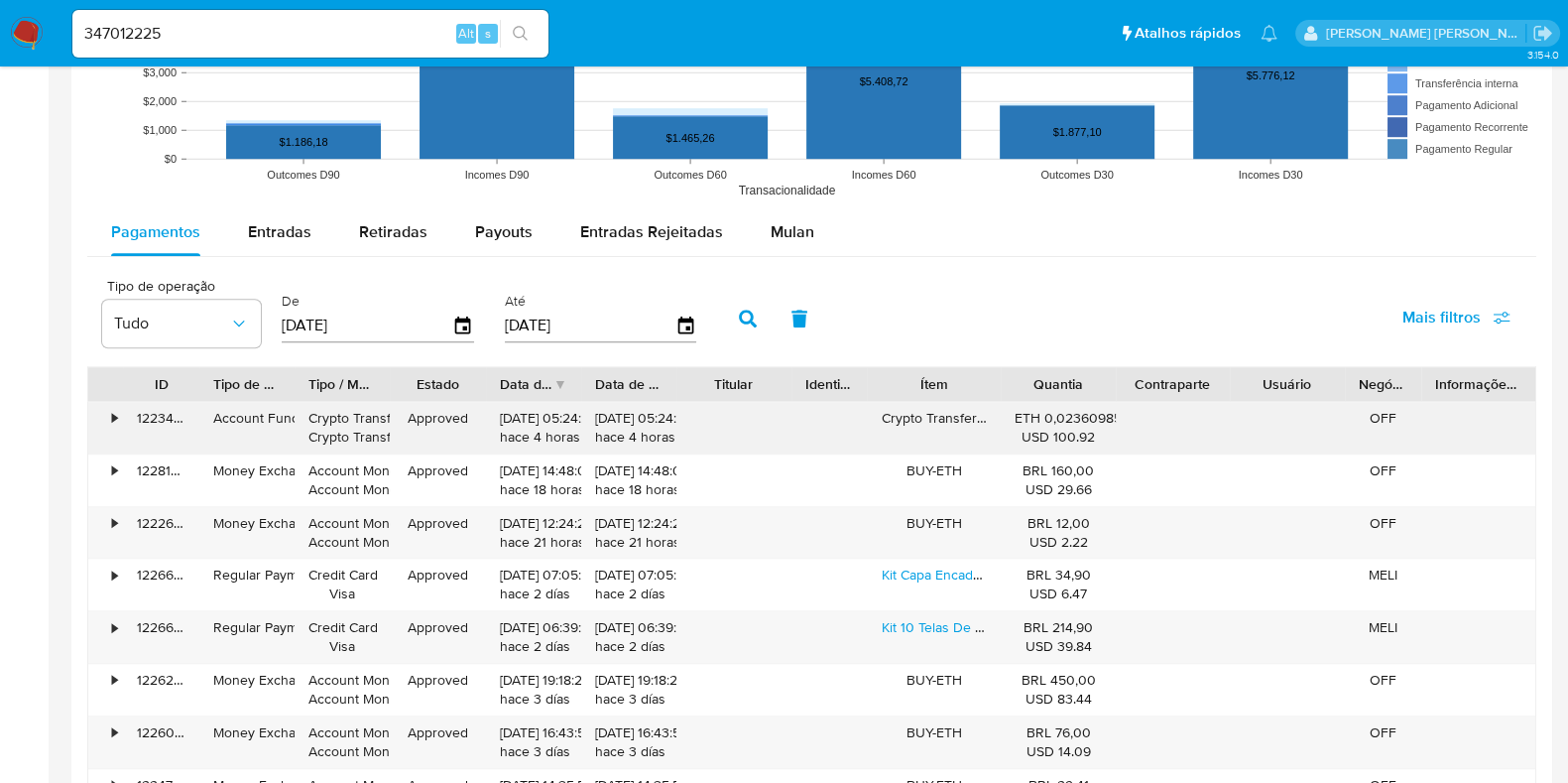
drag, startPoint x: 1100, startPoint y: 434, endPoint x: 1011, endPoint y: 417, distance: 90.6
click at [1011, 417] on div "ETH 0,02360985 USD 100.92" at bounding box center [1058, 428] width 114 height 52
click at [1040, 290] on div "Tipo de operação Tudo De 22/05/2025 Até 19/08/2025 Mais filtros" at bounding box center [812, 316] width 1450 height 99
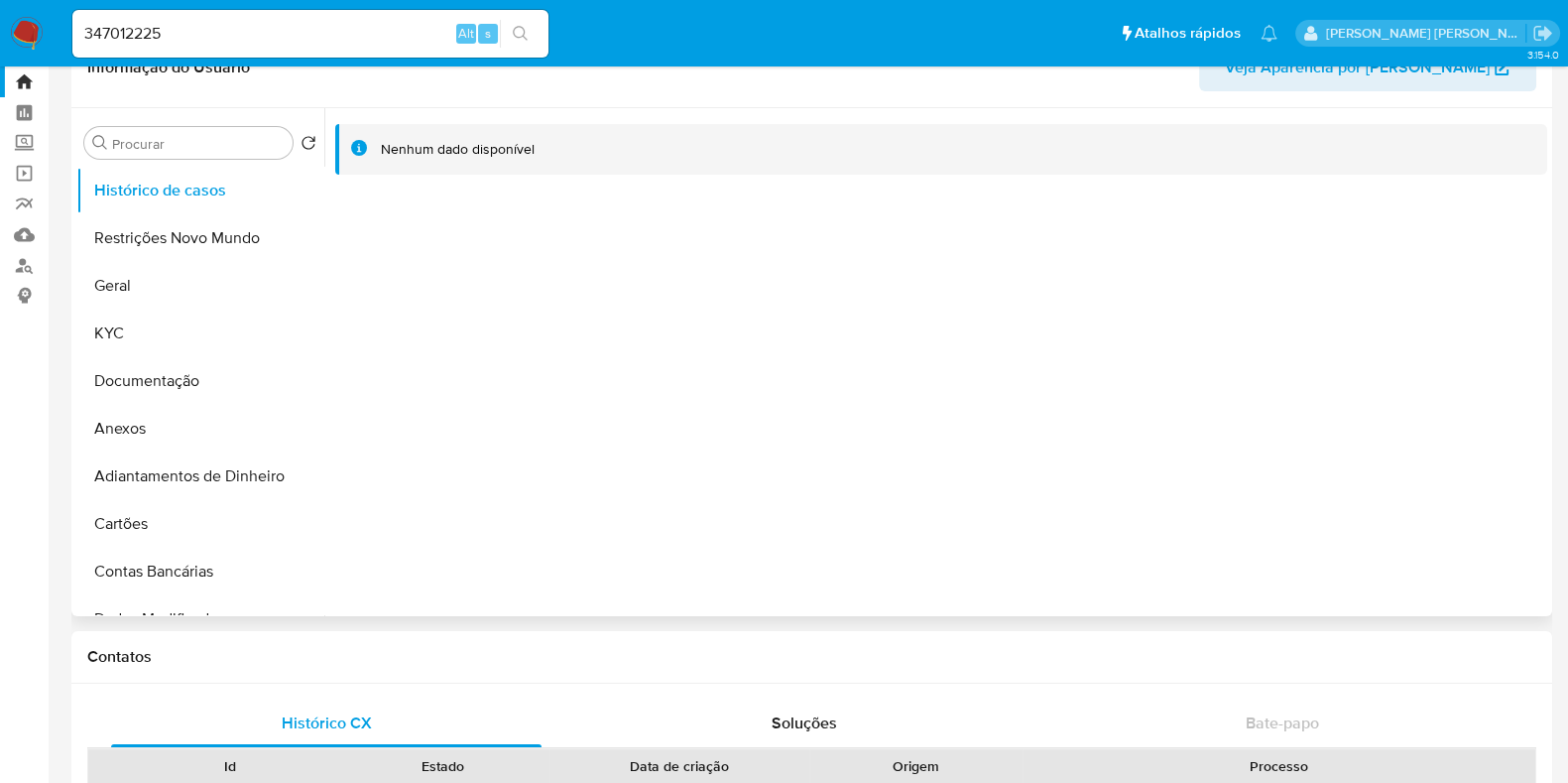
scroll to position [0, 0]
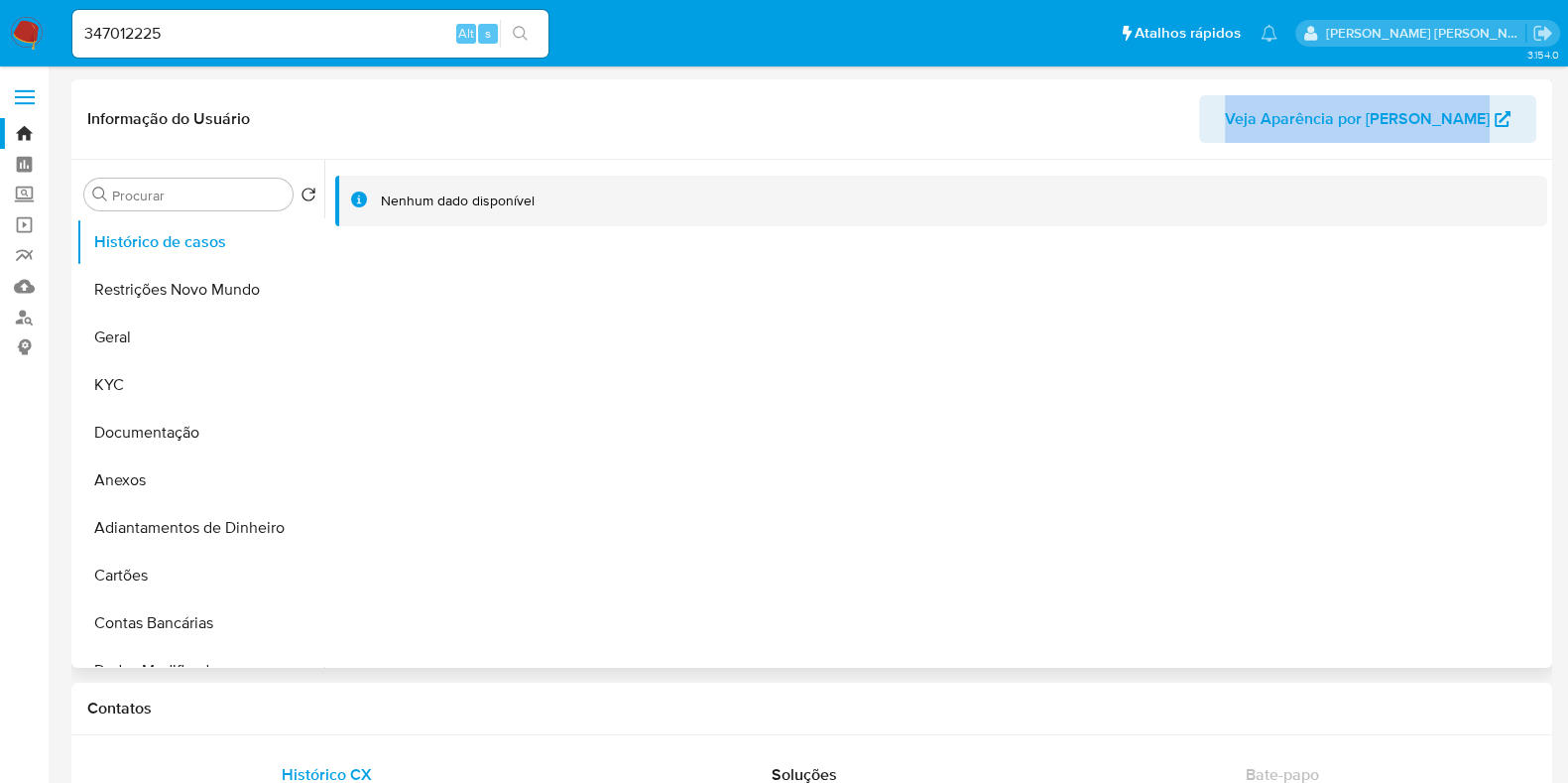
drag, startPoint x: 1258, startPoint y: 120, endPoint x: 1550, endPoint y: 114, distance: 292.1
click at [1550, 114] on div "Informação do Usuário Veja Aparência por Pessoa" at bounding box center [811, 119] width 1481 height 81
click at [1549, 116] on div "Informação do Usuário Veja Aparência por Pessoa" at bounding box center [811, 119] width 1481 height 81
drag, startPoint x: 1549, startPoint y: 116, endPoint x: 1262, endPoint y: 121, distance: 287.0
click at [1262, 121] on div "Informação do Usuário Veja Aparência por Pessoa" at bounding box center [811, 119] width 1481 height 81
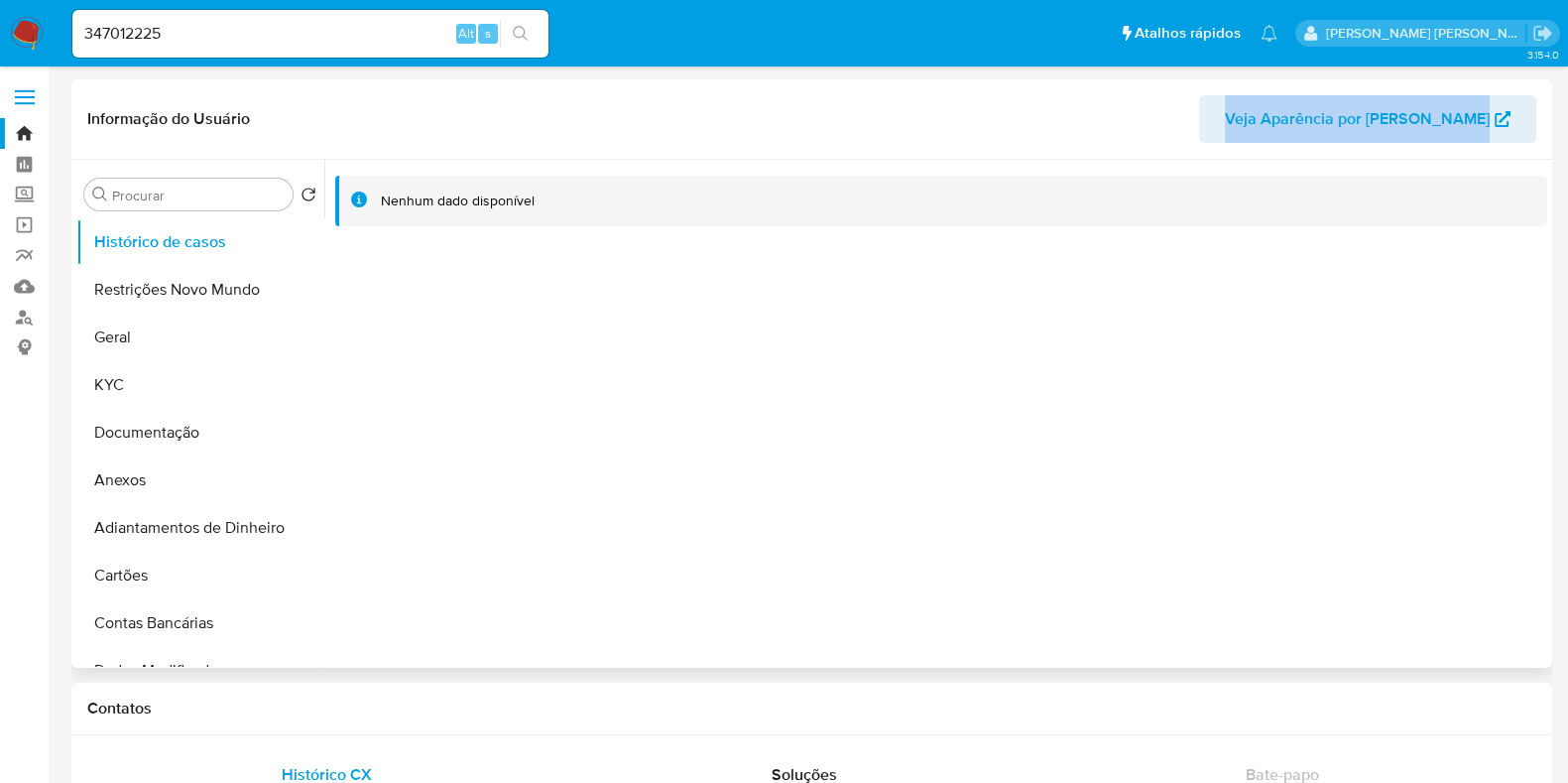
click at [1230, 116] on header "Informação do Usuário Veja Aparência por Pessoa" at bounding box center [812, 119] width 1450 height 48
click at [269, 21] on input "347012225" at bounding box center [310, 34] width 476 height 26
paste input "1480961169"
type input "1480961169"
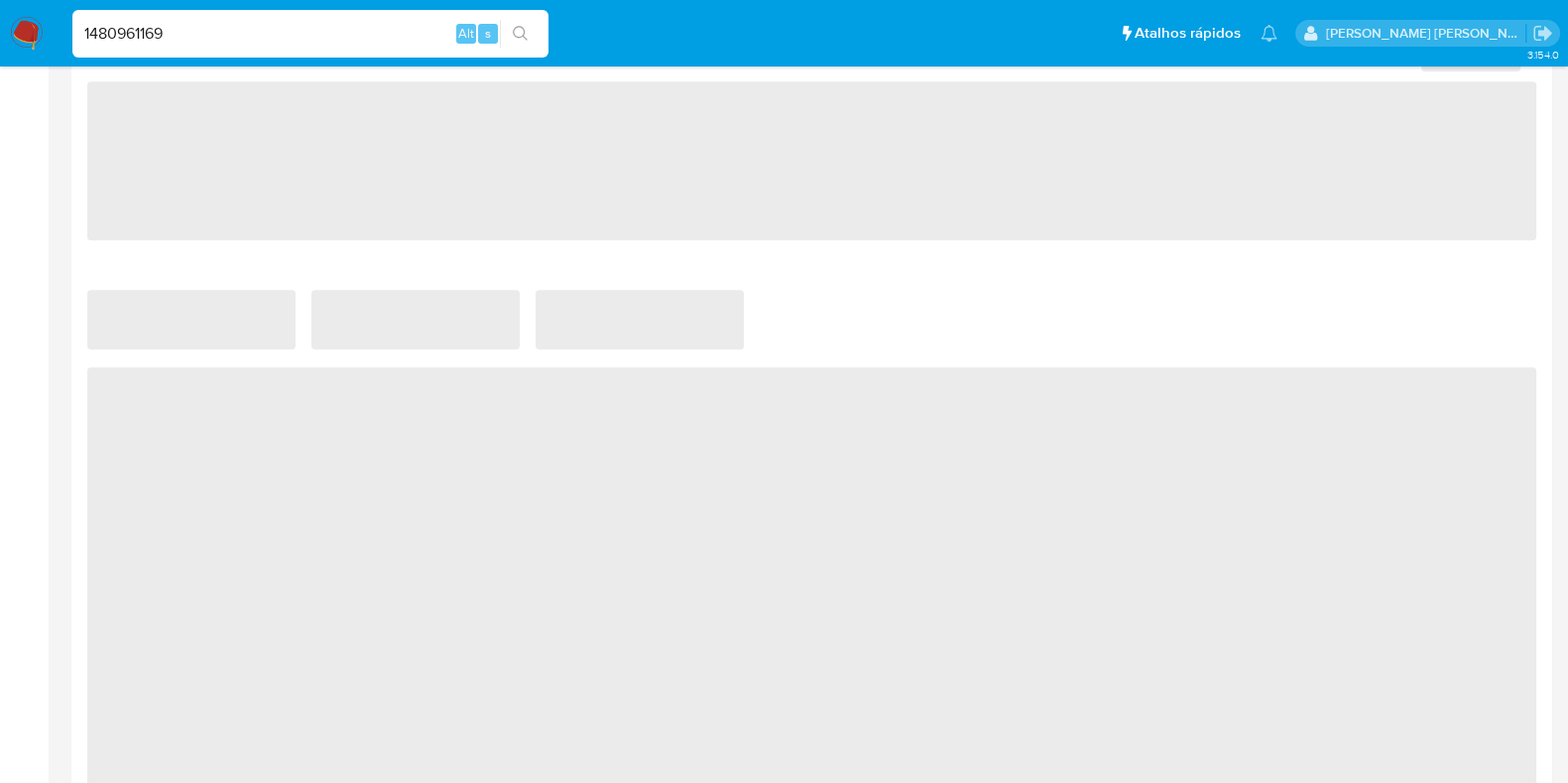
select select "10"
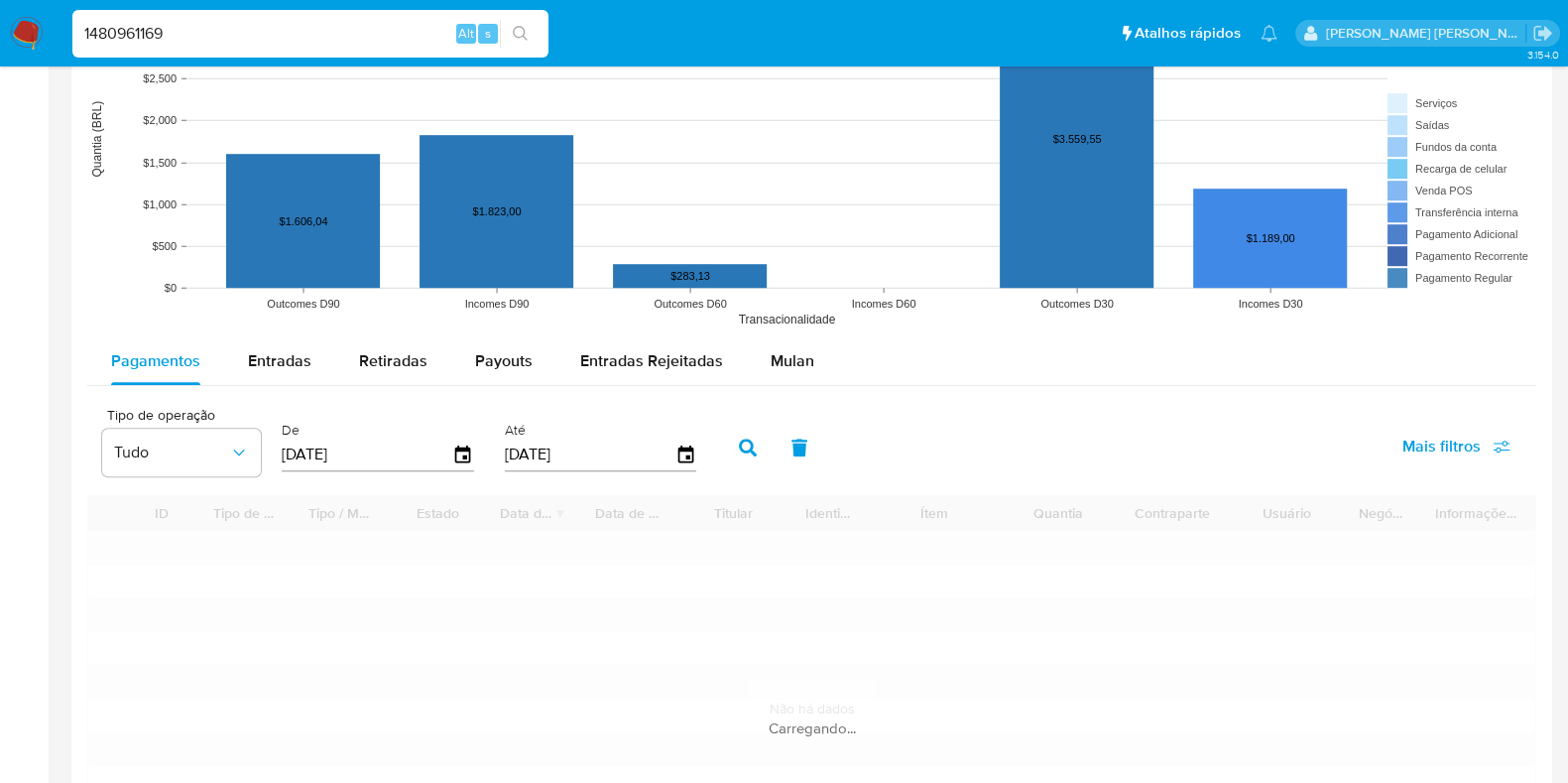
scroll to position [1860, 0]
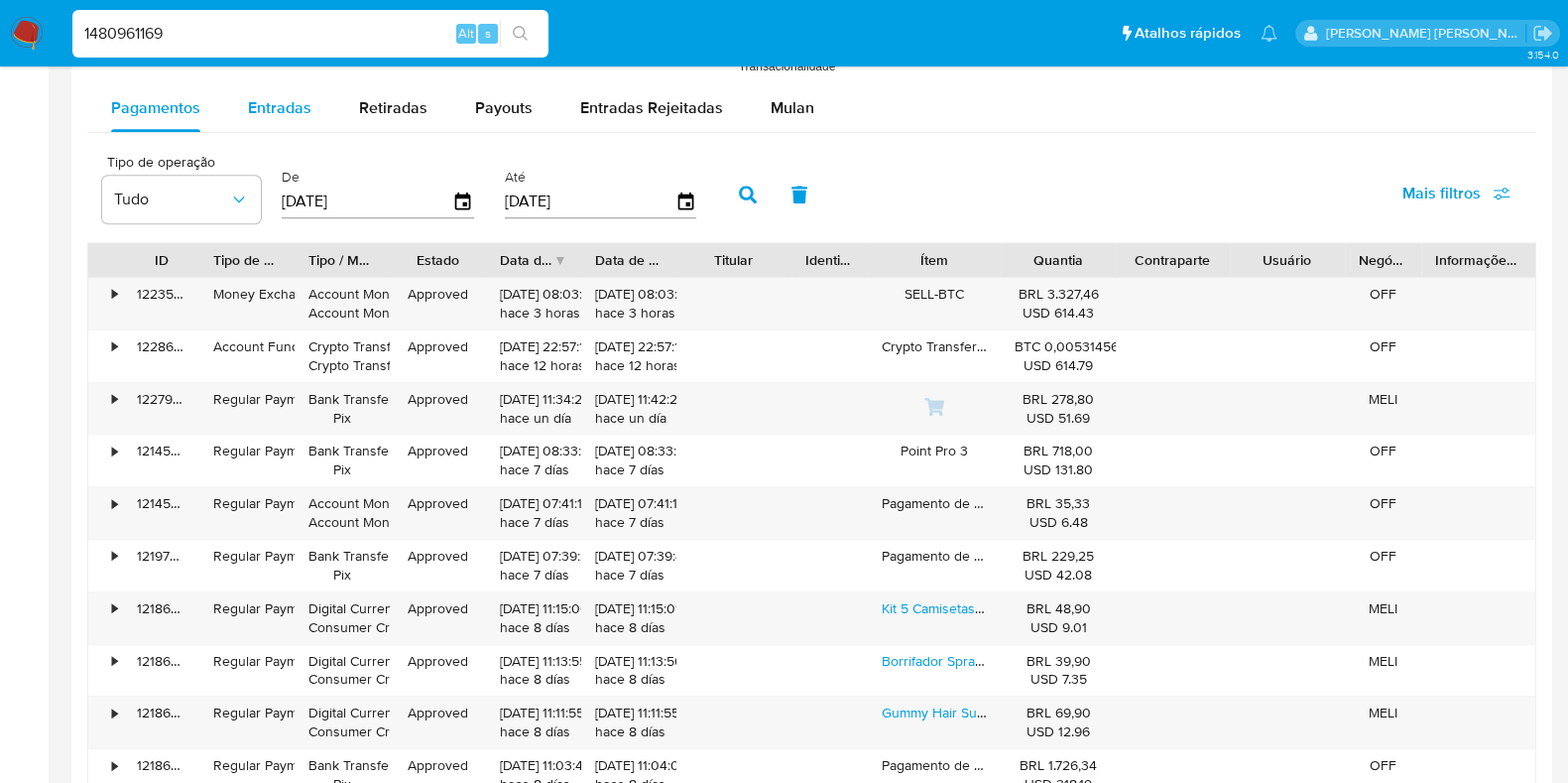
click at [287, 118] on div "Entradas" at bounding box center [279, 108] width 64 height 48
select select "10"
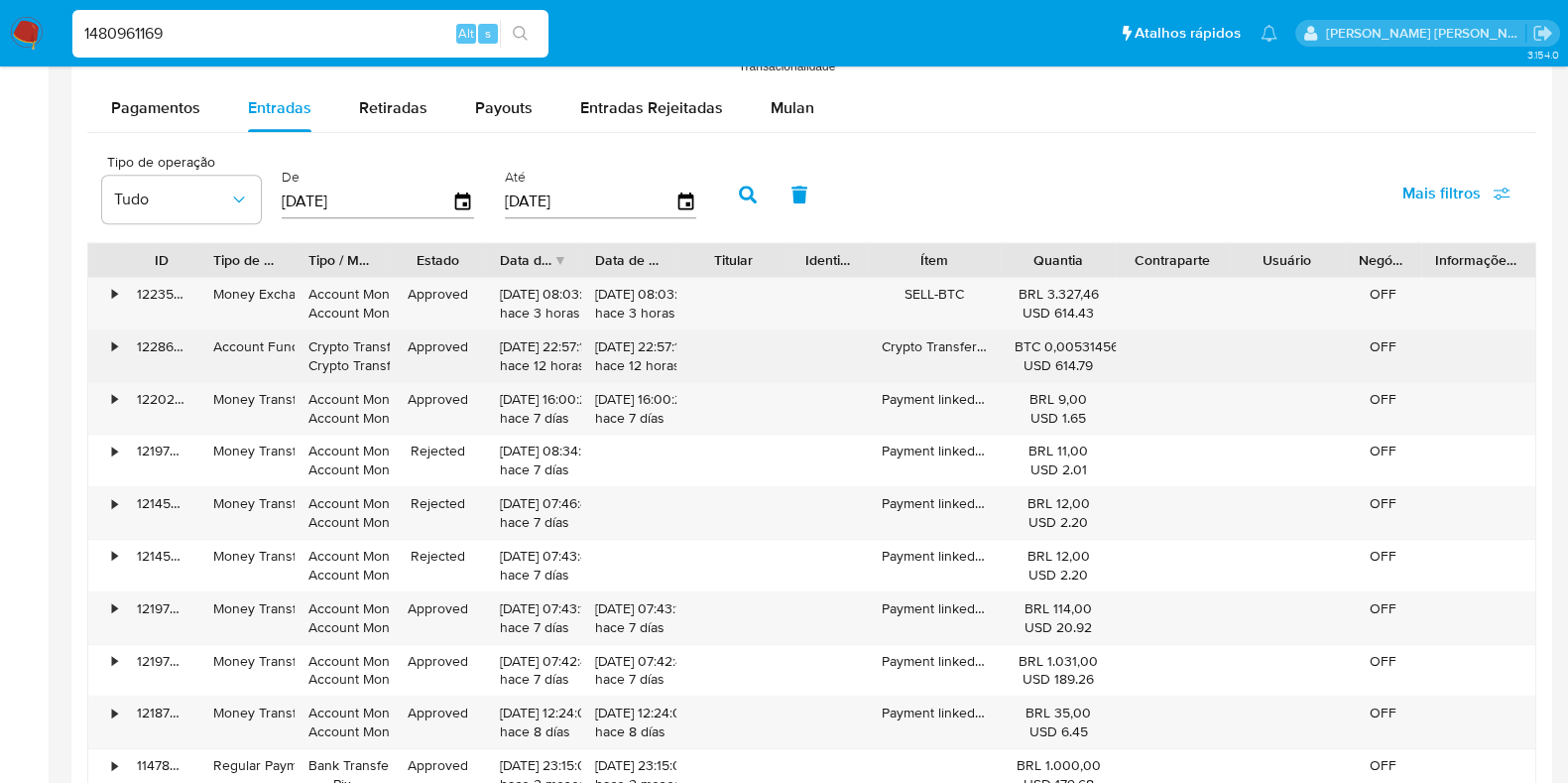
click at [112, 342] on div "•" at bounding box center [114, 346] width 5 height 19
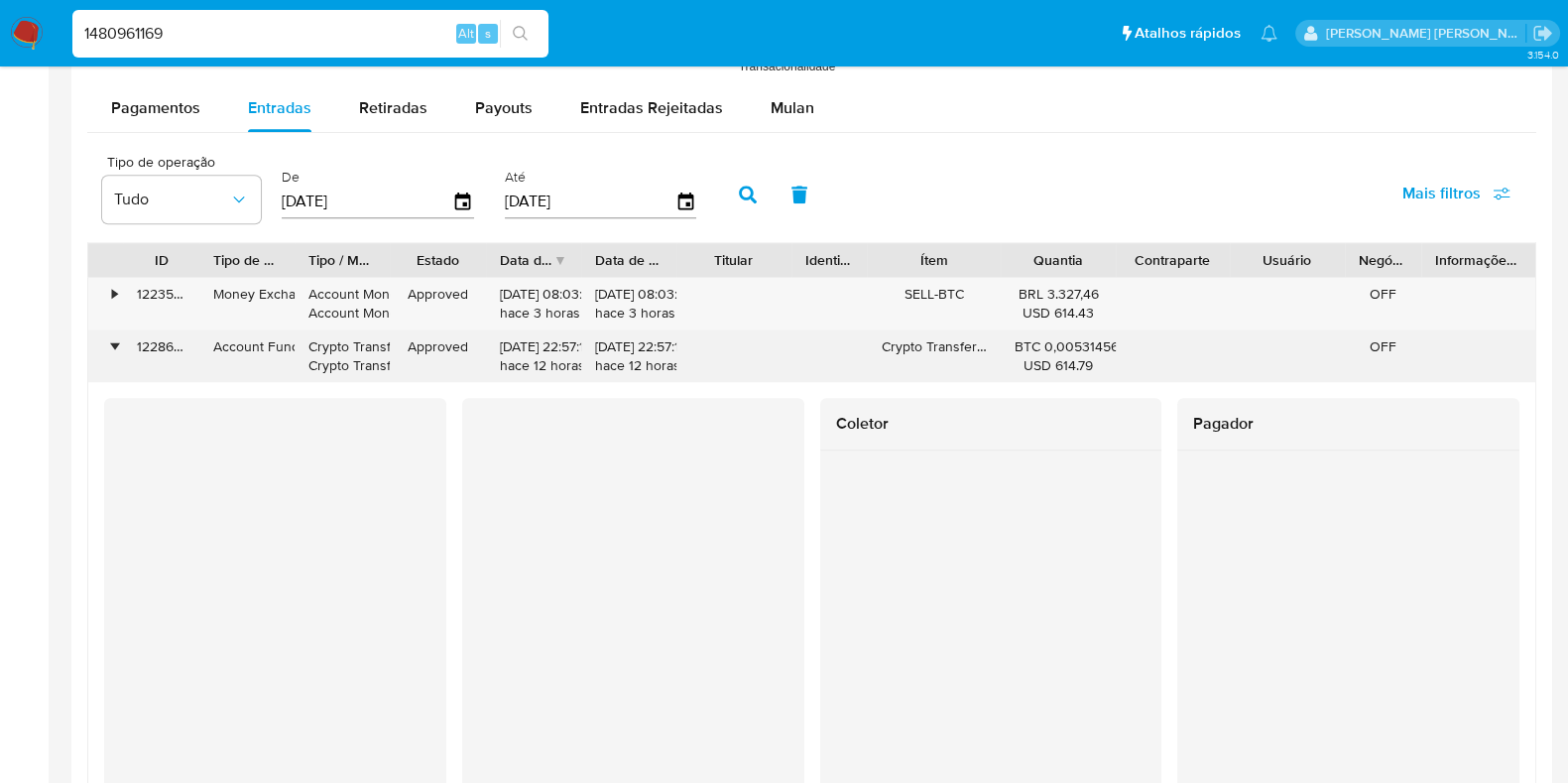
click at [106, 349] on div "•" at bounding box center [105, 356] width 35 height 52
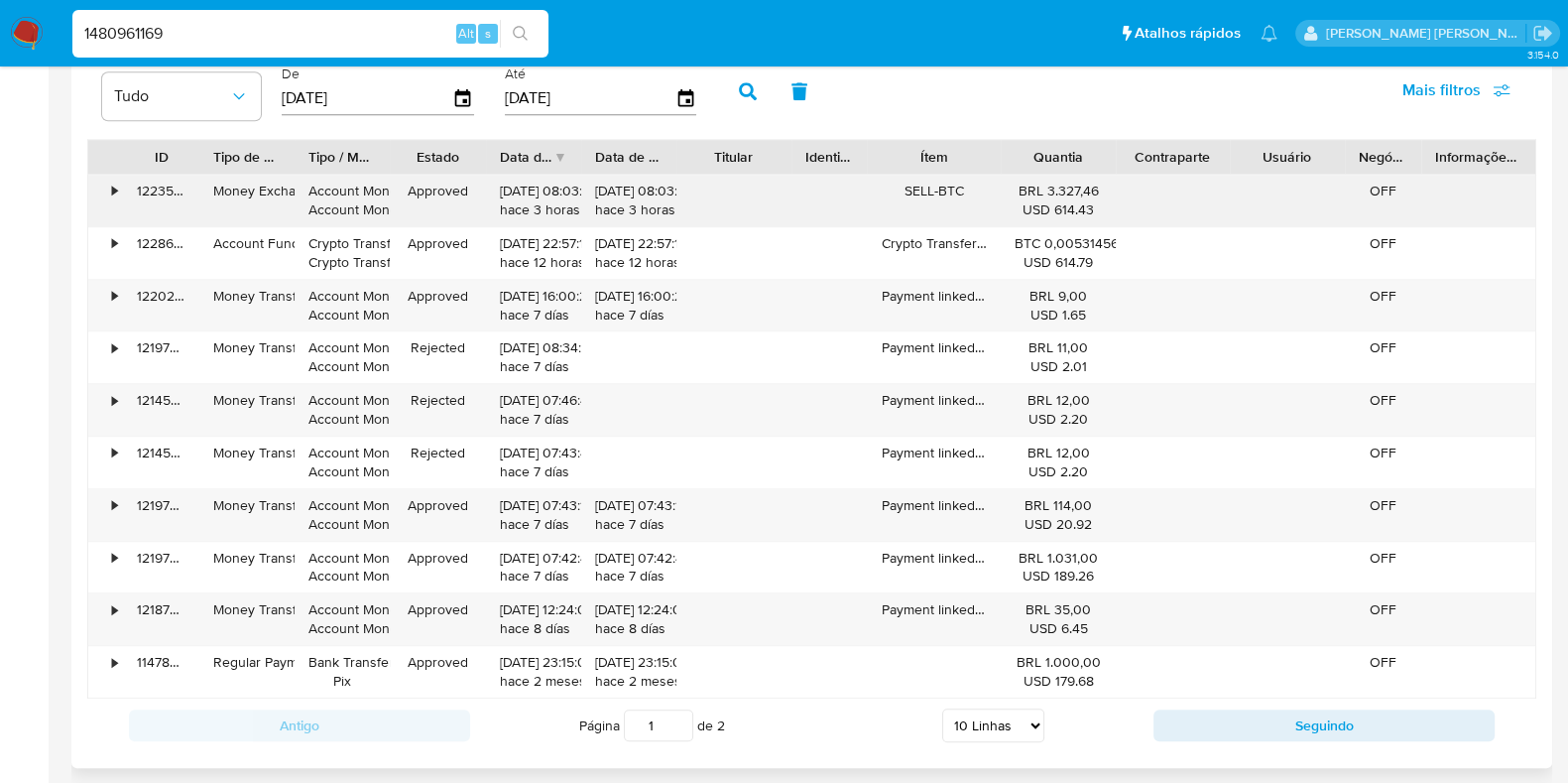
scroll to position [1736, 0]
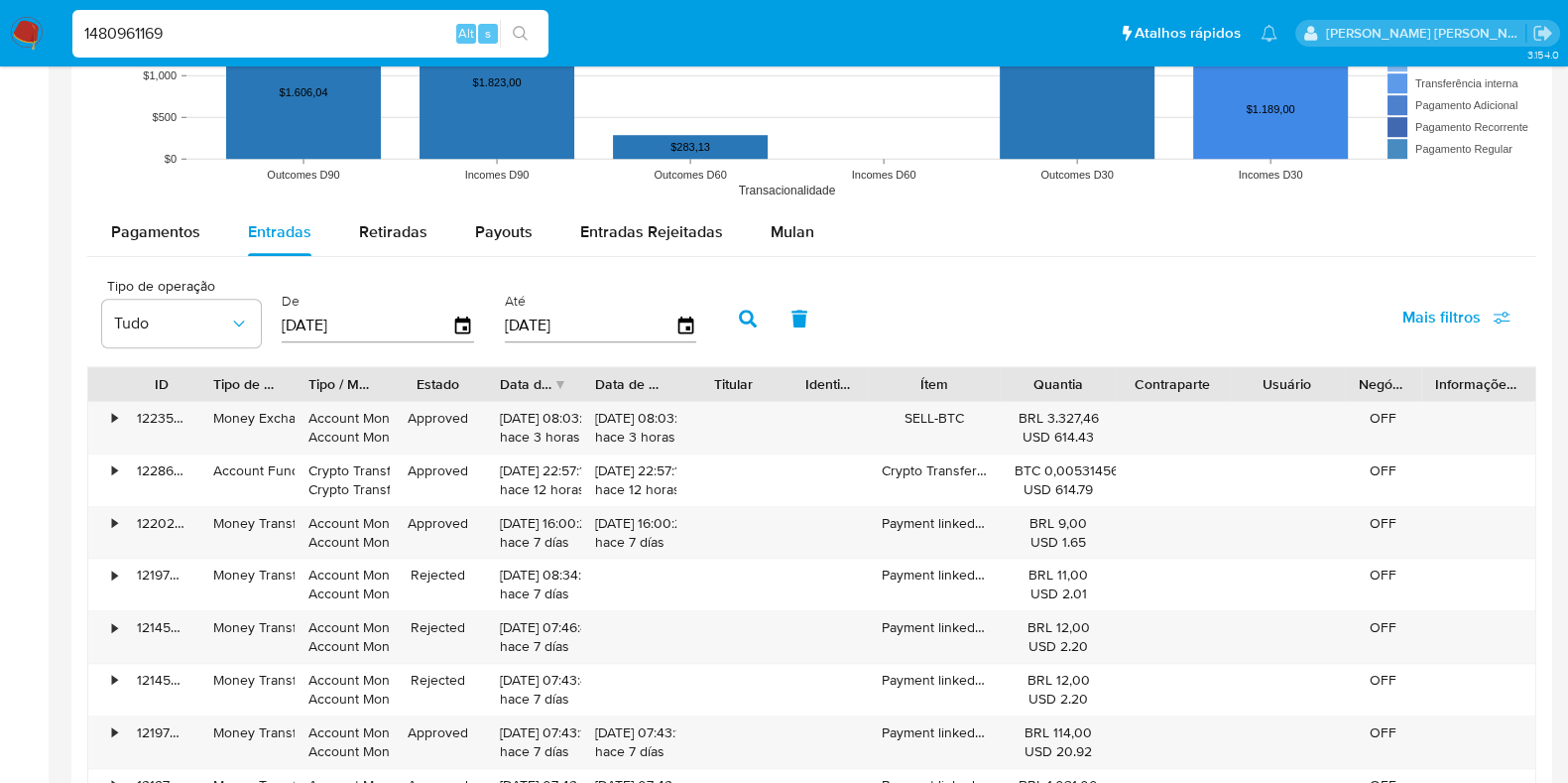
click at [156, 34] on input "1480961169" at bounding box center [310, 34] width 476 height 26
paste input "2558919792"
type input "2558919792"
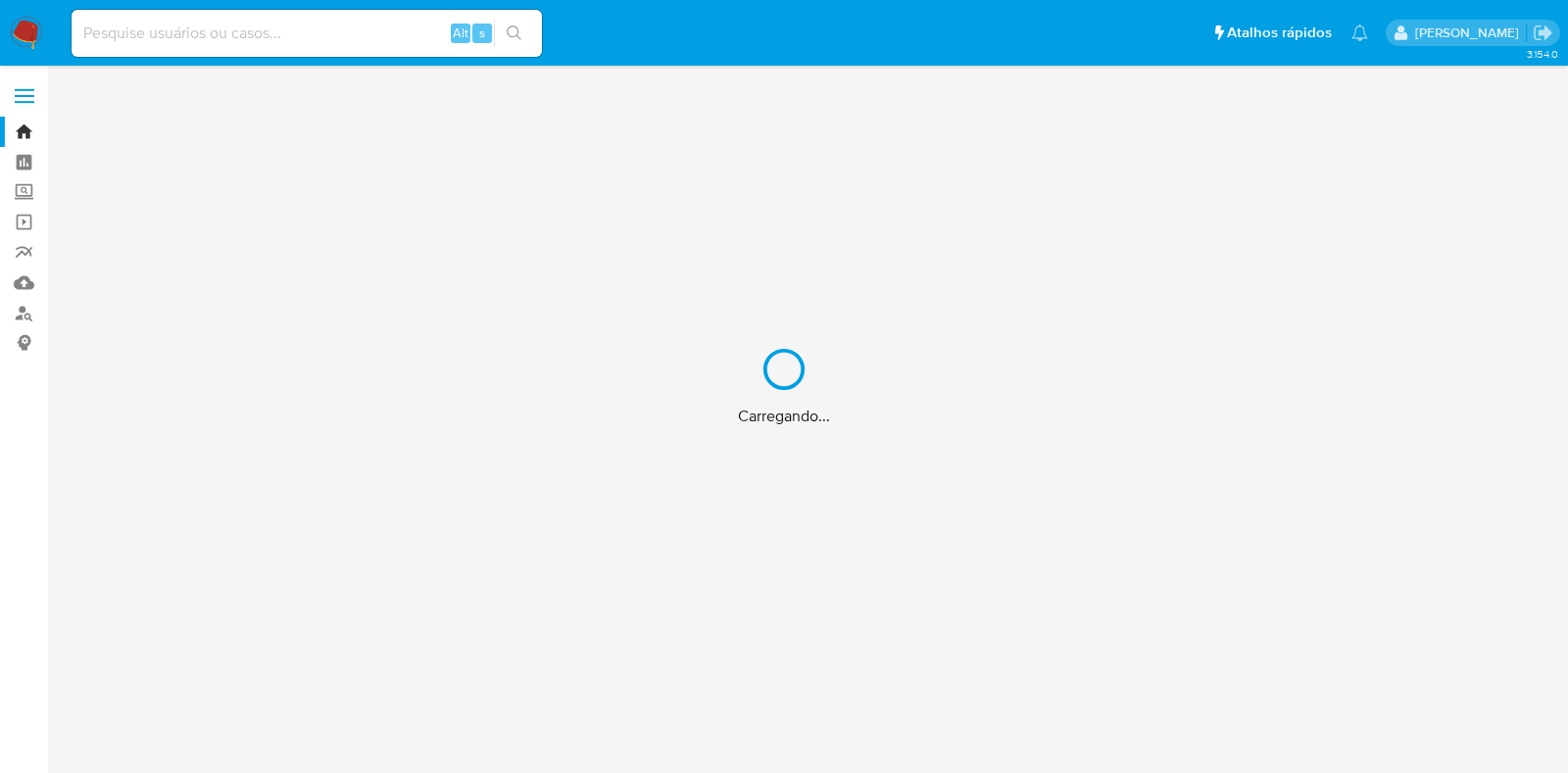
click at [313, 39] on div "Carregando..." at bounding box center [784, 386] width 1568 height 773
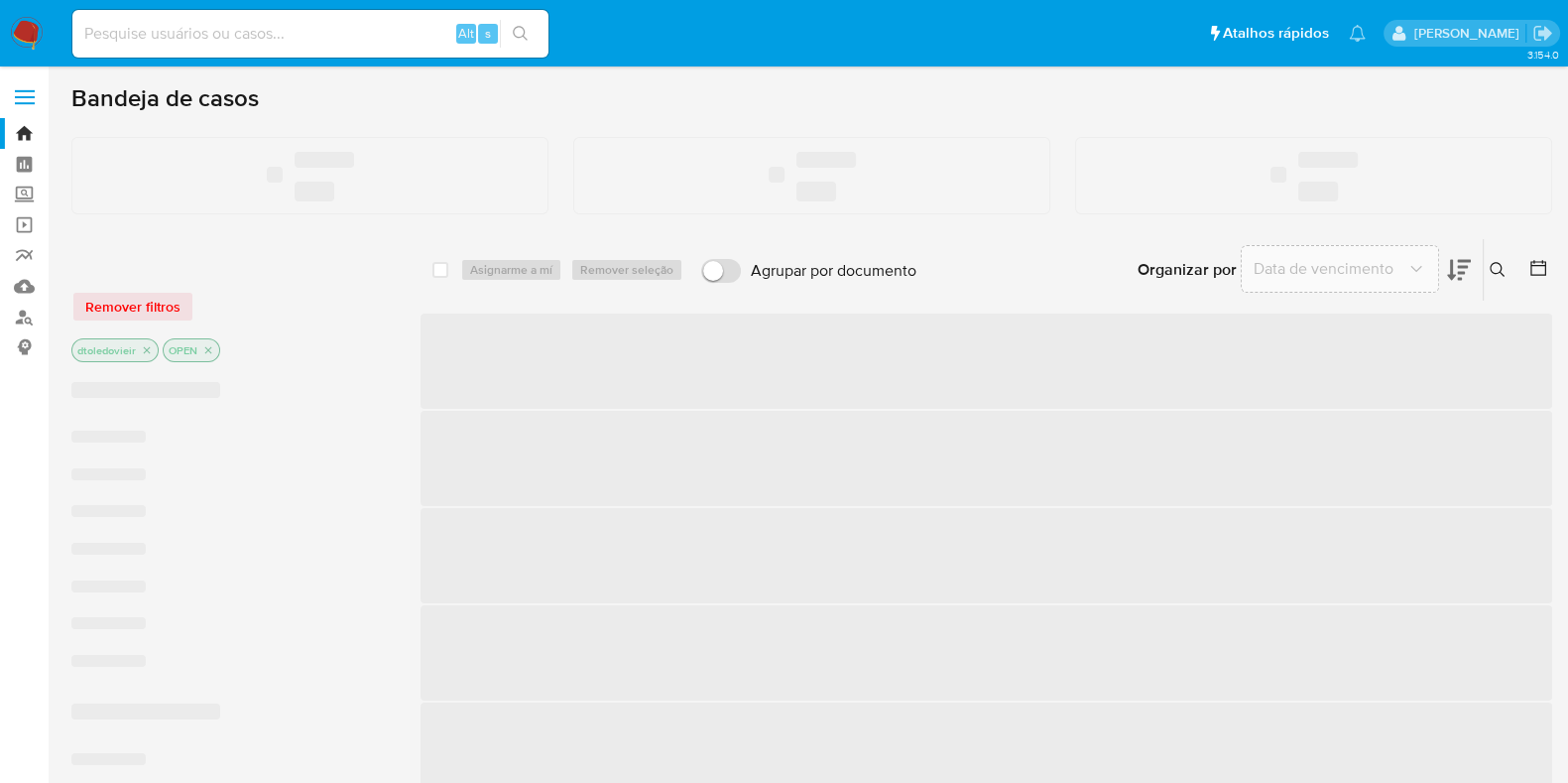
click at [320, 35] on input at bounding box center [310, 34] width 476 height 26
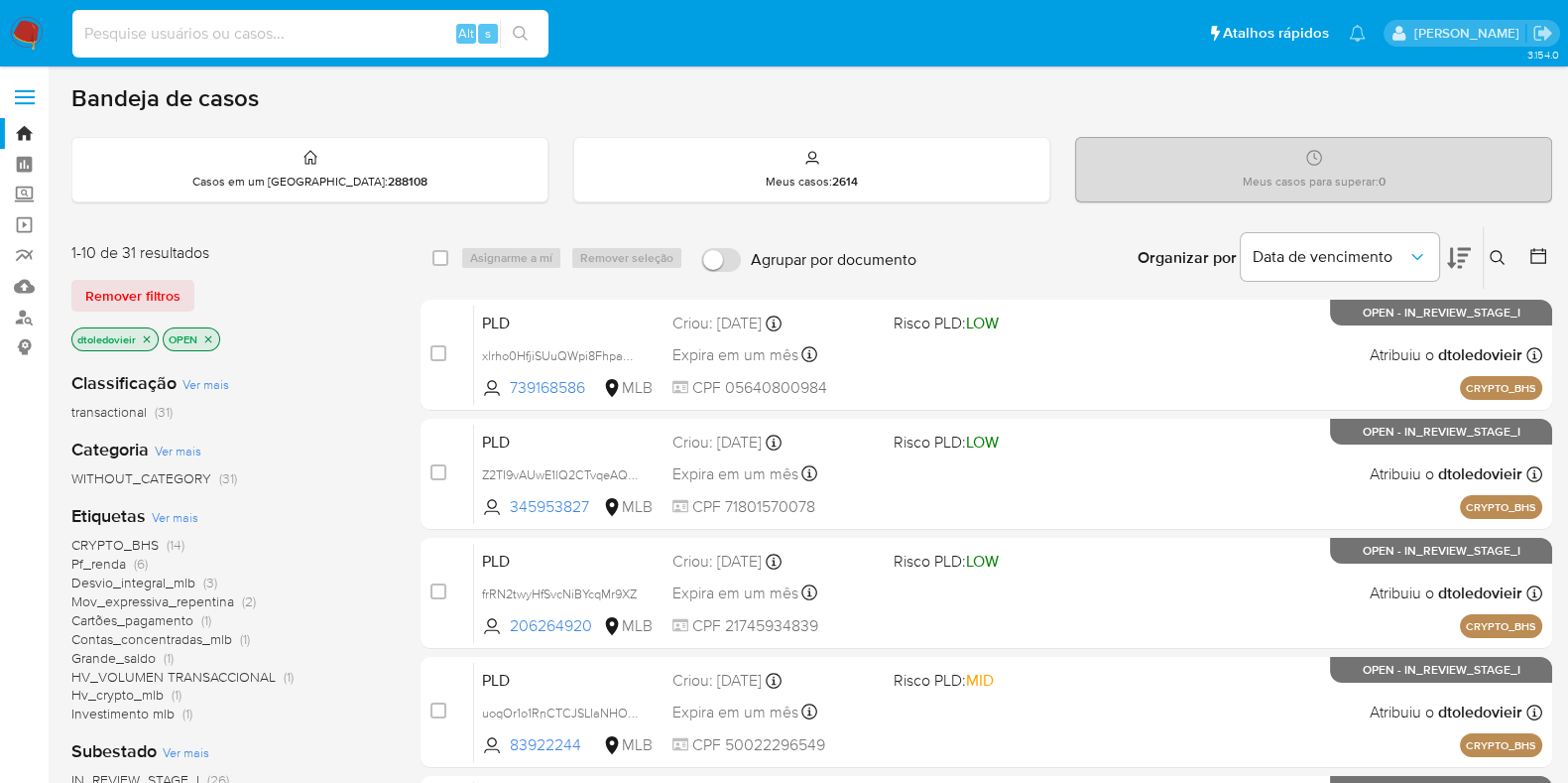
paste input "198.376.247-44"
type input "198.376.247-44"
click at [20, 311] on link "Localizador de pessoas" at bounding box center [117, 316] width 236 height 31
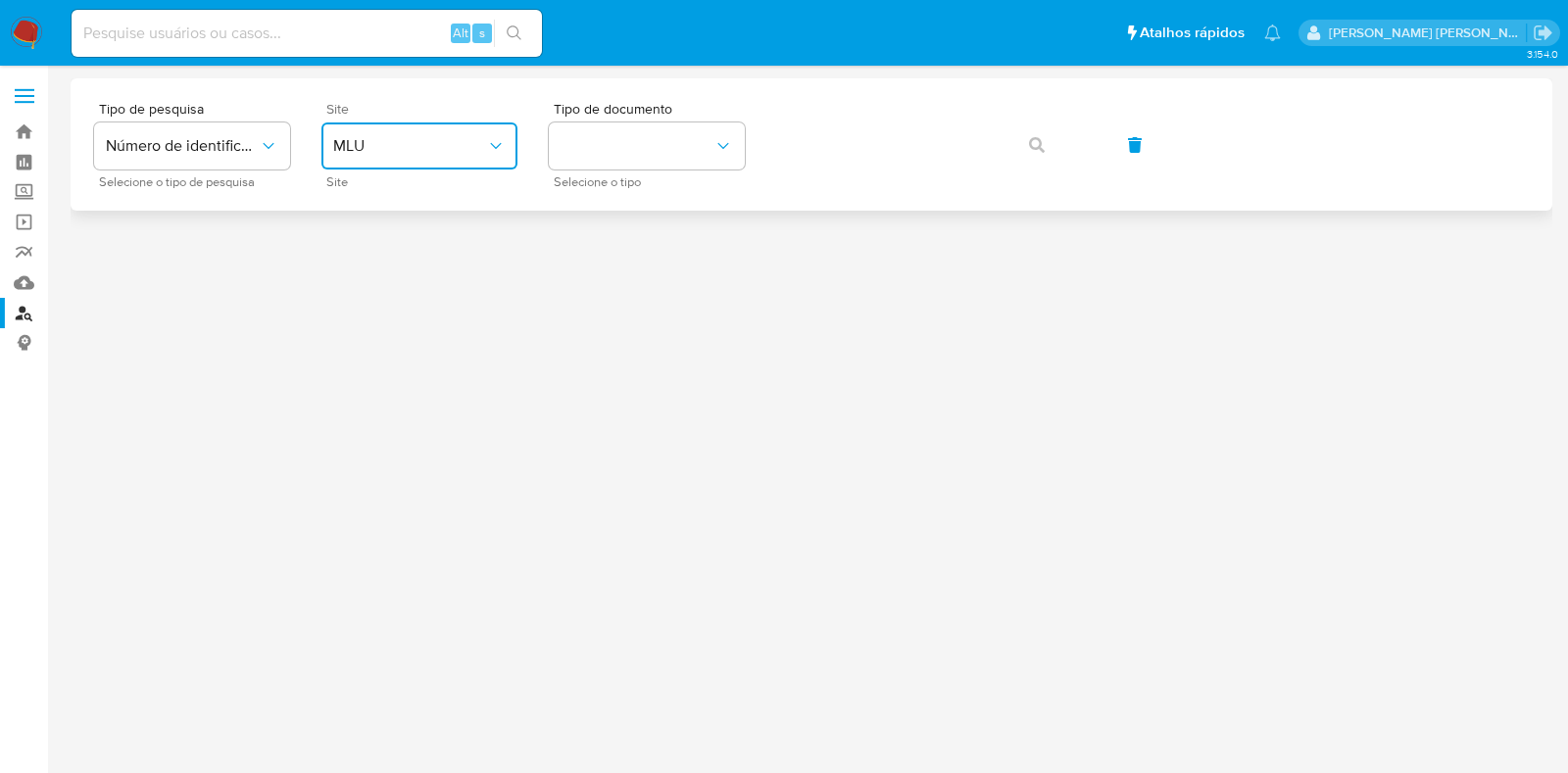
click at [411, 158] on button "MLU" at bounding box center [420, 146] width 196 height 47
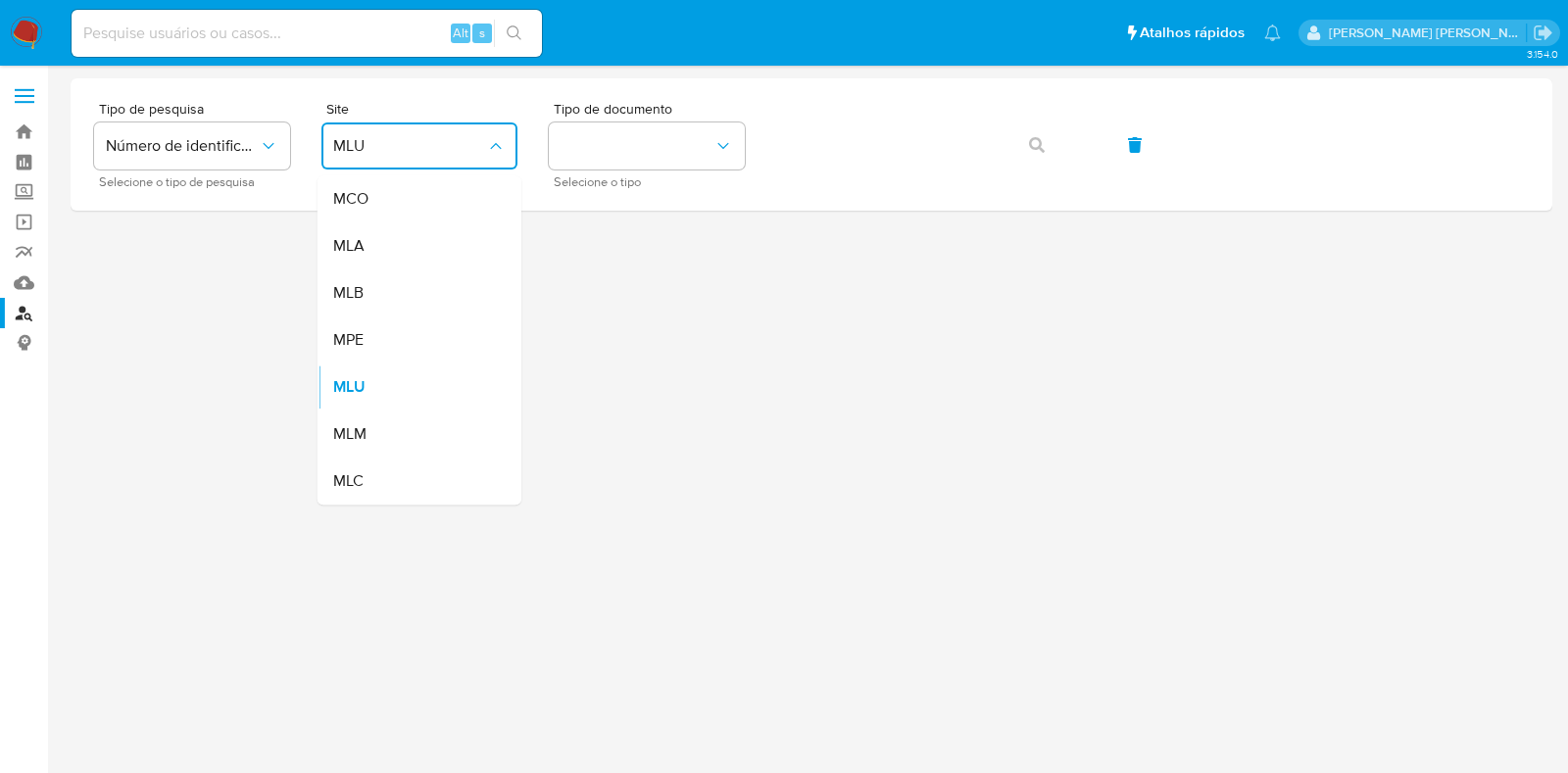
click at [404, 297] on div "MLB" at bounding box center [414, 293] width 161 height 47
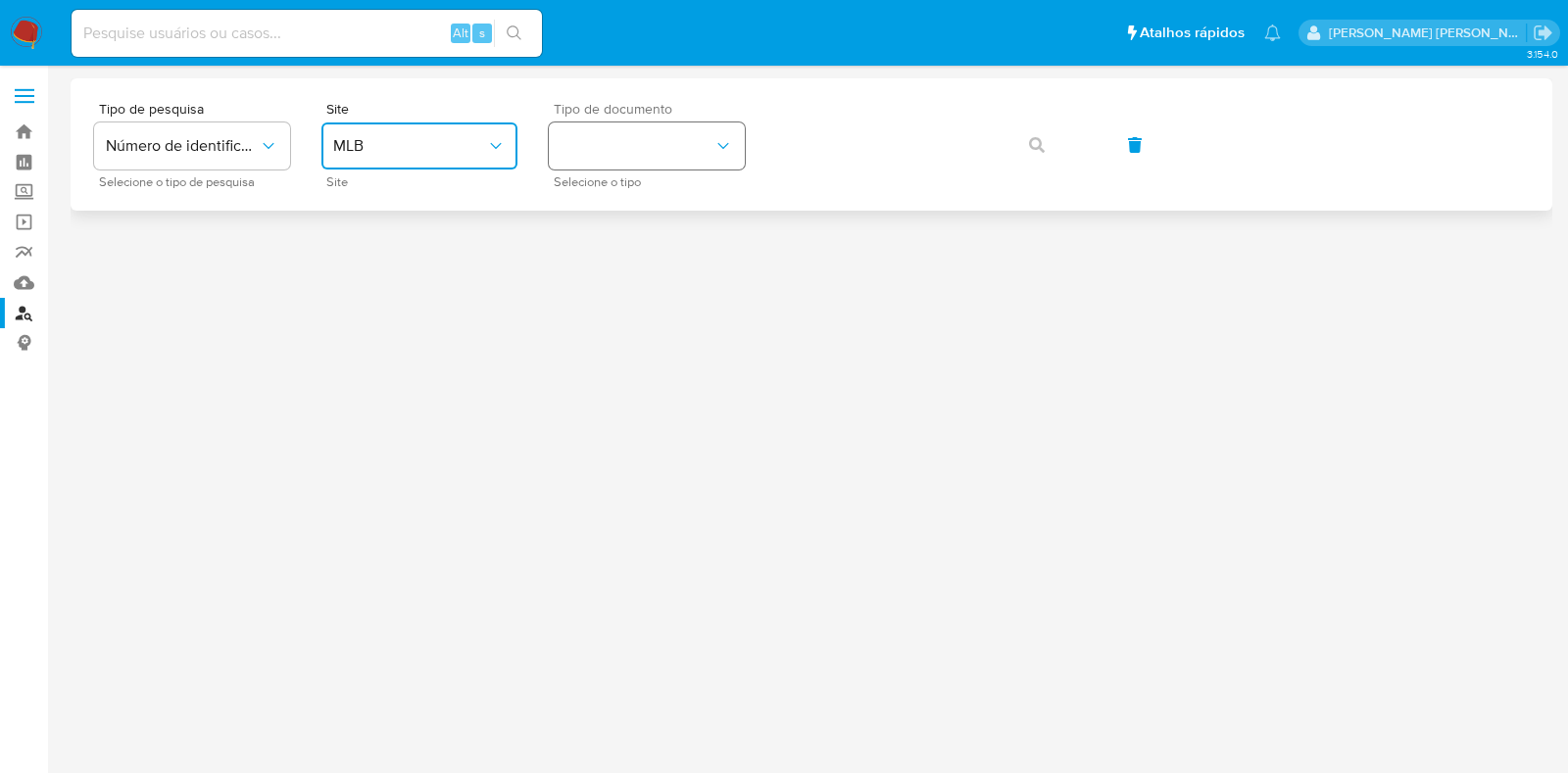
click at [686, 159] on button "identificationType" at bounding box center [647, 146] width 196 height 47
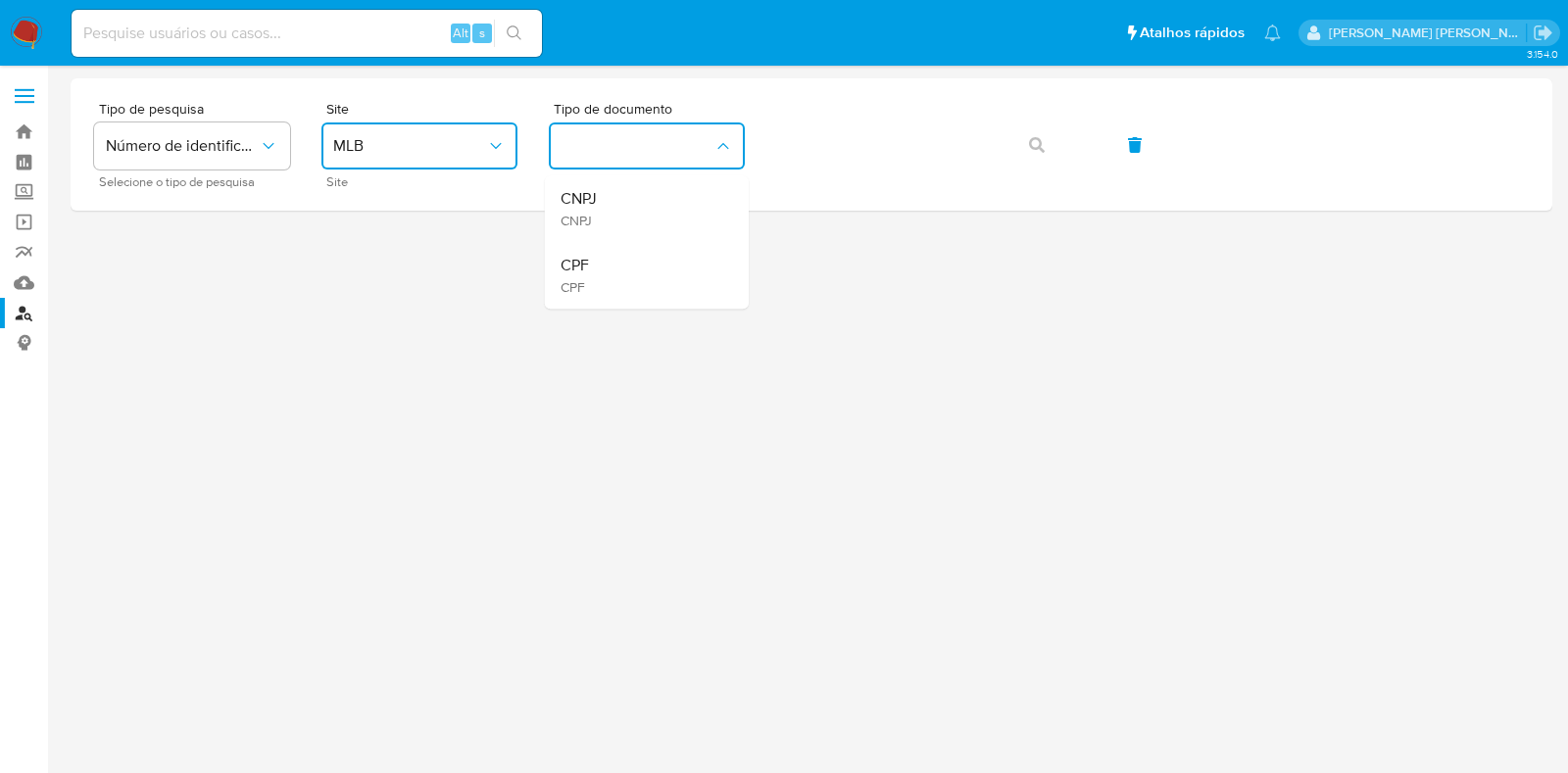
drag, startPoint x: 642, startPoint y: 283, endPoint x: 744, endPoint y: 224, distance: 117.8
click at [643, 283] on div "CPF CPF" at bounding box center [642, 275] width 161 height 67
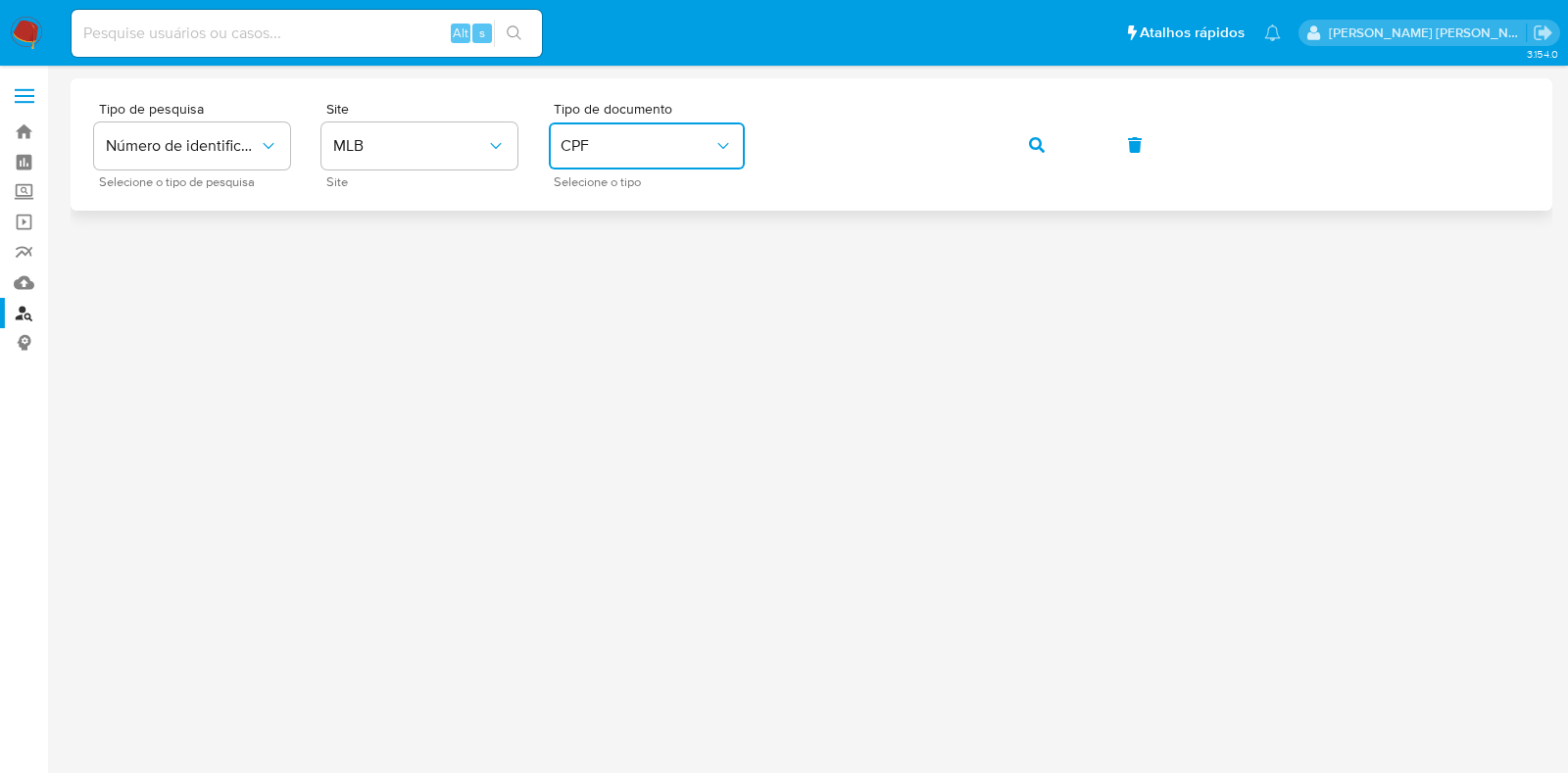
click at [1052, 138] on button "button" at bounding box center [1037, 145] width 67 height 47
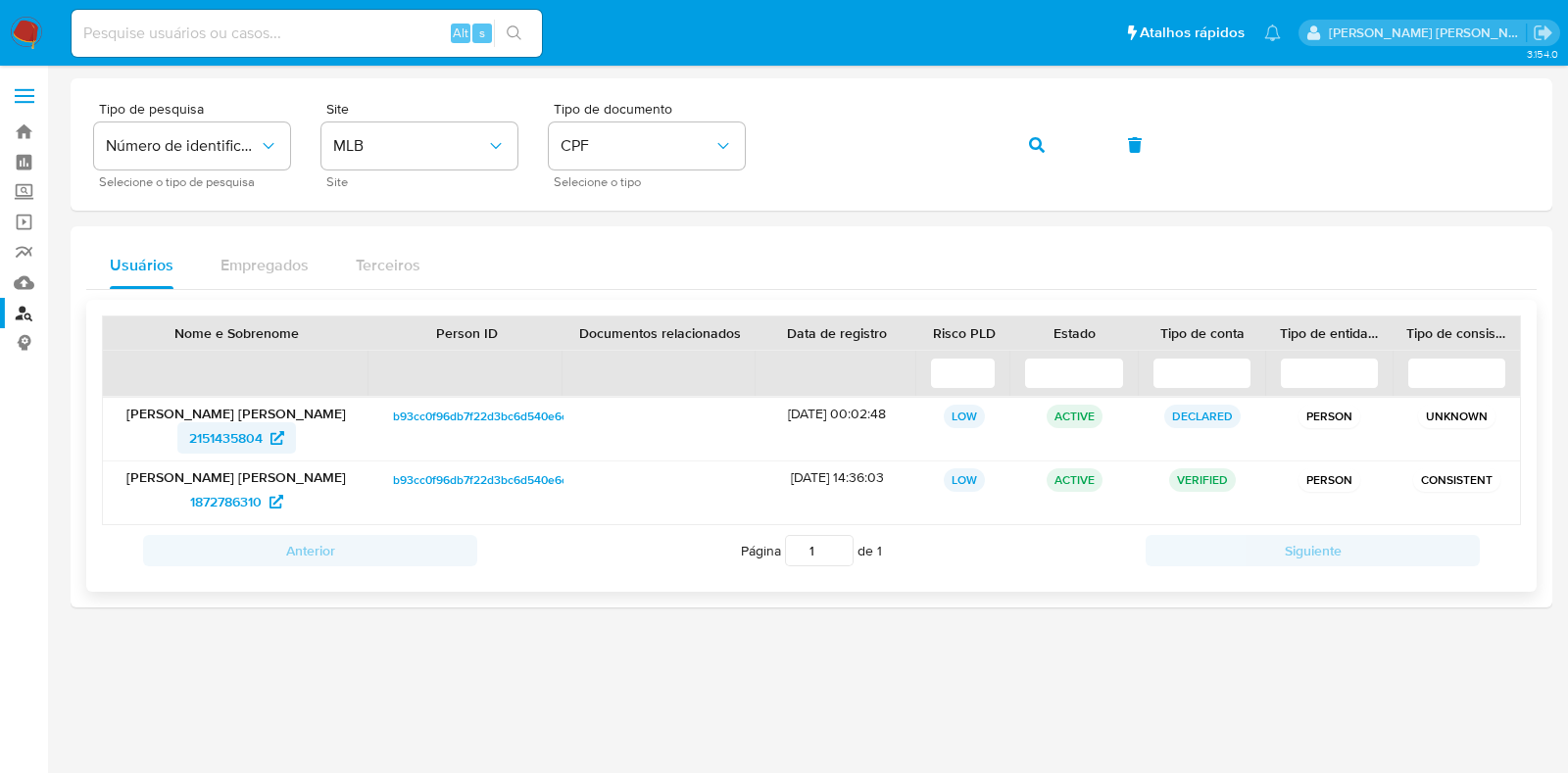
click at [220, 444] on span "2151435804" at bounding box center [226, 438] width 74 height 31
click at [212, 505] on span "1872786310" at bounding box center [226, 502] width 72 height 31
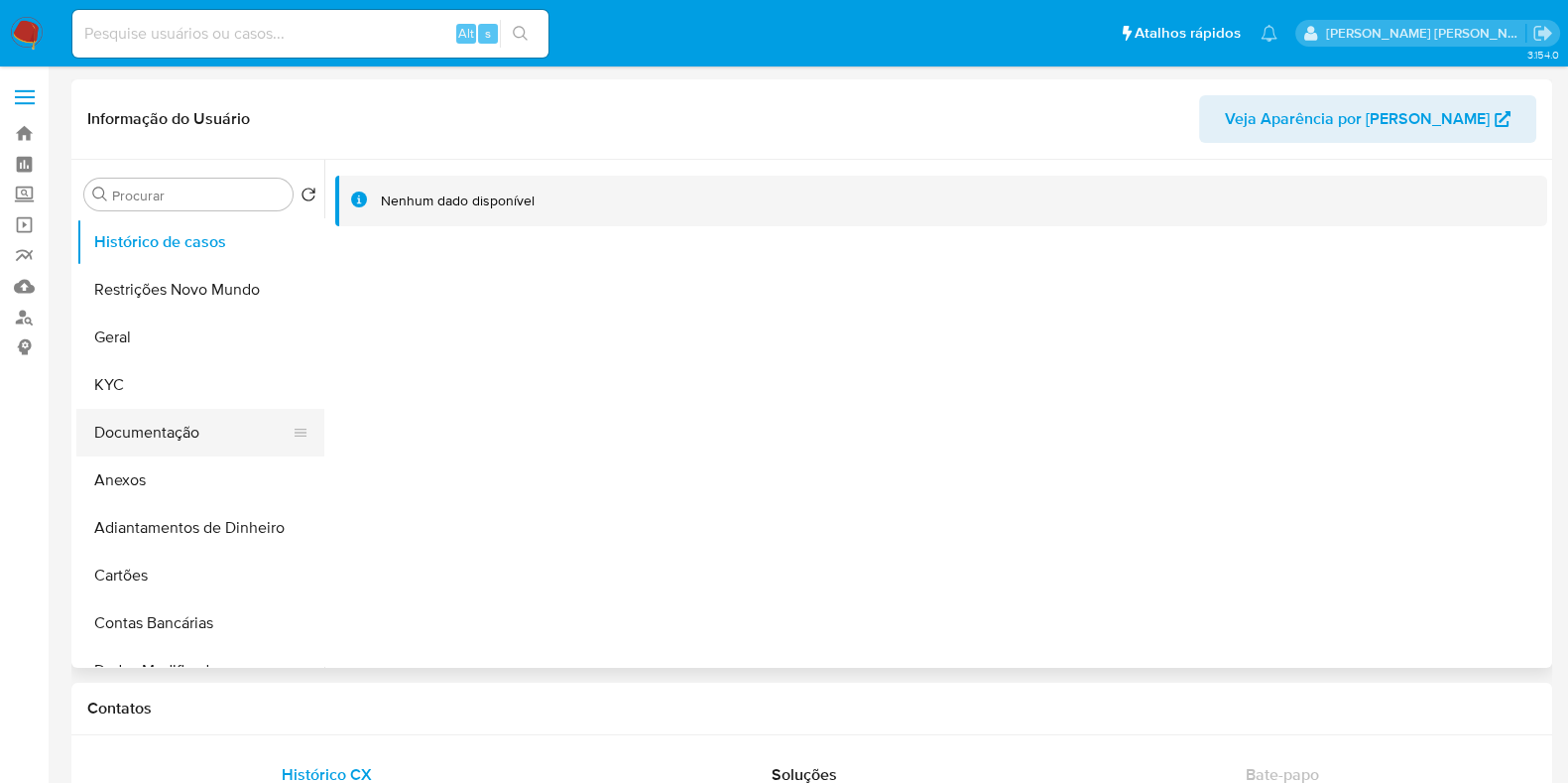
click at [173, 442] on button "Documentação" at bounding box center [192, 433] width 232 height 48
select select "10"
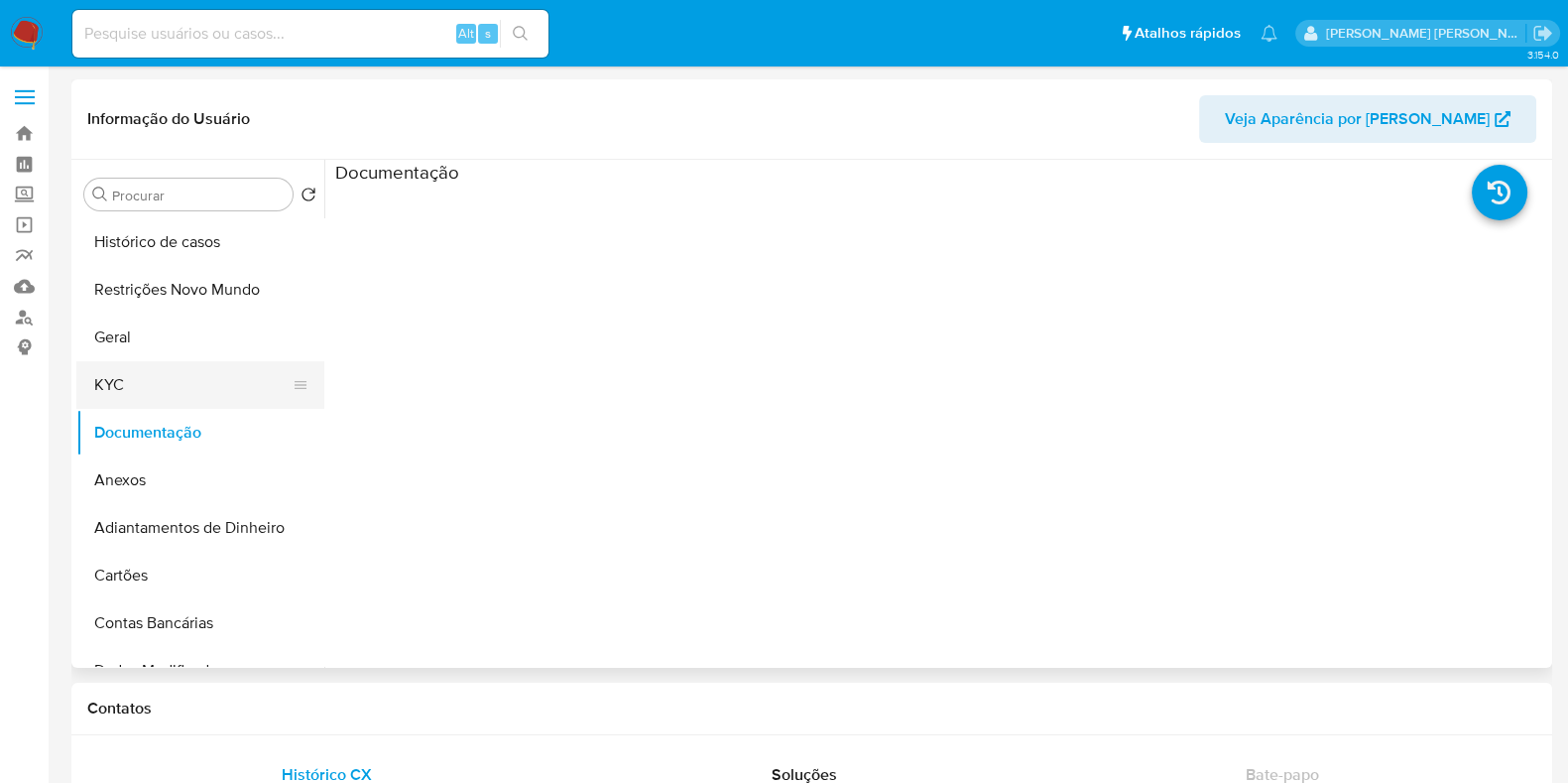
drag, startPoint x: 216, startPoint y: 381, endPoint x: 254, endPoint y: 367, distance: 40.5
click at [214, 381] on button "KYC" at bounding box center [192, 385] width 232 height 48
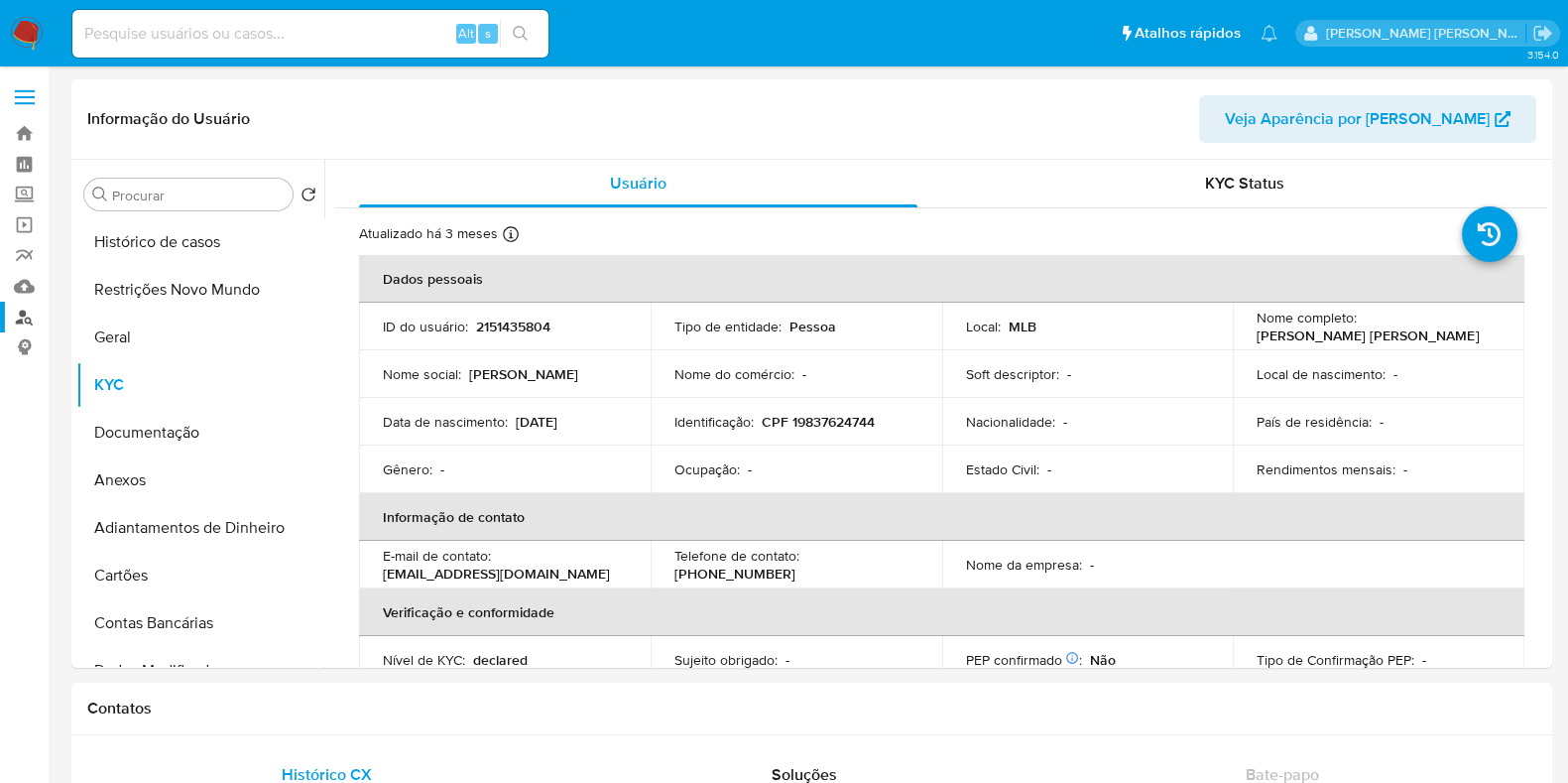
click at [31, 315] on link "Localizador de pessoas" at bounding box center [117, 316] width 236 height 31
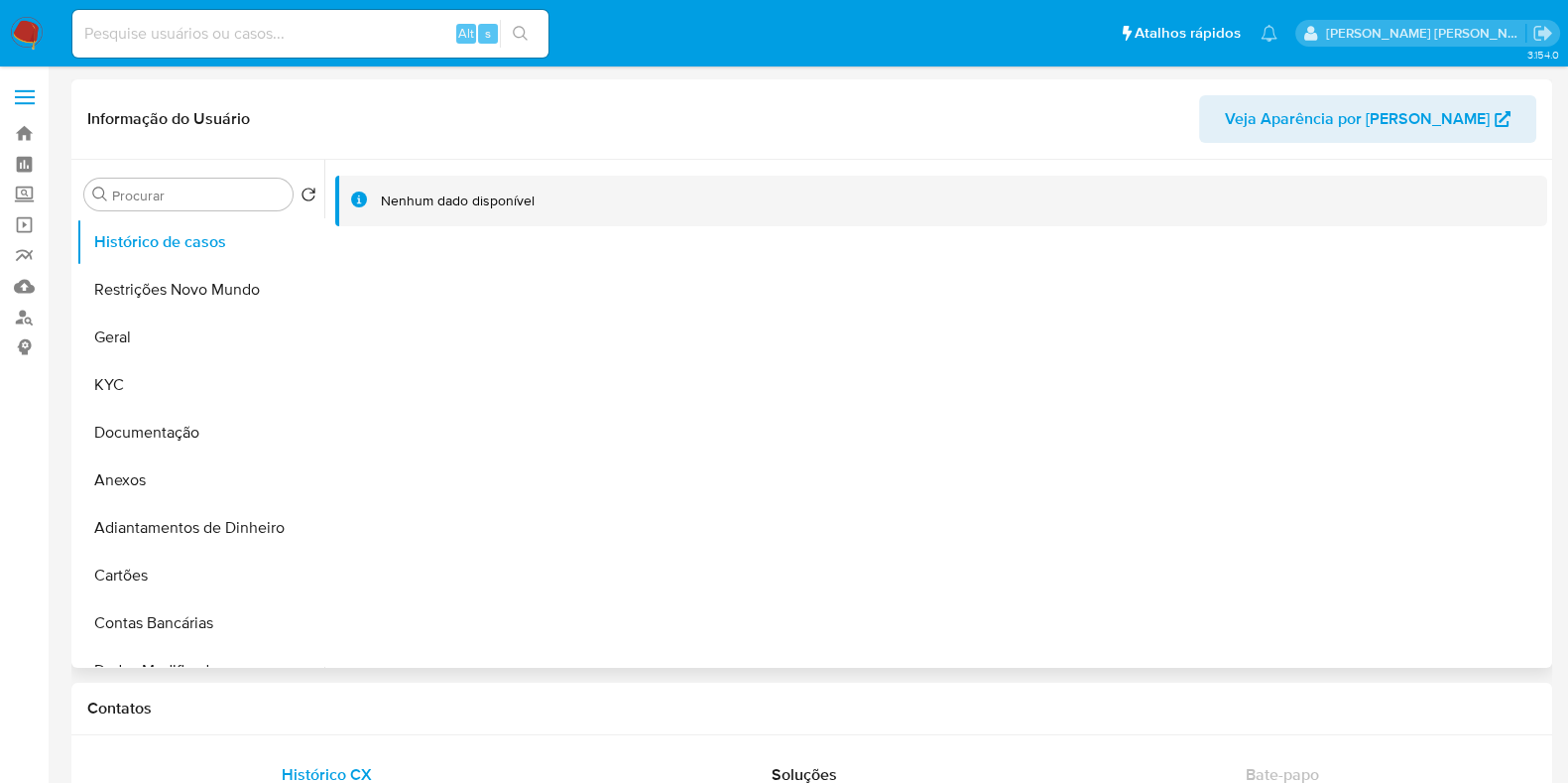
select select "10"
click at [191, 419] on button "Documentação" at bounding box center [192, 433] width 232 height 48
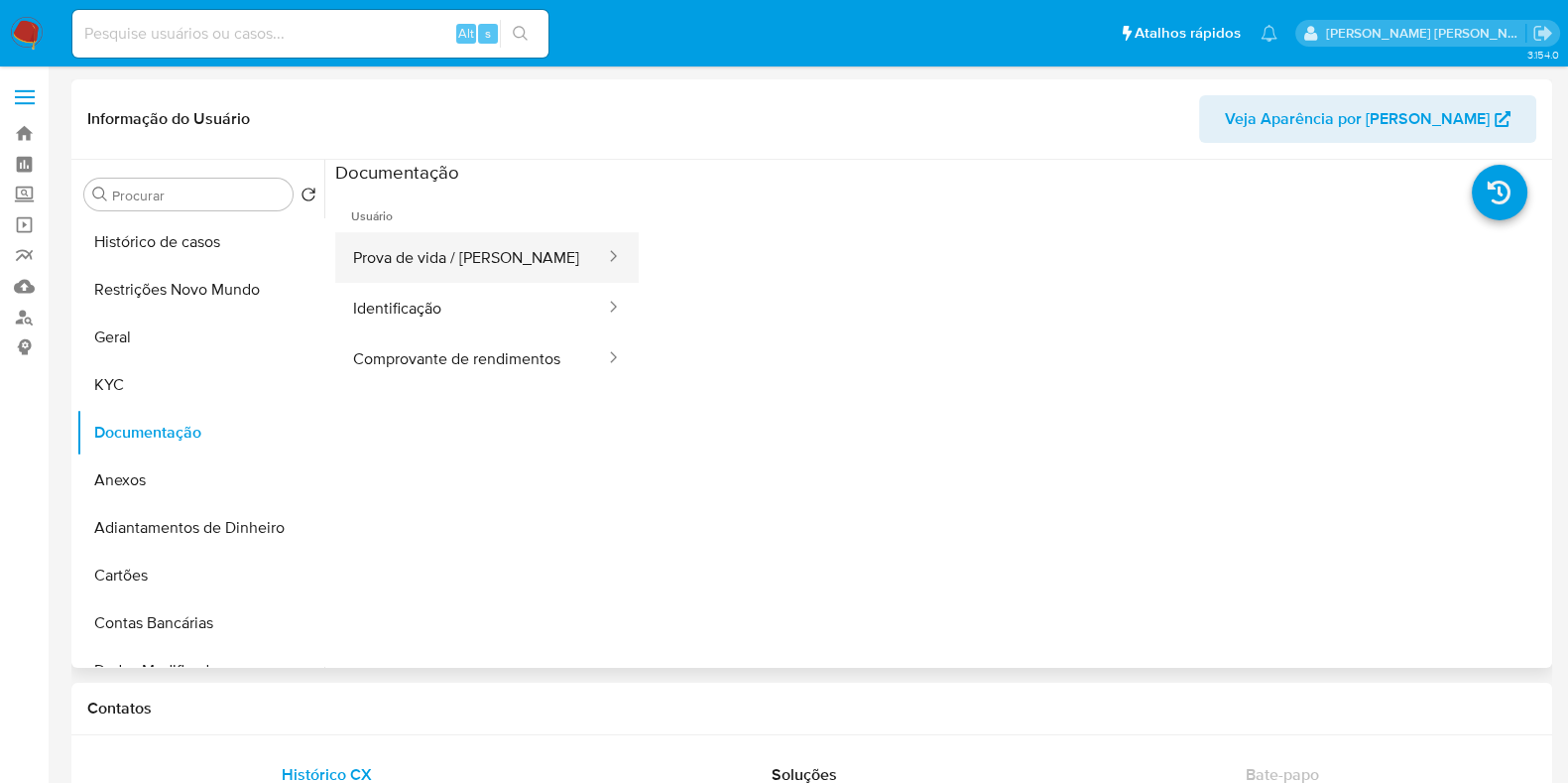
click at [513, 233] on button "Prova de vida / [PERSON_NAME]" at bounding box center [470, 257] width 271 height 51
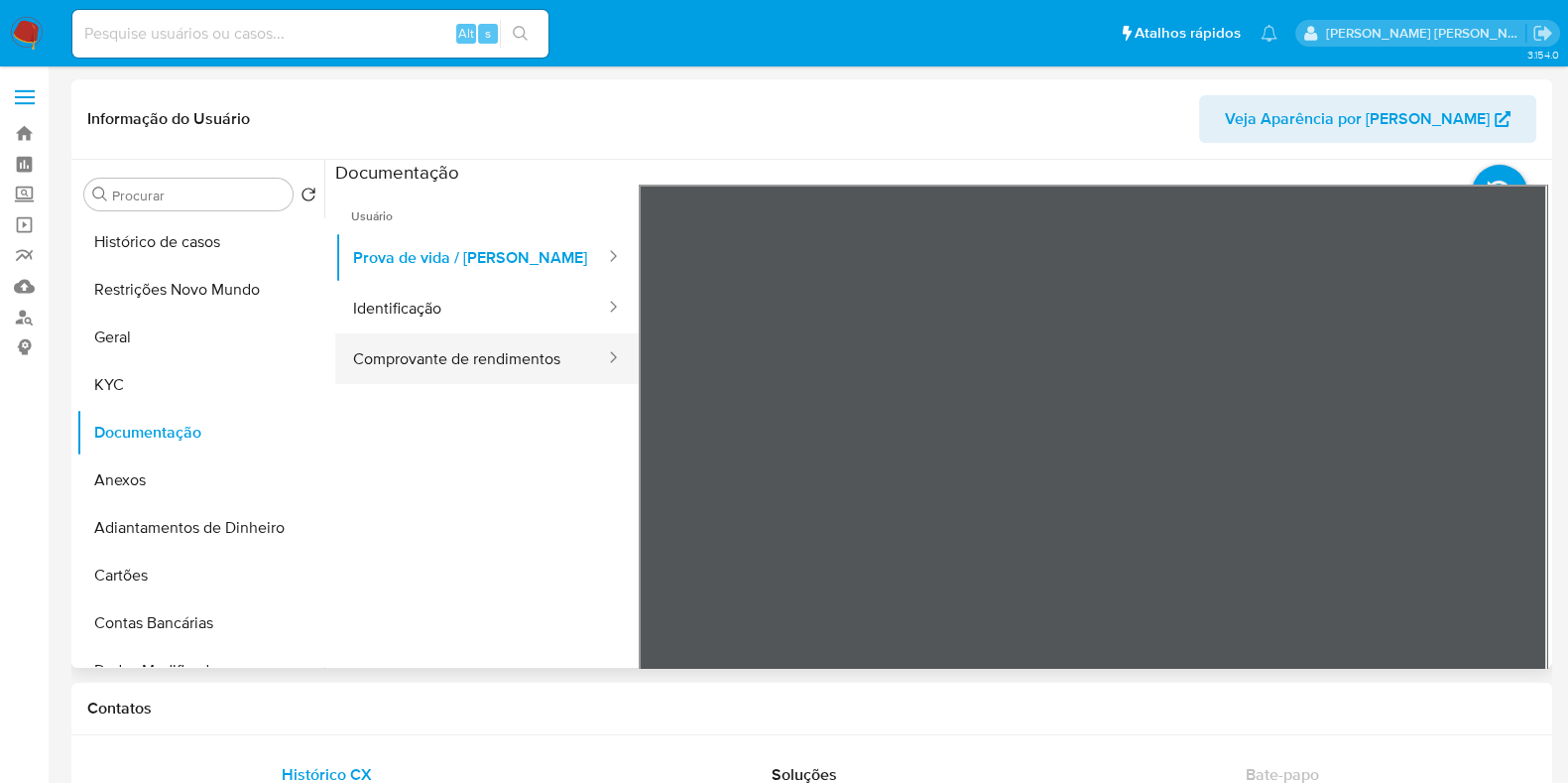
click at [541, 354] on button "Comprovante de rendimentos" at bounding box center [470, 358] width 271 height 51
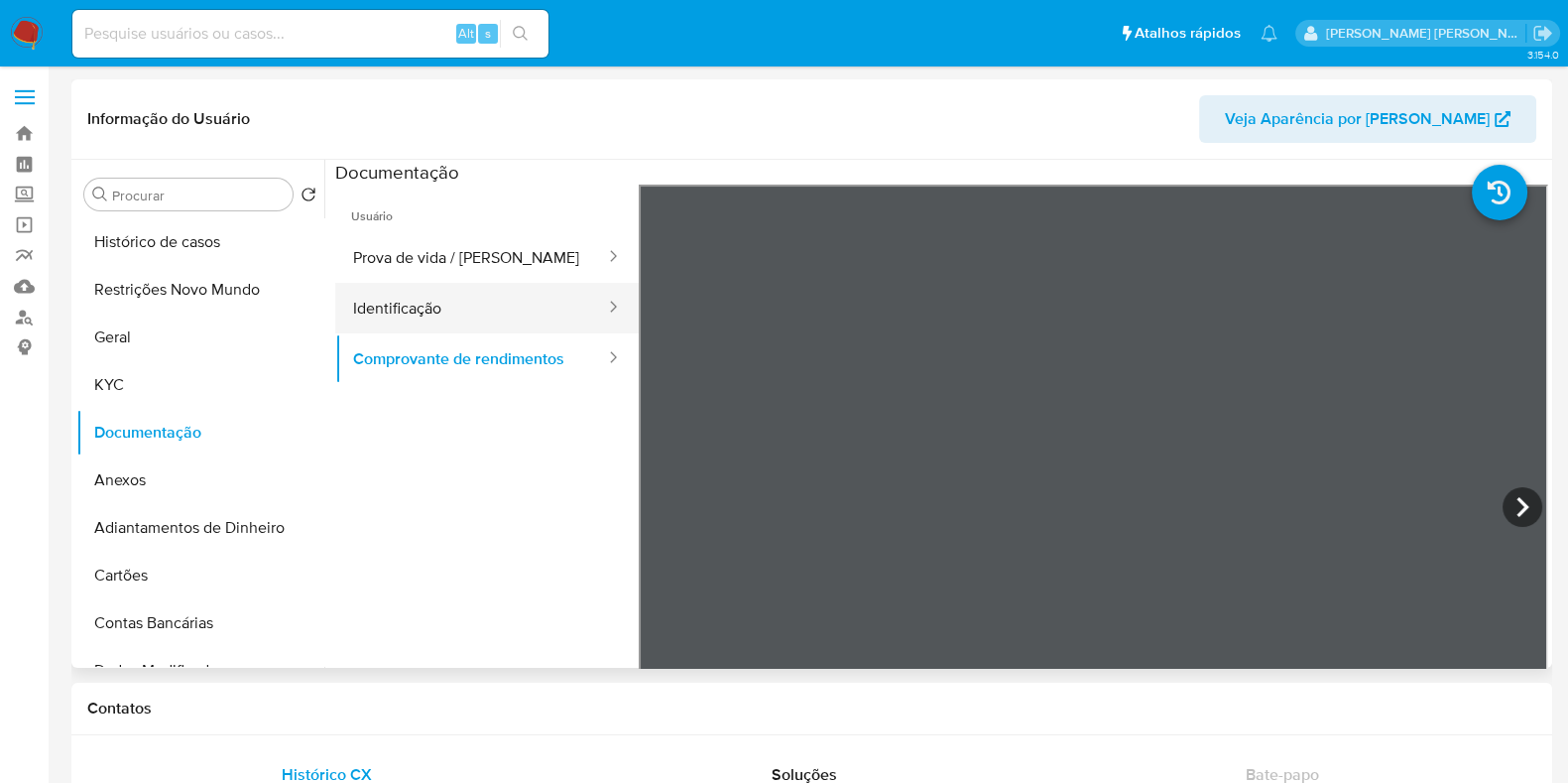
click at [520, 300] on button "Identificação" at bounding box center [470, 307] width 271 height 51
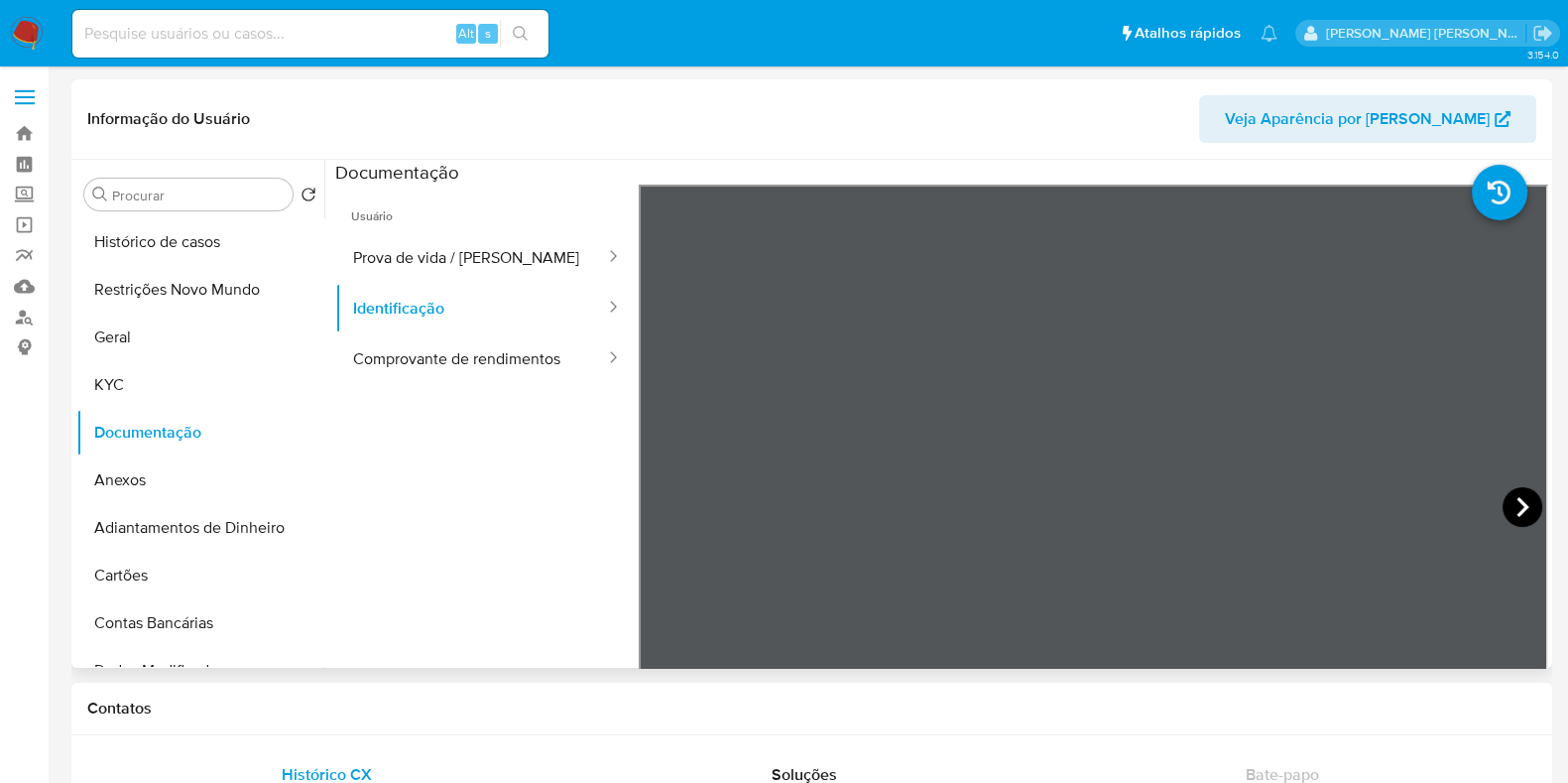
click at [1523, 502] on icon at bounding box center [1522, 507] width 40 height 40
click at [415, 379] on button "Comprovante de rendimentos" at bounding box center [470, 358] width 271 height 51
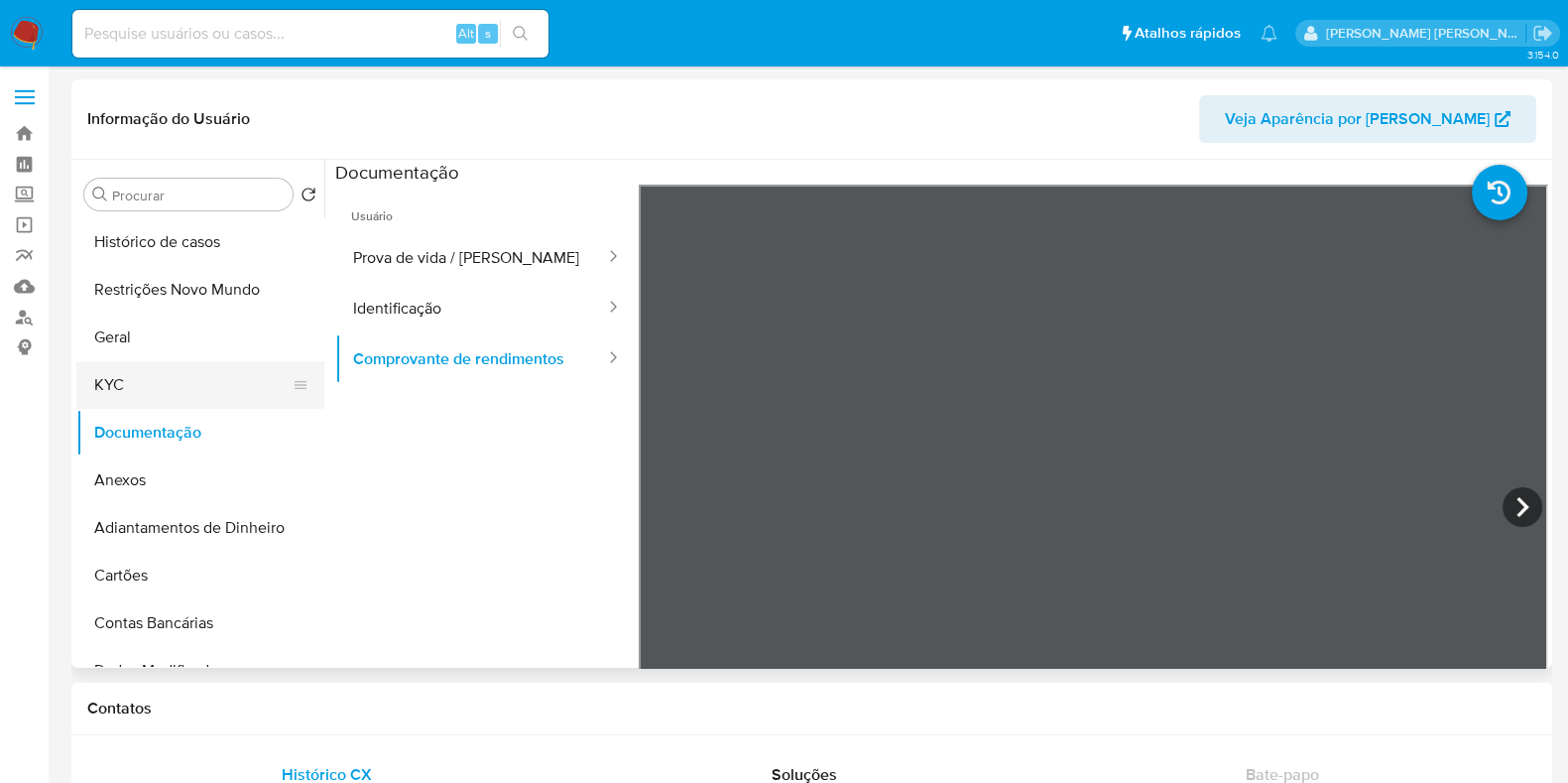
click at [167, 391] on button "KYC" at bounding box center [192, 385] width 232 height 48
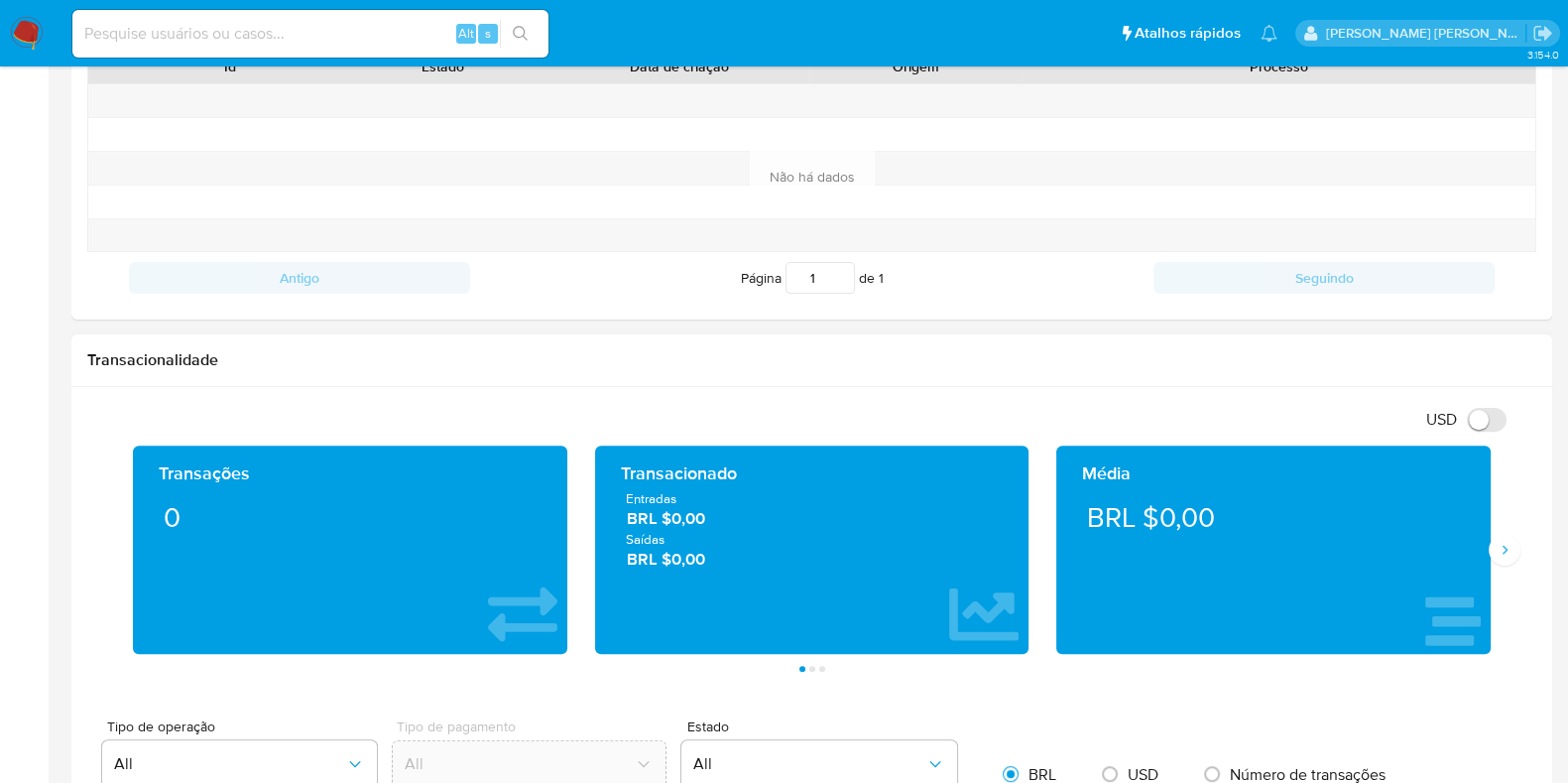
scroll to position [992, 0]
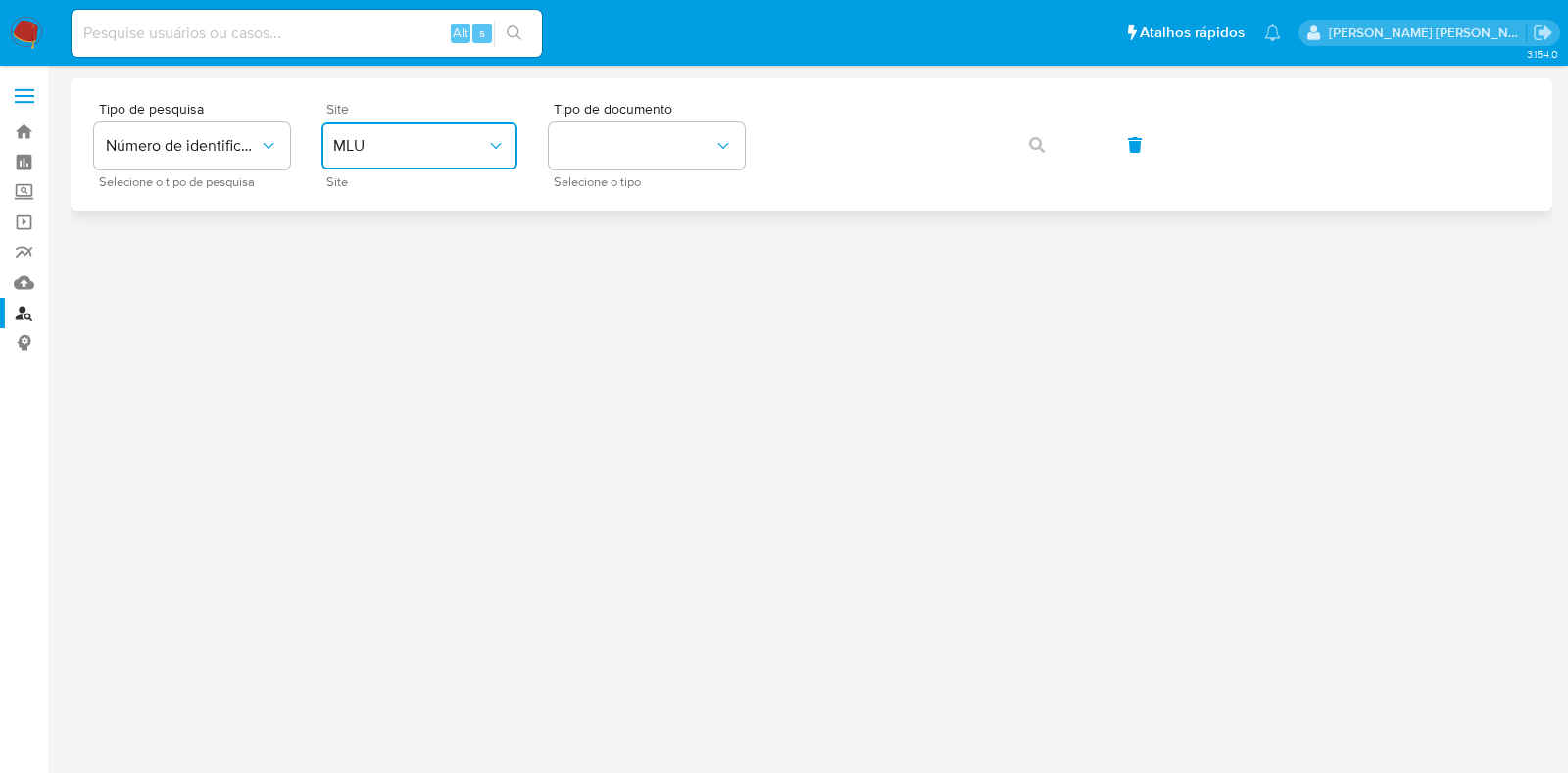
click at [407, 149] on span "MLU" at bounding box center [410, 146] width 153 height 20
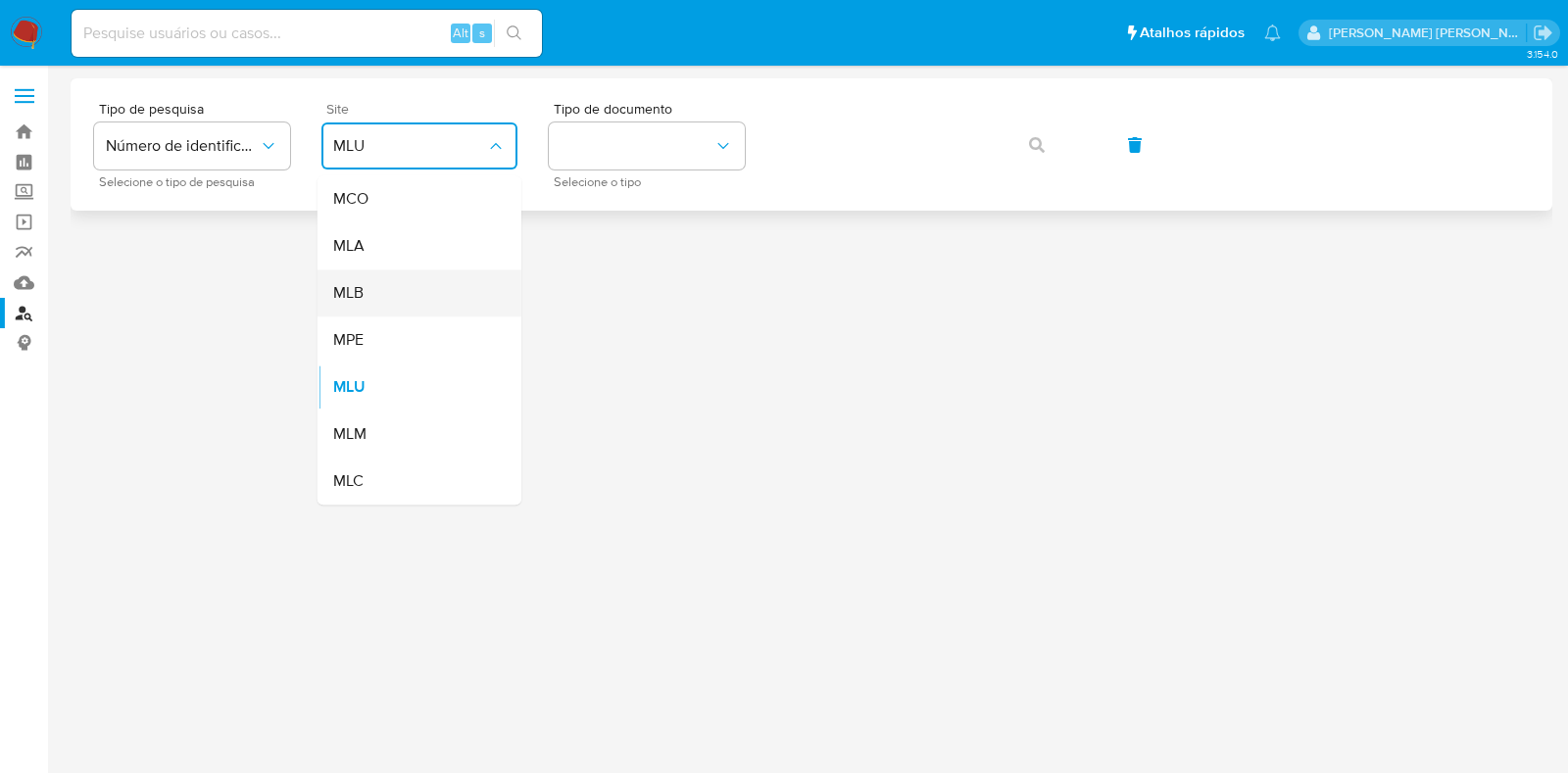
click at [395, 296] on div "MLB" at bounding box center [414, 293] width 161 height 47
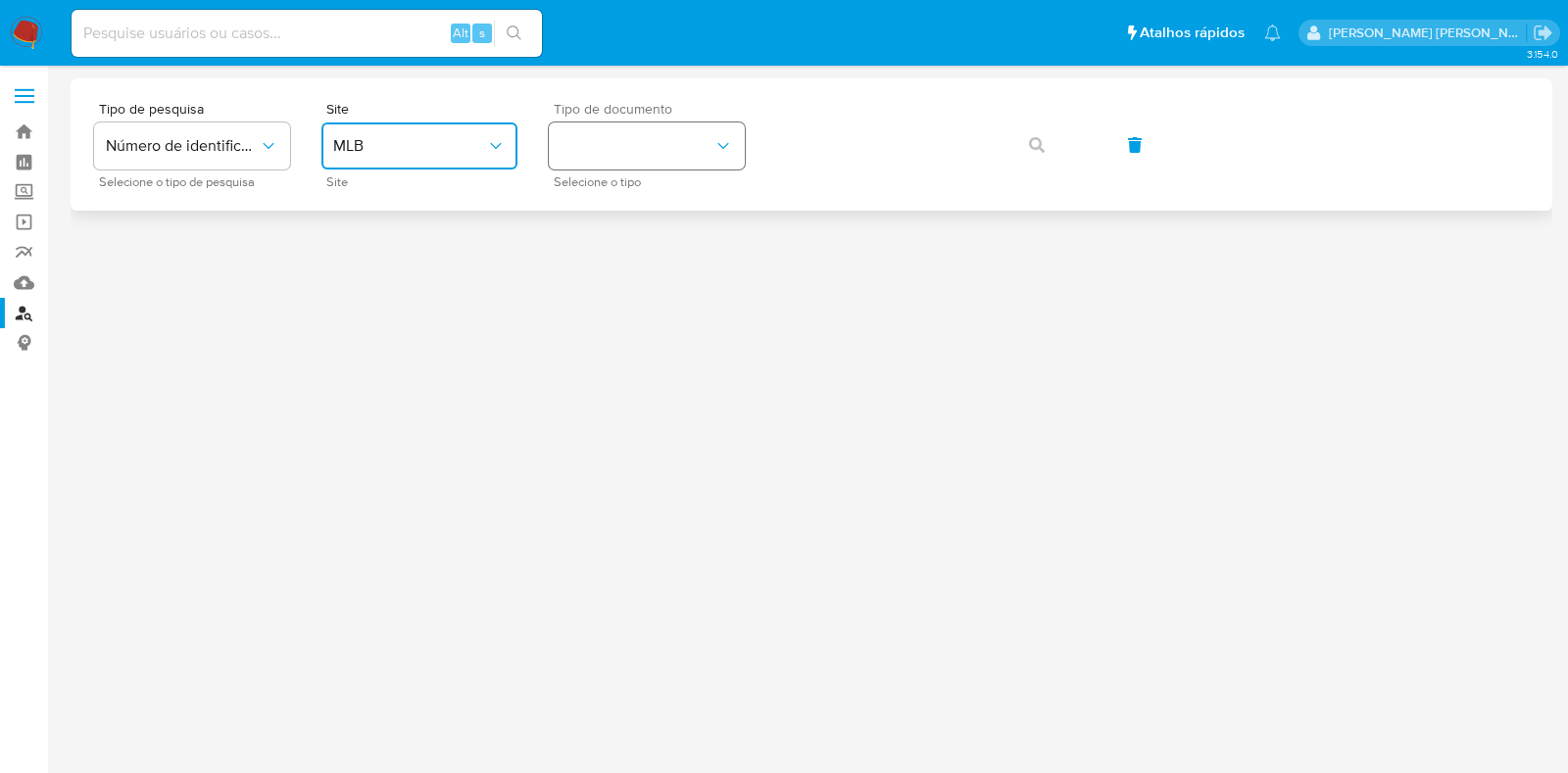
click at [598, 159] on button "identificationType" at bounding box center [647, 146] width 196 height 47
click at [593, 266] on div "CPF CPF" at bounding box center [642, 275] width 161 height 67
click at [1025, 143] on button "button" at bounding box center [1037, 145] width 67 height 47
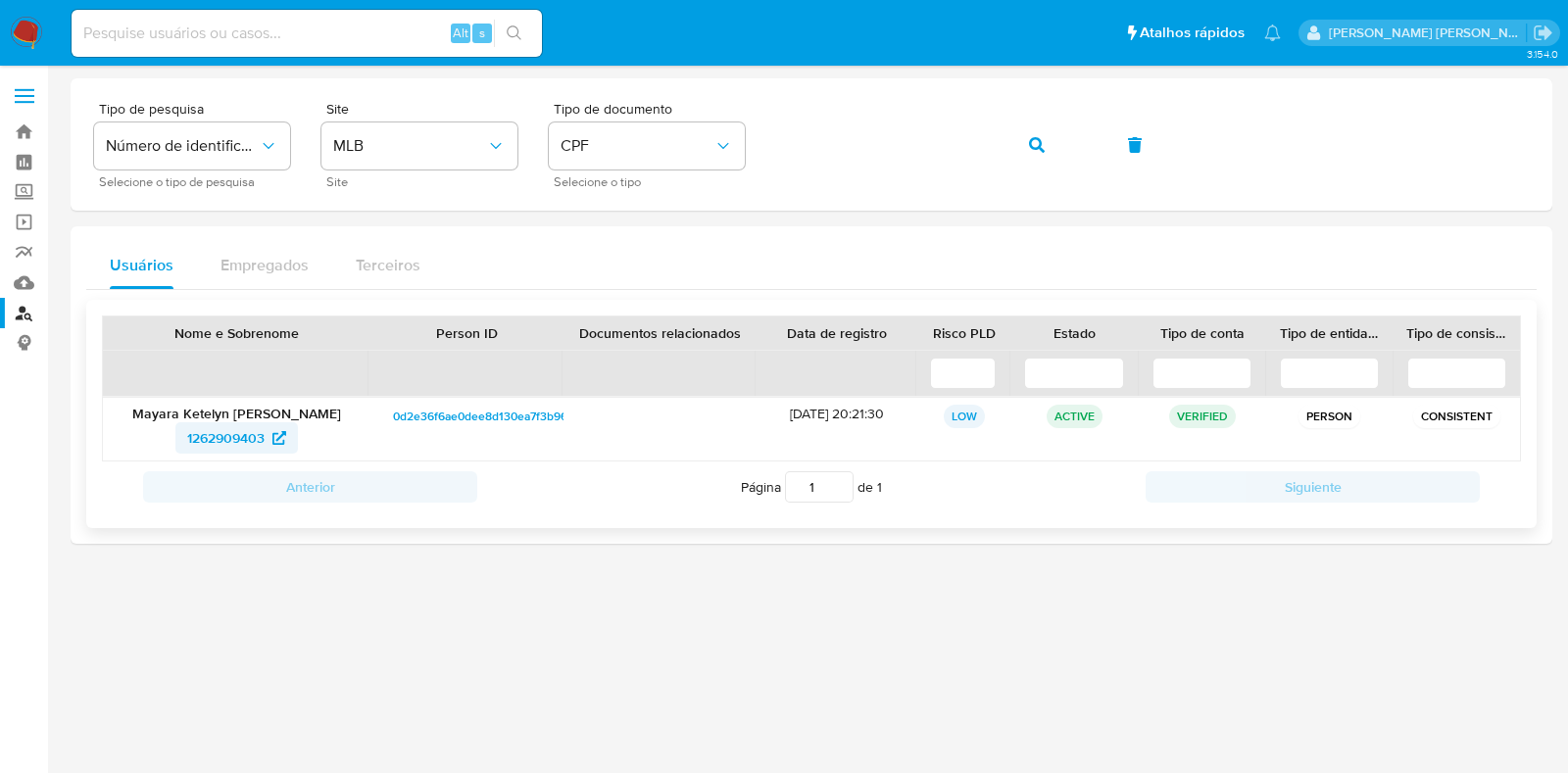
click at [244, 442] on span "1262909403" at bounding box center [226, 438] width 78 height 31
click at [1045, 144] on button "button" at bounding box center [1037, 145] width 67 height 47
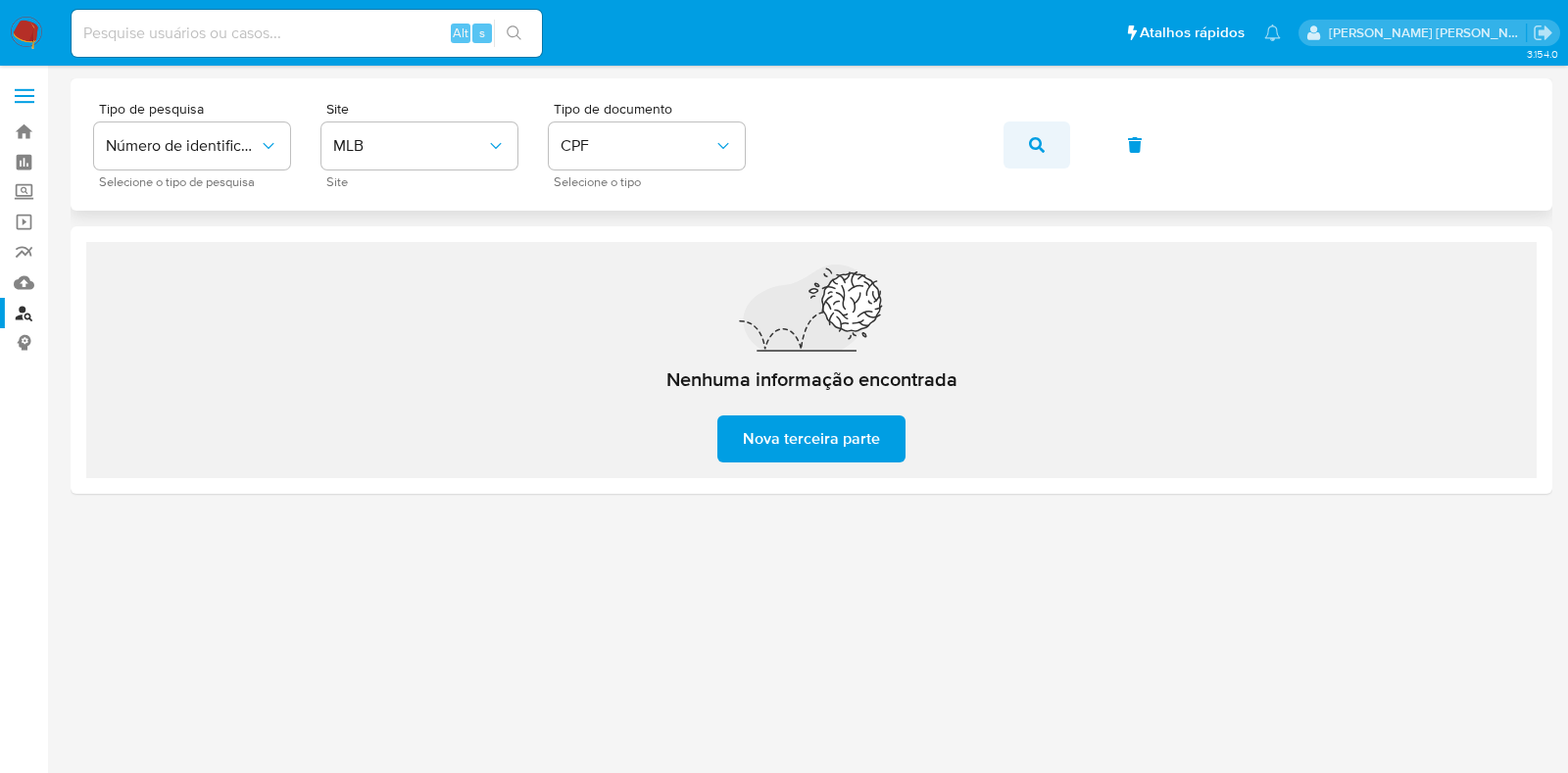
click at [1039, 157] on span "button" at bounding box center [1037, 145] width 16 height 43
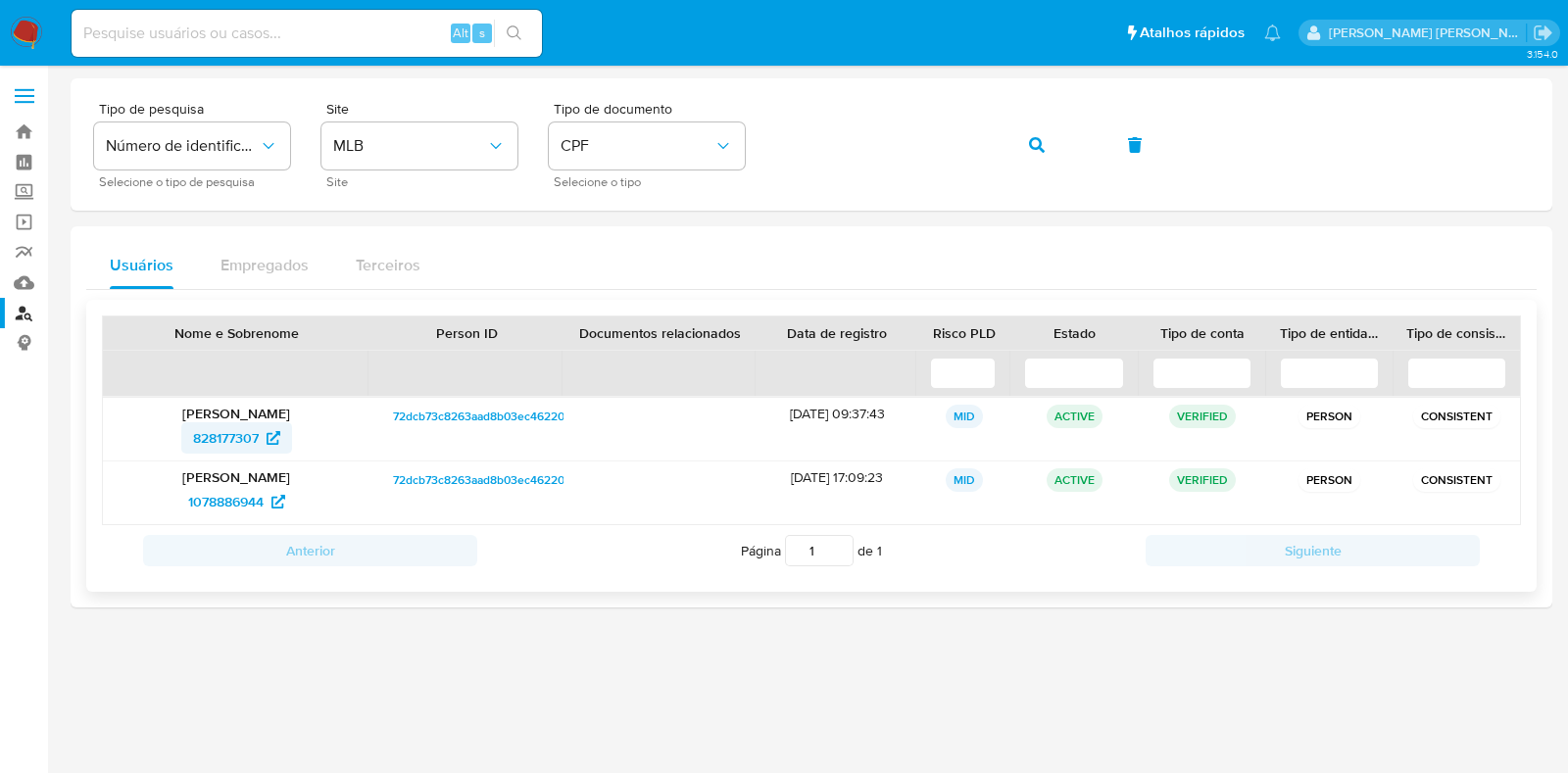
click at [248, 436] on span "828177307" at bounding box center [226, 438] width 66 height 31
click at [219, 496] on span "1078886944" at bounding box center [226, 502] width 76 height 31
drag, startPoint x: 1046, startPoint y: 482, endPoint x: 1099, endPoint y: 466, distance: 55.4
click at [1096, 468] on div "ACTIVE" at bounding box center [1076, 493] width 128 height 63
click at [1098, 453] on div "ACTIVE" at bounding box center [1076, 429] width 128 height 63
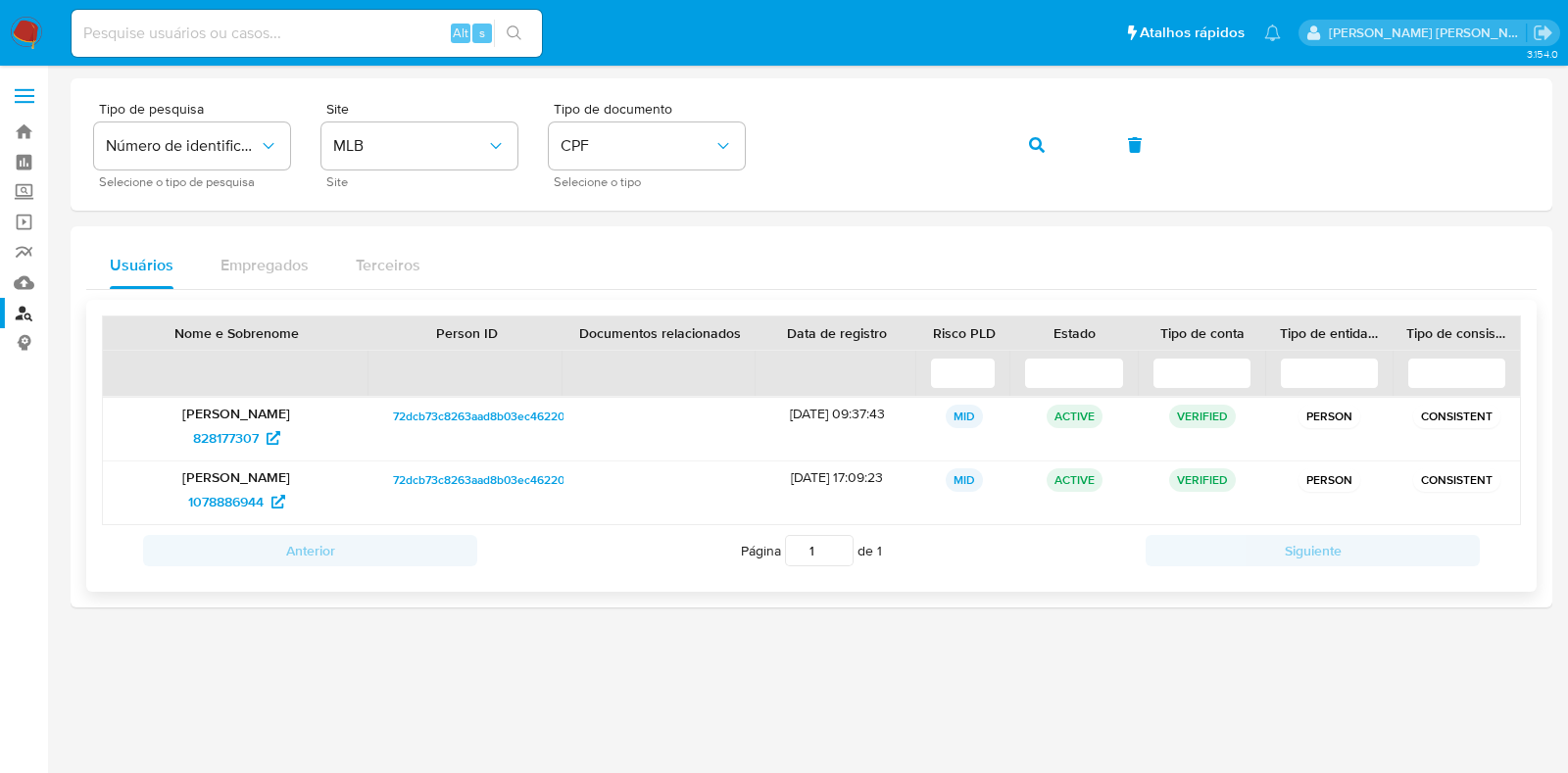
click at [1111, 489] on div "ACTIVE" at bounding box center [1076, 493] width 128 height 63
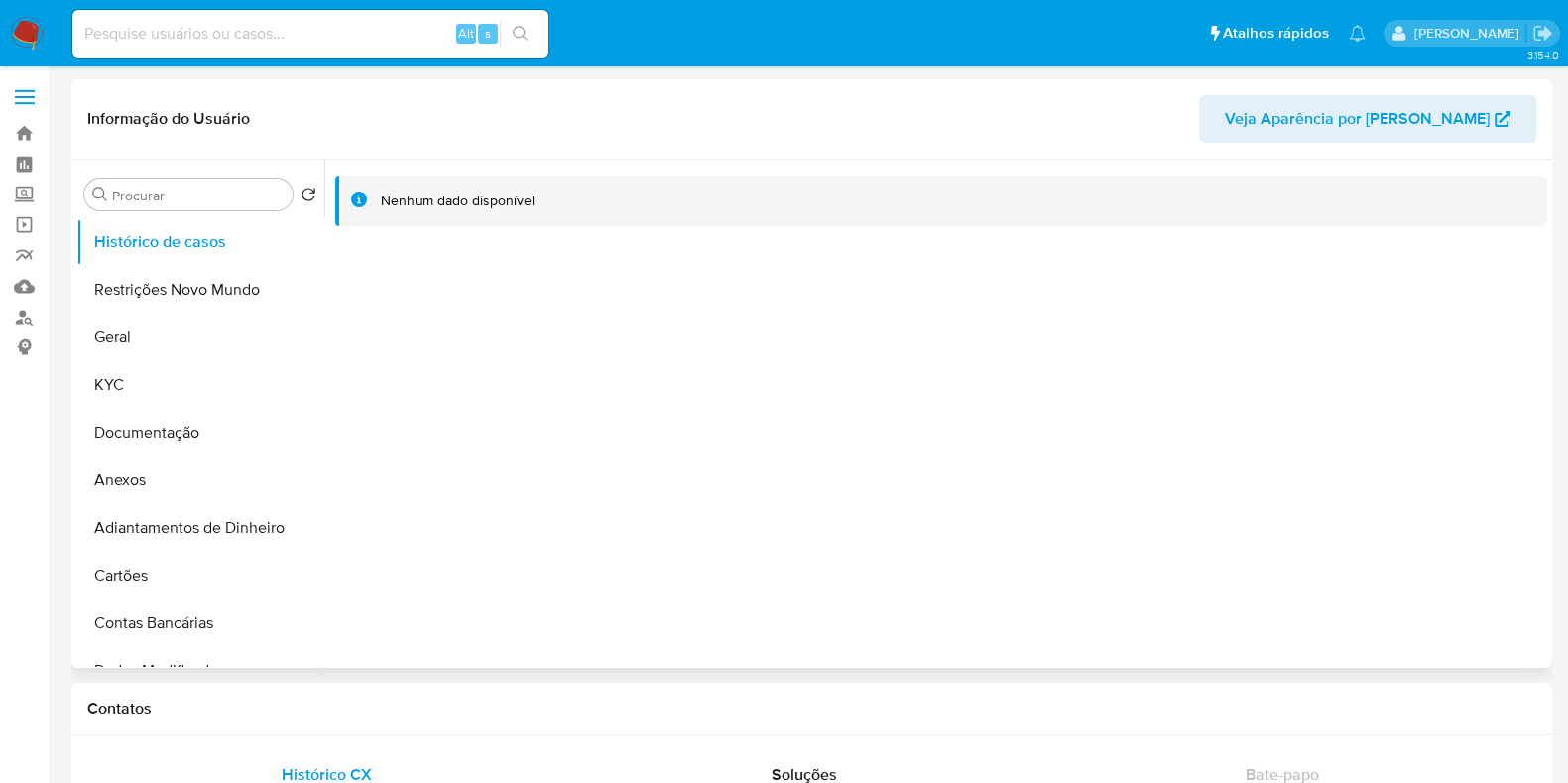
select select "10"
drag, startPoint x: 211, startPoint y: 409, endPoint x: 188, endPoint y: 412, distance: 23.2
click at [206, 410] on button "Documentação" at bounding box center [192, 433] width 232 height 48
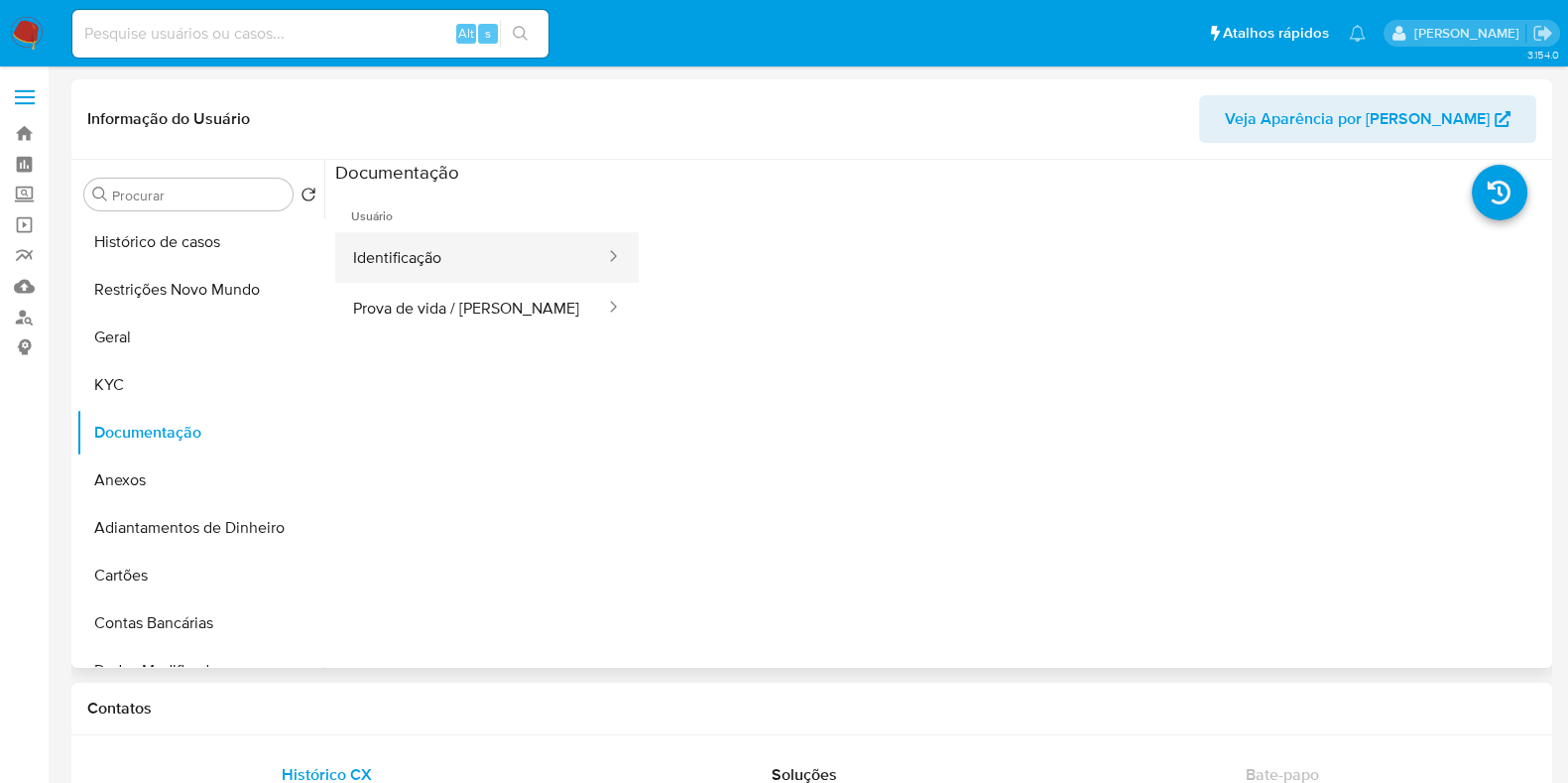
click at [477, 269] on button "Identificação" at bounding box center [470, 257] width 271 height 51
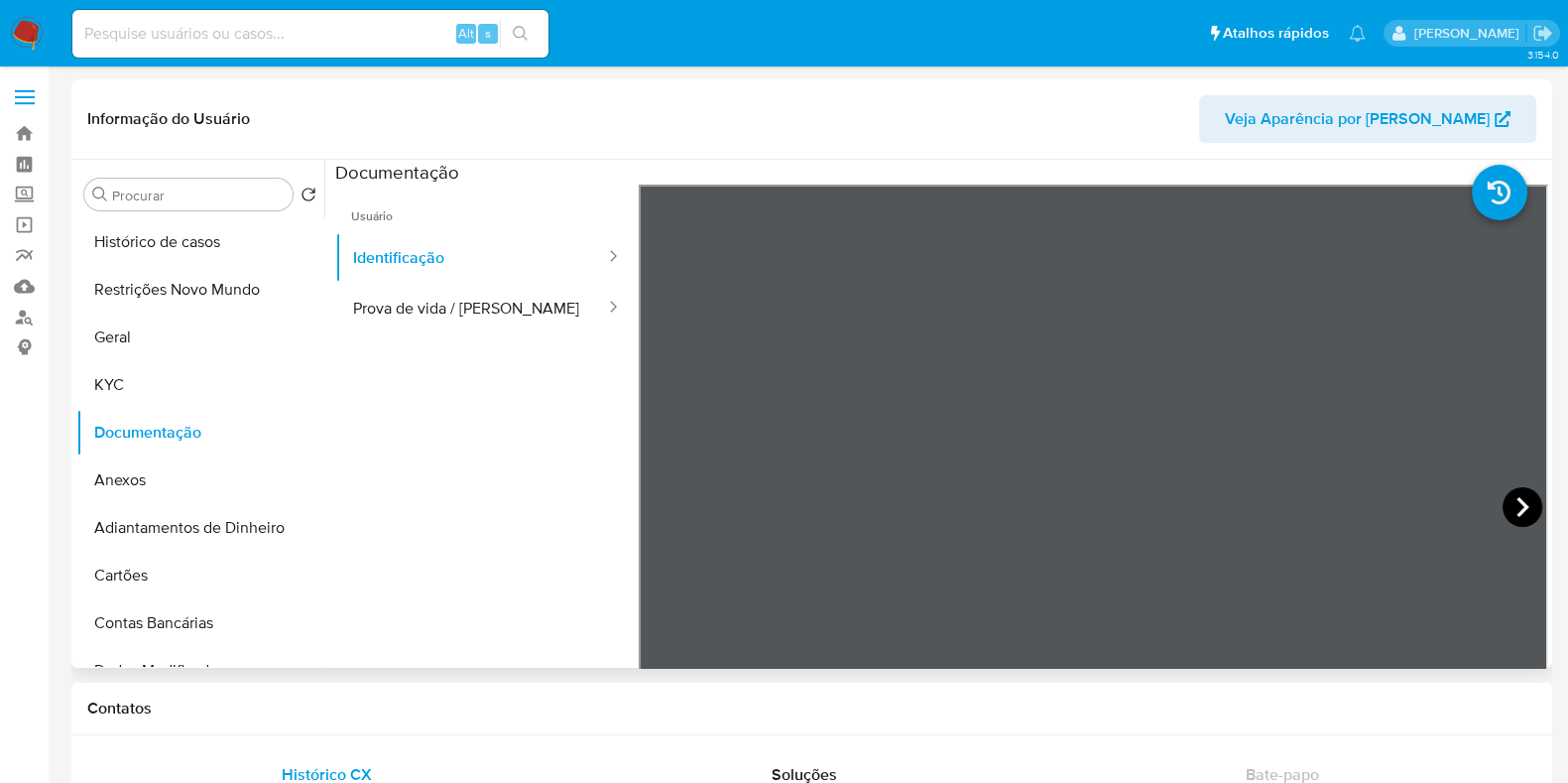
click at [1523, 507] on icon at bounding box center [1522, 507] width 40 height 40
click at [487, 307] on button "Prova de vida / [PERSON_NAME]" at bounding box center [470, 307] width 271 height 51
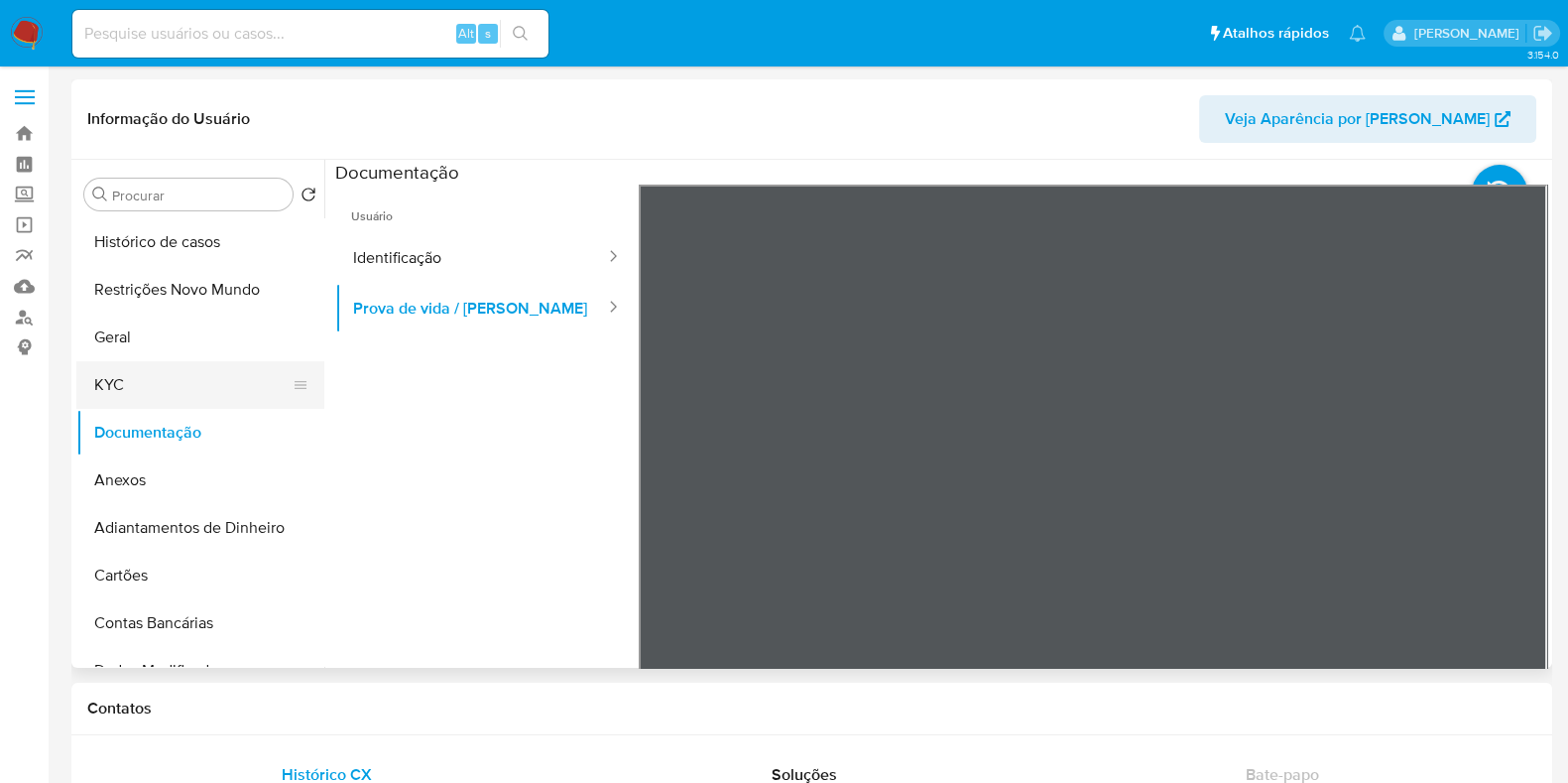
click at [159, 389] on button "KYC" at bounding box center [192, 385] width 232 height 48
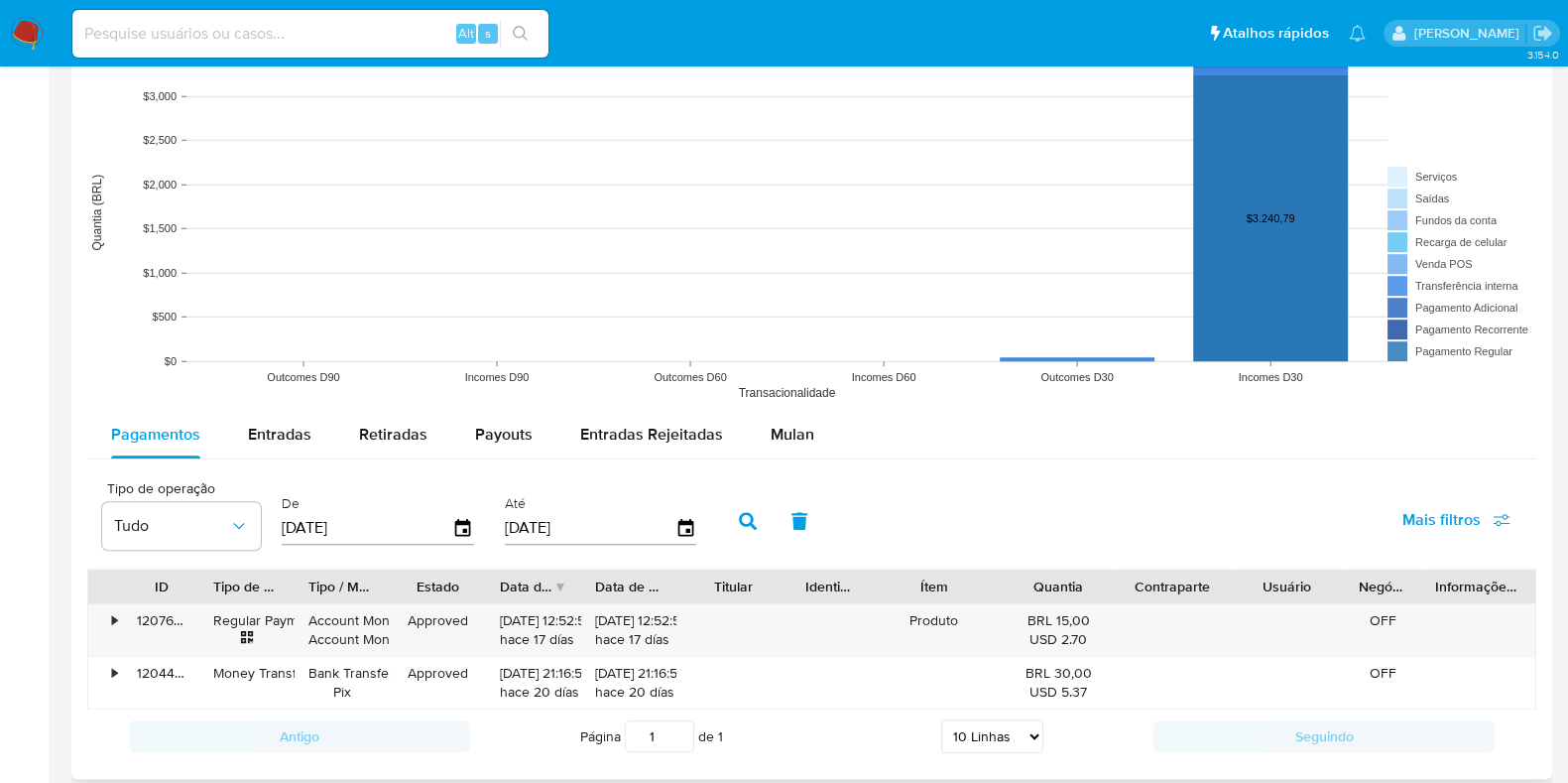
scroll to position [1612, 0]
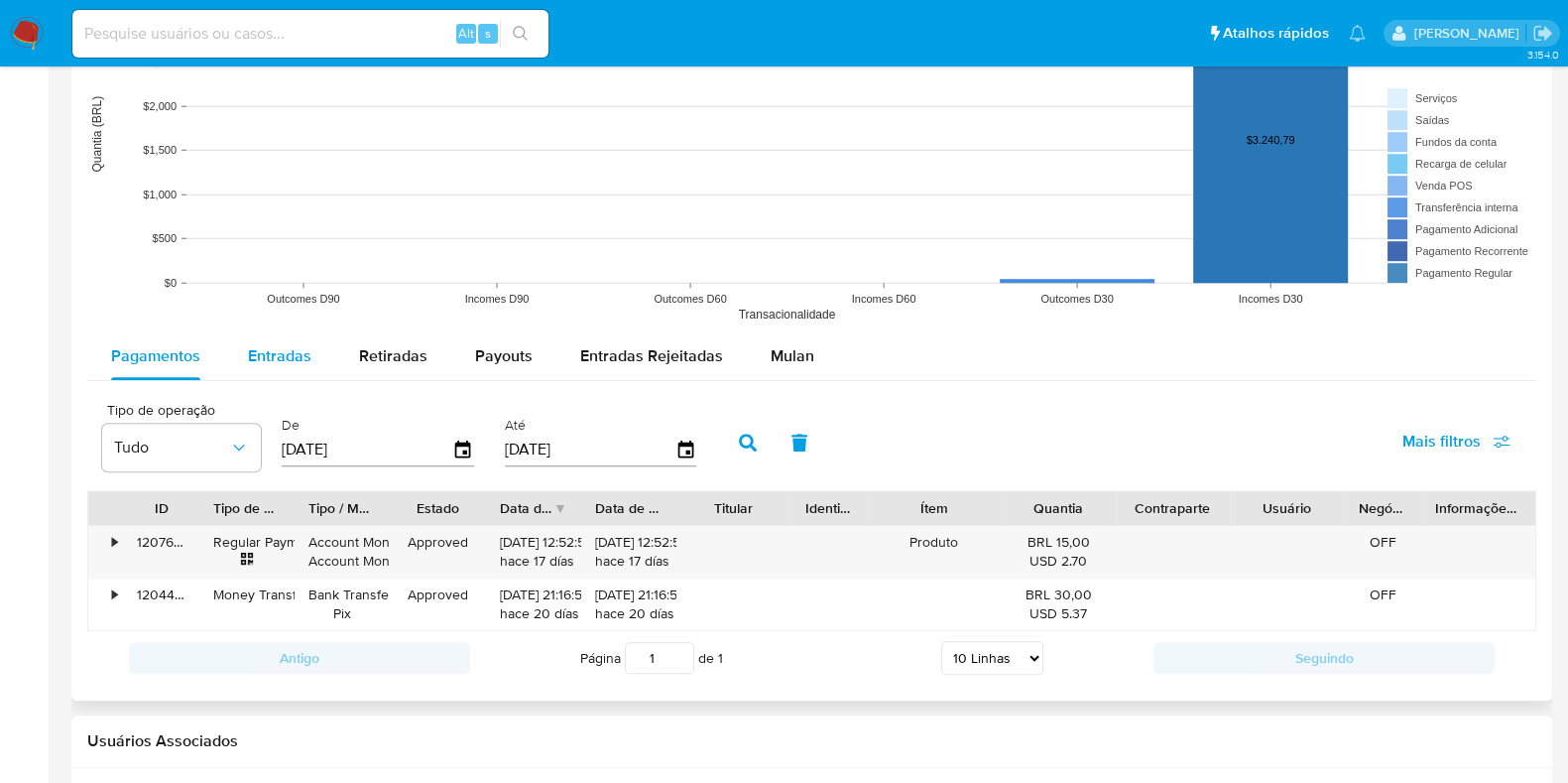
click at [277, 359] on span "Entradas" at bounding box center [279, 355] width 64 height 23
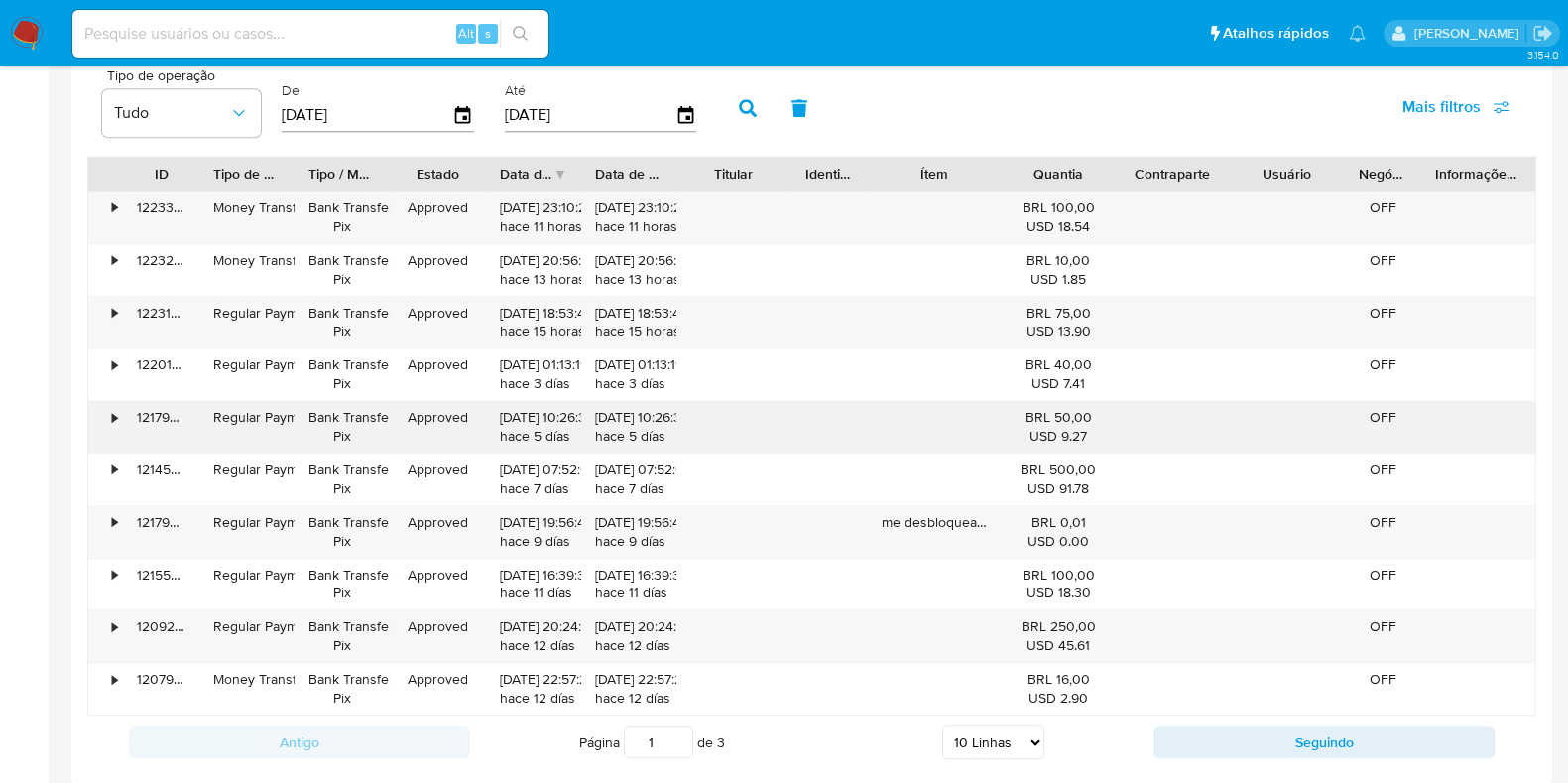
scroll to position [1984, 0]
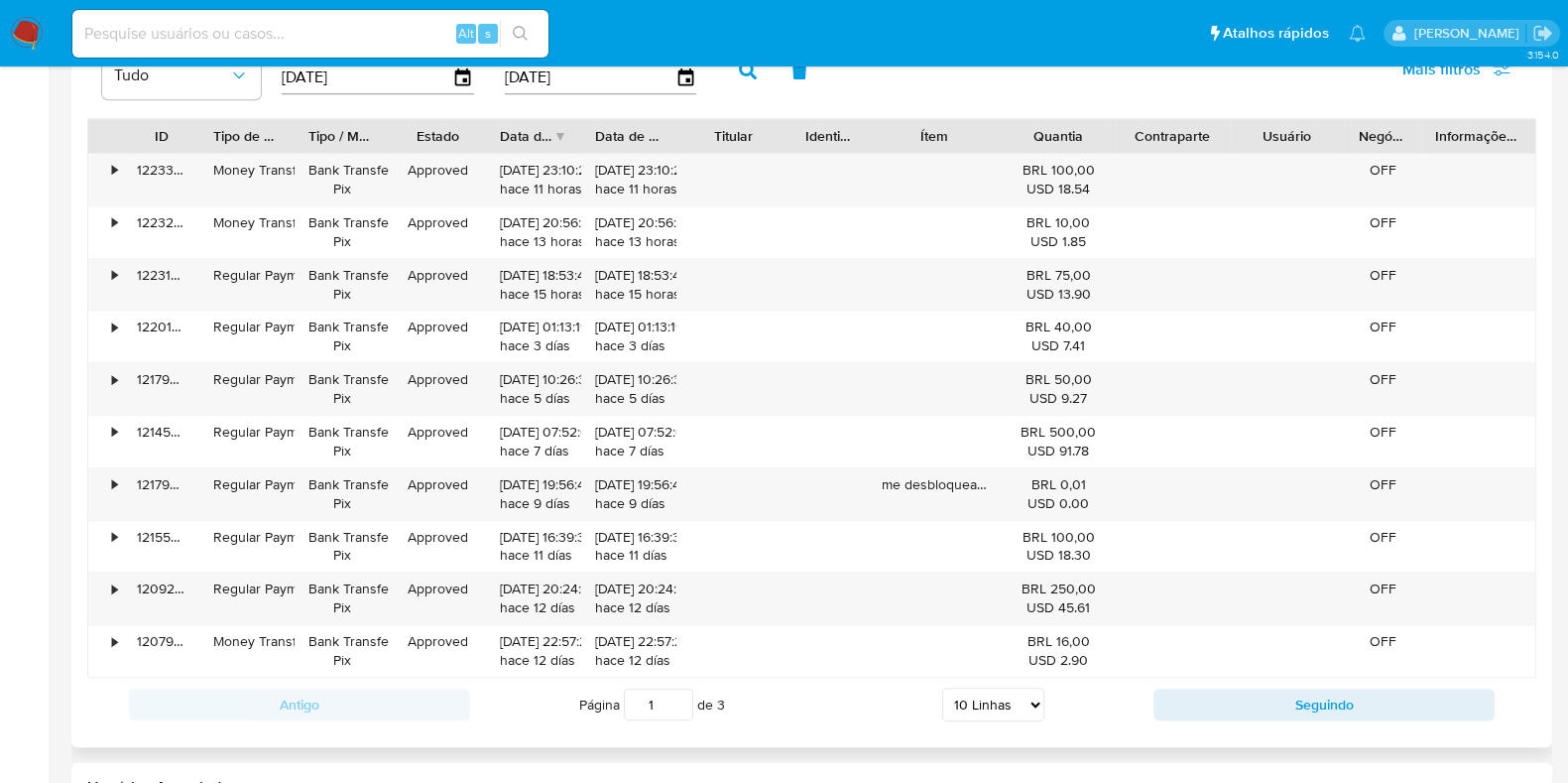
click at [1014, 692] on select "5 Linhas 10 Linhas 20 Linhas 25 Linhas 50 Linhas 100 Linhas" at bounding box center [993, 704] width 102 height 34
select select "100"
click at [943, 687] on select "5 Linhas 10 Linhas 20 Linhas 25 Linhas 50 Linhas 100 Linhas" at bounding box center [993, 704] width 102 height 34
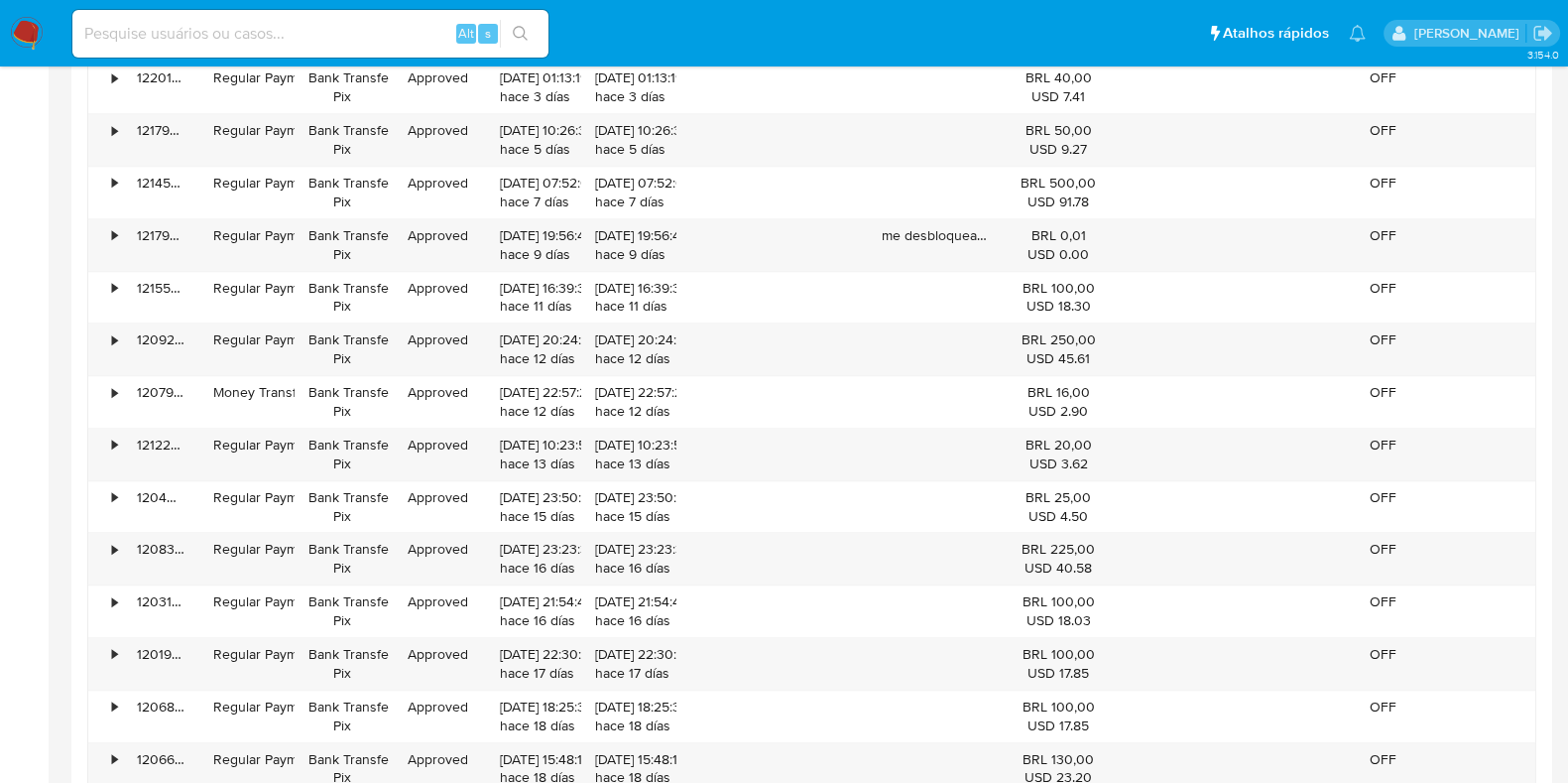
scroll to position [1365, 0]
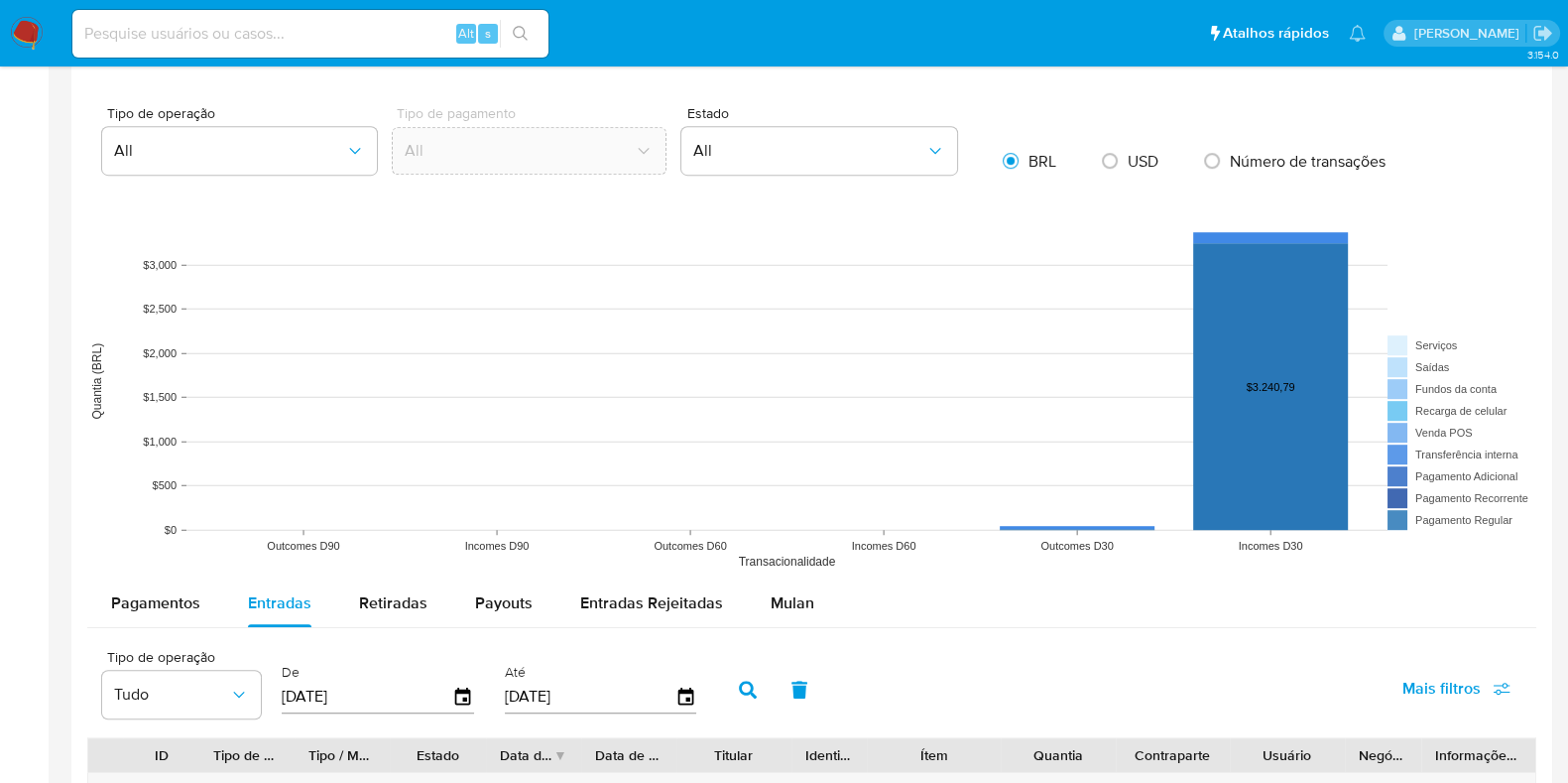
drag, startPoint x: 408, startPoint y: 594, endPoint x: 461, endPoint y: 557, distance: 64.6
click at [411, 594] on span "Retiradas" at bounding box center [393, 603] width 69 height 23
select select "10"
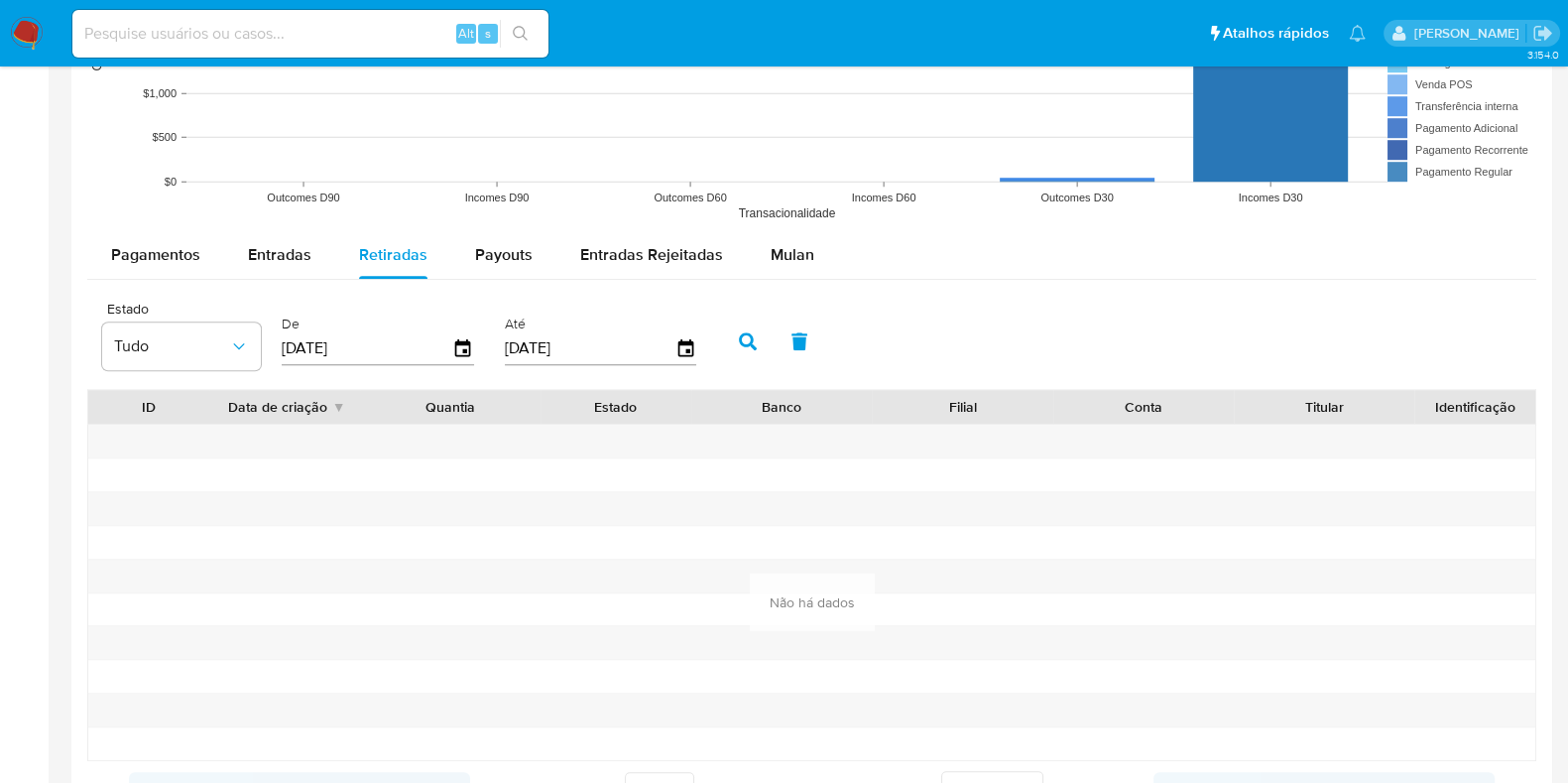
scroll to position [1736, 0]
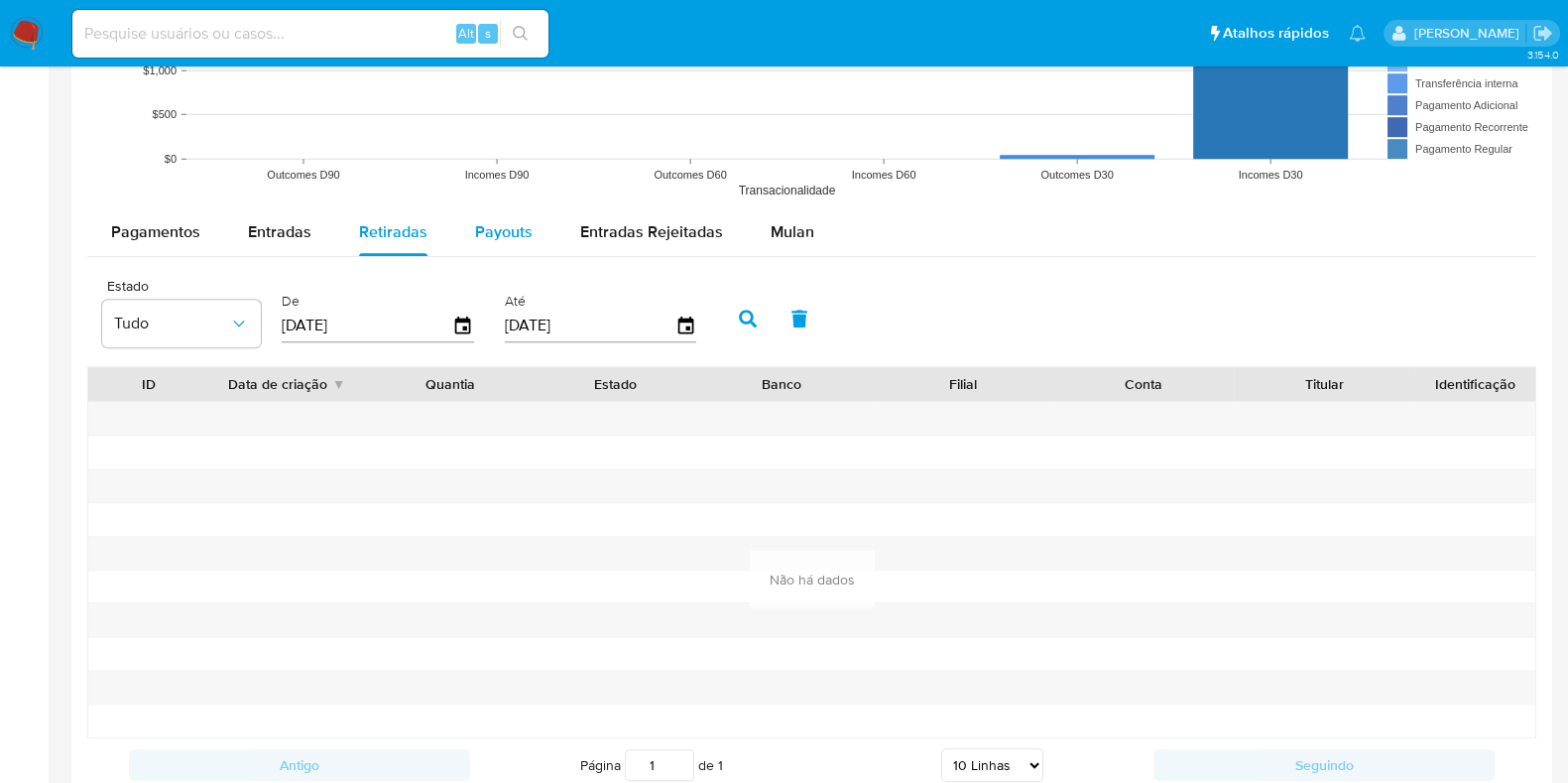
click at [506, 229] on span "Payouts" at bounding box center [504, 231] width 58 height 23
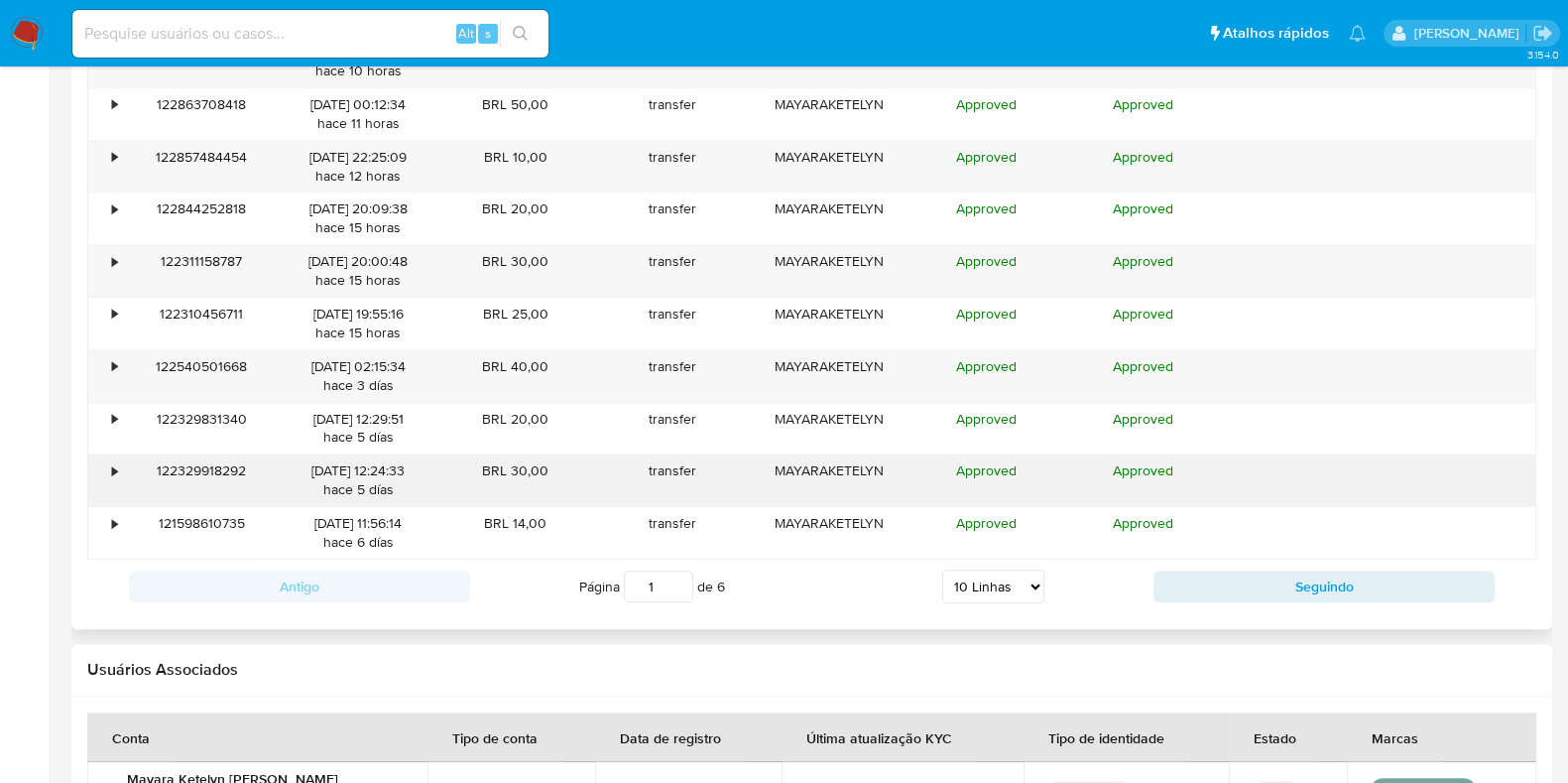
scroll to position [2109, 0]
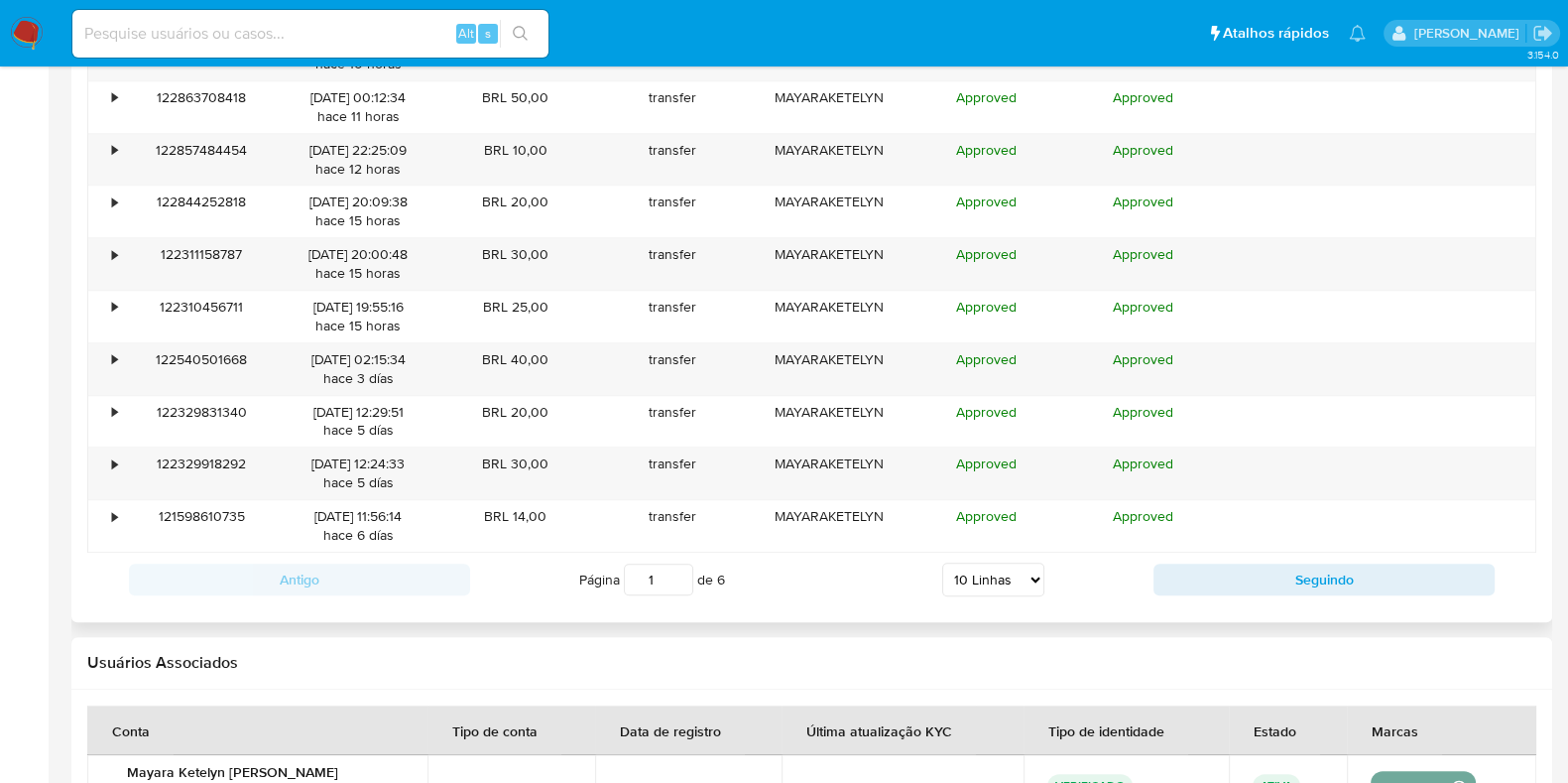
click at [973, 574] on select "5 Linhas 10 Linhas 20 Linhas 25 Linhas 50 Linhas 100 Linhas" at bounding box center [993, 580] width 102 height 34
select select "100"
click at [943, 563] on select "5 Linhas 10 Linhas 20 Linhas 25 Linhas 50 Linhas 100 Linhas" at bounding box center [993, 580] width 102 height 34
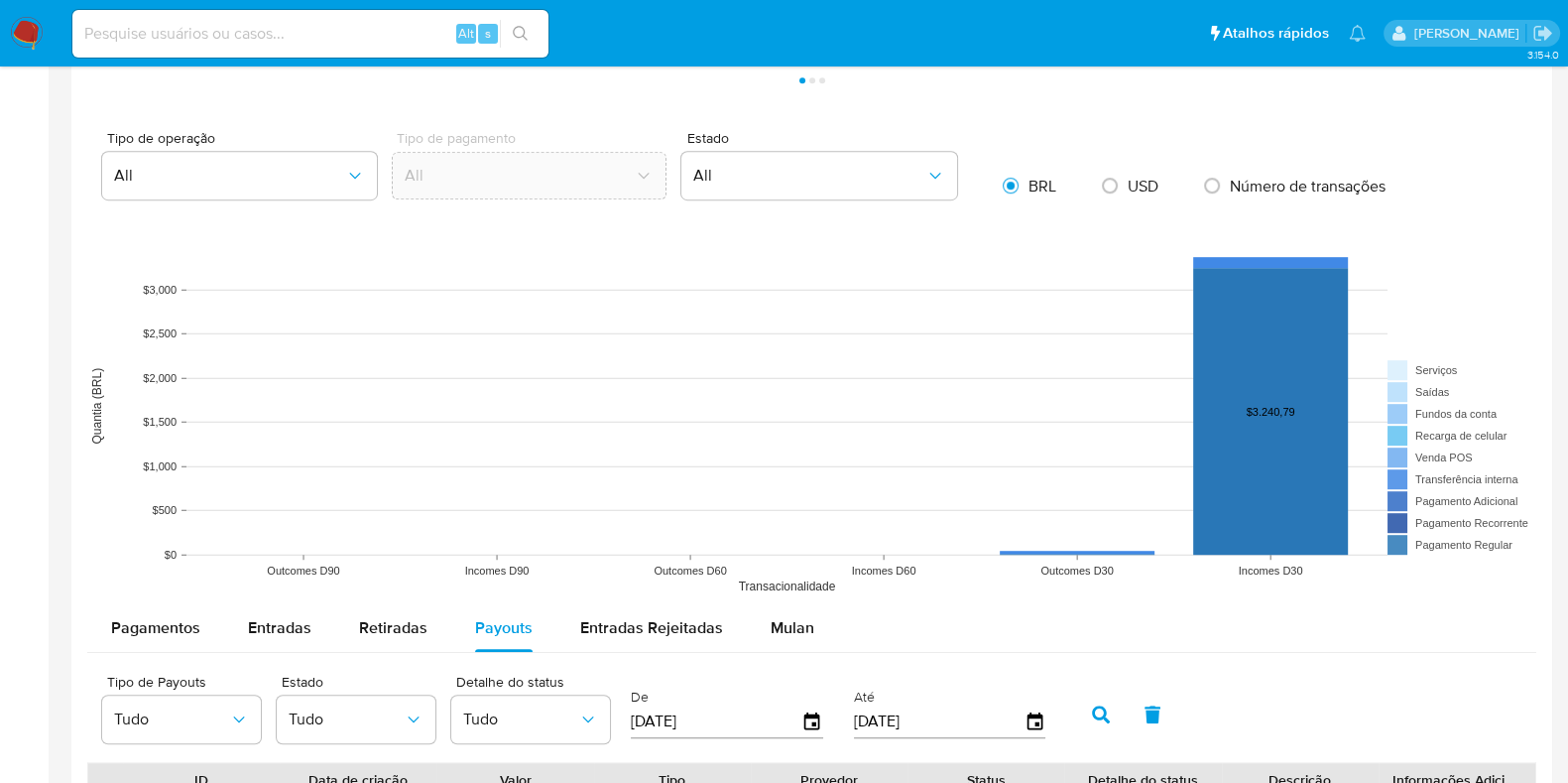
scroll to position [1477, 0]
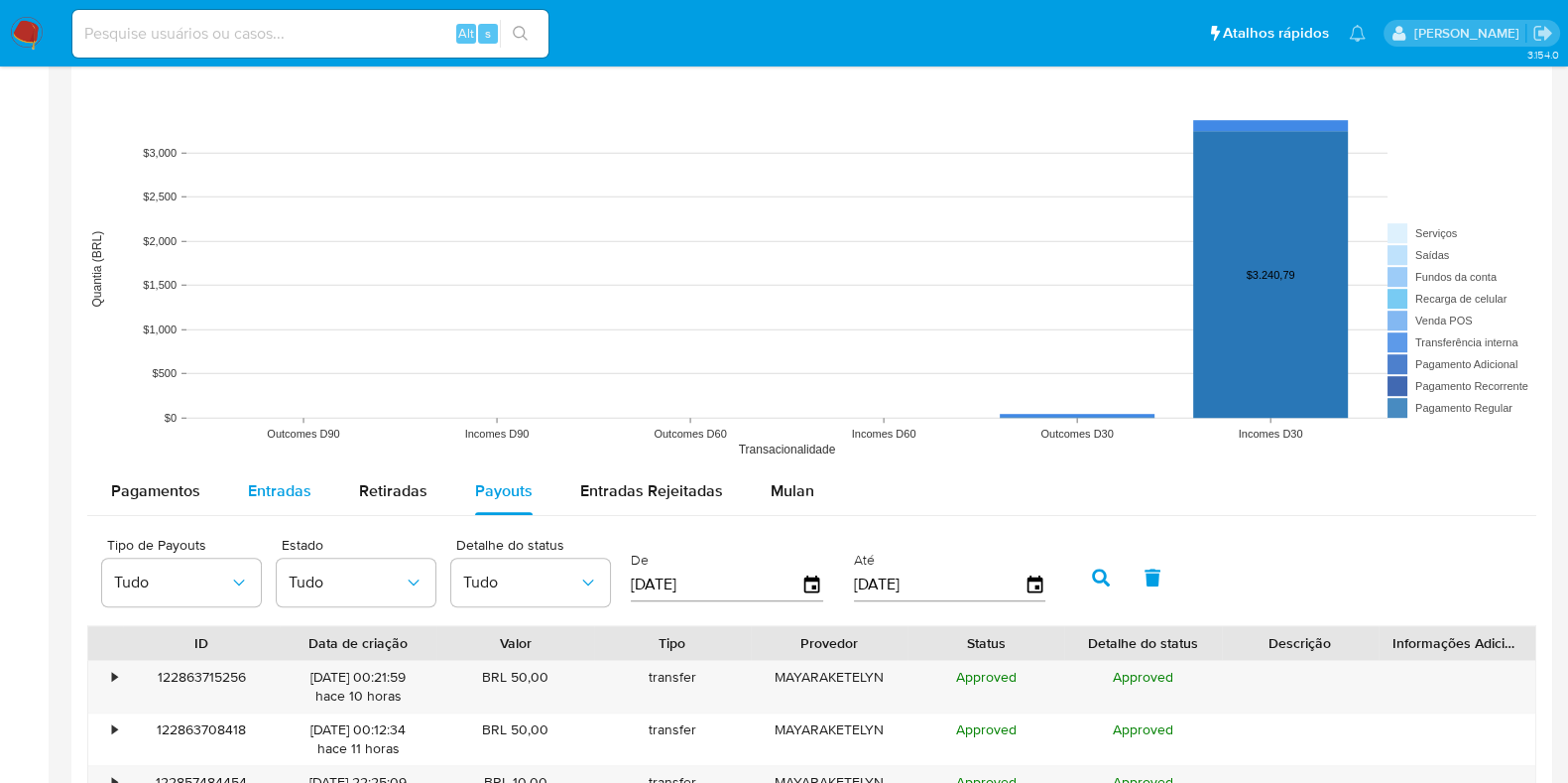
click at [294, 473] on div "Entradas" at bounding box center [279, 491] width 64 height 48
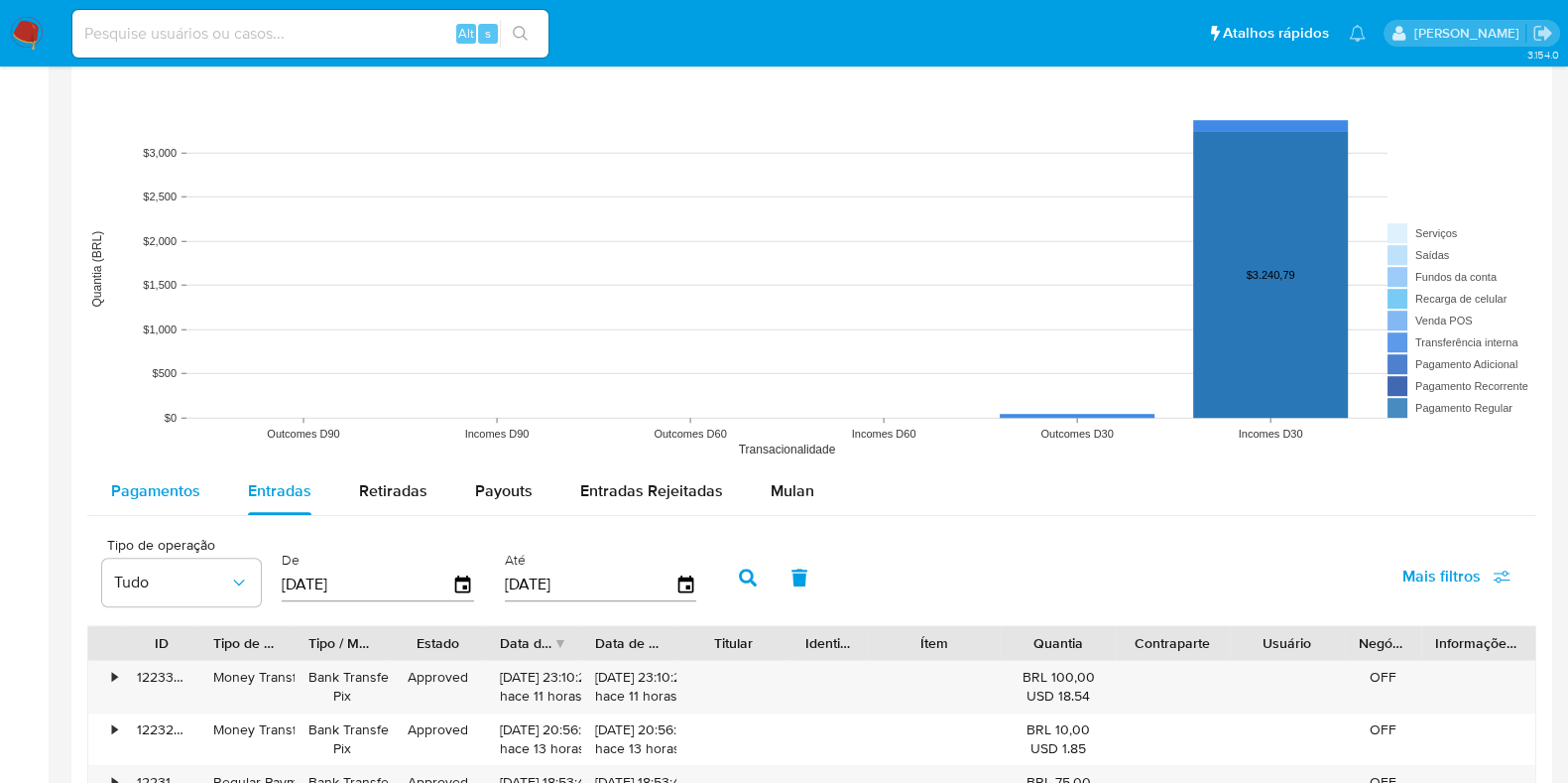
click at [171, 488] on span "Pagamentos" at bounding box center [156, 490] width 89 height 23
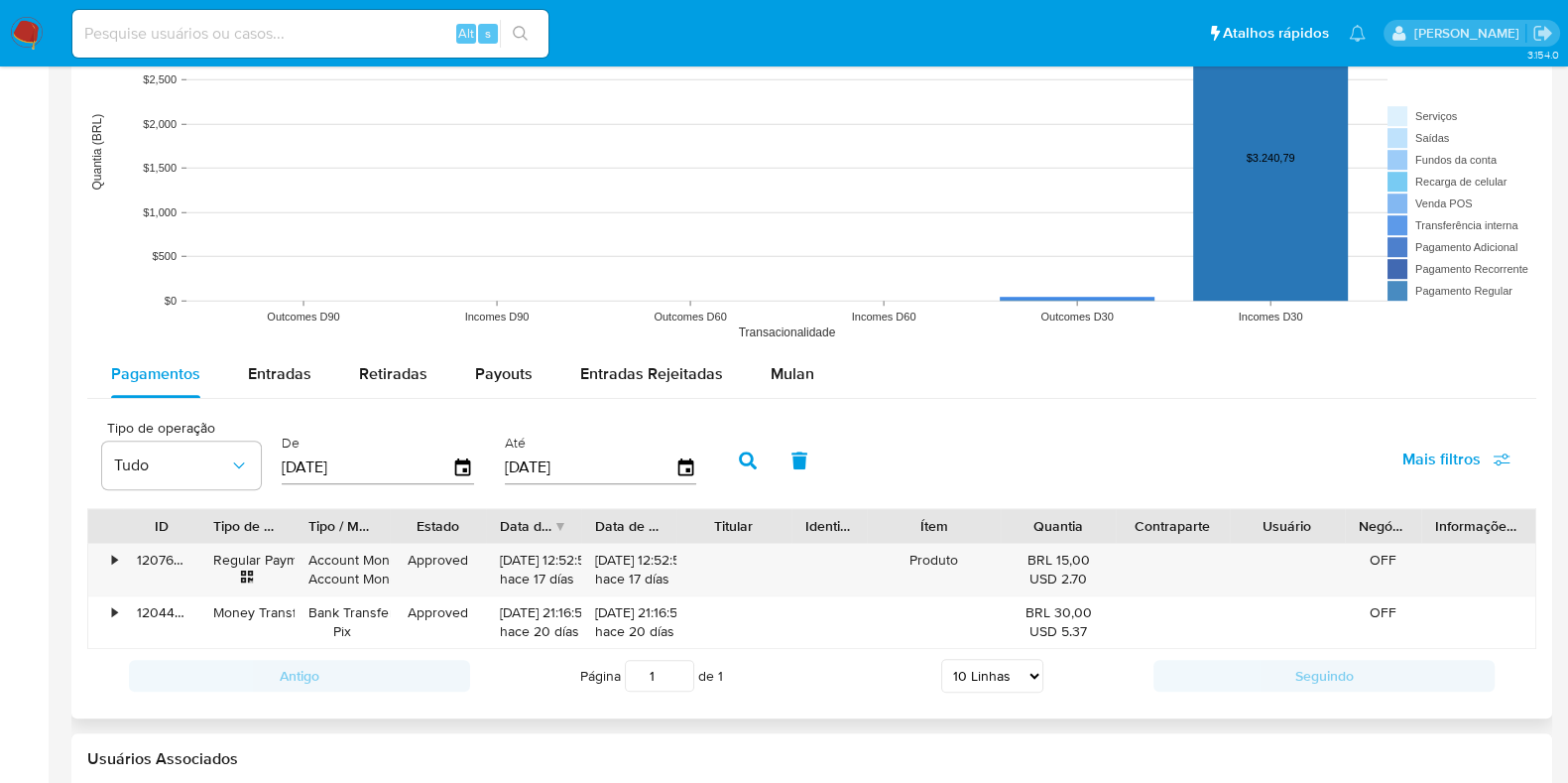
scroll to position [1725, 0]
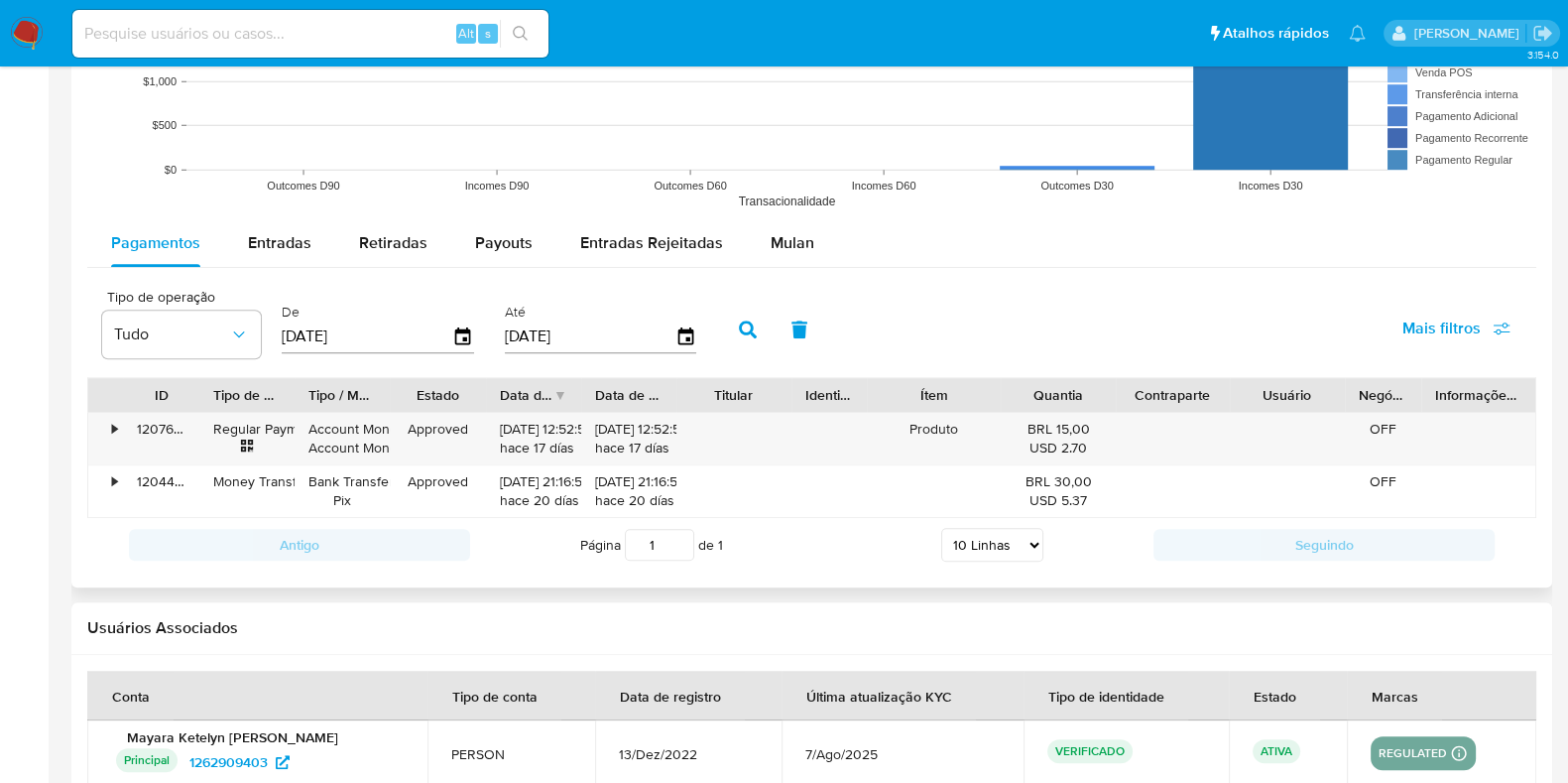
click at [336, 340] on input "[DATE]" at bounding box center [367, 336] width 171 height 32
click at [286, 263] on div "Entradas" at bounding box center [279, 243] width 64 height 48
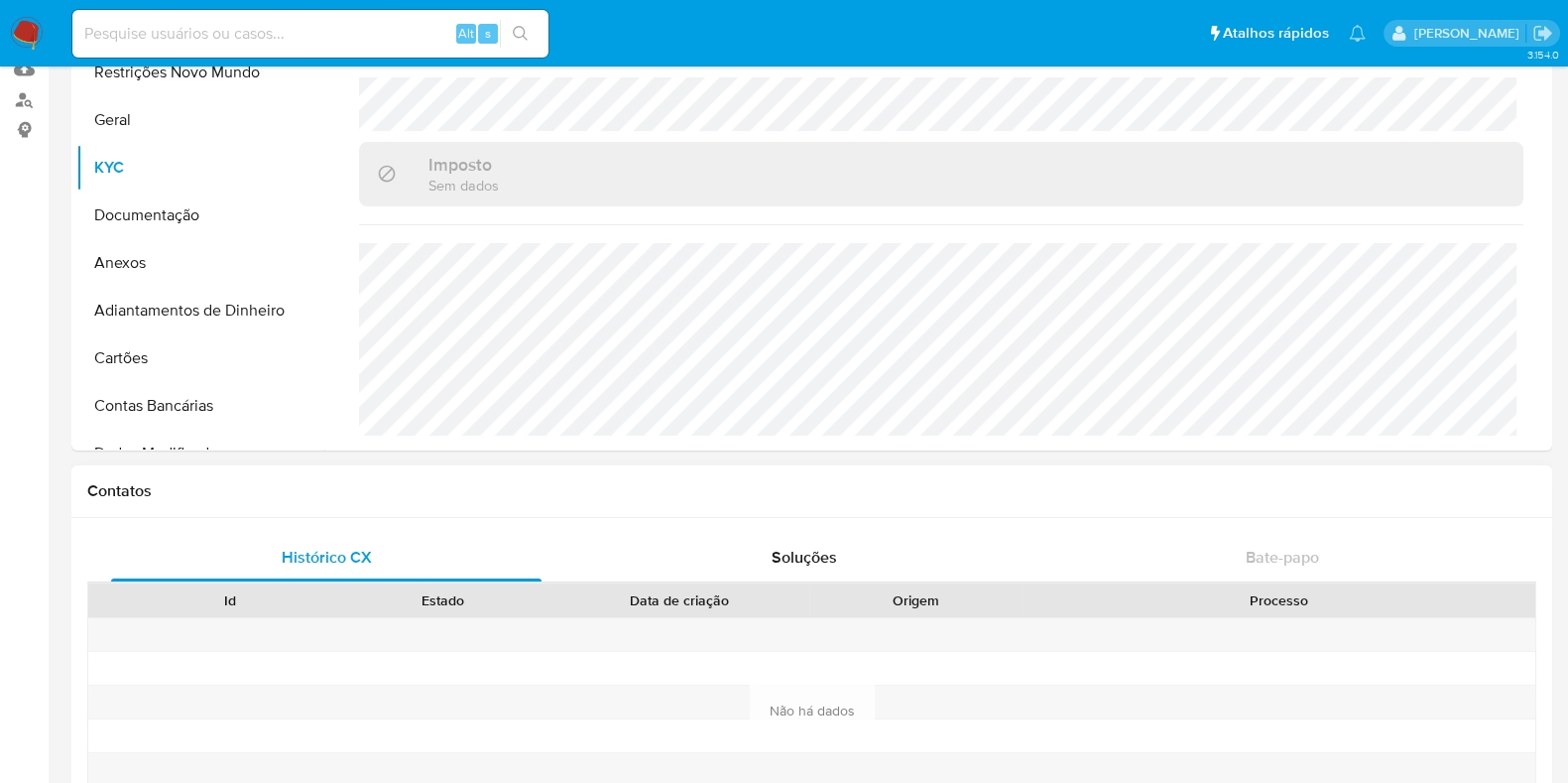
scroll to position [0, 0]
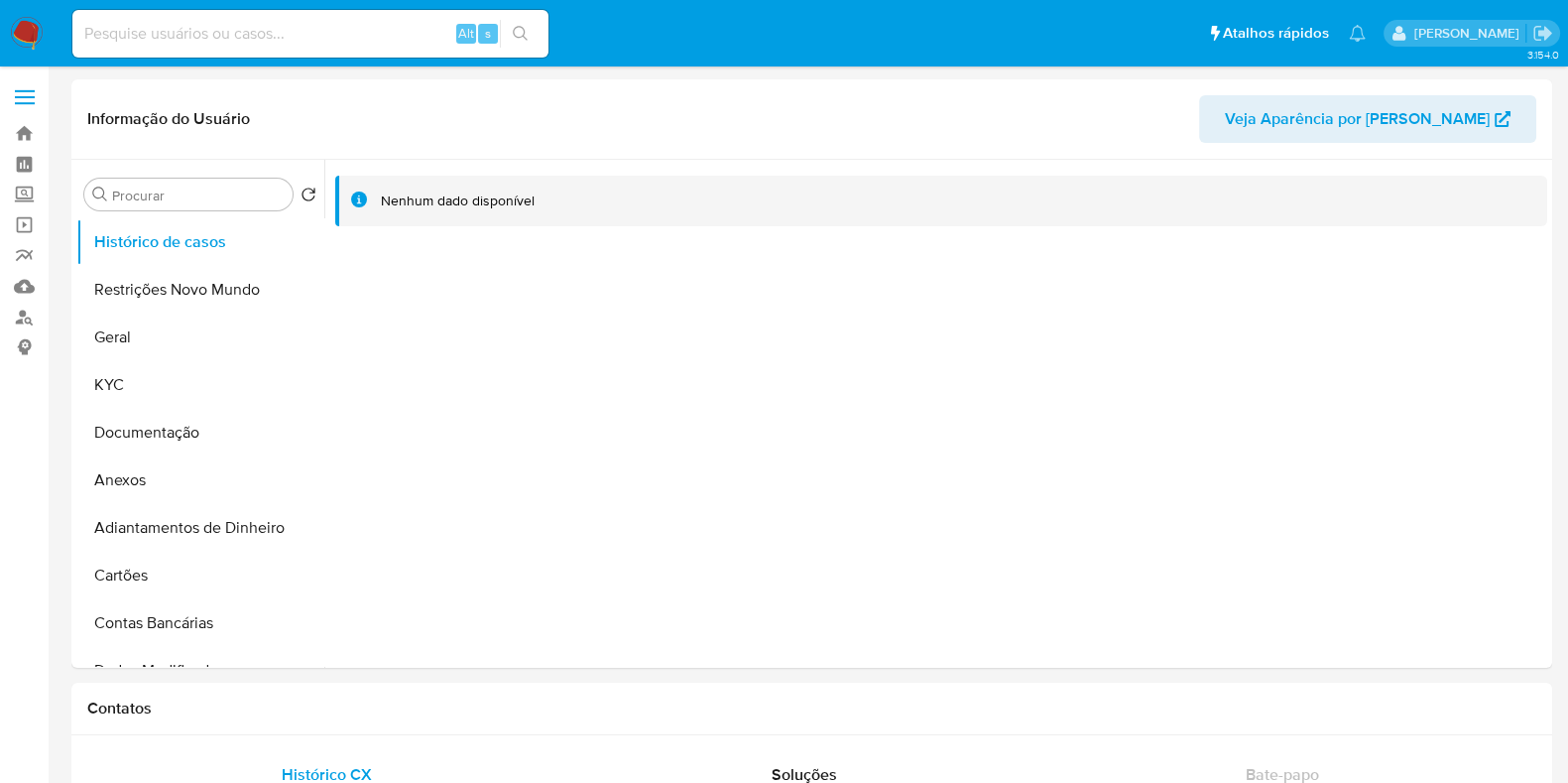
select select "10"
click at [144, 440] on button "Documentação" at bounding box center [192, 433] width 232 height 48
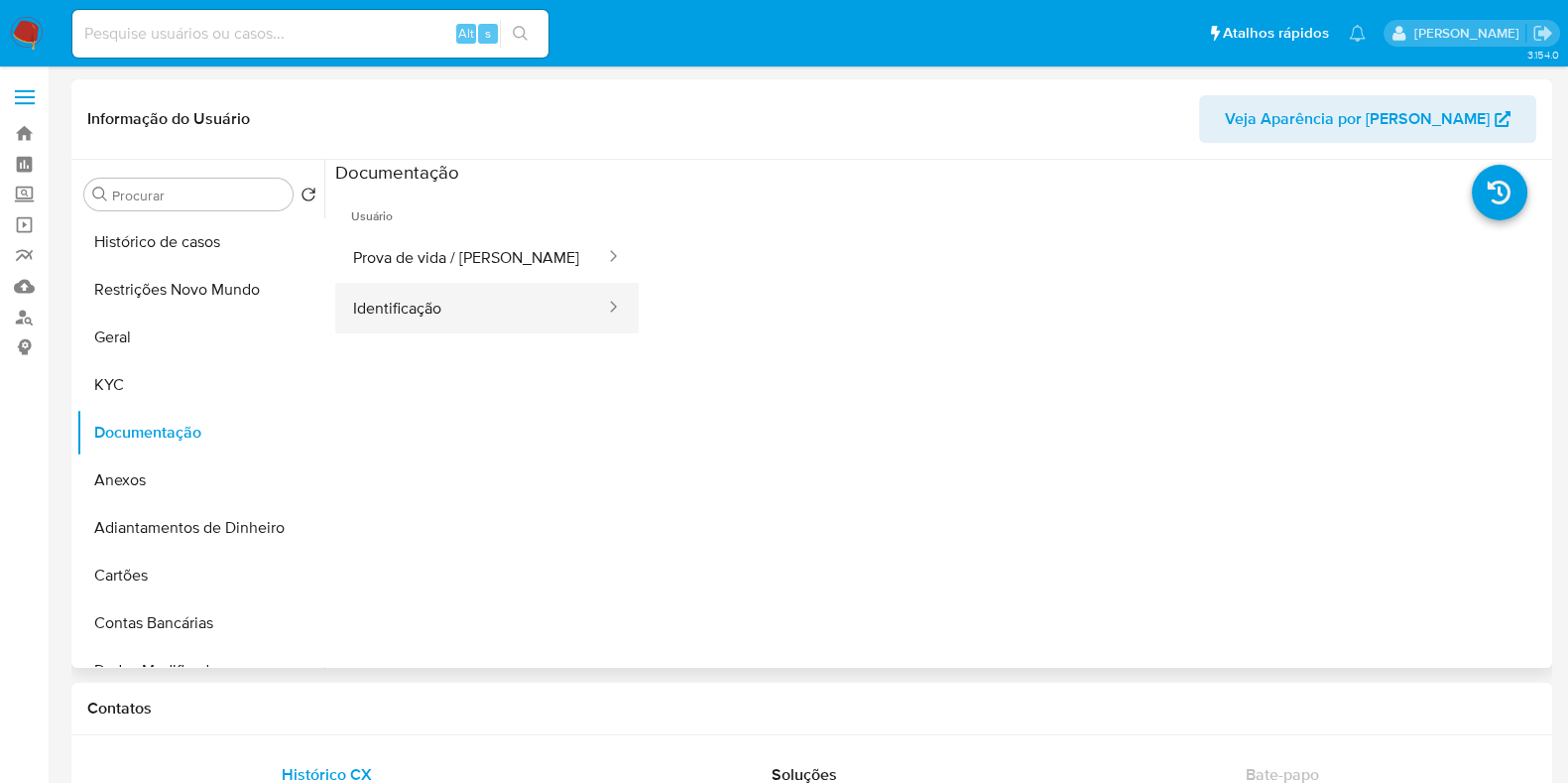
click at [492, 296] on button "Identificação" at bounding box center [470, 307] width 271 height 51
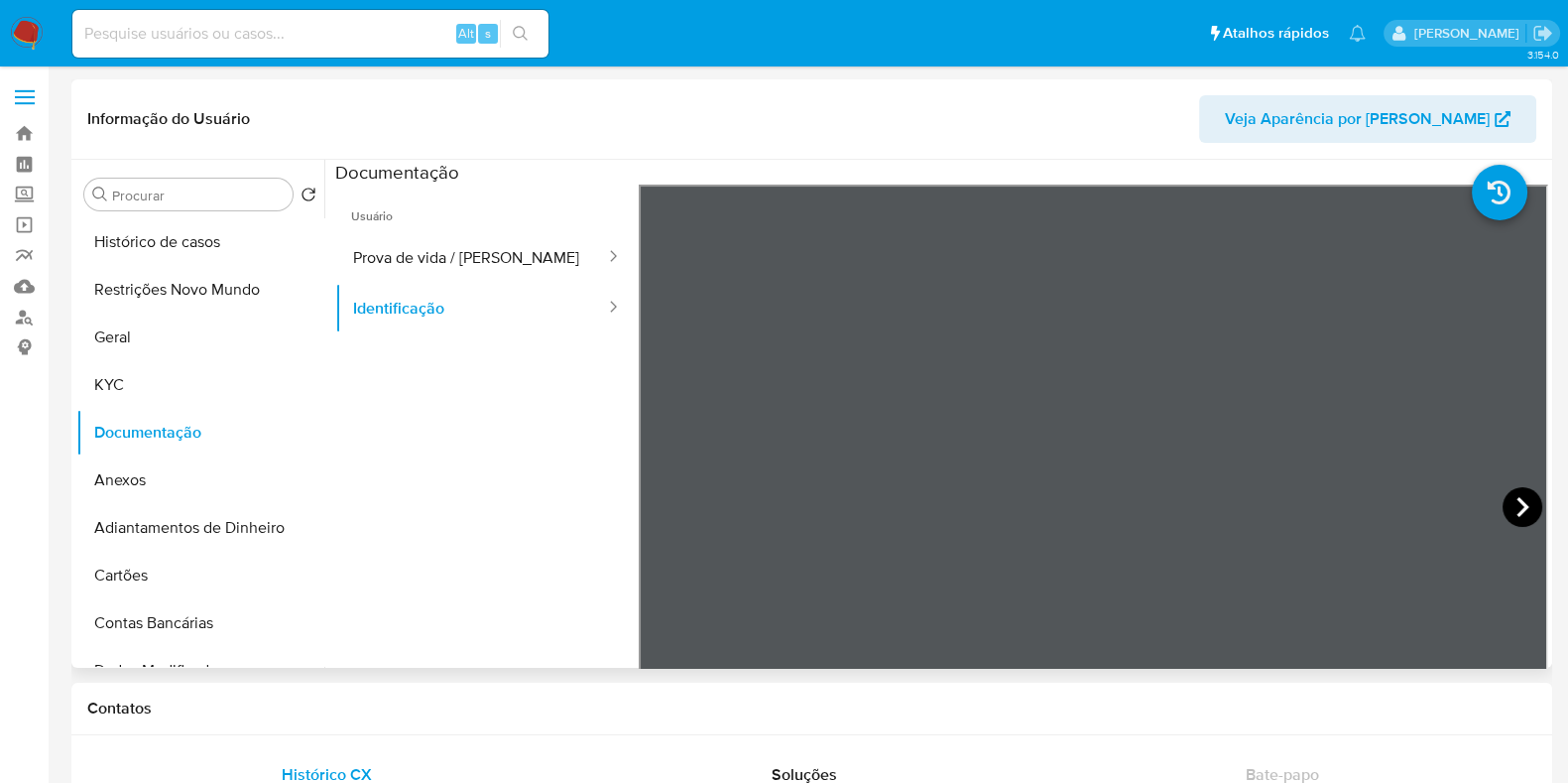
click at [1516, 499] on icon at bounding box center [1522, 507] width 12 height 20
click at [458, 250] on button "Prova de vida / Selfie" at bounding box center [470, 257] width 271 height 51
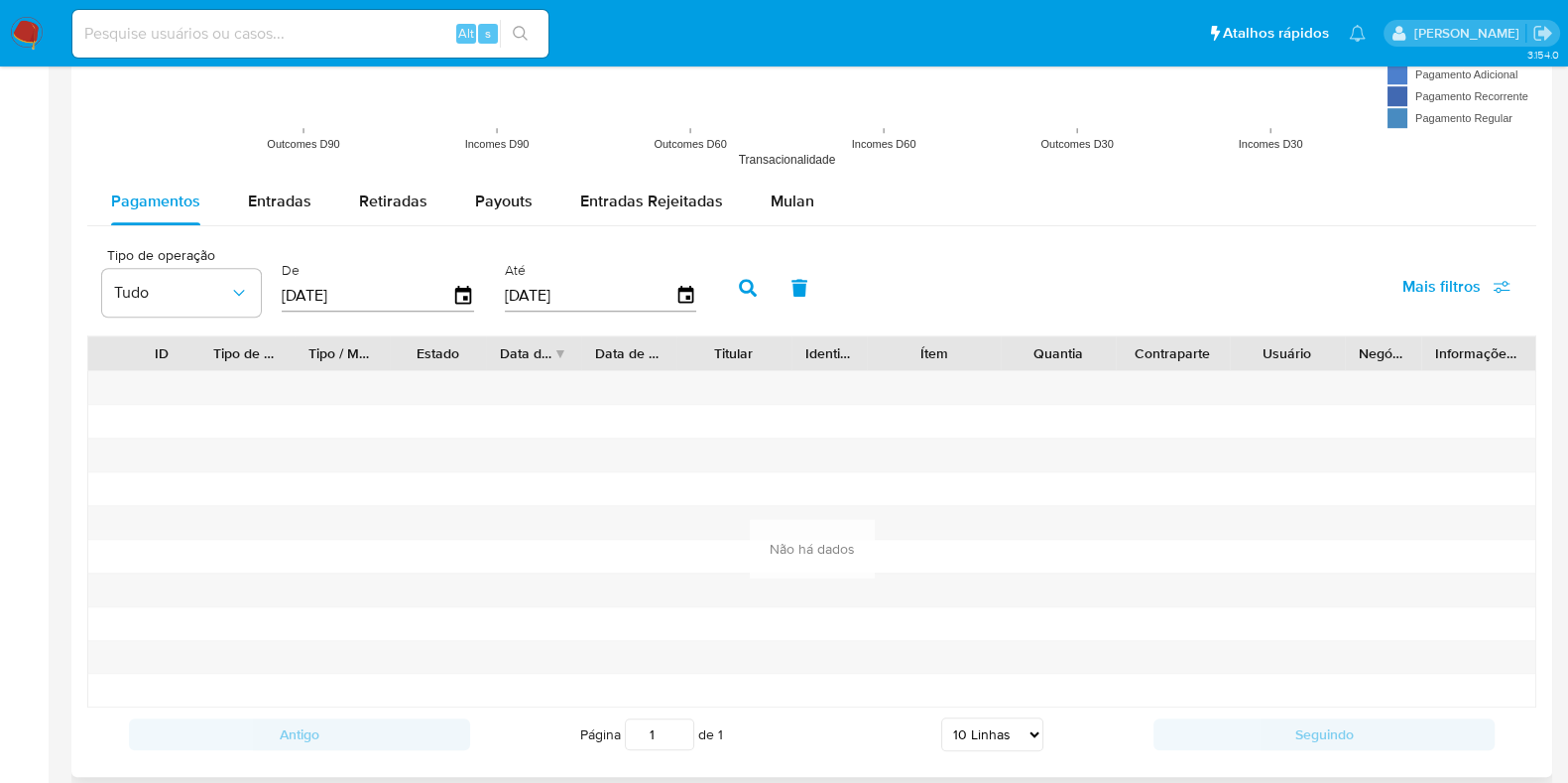
scroll to position [1612, 0]
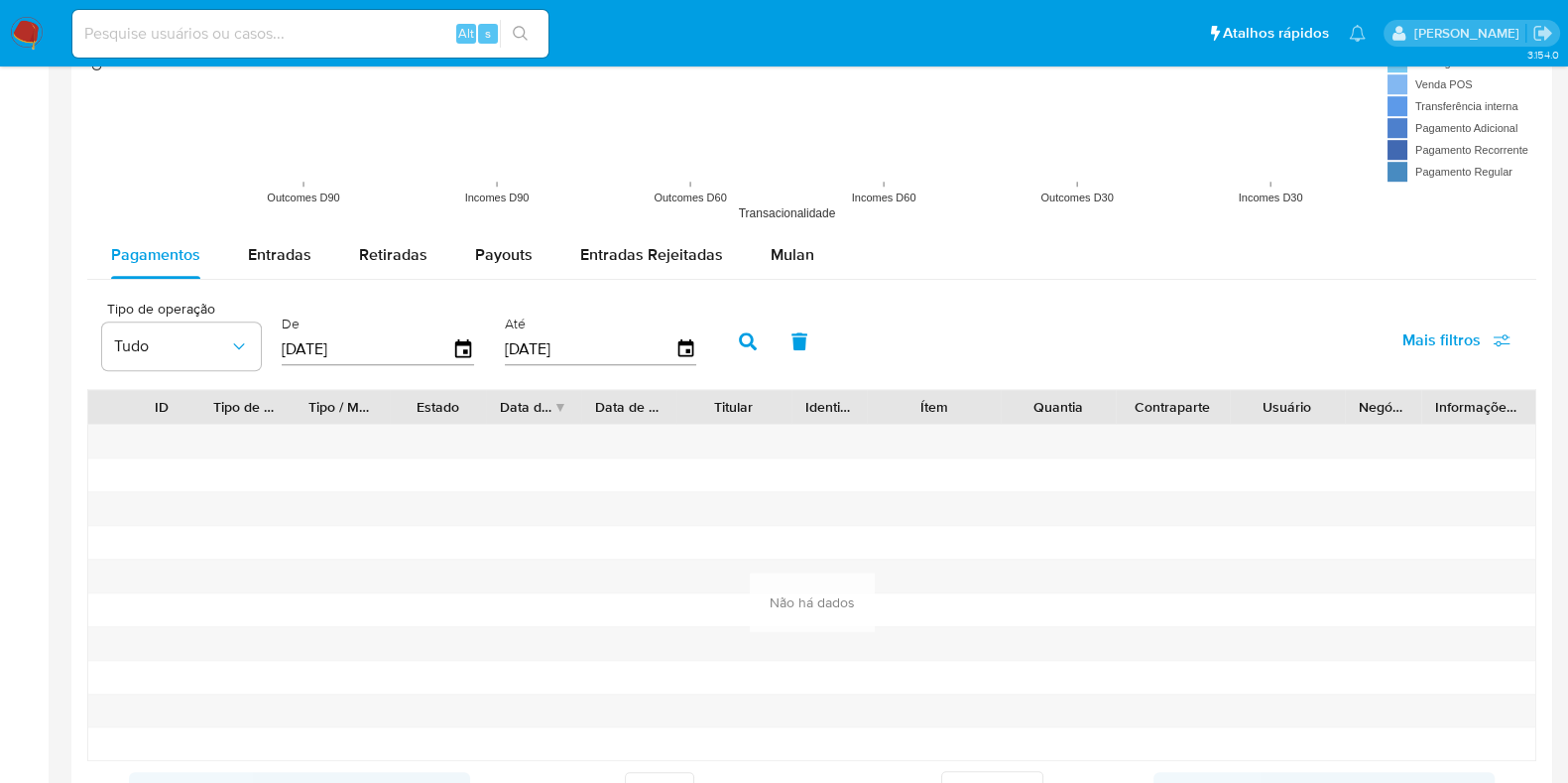
click at [933, 343] on div "Tipo de operação Tudo De 22/05/2025 Até 19/08/2025 Mais filtros" at bounding box center [812, 339] width 1450 height 99
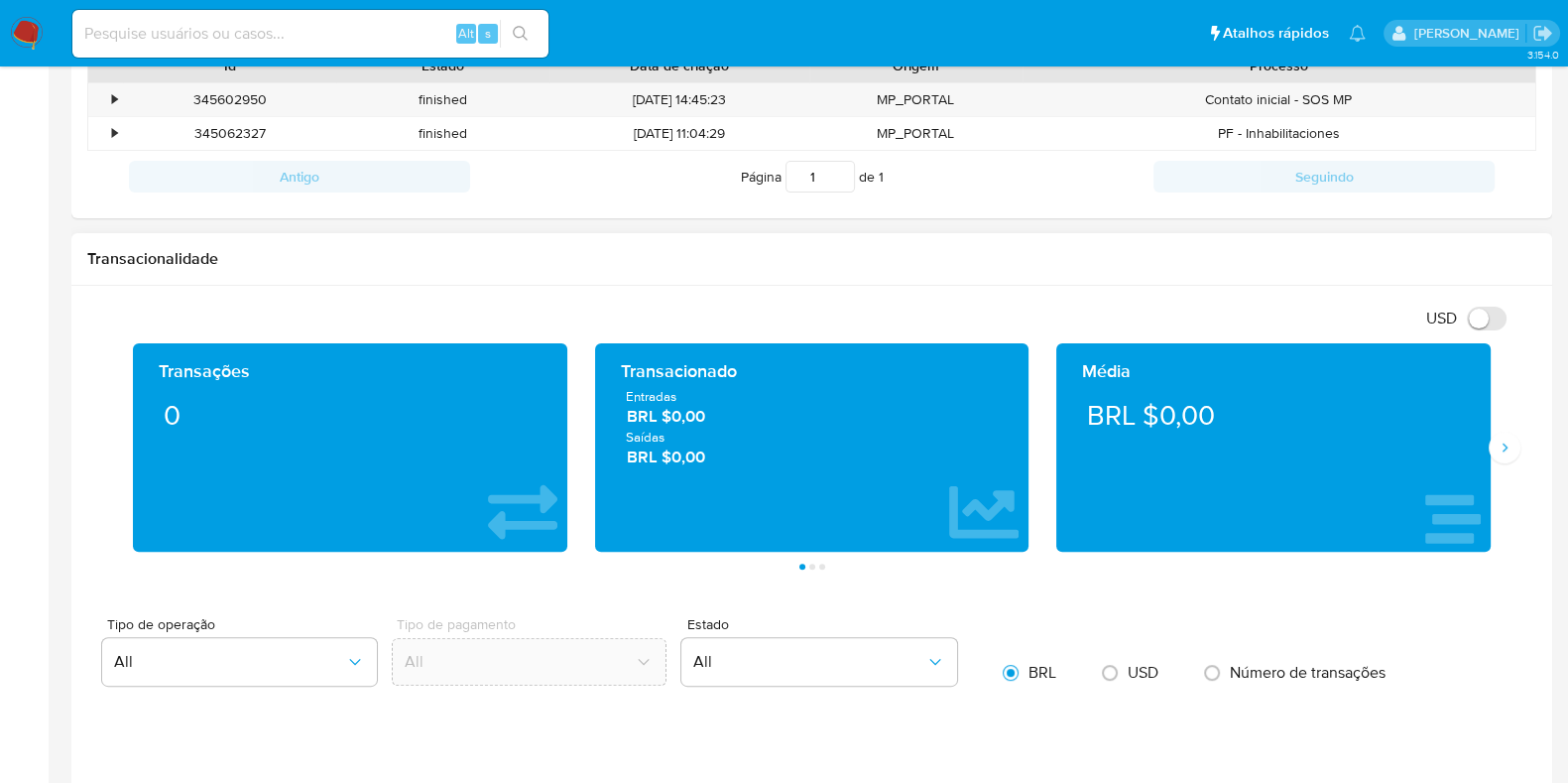
scroll to position [744, 0]
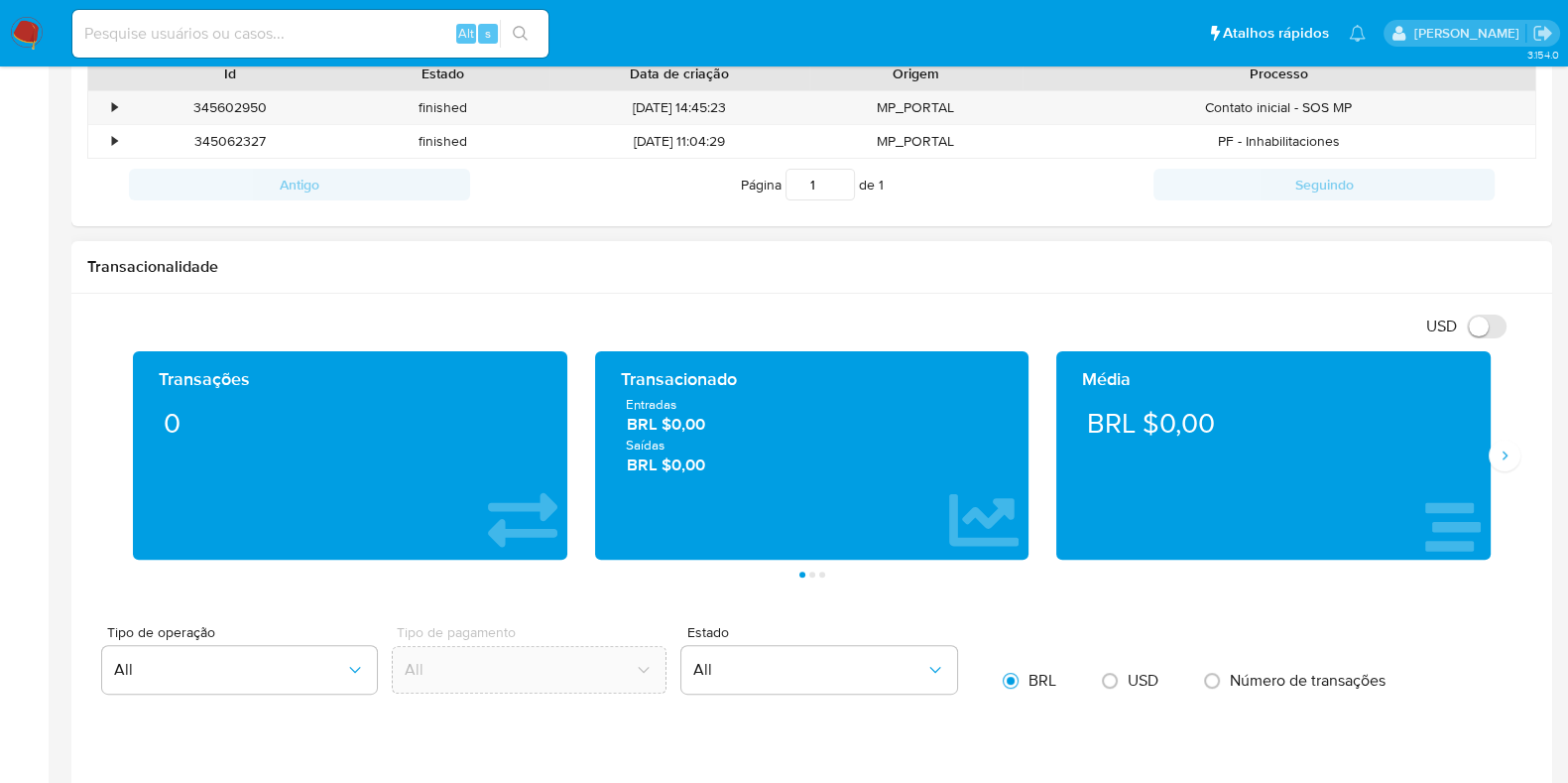
click at [1048, 359] on div "Média BRL $0,00" at bounding box center [1274, 456] width 462 height 209
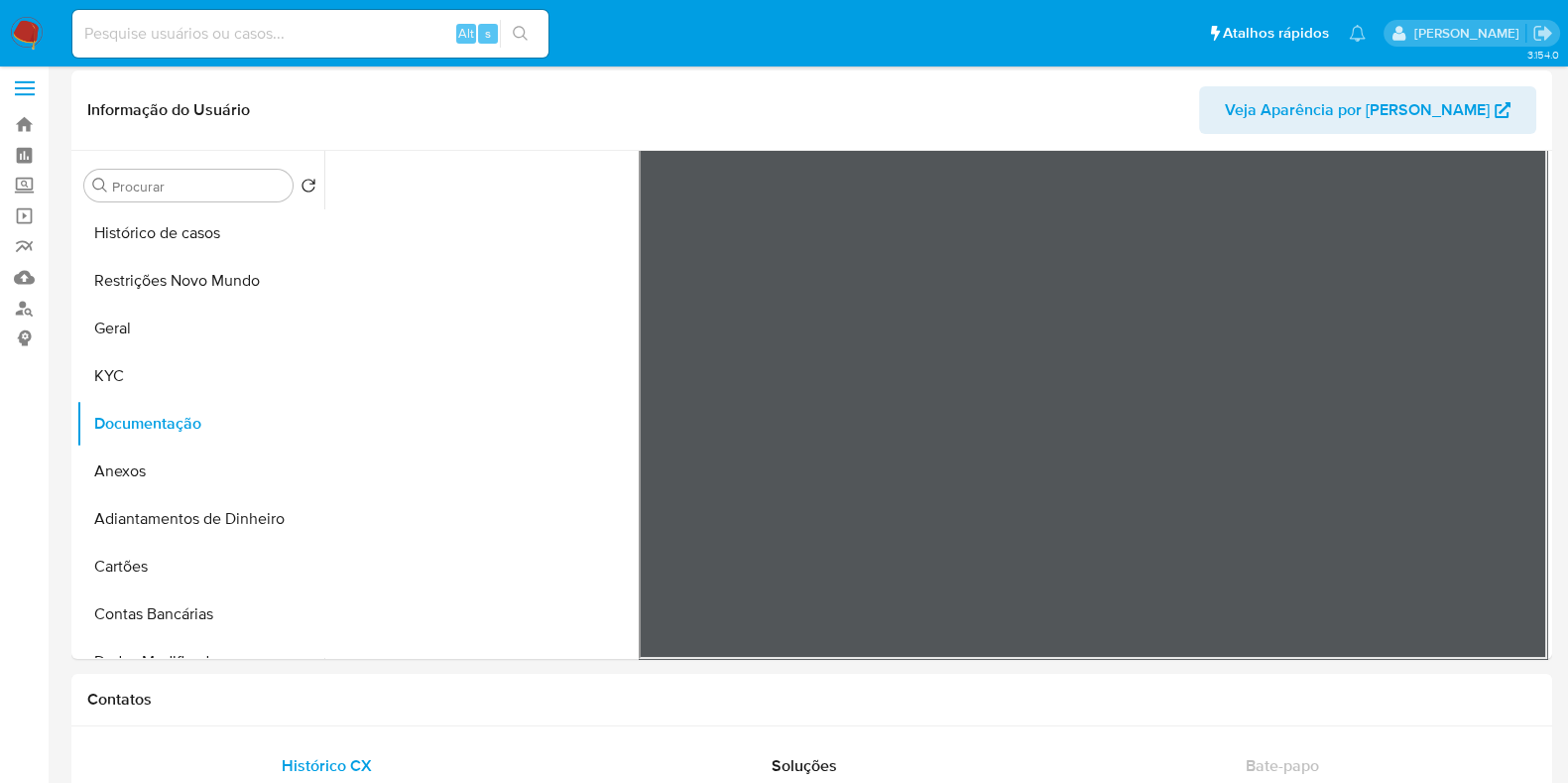
scroll to position [0, 0]
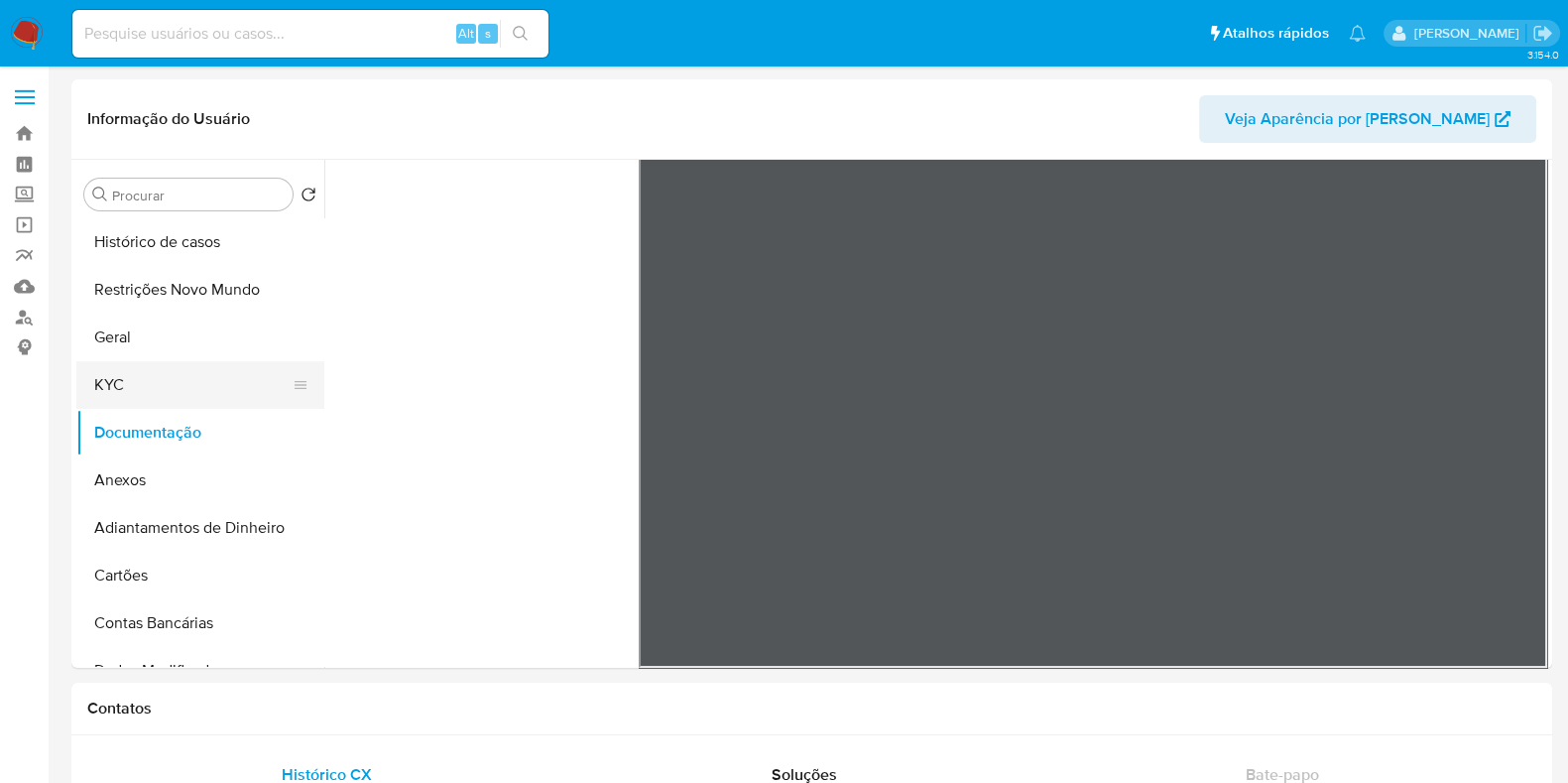
click at [190, 380] on button "KYC" at bounding box center [192, 385] width 232 height 48
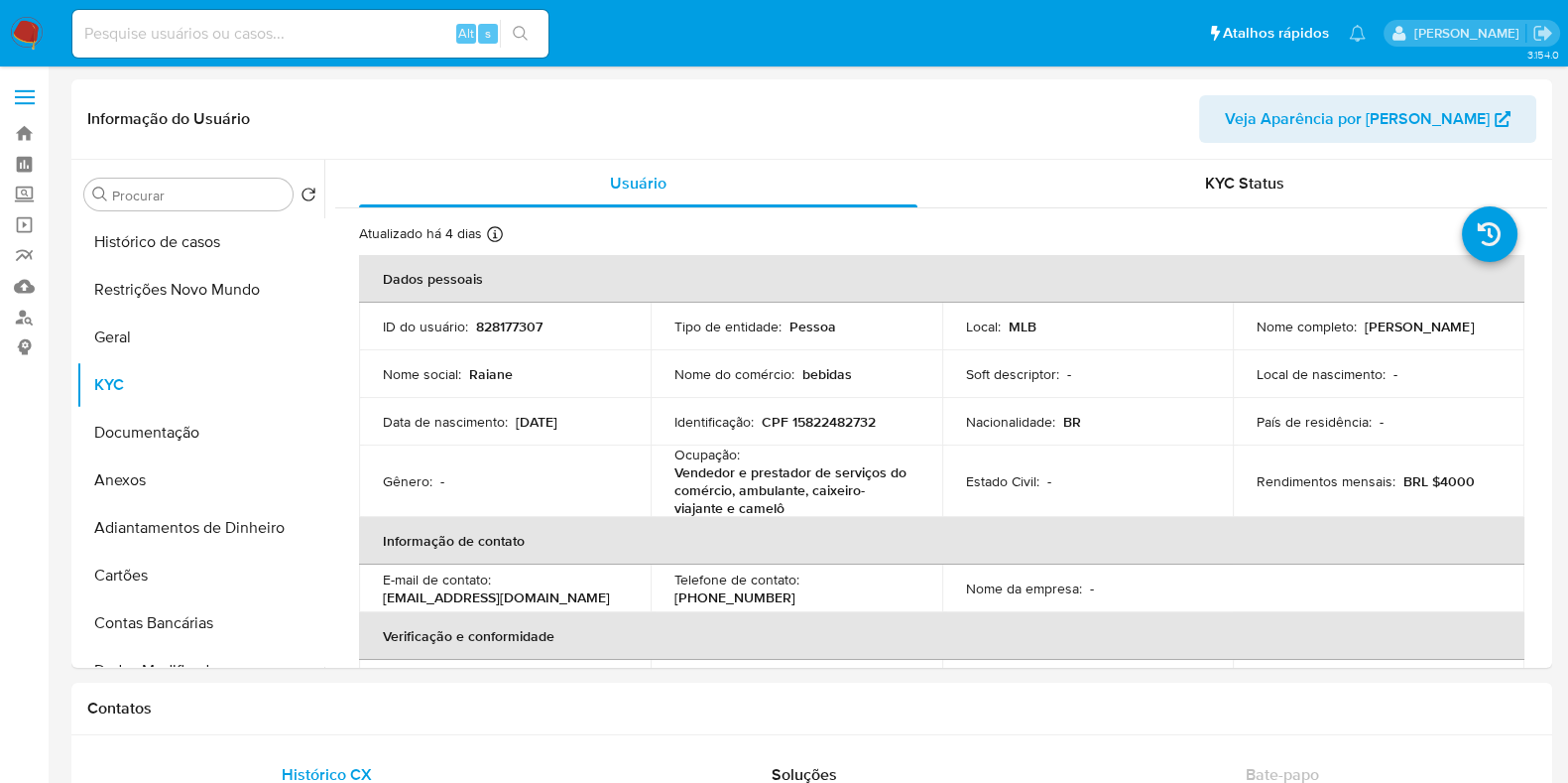
drag, startPoint x: 1255, startPoint y: 334, endPoint x: 1414, endPoint y: 315, distance: 160.1
click at [1413, 317] on div "Nome completo : Raiane Campos de Oliveira" at bounding box center [1378, 326] width 244 height 18
click at [1419, 334] on p "[PERSON_NAME]" at bounding box center [1420, 326] width 109 height 18
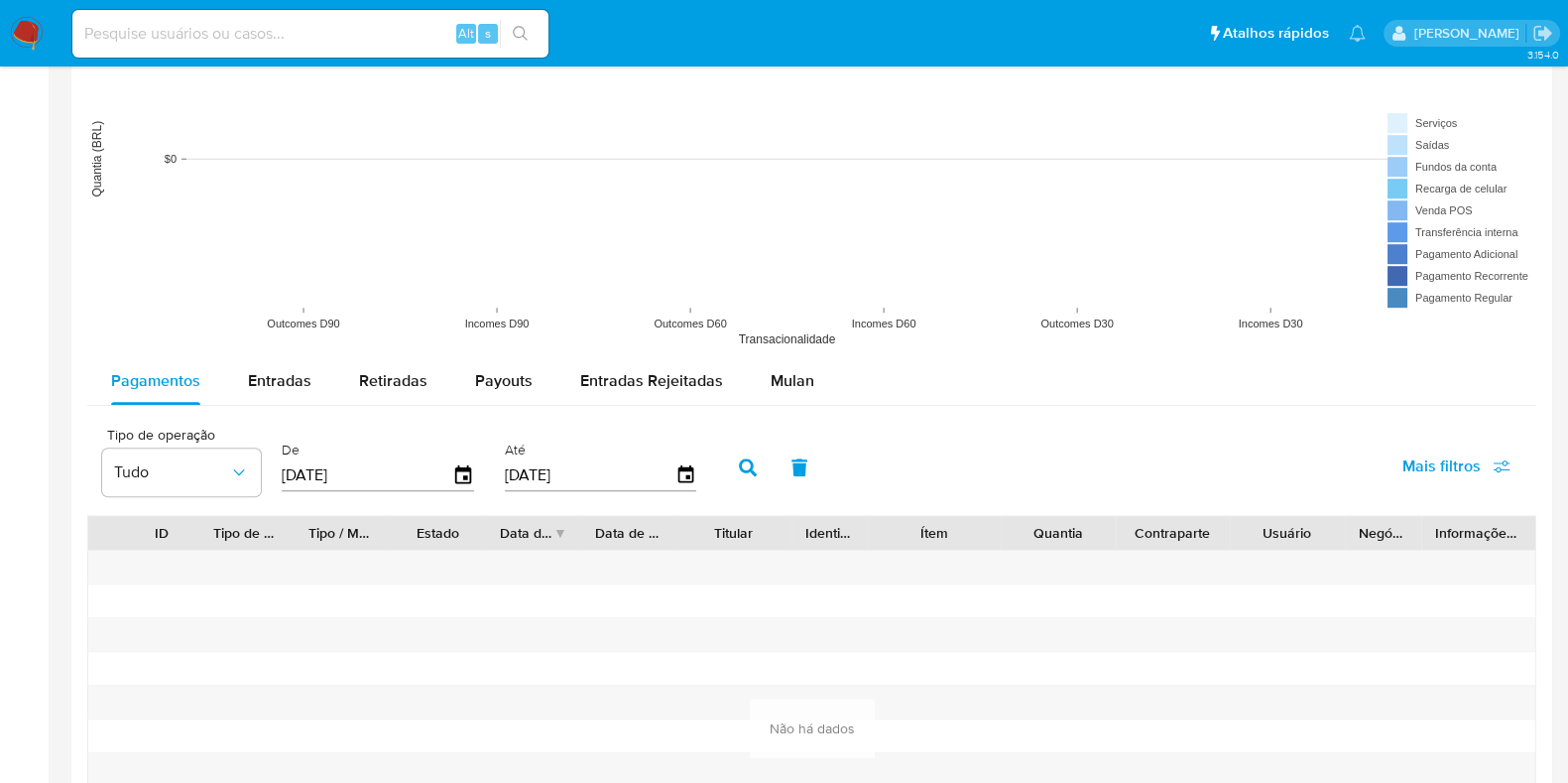
scroll to position [1488, 0]
click at [268, 391] on div "Entradas" at bounding box center [279, 378] width 64 height 48
select select "10"
click at [427, 379] on button "Retiradas" at bounding box center [393, 378] width 116 height 48
select select "10"
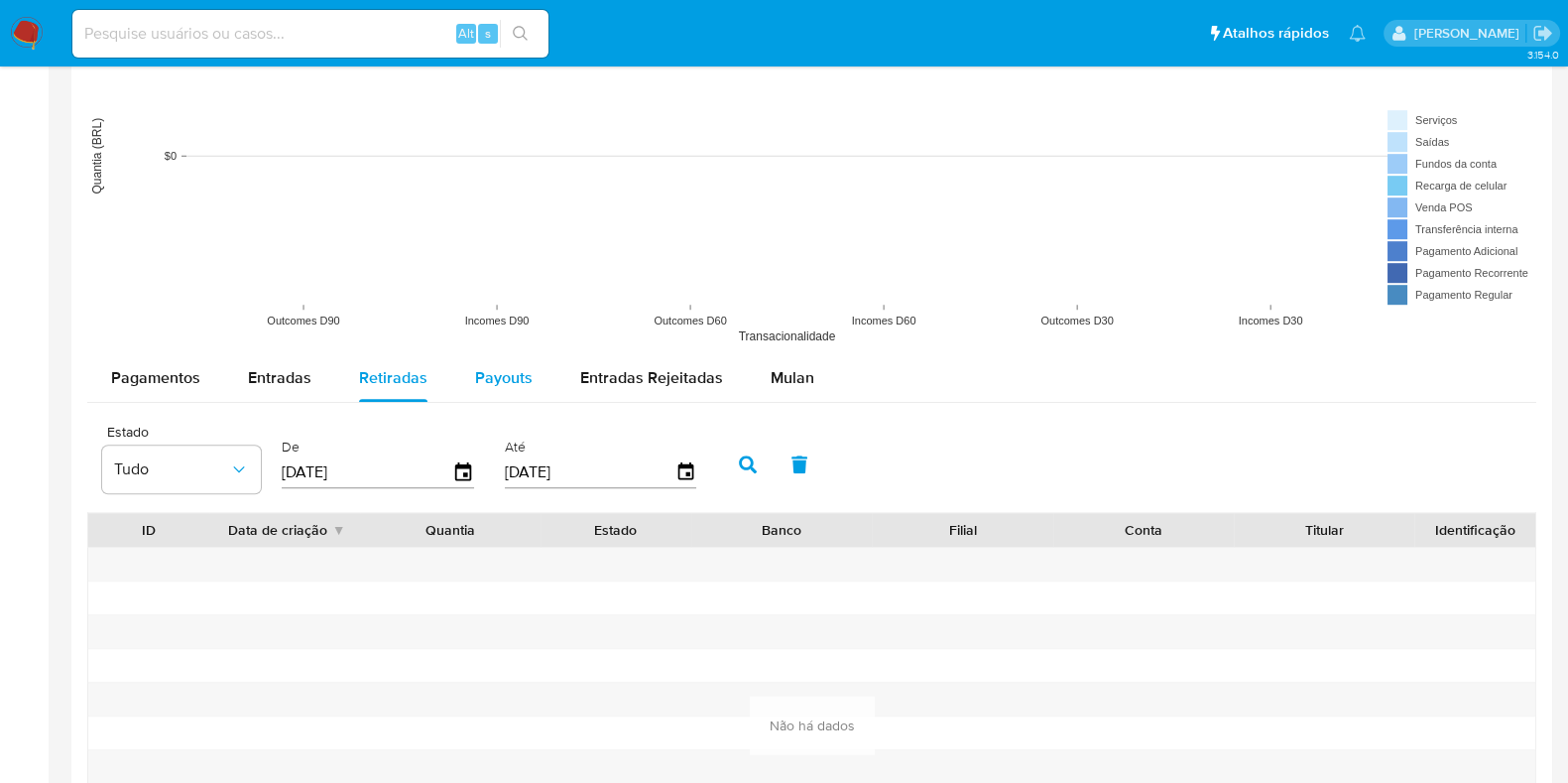
click at [496, 387] on span "Payouts" at bounding box center [504, 377] width 58 height 23
select select "10"
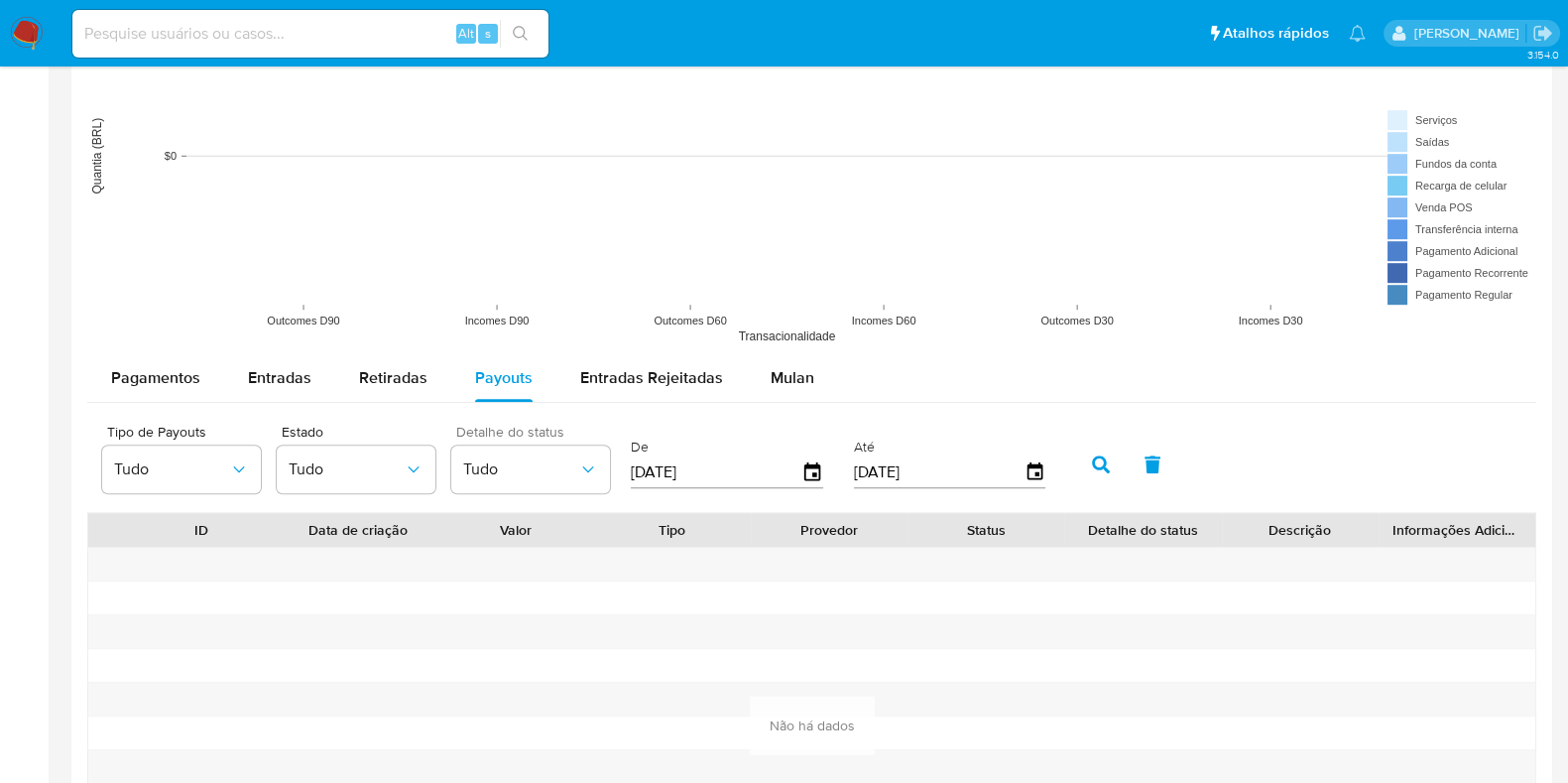
drag, startPoint x: 508, startPoint y: 403, endPoint x: 460, endPoint y: 440, distance: 60.6
click at [508, 403] on div "Pagamentos Entradas Retiradas Payouts Entradas Rejeitadas Mulan Tipo de operaçã…" at bounding box center [812, 646] width 1450 height 584
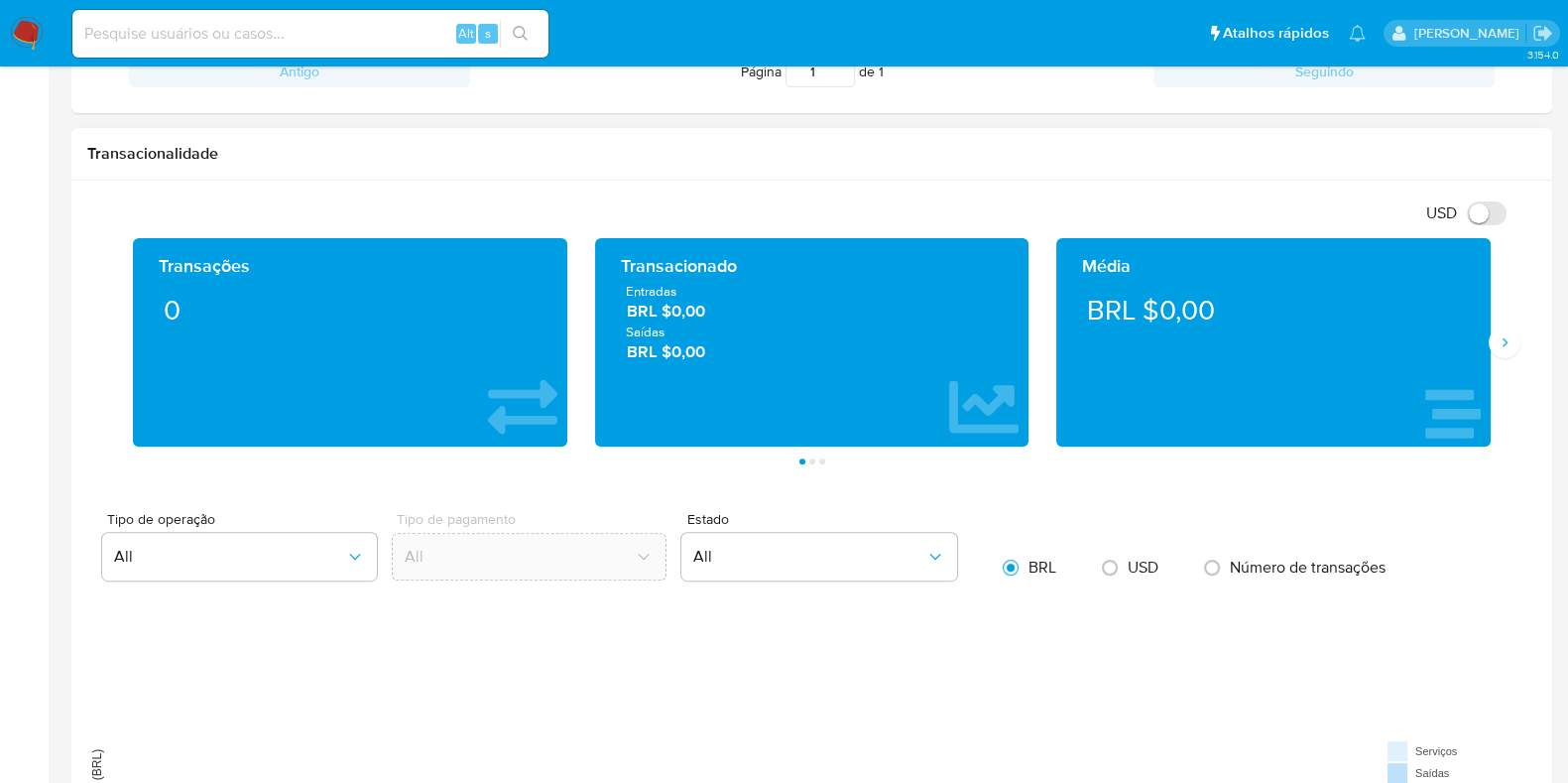
scroll to position [621, 0]
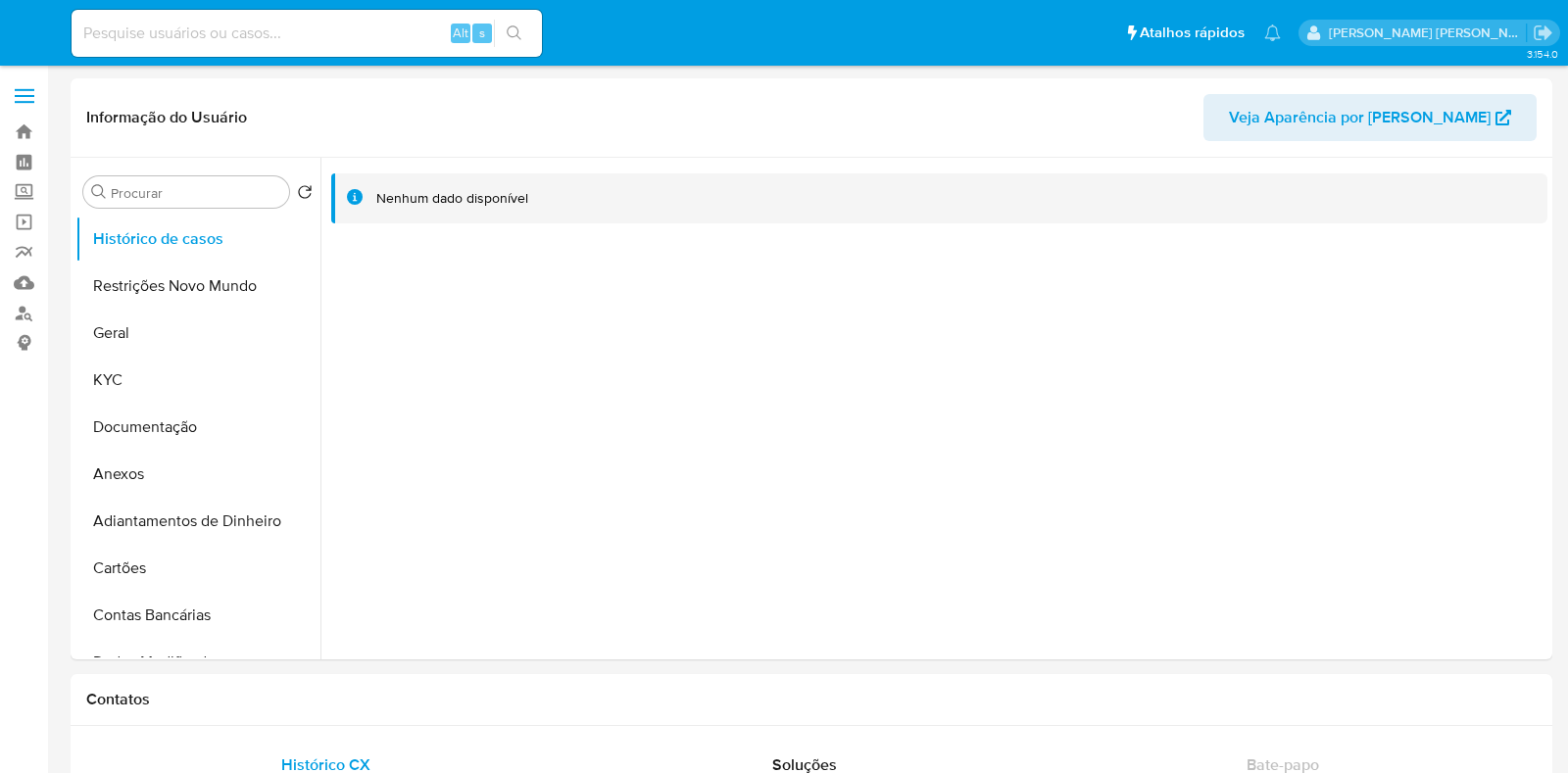
select select "10"
